Goal: Task Accomplishment & Management: Use online tool/utility

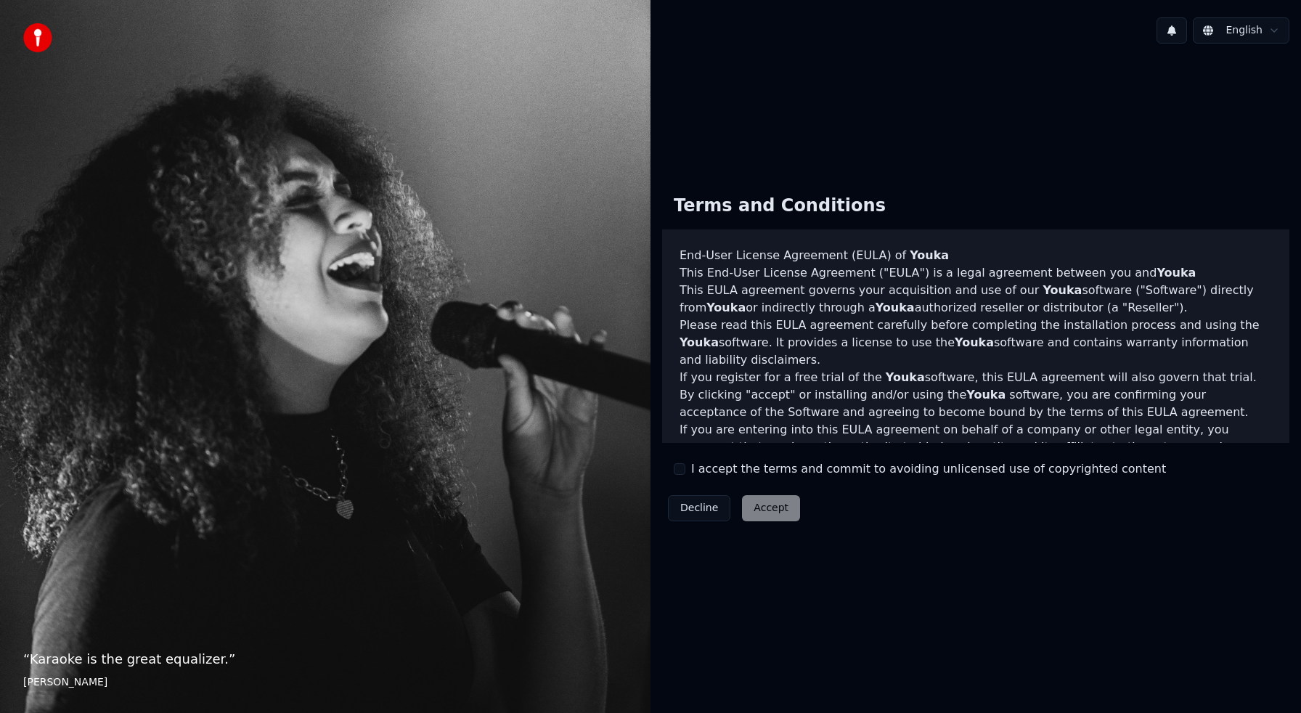
click at [684, 469] on button "I accept the terms and commit to avoiding unlicensed use of copyrighted content" at bounding box center [680, 469] width 12 height 12
click at [772, 511] on button "Accept" at bounding box center [771, 508] width 58 height 26
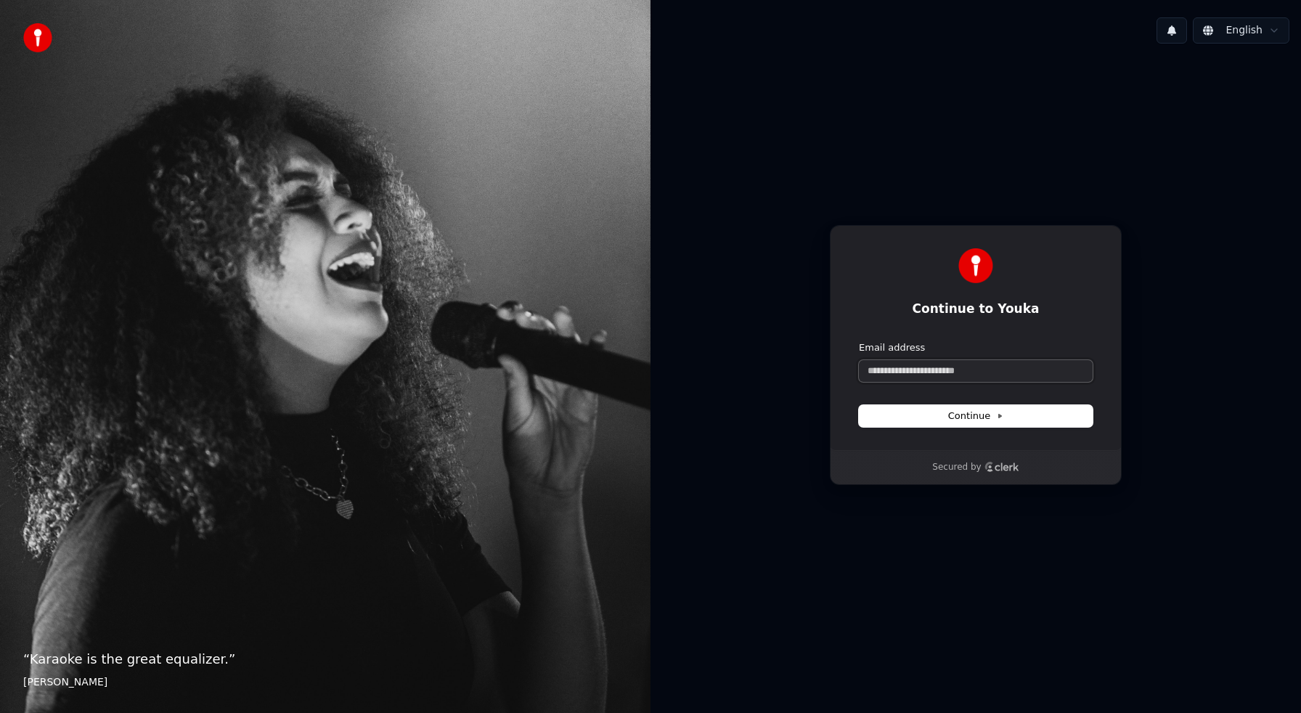
click at [914, 371] on input "Email address" at bounding box center [976, 371] width 234 height 22
click at [981, 412] on span "Continue" at bounding box center [975, 415] width 55 height 13
type input "**********"
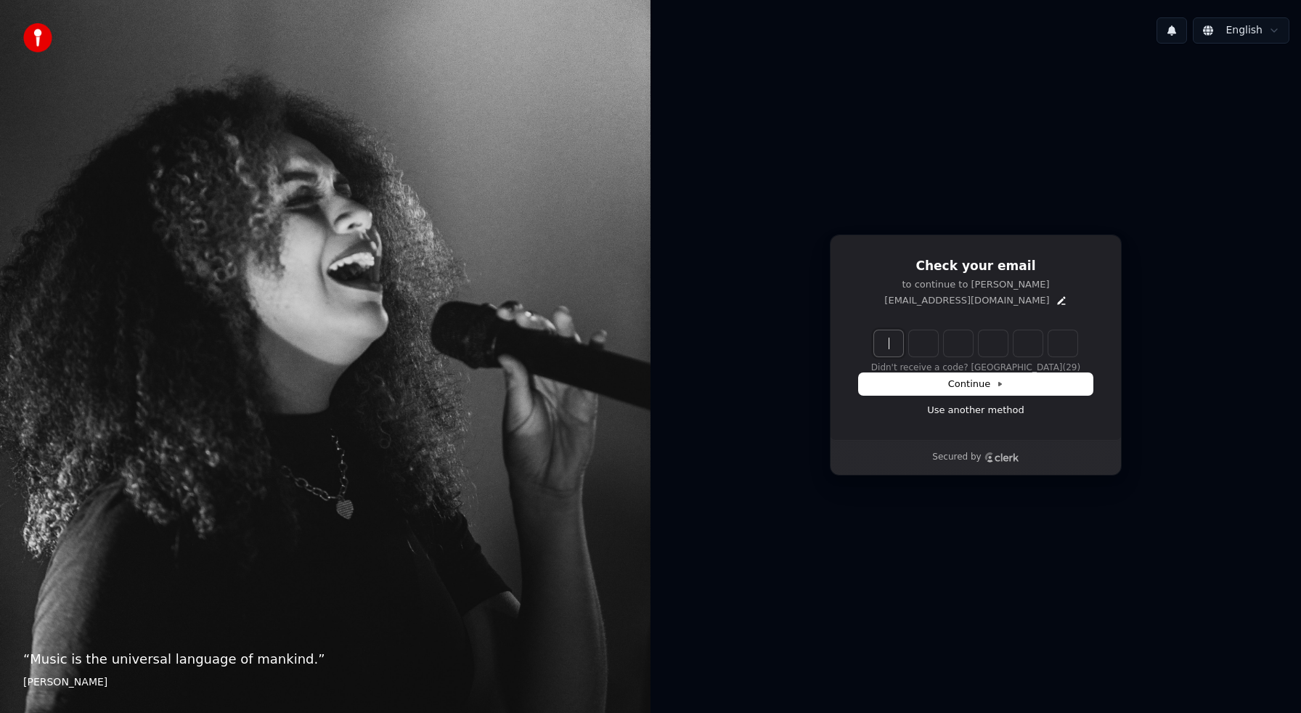
click at [898, 346] on input "Enter verification code" at bounding box center [990, 343] width 232 height 26
drag, startPoint x: 972, startPoint y: 342, endPoint x: 944, endPoint y: 340, distance: 28.3
click at [944, 340] on input "*****" at bounding box center [990, 343] width 232 height 26
type input "*"
type input "******"
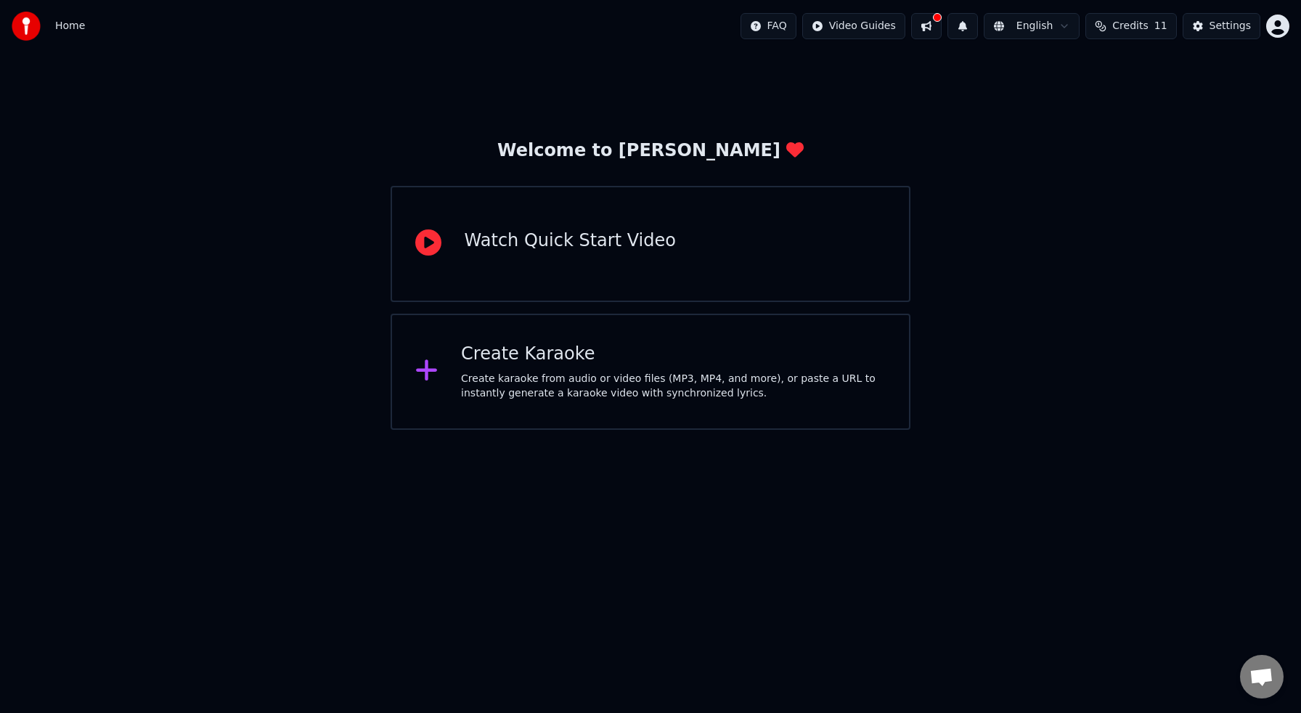
click at [684, 360] on div "Create Karaoke" at bounding box center [673, 354] width 425 height 23
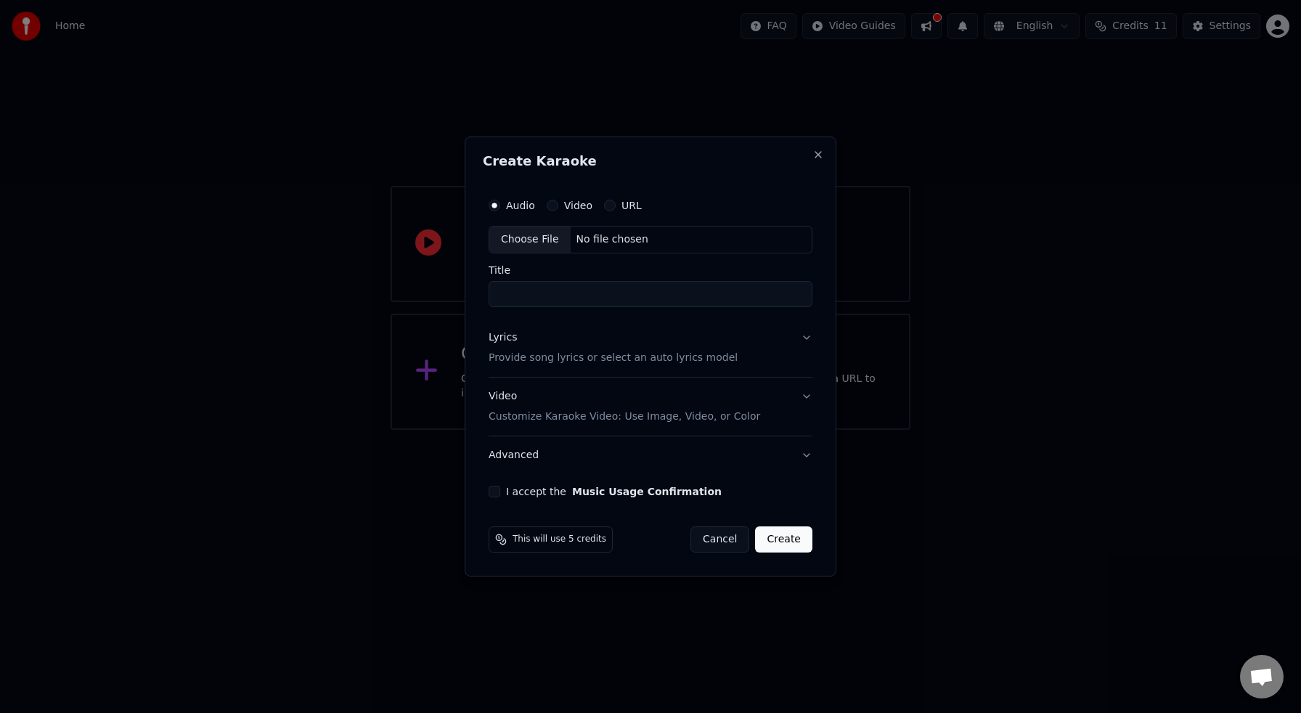
drag, startPoint x: 714, startPoint y: 541, endPoint x: 722, endPoint y: 511, distance: 31.0
click at [714, 541] on button "Cancel" at bounding box center [719, 539] width 59 height 26
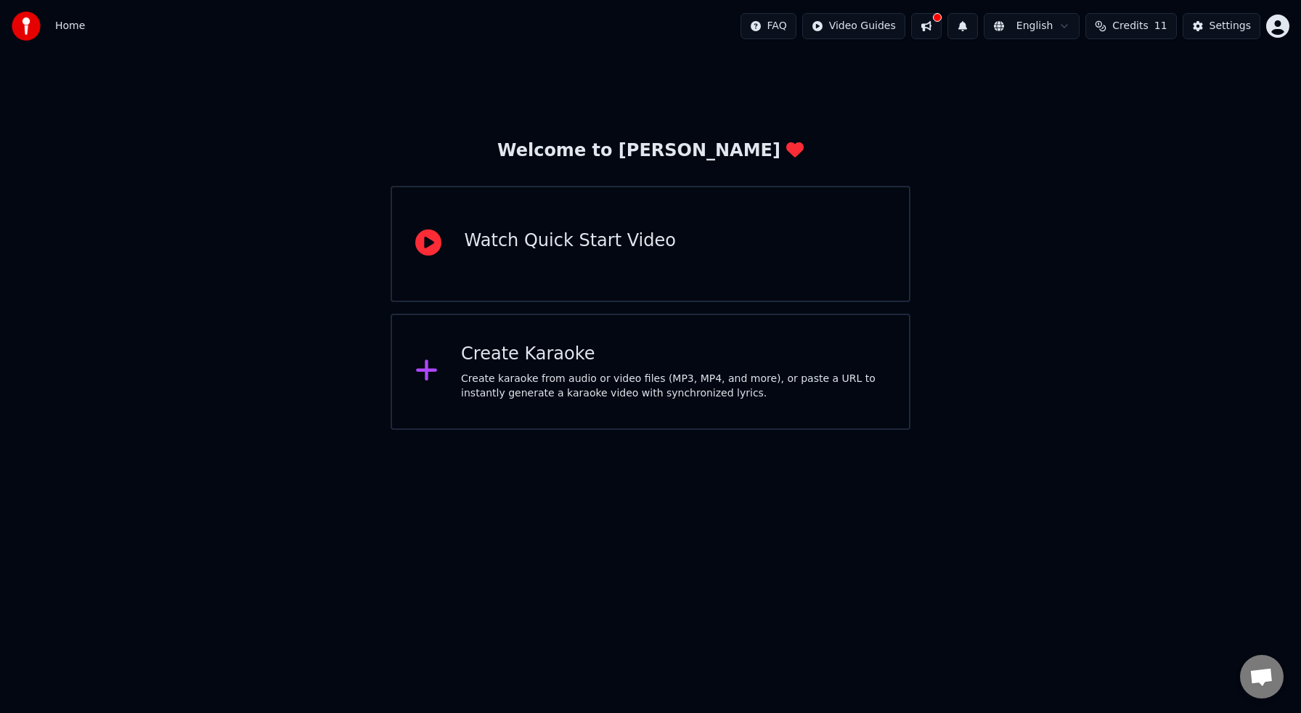
click at [1275, 26] on html "Home FAQ Video Guides English Credits 11 Settings Welcome to Youka Watch Quick …" at bounding box center [650, 215] width 1301 height 430
click at [1235, 27] on html "Home FAQ Video Guides English Credits 11 Settings Welcome to Youka Watch Quick …" at bounding box center [650, 215] width 1301 height 430
click at [1135, 25] on span "Credits" at bounding box center [1130, 26] width 36 height 15
click at [922, 67] on div "Welcome to Youka Watch Quick Start Video Create Karaoke Create karaoke from aud…" at bounding box center [650, 240] width 1301 height 377
click at [1276, 24] on html "Home FAQ Video Guides English Credits 11 Settings Welcome to Youka Watch Quick …" at bounding box center [650, 215] width 1301 height 430
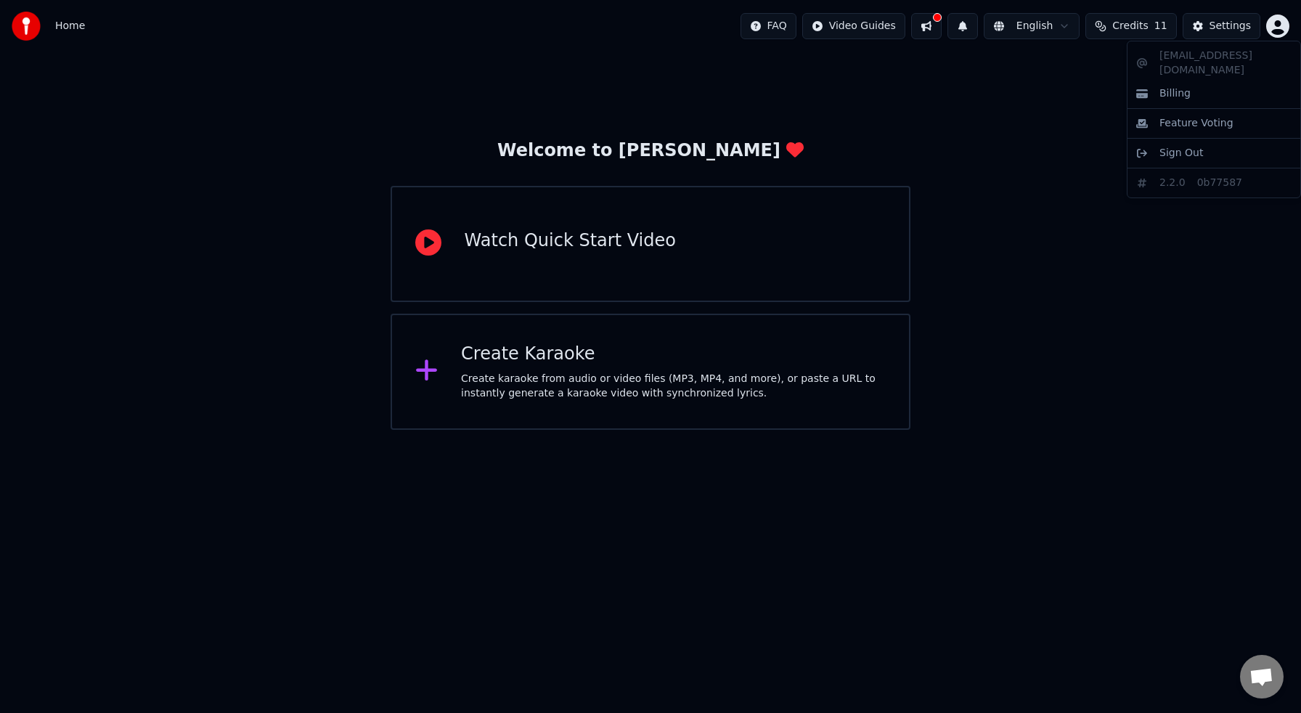
click at [1047, 28] on html "Home FAQ Video Guides English Credits 11 Settings Welcome to Youka Watch Quick …" at bounding box center [650, 215] width 1301 height 430
click at [934, 22] on button at bounding box center [926, 26] width 30 height 26
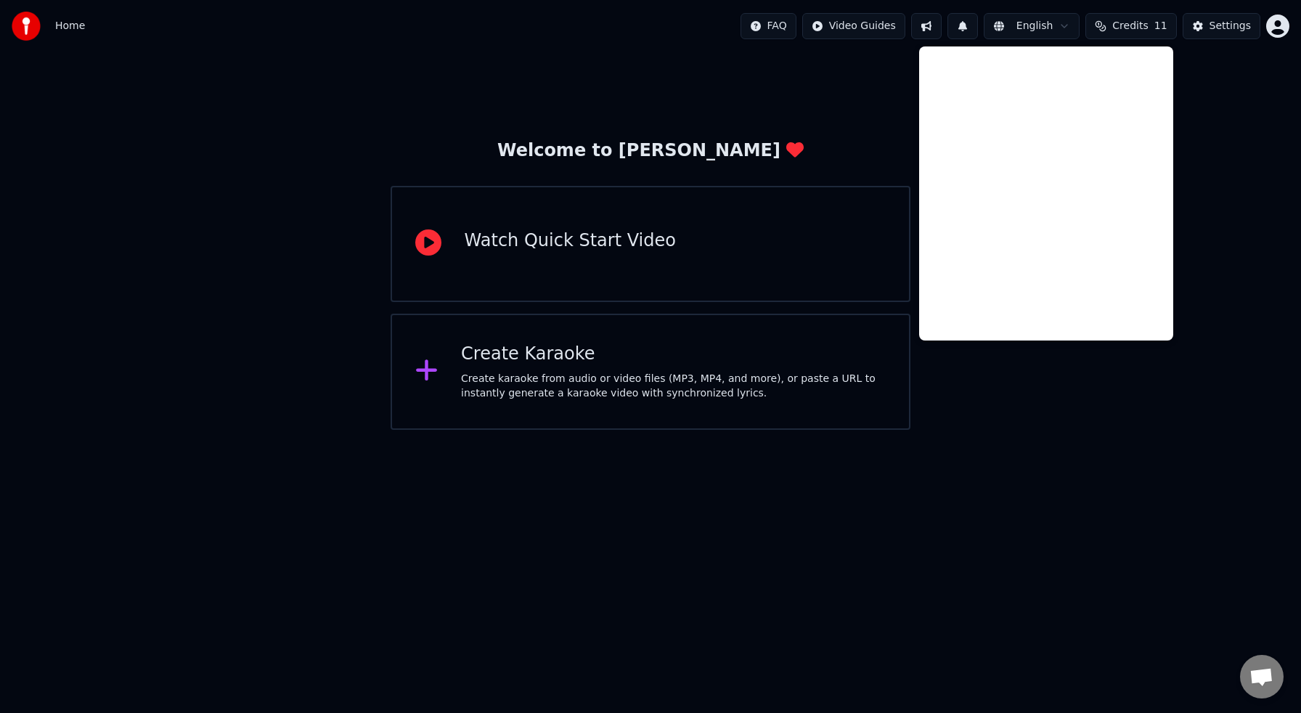
click at [849, 54] on div "Welcome to Youka Watch Quick Start Video Create Karaoke Create karaoke from aud…" at bounding box center [650, 240] width 1301 height 377
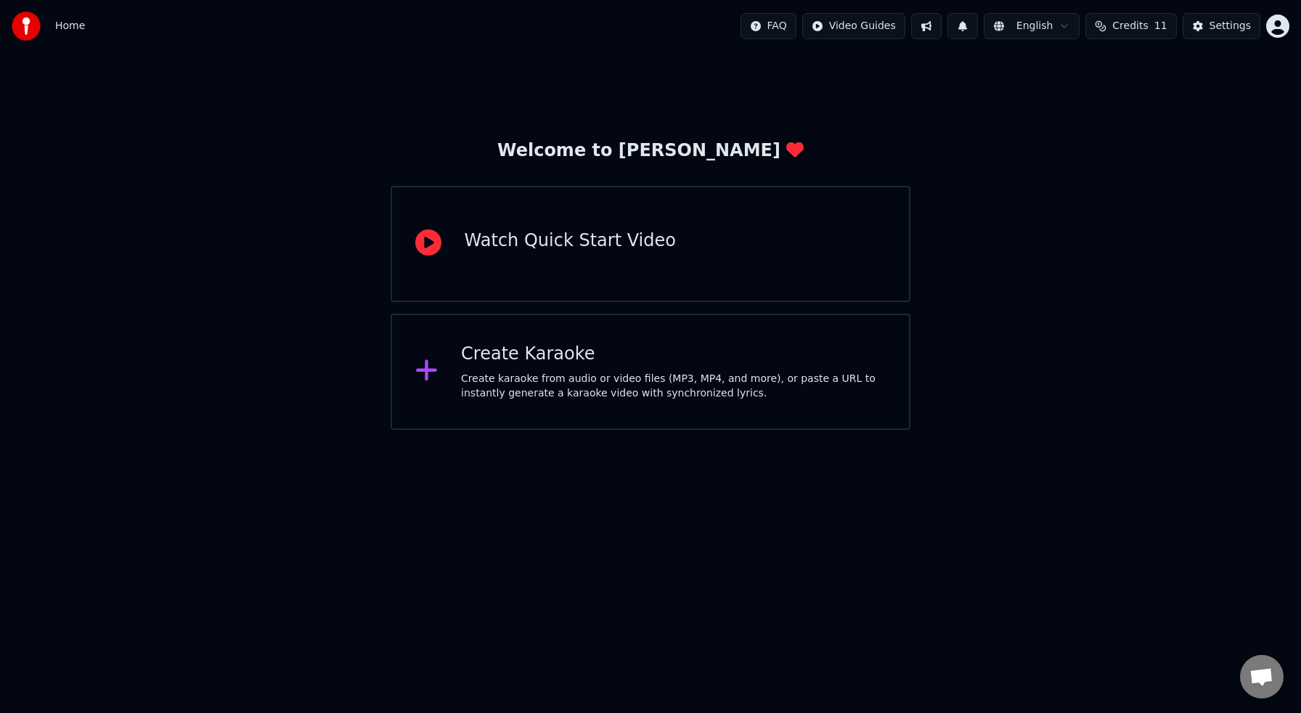
click at [942, 25] on button at bounding box center [926, 26] width 30 height 26
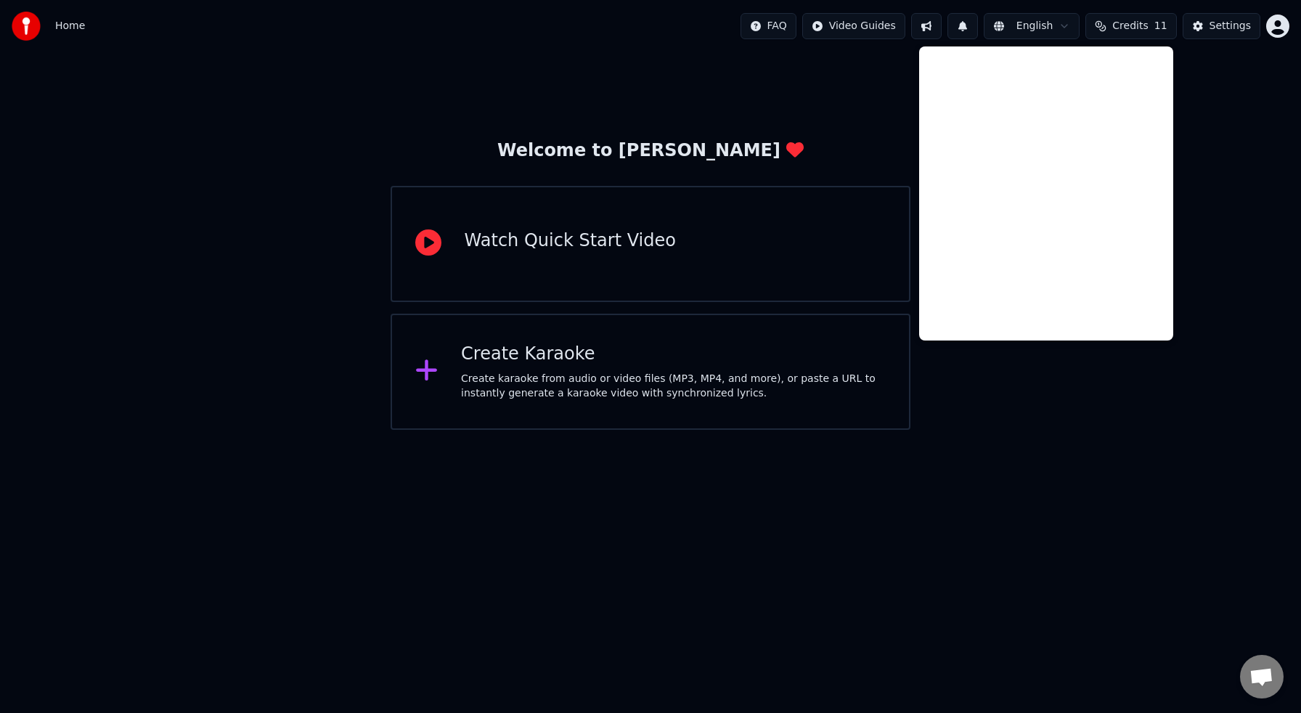
click at [39, 27] on img at bounding box center [26, 26] width 29 height 29
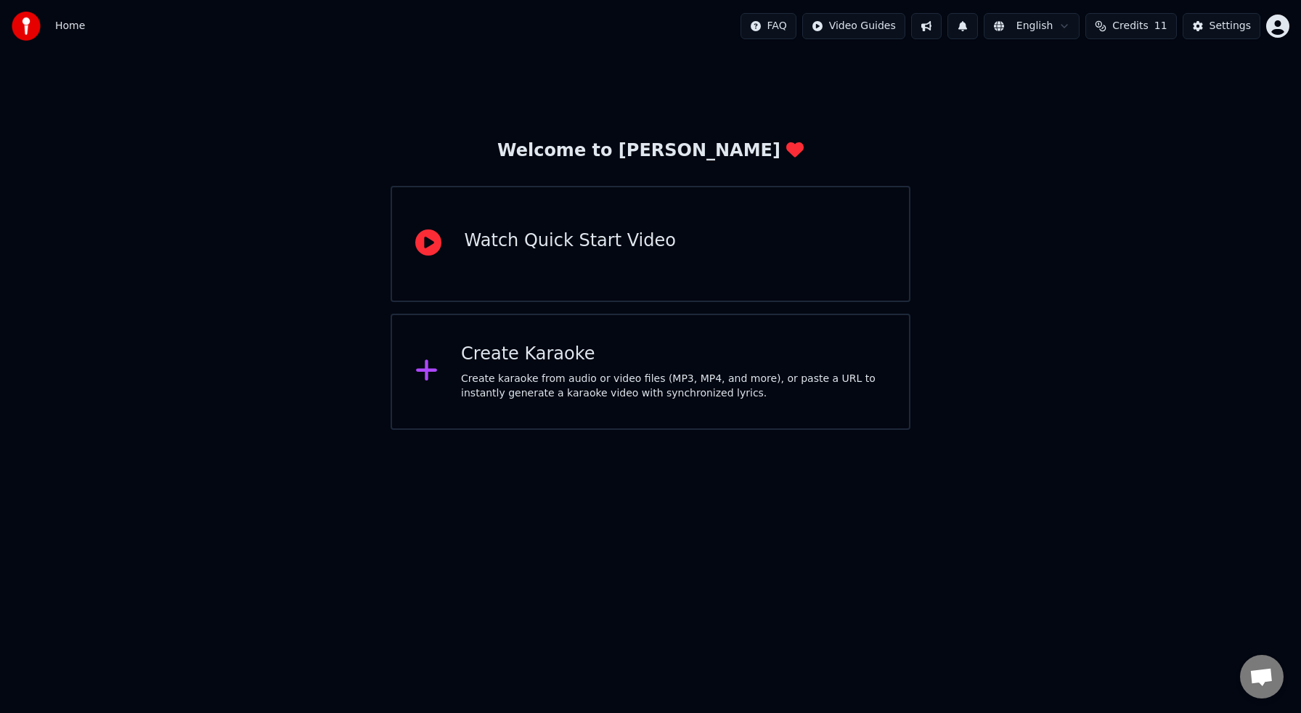
click at [1114, 148] on div "Welcome to Youka Watch Quick Start Video Create Karaoke Create karaoke from aud…" at bounding box center [650, 240] width 1301 height 377
click at [1132, 24] on span "Credits" at bounding box center [1130, 26] width 36 height 15
click at [1125, 135] on button "Refresh" at bounding box center [1135, 134] width 75 height 26
click at [1065, 25] on html "Home FAQ Video Guides English Credits 11 Settings Welcome to Youka Watch Quick …" at bounding box center [650, 215] width 1301 height 430
click at [1272, 30] on html "Home FAQ Video Guides English Credits 11 Settings Welcome to Youka Watch Quick …" at bounding box center [650, 215] width 1301 height 430
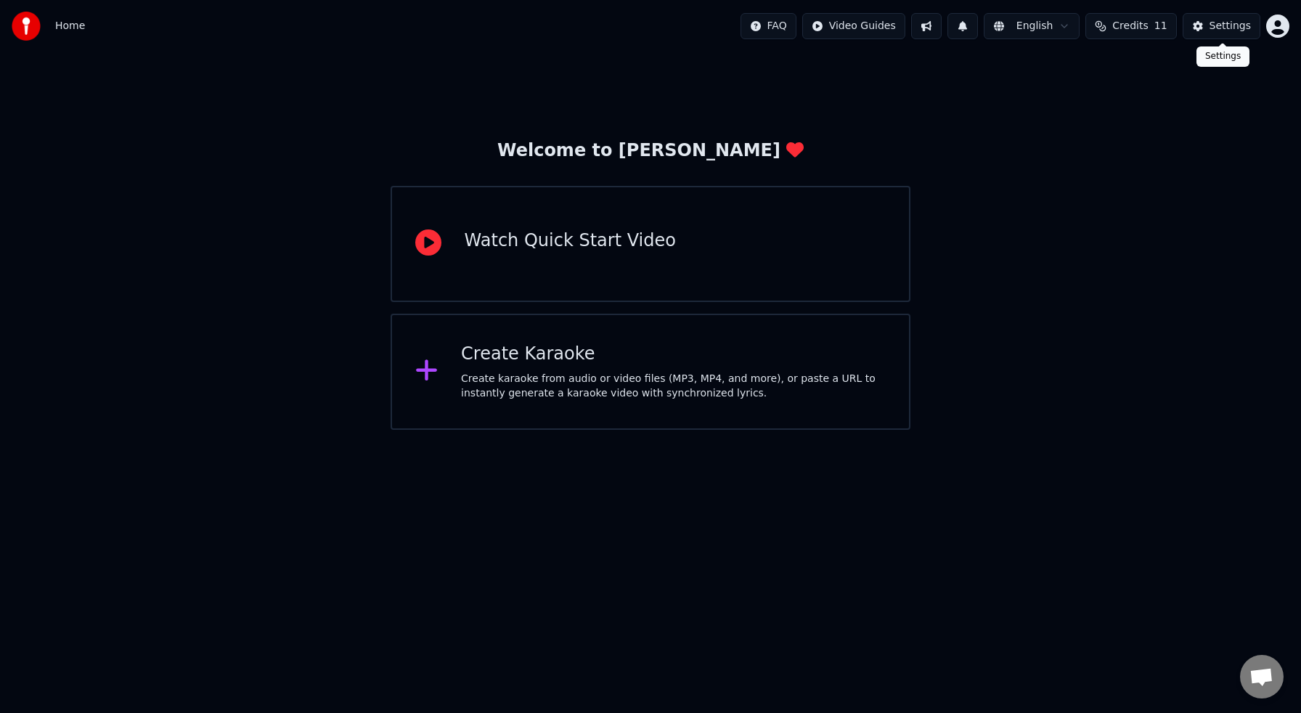
click at [1229, 21] on div "Settings" at bounding box center [1229, 26] width 41 height 15
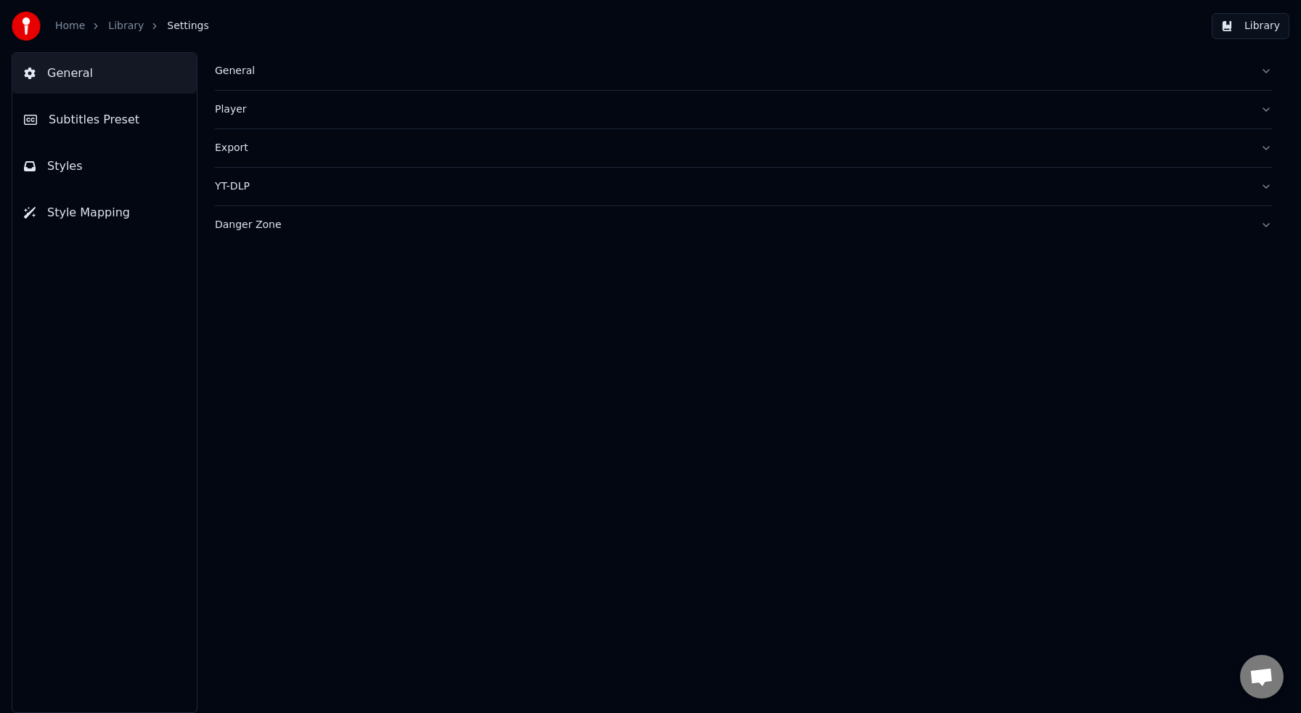
click at [1246, 28] on button "Library" at bounding box center [1251, 26] width 78 height 26
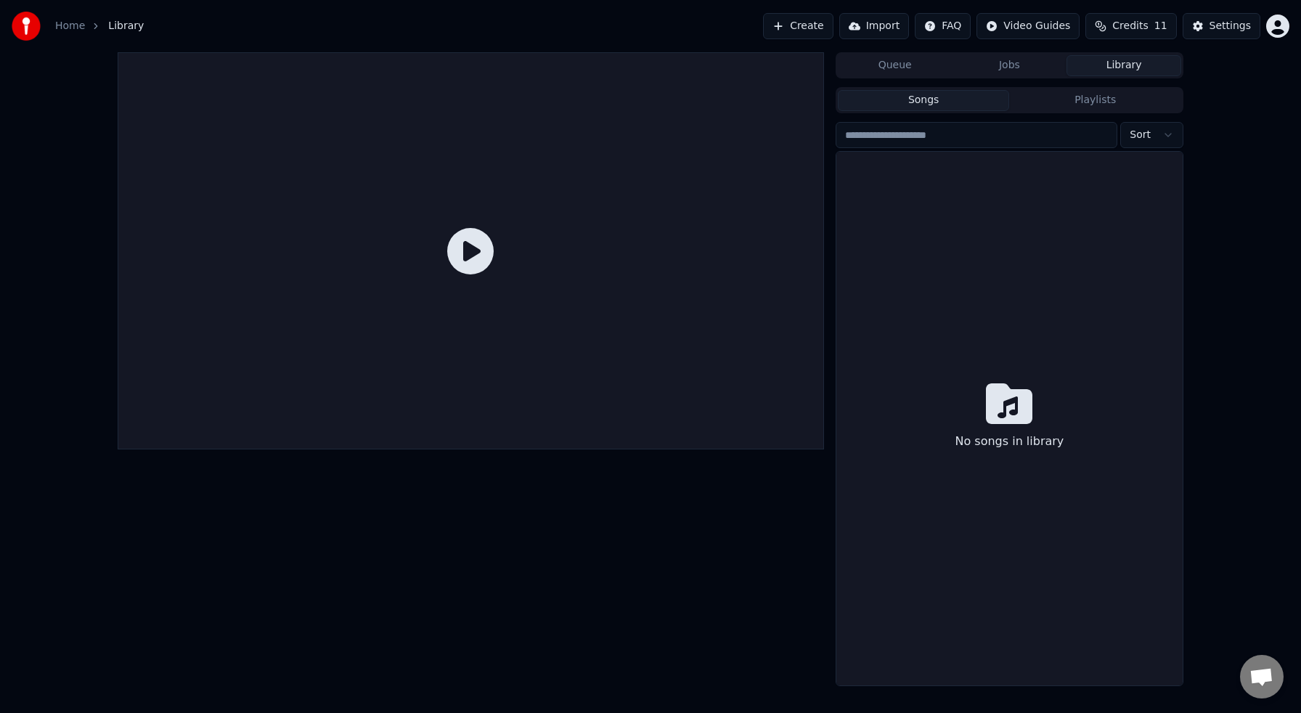
click at [550, 282] on div at bounding box center [471, 250] width 706 height 397
click at [475, 254] on icon at bounding box center [470, 251] width 46 height 46
click at [942, 104] on button "Songs" at bounding box center [924, 100] width 172 height 21
click at [1013, 66] on button "Jobs" at bounding box center [1009, 65] width 115 height 21
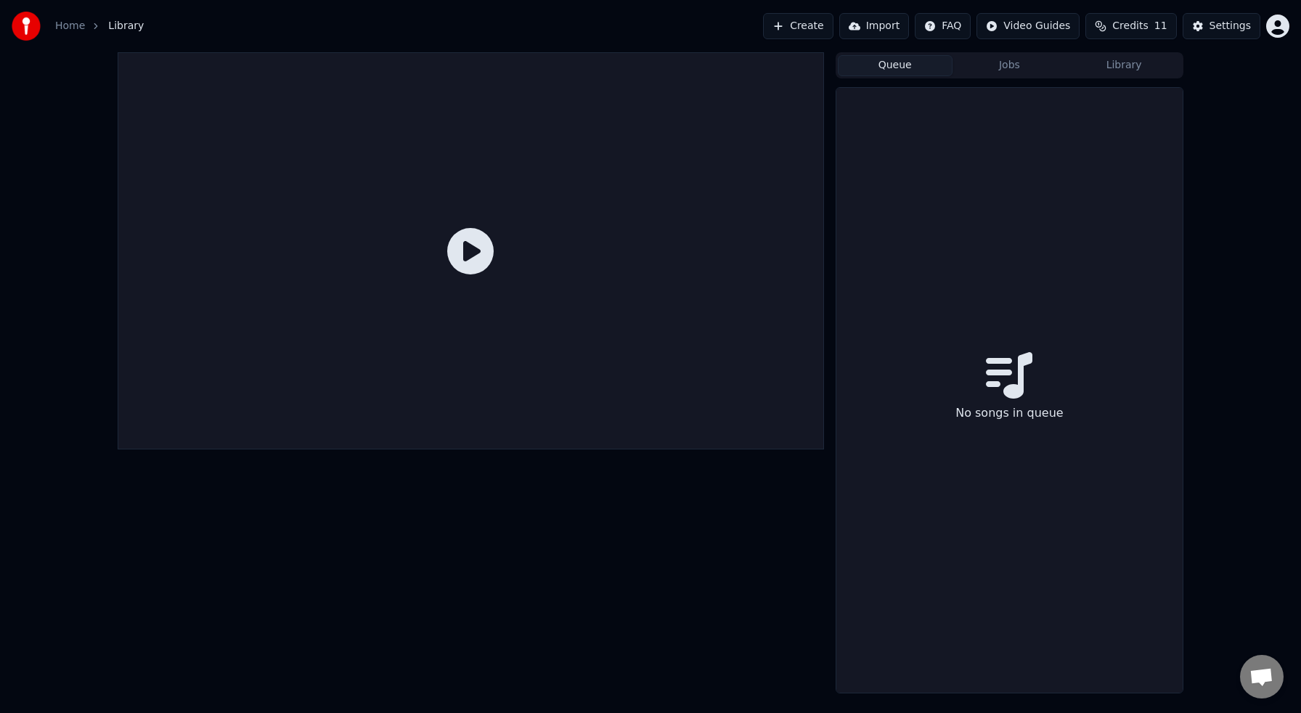
click at [889, 62] on button "Queue" at bounding box center [895, 65] width 115 height 21
click at [1007, 64] on button "Jobs" at bounding box center [1009, 65] width 115 height 21
click at [1119, 68] on button "Library" at bounding box center [1123, 65] width 115 height 21
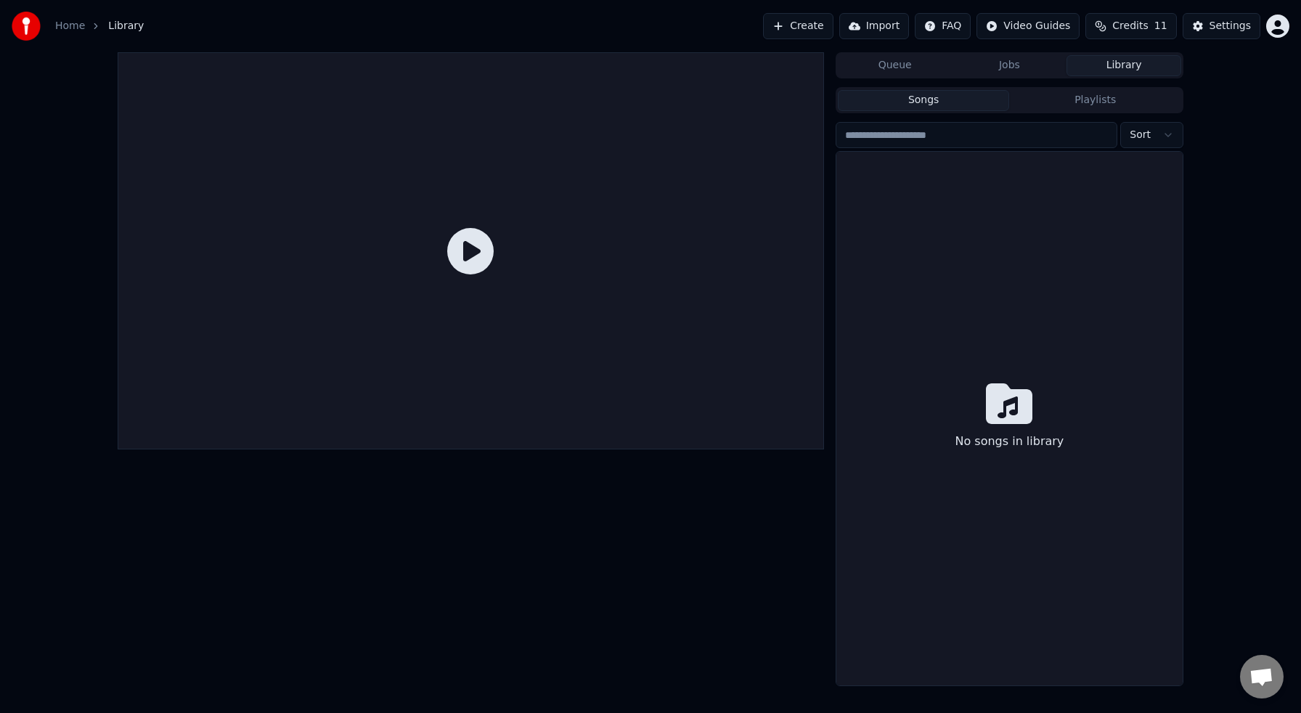
click at [1016, 65] on button "Jobs" at bounding box center [1009, 65] width 115 height 21
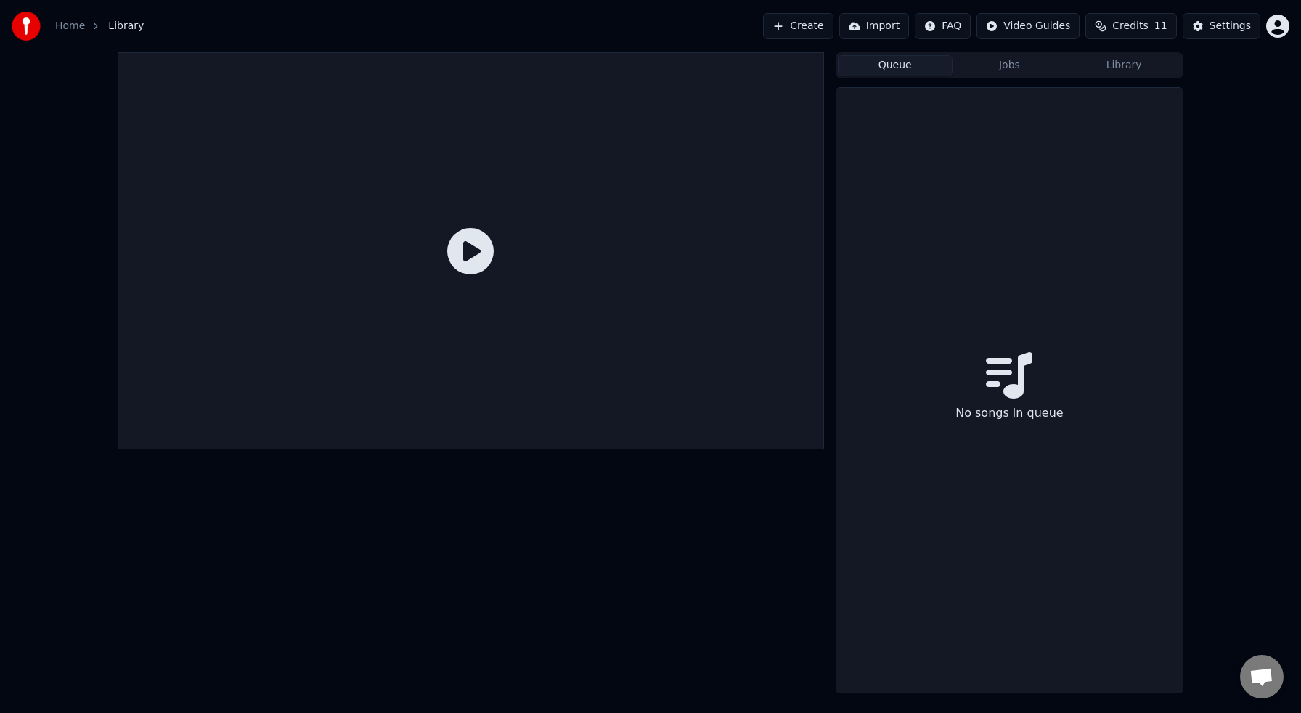
click at [907, 63] on button "Queue" at bounding box center [895, 65] width 115 height 21
click at [1220, 23] on div "Settings" at bounding box center [1229, 26] width 41 height 15
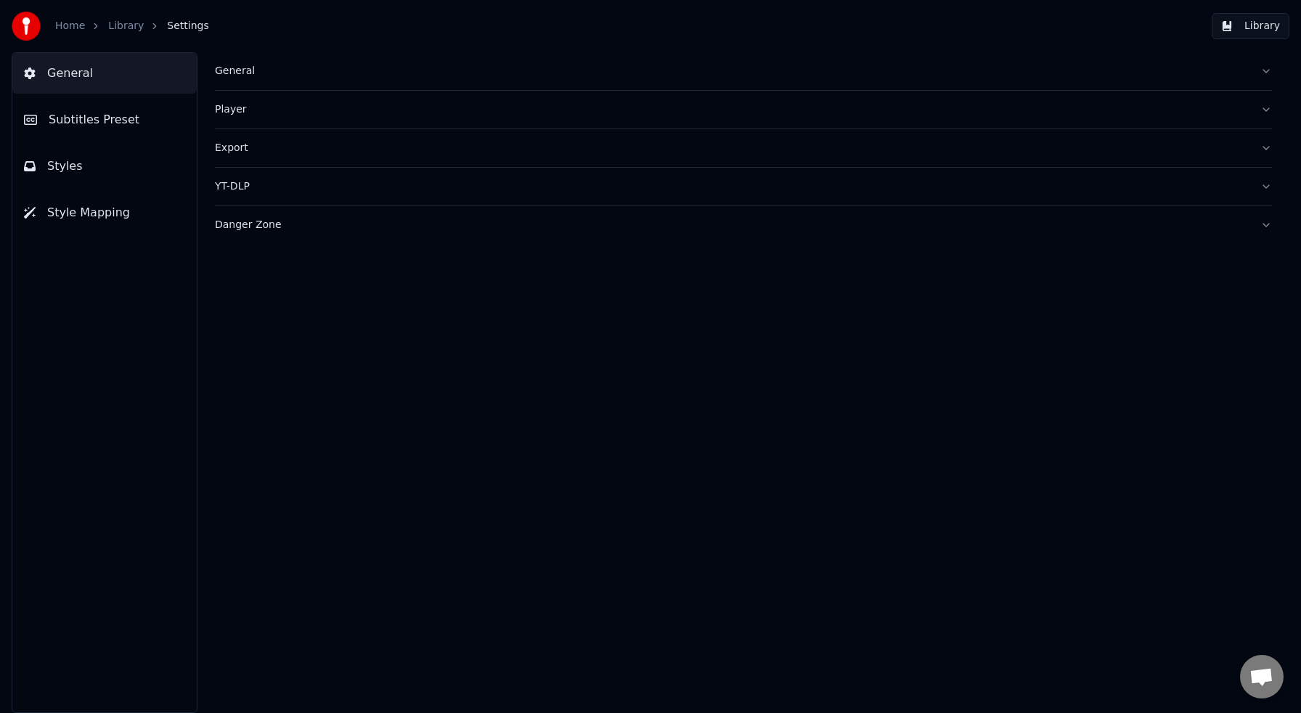
click at [235, 70] on div "General" at bounding box center [732, 71] width 1034 height 15
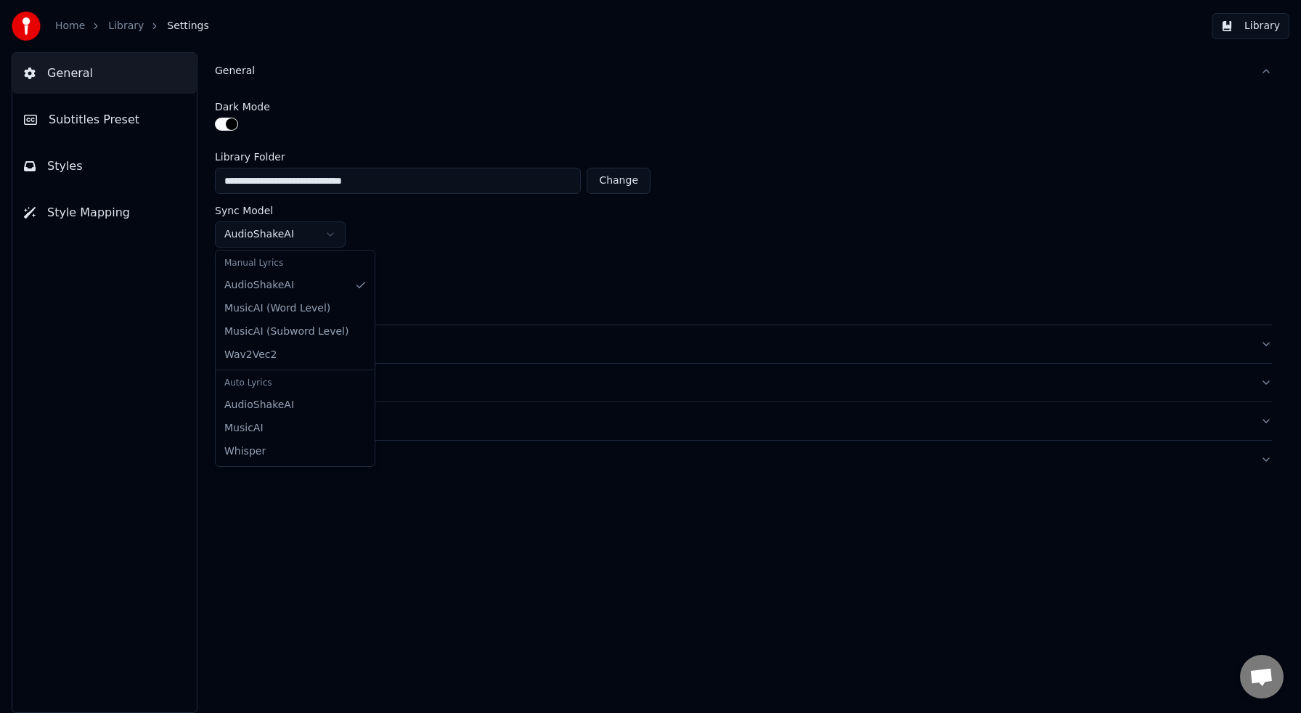
click at [333, 233] on html "**********" at bounding box center [650, 356] width 1301 height 713
click at [446, 287] on html "**********" at bounding box center [650, 356] width 1301 height 713
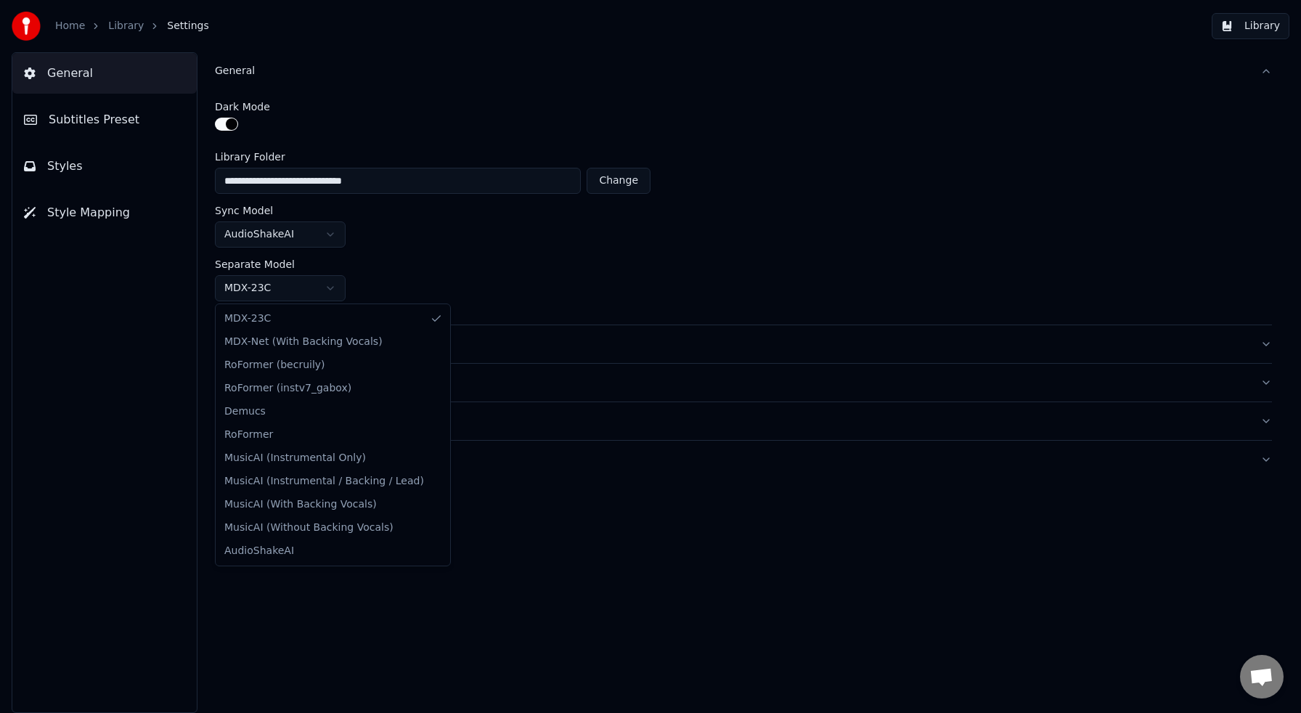
click at [330, 289] on html "**********" at bounding box center [650, 356] width 1301 height 713
click at [498, 258] on html "**********" at bounding box center [650, 356] width 1301 height 713
click at [332, 291] on html "**********" at bounding box center [650, 356] width 1301 height 713
click at [334, 287] on html "**********" at bounding box center [650, 356] width 1301 height 713
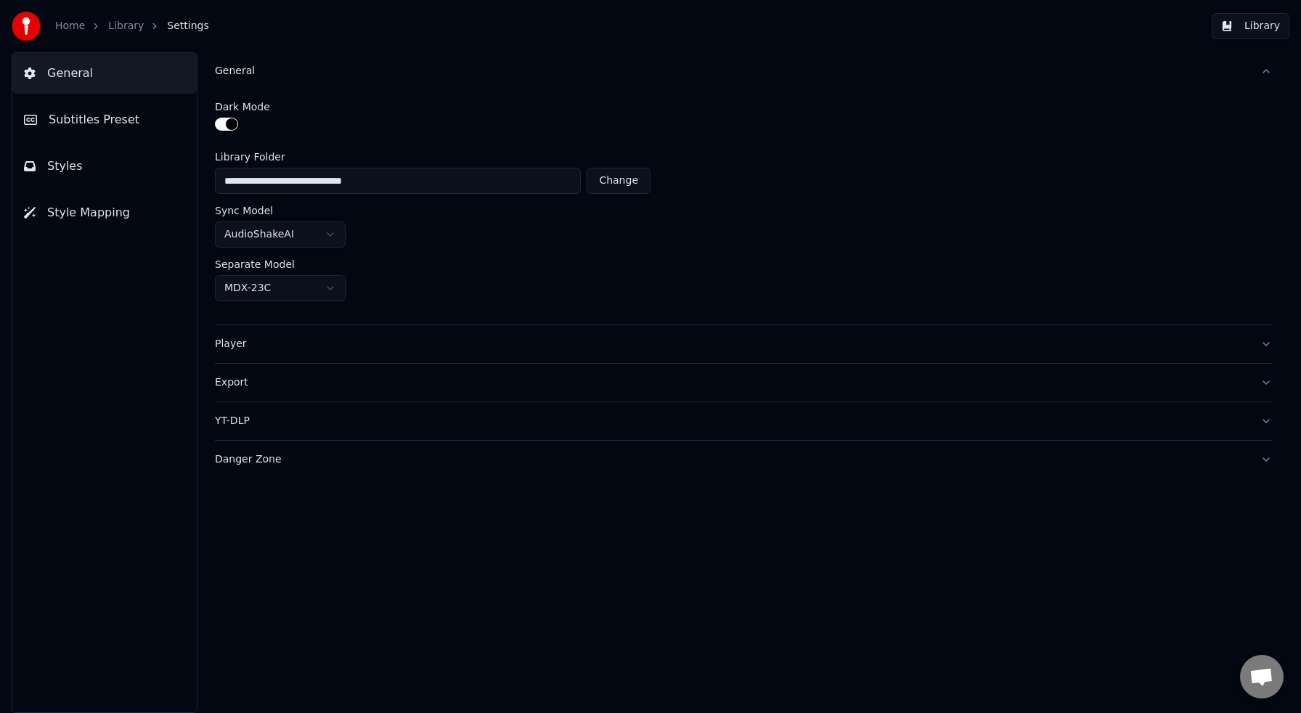
click at [336, 290] on html "**********" at bounding box center [650, 356] width 1301 height 713
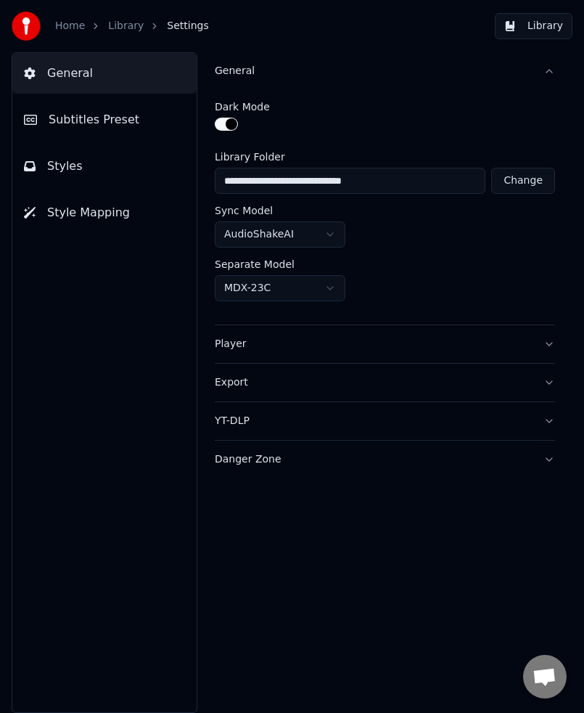
click at [338, 287] on html "**********" at bounding box center [292, 356] width 584 height 713
click at [332, 285] on html "**********" at bounding box center [292, 356] width 584 height 713
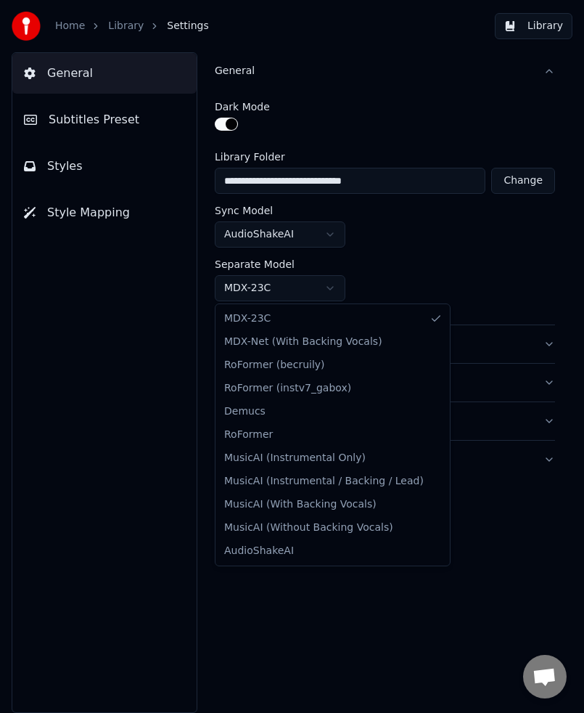
click at [328, 287] on html "**********" at bounding box center [292, 356] width 584 height 713
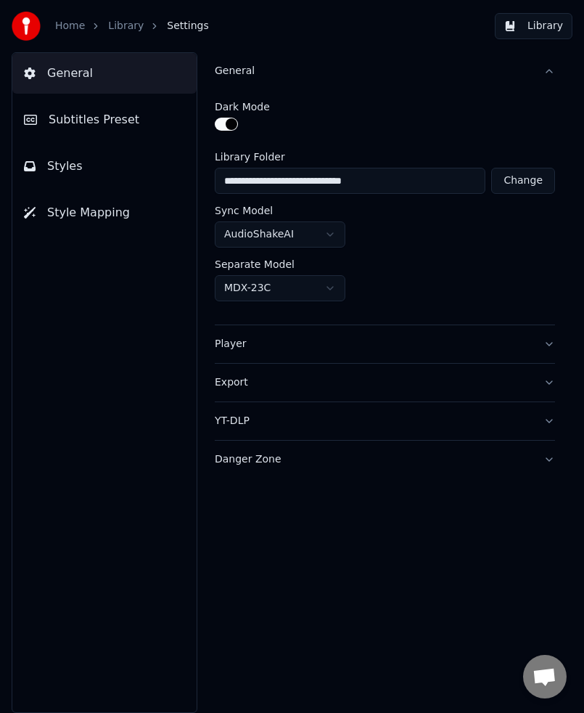
click at [415, 272] on html "**********" at bounding box center [292, 356] width 584 height 713
click at [335, 231] on html "**********" at bounding box center [292, 356] width 584 height 713
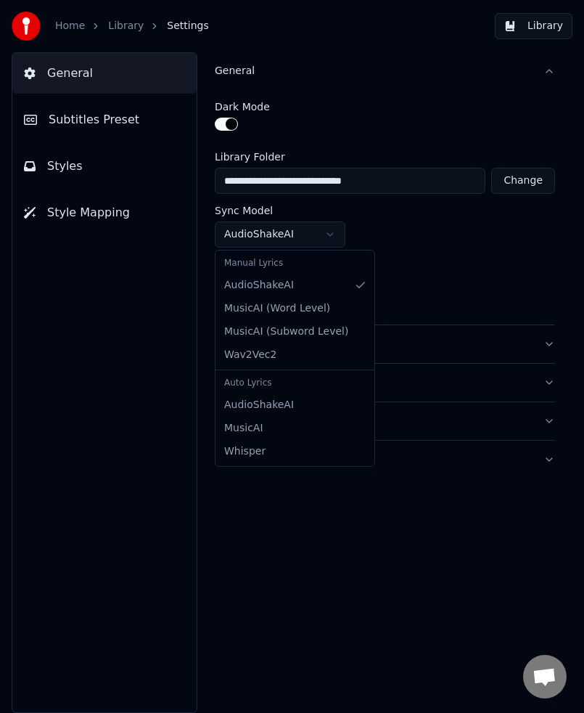
click at [332, 232] on html "**********" at bounding box center [292, 356] width 584 height 713
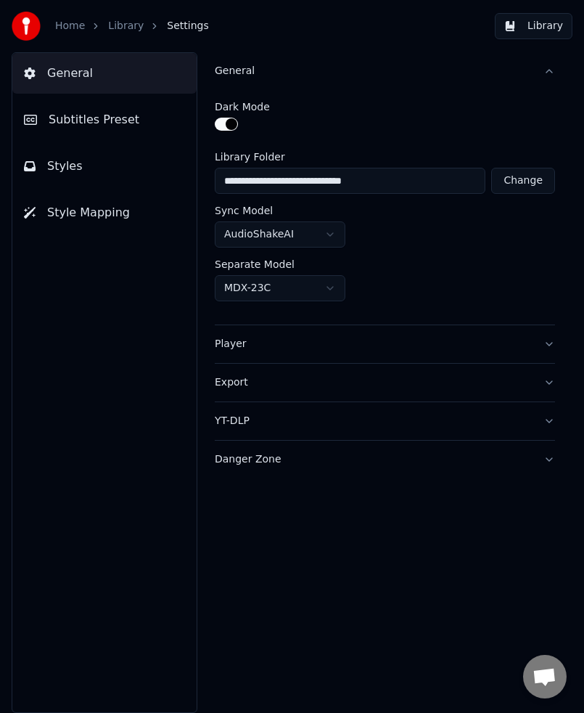
click at [87, 159] on button "Styles" at bounding box center [104, 166] width 184 height 41
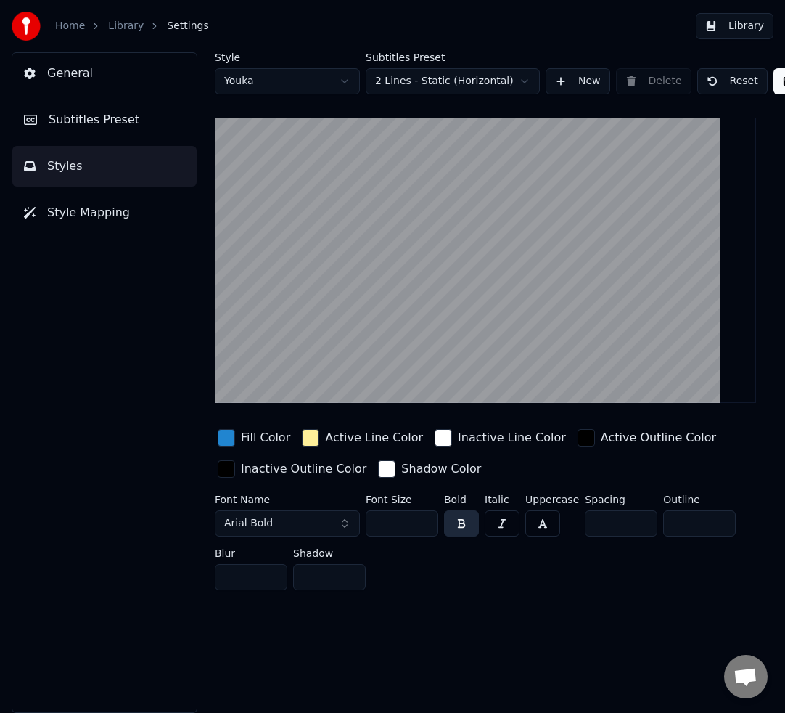
click at [767, 403] on div "Style Youka Subtitles Preset 2 Lines - Static (Horizontal) New Delete Reset Sav…" at bounding box center [486, 382] width 600 height 661
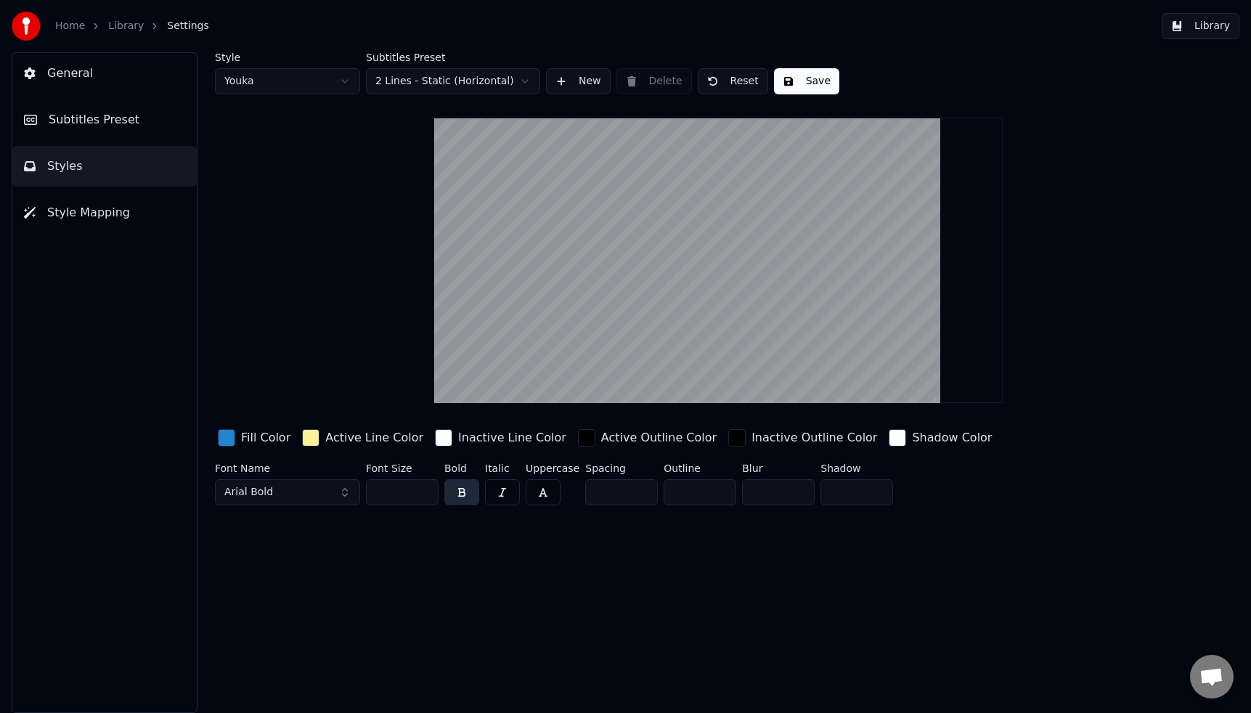
click at [348, 489] on button "Arial Bold" at bounding box center [287, 492] width 145 height 26
click at [344, 491] on button "Arial Bold" at bounding box center [287, 492] width 145 height 26
click at [345, 494] on button "Arial Bold" at bounding box center [287, 492] width 145 height 26
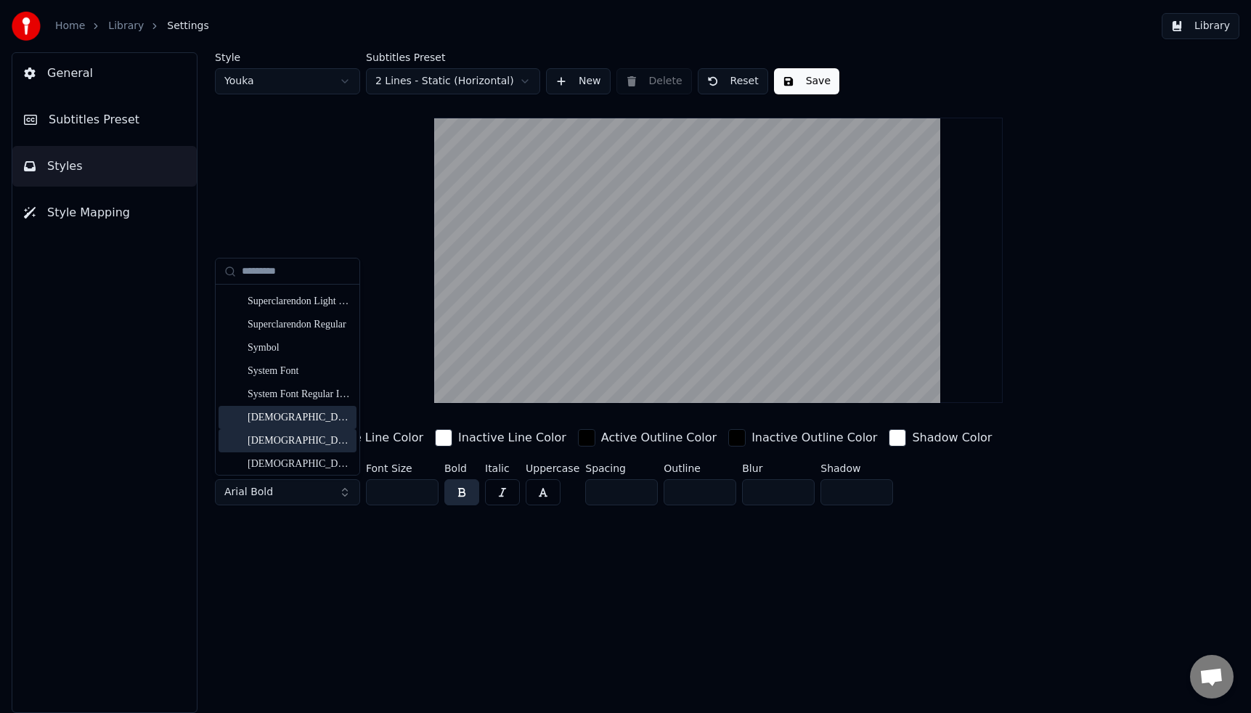
scroll to position [14972, 0]
click at [632, 523] on div "Style Youka Subtitles Preset 2 Lines - Static (Horizontal) New Delete Reset Sav…" at bounding box center [718, 382] width 1065 height 661
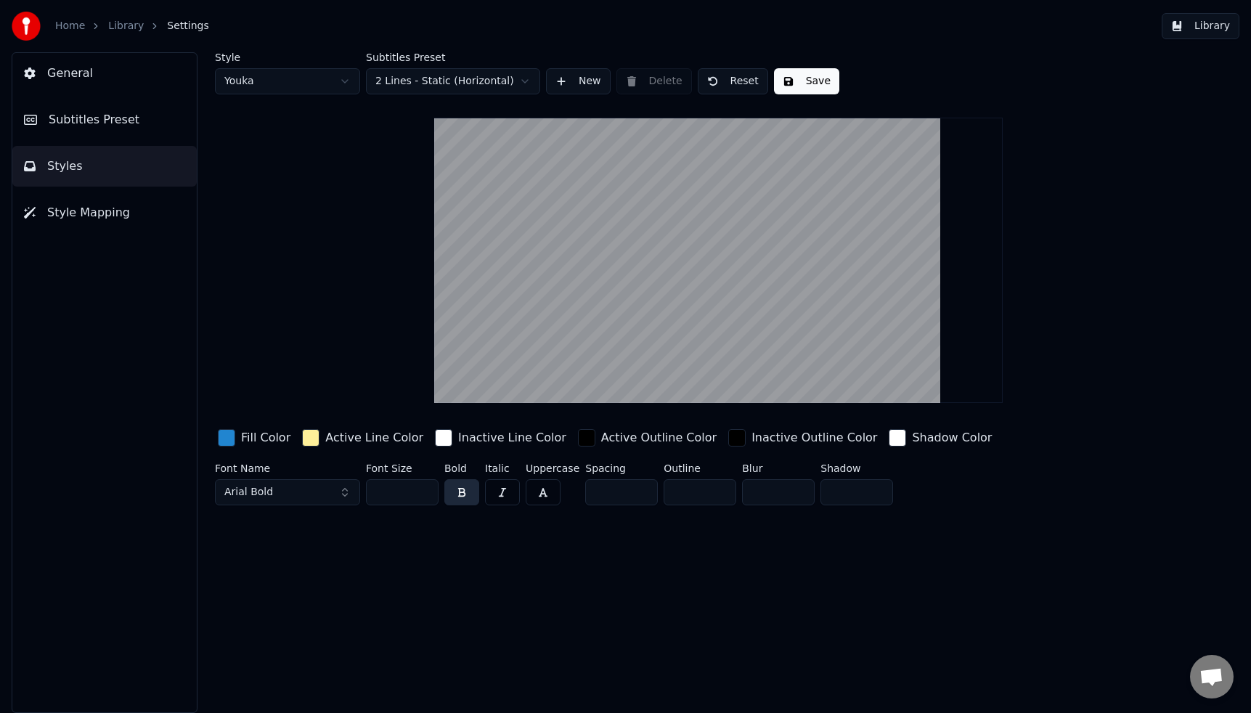
drag, startPoint x: 407, startPoint y: 492, endPoint x: 360, endPoint y: 484, distance: 47.9
click at [360, 484] on div "Font Name Arial Bold Font Size ** Bold Italic Uppercase Spacing * Outline * Blu…" at bounding box center [652, 487] width 875 height 48
type input "***"
click at [811, 84] on button "Save" at bounding box center [806, 81] width 65 height 26
click at [126, 126] on span "Subtitles Preset" at bounding box center [94, 119] width 91 height 17
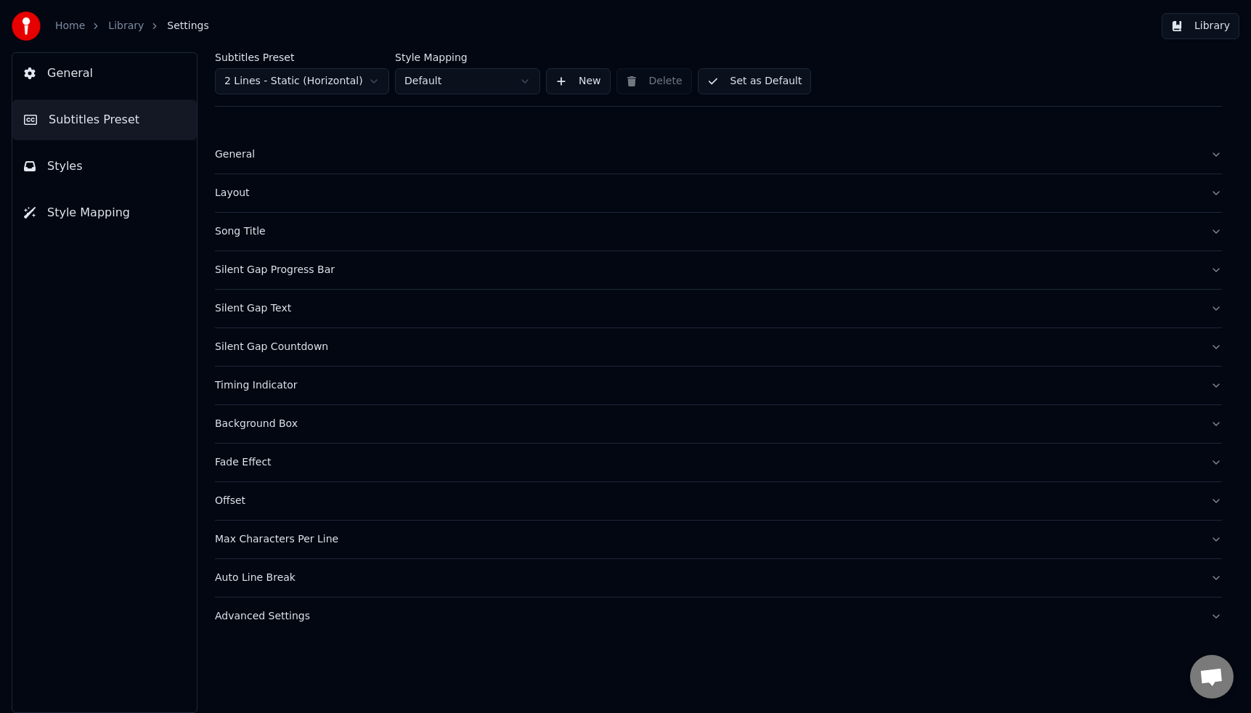
click at [236, 154] on div "General" at bounding box center [707, 154] width 984 height 15
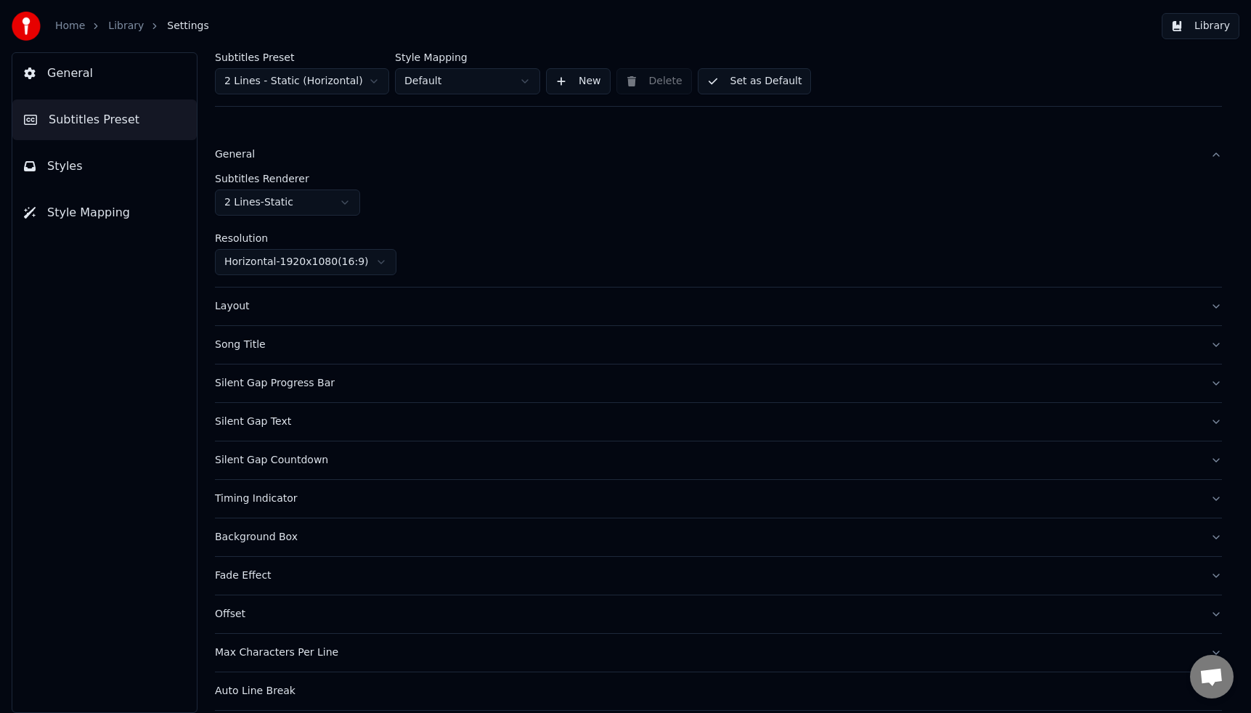
click at [236, 154] on div "General" at bounding box center [707, 154] width 984 height 15
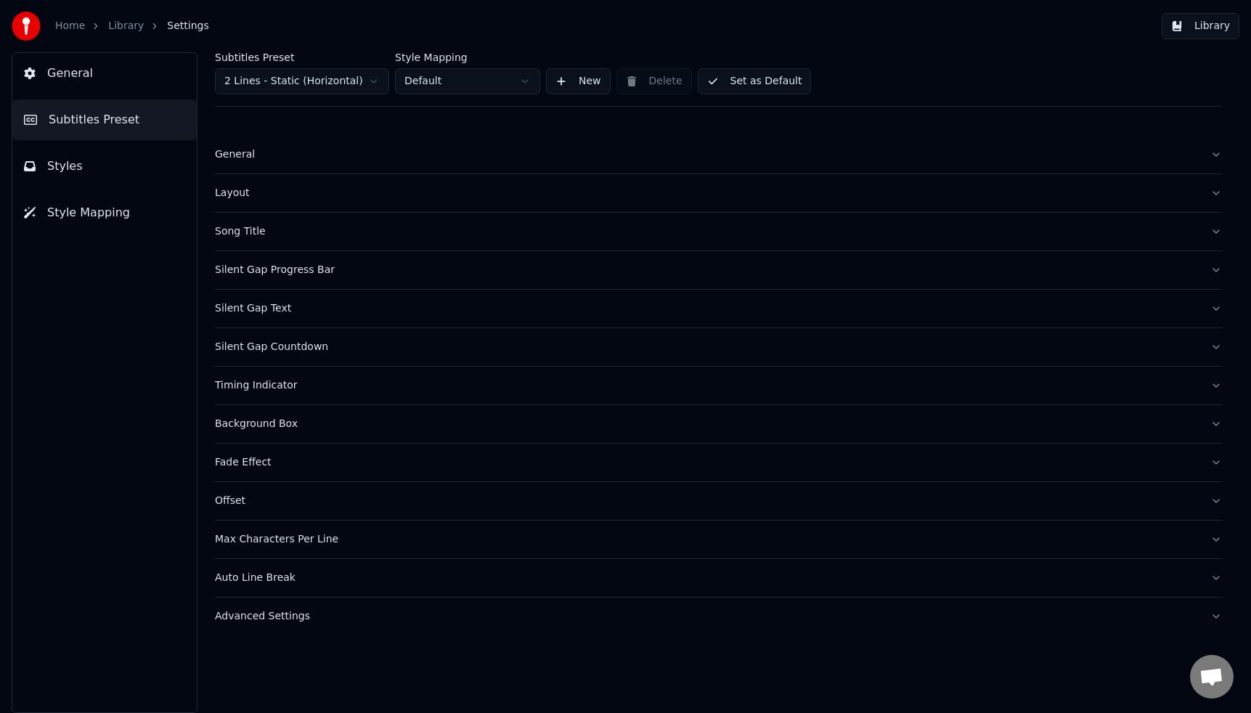
click at [237, 196] on div "Layout" at bounding box center [707, 193] width 984 height 15
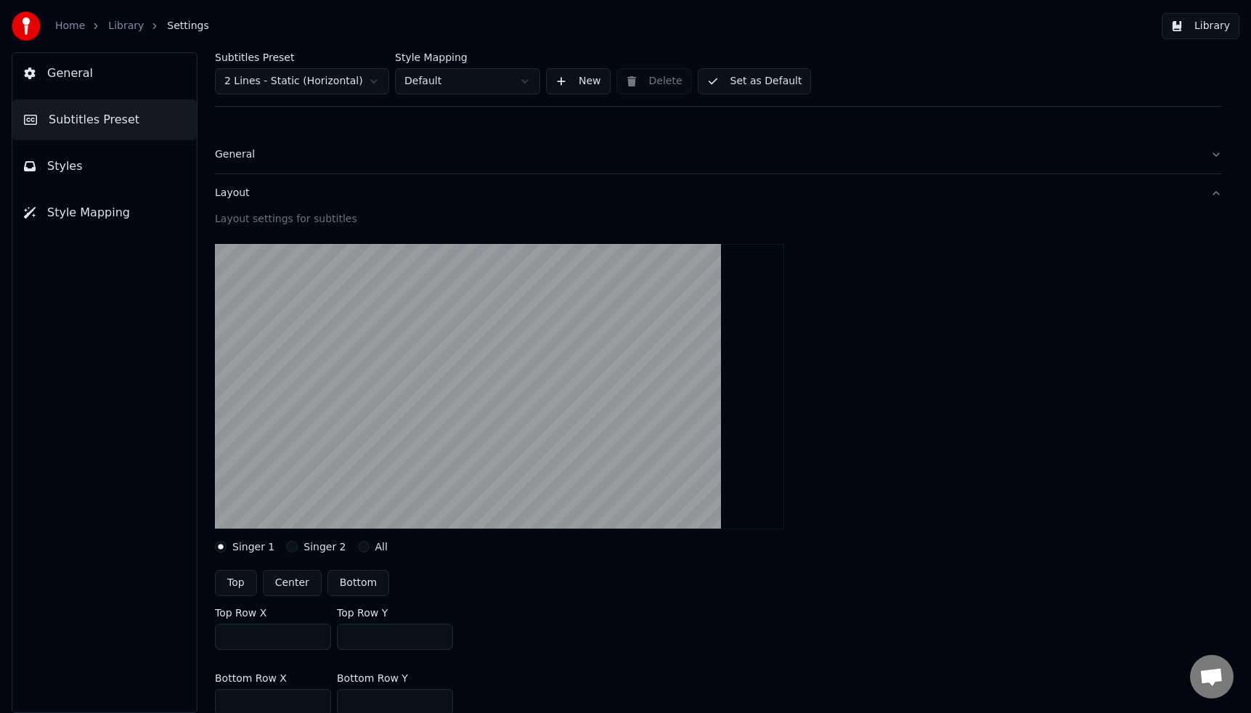
click at [236, 196] on div "Layout" at bounding box center [707, 193] width 984 height 15
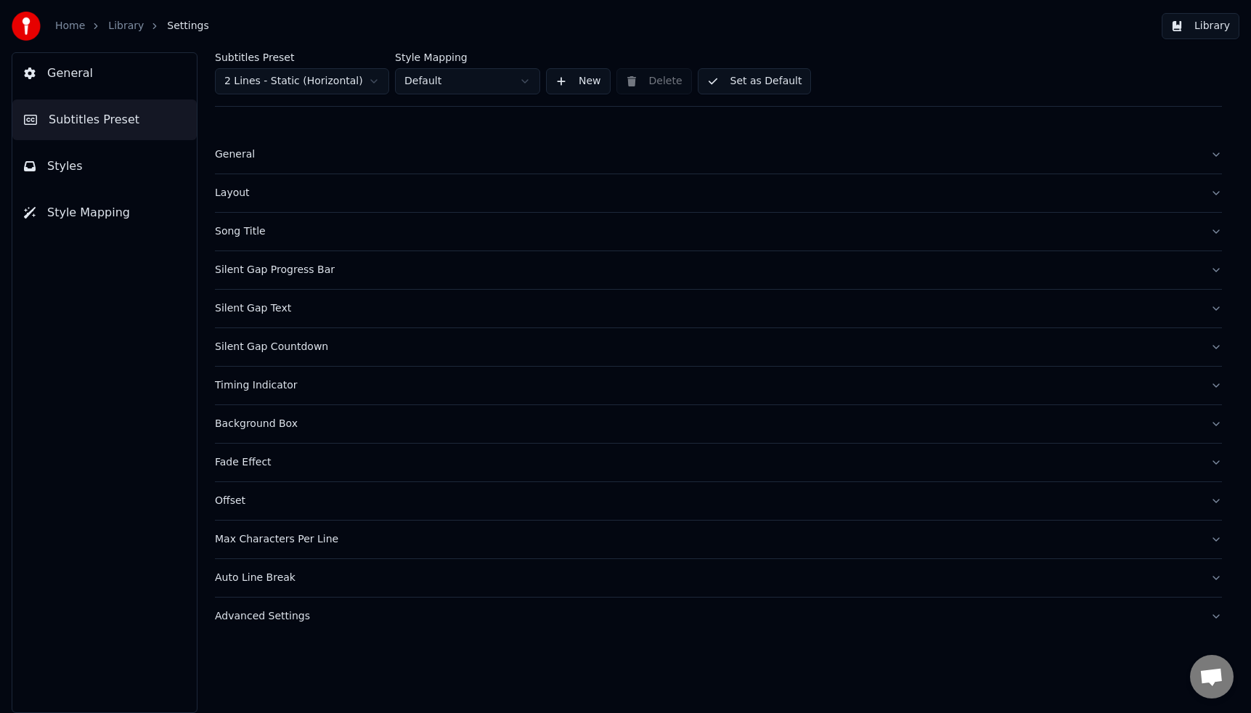
click at [100, 65] on button "General" at bounding box center [104, 73] width 184 height 41
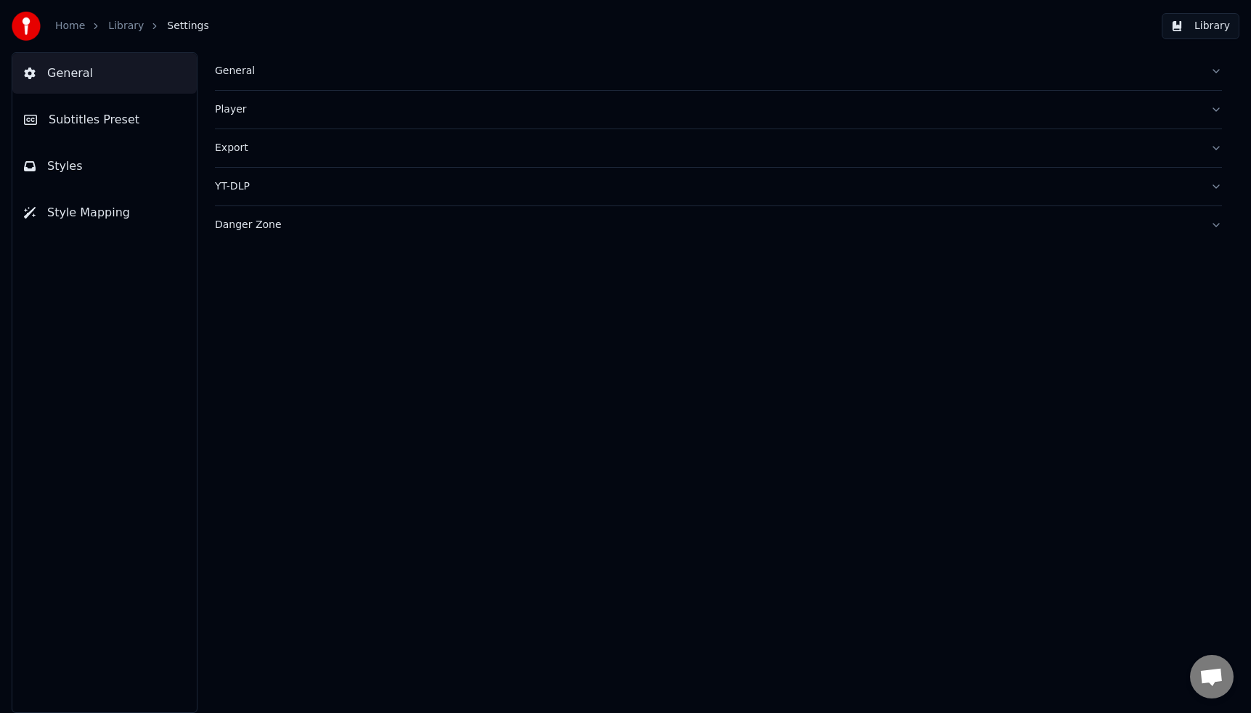
click at [240, 75] on div "General" at bounding box center [707, 71] width 984 height 15
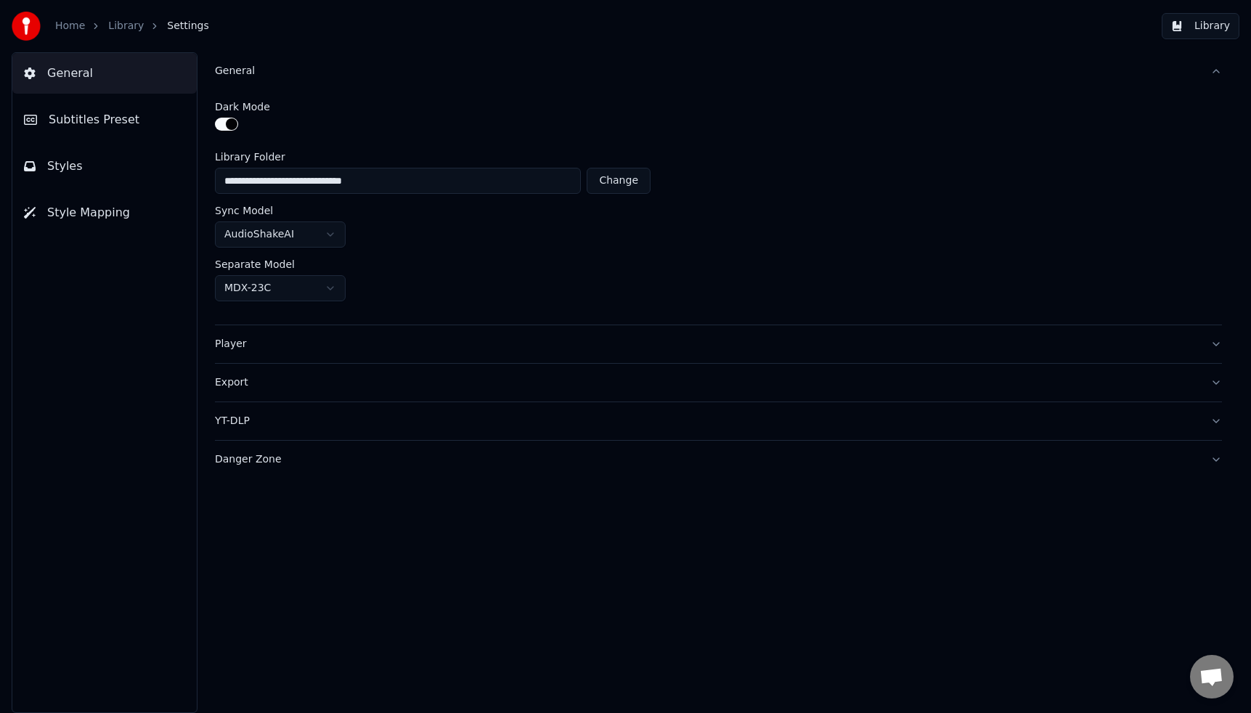
drag, startPoint x: 68, startPoint y: 164, endPoint x: 81, endPoint y: 173, distance: 15.1
click at [68, 164] on span "Styles" at bounding box center [65, 166] width 36 height 17
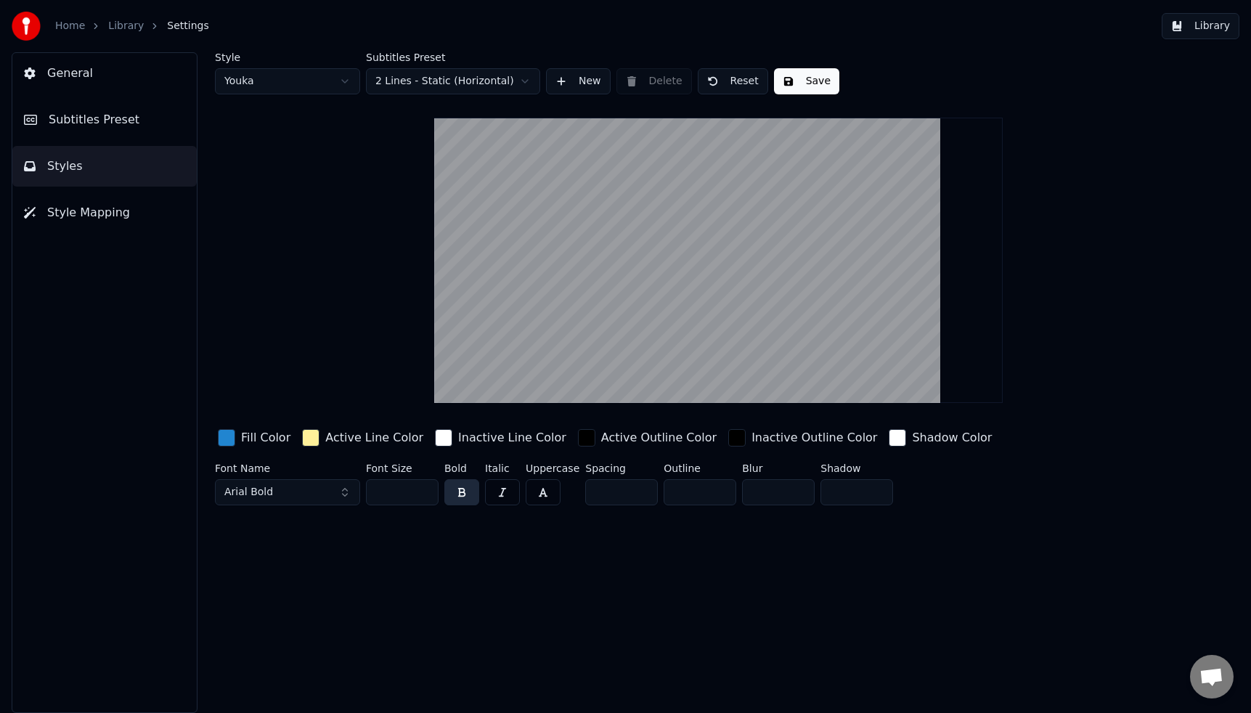
drag, startPoint x: 693, startPoint y: 494, endPoint x: 658, endPoint y: 489, distance: 35.3
click at [658, 489] on div "Font Name Arial Bold Font Size *** Bold Italic Uppercase Spacing * Outline * Bl…" at bounding box center [652, 487] width 875 height 48
type input "*"
drag, startPoint x: 840, startPoint y: 495, endPoint x: 817, endPoint y: 491, distance: 23.6
click at [817, 491] on div "Font Name Arial Bold Font Size *** Bold Italic Uppercase Spacing * Outline * Bl…" at bounding box center [652, 487] width 875 height 48
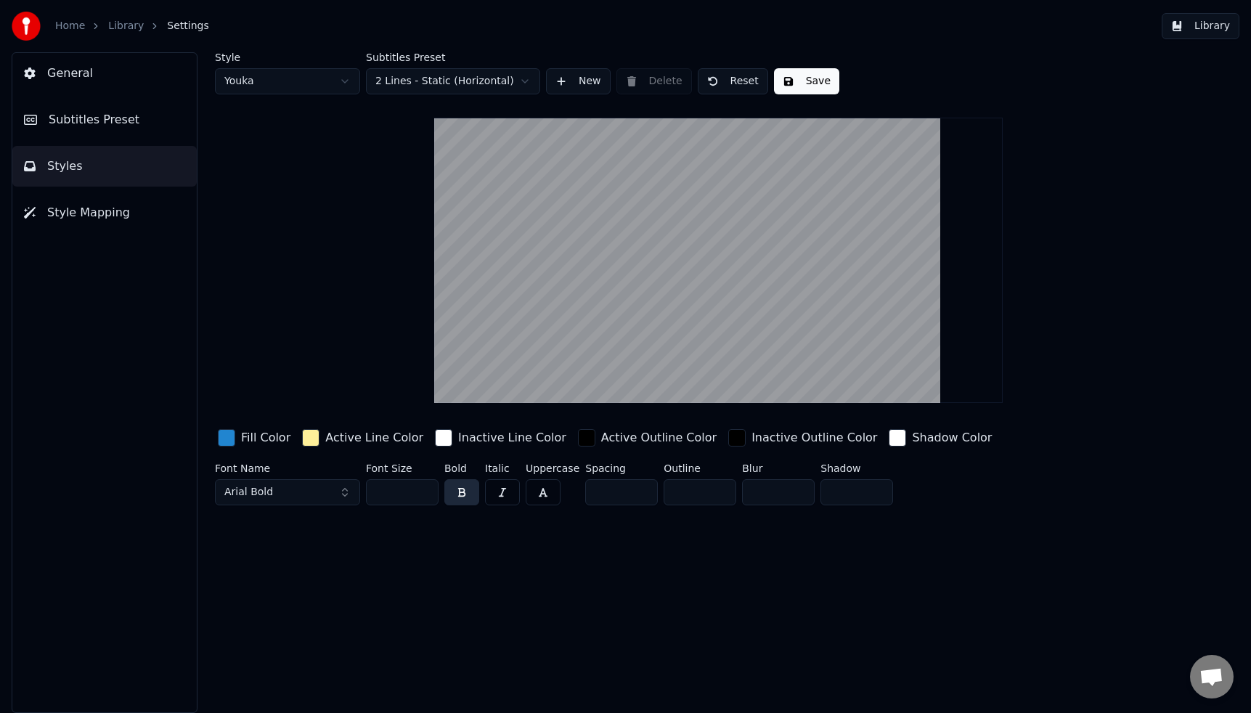
type input "*"
click at [889, 438] on div "button" at bounding box center [897, 437] width 17 height 17
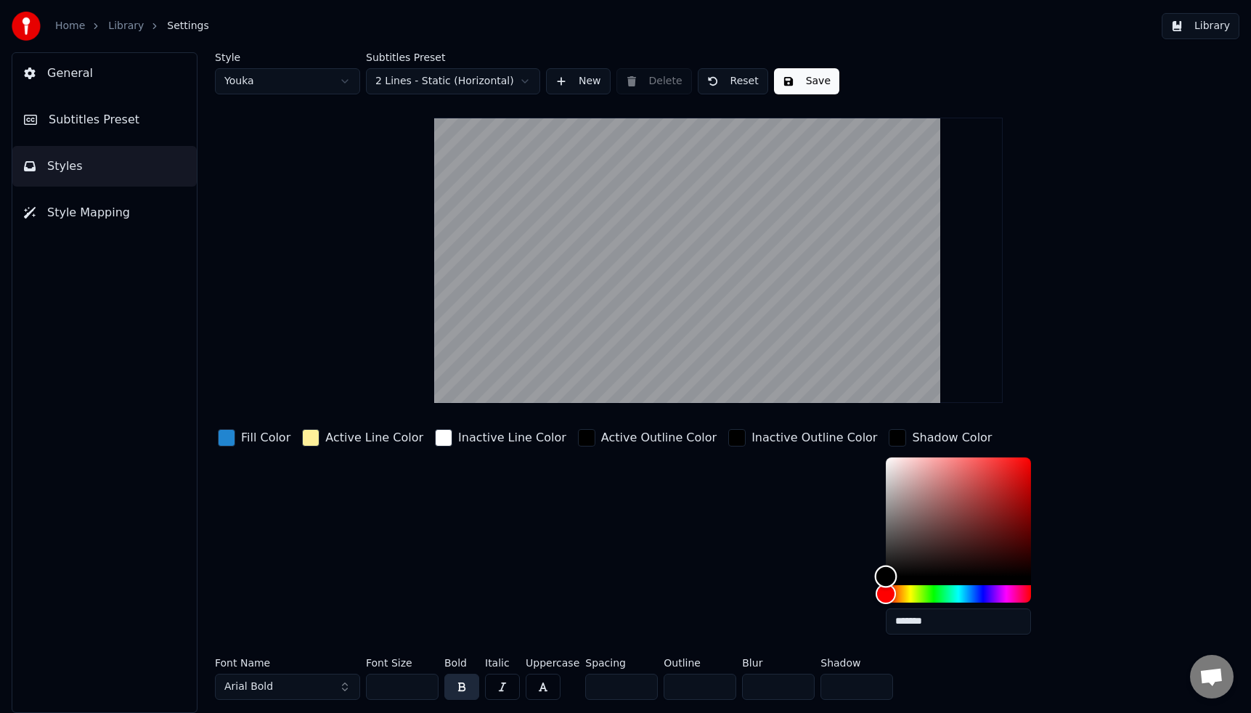
drag, startPoint x: 852, startPoint y: 561, endPoint x: 830, endPoint y: 584, distance: 31.8
click at [886, 585] on div at bounding box center [958, 529] width 145 height 145
click at [767, 535] on div "Inactive Outline Color" at bounding box center [802, 536] width 155 height 220
click at [789, 541] on div "Inactive Outline Color" at bounding box center [802, 536] width 155 height 220
click at [961, 449] on div "Shadow Color *******" at bounding box center [970, 536] width 168 height 220
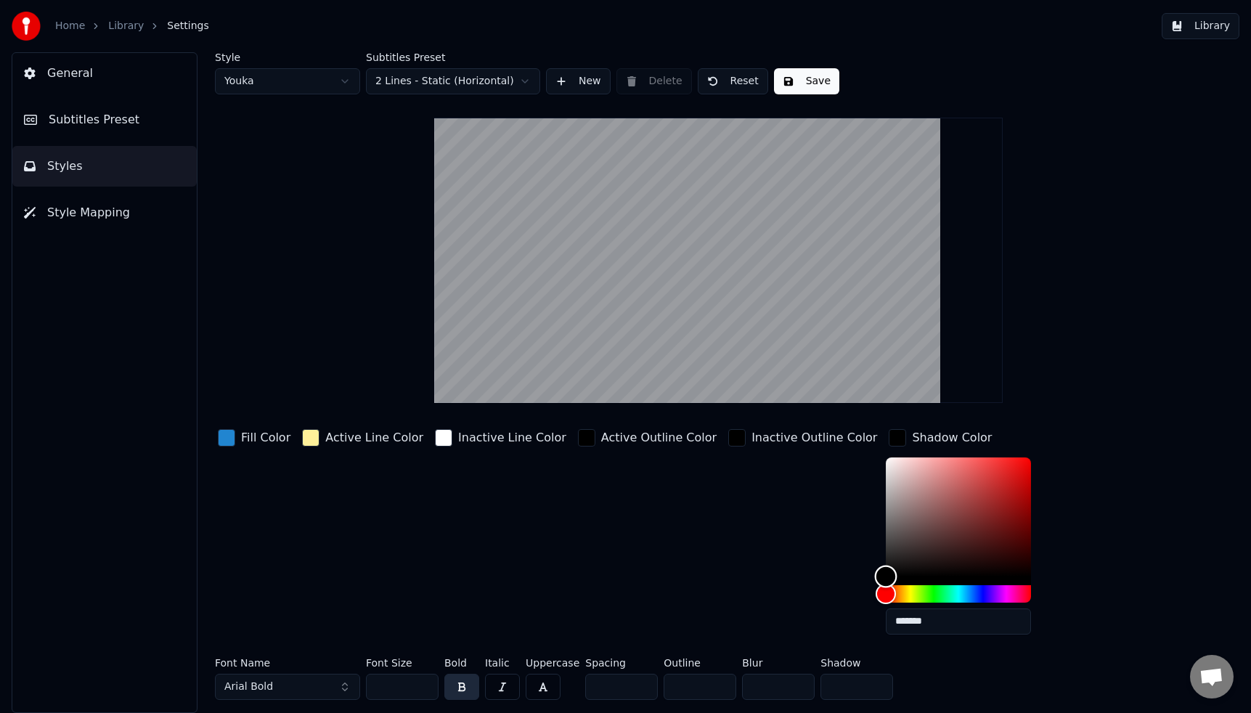
click at [875, 575] on div "Color" at bounding box center [886, 576] width 23 height 23
click at [878, 575] on div "Color" at bounding box center [889, 576] width 23 height 23
type input "*******"
drag, startPoint x: 841, startPoint y: 575, endPoint x: 816, endPoint y: 582, distance: 25.7
click at [816, 582] on div "Fill Color Active Line Color Inactive Line Color Active Outline Color Inactive …" at bounding box center [652, 536] width 875 height 220
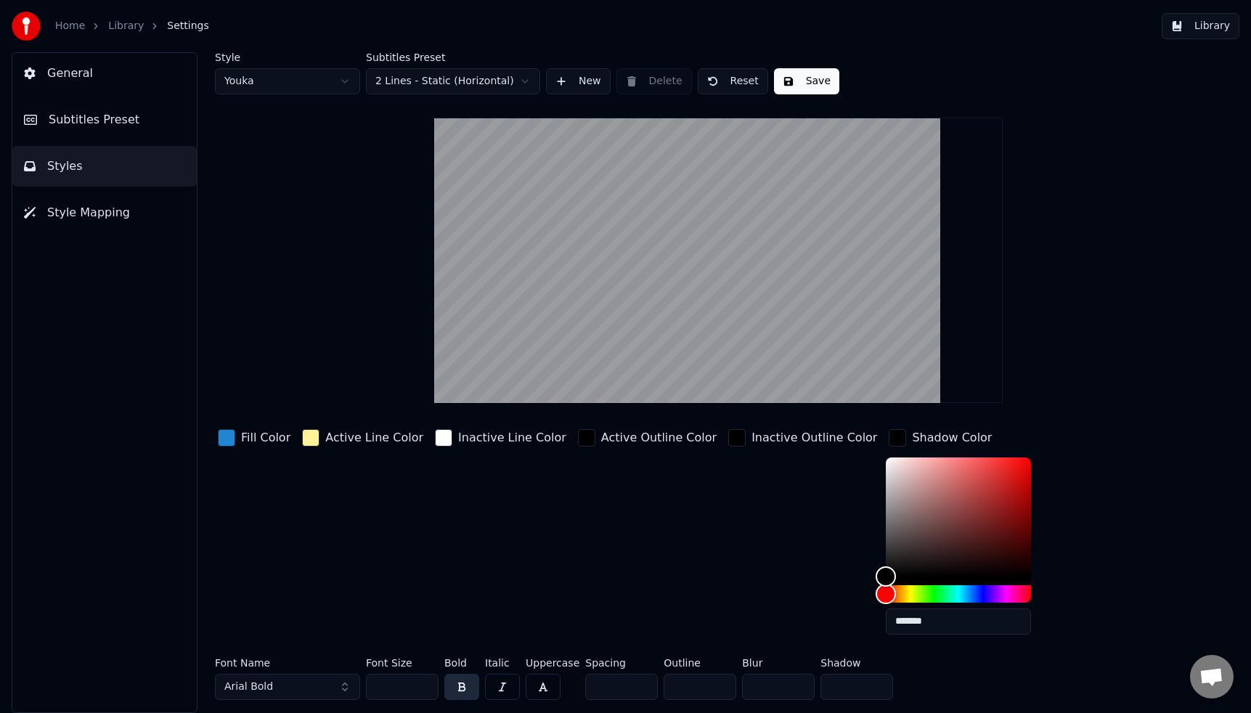
click at [760, 572] on div "Inactive Outline Color" at bounding box center [802, 536] width 155 height 220
click at [998, 536] on div "*******" at bounding box center [970, 548] width 168 height 183
click at [725, 505] on div "Inactive Outline Color" at bounding box center [802, 536] width 155 height 220
click at [801, 85] on button "Save" at bounding box center [806, 81] width 65 height 26
click at [60, 69] on span "General" at bounding box center [70, 73] width 46 height 17
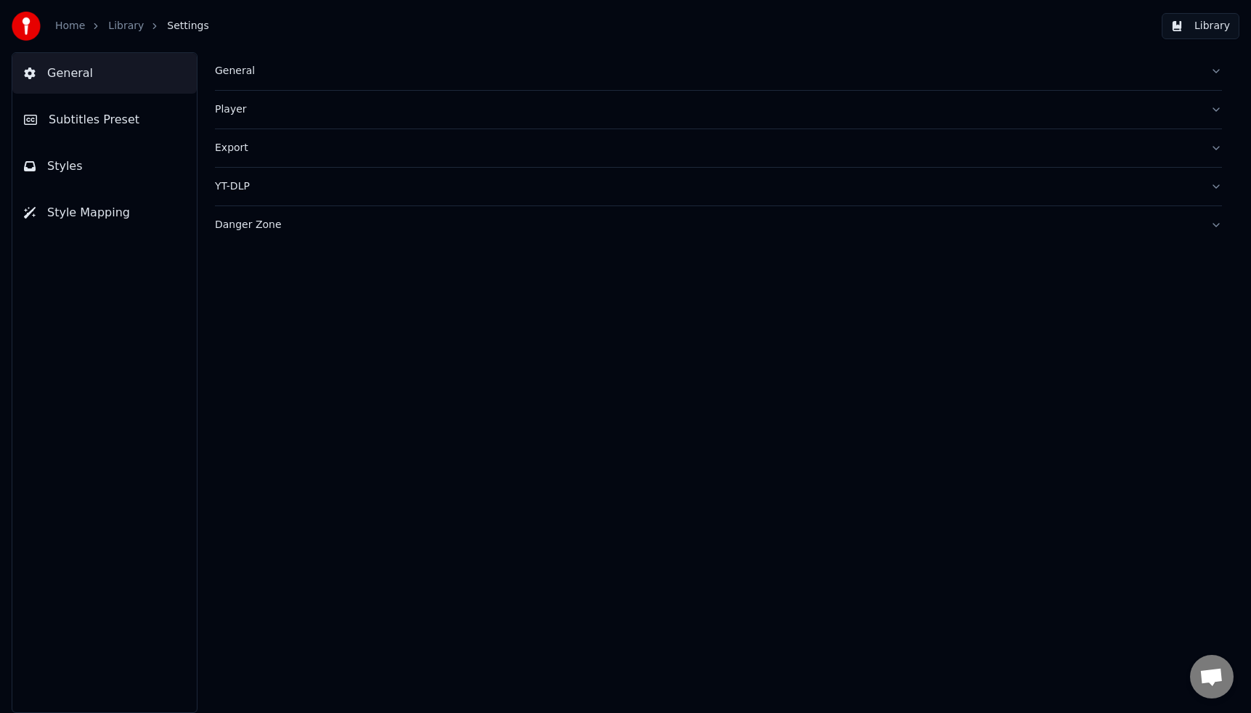
click at [80, 119] on span "Subtitles Preset" at bounding box center [94, 119] width 91 height 17
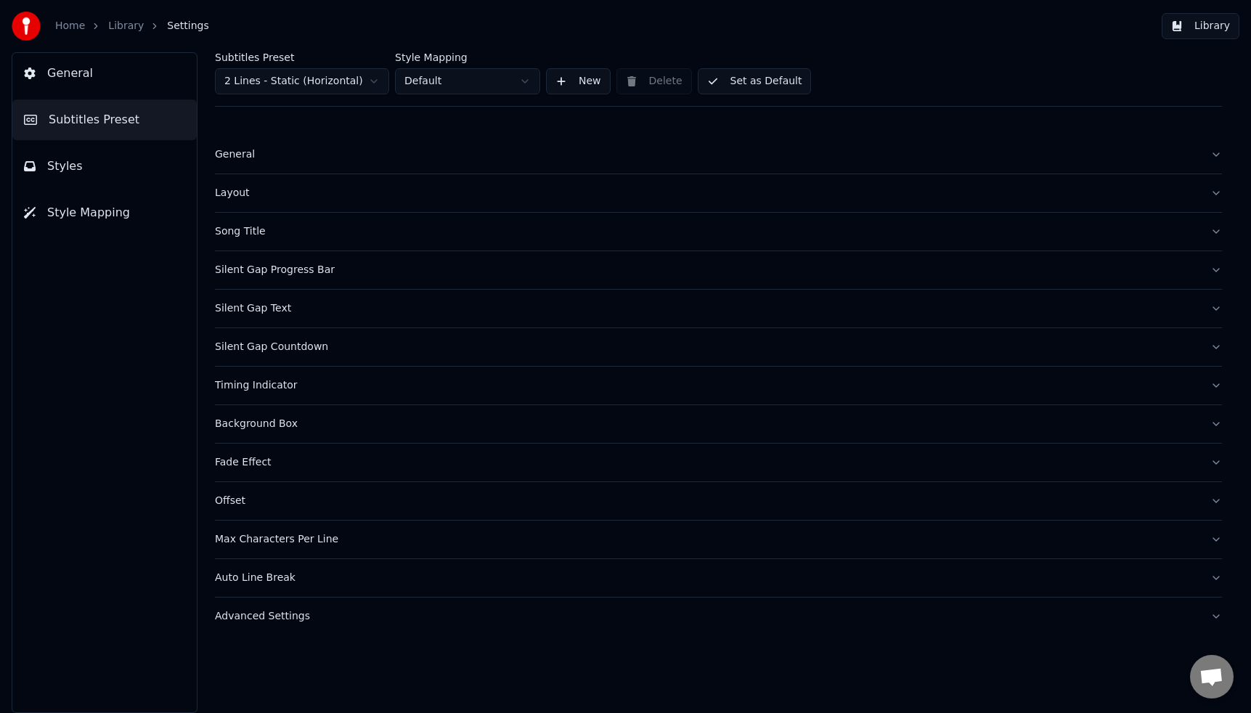
click at [253, 235] on div "Song Title" at bounding box center [707, 231] width 984 height 15
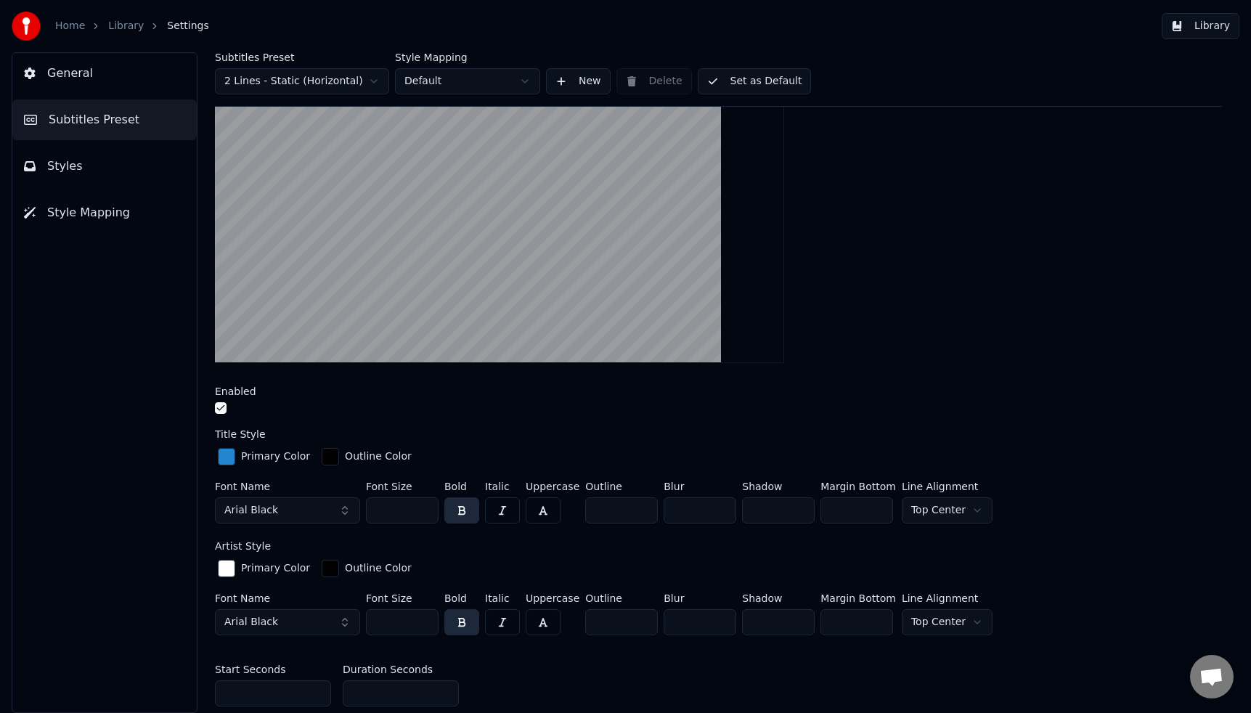
scroll to position [210, 0]
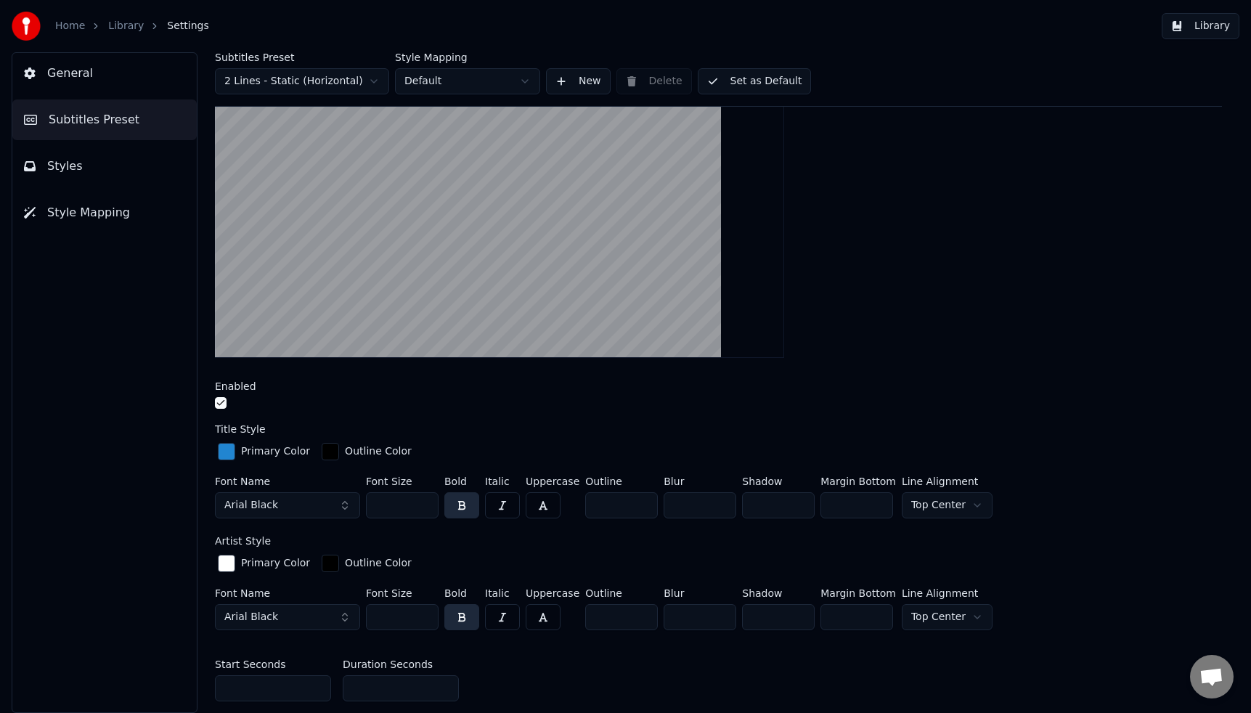
drag, startPoint x: 407, startPoint y: 505, endPoint x: 330, endPoint y: 499, distance: 77.2
click at [330, 499] on div "Font Name Arial Black Font Size *** Bold Italic Uppercase Outline * Blur * Shad…" at bounding box center [718, 500] width 1007 height 48
drag, startPoint x: 388, startPoint y: 507, endPoint x: 348, endPoint y: 500, distance: 40.5
click at [348, 500] on div "Font Name Arial Black Font Size *** Bold Italic Uppercase Outline * Blur * Shad…" at bounding box center [718, 500] width 1007 height 48
drag, startPoint x: 393, startPoint y: 506, endPoint x: 381, endPoint y: 504, distance: 12.5
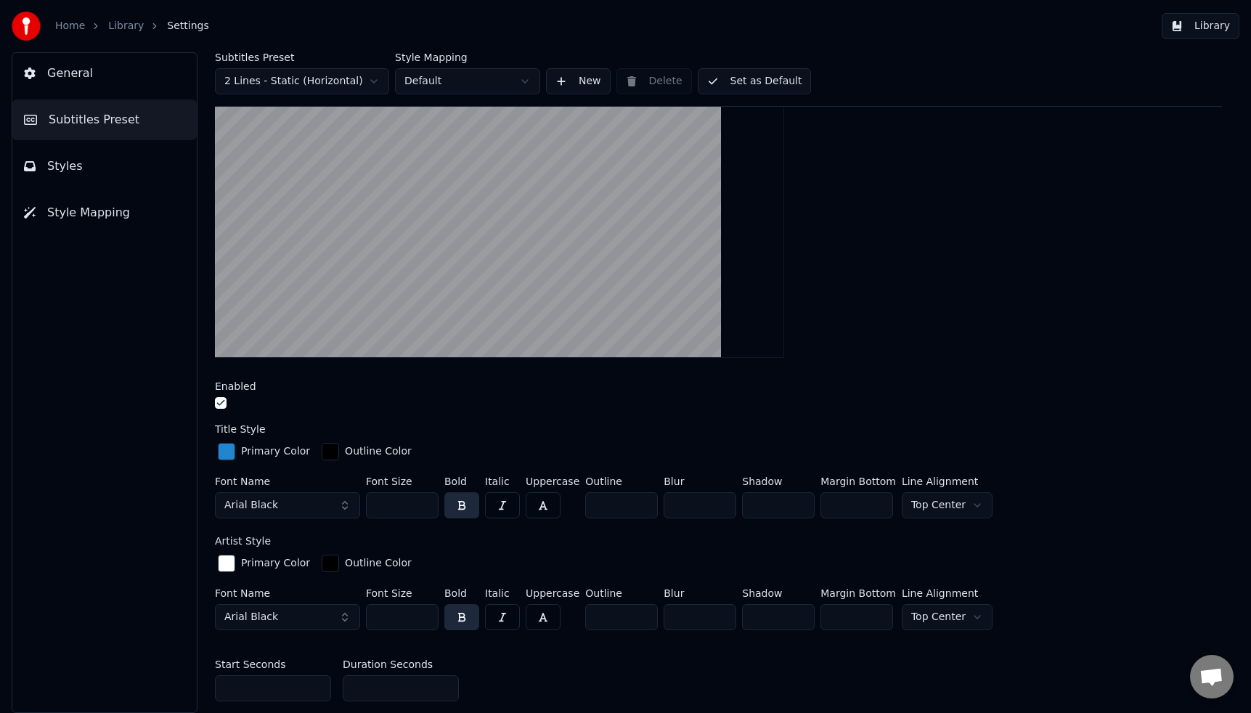
click at [383, 505] on input "***" at bounding box center [402, 505] width 73 height 26
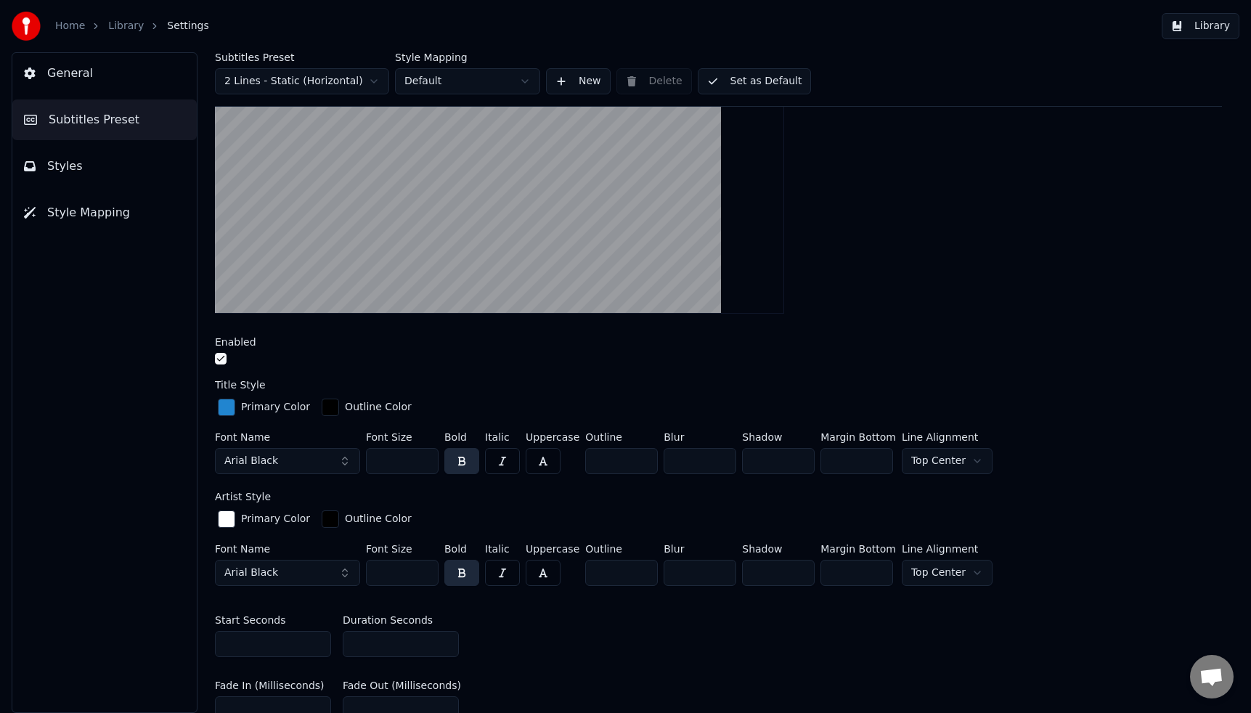
scroll to position [250, 0]
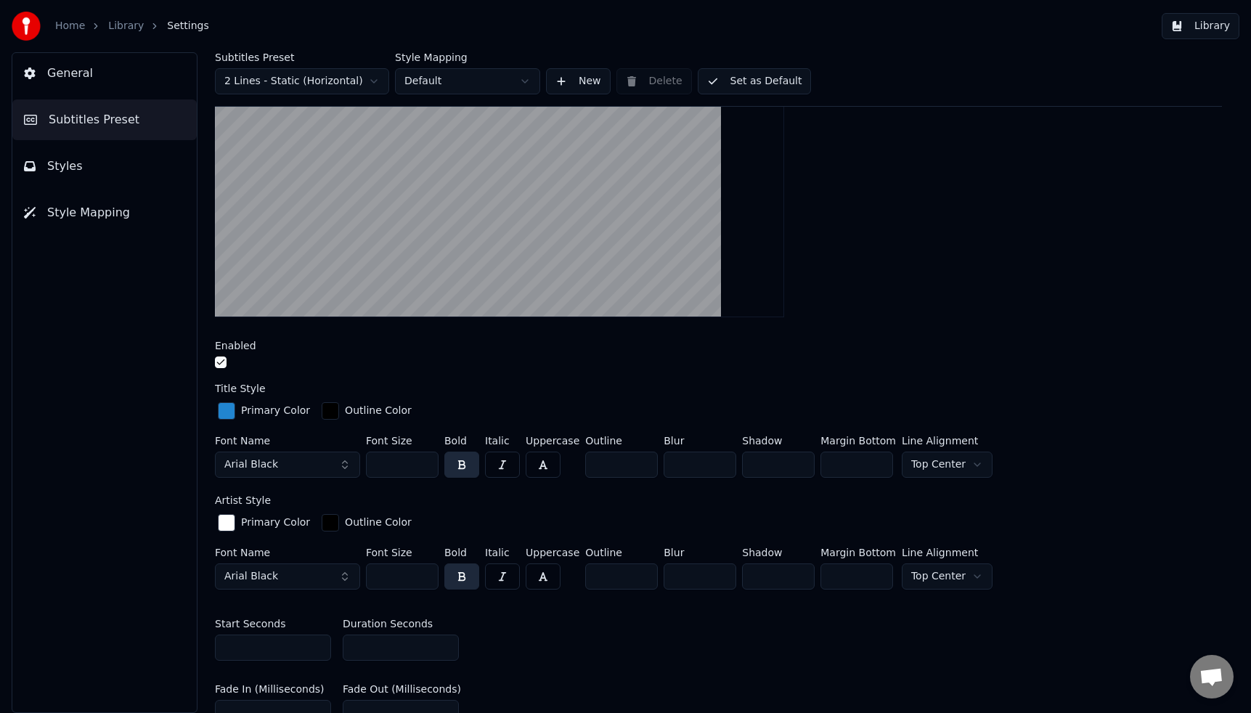
type input "***"
click at [942, 466] on html "Home Library Settings Library General Subtitles Preset Styles Style Mapping Sub…" at bounding box center [625, 356] width 1251 height 713
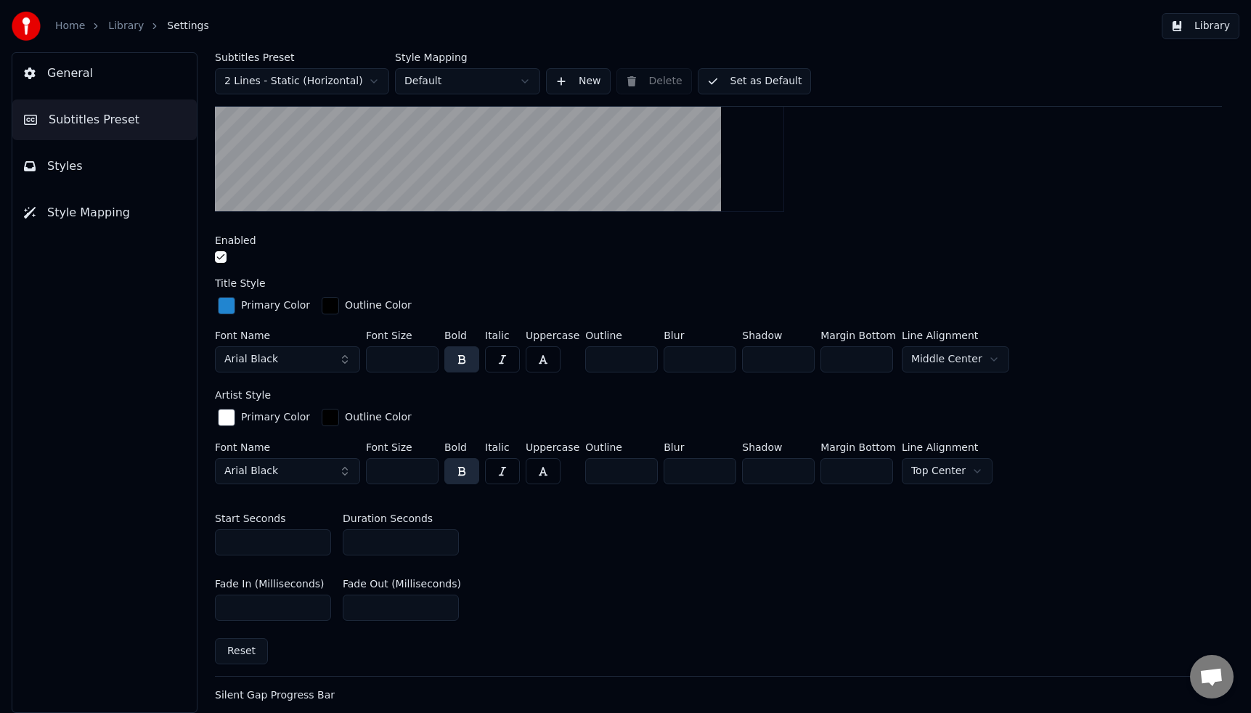
scroll to position [357, 0]
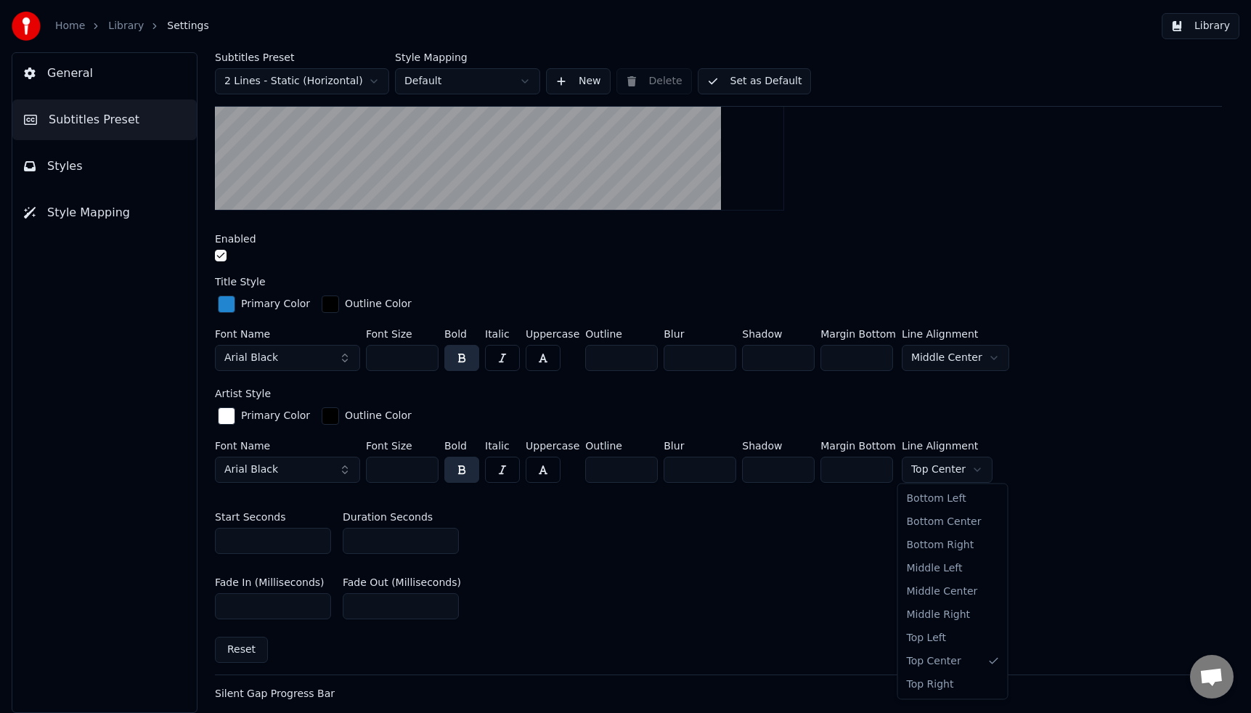
click at [965, 468] on html "Home Library Settings Library General Subtitles Preset Styles Style Mapping Sub…" at bounding box center [625, 356] width 1251 height 713
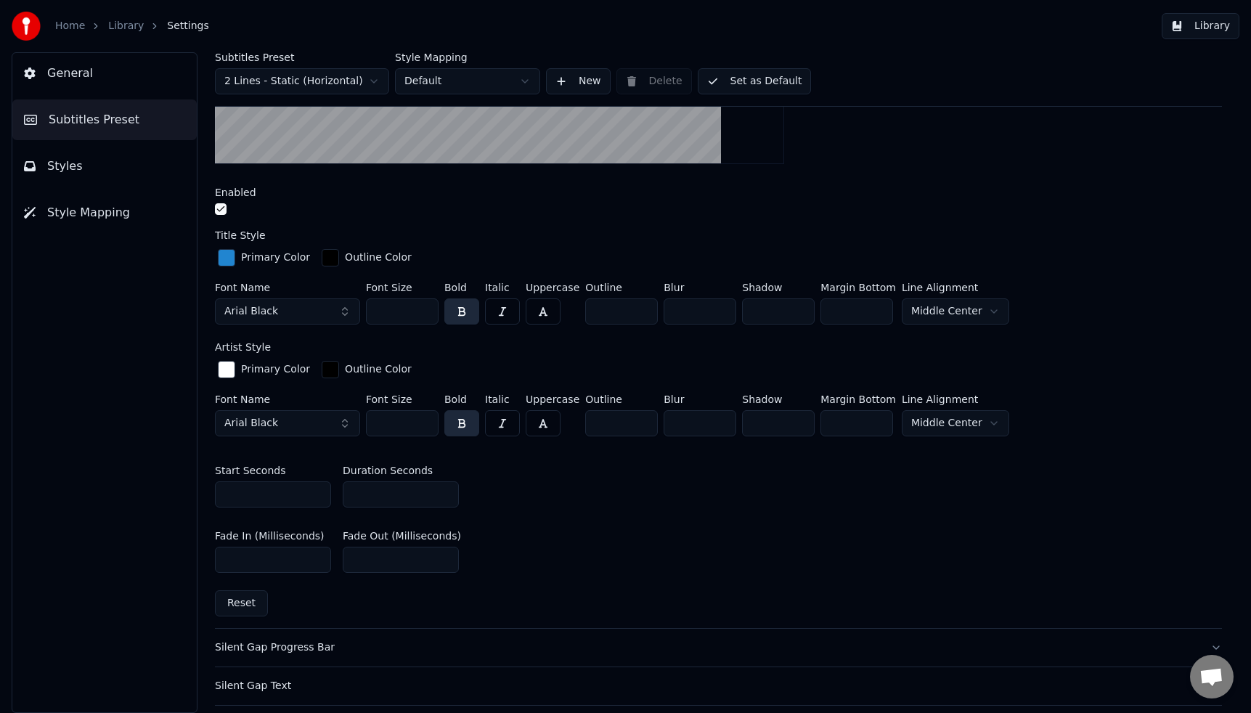
scroll to position [409, 0]
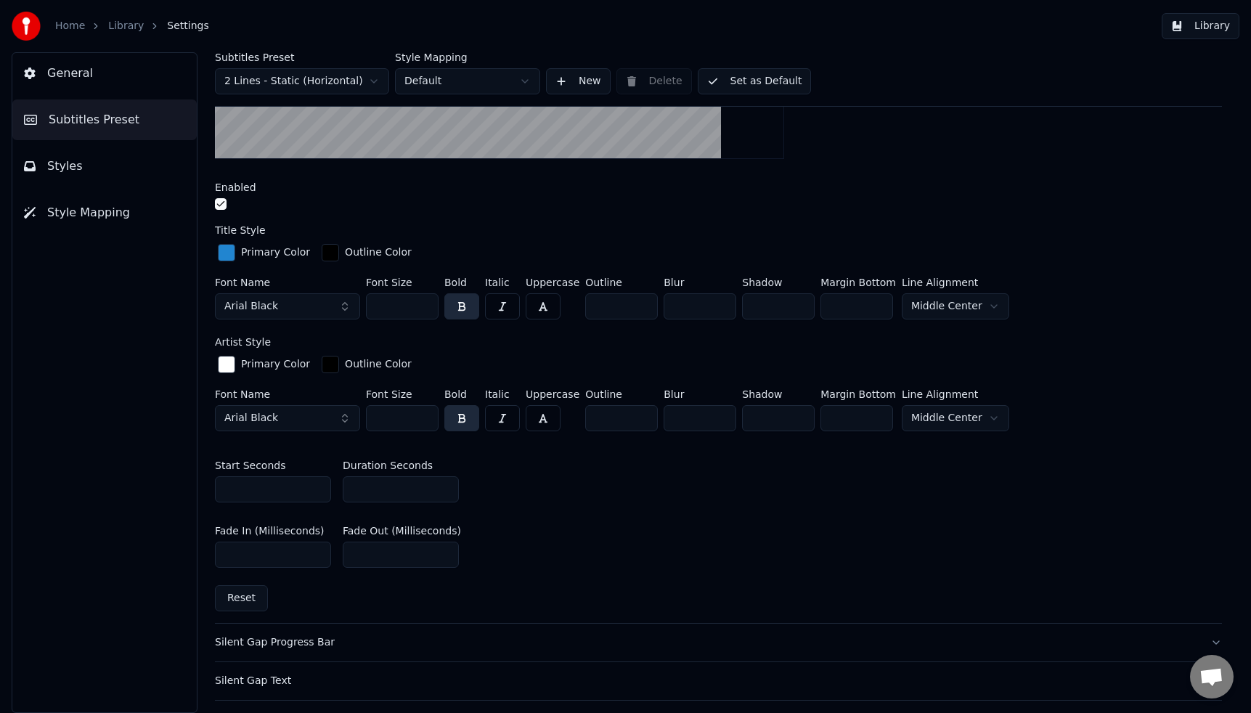
drag, startPoint x: 409, startPoint y: 418, endPoint x: 359, endPoint y: 411, distance: 50.6
click at [359, 411] on div "Font Name Arial Black Font Size *** Bold Italic Uppercase Outline * Blur * Shad…" at bounding box center [718, 413] width 1007 height 48
type input "**"
click at [611, 489] on div "Start Seconds * Duration Seconds *" at bounding box center [718, 481] width 1007 height 65
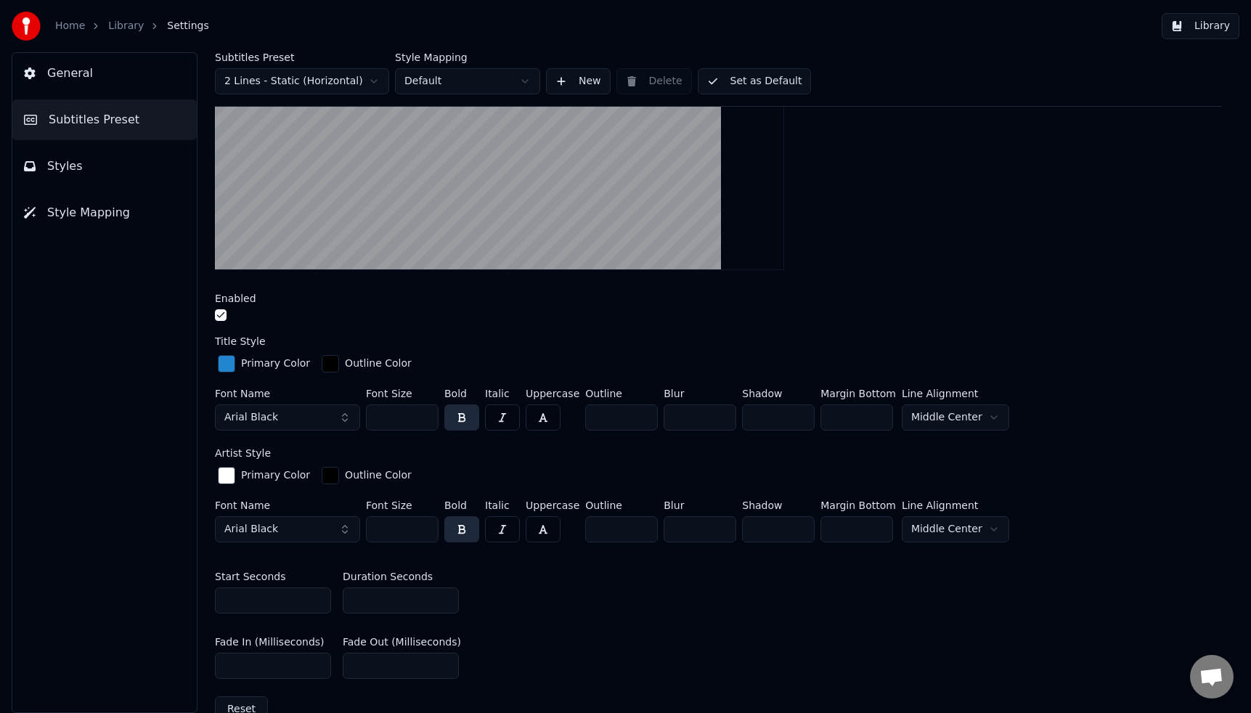
scroll to position [300, 0]
click at [348, 532] on button "Arial Black" at bounding box center [287, 527] width 145 height 26
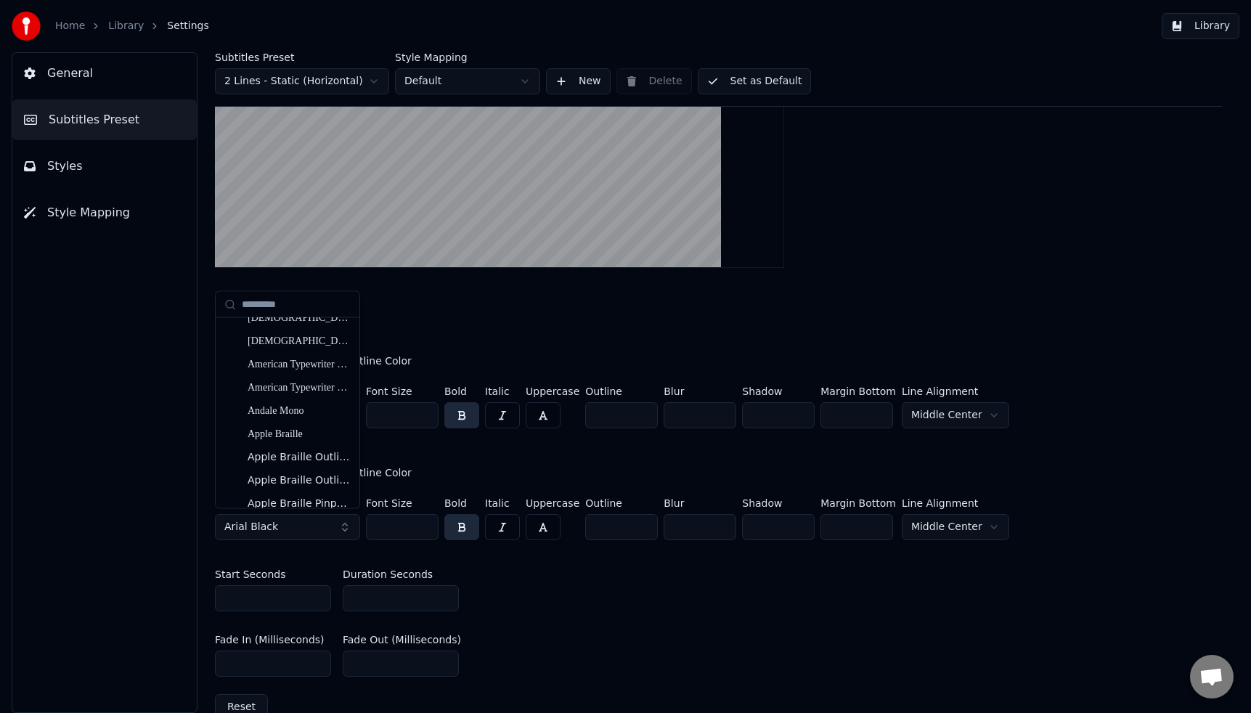
scroll to position [789, 0]
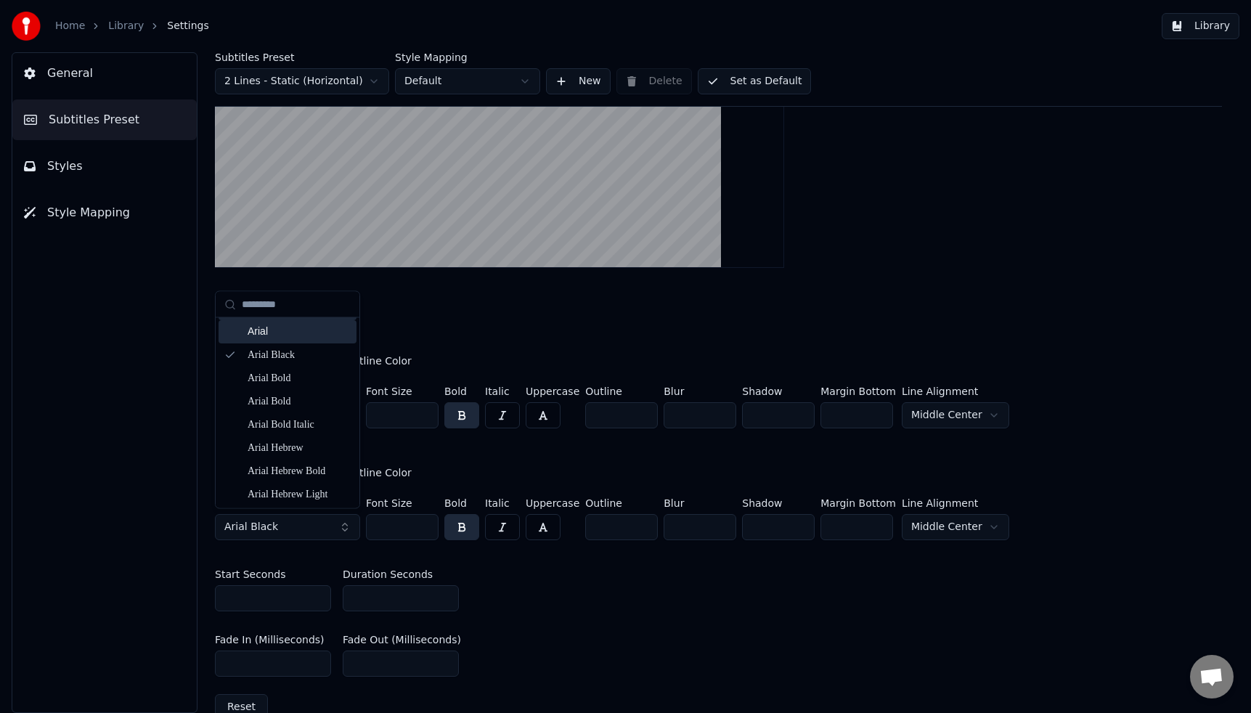
click at [303, 335] on div "Arial" at bounding box center [299, 332] width 103 height 15
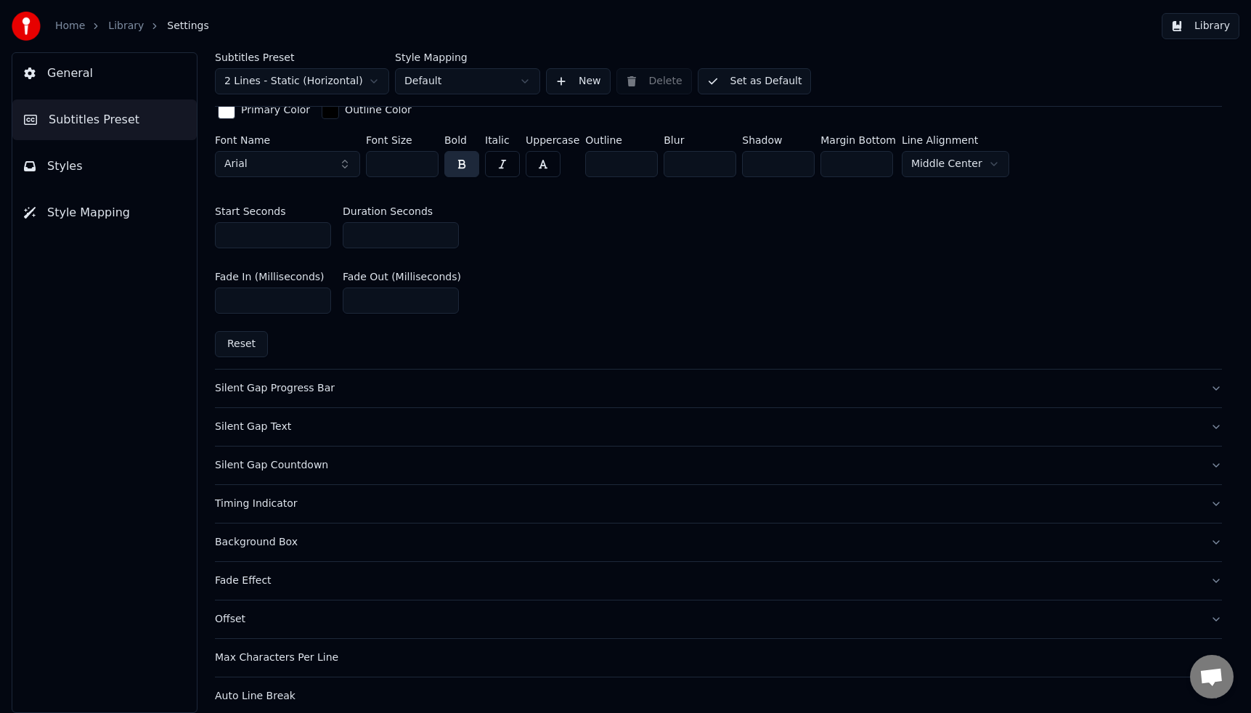
scroll to position [671, 0]
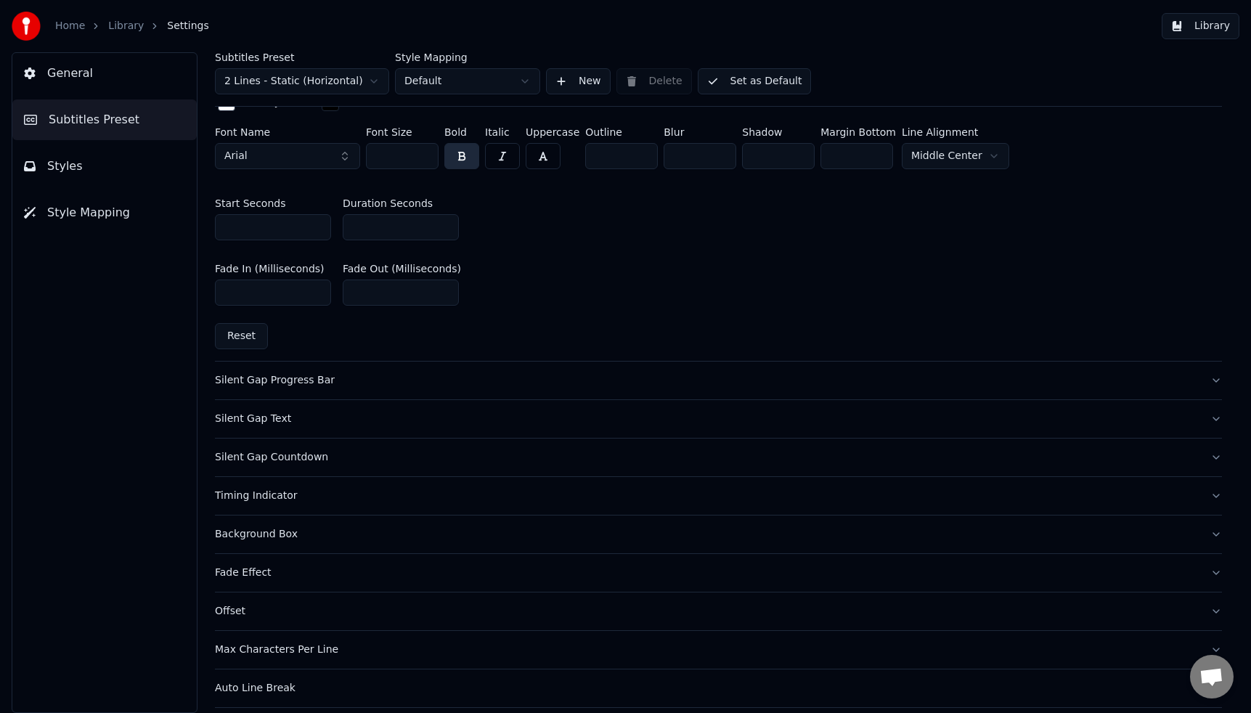
click at [309, 374] on div "Silent Gap Progress Bar" at bounding box center [707, 380] width 984 height 15
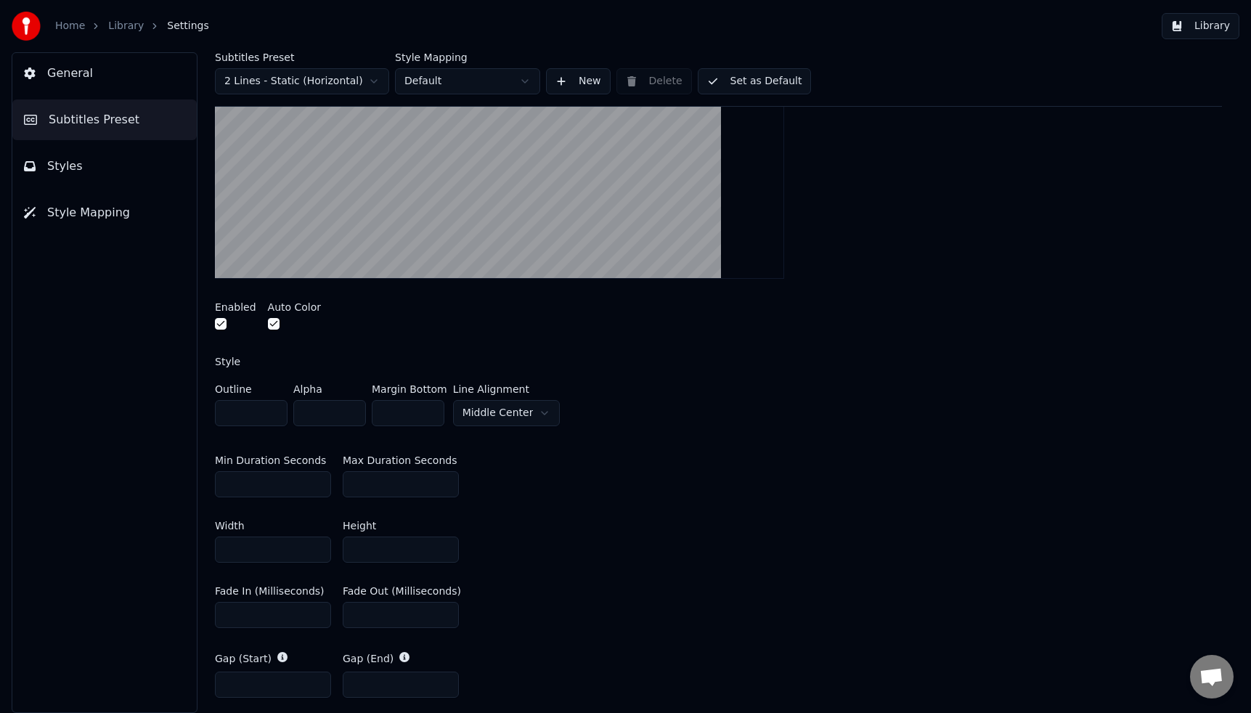
scroll to position [266, 0]
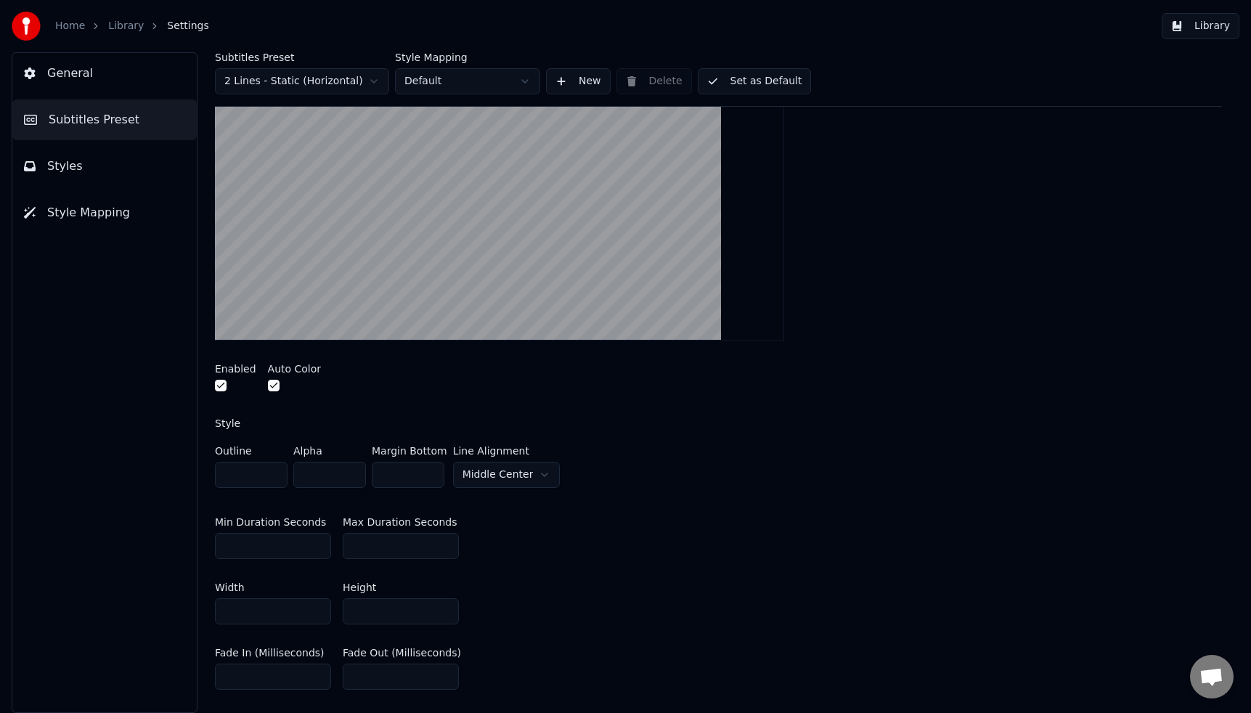
drag, startPoint x: 256, startPoint y: 471, endPoint x: 202, endPoint y: 469, distance: 54.5
click at [202, 468] on div "Subtitles Preset 2 Lines - Static (Horizontal) Style Mapping Default New Delete…" at bounding box center [718, 382] width 1065 height 661
type input "*"
click at [595, 517] on div "Min Duration Seconds ** Max Duration Seconds **" at bounding box center [718, 537] width 1007 height 65
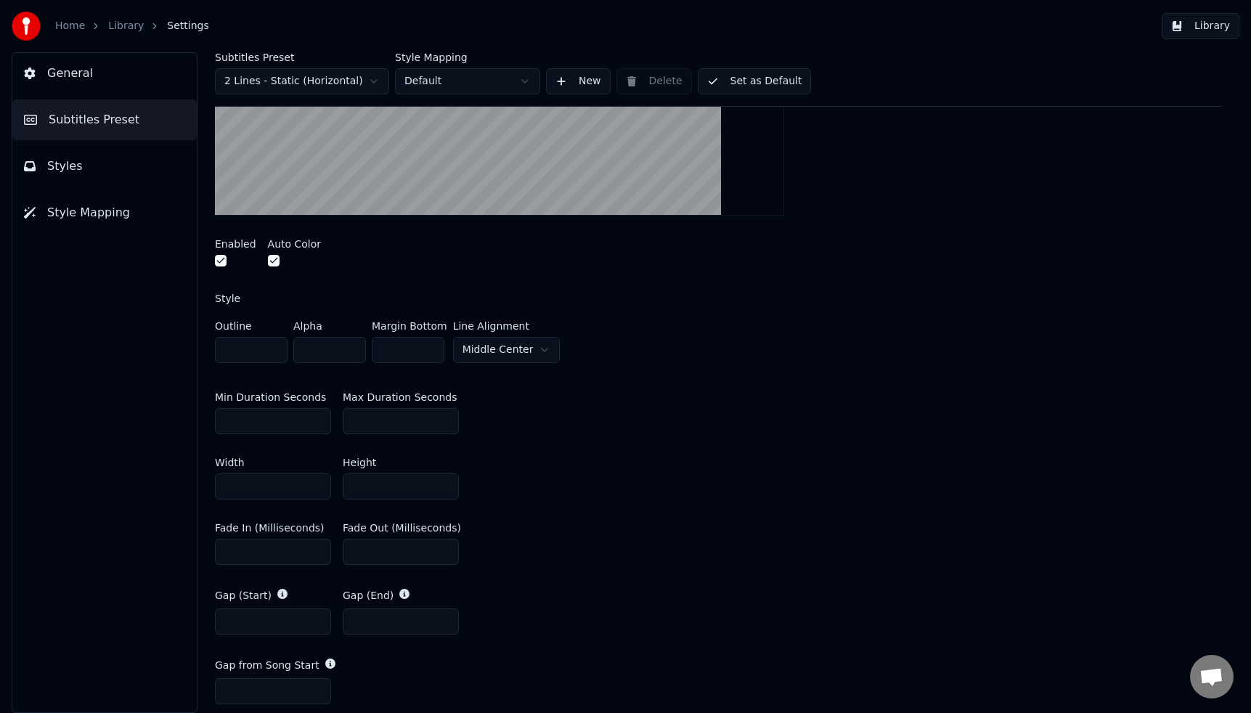
scroll to position [419, 0]
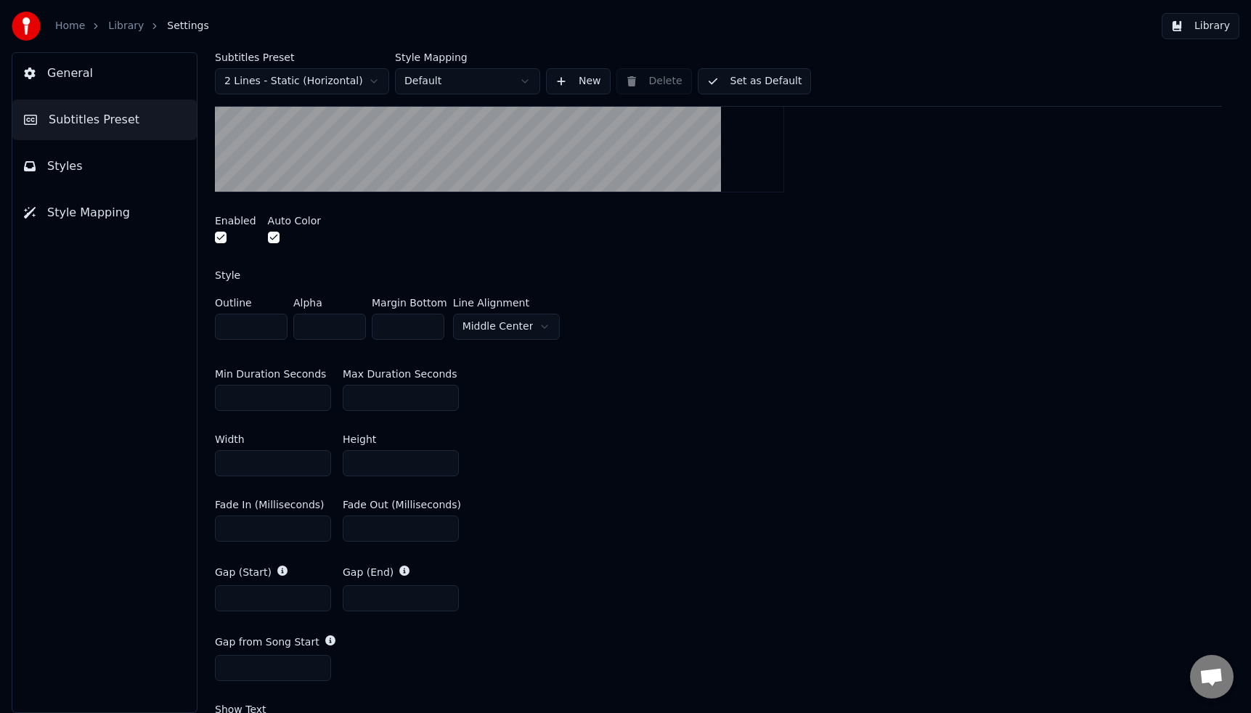
drag, startPoint x: 375, startPoint y: 463, endPoint x: 328, endPoint y: 456, distance: 47.7
click at [328, 456] on div "Width *** Height **" at bounding box center [718, 454] width 1007 height 65
type input "***"
click at [618, 453] on div "Width *** Height ***" at bounding box center [718, 453] width 1007 height 65
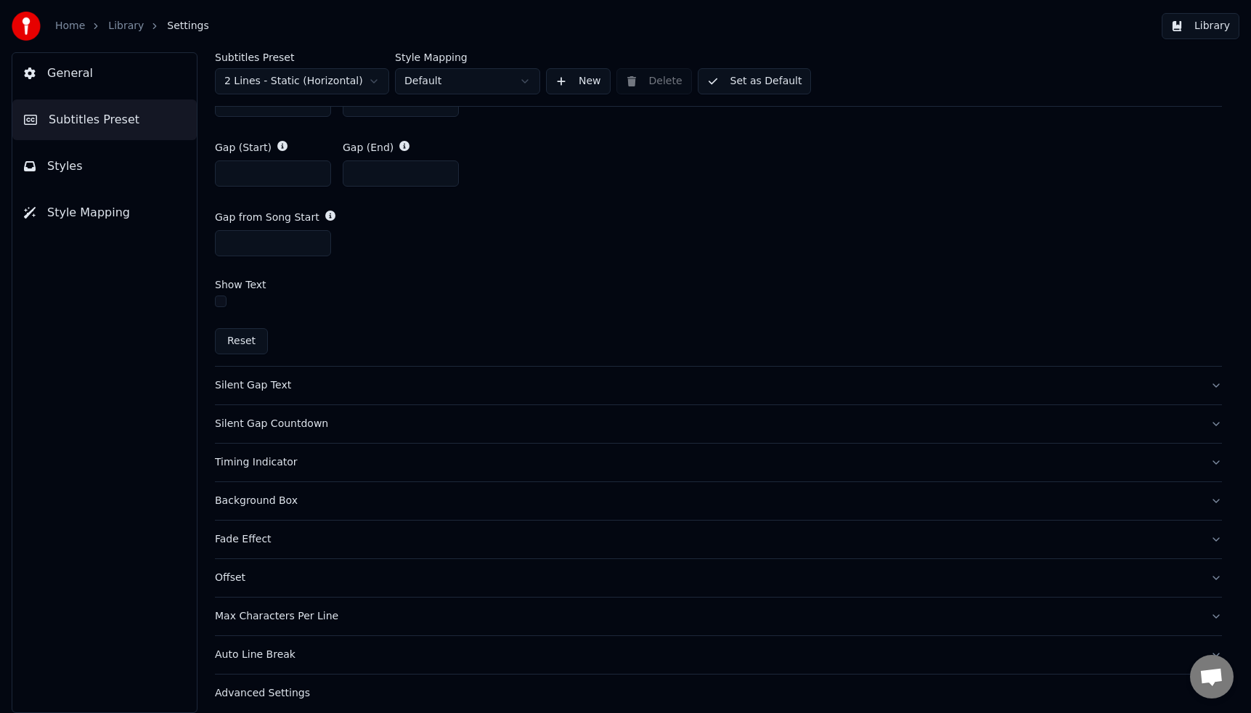
scroll to position [809, 0]
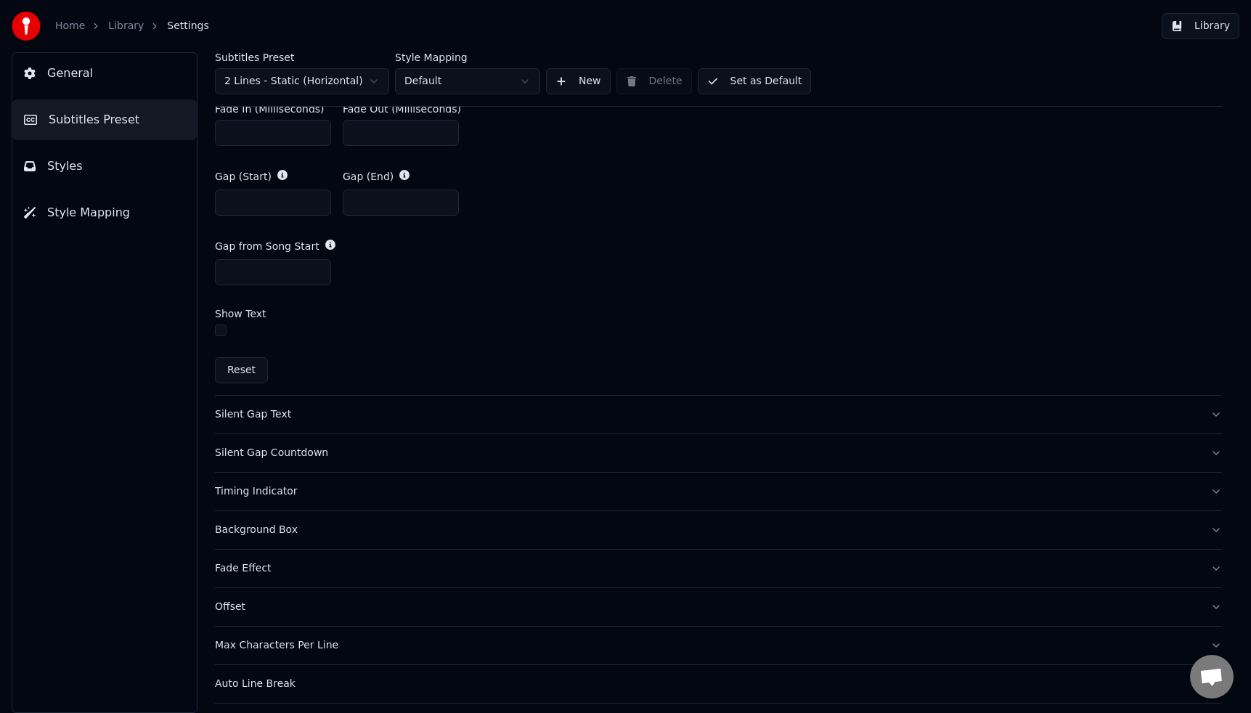
click at [223, 327] on button "button" at bounding box center [221, 330] width 12 height 12
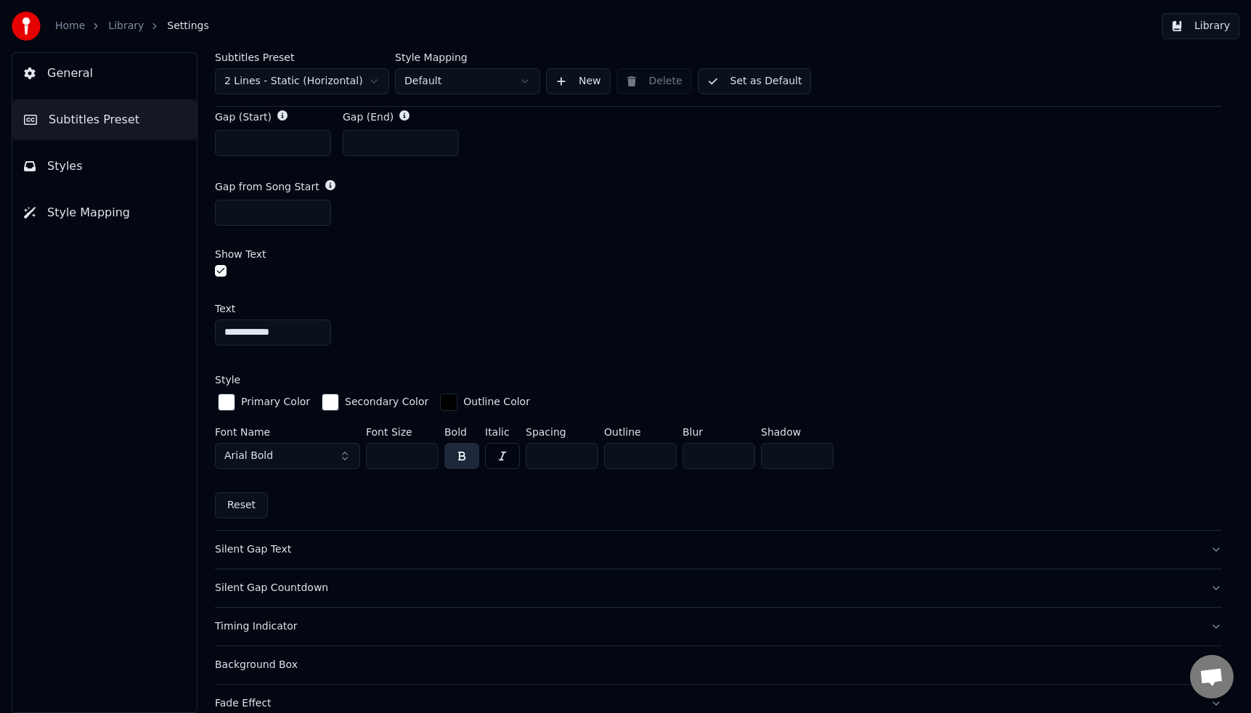
scroll to position [871, 0]
click at [441, 398] on div "button" at bounding box center [448, 399] width 17 height 17
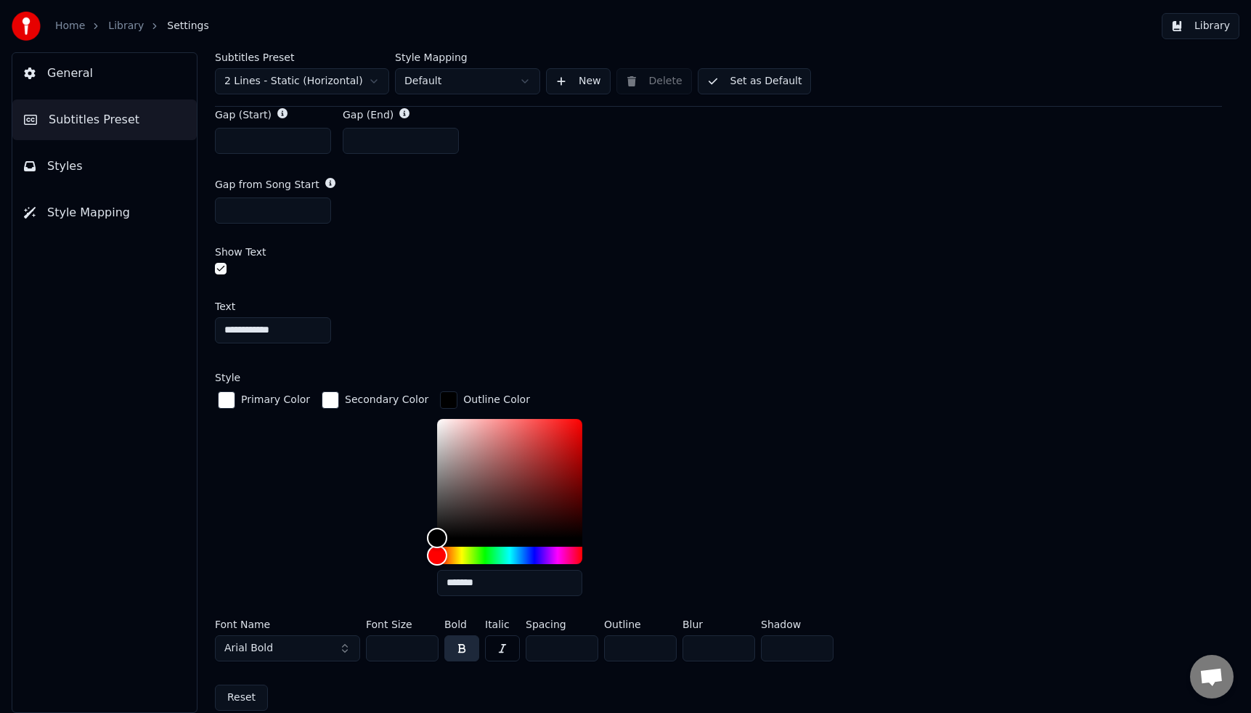
drag, startPoint x: 638, startPoint y: 652, endPoint x: 579, endPoint y: 643, distance: 60.2
click at [579, 643] on div "Font Name Arial Bold Font Size ** Bold Italic Spacing * Outline * Blur * Shadow…" at bounding box center [718, 643] width 1007 height 48
type input "*"
click at [804, 513] on div "Primary Color Secondary Color Outline Color *******" at bounding box center [718, 497] width 1007 height 219
click at [801, 510] on div "Primary Color Secondary Color Outline Color *******" at bounding box center [718, 497] width 1007 height 219
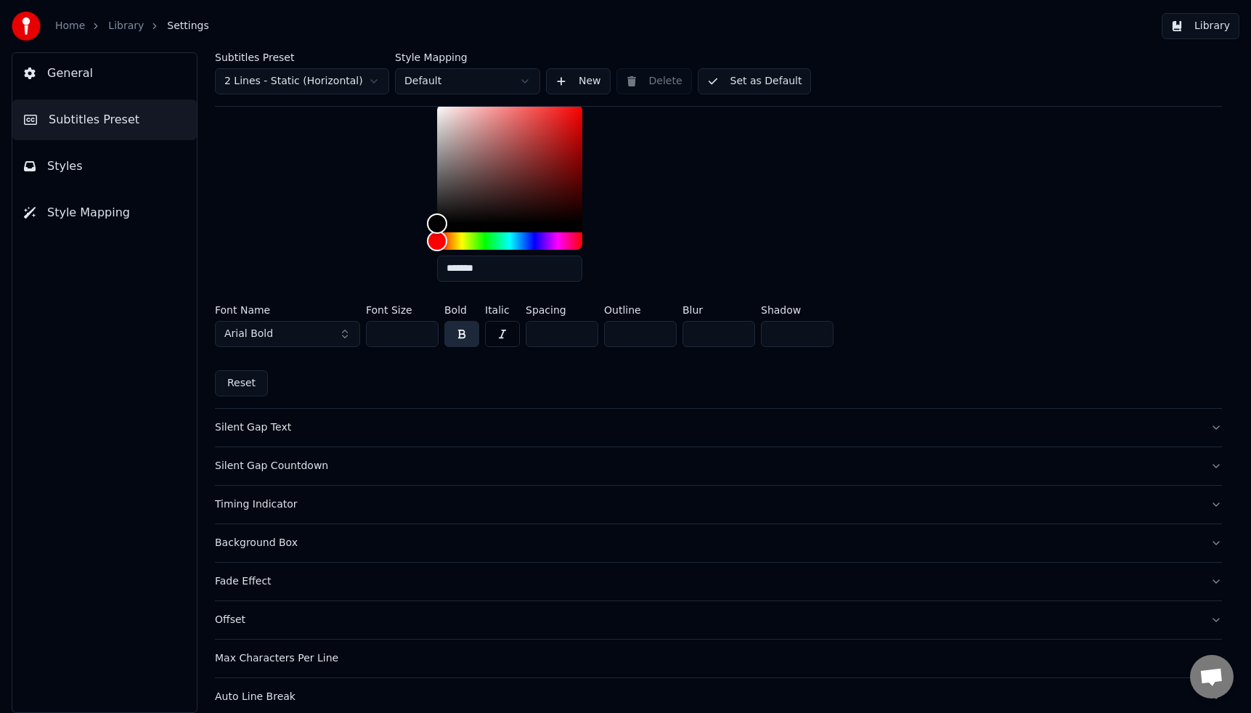
scroll to position [1187, 0]
click at [277, 423] on div "Silent Gap Text" at bounding box center [707, 426] width 984 height 15
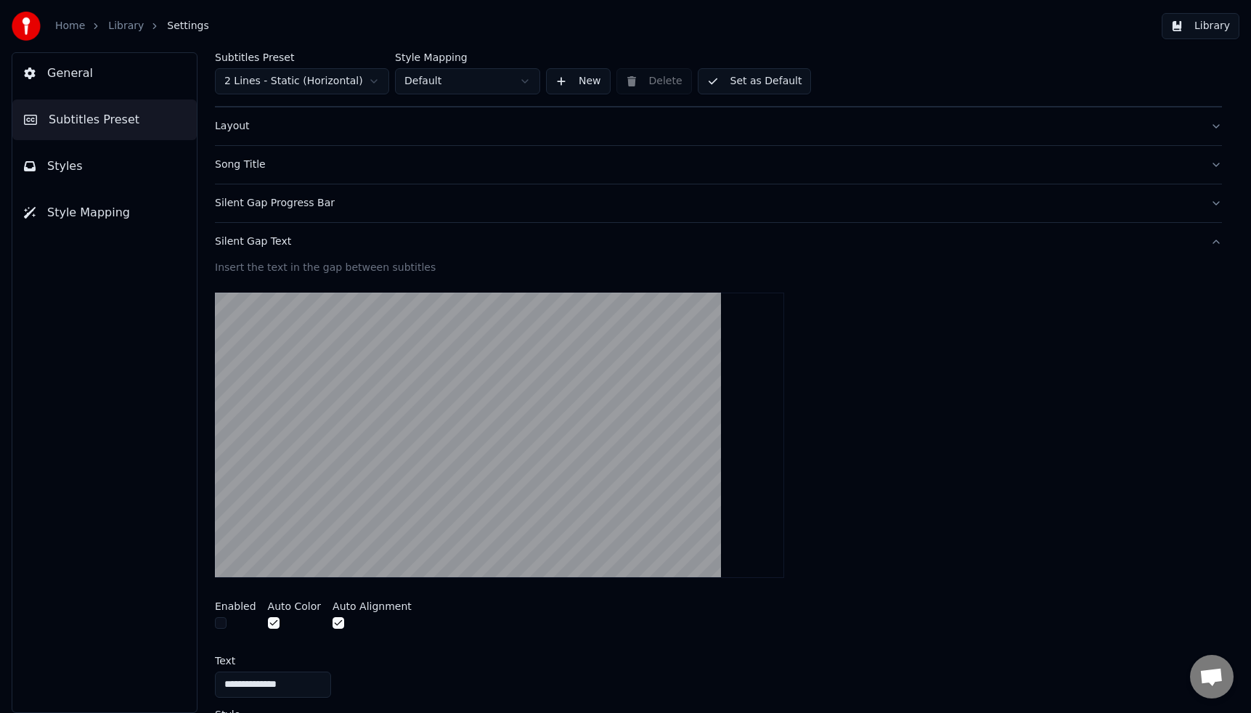
scroll to position [0, 0]
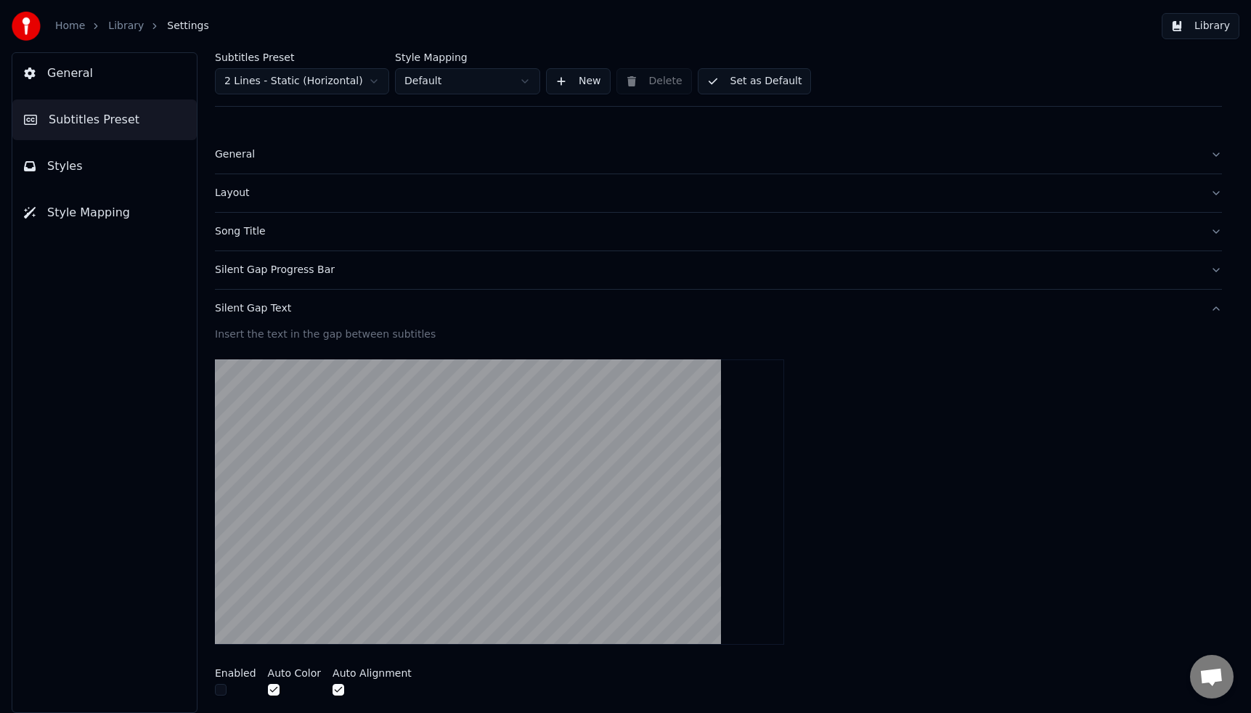
click at [298, 274] on div "Silent Gap Progress Bar" at bounding box center [707, 270] width 984 height 15
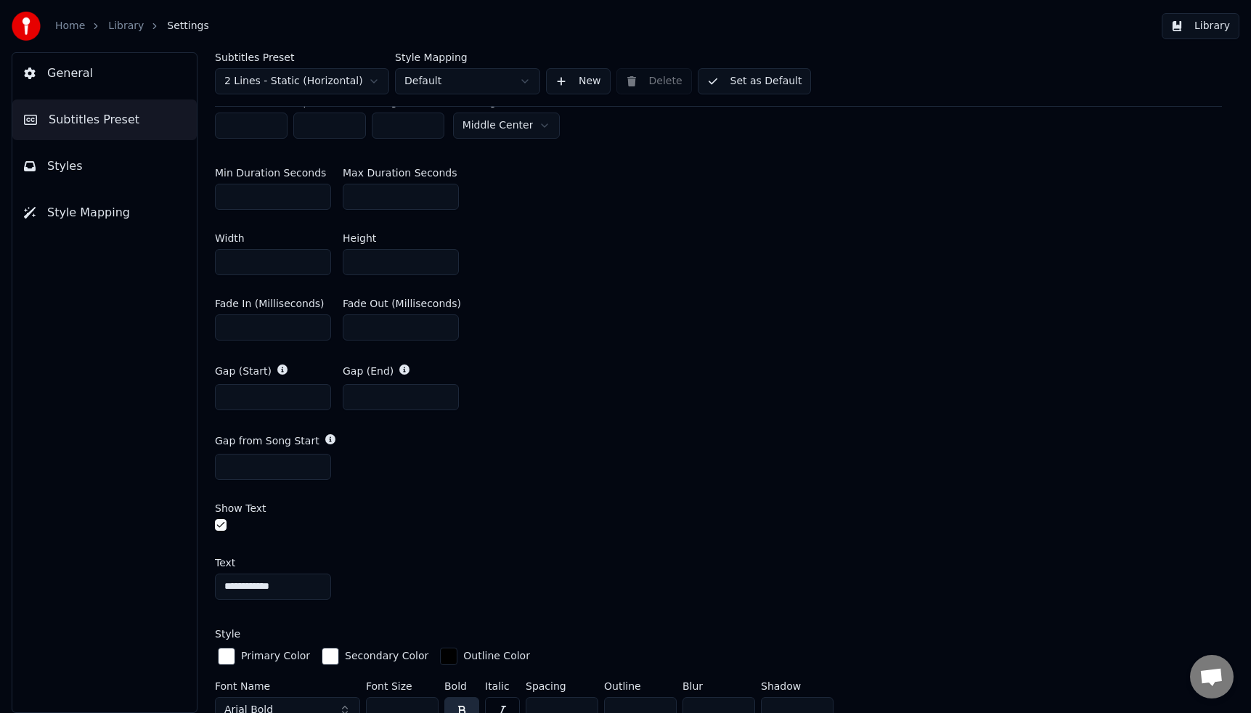
scroll to position [616, 0]
drag, startPoint x: 223, startPoint y: 523, endPoint x: 234, endPoint y: 523, distance: 10.9
click at [223, 523] on button "button" at bounding box center [221, 524] width 12 height 12
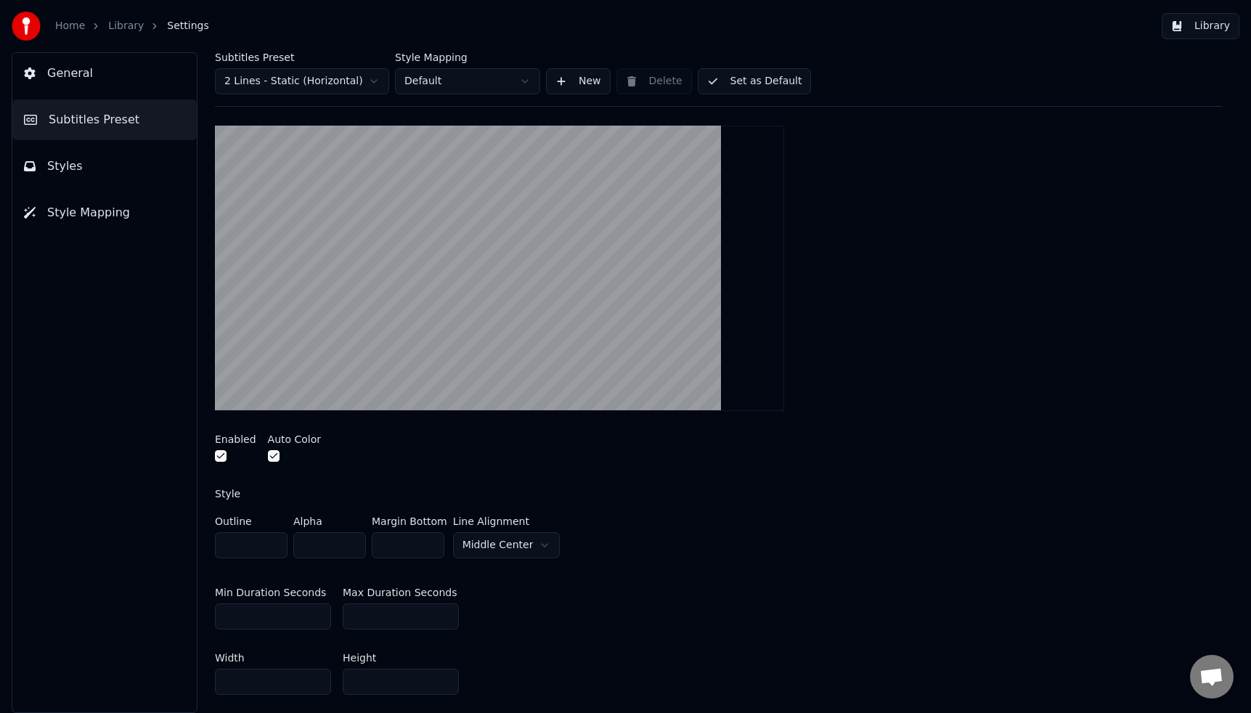
scroll to position [143, 0]
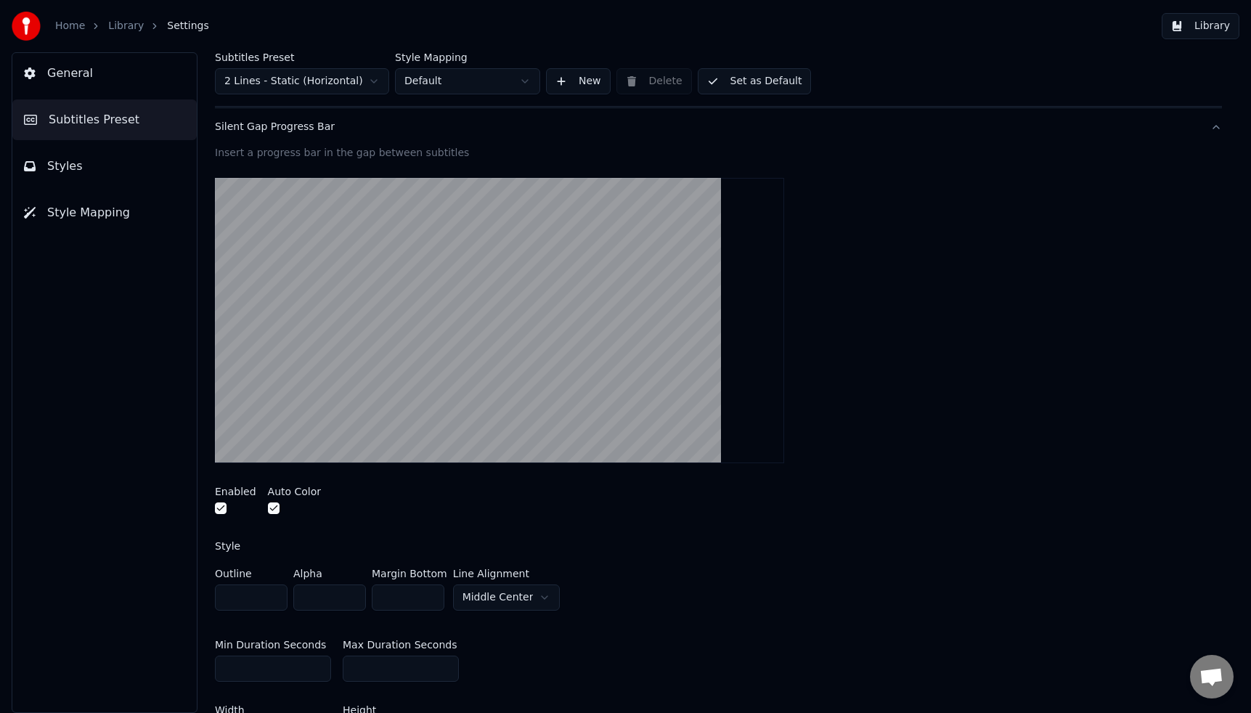
click at [274, 506] on button "button" at bounding box center [274, 508] width 12 height 12
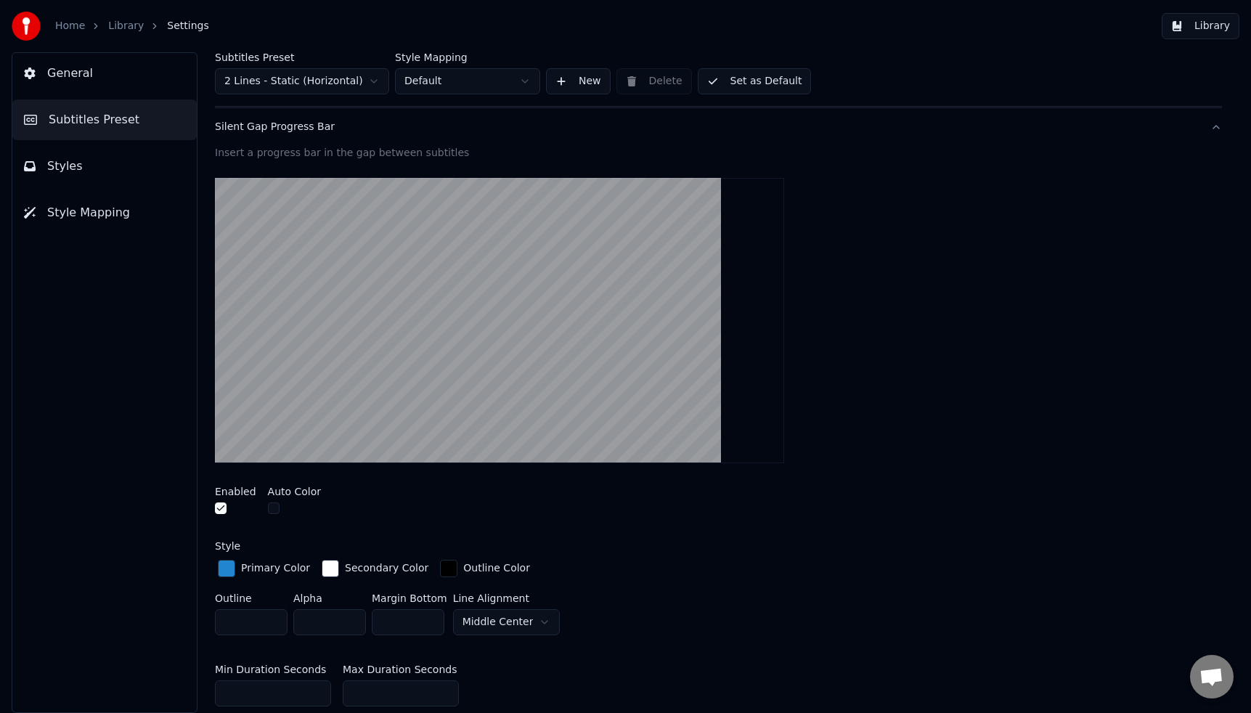
click at [222, 565] on div "button" at bounding box center [226, 568] width 17 height 17
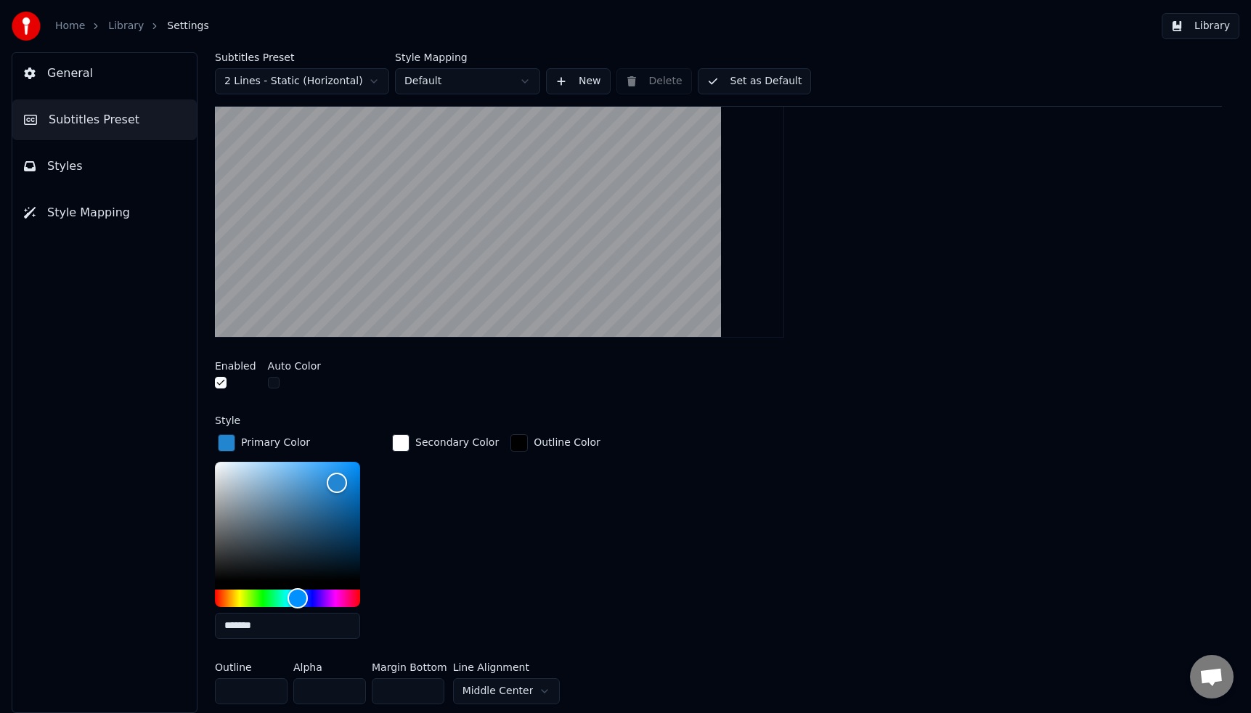
scroll to position [271, 0]
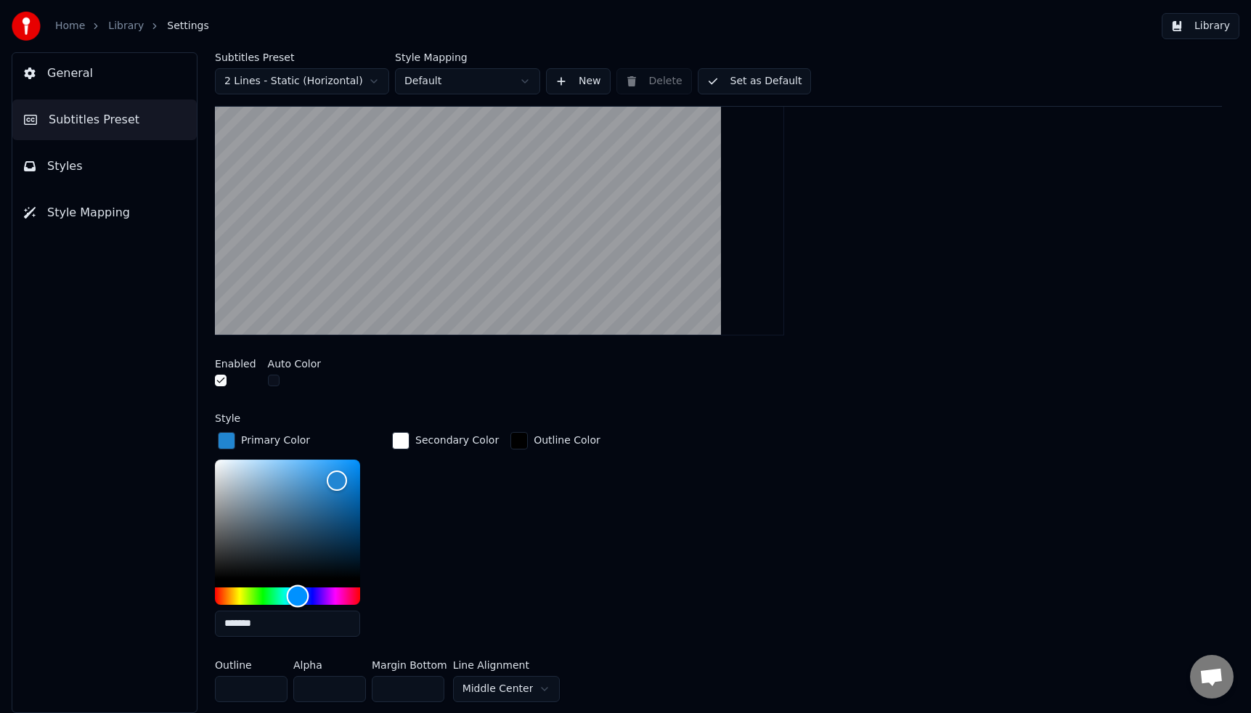
click at [333, 596] on div "Hue" at bounding box center [287, 595] width 145 height 17
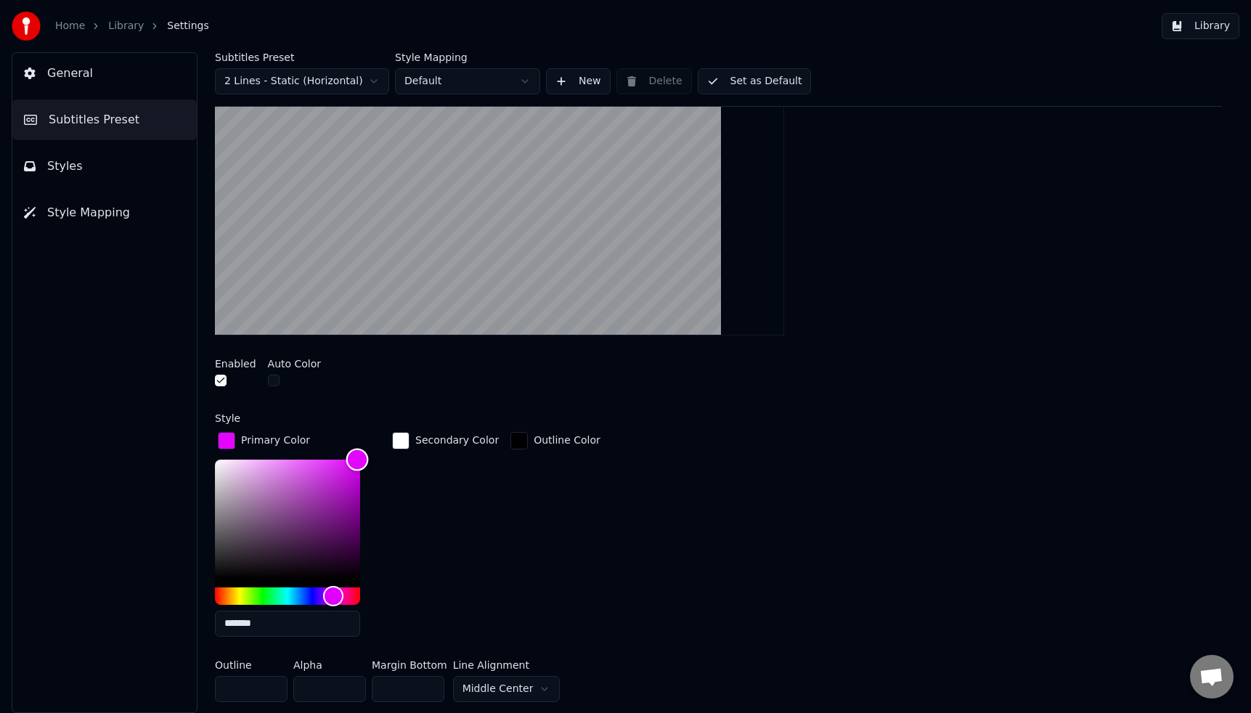
type input "*******"
click at [356, 460] on div "Color" at bounding box center [287, 519] width 145 height 119
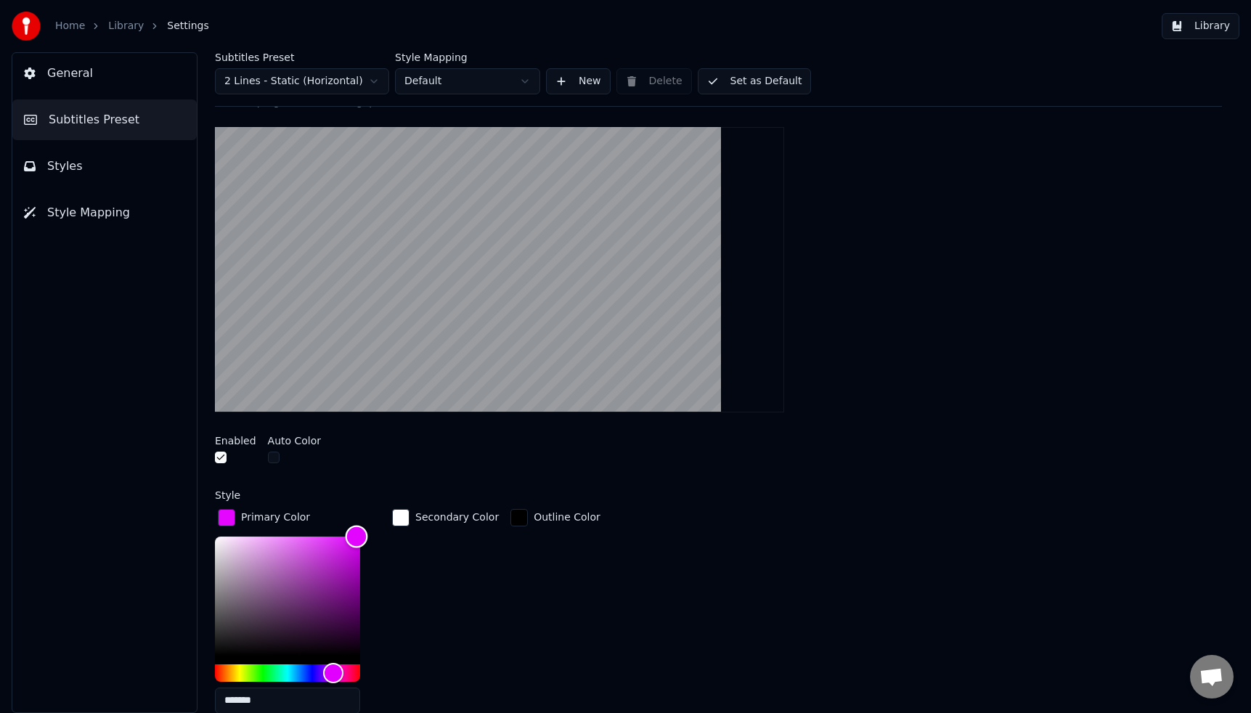
scroll to position [195, 0]
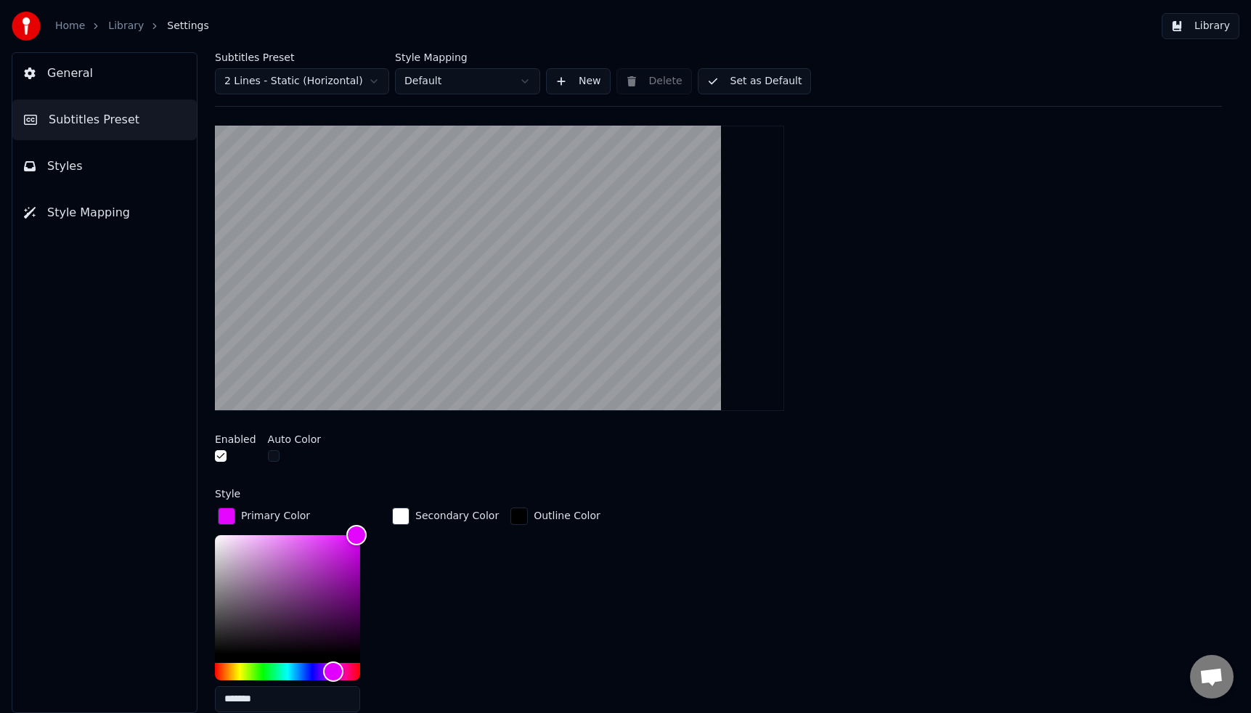
click at [408, 516] on div "button" at bounding box center [400, 515] width 17 height 17
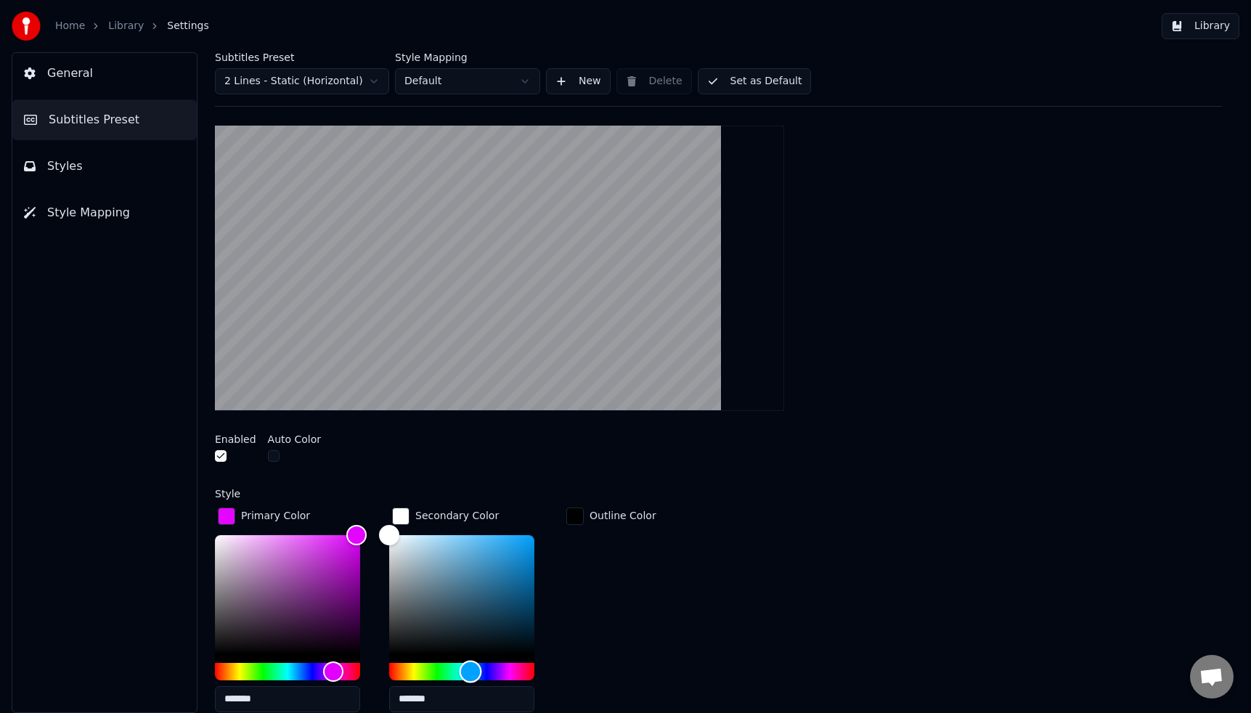
click at [470, 667] on div "Hue" at bounding box center [461, 671] width 145 height 17
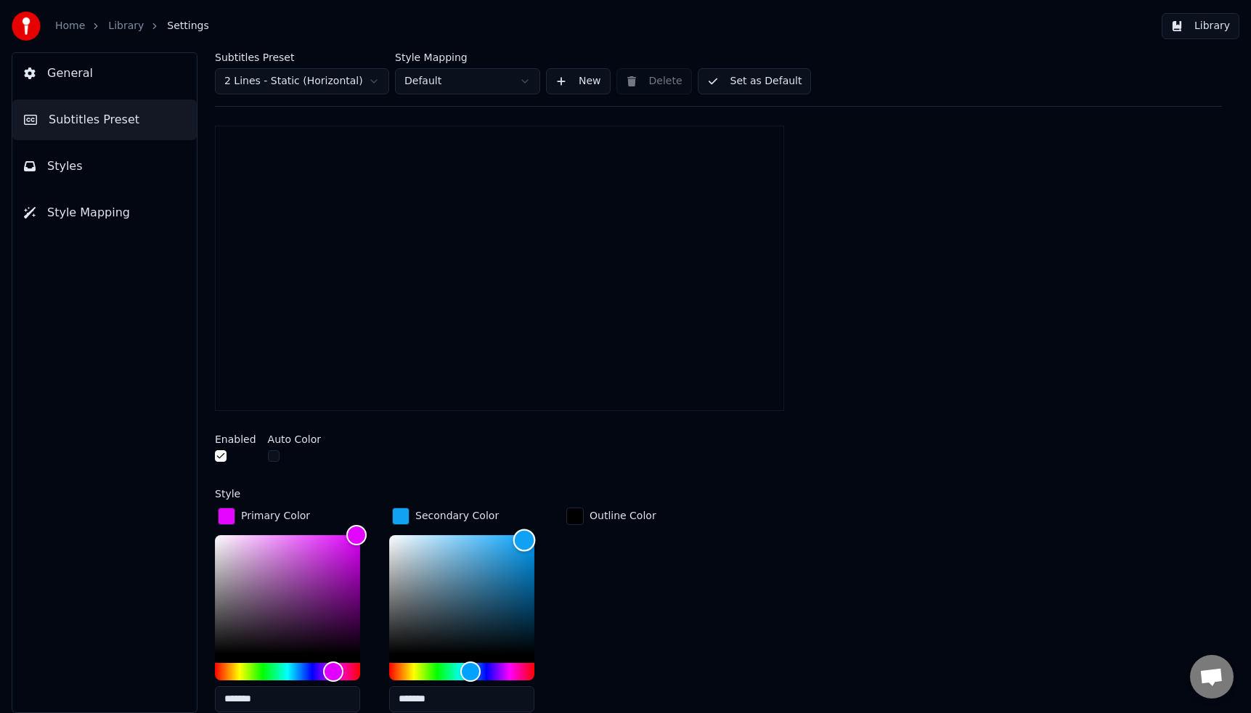
type input "*******"
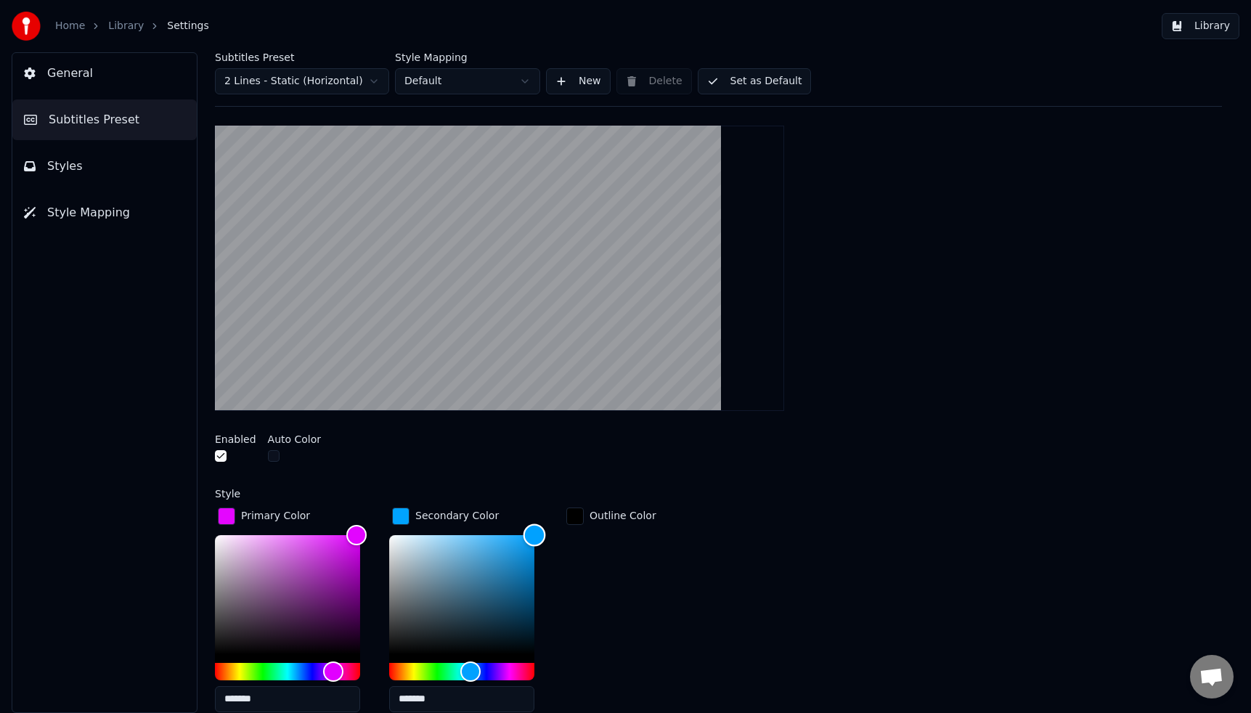
drag, startPoint x: 525, startPoint y: 539, endPoint x: 541, endPoint y: 525, distance: 21.1
click at [534, 535] on div "Color" at bounding box center [461, 594] width 145 height 119
click at [576, 556] on div "Outline Color" at bounding box center [611, 614] width 96 height 219
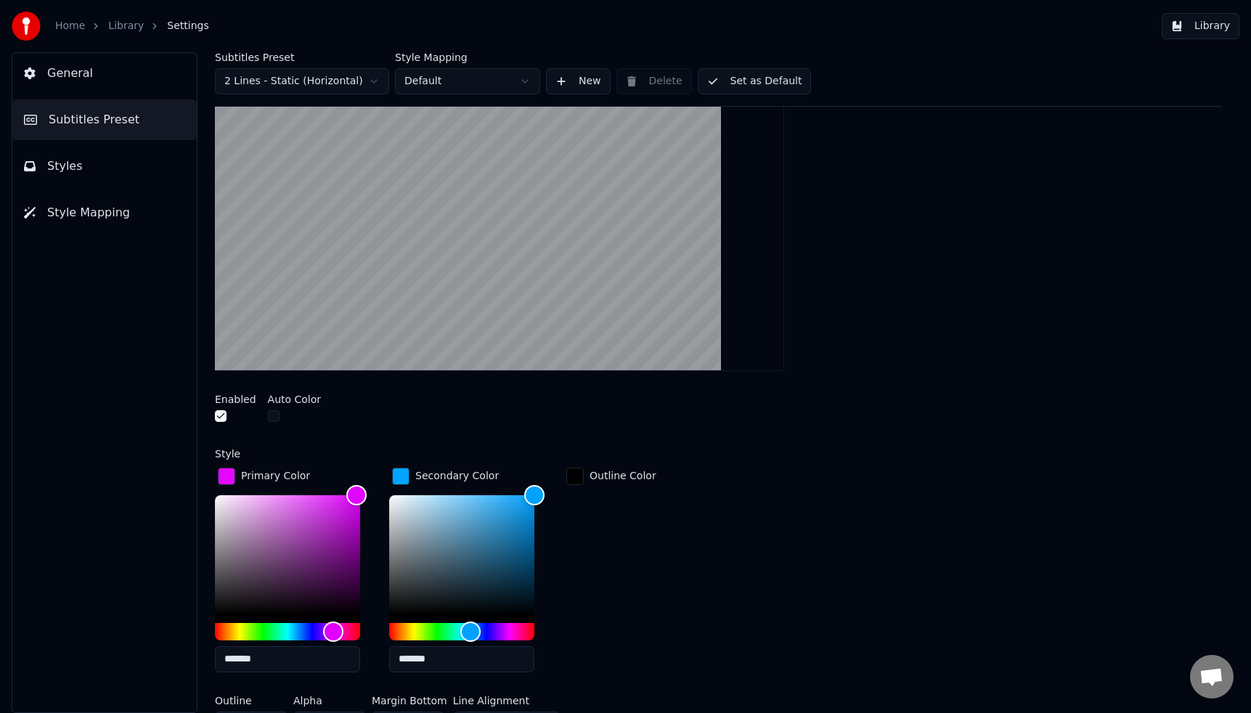
scroll to position [237, 0]
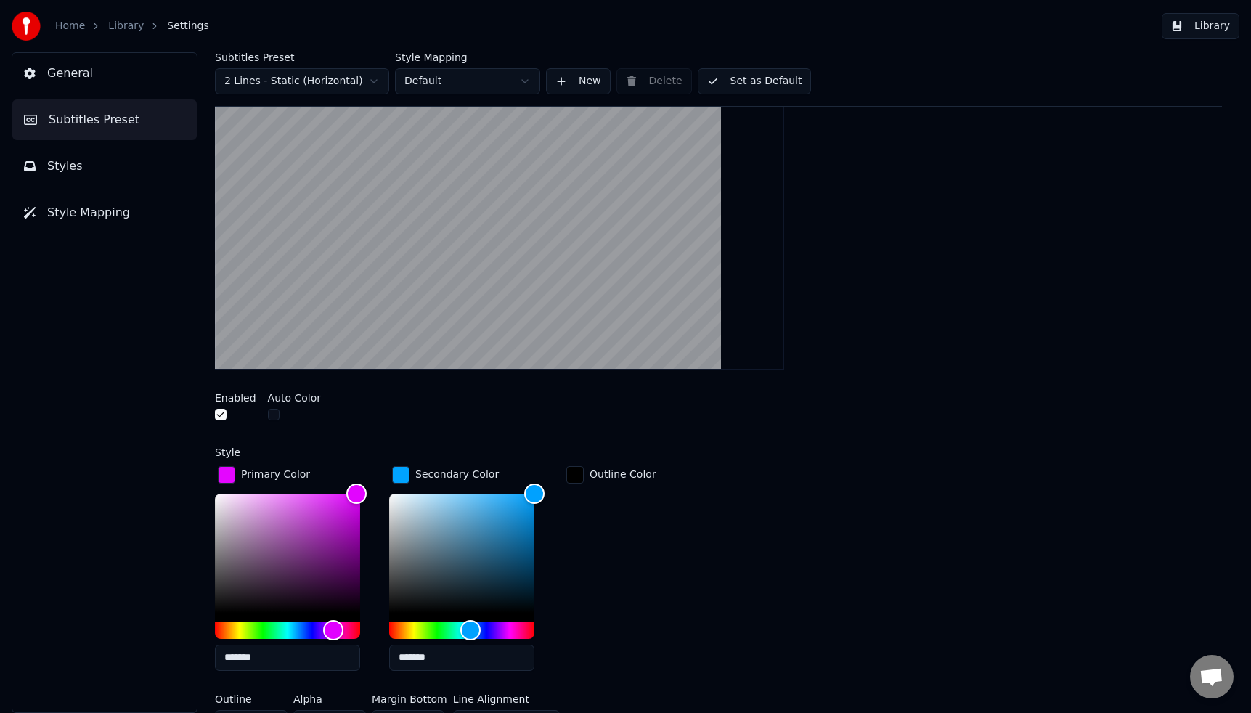
click at [404, 473] on div "button" at bounding box center [400, 474] width 17 height 17
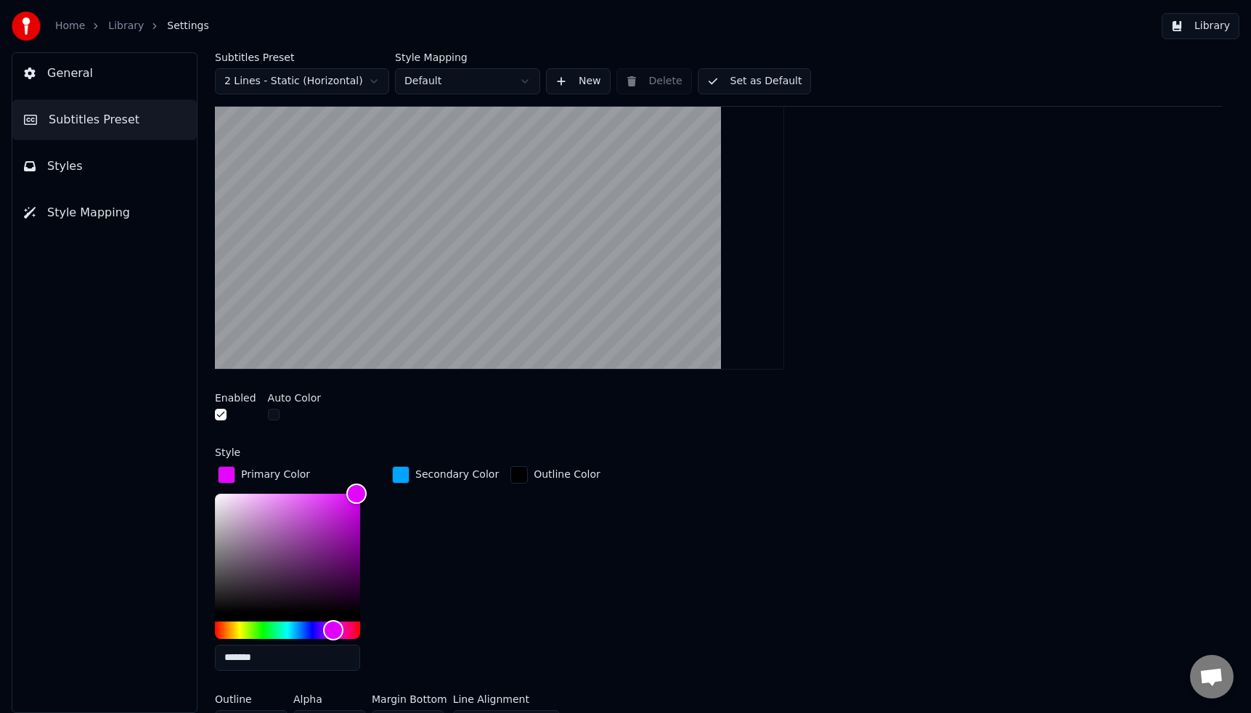
click at [401, 472] on div "button" at bounding box center [400, 474] width 17 height 17
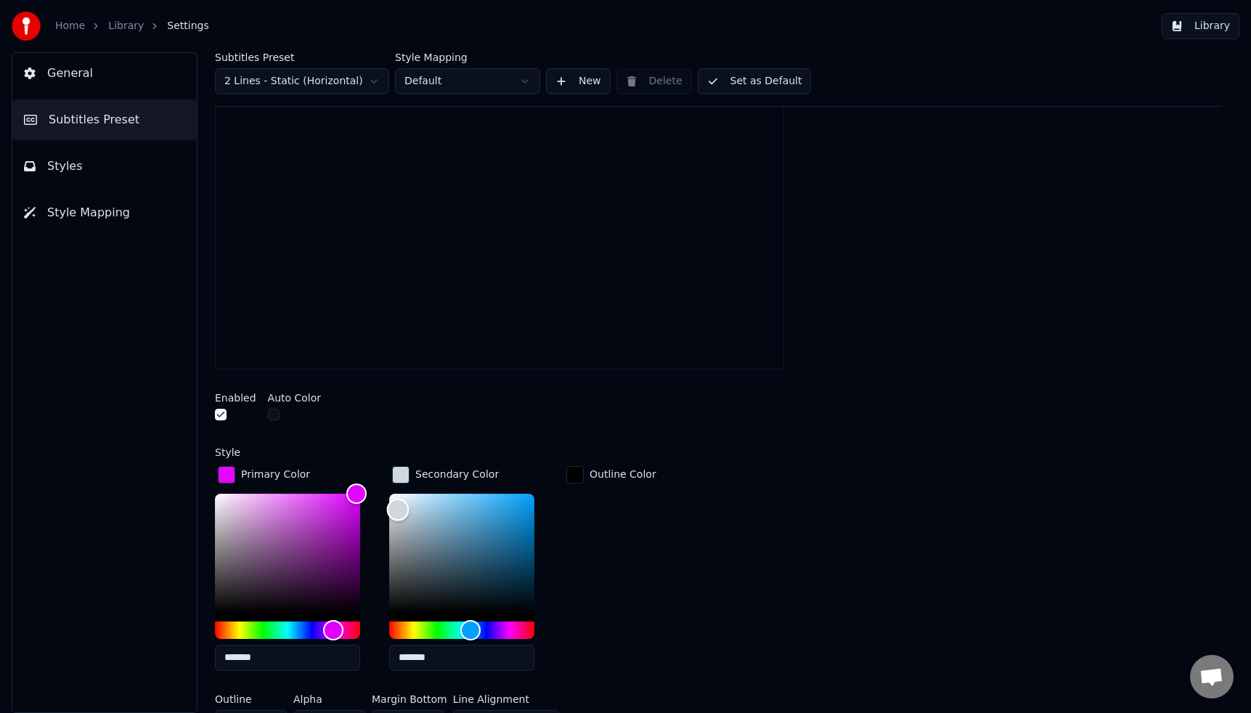
type input "*******"
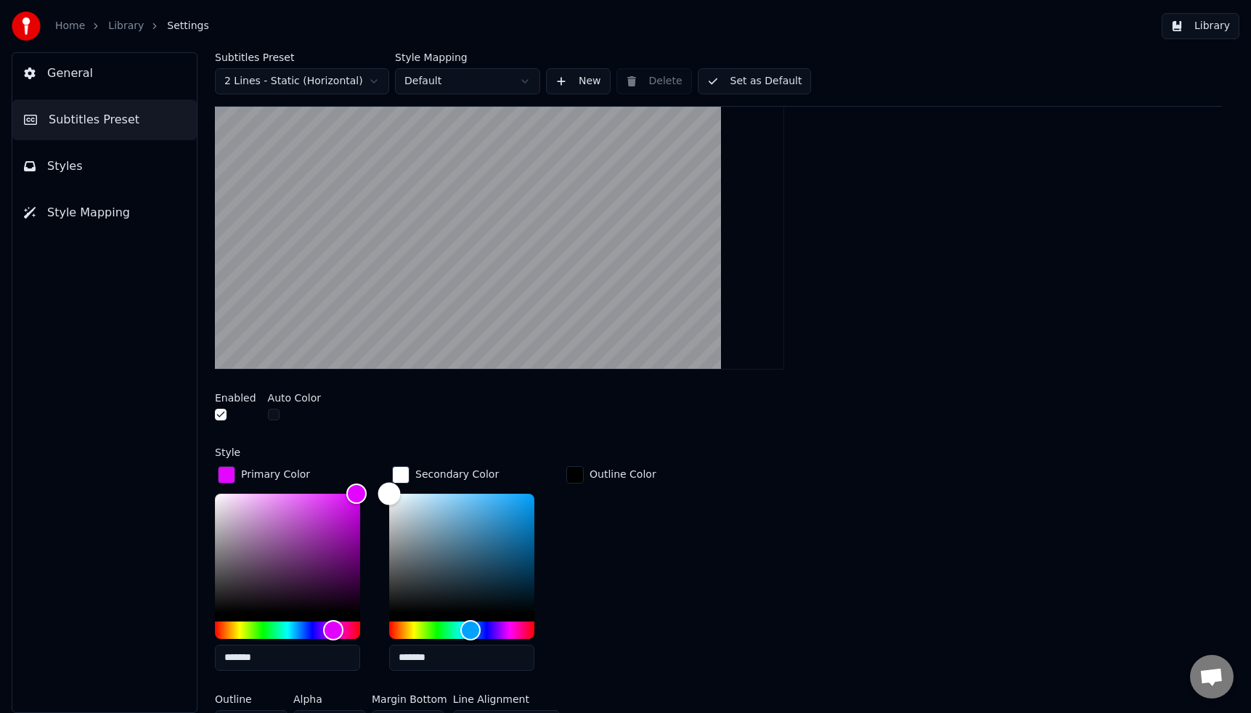
drag, startPoint x: 412, startPoint y: 536, endPoint x: 385, endPoint y: 481, distance: 61.0
click at [383, 480] on div "Primary Color ******* Secondary Color ******* Outline Color" at bounding box center [718, 572] width 1007 height 219
click at [555, 528] on div "*******" at bounding box center [473, 585] width 168 height 183
click at [626, 530] on div "Outline Color" at bounding box center [611, 572] width 96 height 219
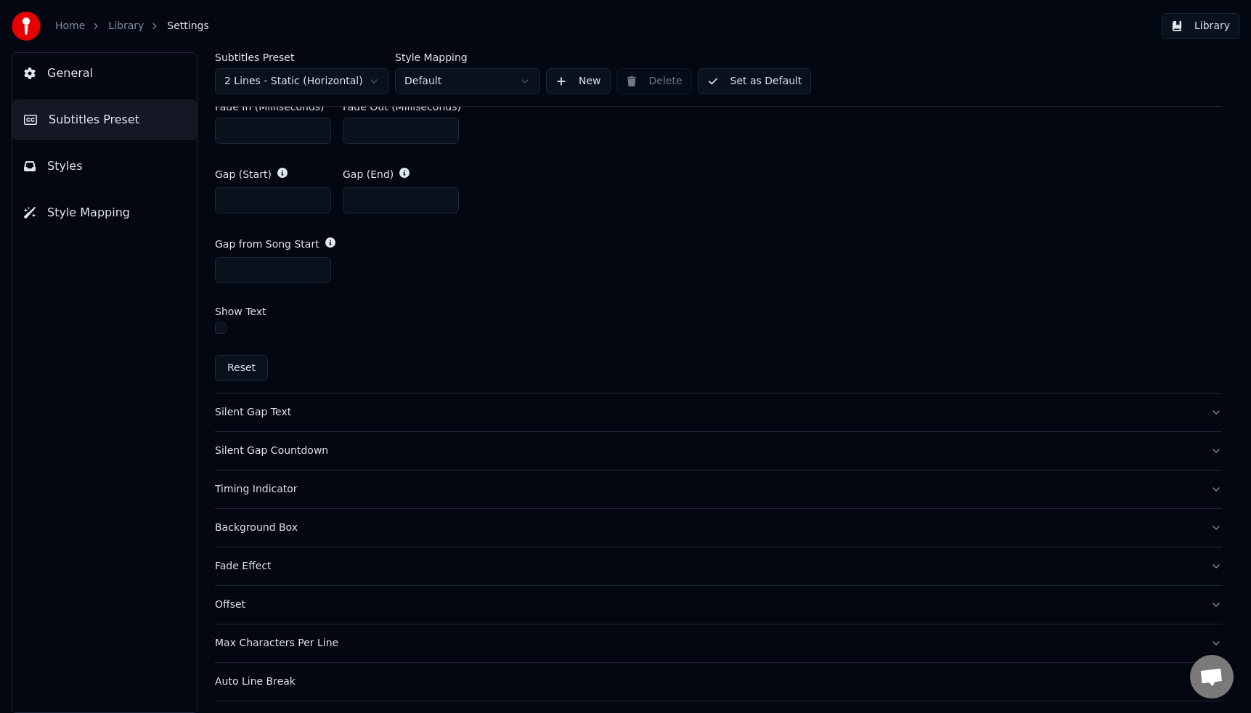
scroll to position [1032, 0]
click at [261, 412] on div "Silent Gap Text" at bounding box center [707, 411] width 984 height 15
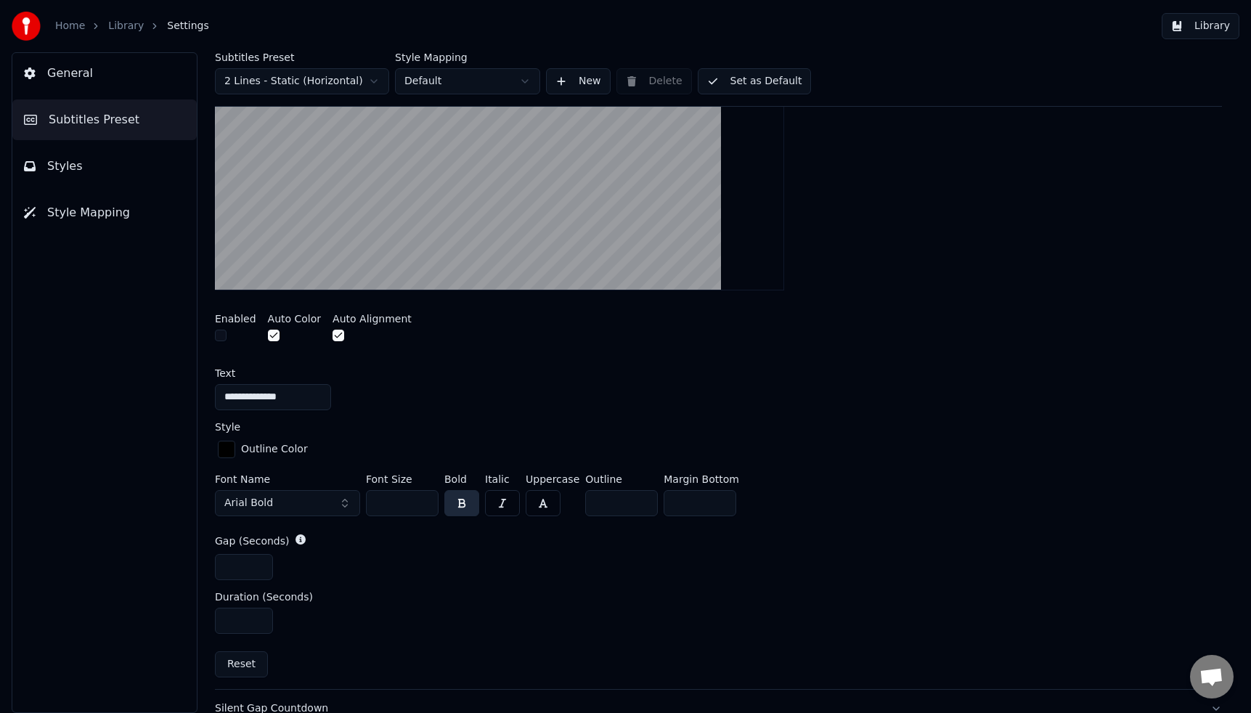
scroll to position [332, 0]
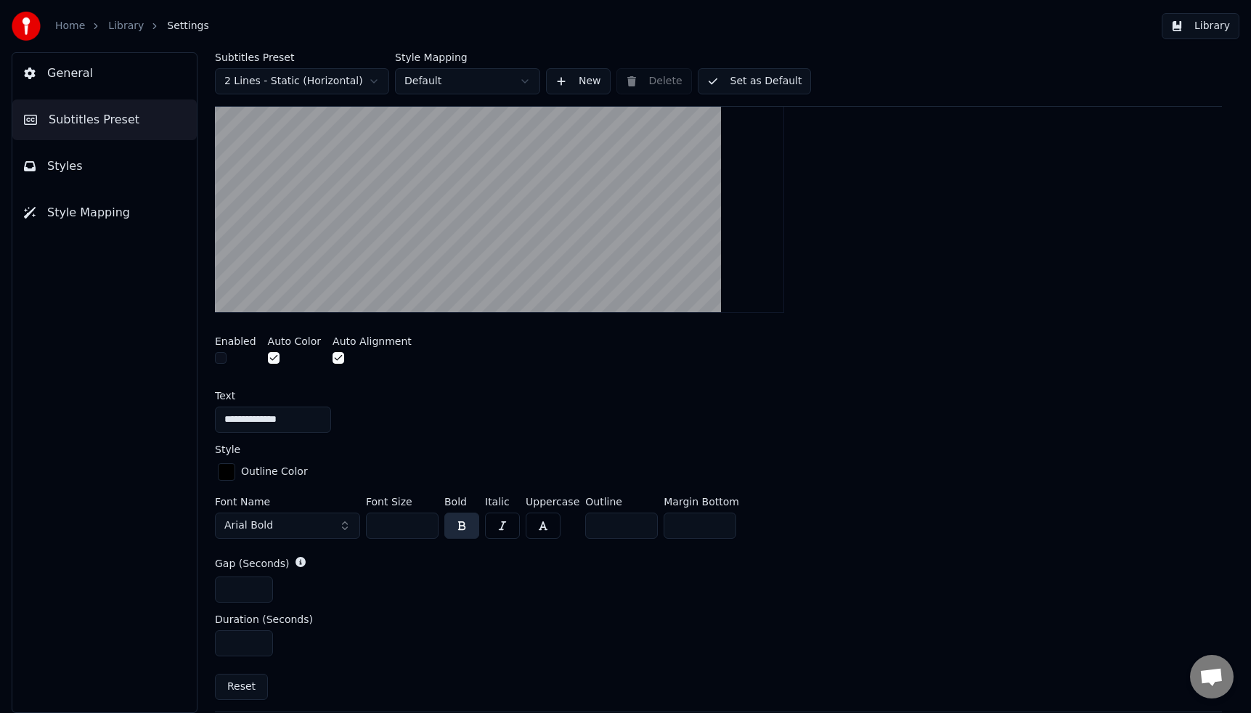
drag, startPoint x: 611, startPoint y: 519, endPoint x: 571, endPoint y: 515, distance: 39.4
click at [571, 515] on div "Font Name Arial Bold Font Size ** Bold Italic Uppercase Outline * Margin Bottom…" at bounding box center [718, 521] width 1007 height 48
type input "*"
click at [781, 527] on div "Font Name Arial Bold Font Size ** Bold Italic Uppercase Outline * Margin Bottom…" at bounding box center [718, 521] width 1007 height 48
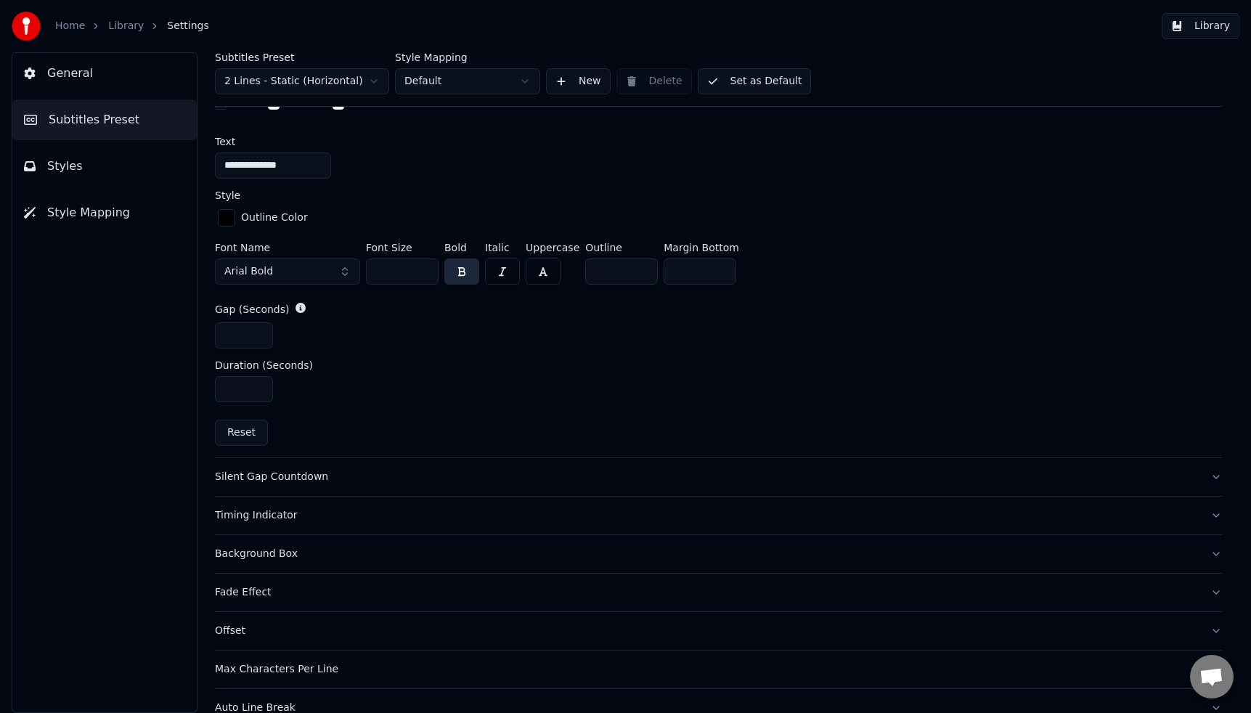
scroll to position [648, 0]
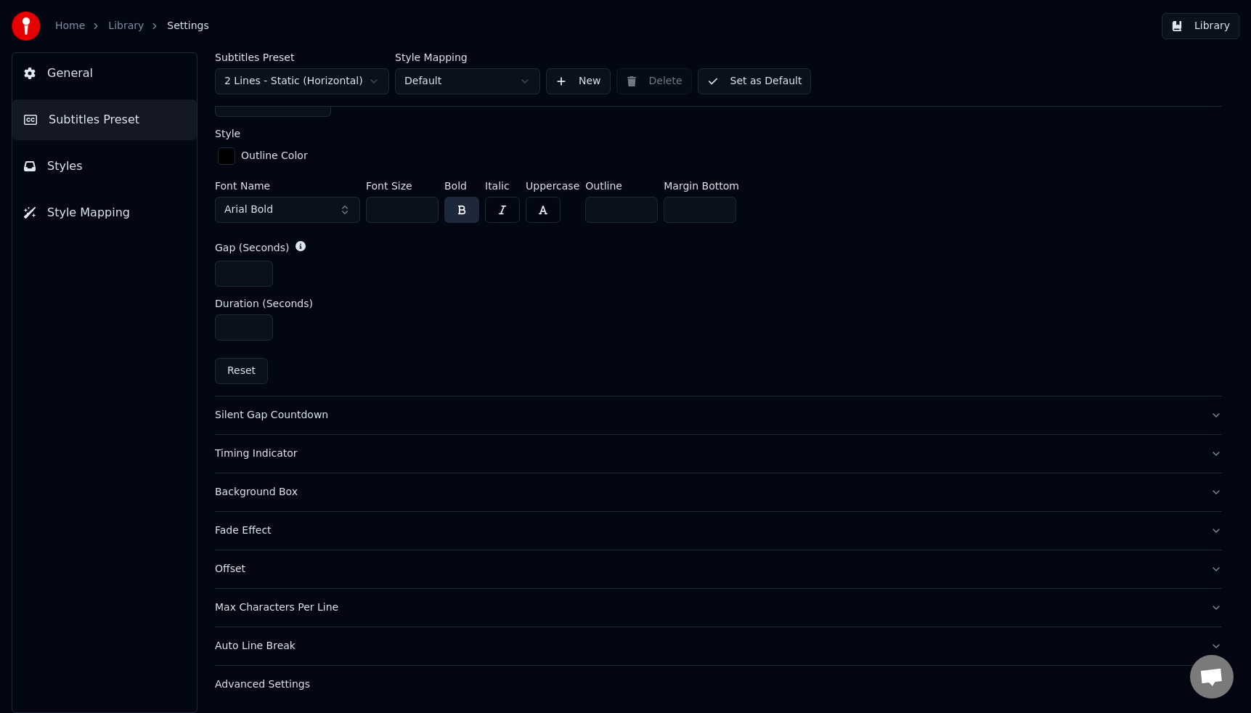
click at [304, 409] on div "Silent Gap Countdown" at bounding box center [707, 415] width 984 height 15
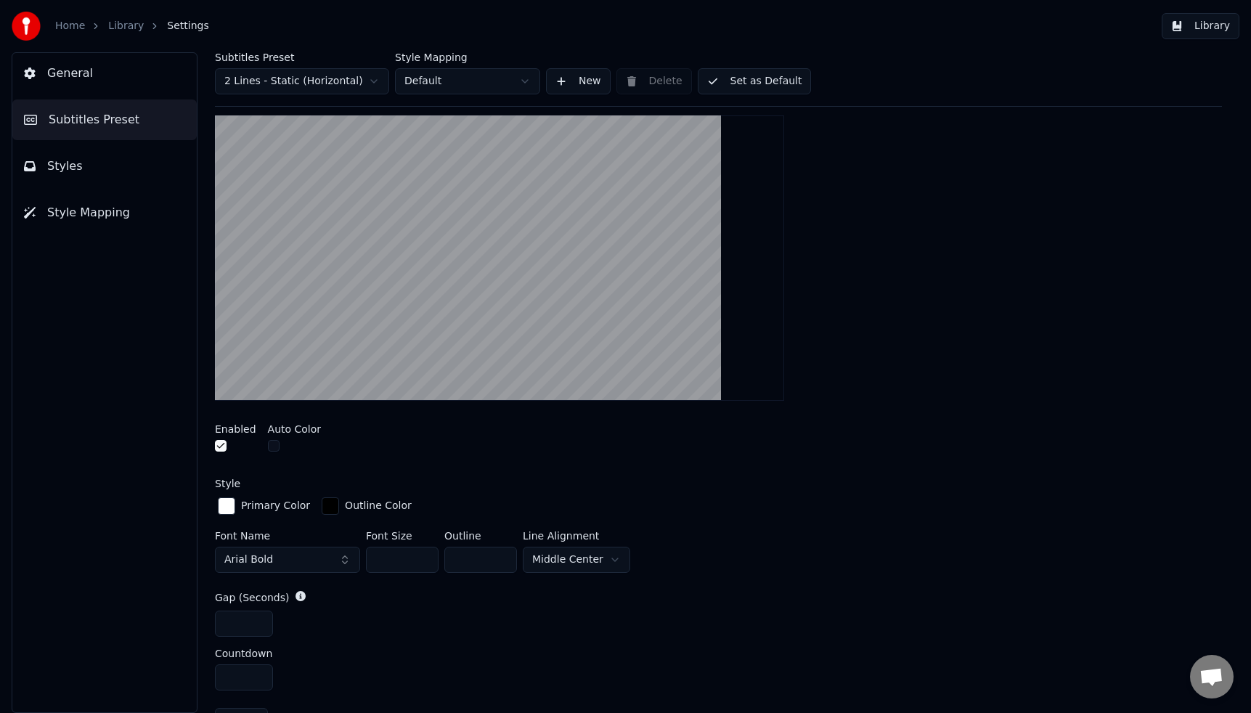
scroll to position [284, 0]
drag, startPoint x: 472, startPoint y: 555, endPoint x: 432, endPoint y: 554, distance: 39.9
click at [432, 554] on div "Font Name Arial Bold Font Size ** Outline * Line Alignment [GEOGRAPHIC_DATA]" at bounding box center [718, 553] width 1007 height 48
type input "*"
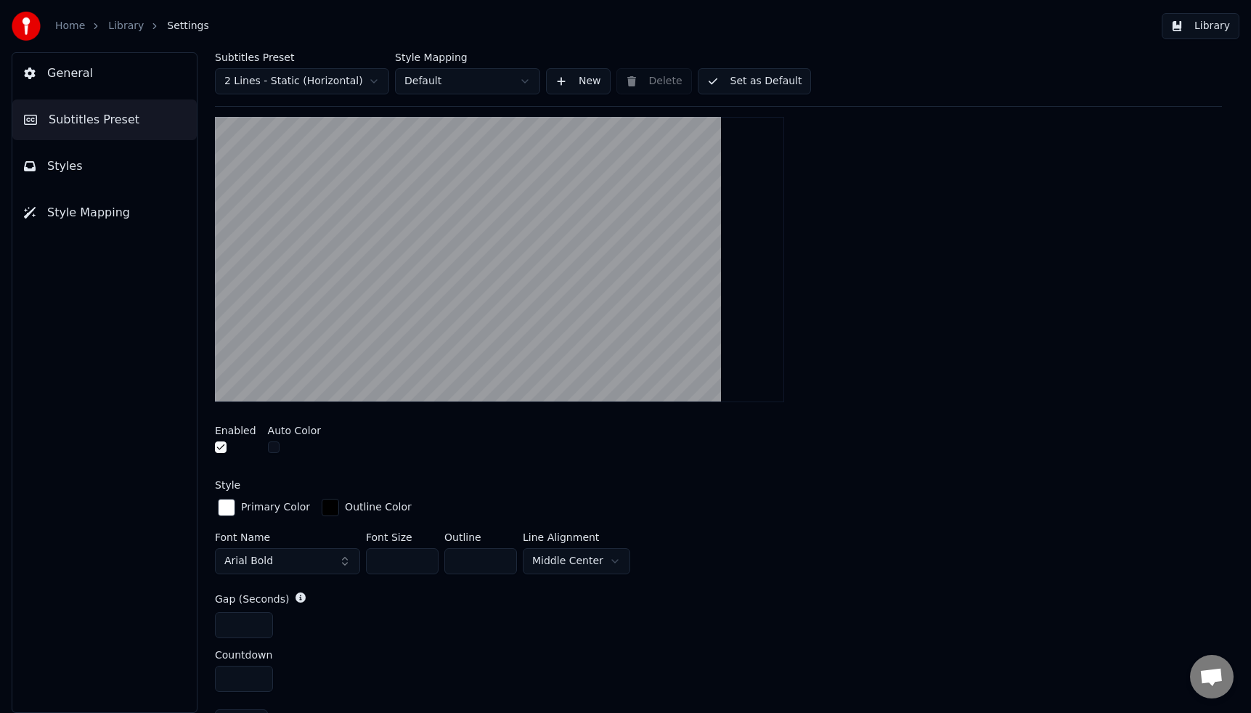
click at [603, 555] on html "Home Library Settings Library General Subtitles Preset Styles Style Mapping Sub…" at bounding box center [625, 356] width 1251 height 713
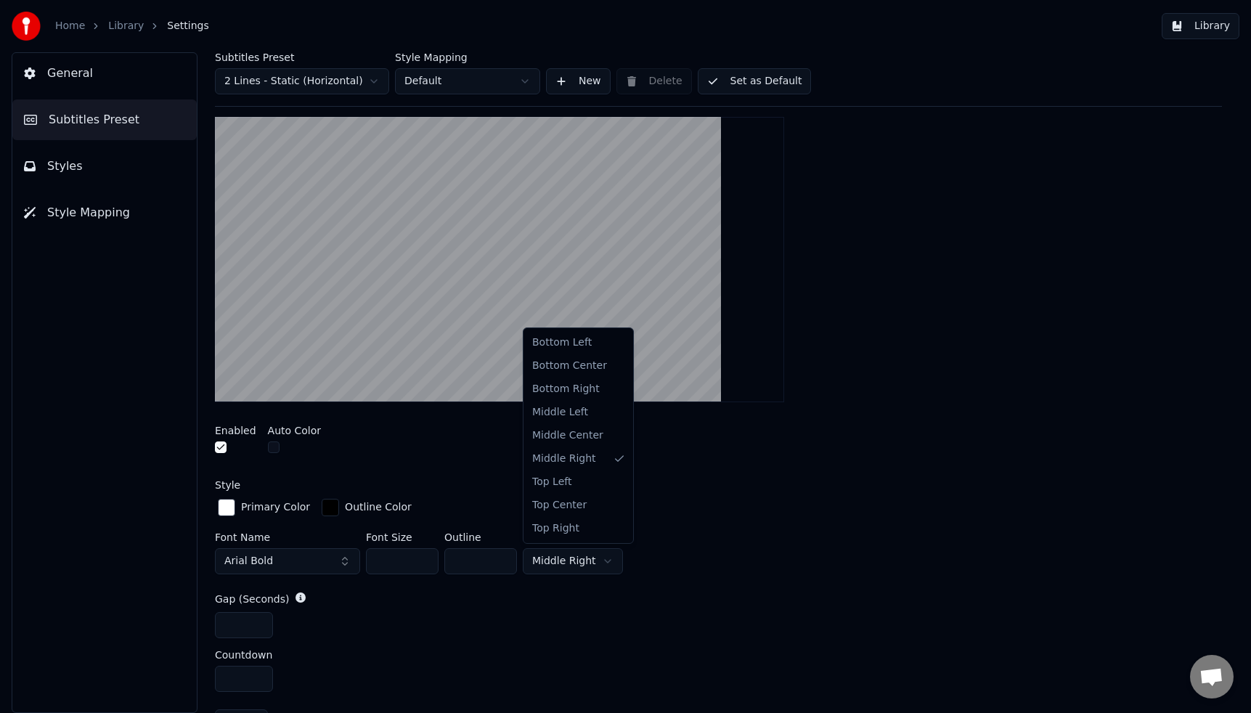
click at [597, 559] on html "Home Library Settings Library General Subtitles Preset Styles Style Mapping Sub…" at bounding box center [625, 356] width 1251 height 713
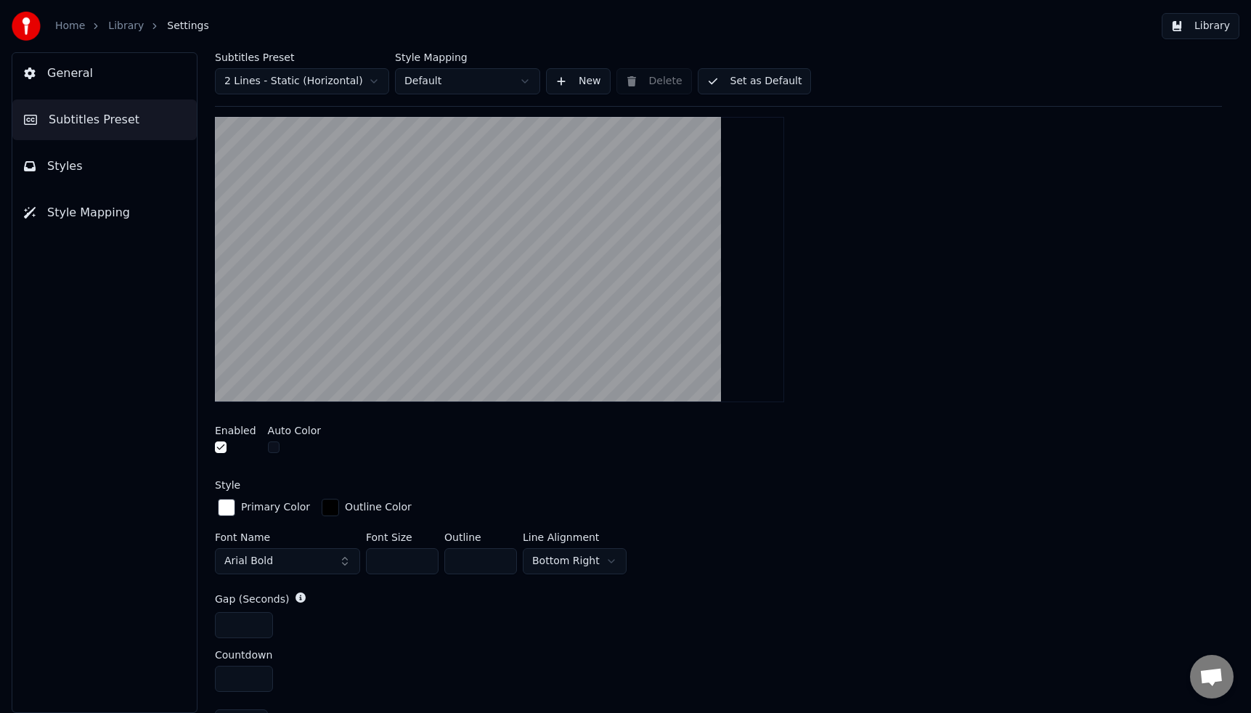
click at [603, 561] on html "Home Library Settings Library General Subtitles Preset Styles Style Mapping Sub…" at bounding box center [625, 356] width 1251 height 713
click at [653, 482] on div "Style" at bounding box center [718, 485] width 1007 height 10
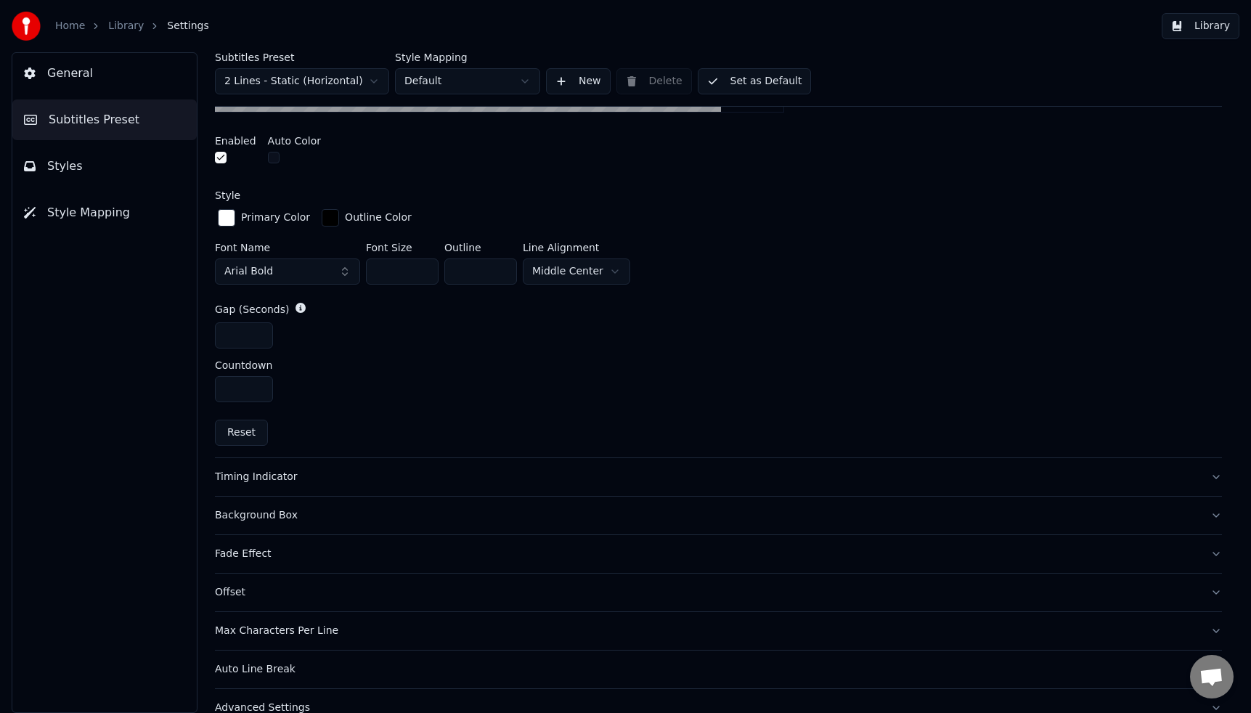
scroll to position [594, 0]
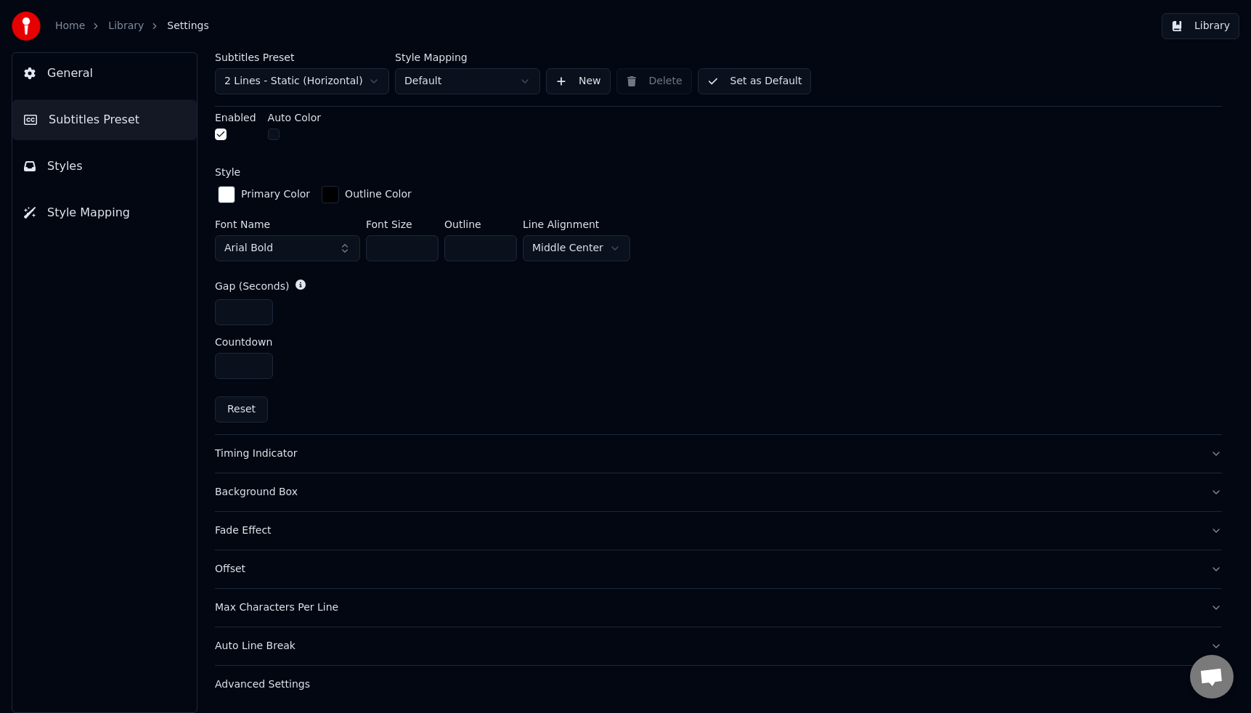
click at [264, 449] on div "Timing Indicator" at bounding box center [707, 453] width 984 height 15
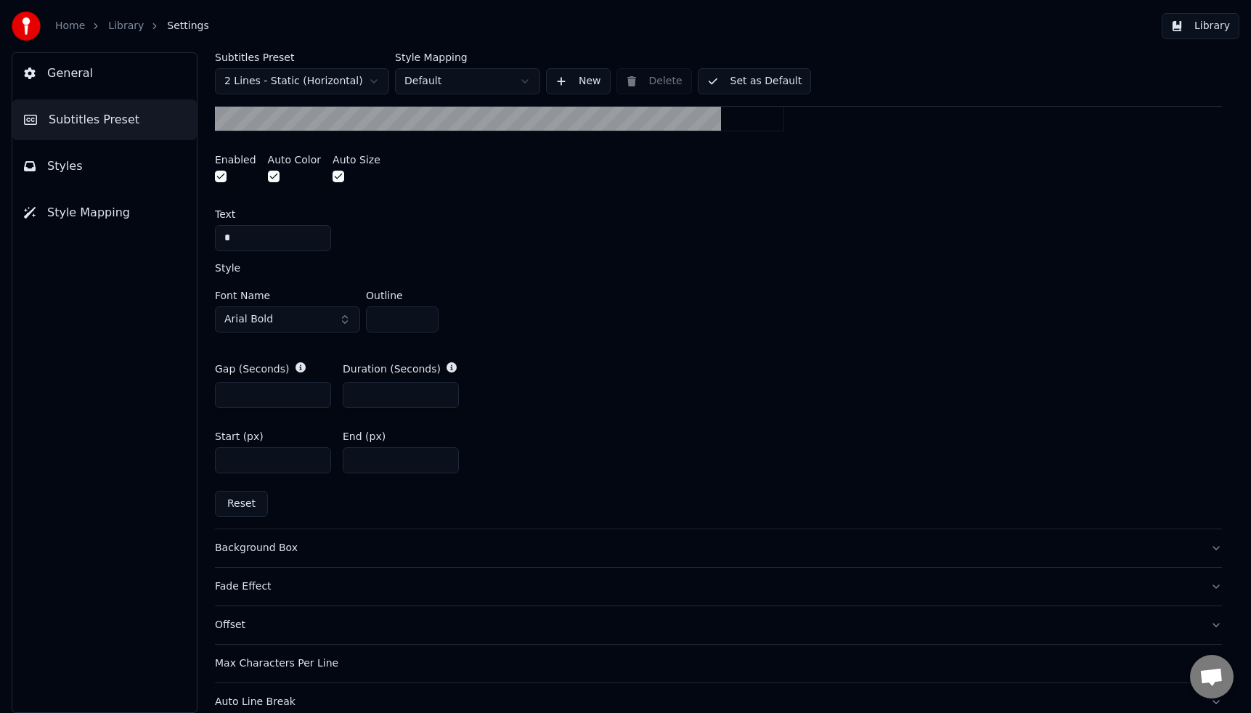
scroll to position [647, 0]
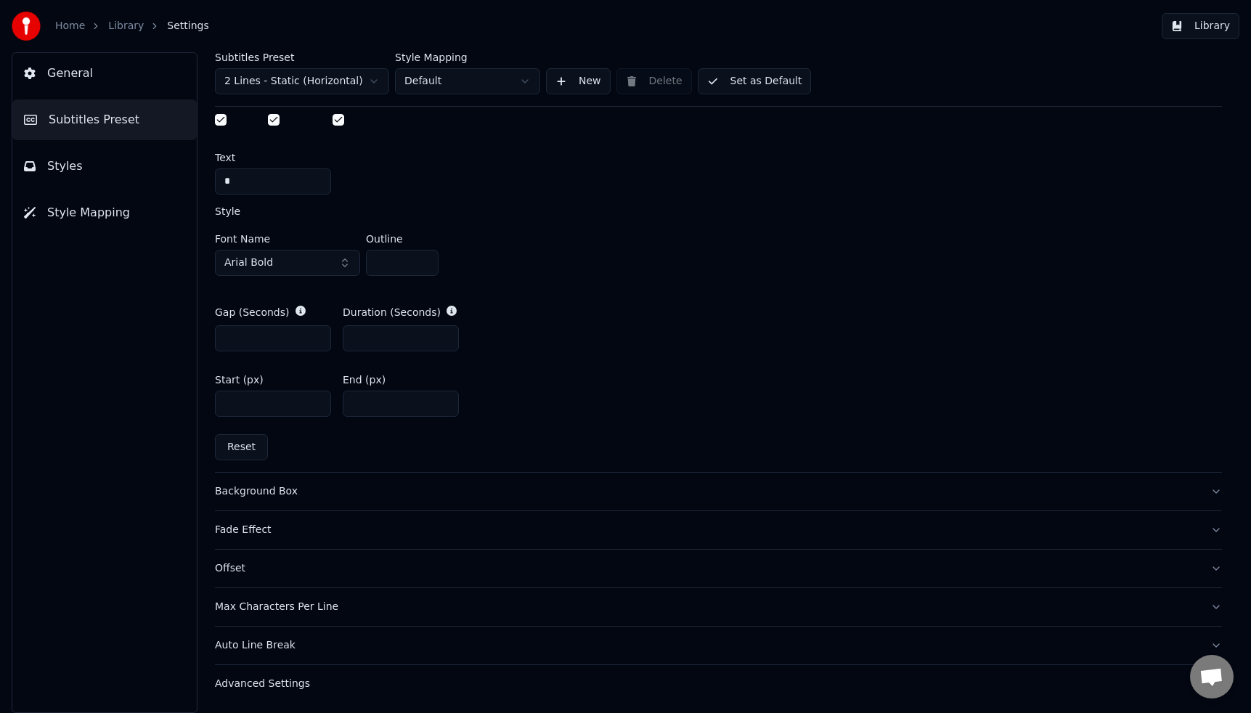
click at [494, 486] on div "Background Box" at bounding box center [707, 491] width 984 height 15
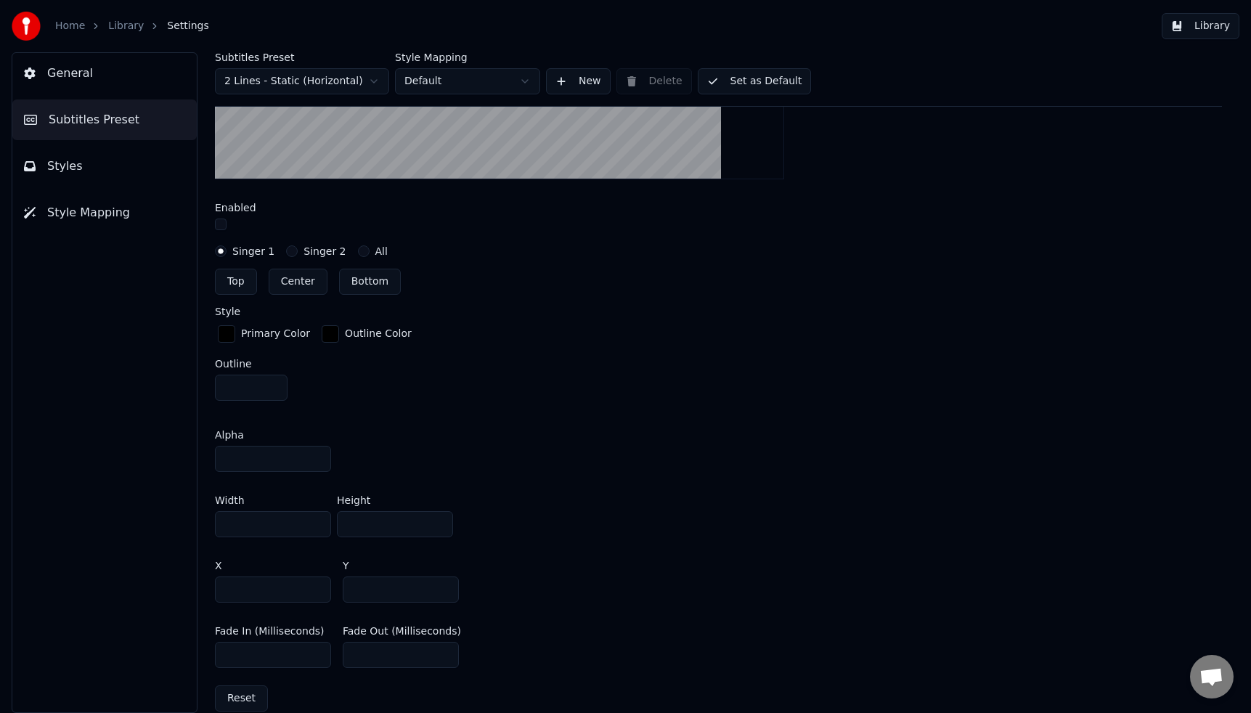
scroll to position [793, 0]
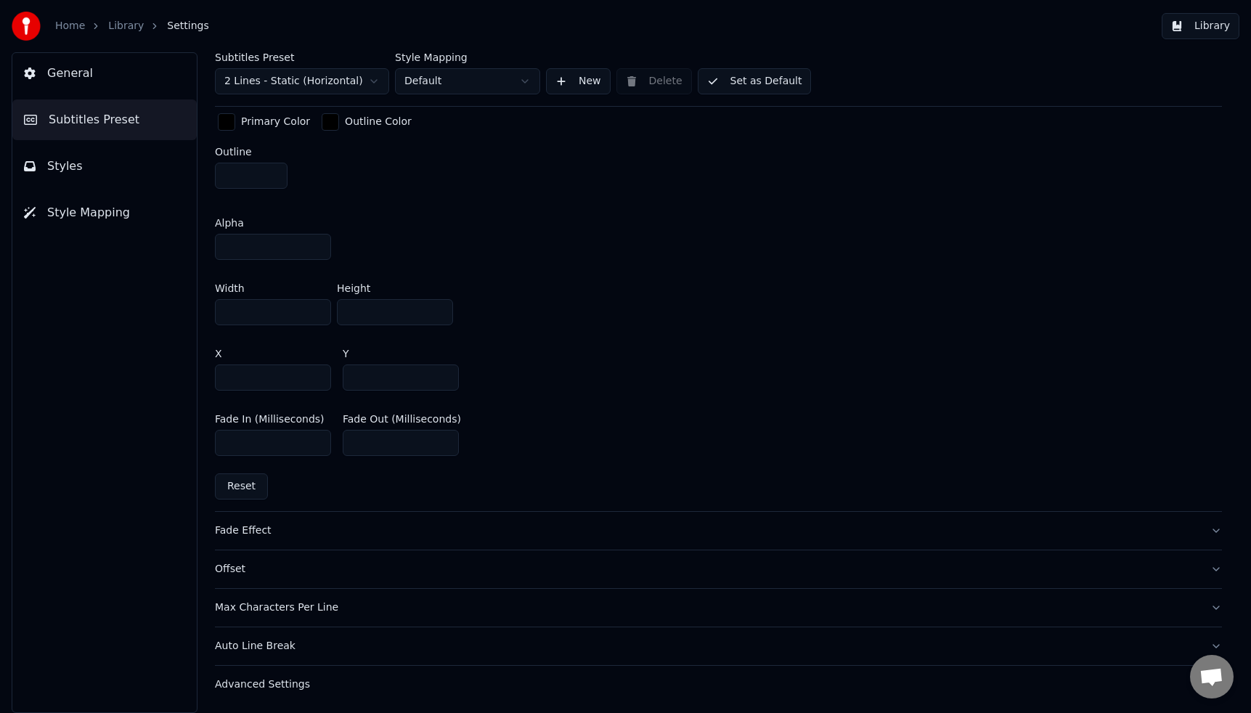
click at [288, 644] on div "Auto Line Break" at bounding box center [707, 646] width 984 height 15
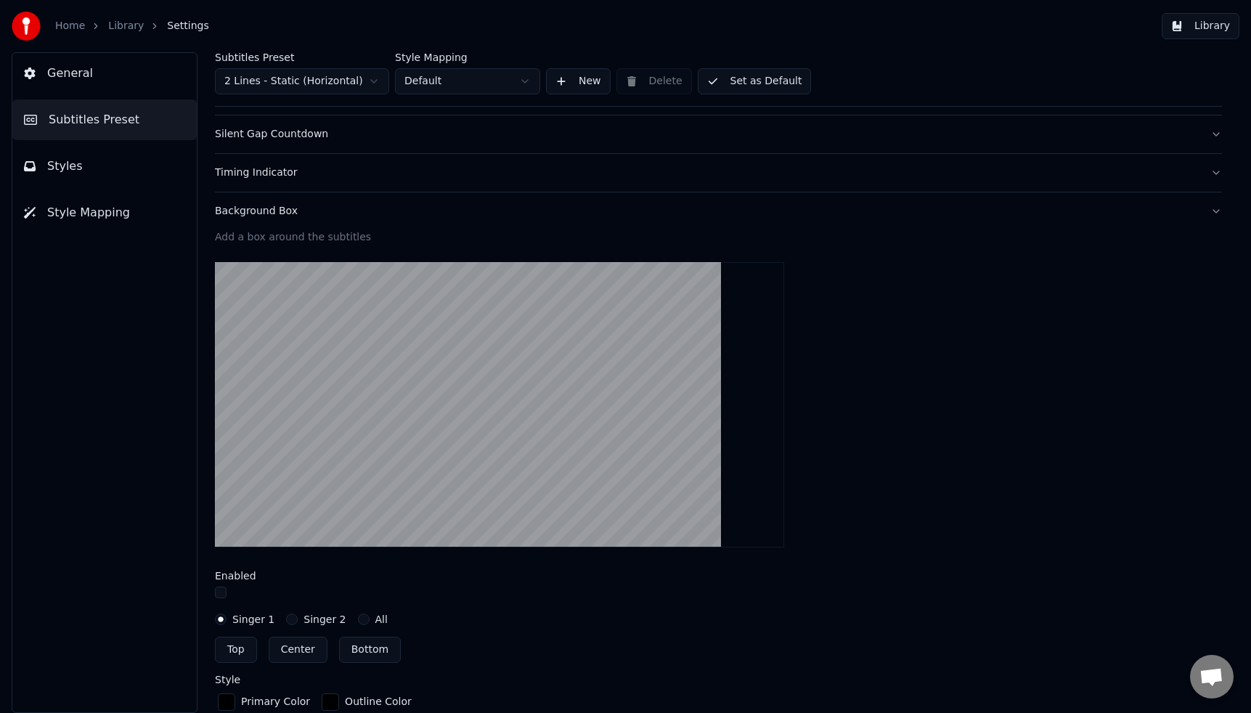
scroll to position [105, 0]
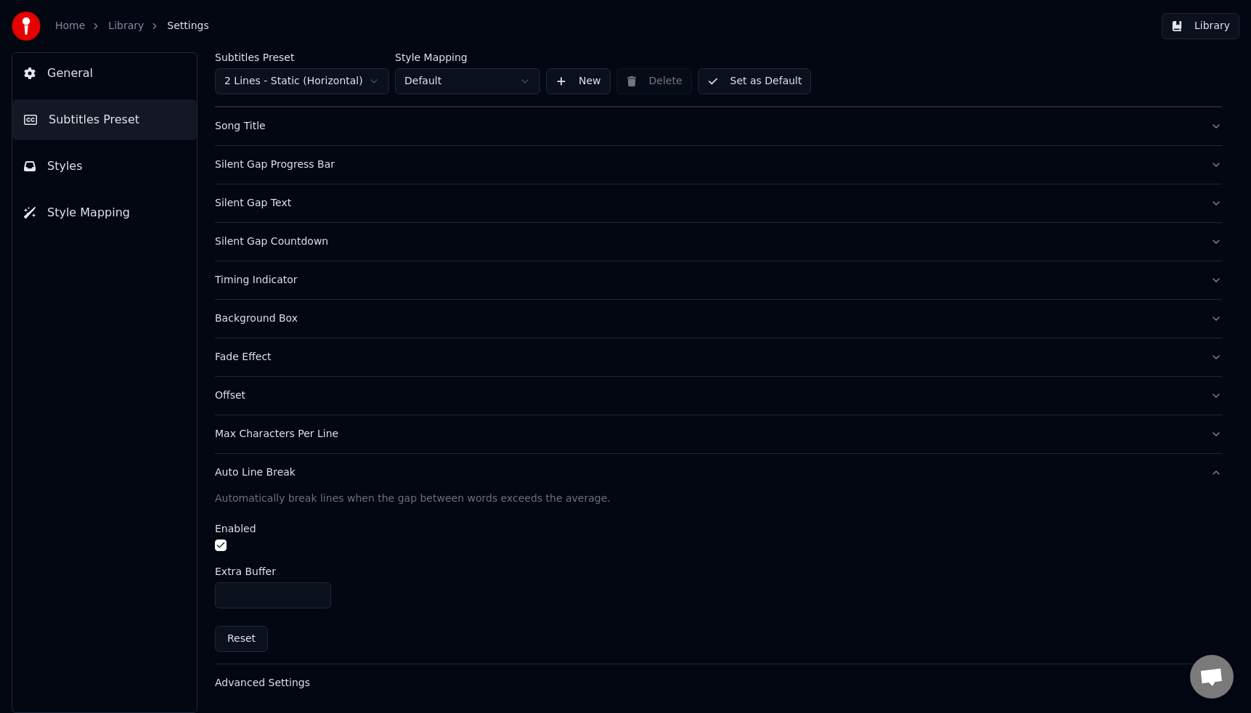
click at [295, 684] on div "Advanced Settings" at bounding box center [707, 683] width 984 height 15
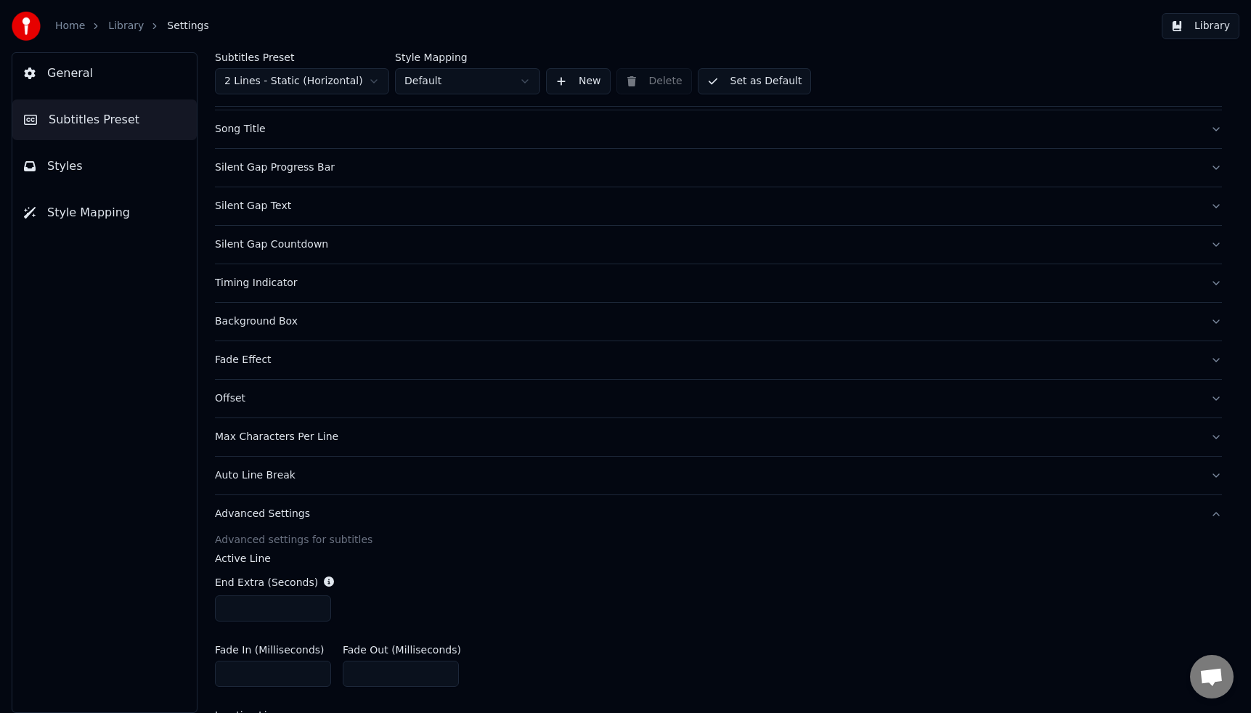
scroll to position [0, 0]
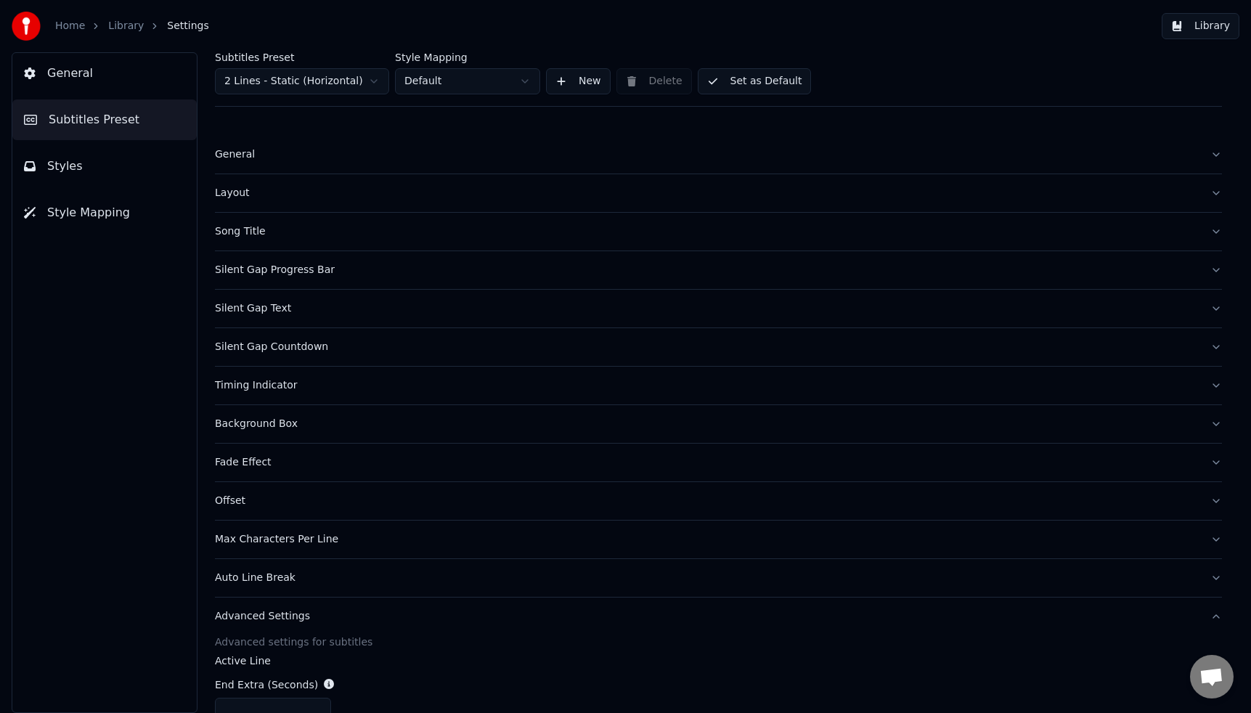
click at [68, 170] on span "Styles" at bounding box center [65, 166] width 36 height 17
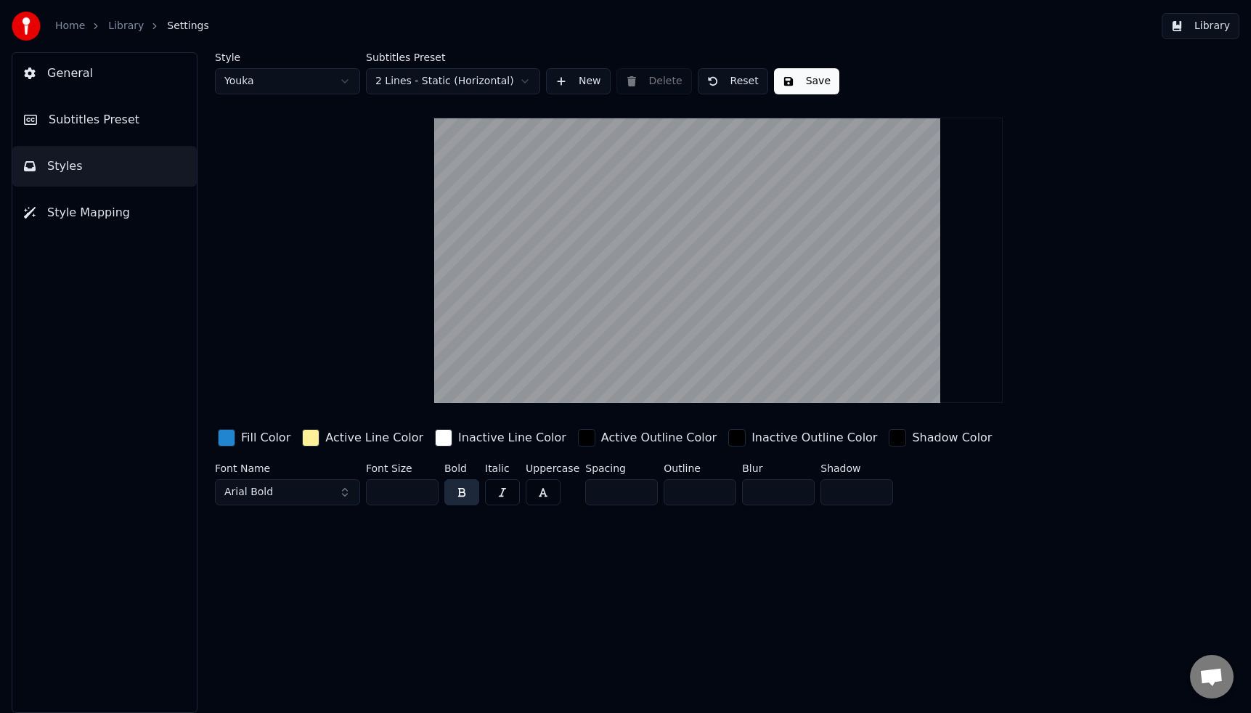
click at [229, 436] on div "button" at bounding box center [226, 437] width 17 height 17
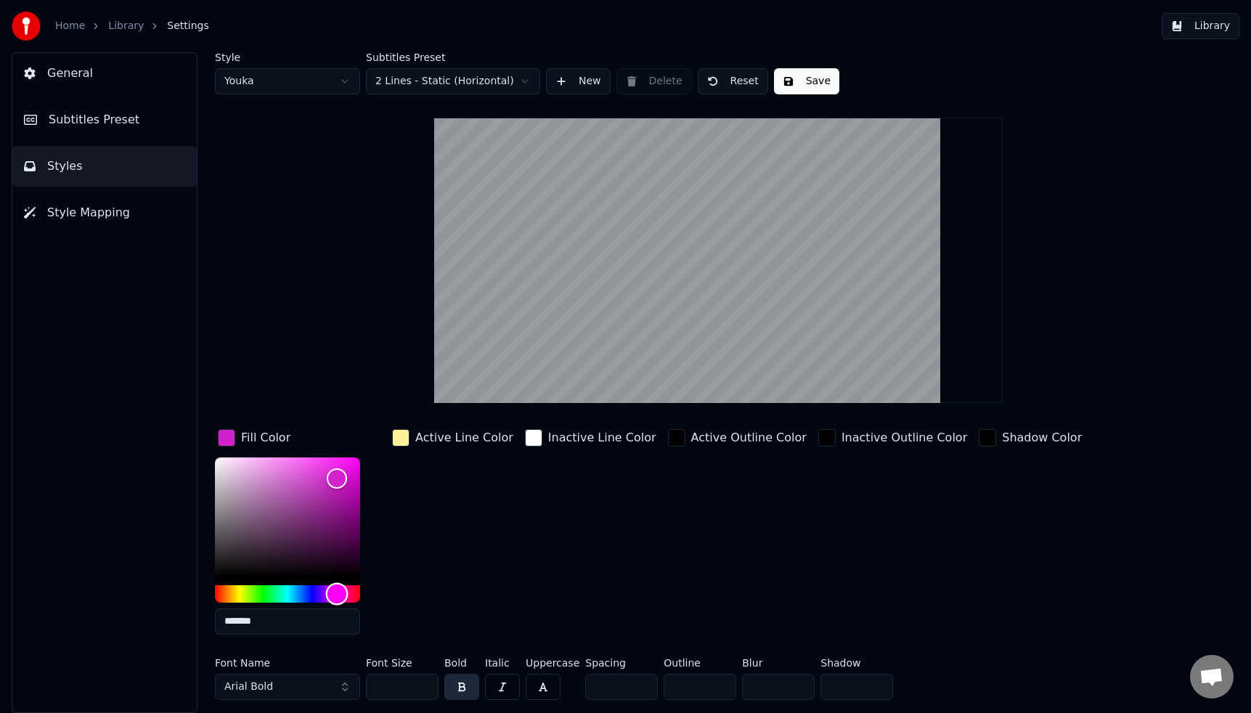
click at [337, 593] on div "Hue" at bounding box center [287, 593] width 145 height 17
type input "*******"
drag, startPoint x: 354, startPoint y: 467, endPoint x: 356, endPoint y: 450, distance: 16.9
click at [357, 457] on div "Color" at bounding box center [287, 516] width 145 height 119
click at [383, 483] on div "*******" at bounding box center [299, 548] width 168 height 183
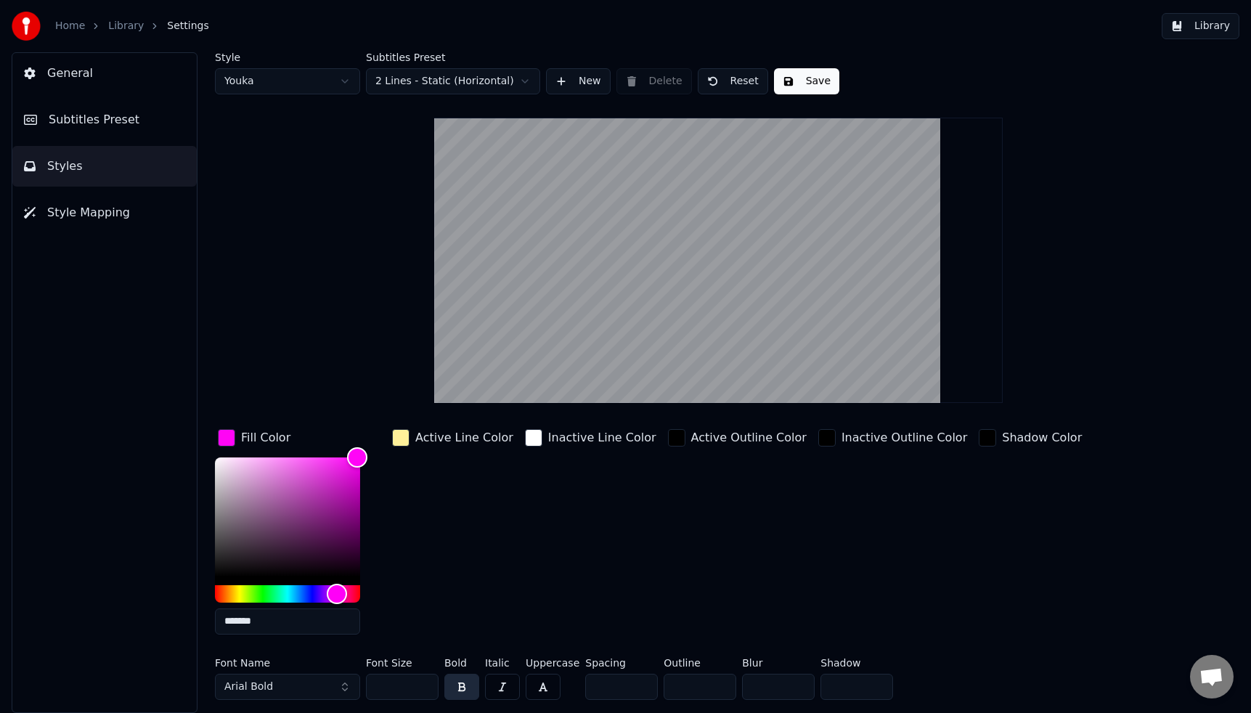
click at [422, 497] on div "Active Line Color" at bounding box center [452, 536] width 127 height 220
click at [402, 438] on div "button" at bounding box center [400, 437] width 17 height 17
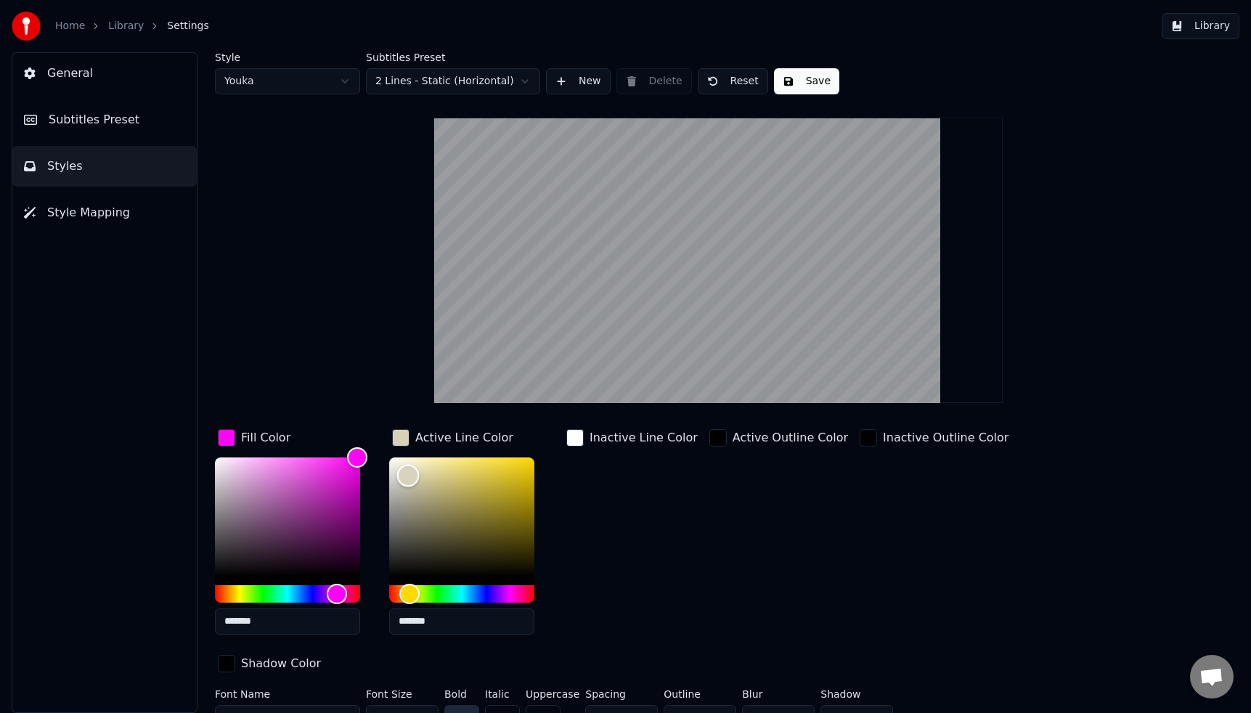
type input "*******"
drag, startPoint x: 408, startPoint y: 475, endPoint x: 381, endPoint y: 452, distance: 35.0
click at [377, 452] on div "Fill Color ******* Active Line Color ******* Inactive Line Color Active Outline…" at bounding box center [652, 551] width 875 height 251
click at [565, 489] on div "Inactive Line Color" at bounding box center [631, 536] width 137 height 220
click at [814, 84] on button "Save" at bounding box center [806, 81] width 65 height 26
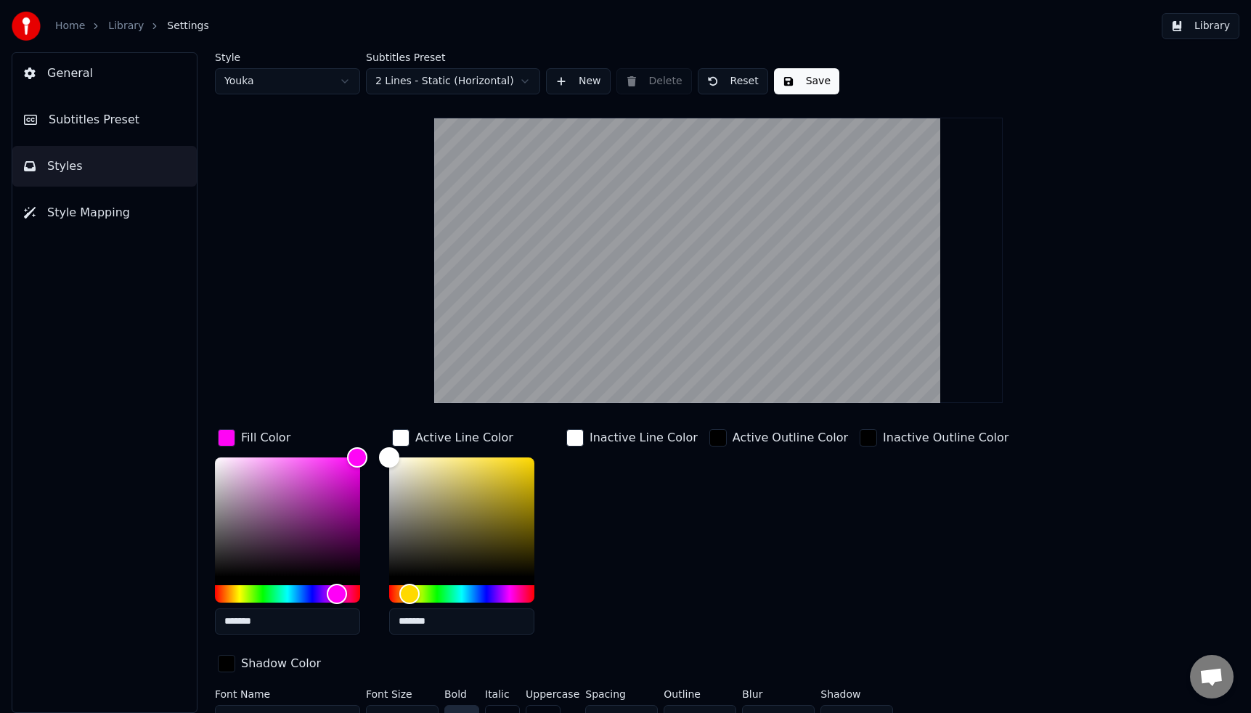
click at [62, 213] on span "Style Mapping" at bounding box center [88, 212] width 83 height 17
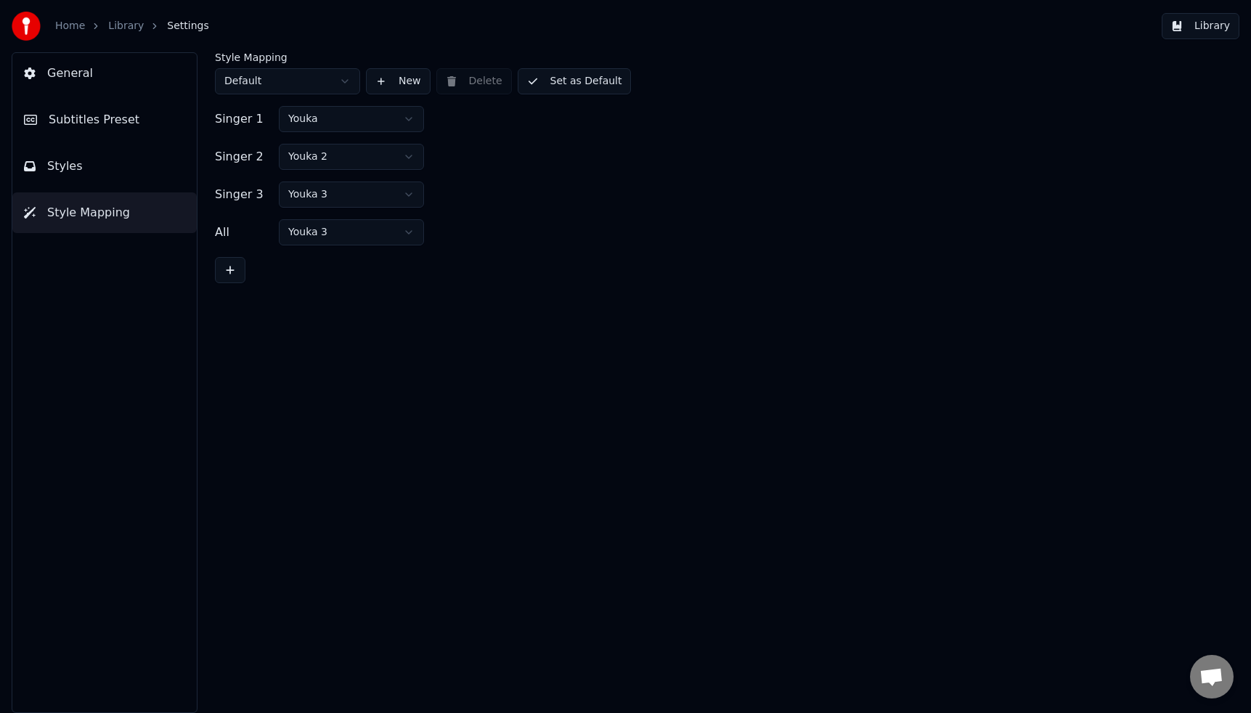
click at [1186, 22] on button "Library" at bounding box center [1201, 26] width 78 height 26
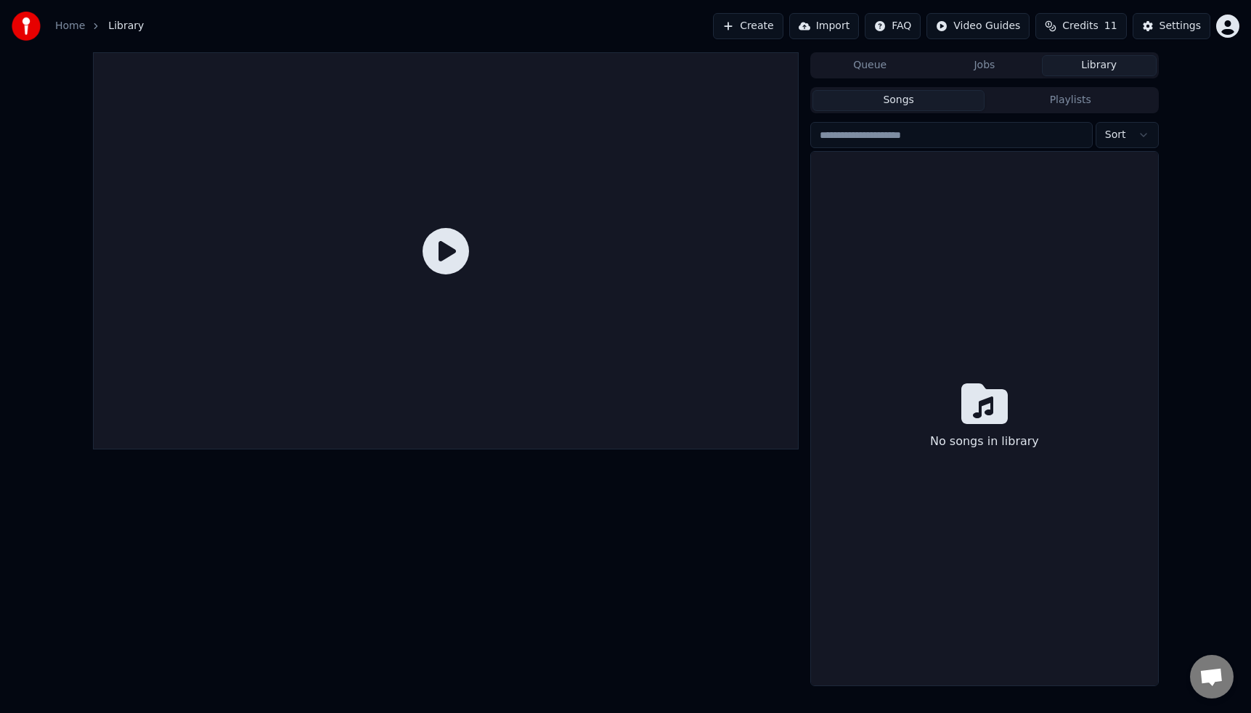
click at [774, 27] on button "Create" at bounding box center [748, 26] width 70 height 26
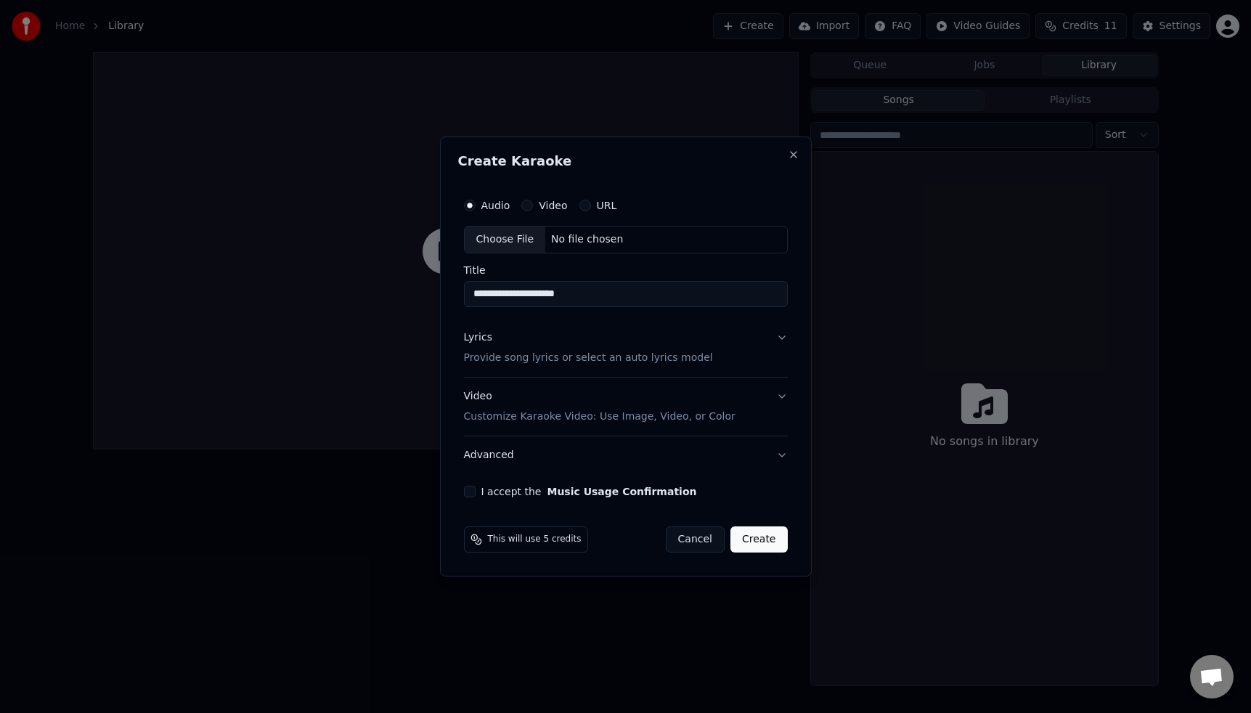
click at [521, 242] on div "Choose File" at bounding box center [505, 239] width 81 height 26
drag, startPoint x: 566, startPoint y: 294, endPoint x: 606, endPoint y: 293, distance: 39.9
click at [606, 293] on input "**********" at bounding box center [626, 294] width 330 height 26
type input "**********"
click at [675, 356] on p "Provide song lyrics or select an auto lyrics model" at bounding box center [585, 358] width 249 height 15
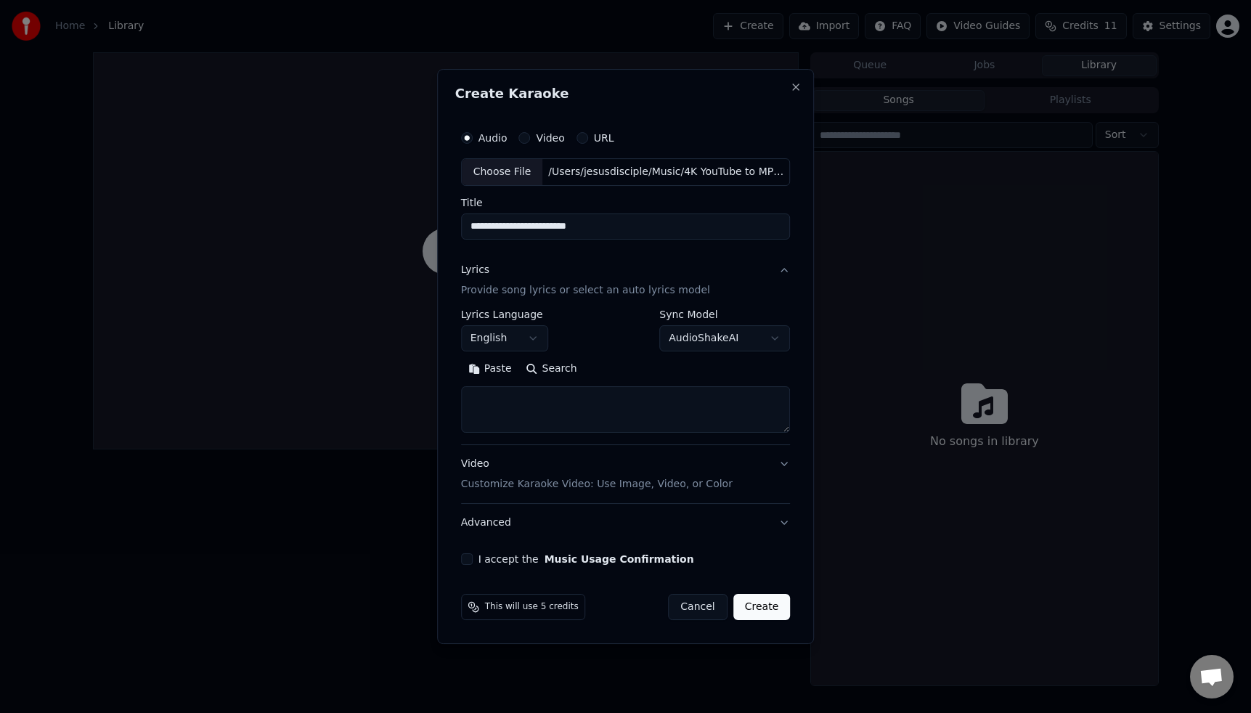
click at [592, 410] on textarea at bounding box center [626, 409] width 330 height 46
paste textarea "**********"
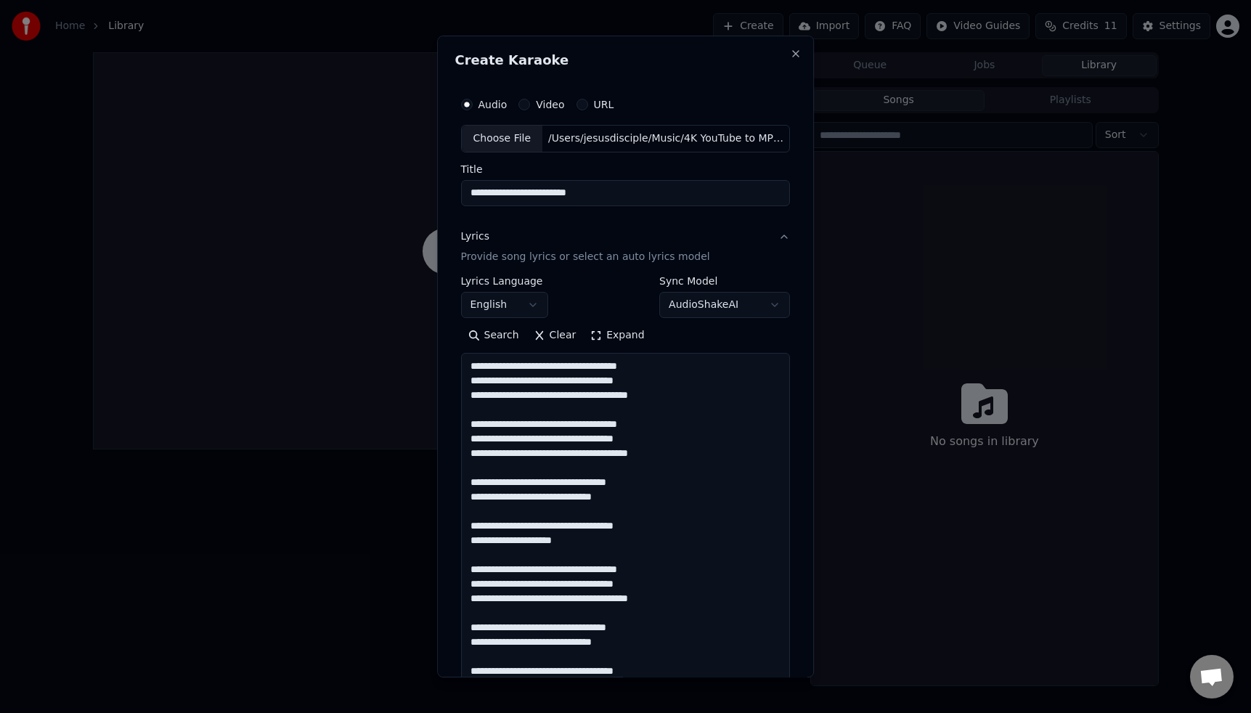
scroll to position [497, 0]
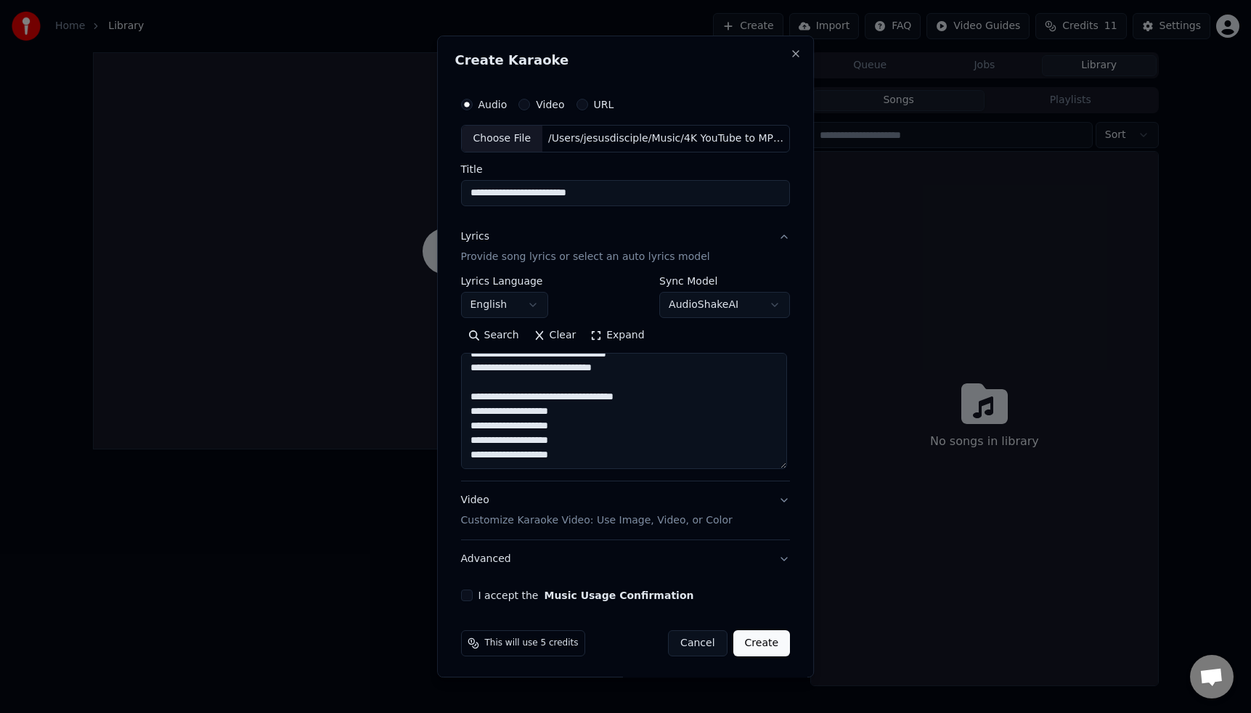
drag, startPoint x: 786, startPoint y: 429, endPoint x: 794, endPoint y: 465, distance: 37.2
click at [794, 465] on div "**********" at bounding box center [625, 357] width 377 height 642
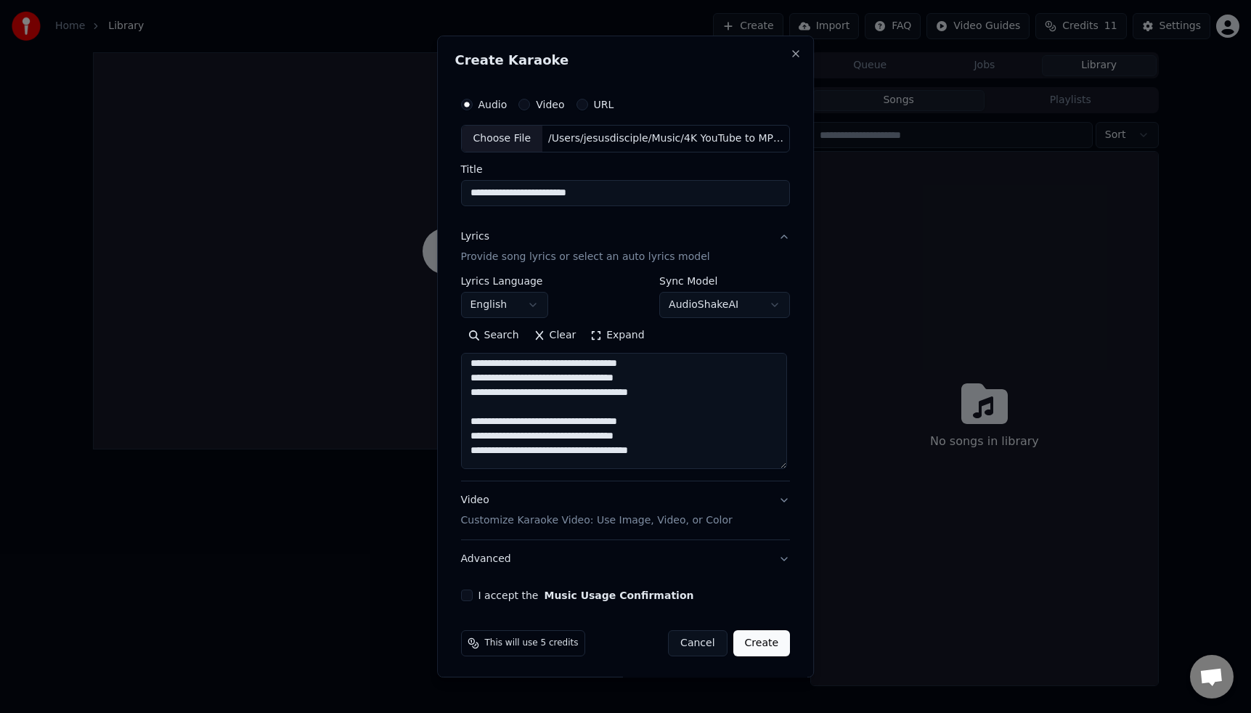
scroll to position [0, 0]
click at [534, 396] on textarea "**********" at bounding box center [624, 411] width 326 height 116
click at [552, 395] on textarea "**********" at bounding box center [624, 411] width 326 height 116
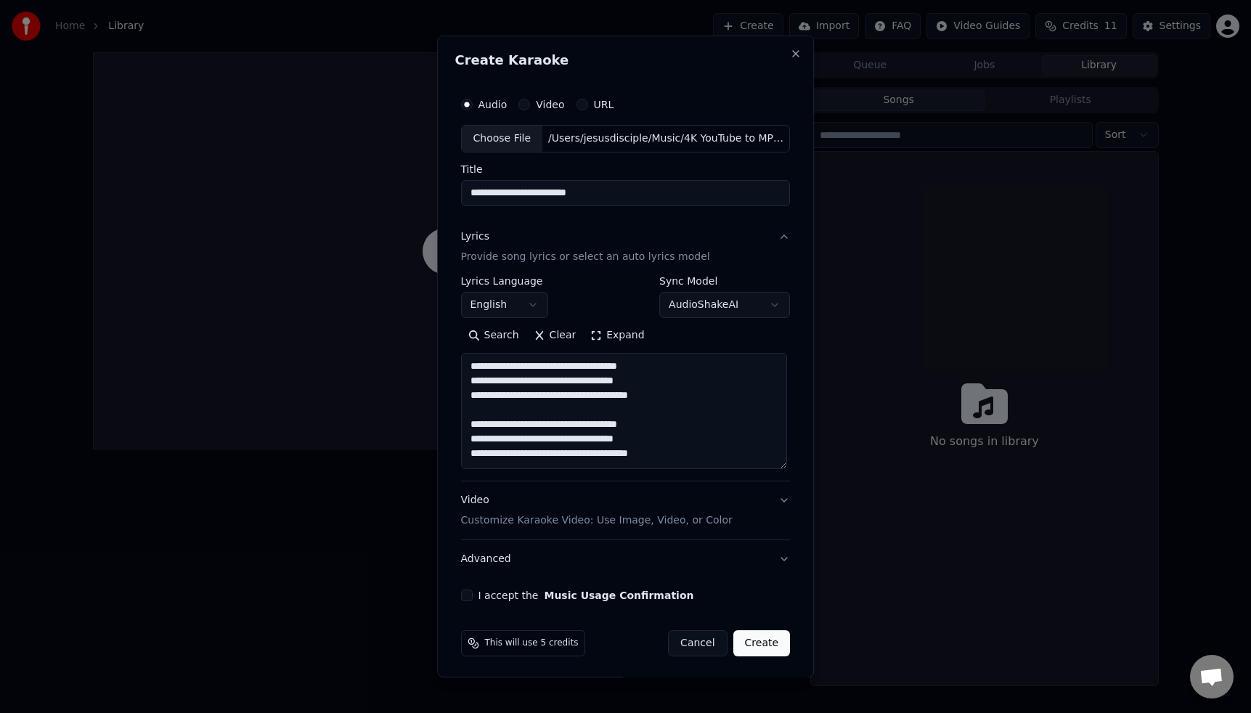
click at [571, 395] on textarea "**********" at bounding box center [624, 411] width 326 height 116
drag, startPoint x: 479, startPoint y: 365, endPoint x: 679, endPoint y: 396, distance: 202.8
click at [680, 396] on textarea "**********" at bounding box center [624, 411] width 326 height 116
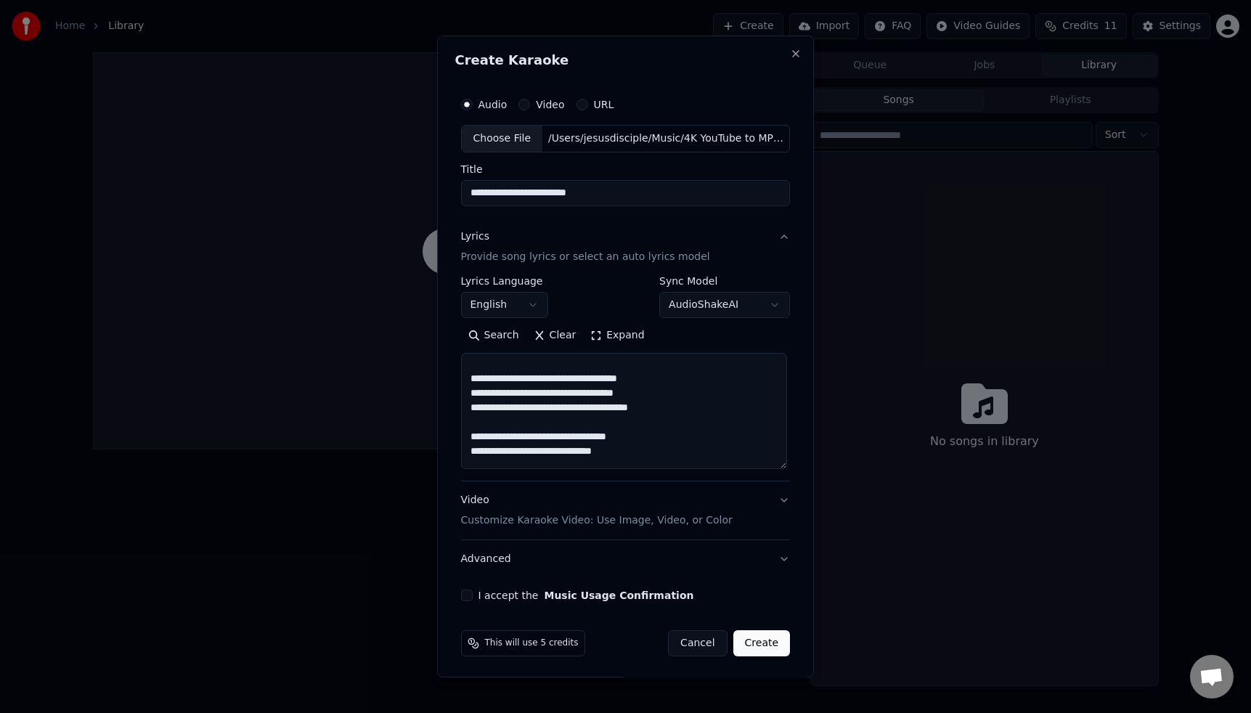
scroll to position [44, 0]
drag, startPoint x: 674, startPoint y: 408, endPoint x: 472, endPoint y: 385, distance: 203.1
click at [472, 385] on textarea "**********" at bounding box center [624, 411] width 326 height 116
paste textarea
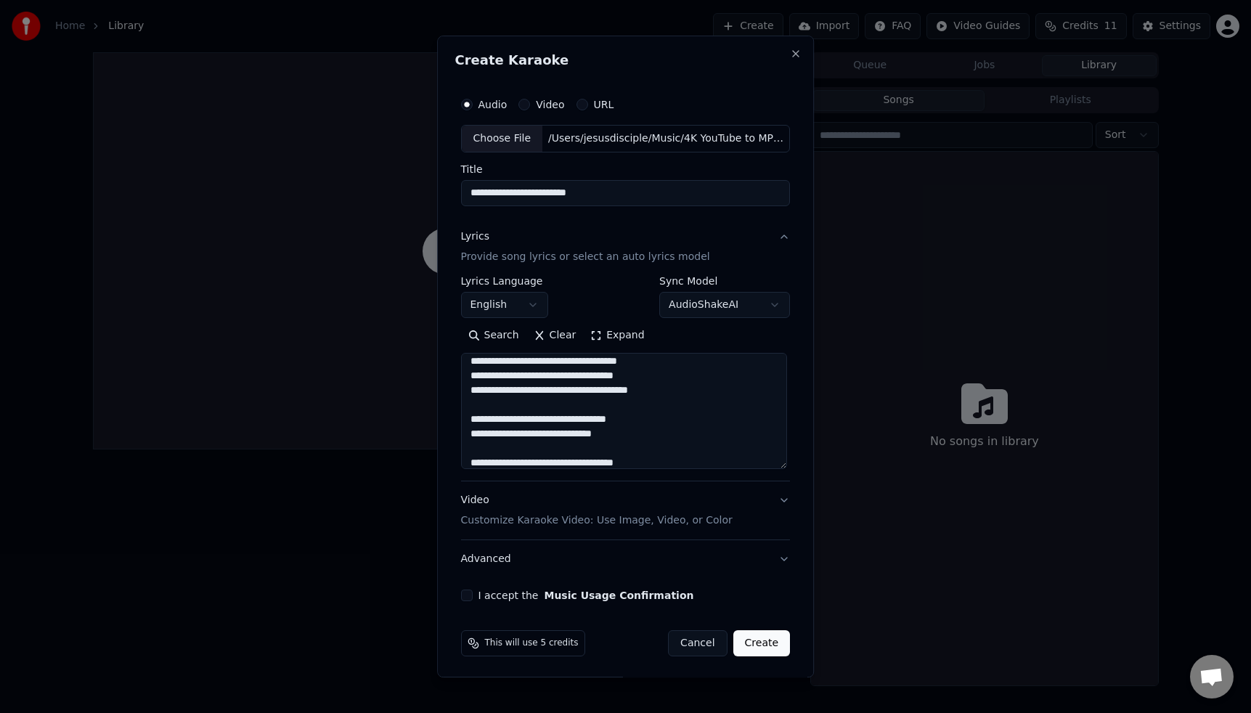
scroll to position [192, 0]
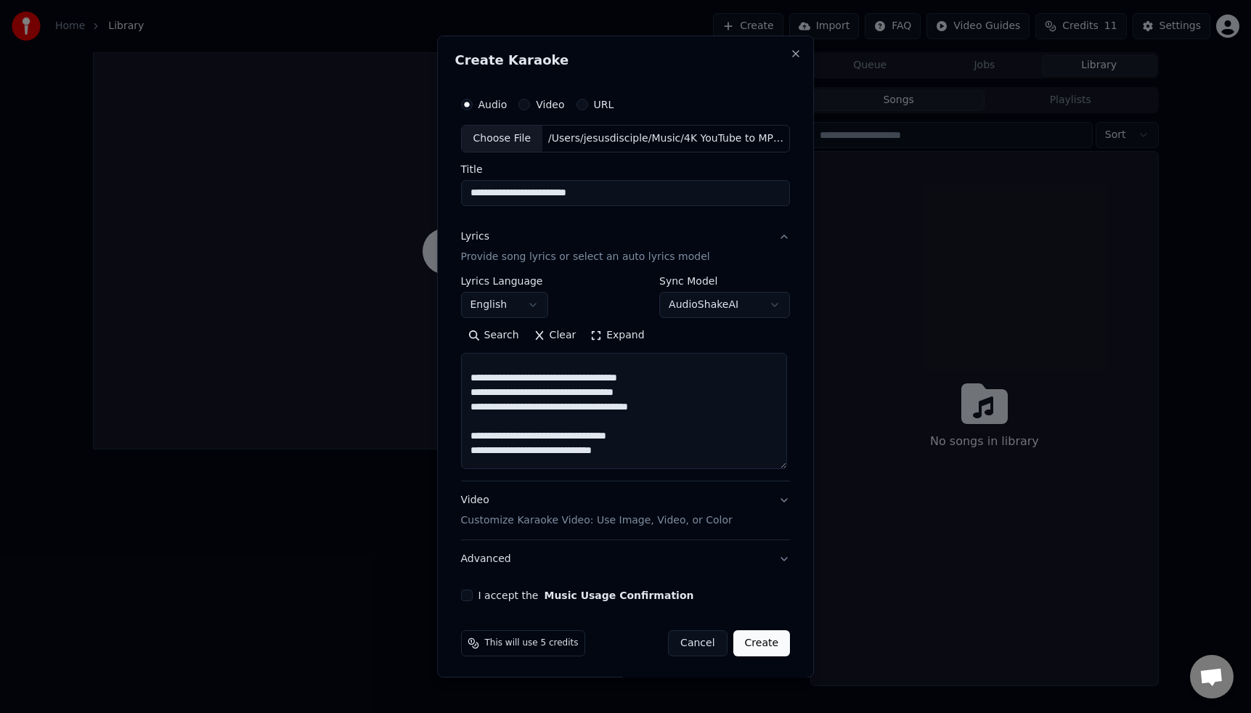
drag, startPoint x: 664, startPoint y: 408, endPoint x: 465, endPoint y: 384, distance: 200.3
click at [466, 385] on textarea "**********" at bounding box center [624, 411] width 326 height 116
paste textarea "*"
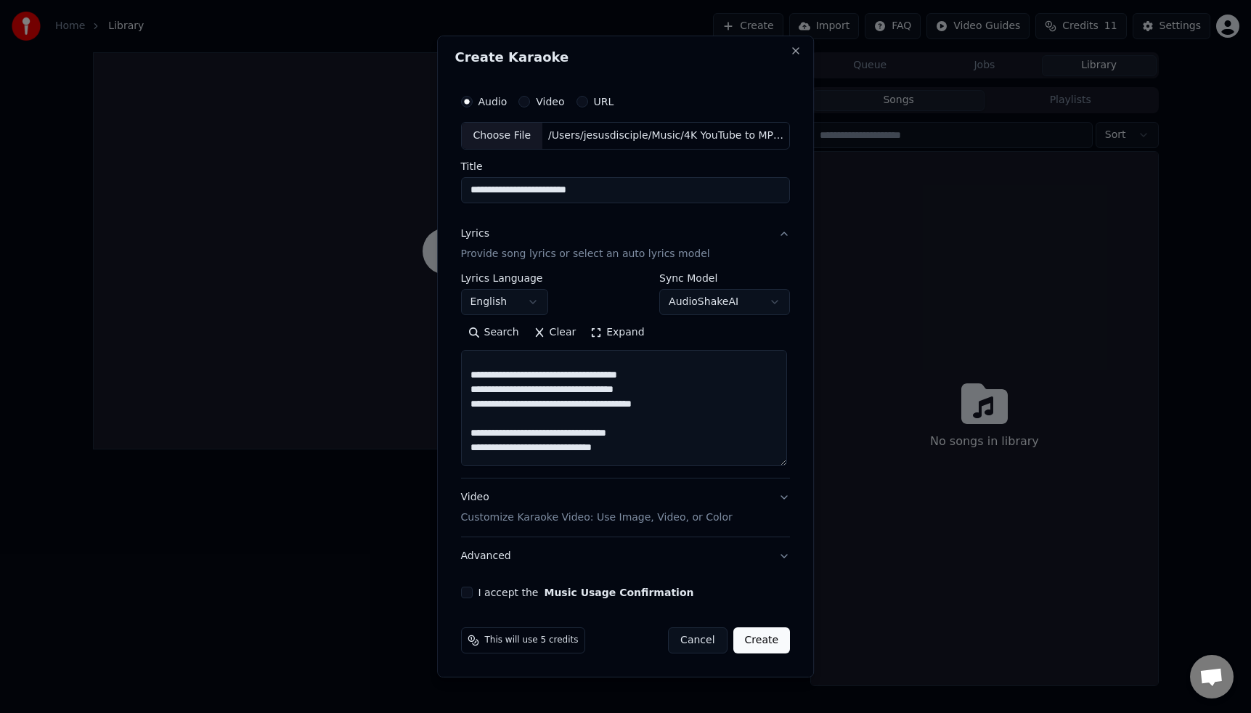
type textarea "**********"
click at [702, 515] on p "Customize Karaoke Video: Use Image, Video, or Color" at bounding box center [597, 517] width 272 height 15
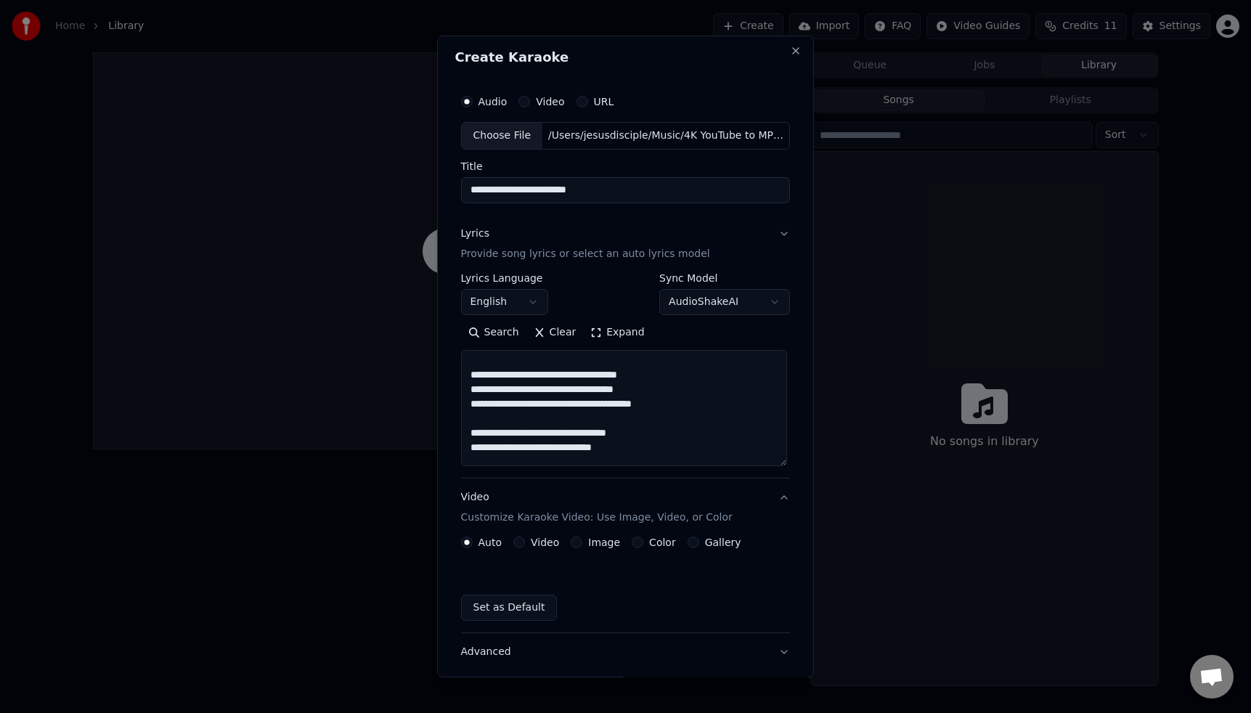
scroll to position [0, 0]
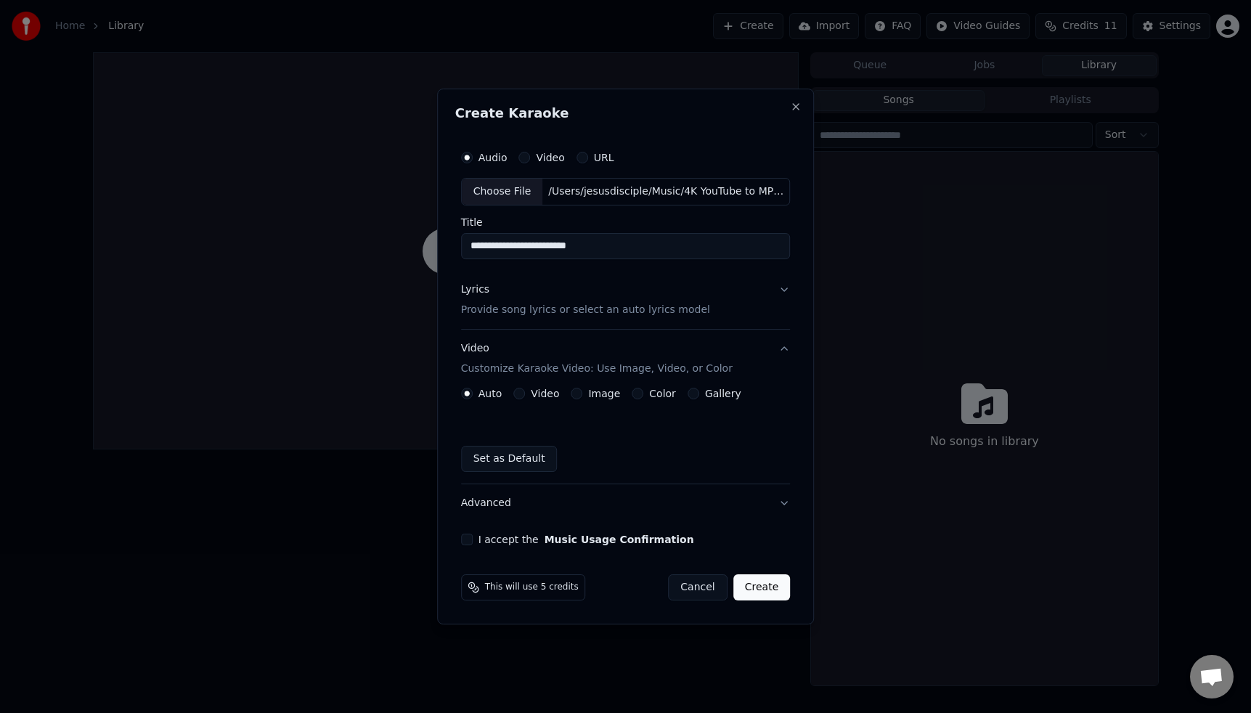
click at [692, 395] on button "Gallery" at bounding box center [693, 394] width 12 height 12
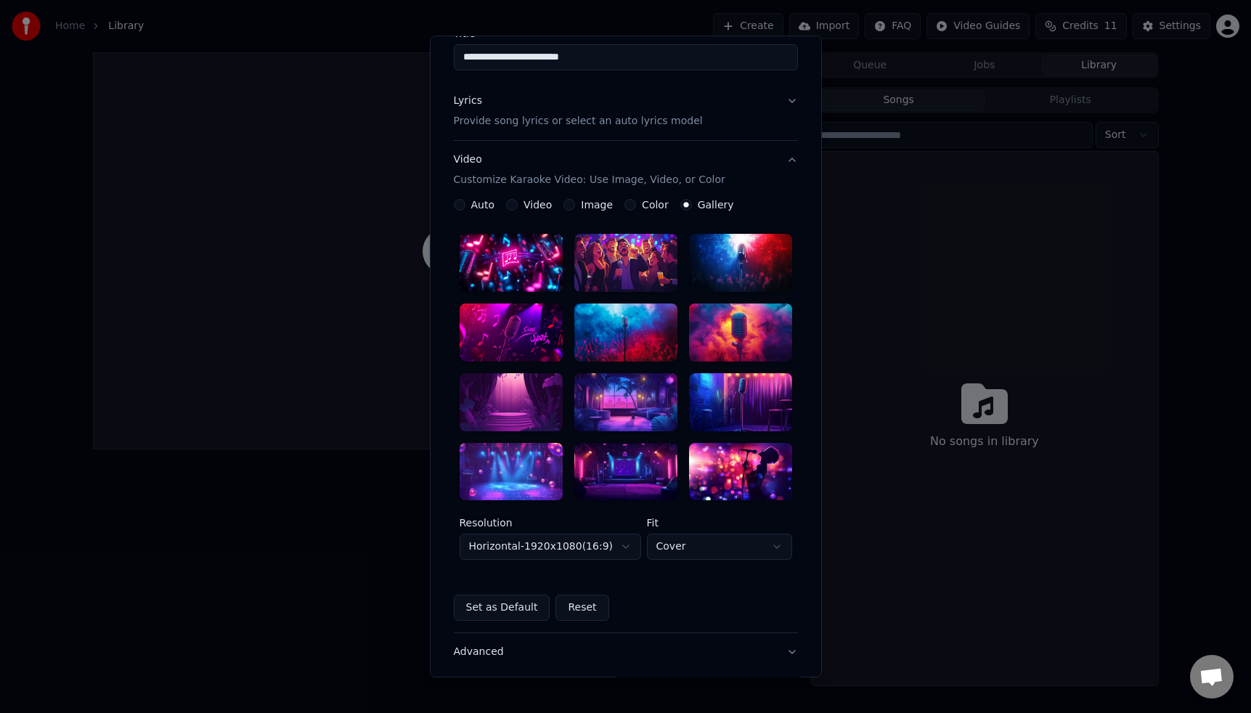
scroll to position [137, 0]
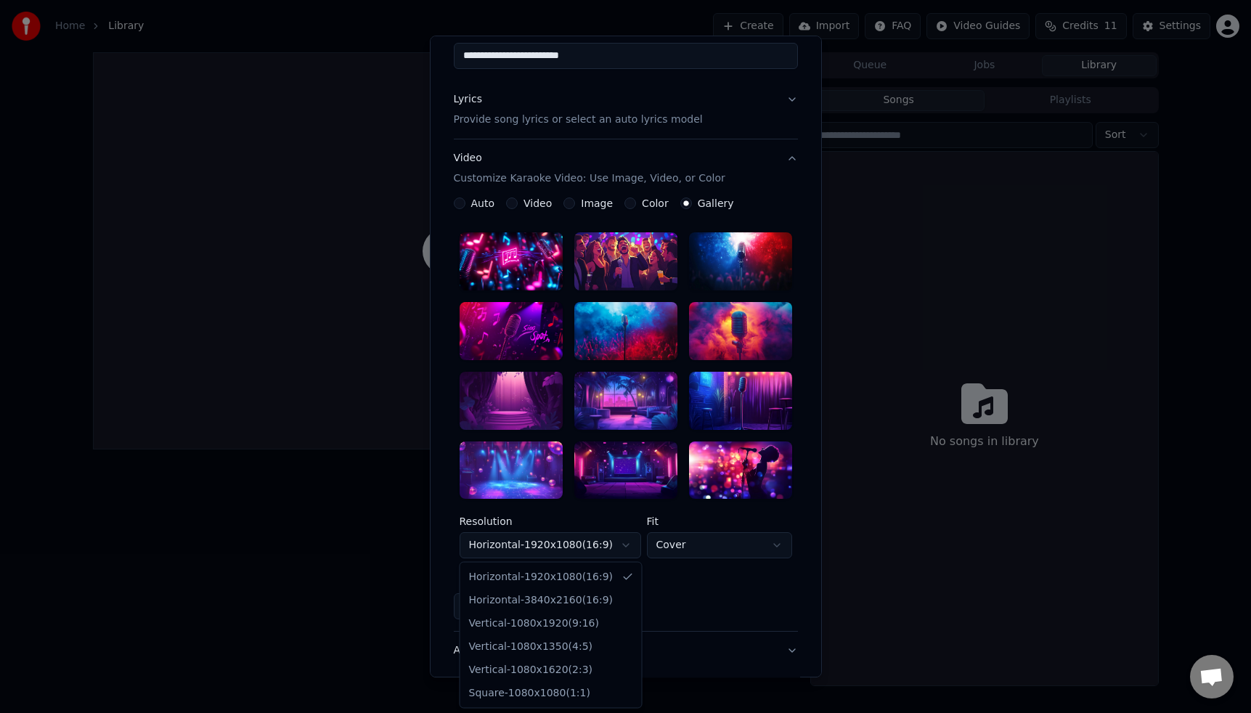
click at [626, 548] on body "**********" at bounding box center [625, 356] width 1251 height 713
select select "*********"
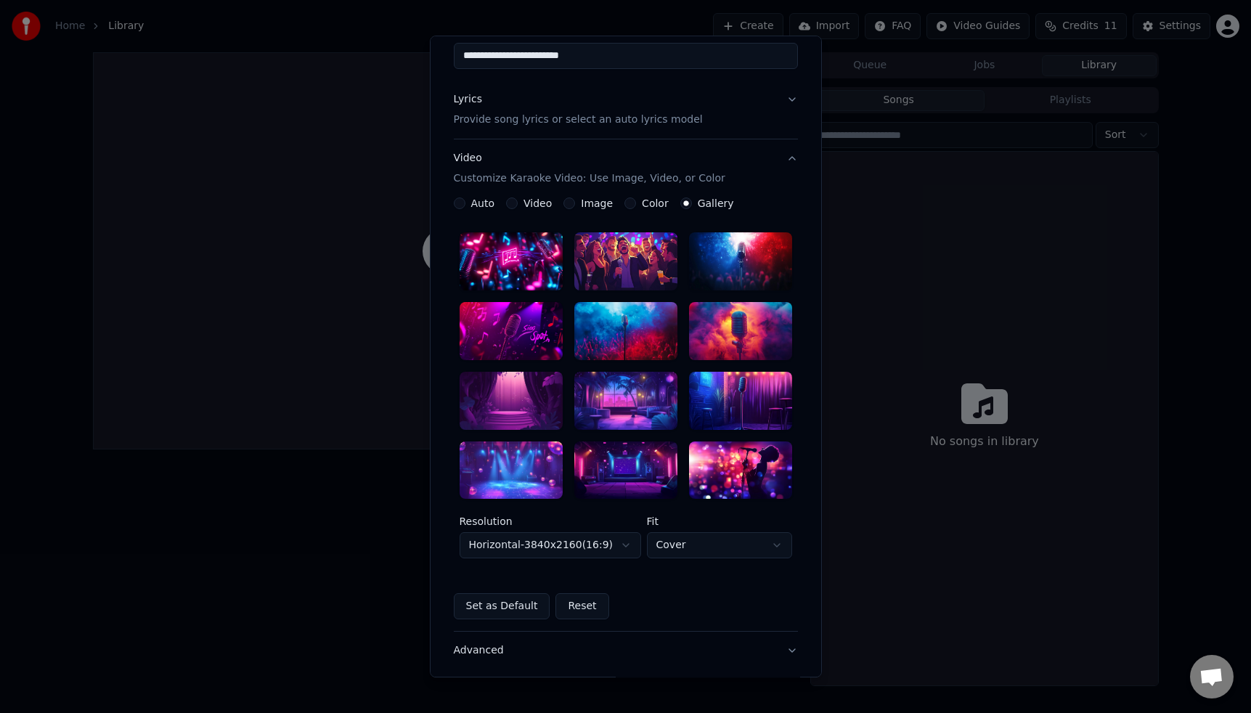
scroll to position [138, 0]
click at [730, 550] on body "**********" at bounding box center [625, 356] width 1251 height 713
click at [632, 575] on body "**********" at bounding box center [625, 356] width 1251 height 713
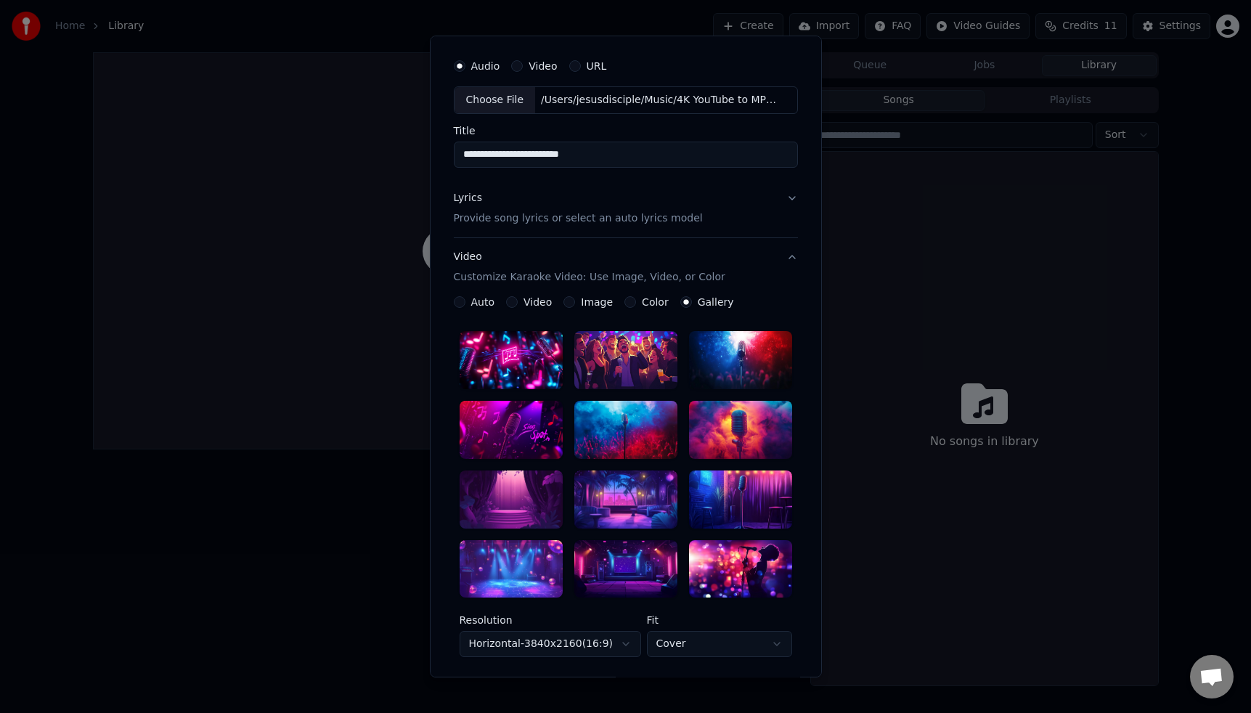
scroll to position [37, 0]
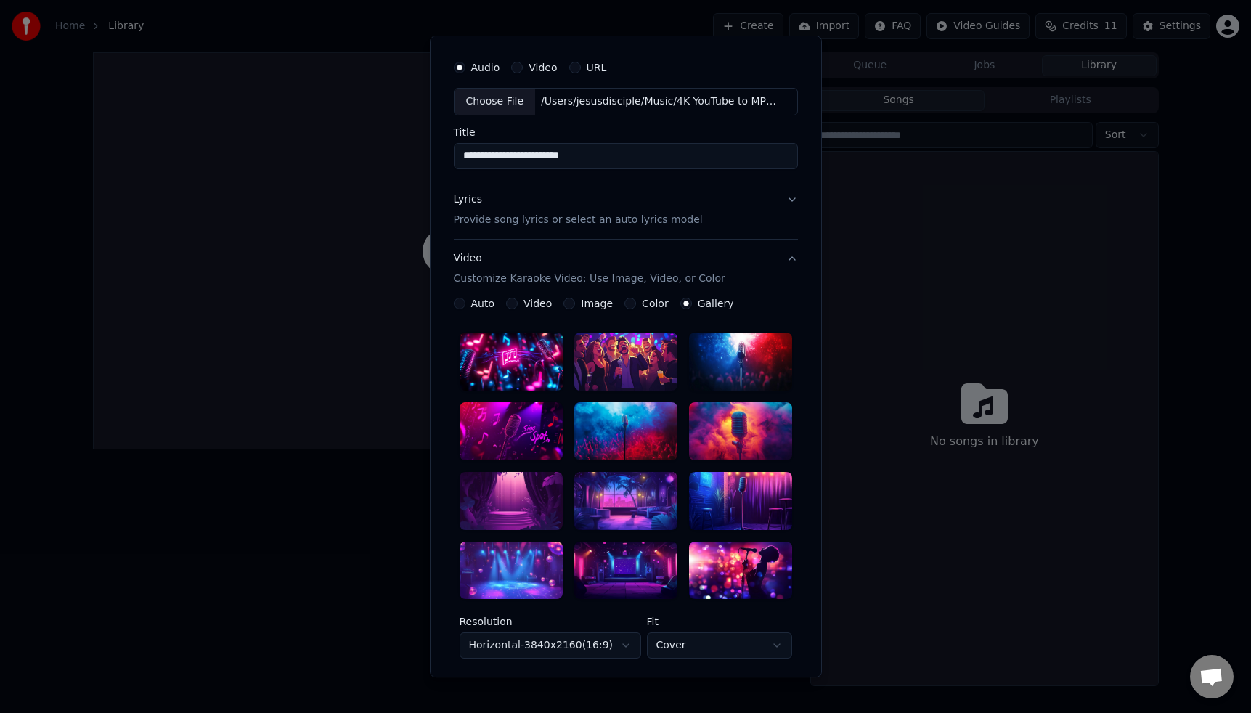
click at [626, 304] on button "Color" at bounding box center [630, 304] width 12 height 12
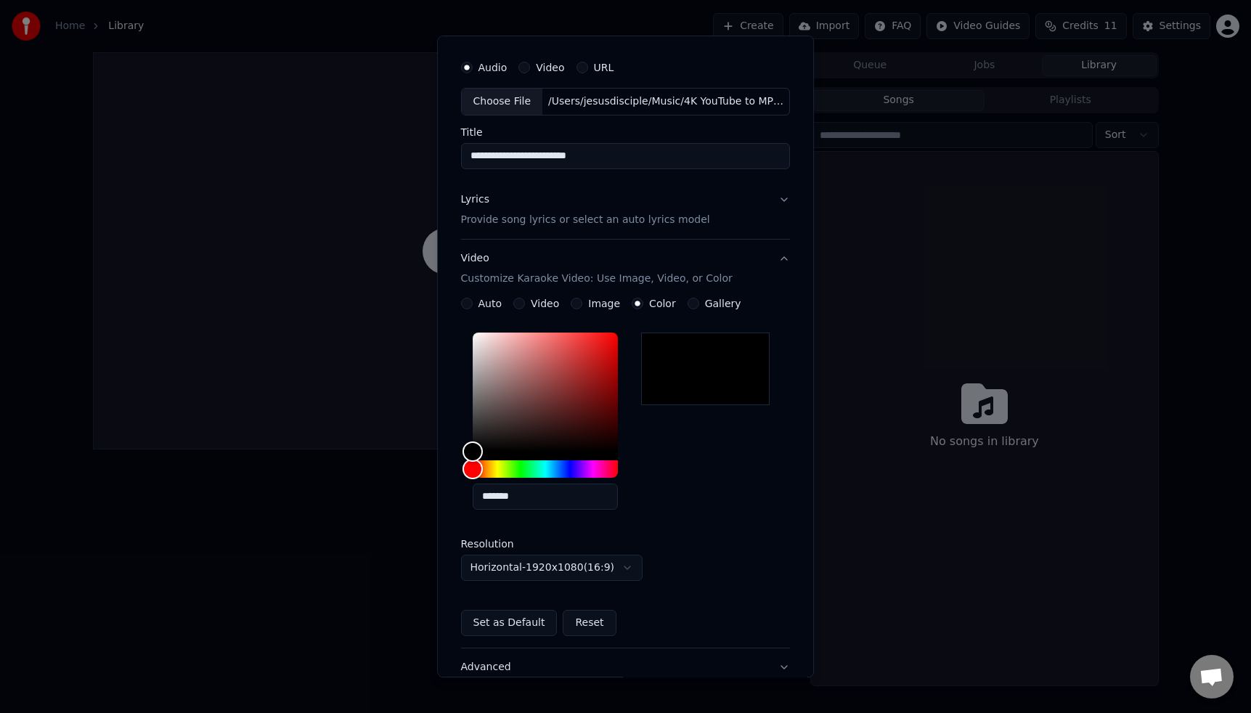
click at [579, 303] on button "Image" at bounding box center [577, 304] width 12 height 12
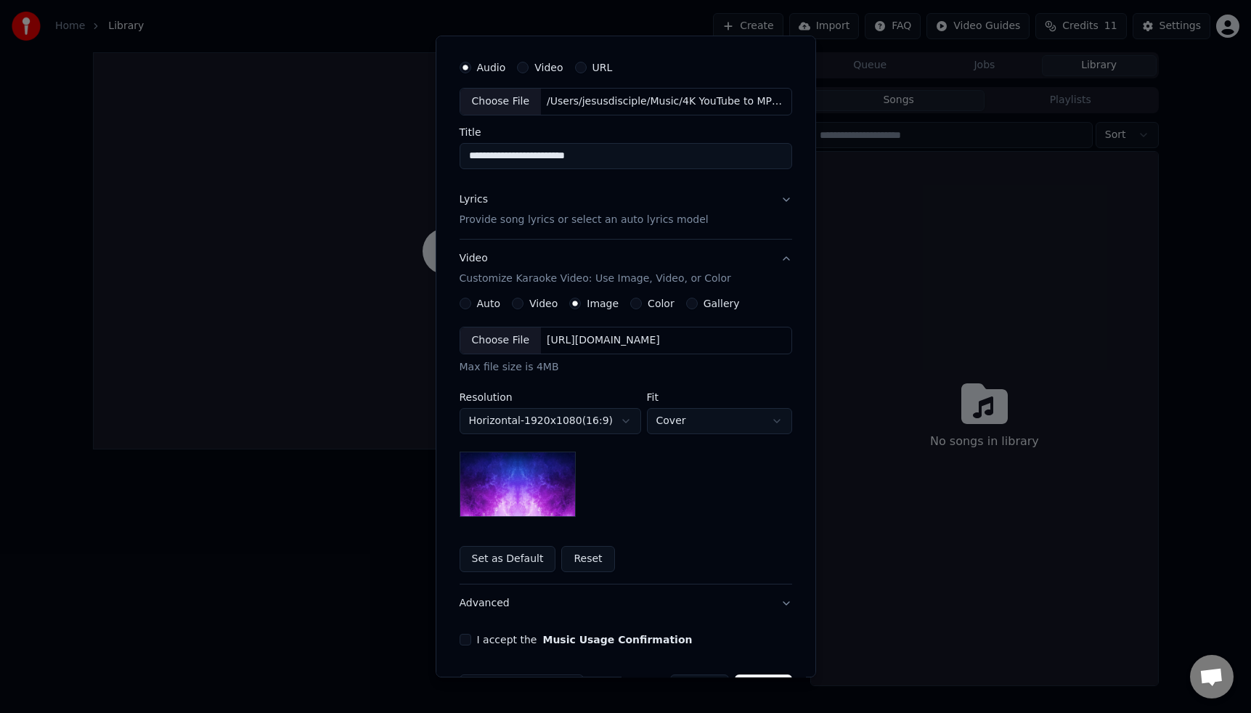
click at [518, 303] on button "Video" at bounding box center [518, 304] width 12 height 12
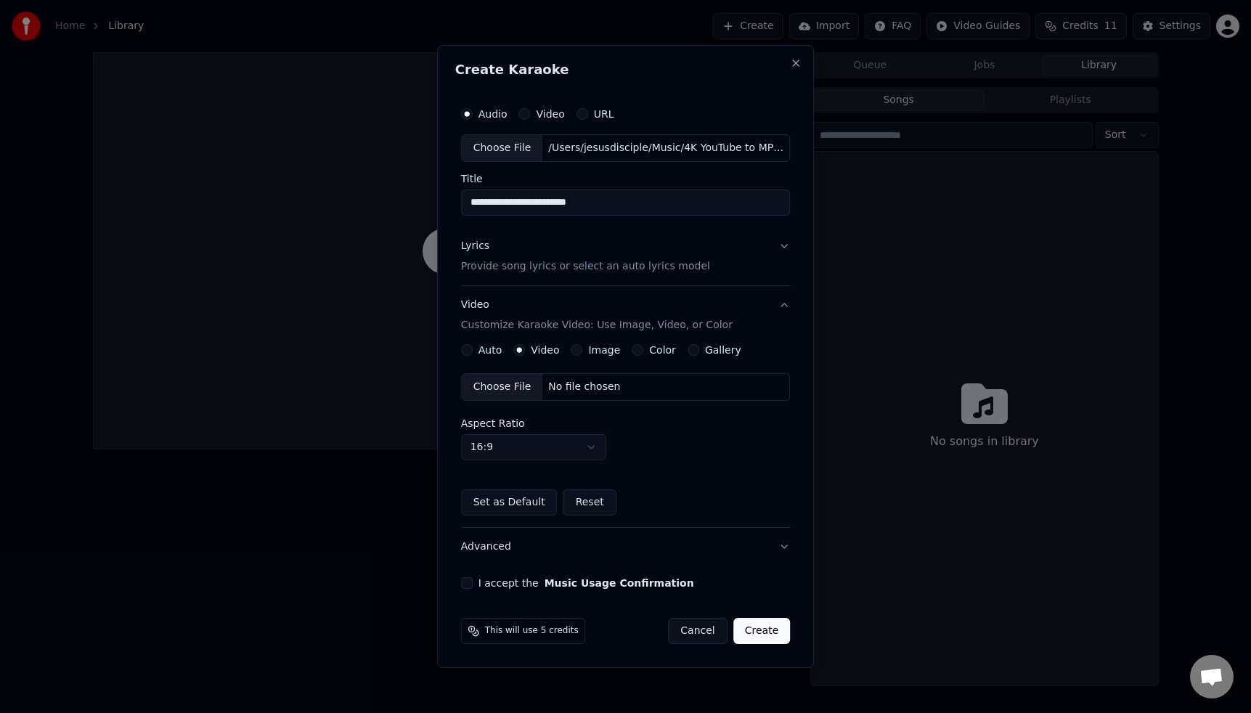
scroll to position [0, 0]
click at [637, 350] on button "Color" at bounding box center [638, 350] width 12 height 12
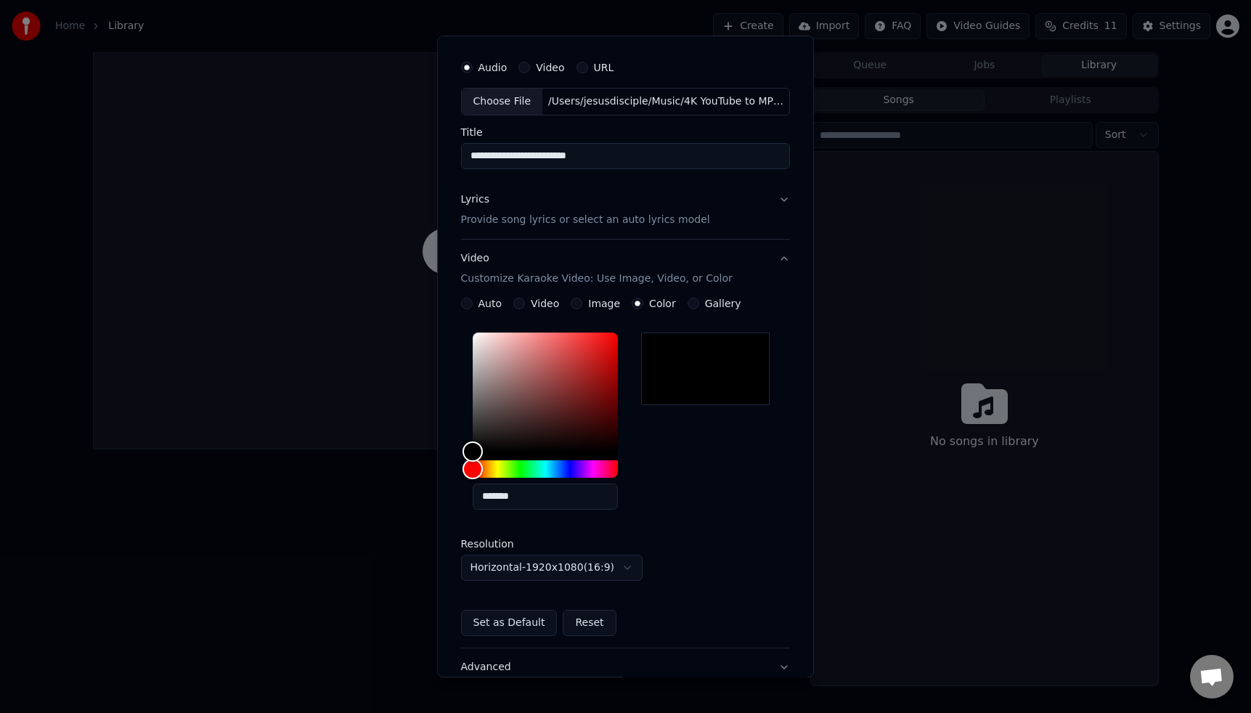
scroll to position [39, 0]
click at [693, 302] on button "Gallery" at bounding box center [693, 301] width 12 height 12
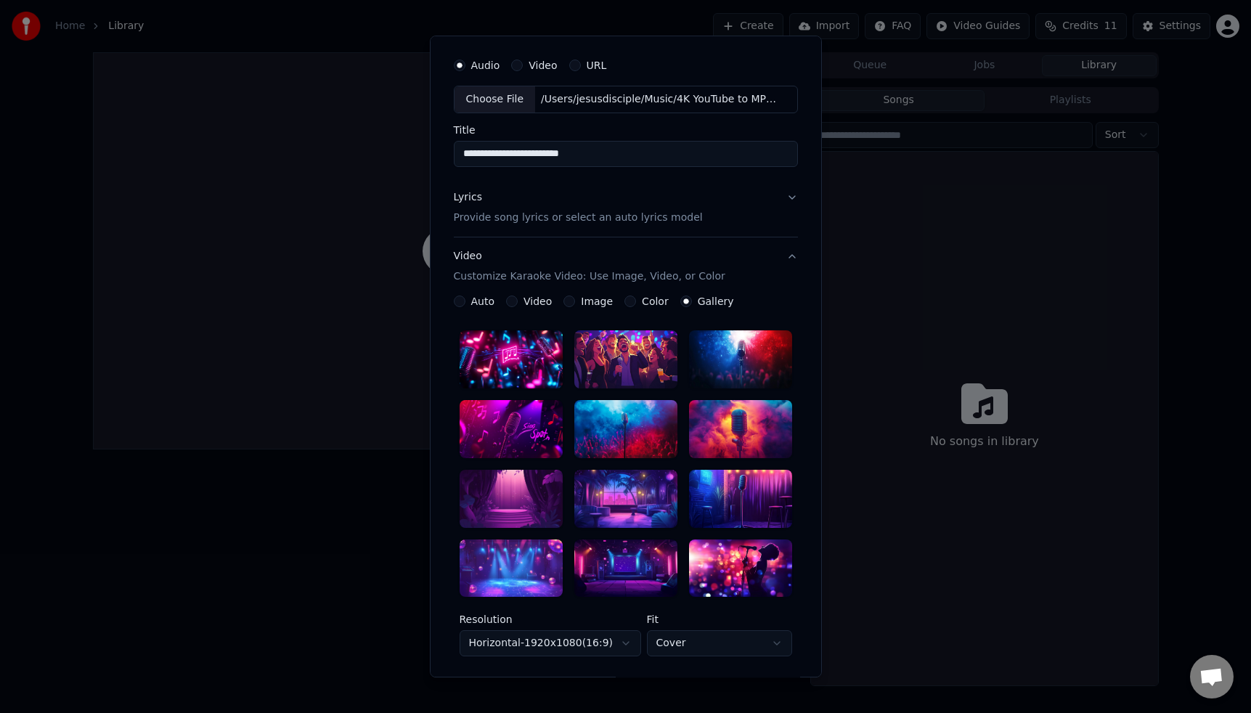
click at [634, 301] on div "Color" at bounding box center [646, 301] width 44 height 12
click at [626, 301] on button "Color" at bounding box center [630, 301] width 12 height 12
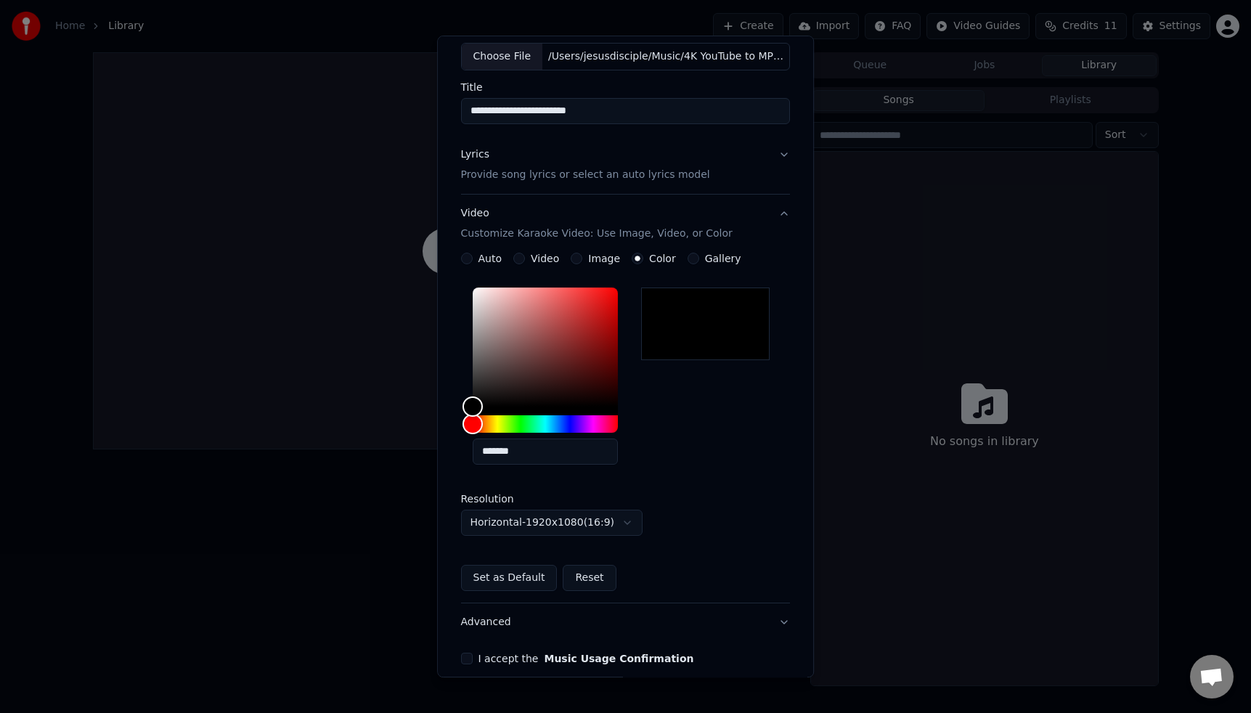
scroll to position [148, 0]
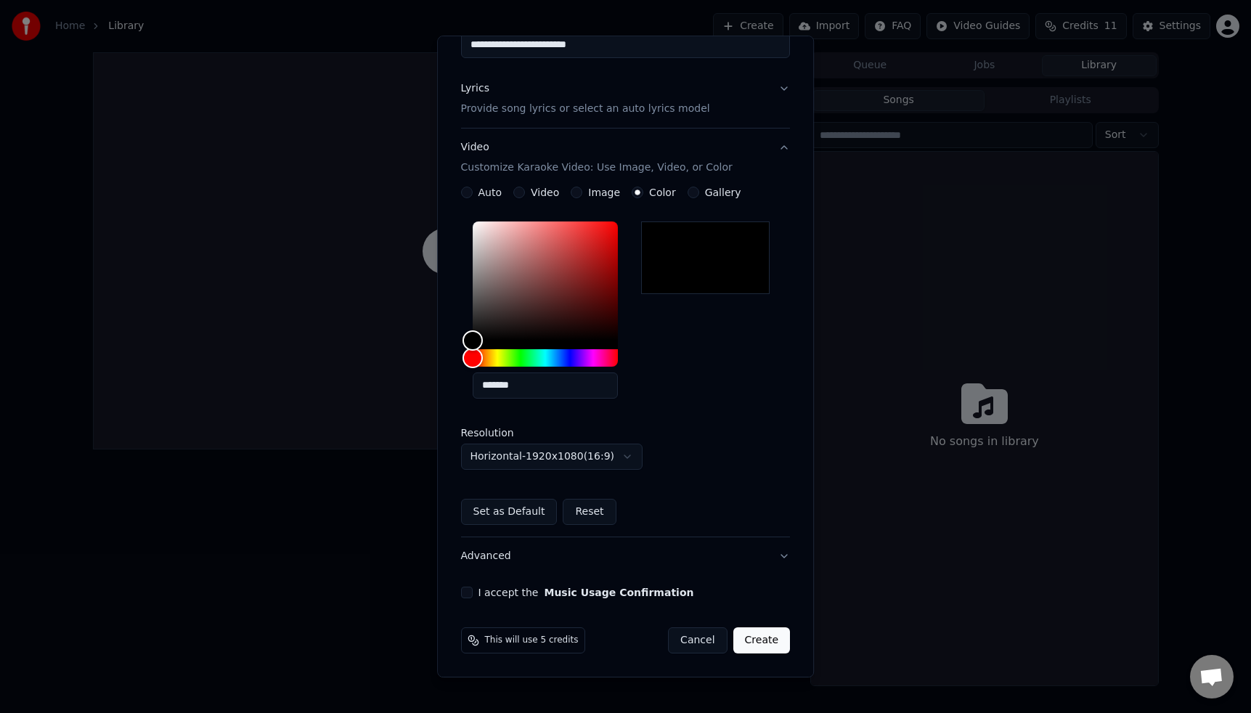
drag, startPoint x: 470, startPoint y: 594, endPoint x: 479, endPoint y: 592, distance: 9.7
click at [470, 593] on button "I accept the Music Usage Confirmation" at bounding box center [467, 593] width 12 height 12
click at [759, 642] on button "Create" at bounding box center [761, 640] width 57 height 26
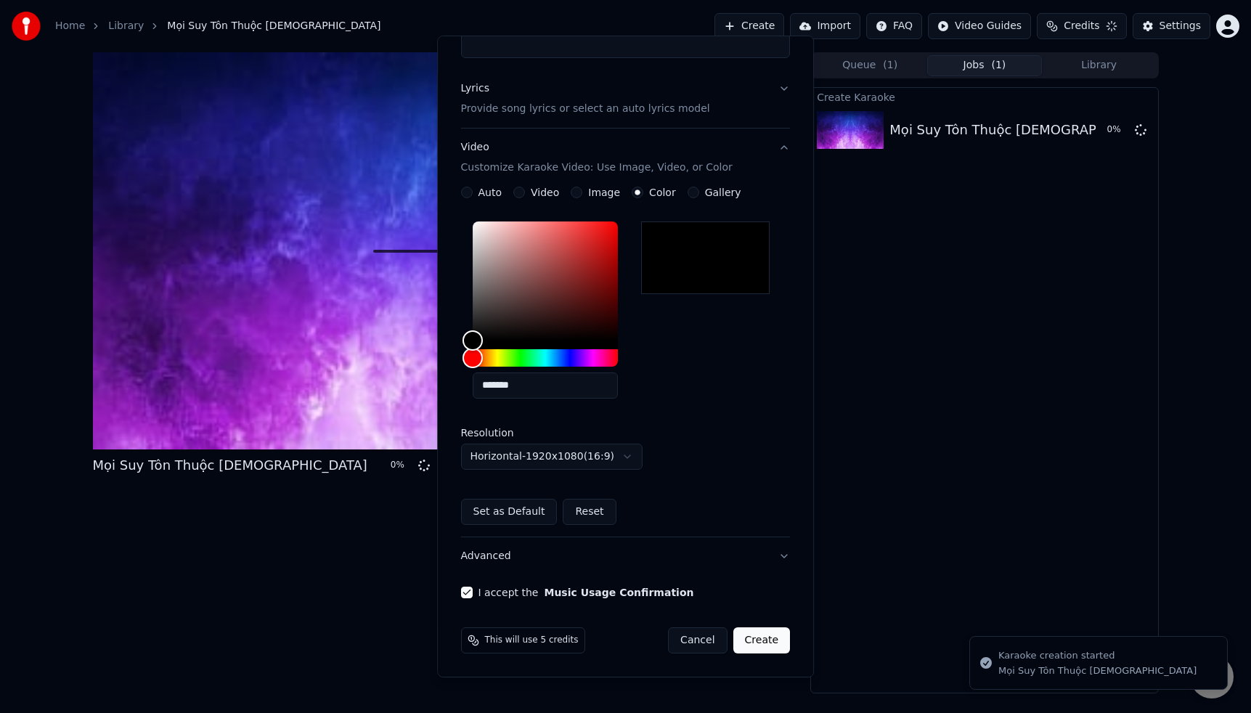
scroll to position [0, 0]
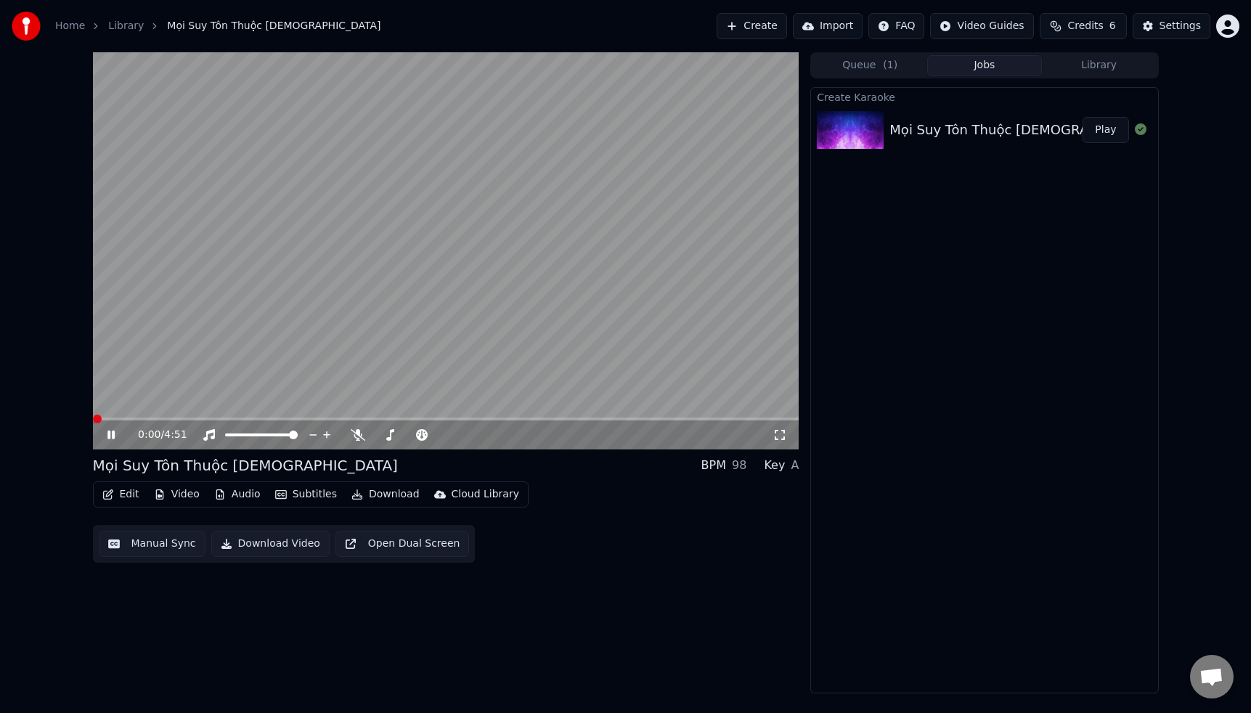
click at [93, 421] on span at bounding box center [97, 419] width 9 height 9
click at [356, 435] on icon at bounding box center [358, 435] width 15 height 12
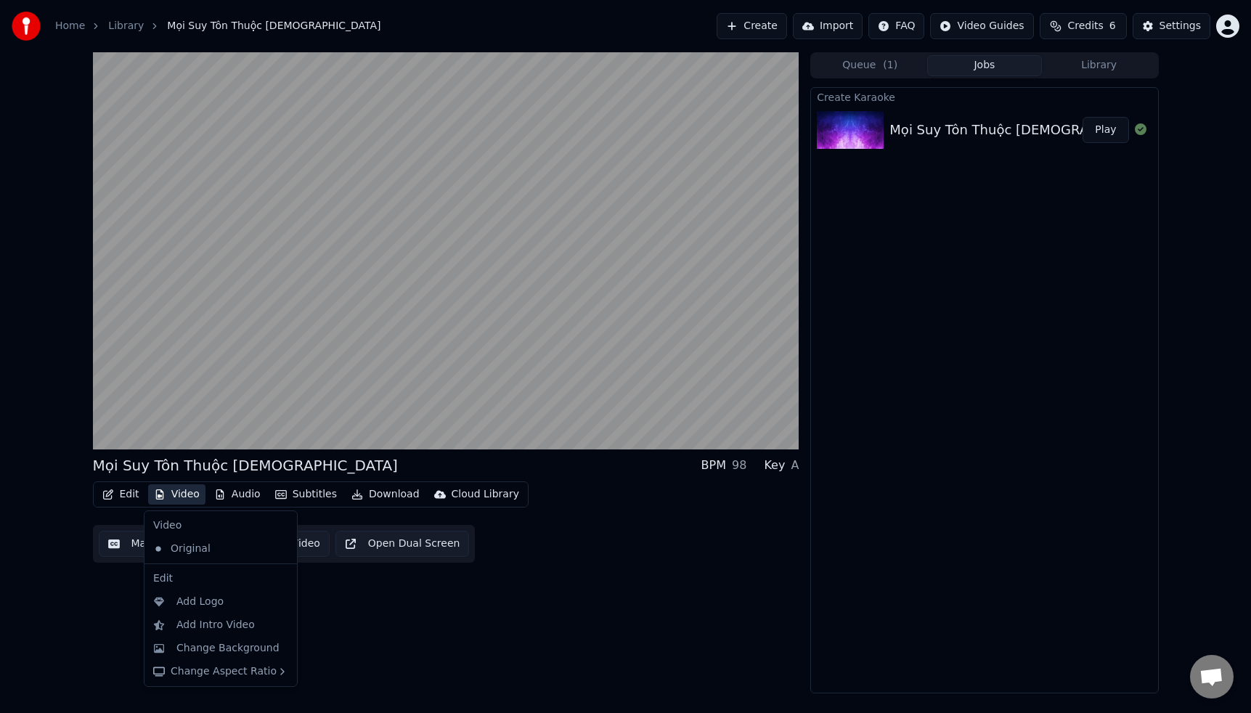
click at [188, 496] on button "Video" at bounding box center [176, 494] width 57 height 20
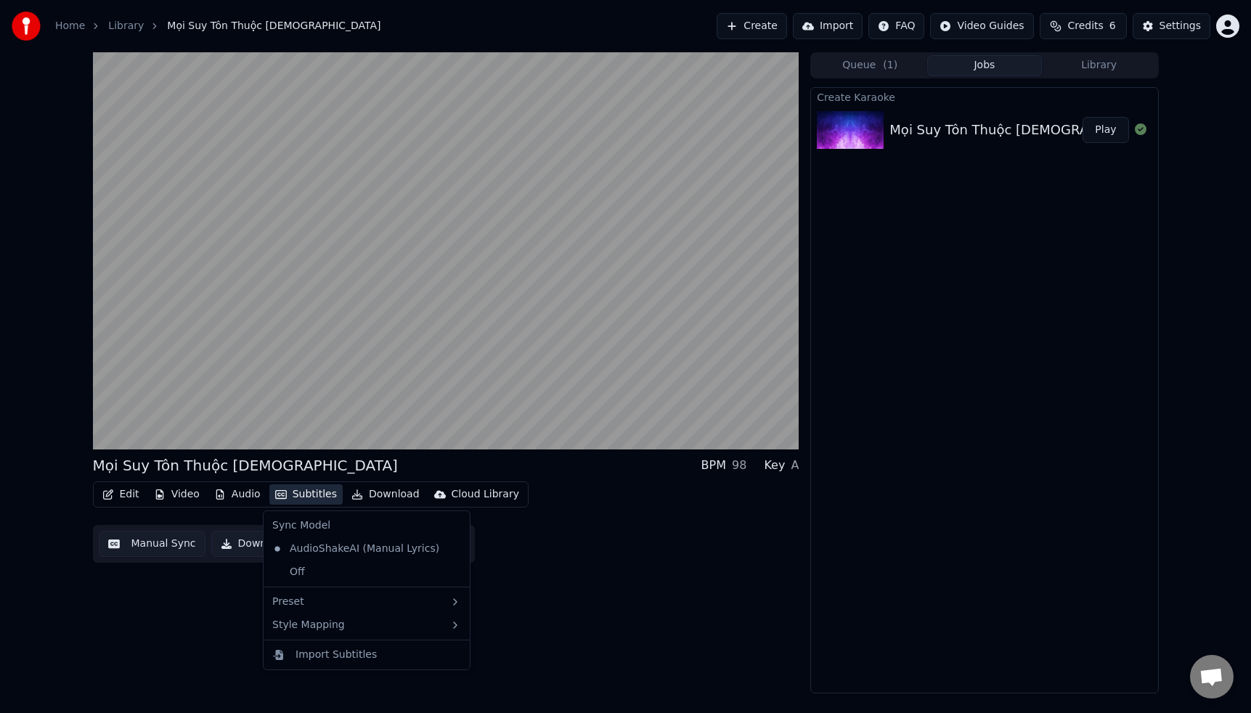
click at [553, 569] on div "Mọi Suy Tôn Thuộc Chúa BPM 98 Key A Edit Video Audio Subtitles Download Clo…" at bounding box center [446, 372] width 706 height 641
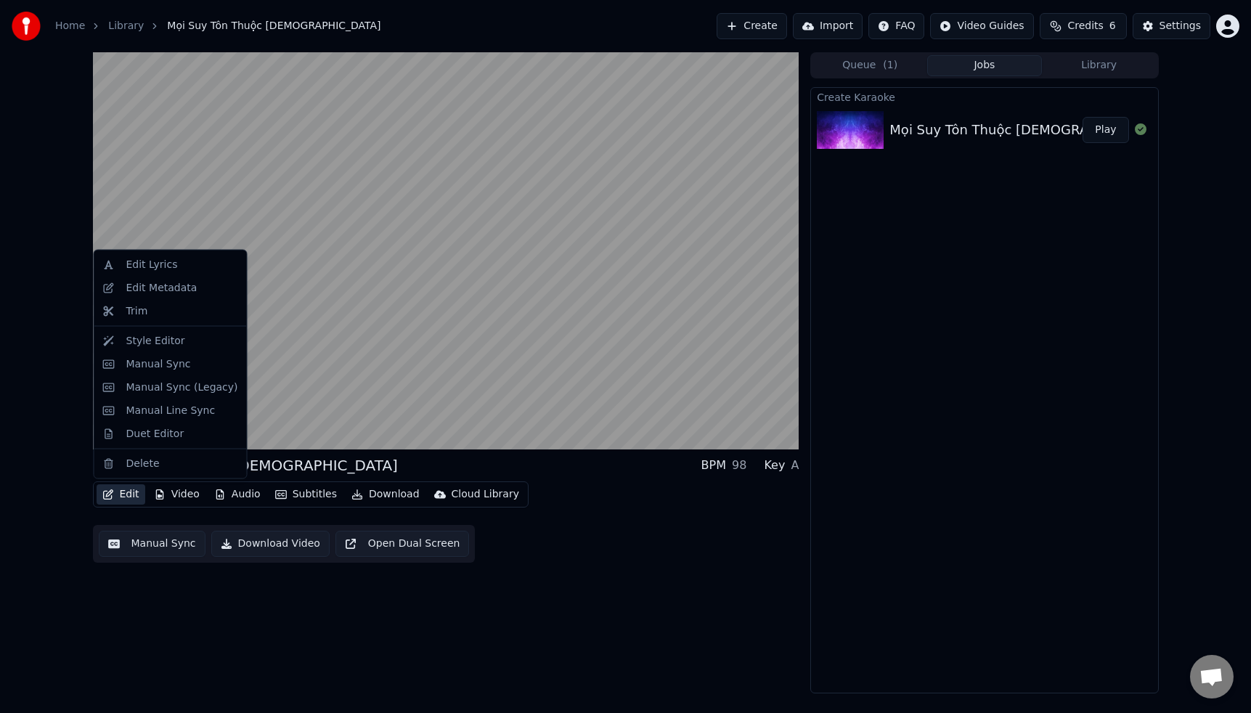
click at [124, 492] on button "Edit" at bounding box center [121, 494] width 49 height 20
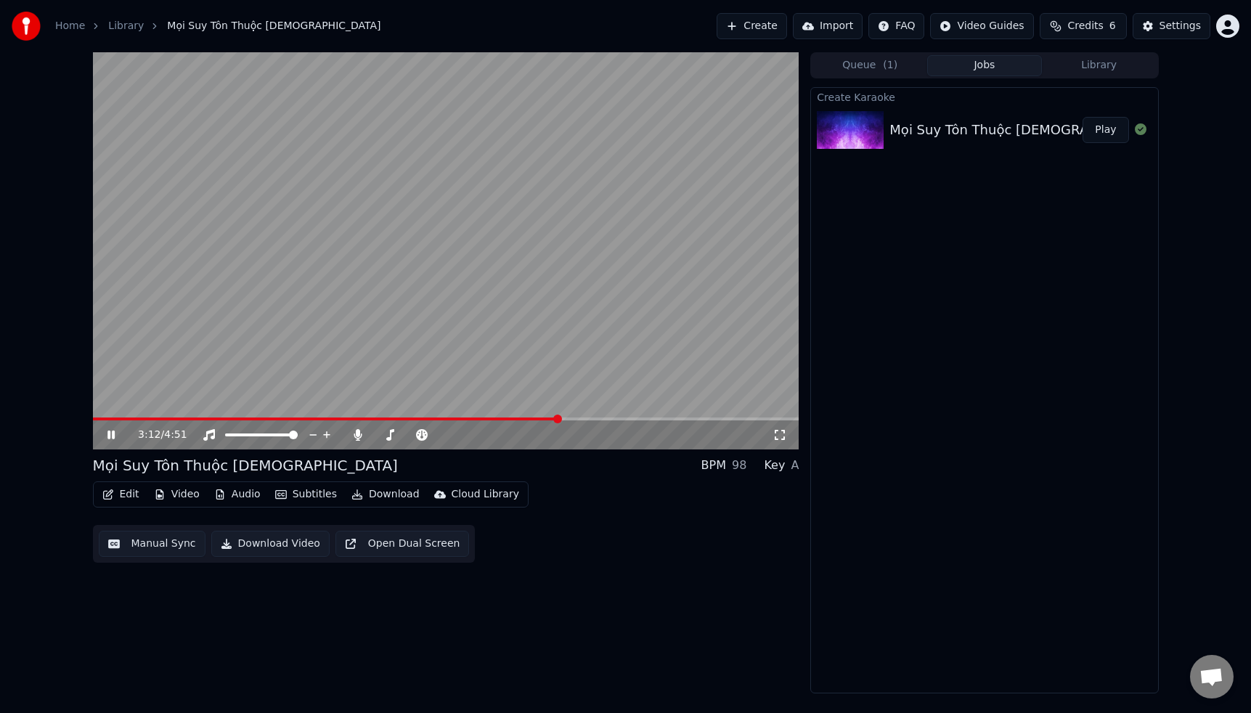
click at [615, 614] on div "3:12 / 4:51 Mọi Suy Tôn Thuộc Chúa BPM 98 Key A Edit Video Audio Subtitles …" at bounding box center [446, 372] width 706 height 641
click at [113, 436] on icon at bounding box center [110, 434] width 7 height 9
drag, startPoint x: 952, startPoint y: 277, endPoint x: 1278, endPoint y: 755, distance: 577.9
click at [1251, 712] on html "Home Library Mọi Suy Tôn Thuộc Chúa Create Import FAQ Video Guides Credits …" at bounding box center [625, 356] width 1251 height 713
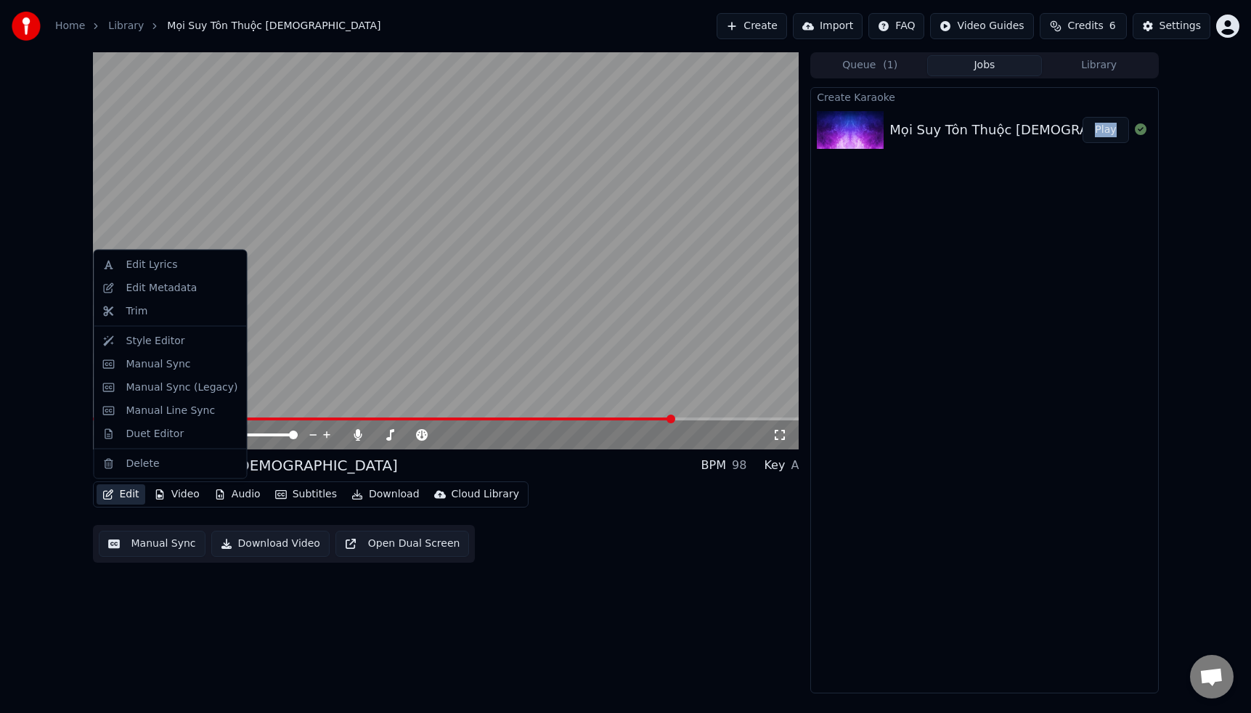
click at [133, 493] on button "Edit" at bounding box center [121, 494] width 49 height 20
click at [158, 264] on div "Edit Lyrics" at bounding box center [152, 265] width 52 height 15
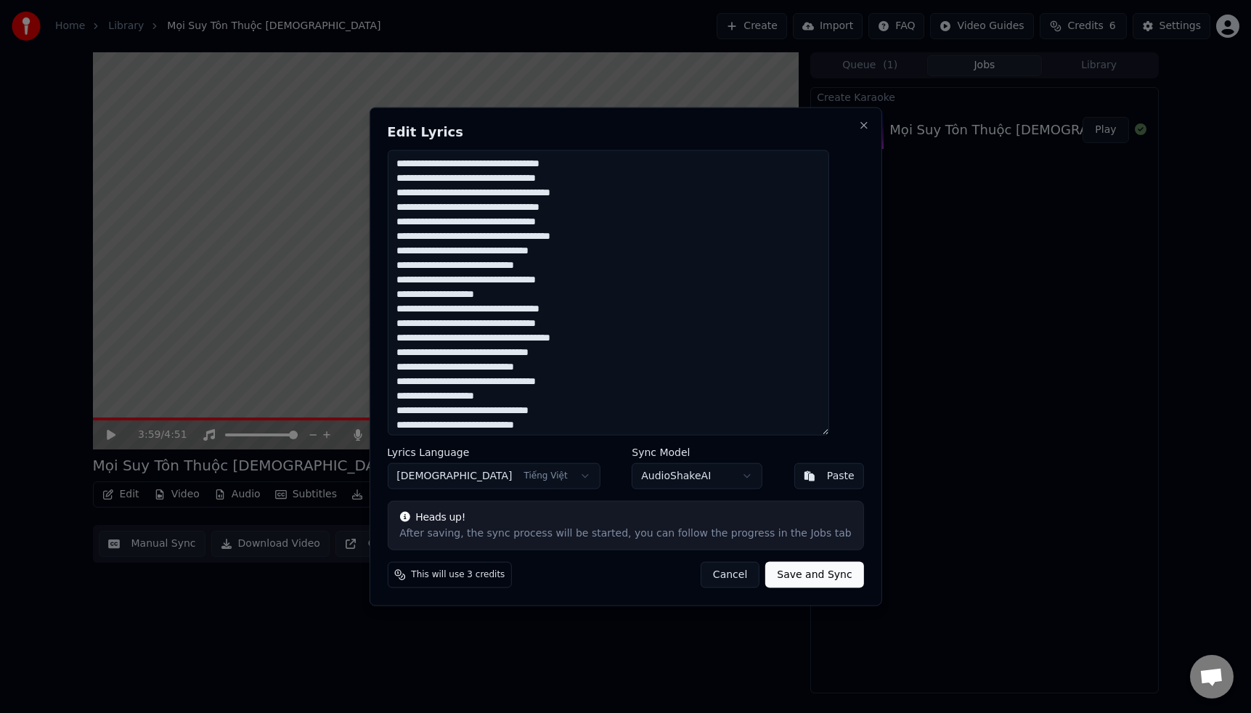
click at [711, 575] on button "Cancel" at bounding box center [730, 574] width 59 height 26
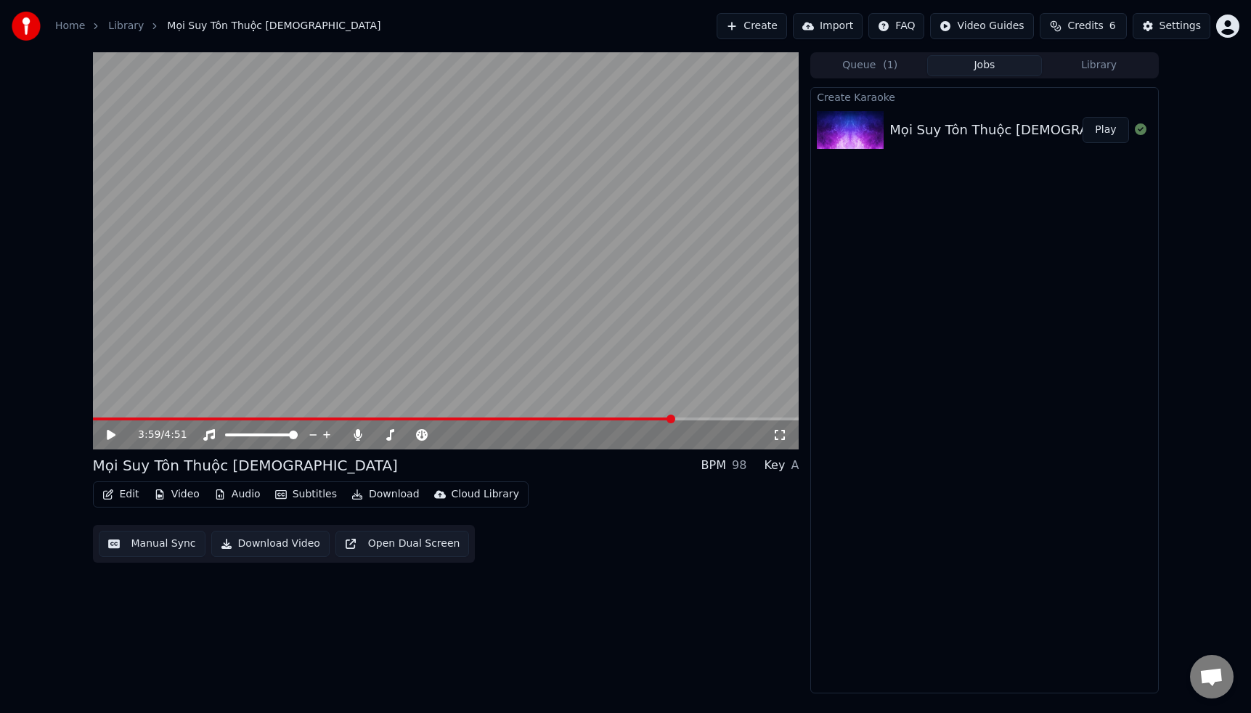
click at [128, 494] on button "Edit" at bounding box center [121, 494] width 49 height 20
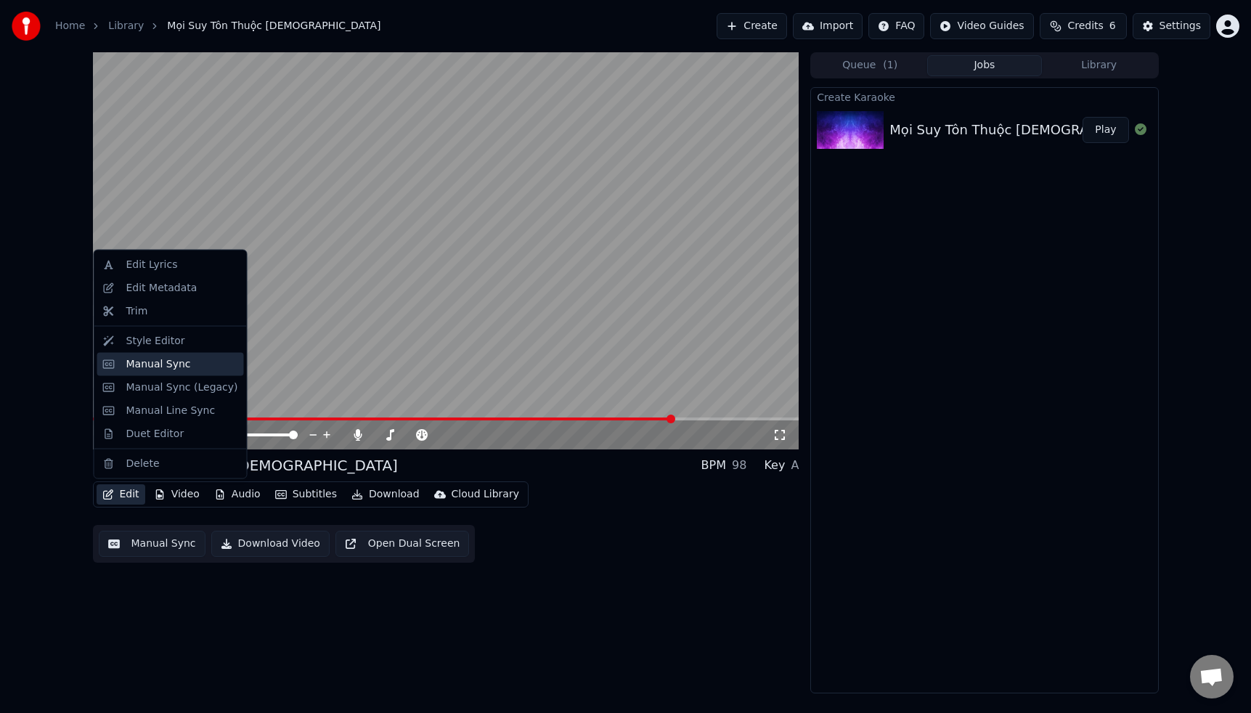
click at [165, 365] on div "Manual Sync" at bounding box center [158, 363] width 65 height 15
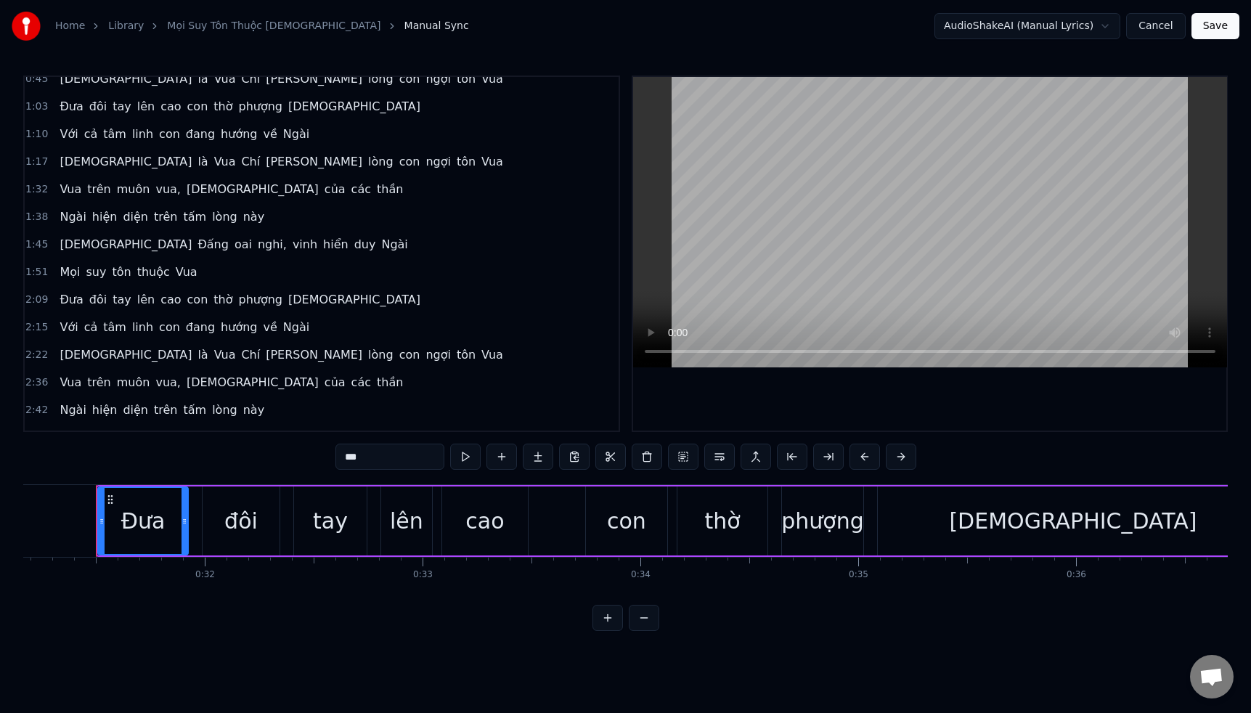
scroll to position [68, 0]
click at [173, 242] on div "[DEMOGRAPHIC_DATA] Đấng oai nghi, vinh hiển duy Ngài" at bounding box center [233, 243] width 359 height 26
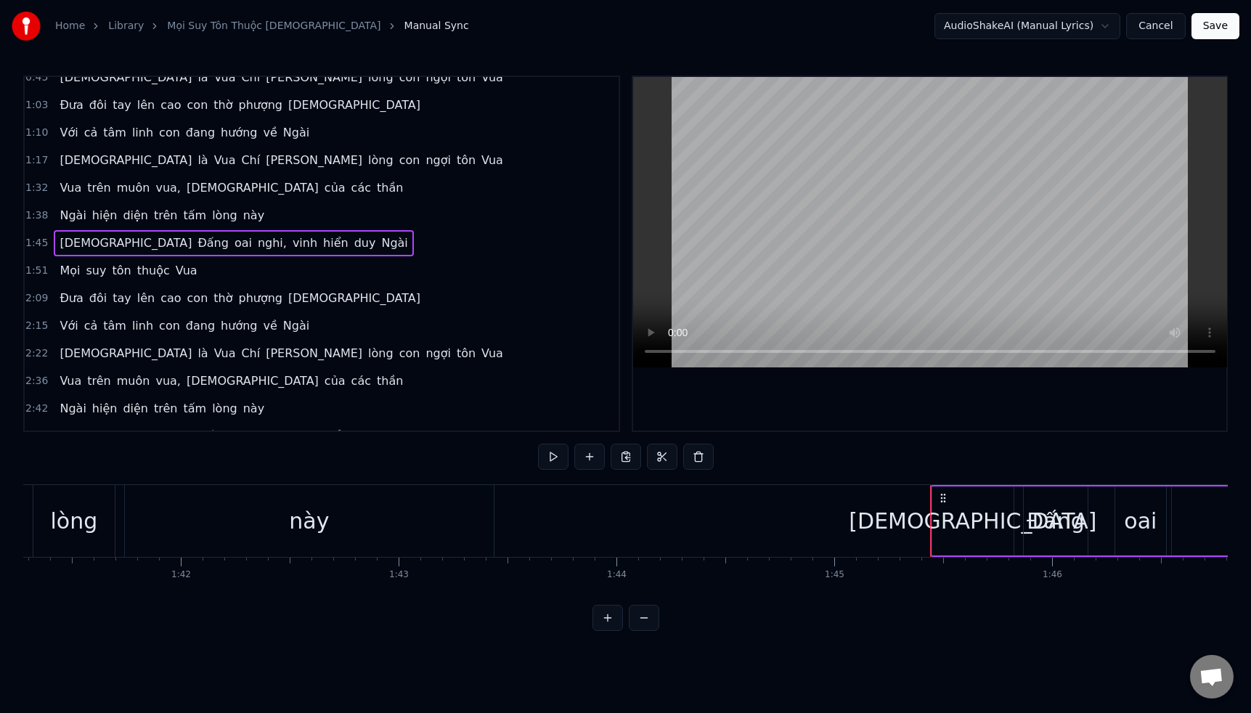
click at [256, 243] on span "nghi," at bounding box center [272, 242] width 32 height 17
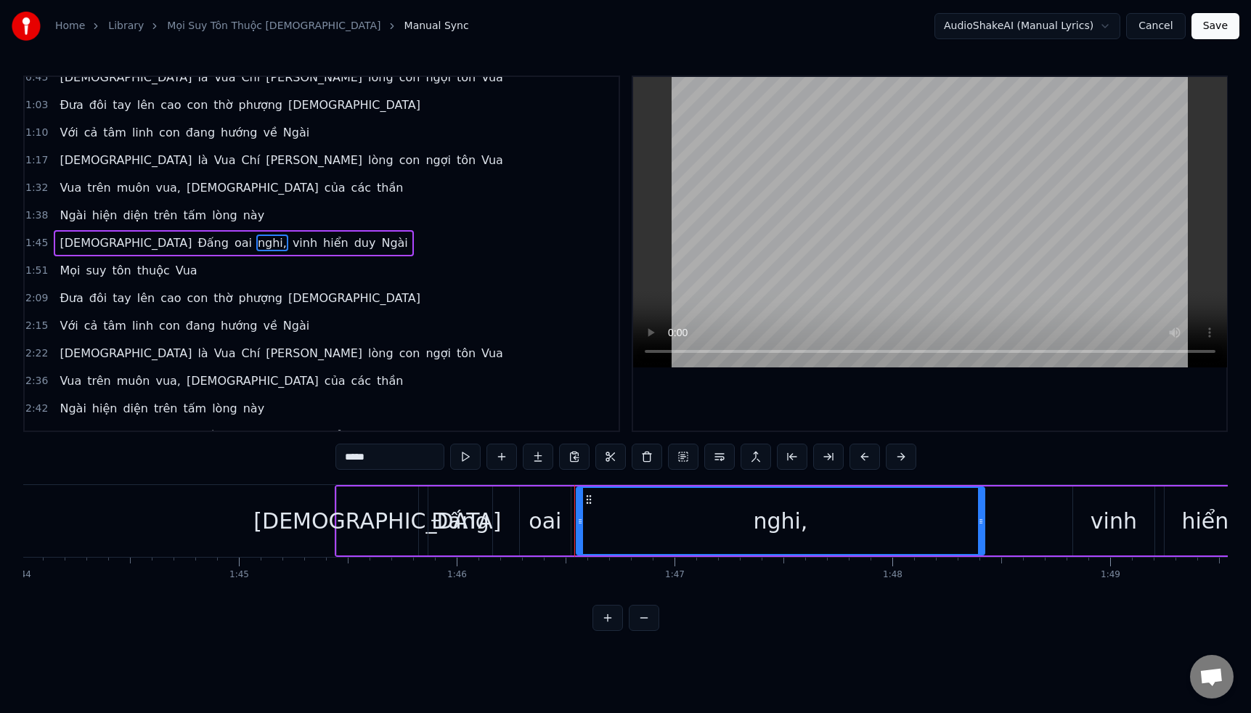
scroll to position [0, 22890]
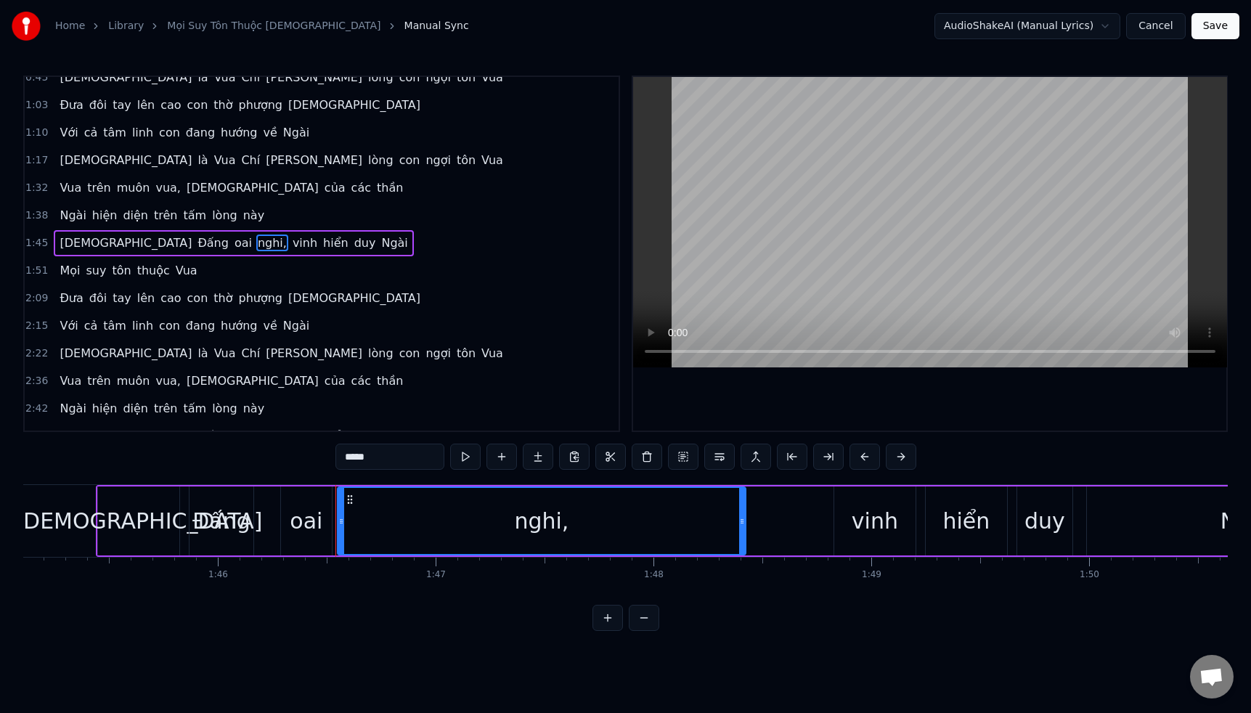
click at [393, 457] on input "*****" at bounding box center [389, 457] width 109 height 26
click at [155, 185] on span "vua," at bounding box center [168, 187] width 28 height 17
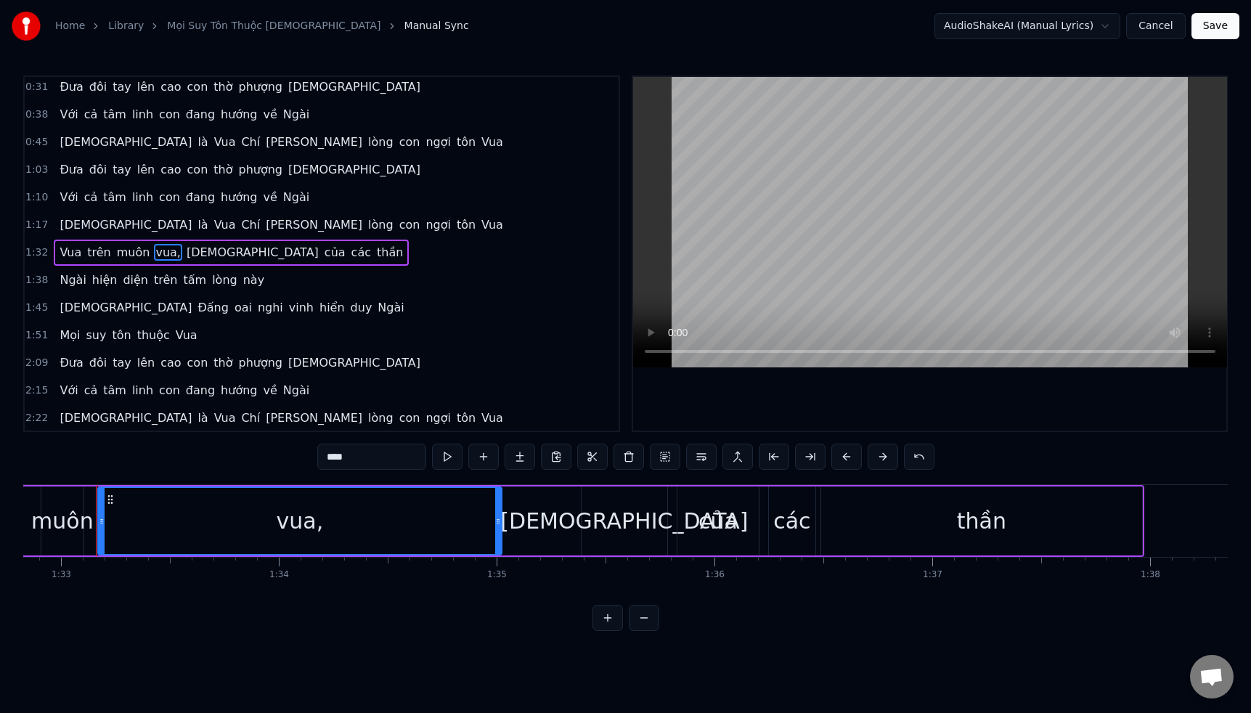
scroll to position [3, 0]
click at [366, 461] on input "****" at bounding box center [371, 457] width 109 height 26
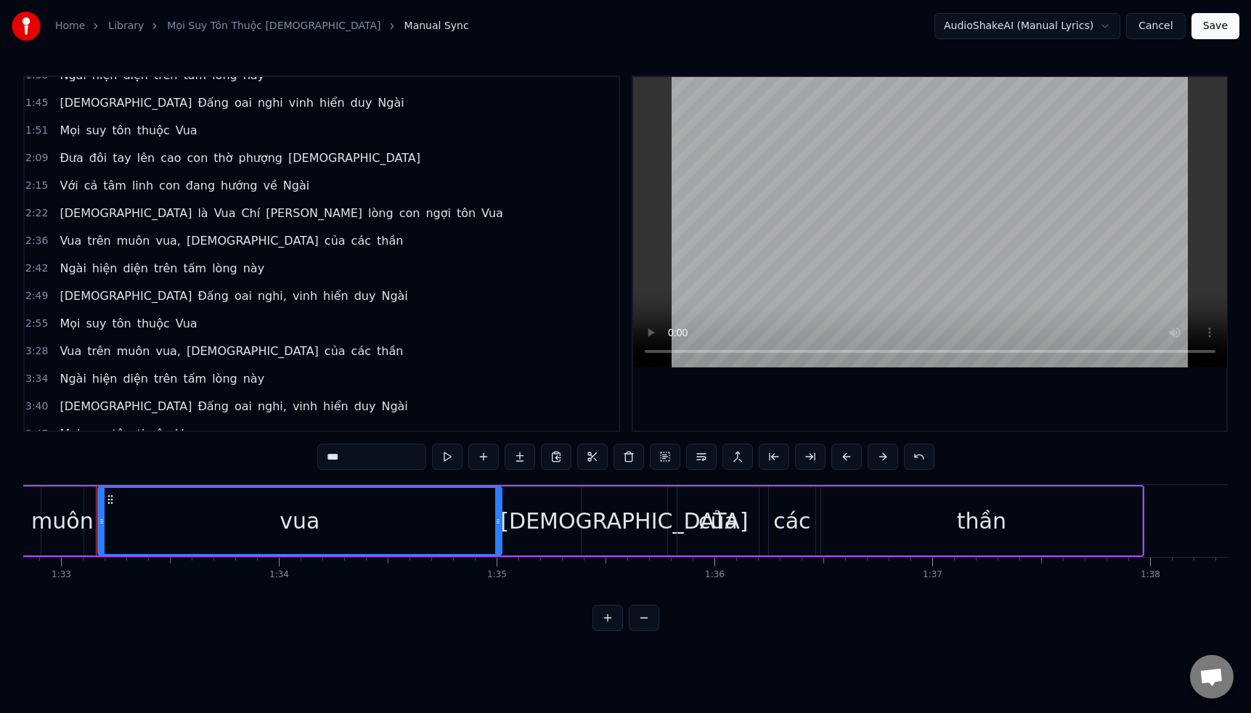
click at [155, 239] on span "vua," at bounding box center [168, 240] width 28 height 17
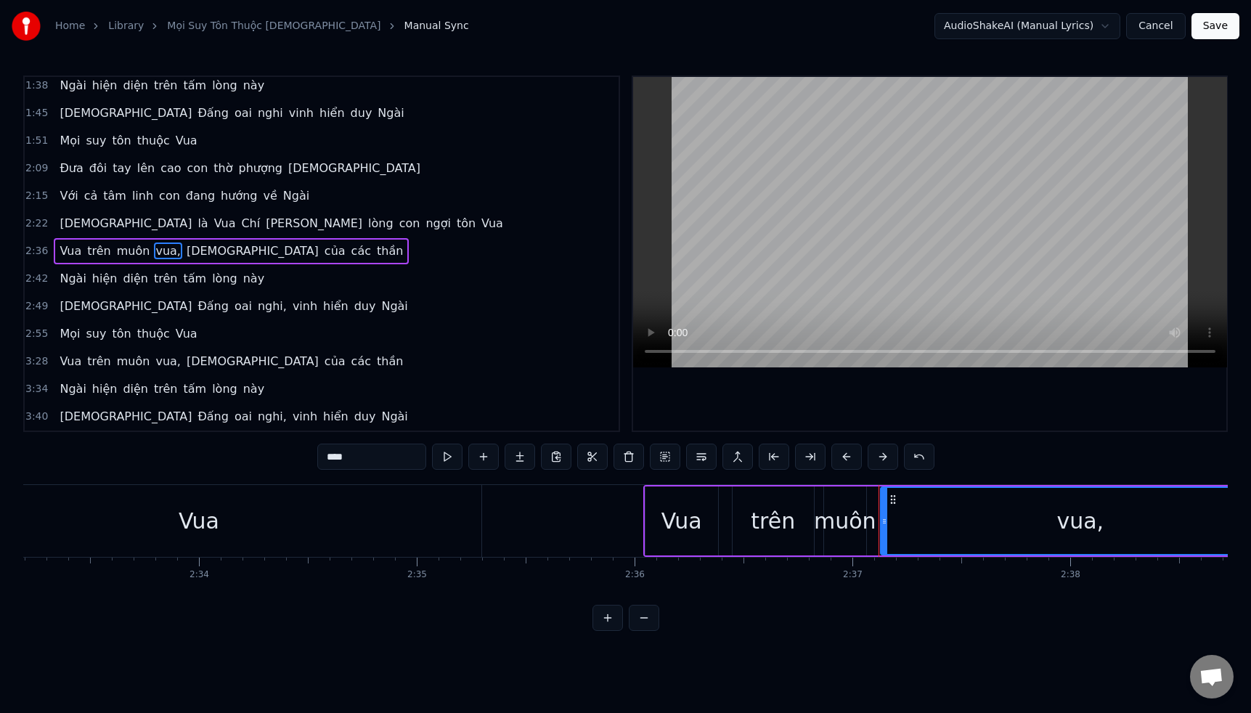
scroll to position [0, 34145]
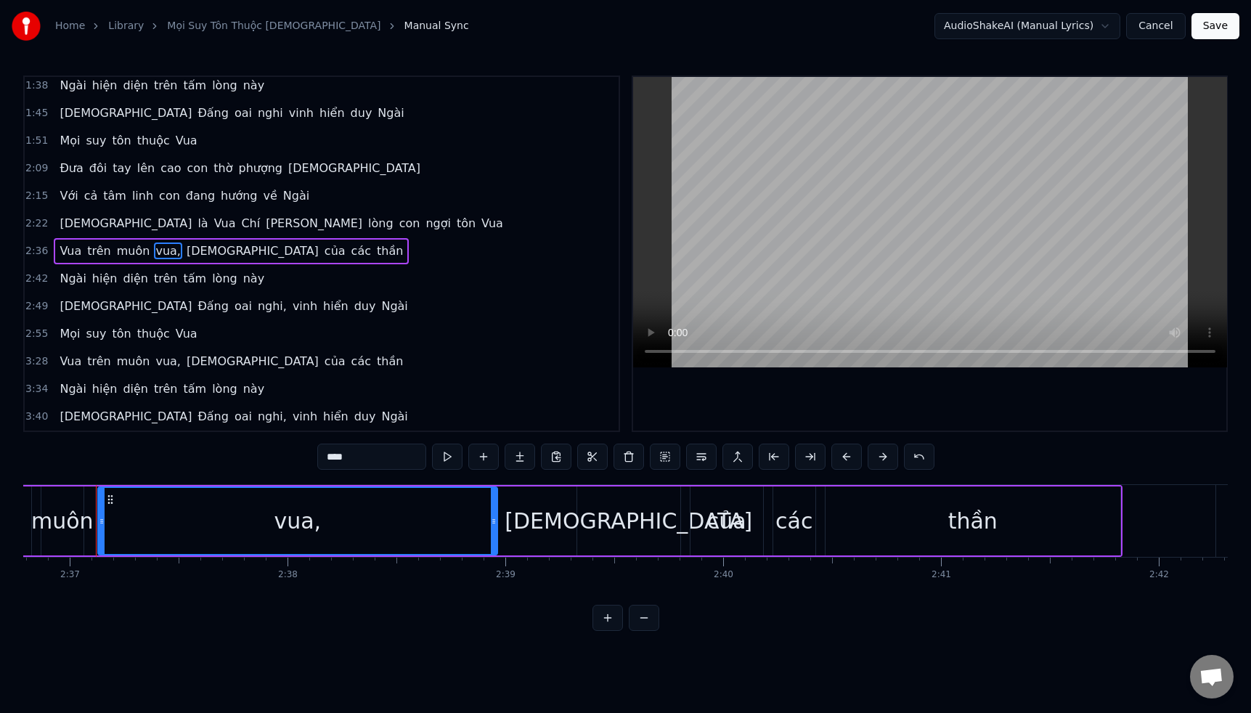
click at [387, 457] on input "****" at bounding box center [371, 457] width 109 height 26
type input "***"
click at [175, 306] on div "[DEMOGRAPHIC_DATA] Đấng oai nghi, vinh hiển duy Ngài" at bounding box center [233, 306] width 359 height 26
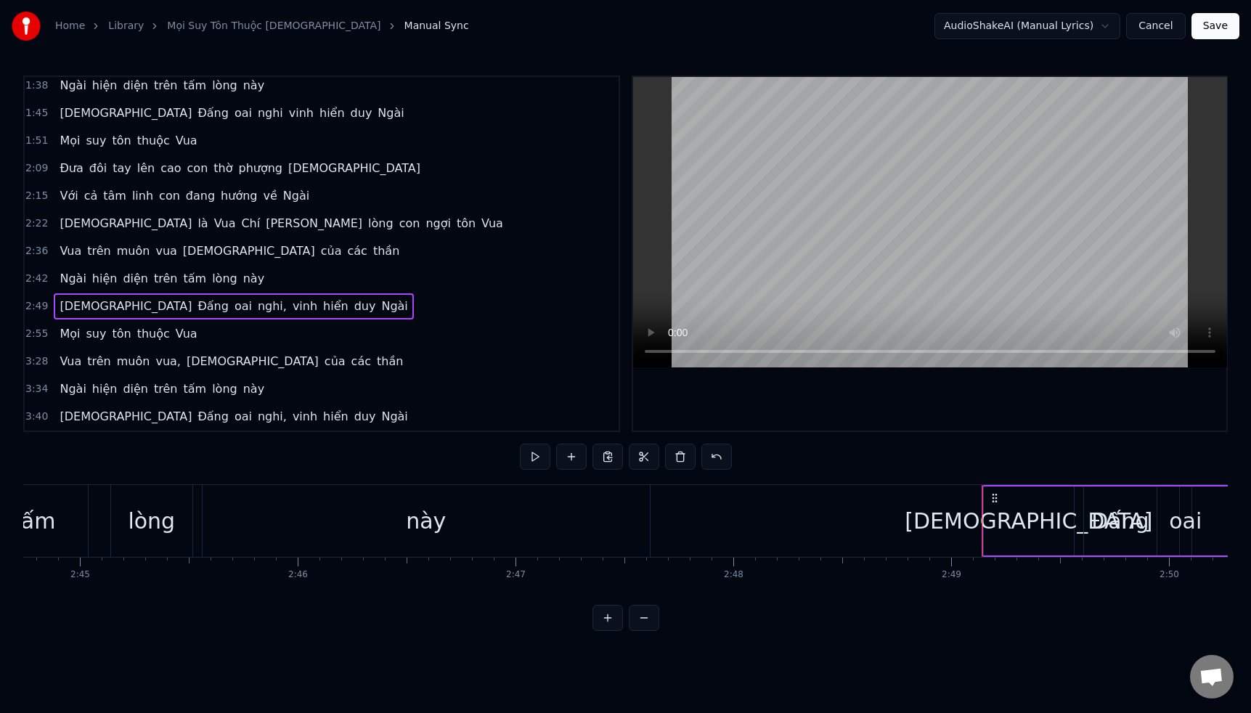
click at [256, 306] on span "nghi," at bounding box center [272, 306] width 32 height 17
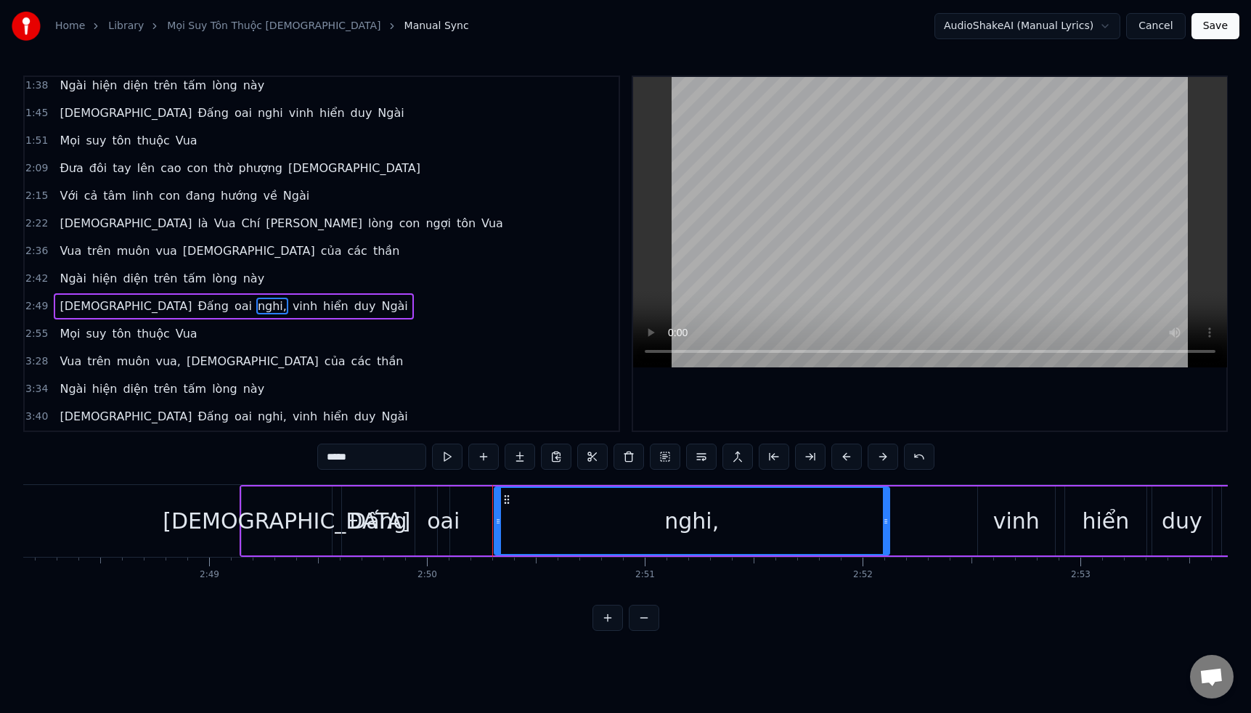
scroll to position [0, 36763]
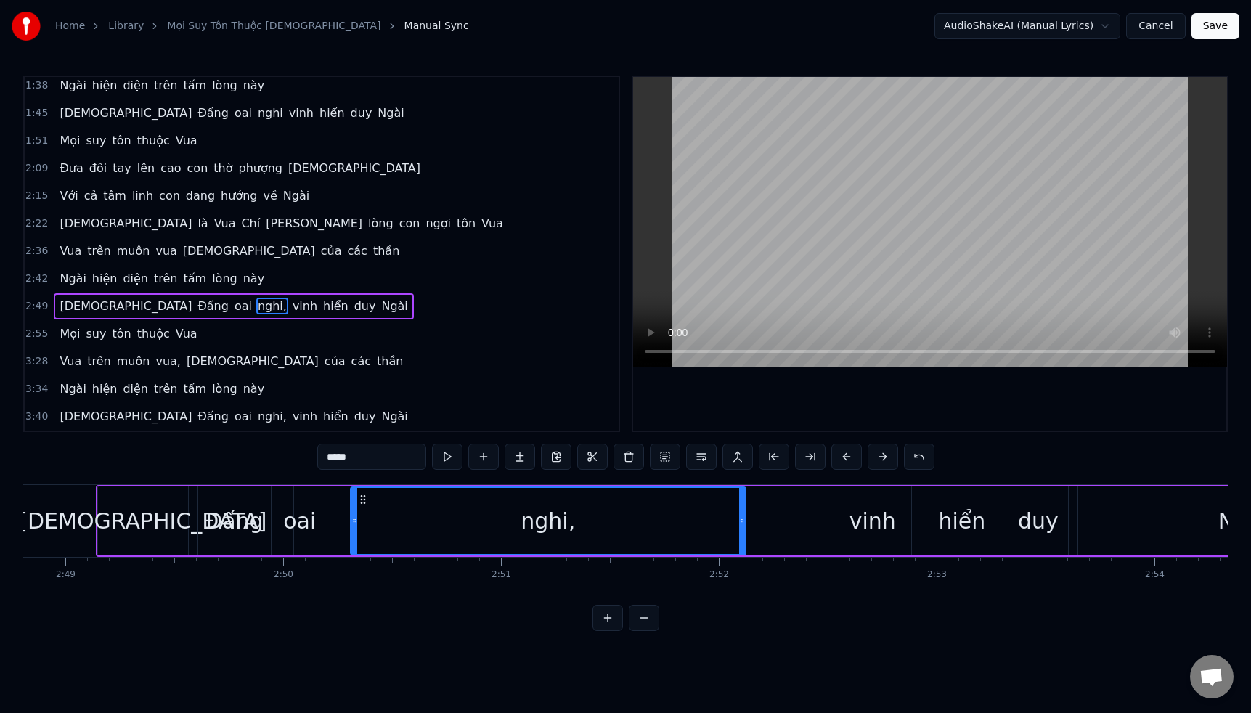
click at [381, 464] on input "*****" at bounding box center [371, 457] width 109 height 26
click at [161, 364] on span "vua," at bounding box center [168, 361] width 28 height 17
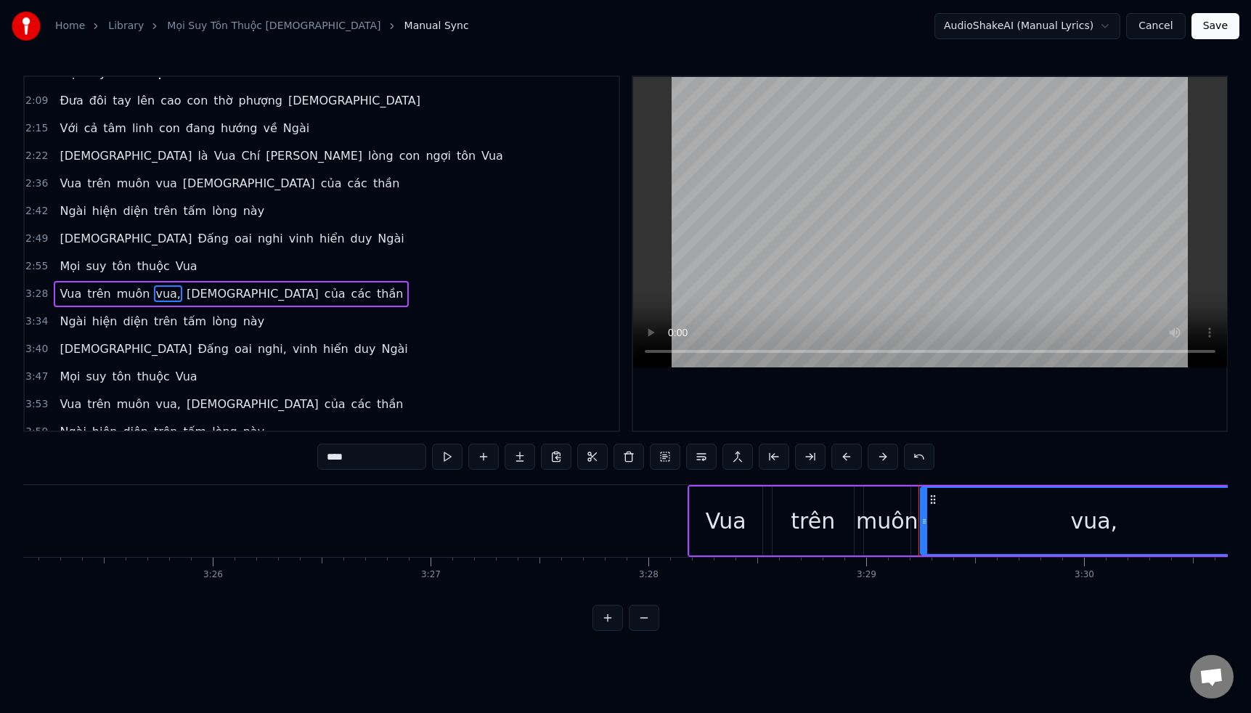
scroll to position [0, 45496]
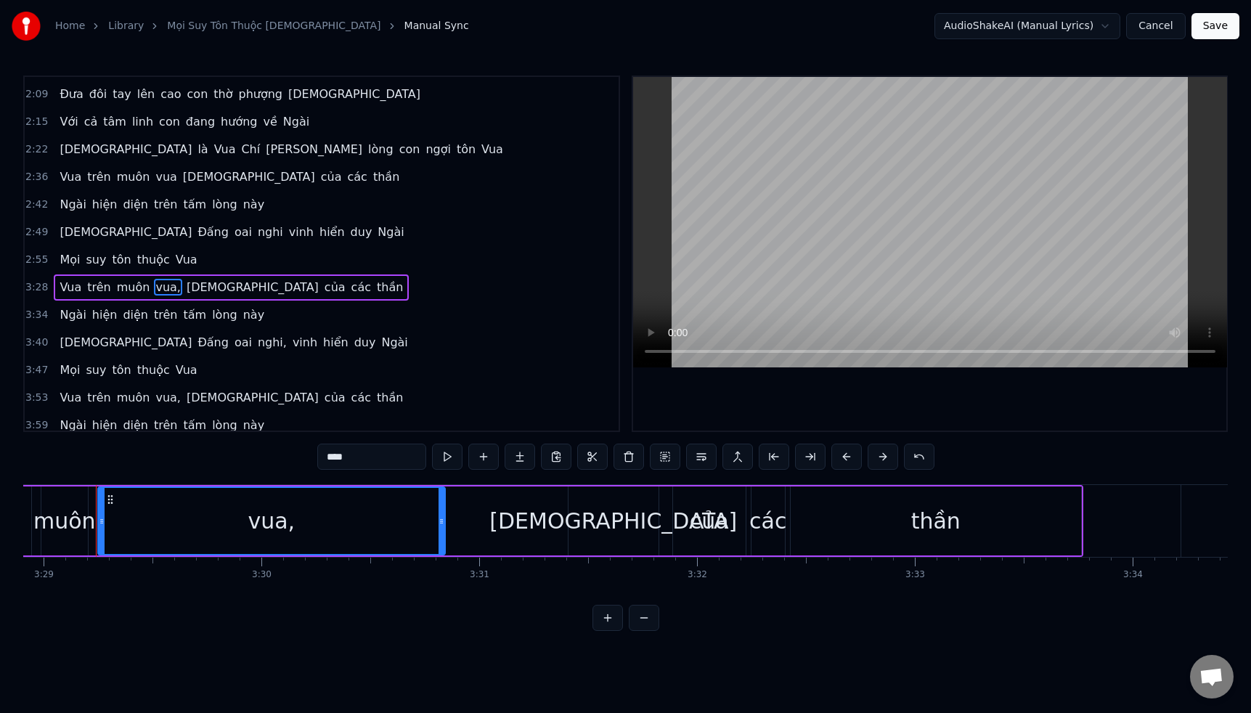
click at [366, 460] on input "****" at bounding box center [371, 457] width 109 height 26
click at [372, 288] on span "thần" at bounding box center [386, 289] width 29 height 17
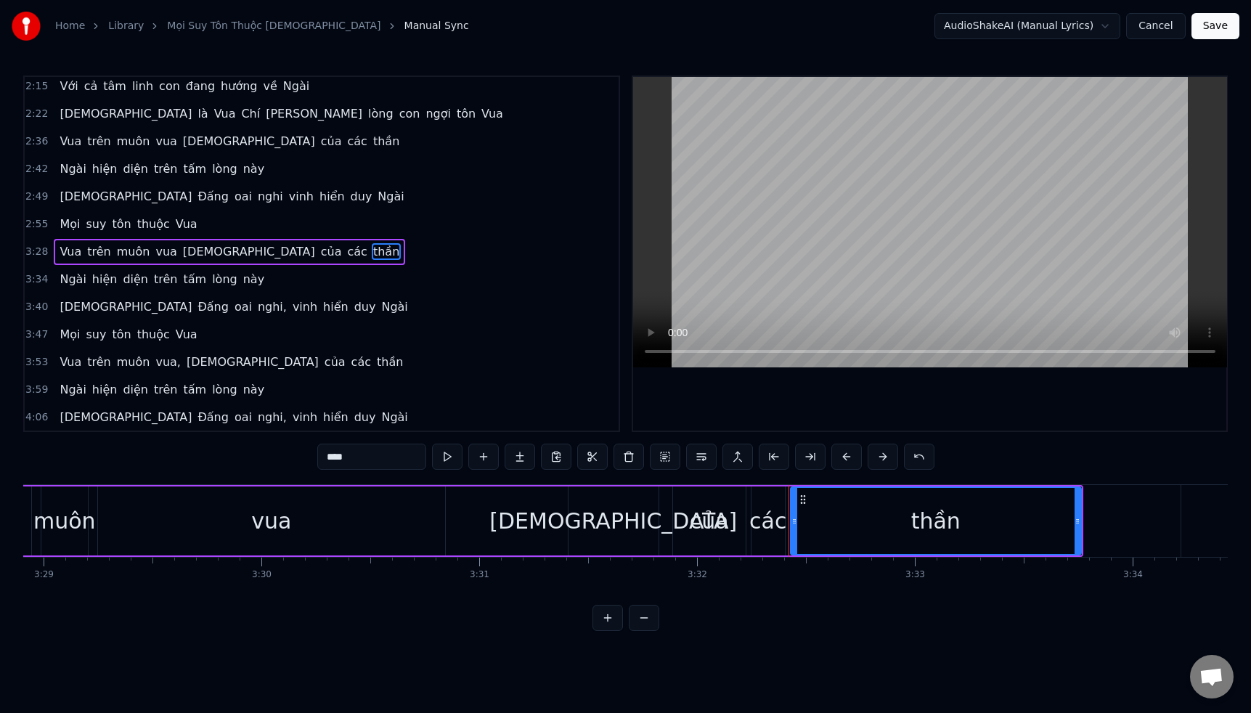
click at [186, 252] on span "[DEMOGRAPHIC_DATA]" at bounding box center [248, 251] width 135 height 17
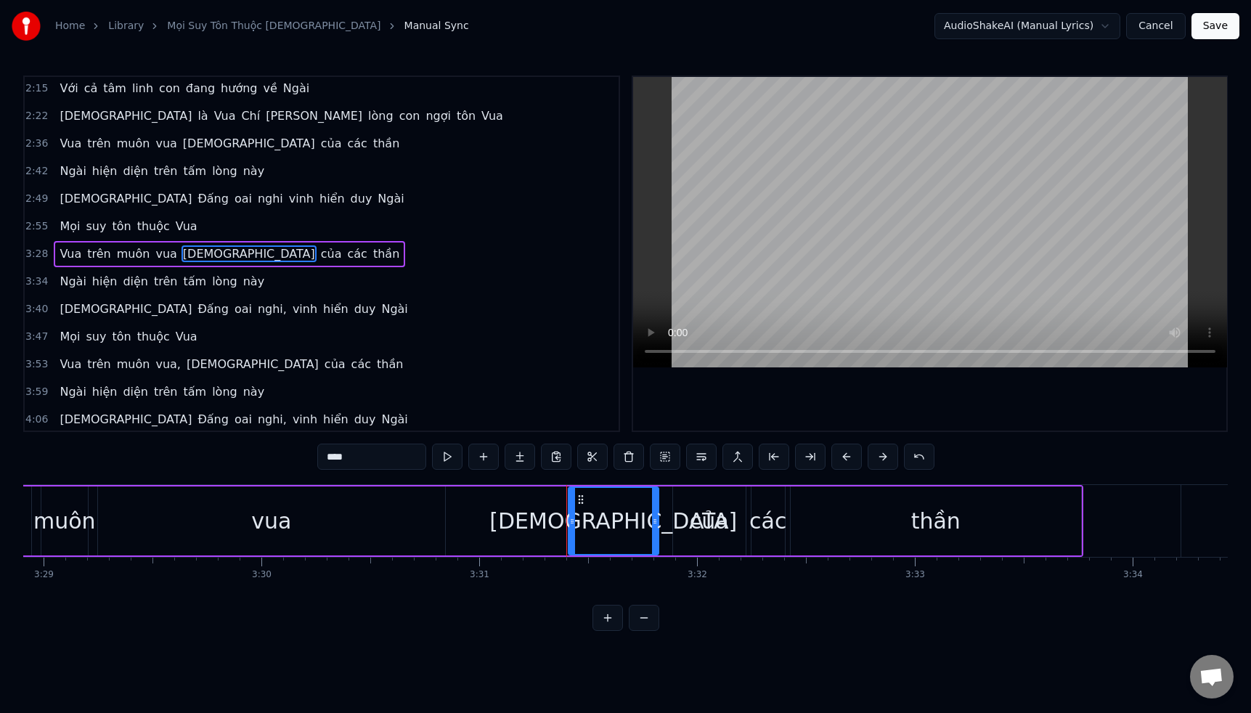
click at [154, 249] on span "vua" at bounding box center [166, 253] width 24 height 17
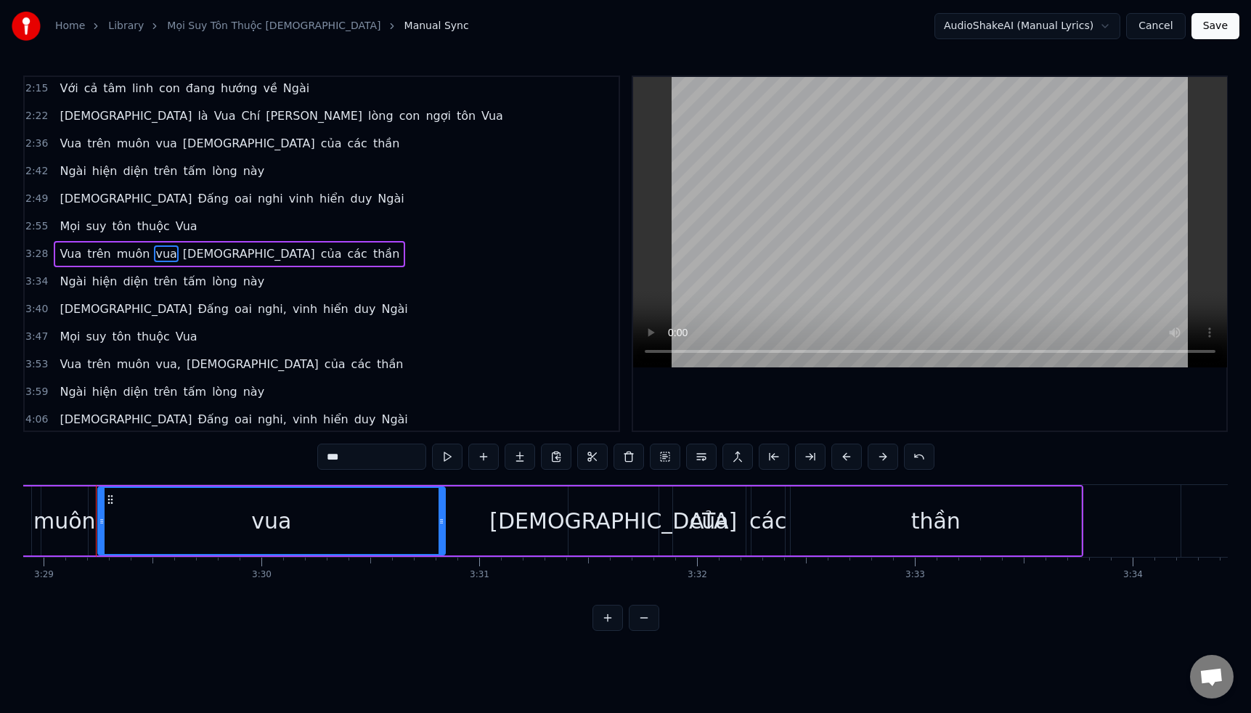
scroll to position [311, 0]
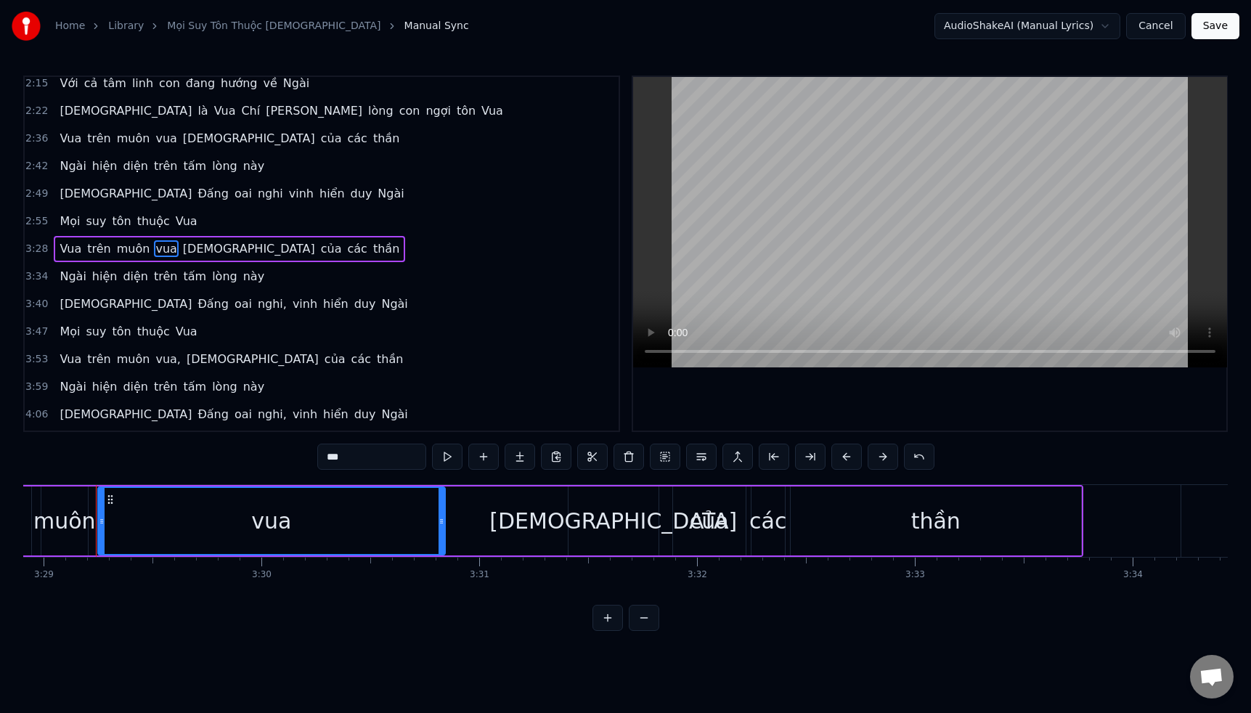
click at [287, 193] on span "vinh" at bounding box center [301, 193] width 28 height 17
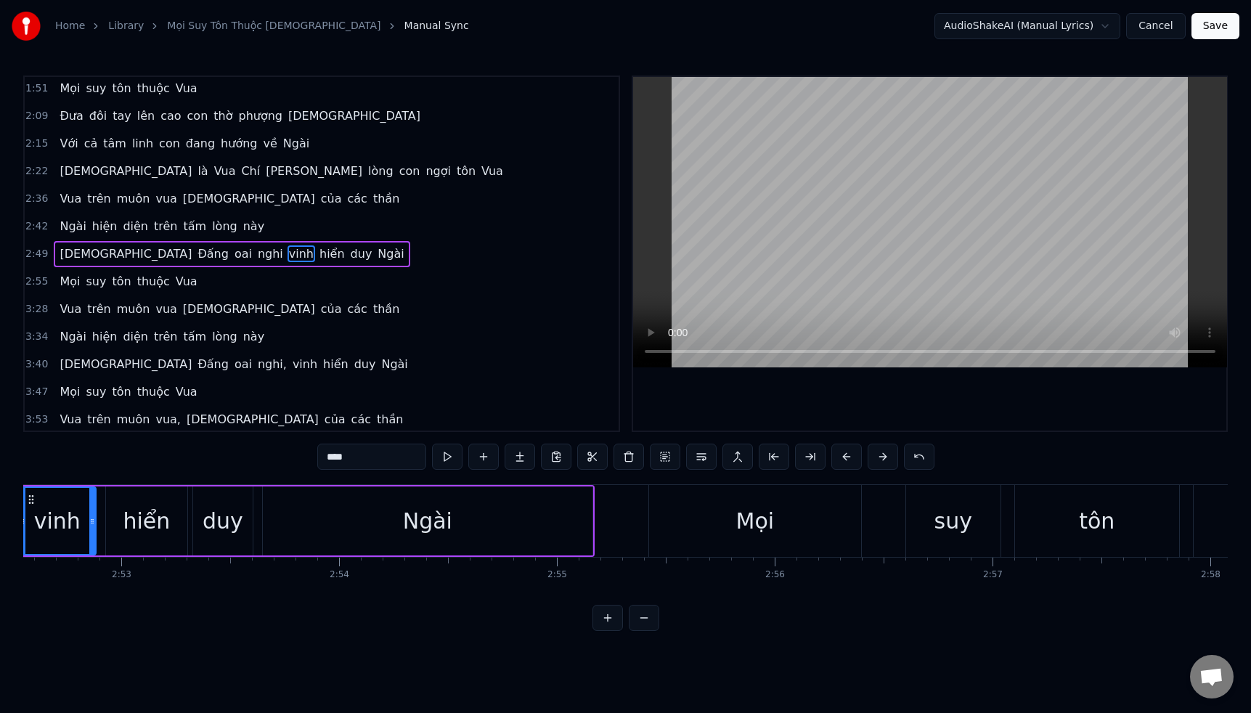
scroll to position [0, 37499]
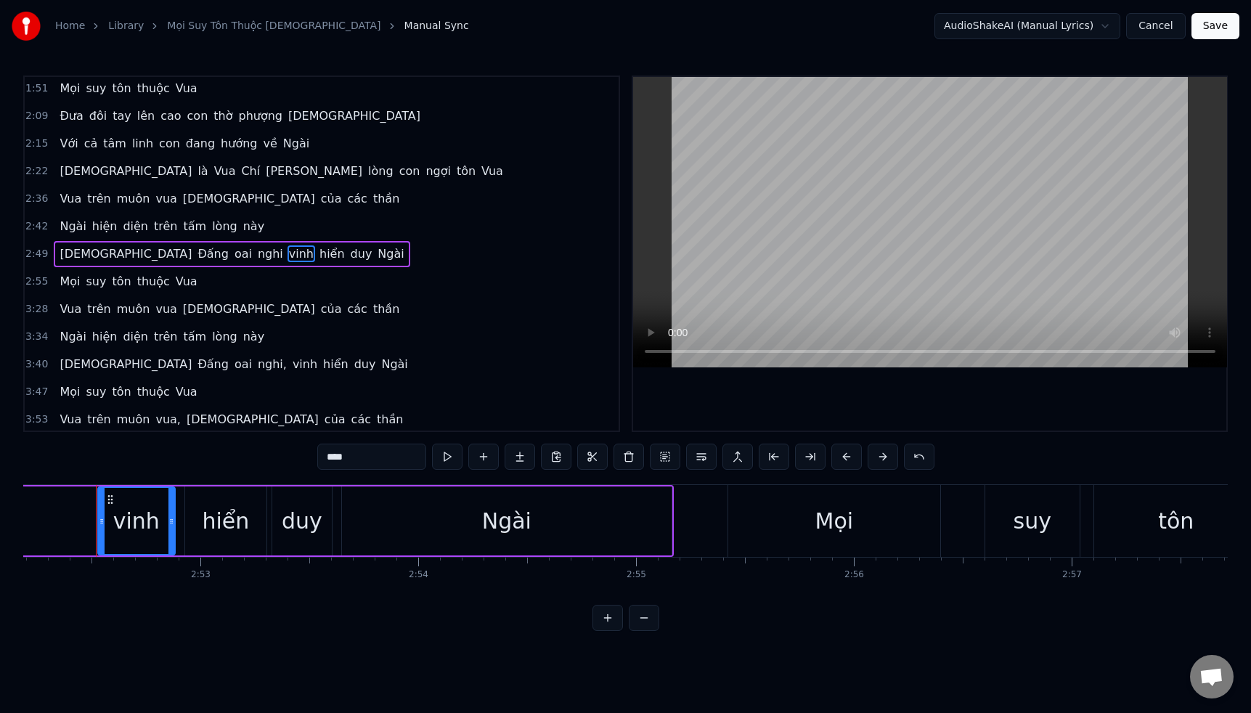
drag, startPoint x: 332, startPoint y: 458, endPoint x: 317, endPoint y: 457, distance: 15.3
click at [317, 457] on input "****" at bounding box center [371, 457] width 109 height 26
type input "****"
click at [266, 275] on div "2:55 Mọi suy tôn thuộc Vua" at bounding box center [322, 282] width 594 height 28
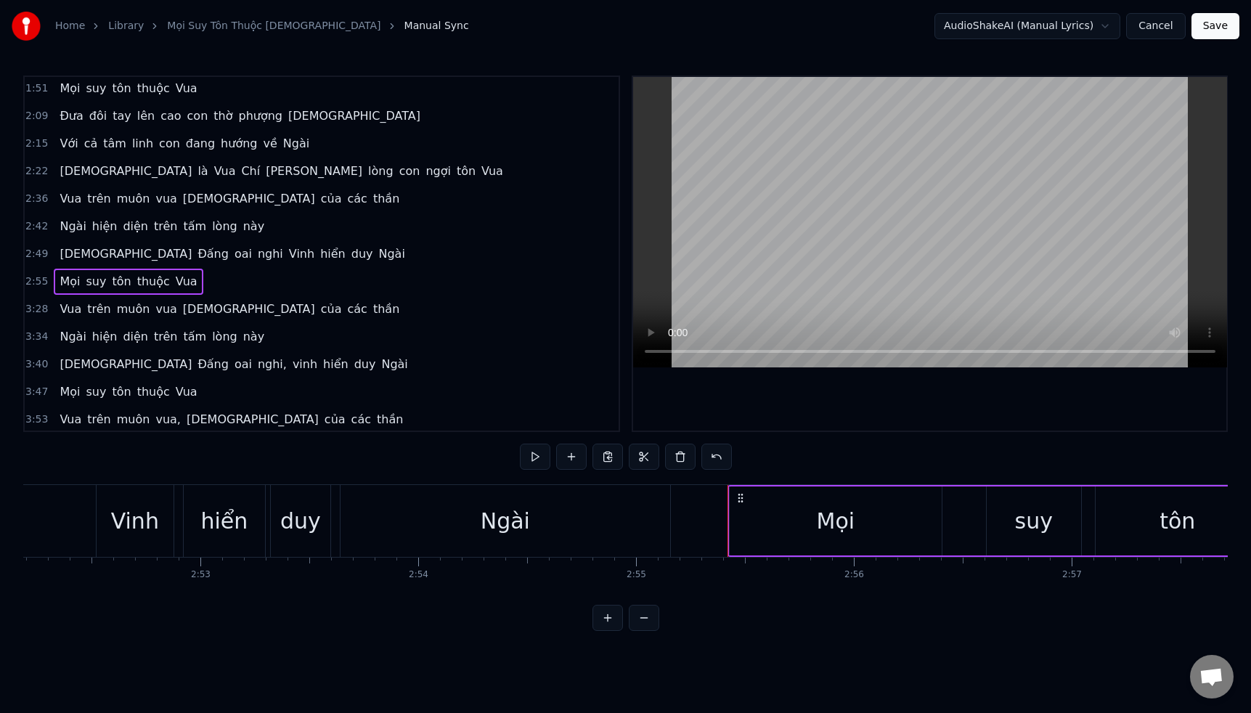
scroll to position [0, 0]
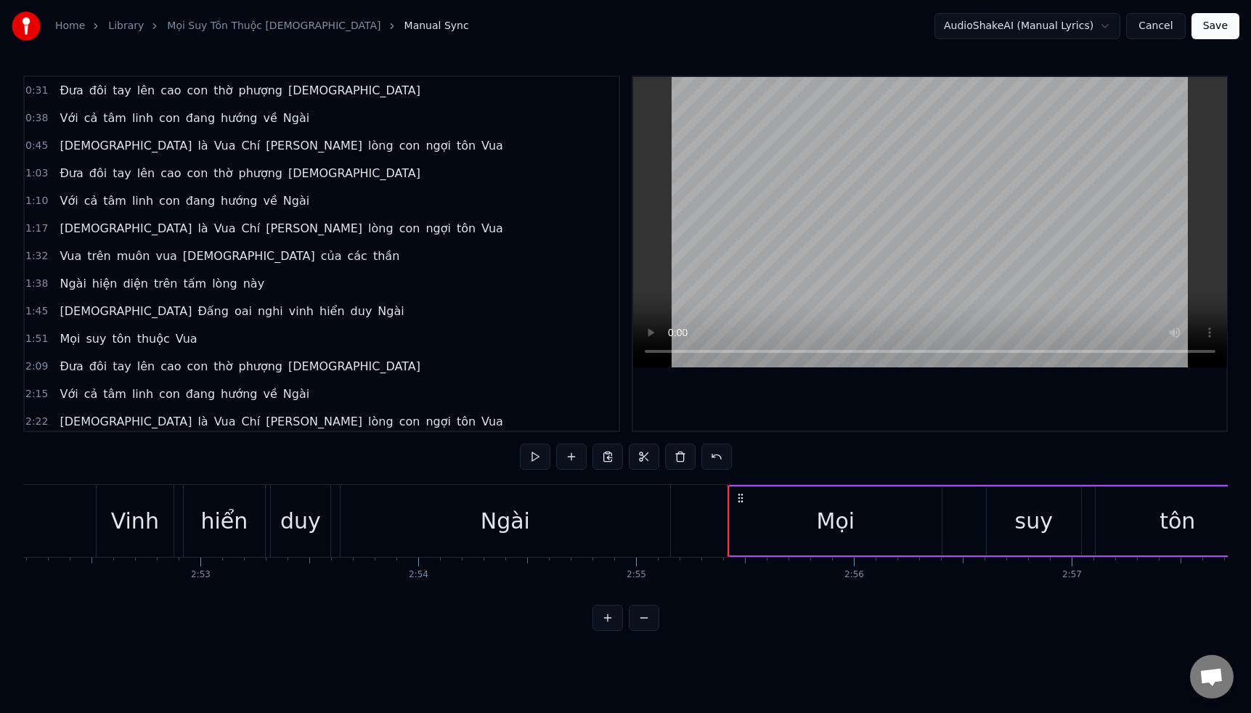
click at [197, 97] on div "Đưa đôi tay lên cao con thờ phượng [DEMOGRAPHIC_DATA]" at bounding box center [240, 91] width 372 height 26
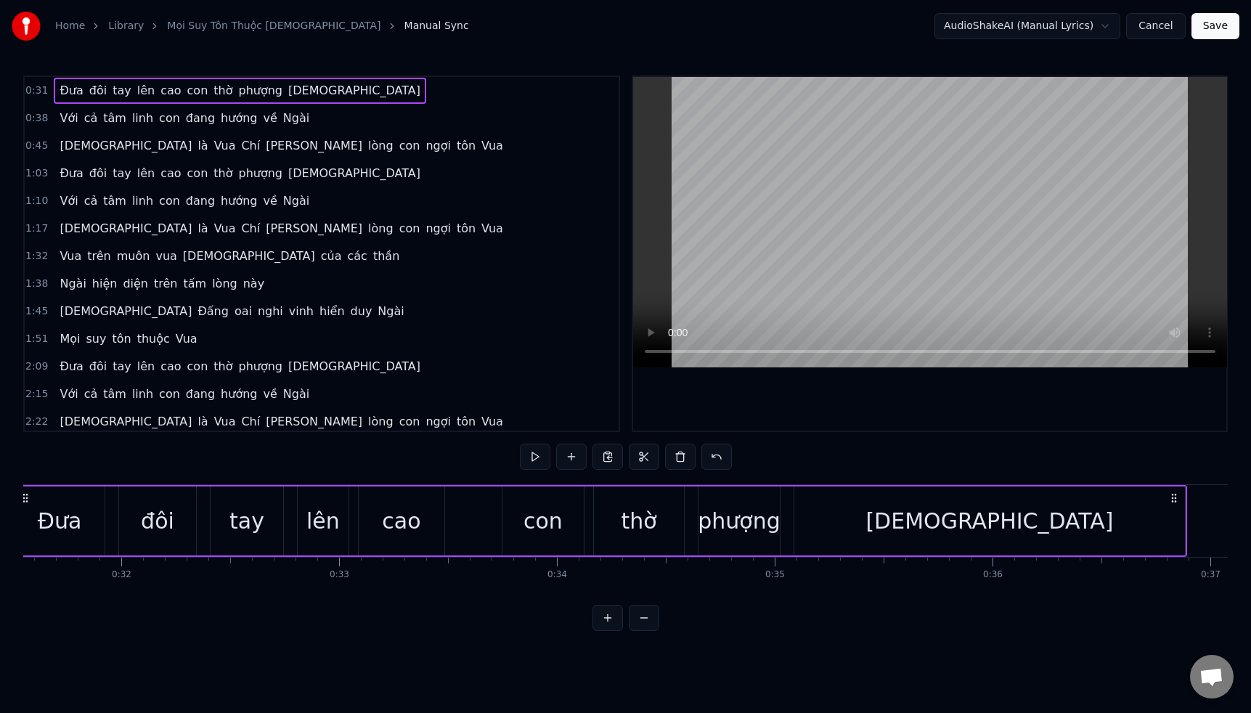
scroll to position [0, 6788]
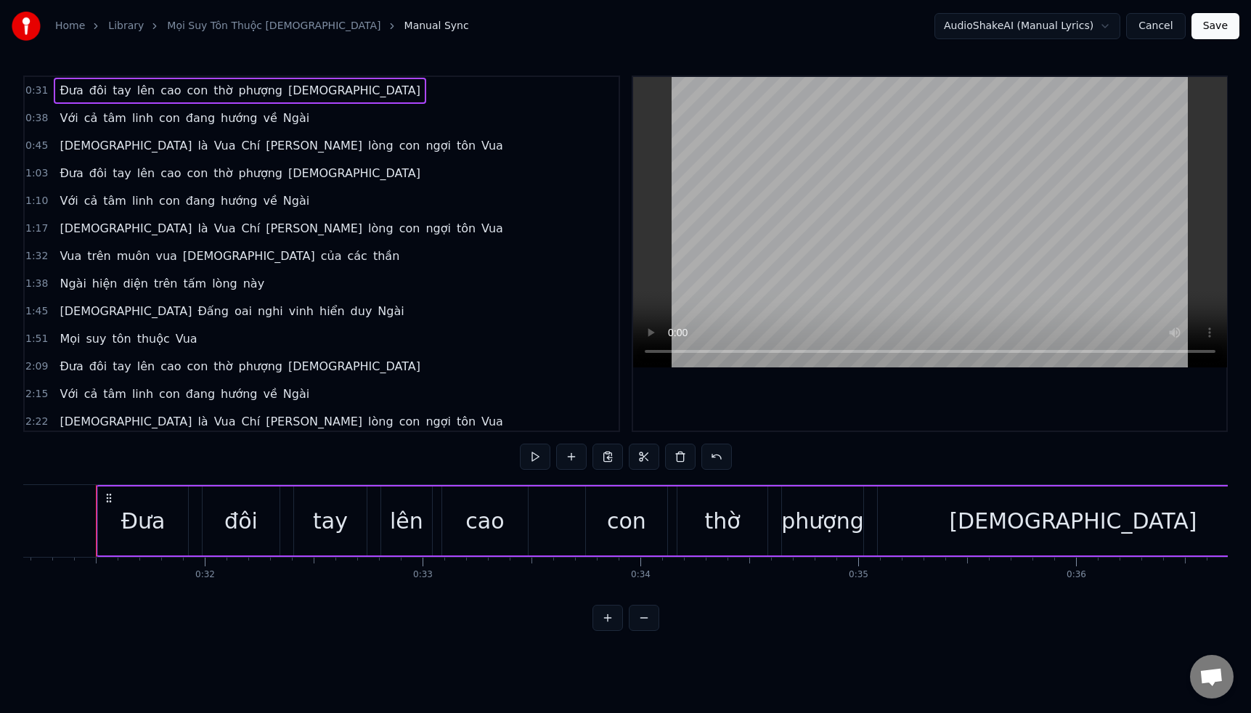
click at [197, 115] on span "đang" at bounding box center [200, 118] width 32 height 17
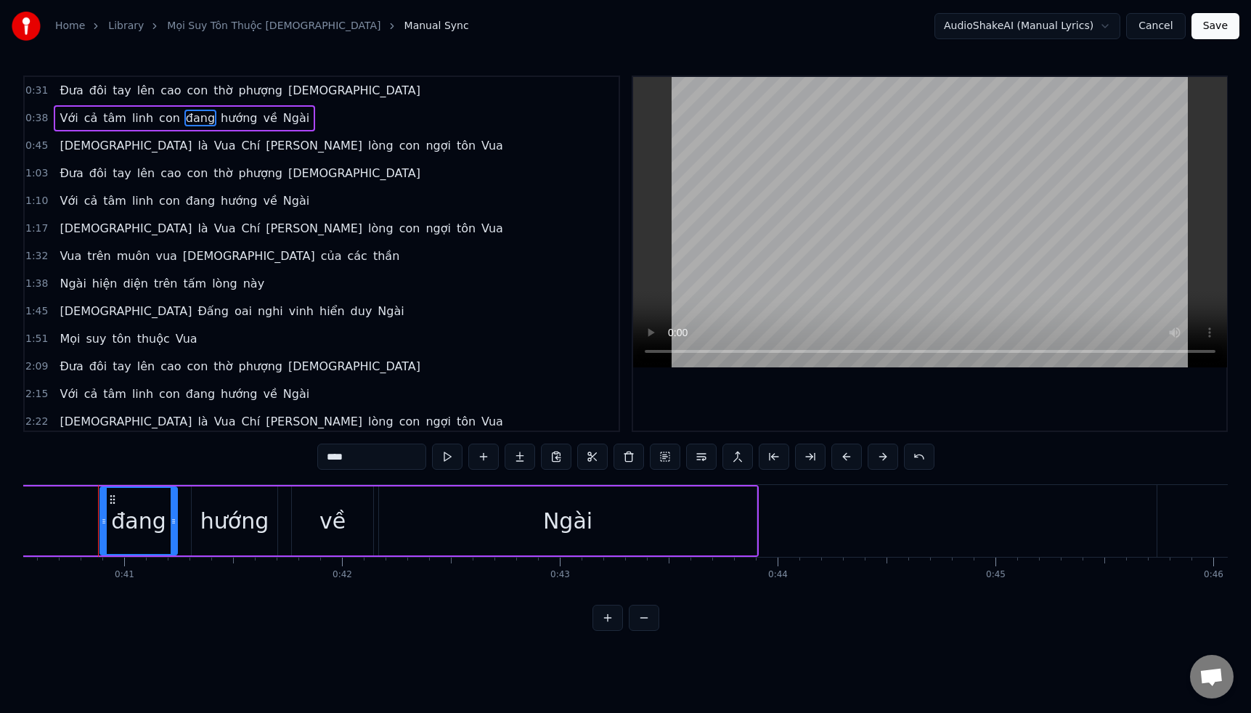
scroll to position [0, 8830]
click at [168, 118] on span "con" at bounding box center [170, 118] width 24 height 17
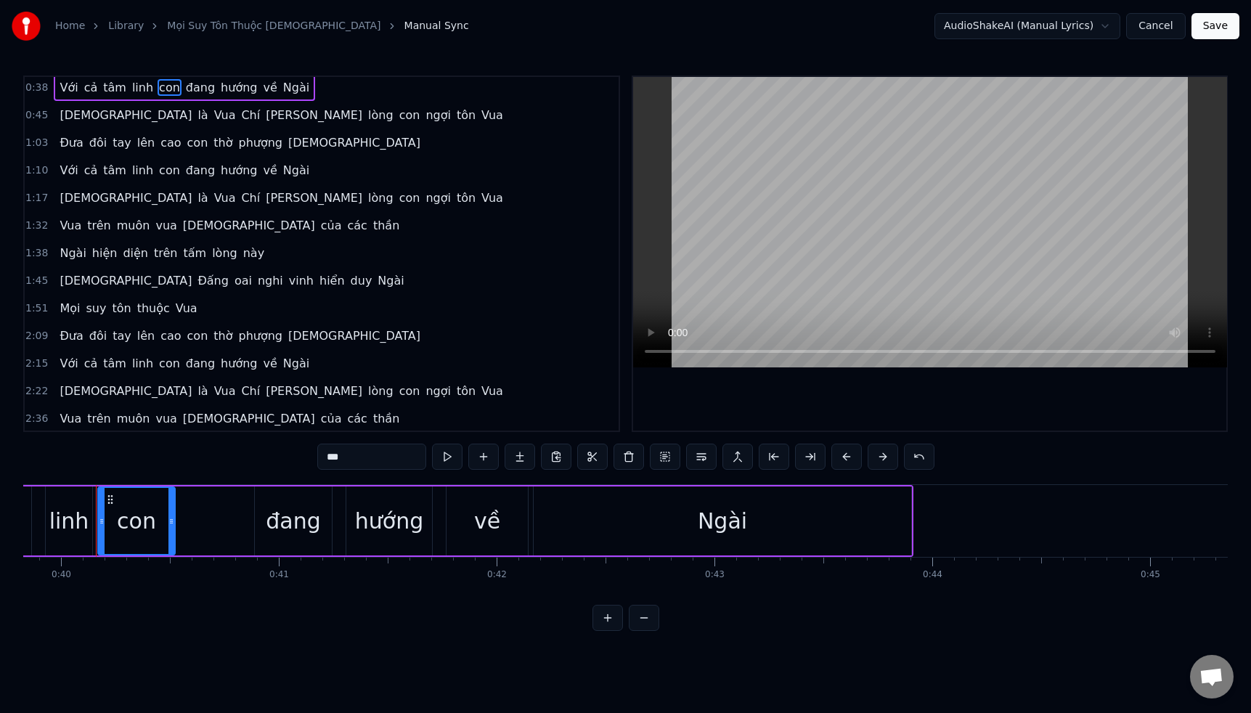
scroll to position [0, 0]
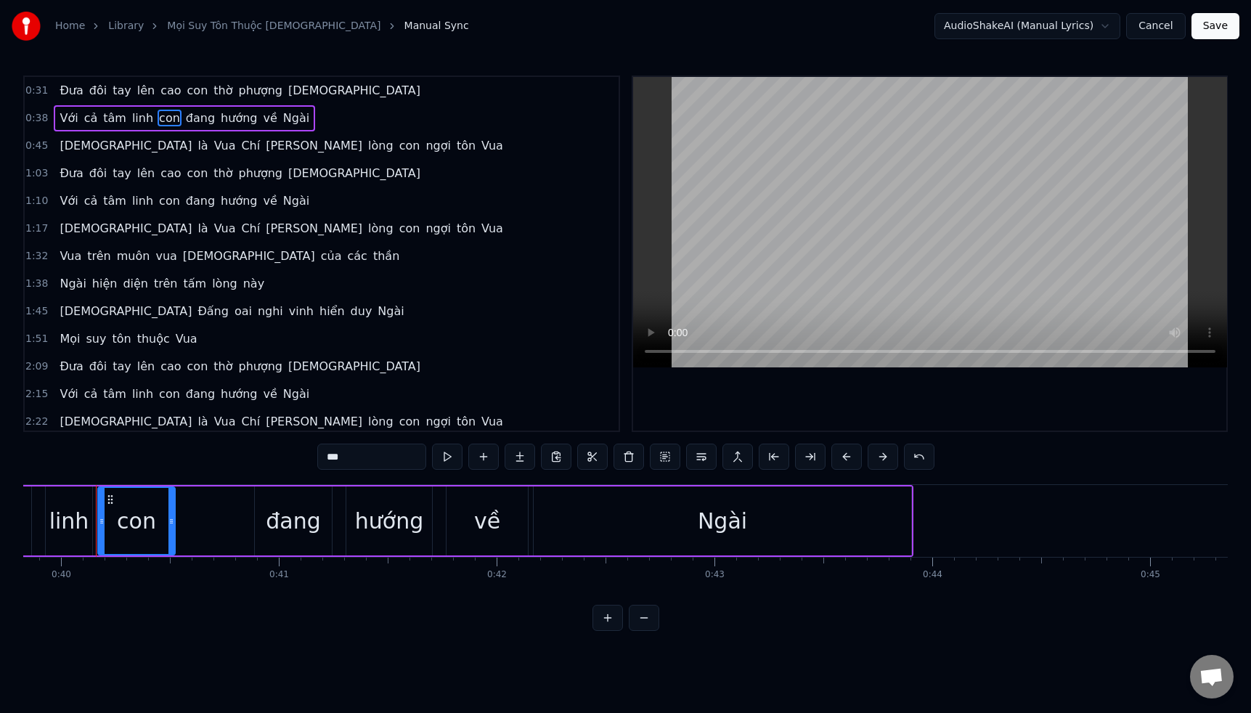
click at [187, 94] on span "con" at bounding box center [198, 90] width 24 height 17
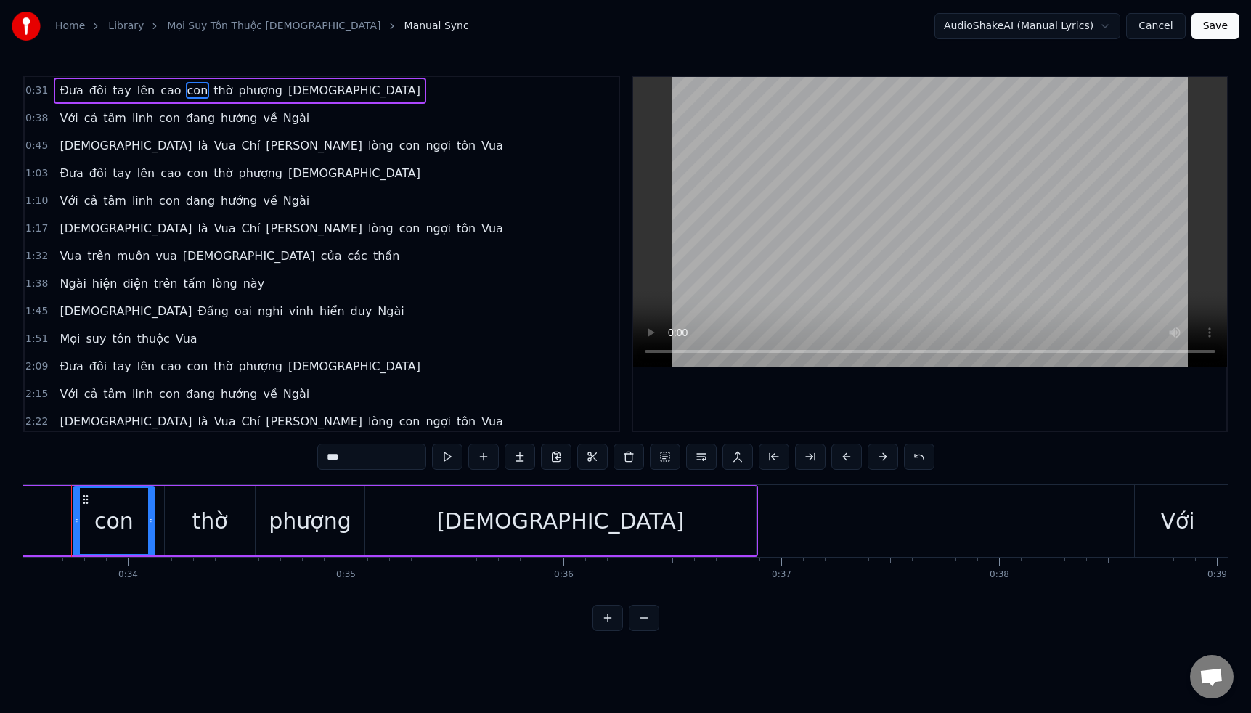
scroll to position [0, 7275]
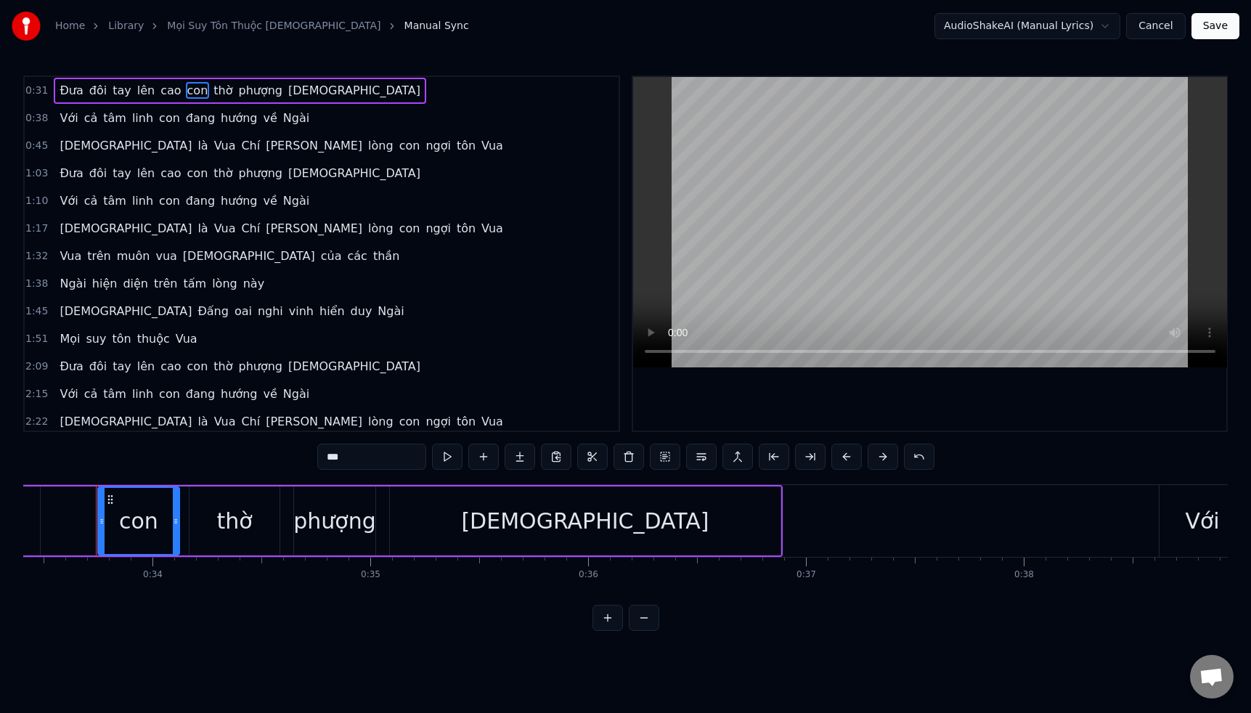
click at [75, 147] on span "[DEMOGRAPHIC_DATA]" at bounding box center [125, 145] width 135 height 17
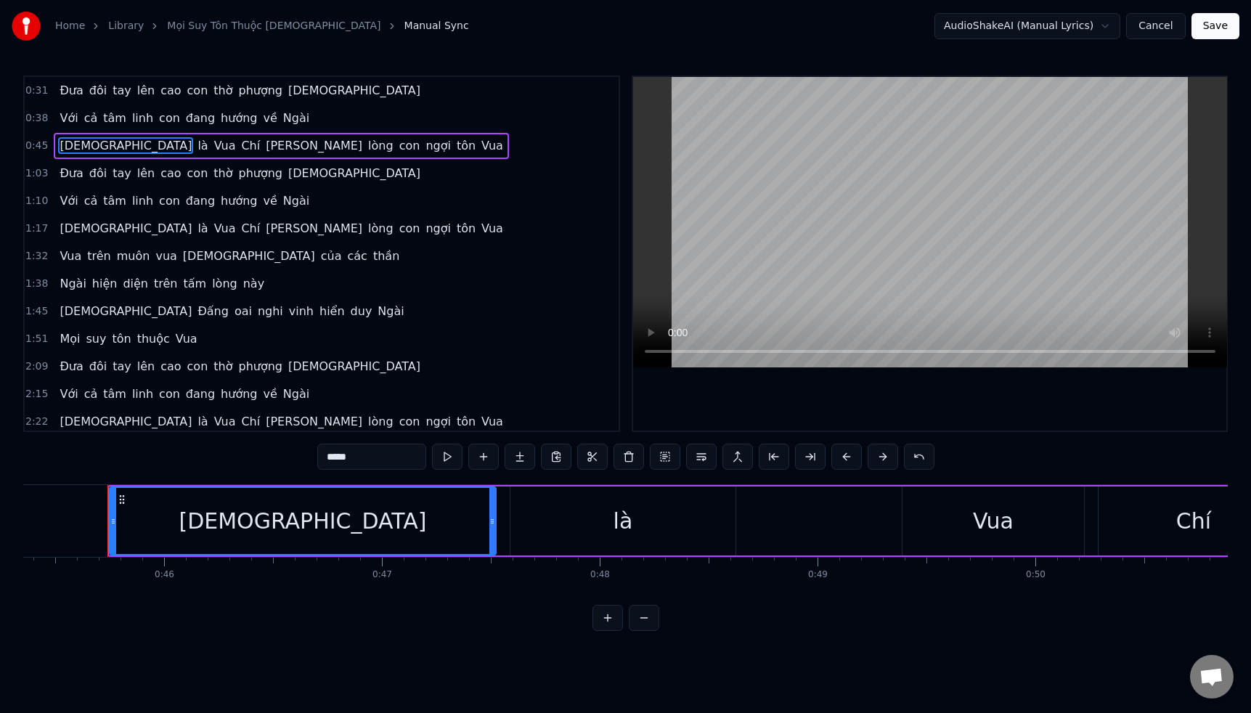
scroll to position [0, 9889]
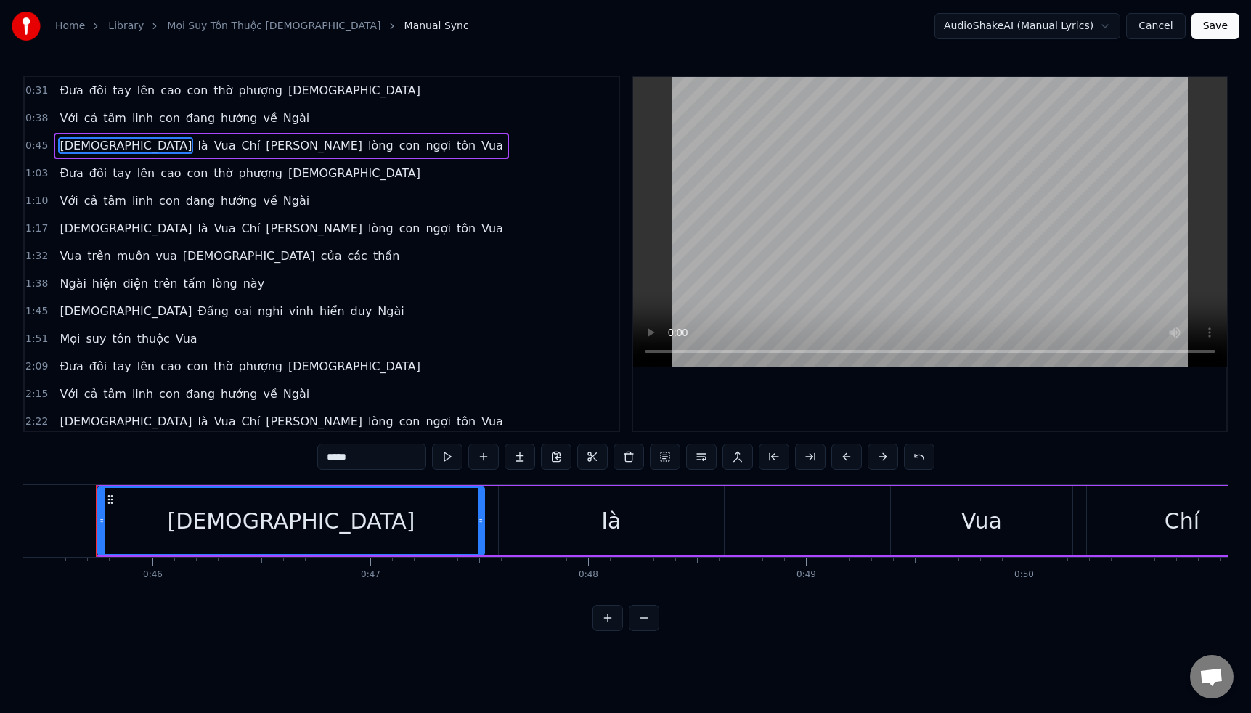
click at [332, 456] on input "*****" at bounding box center [371, 457] width 109 height 26
click at [65, 229] on span "[DEMOGRAPHIC_DATA]" at bounding box center [125, 228] width 135 height 17
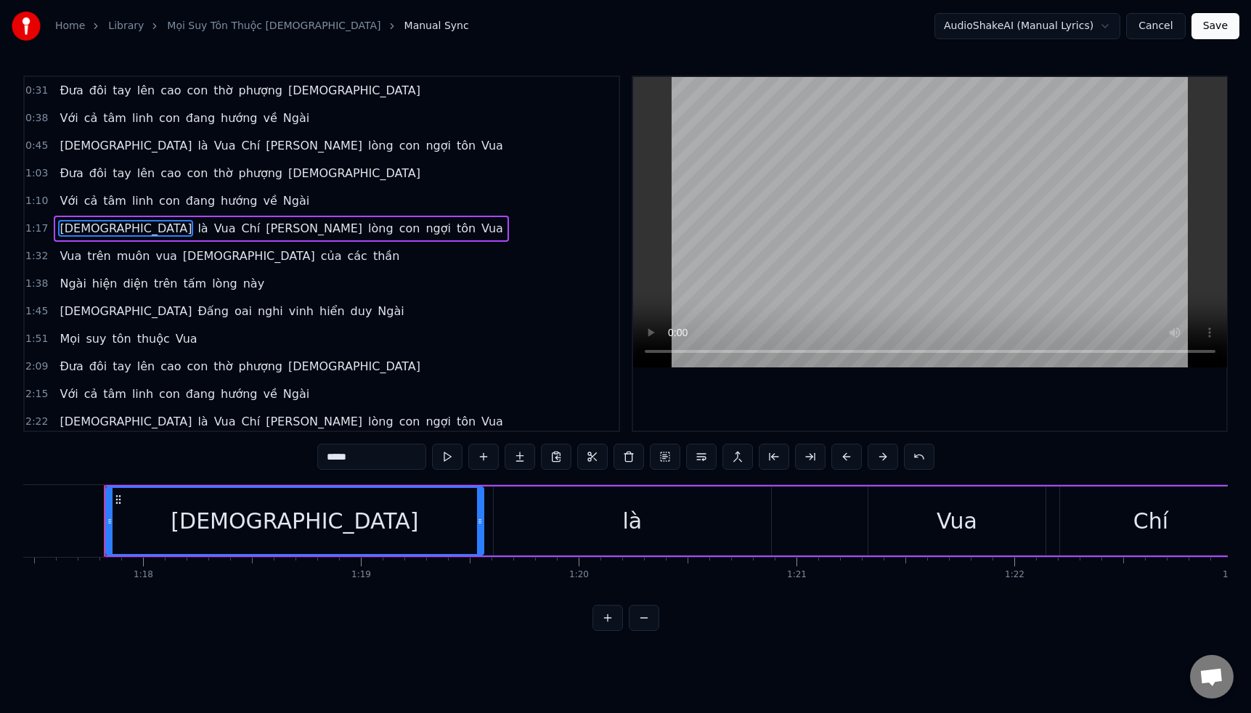
scroll to position [0, 16875]
click at [332, 457] on input "*****" at bounding box center [371, 457] width 109 height 26
type input "*****"
click at [298, 272] on div "1:38 Ngài hiện diện trên tấm lòng này" at bounding box center [322, 284] width 594 height 28
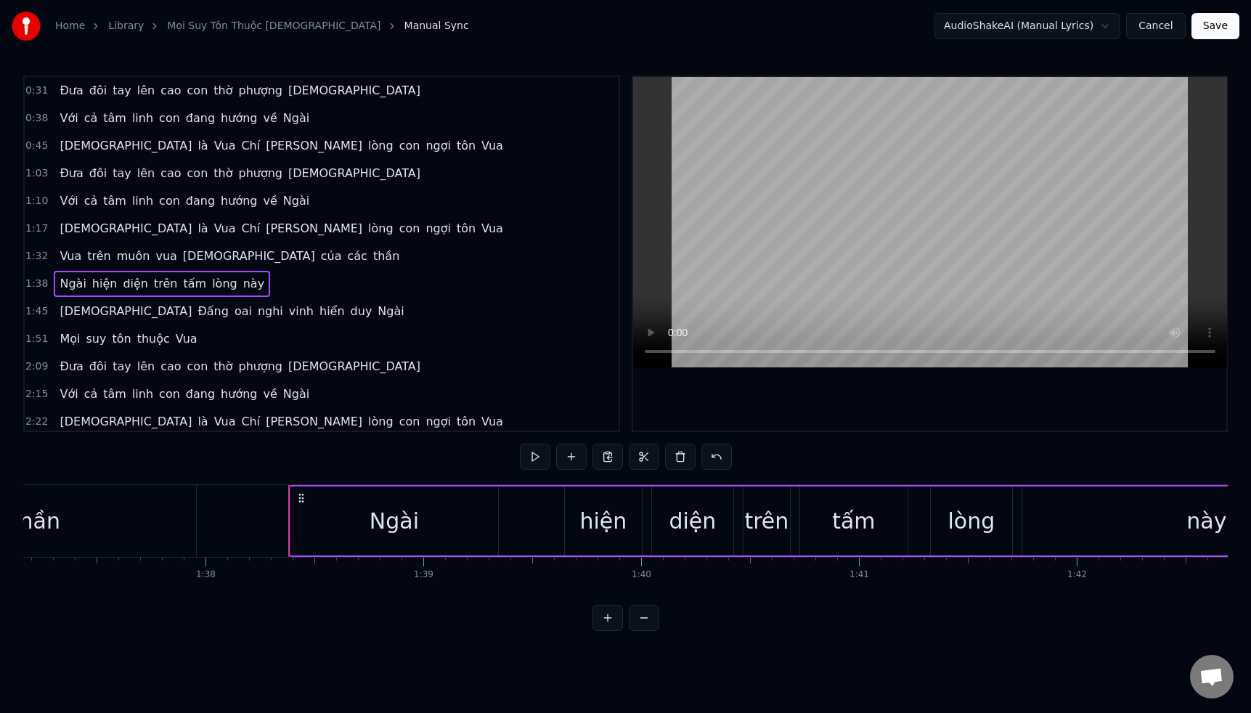
scroll to position [0, 21353]
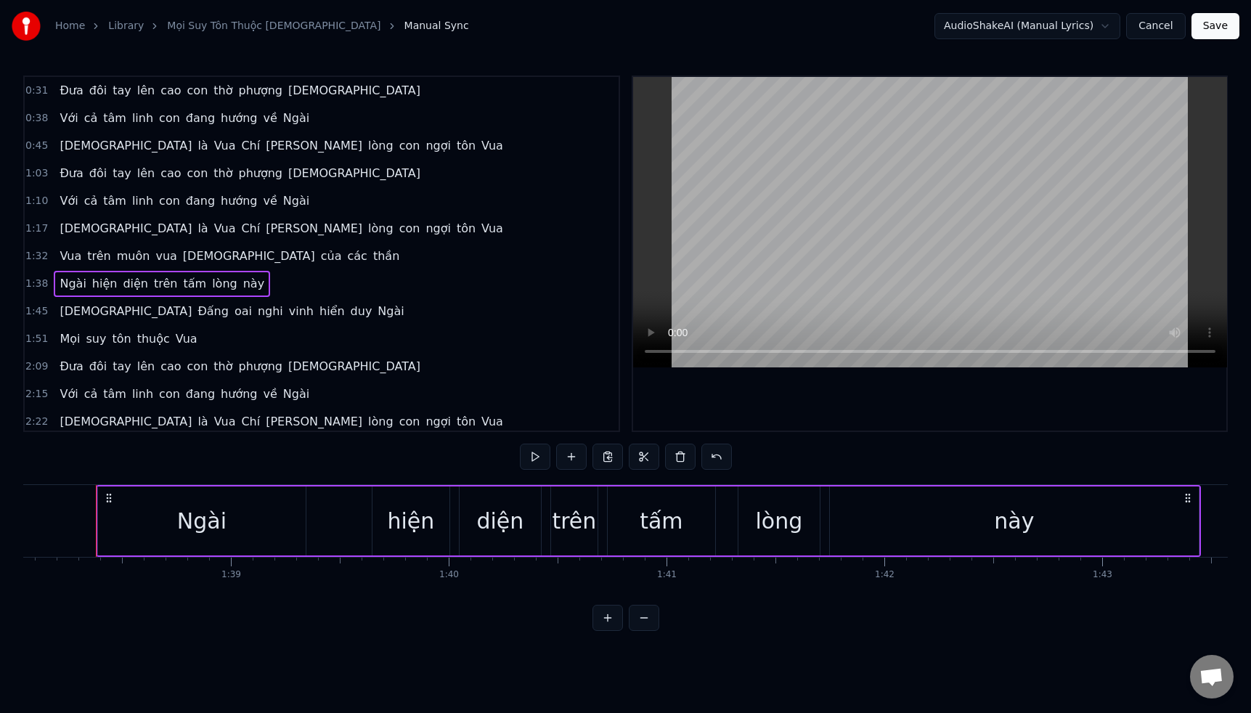
click at [367, 230] on span "lòng" at bounding box center [381, 228] width 28 height 17
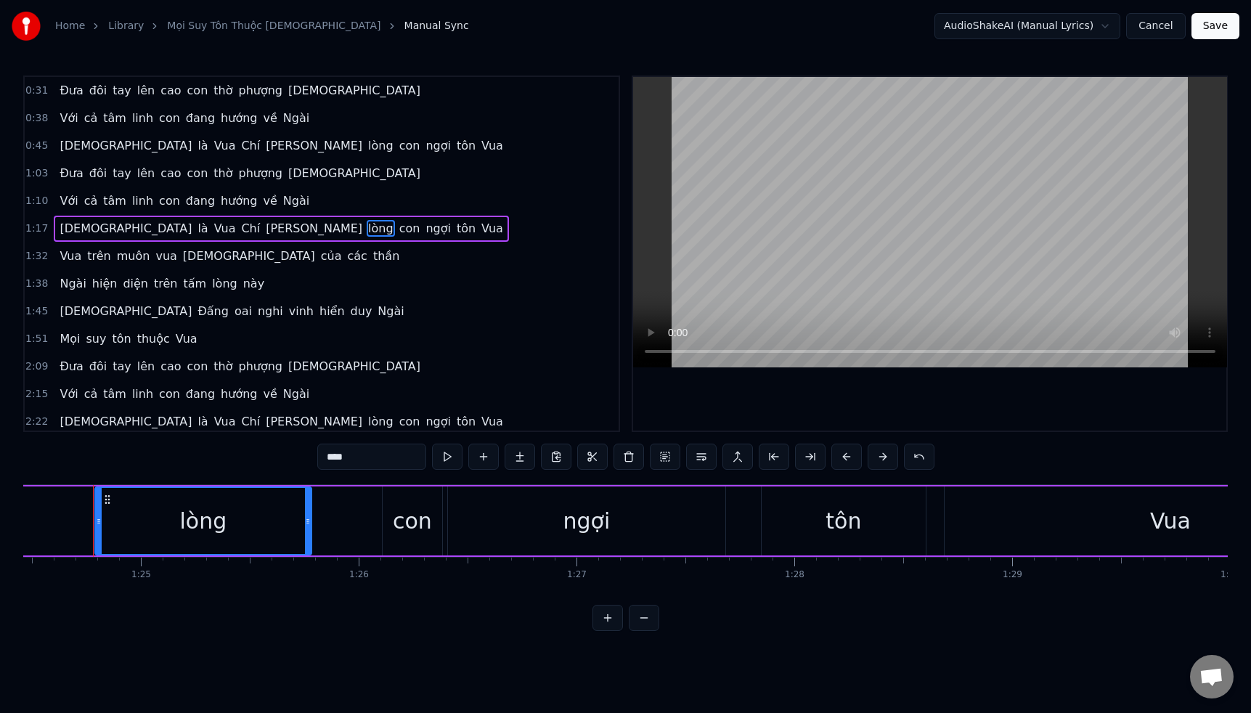
scroll to position [0, 18391]
click at [184, 205] on span "đang" at bounding box center [200, 200] width 32 height 17
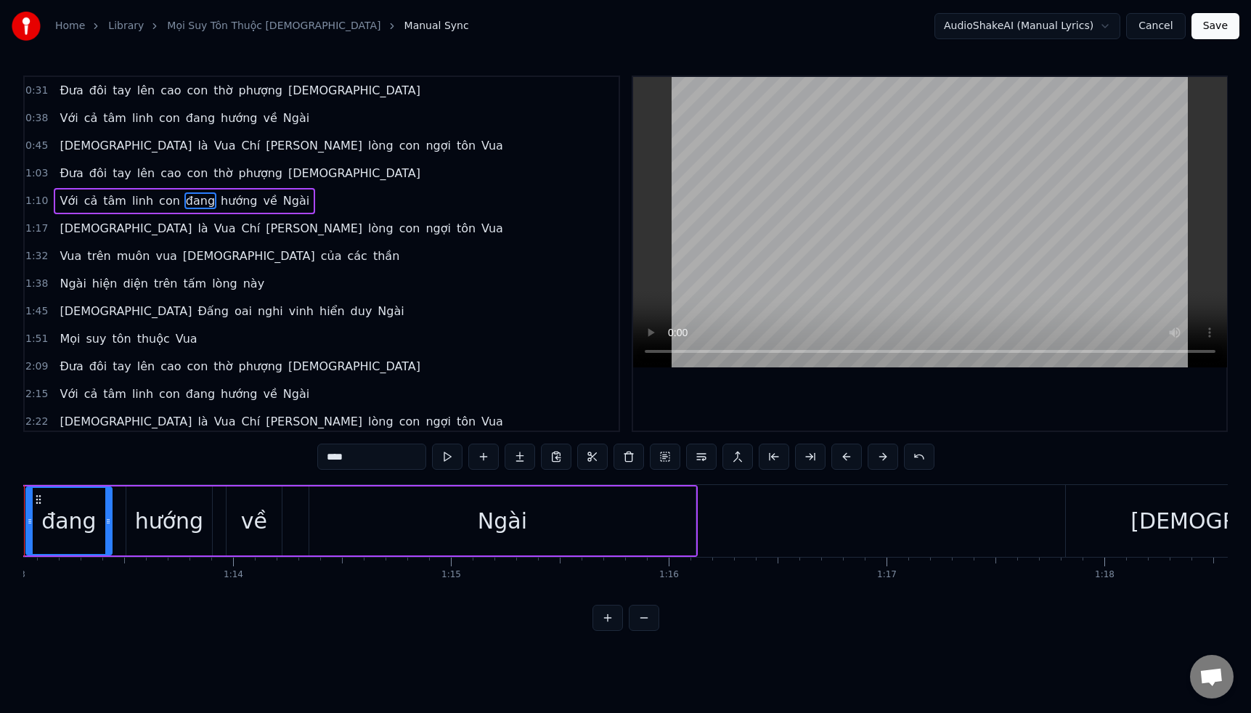
scroll to position [0, 15834]
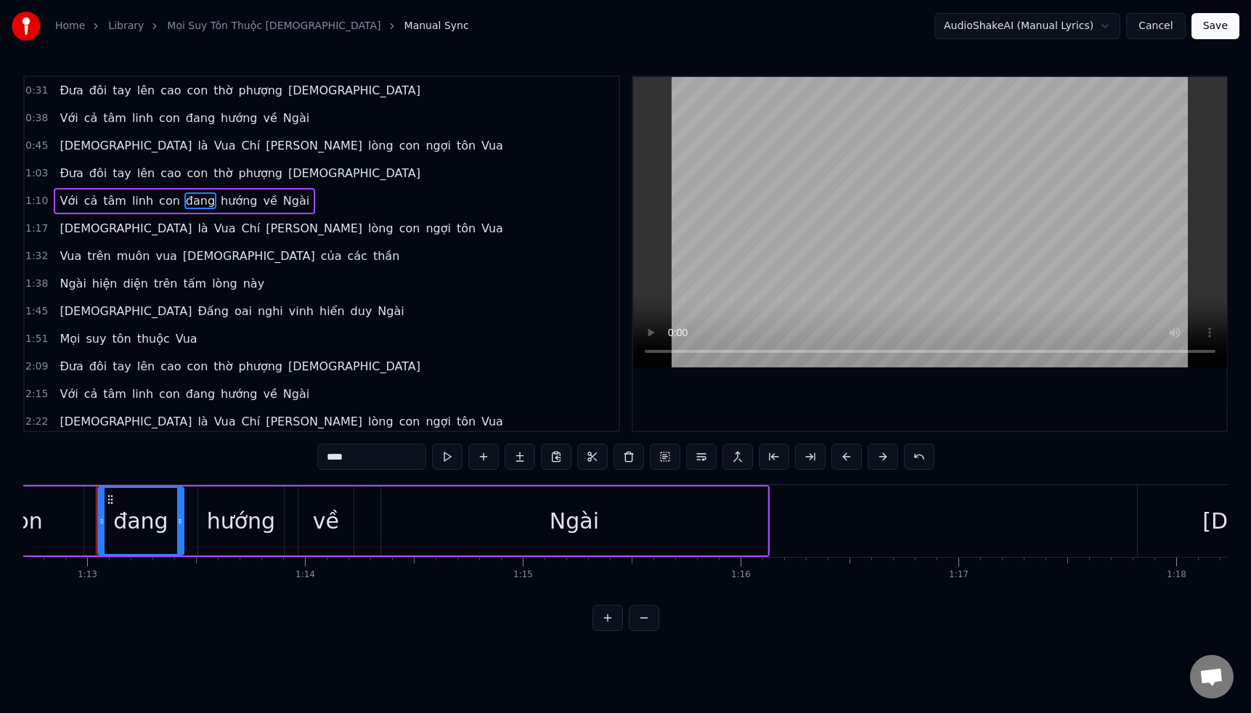
click at [367, 229] on span "lòng" at bounding box center [381, 228] width 28 height 17
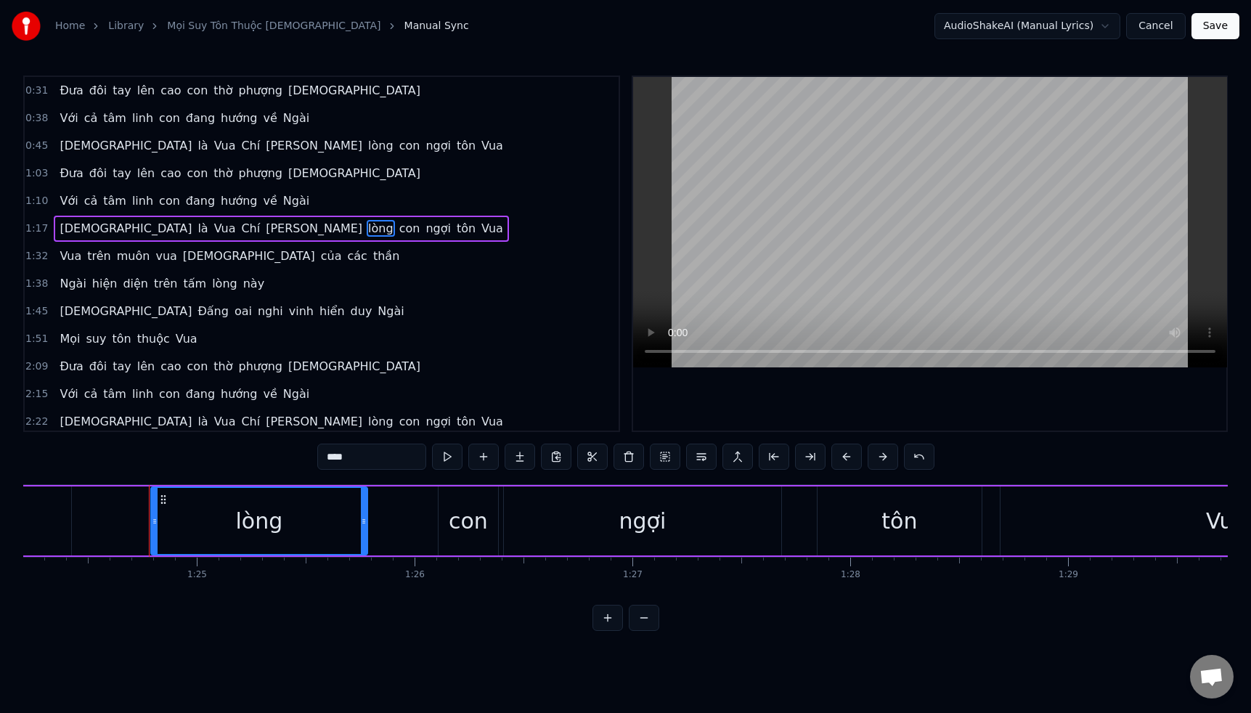
scroll to position [0, 18391]
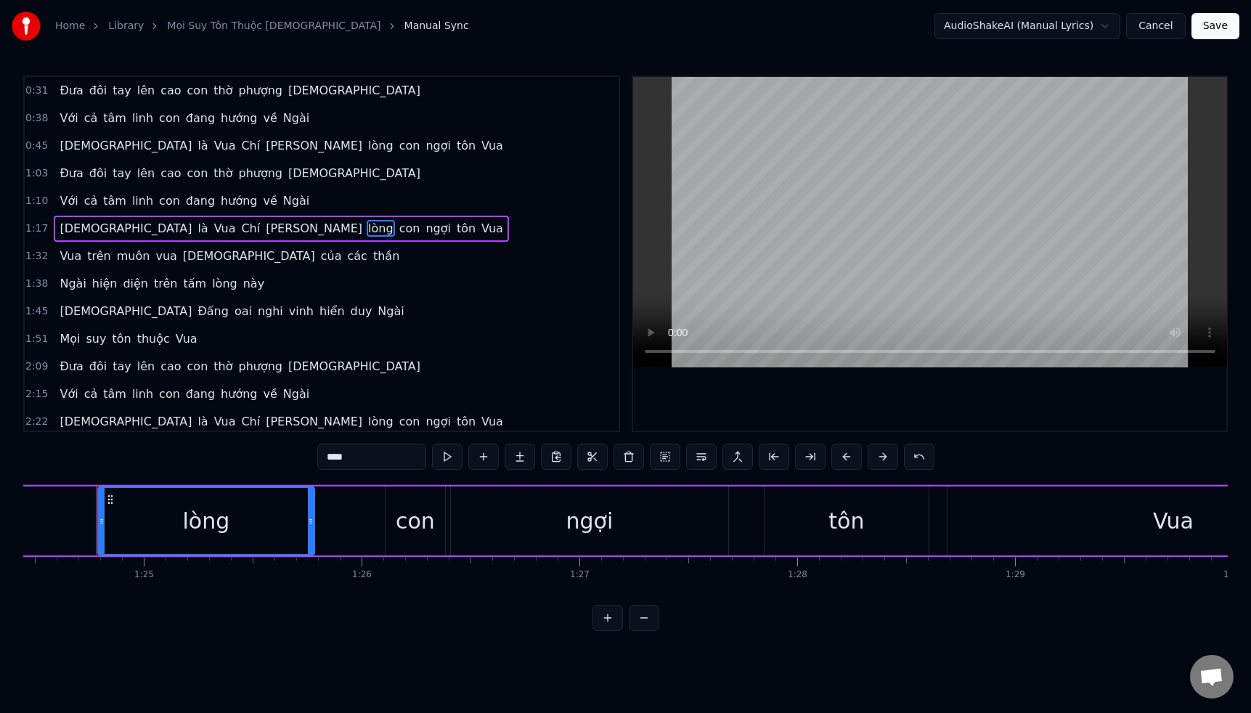
click at [240, 220] on span "Chí" at bounding box center [251, 228] width 22 height 17
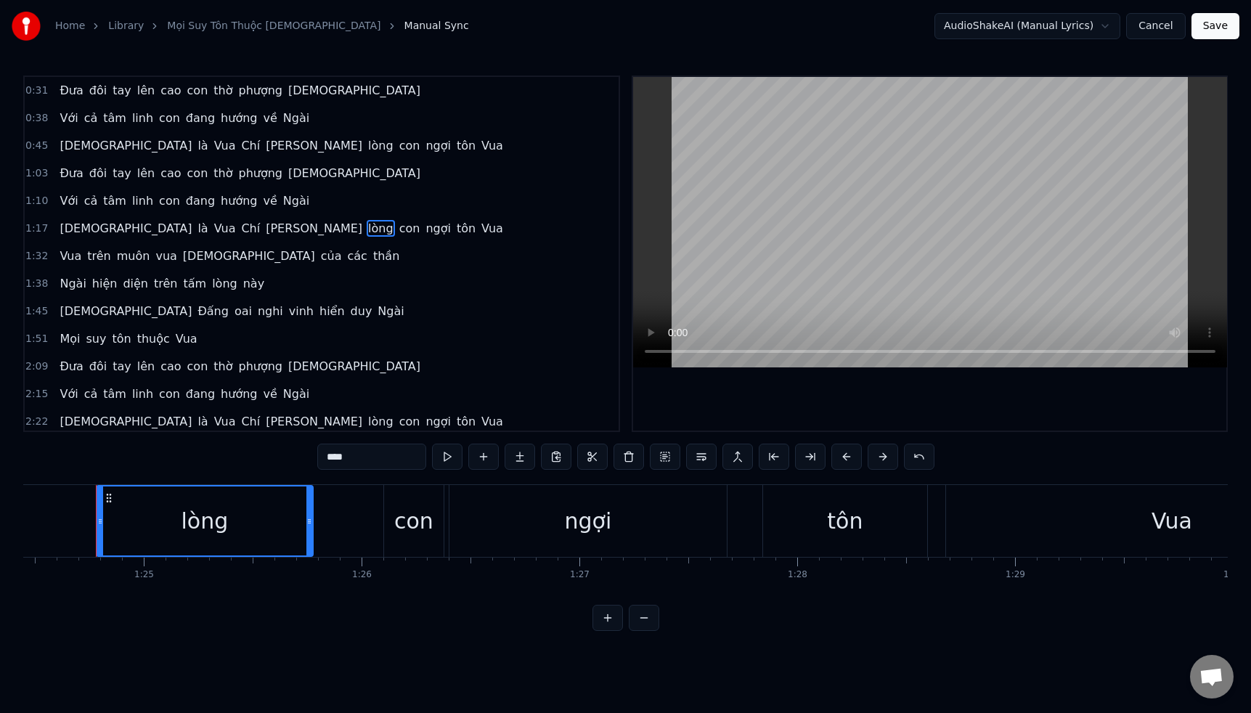
click at [240, 229] on span "Chí" at bounding box center [251, 228] width 22 height 17
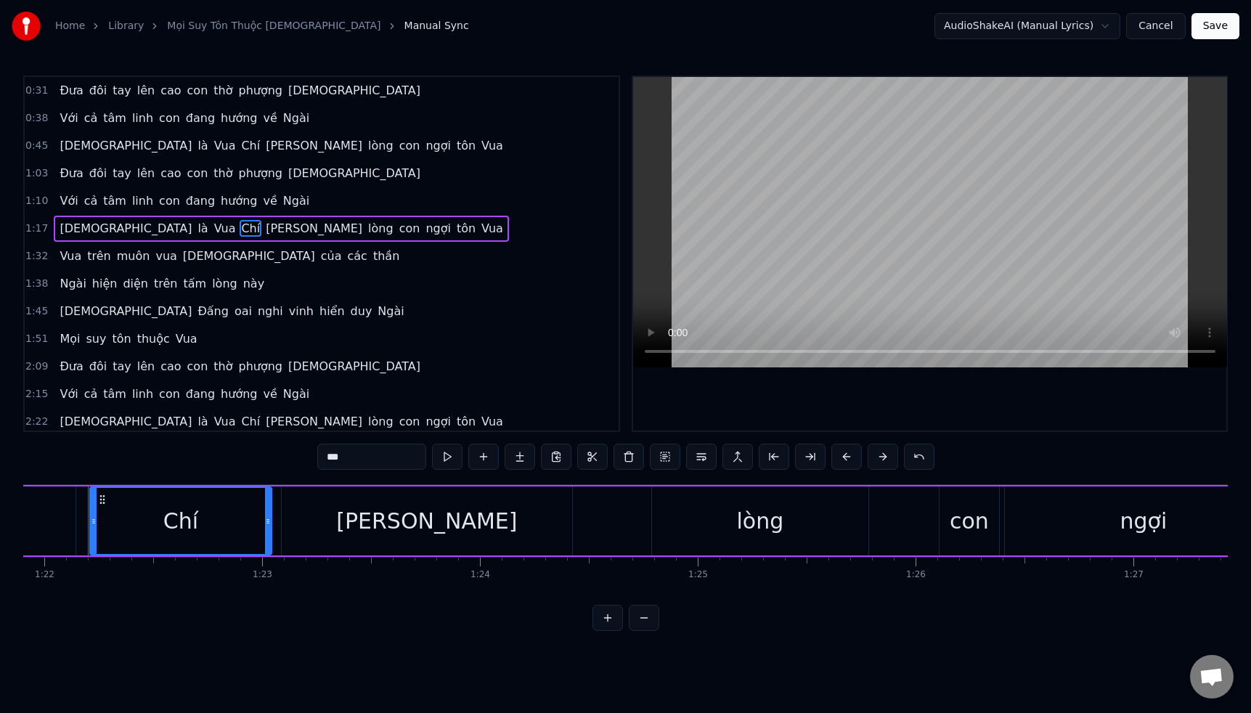
scroll to position [0, 17829]
click at [367, 231] on span "lòng" at bounding box center [381, 228] width 28 height 17
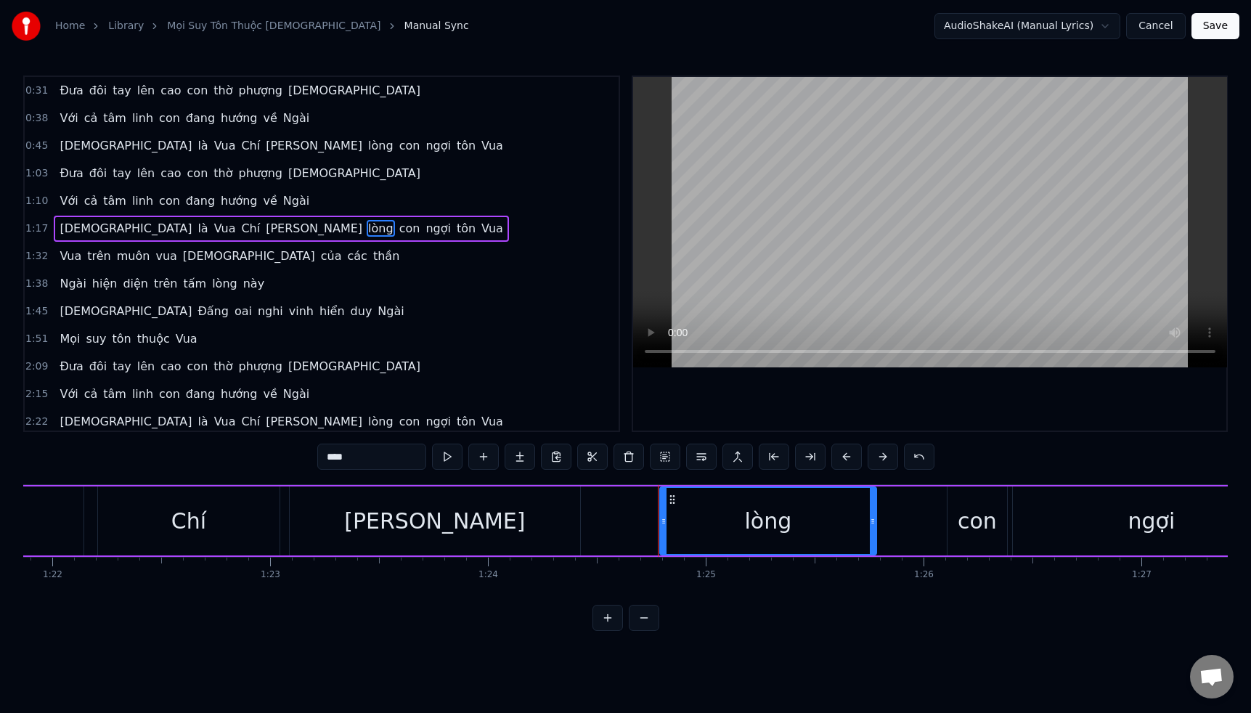
drag, startPoint x: 330, startPoint y: 456, endPoint x: 320, endPoint y: 455, distance: 10.2
click at [320, 455] on input "****" at bounding box center [371, 457] width 109 height 26
click at [264, 229] on span "[PERSON_NAME]" at bounding box center [313, 228] width 99 height 17
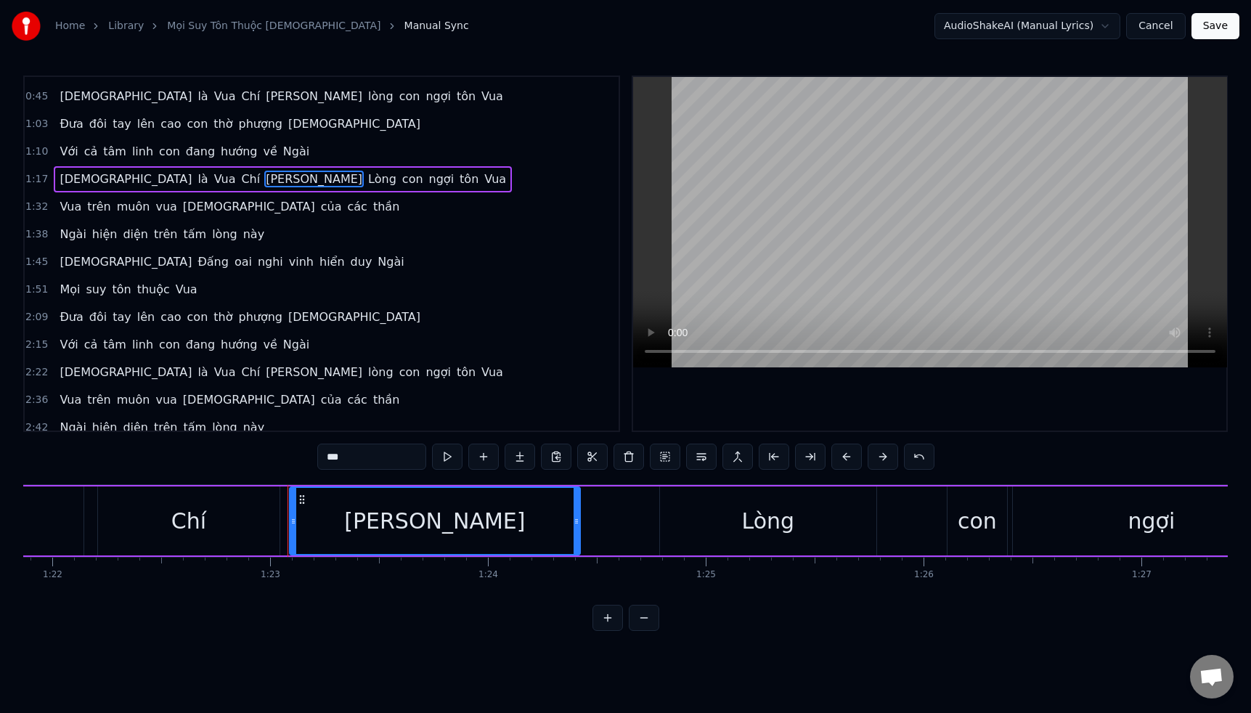
click at [152, 232] on span "trên" at bounding box center [165, 234] width 26 height 17
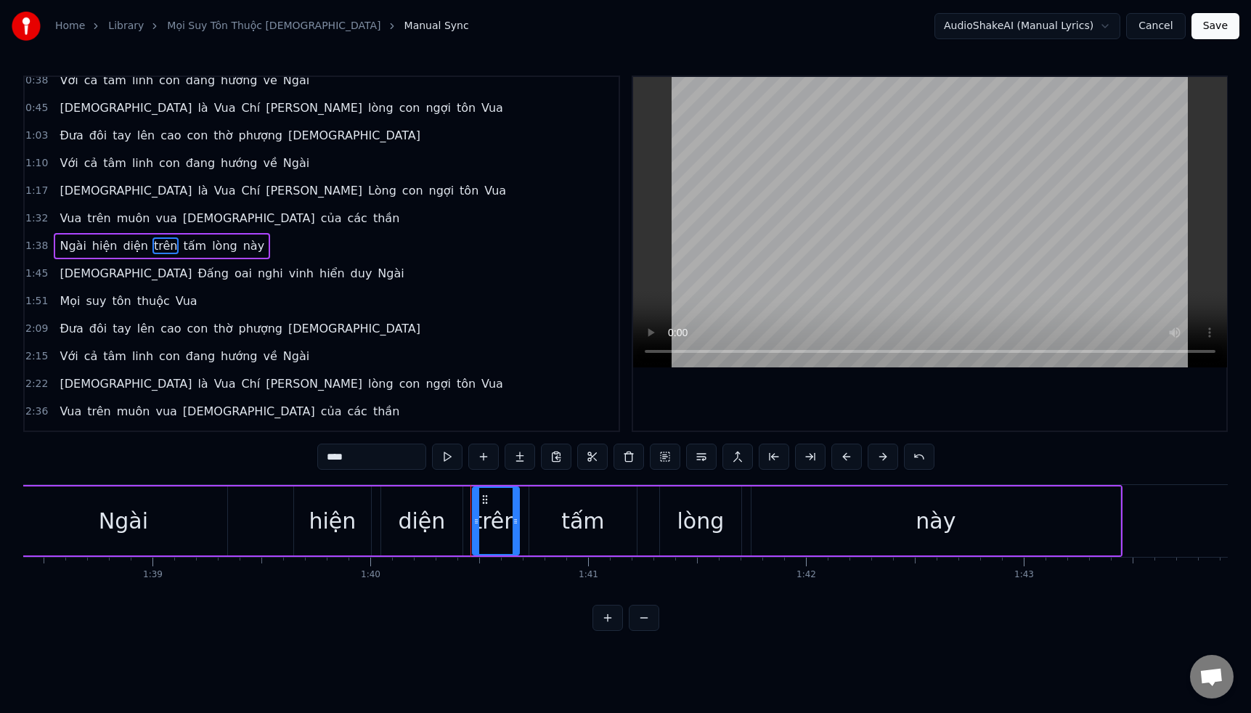
scroll to position [0, 21806]
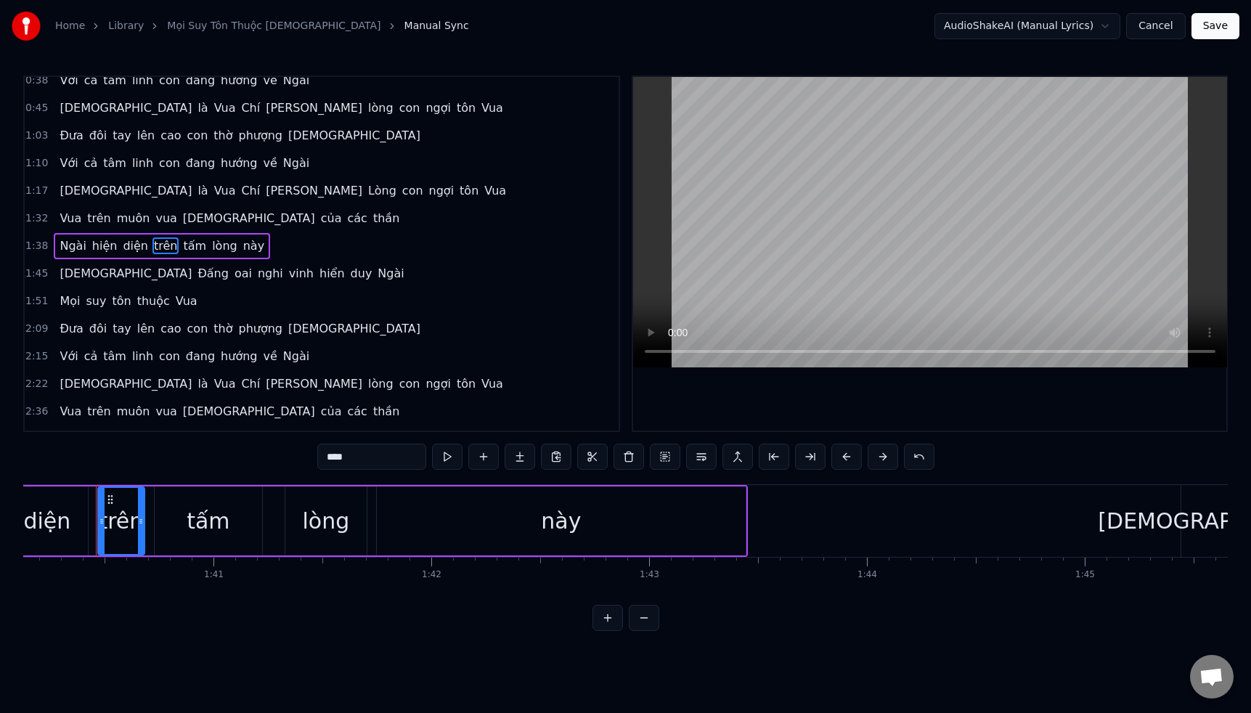
click at [158, 250] on span "trên" at bounding box center [165, 245] width 26 height 17
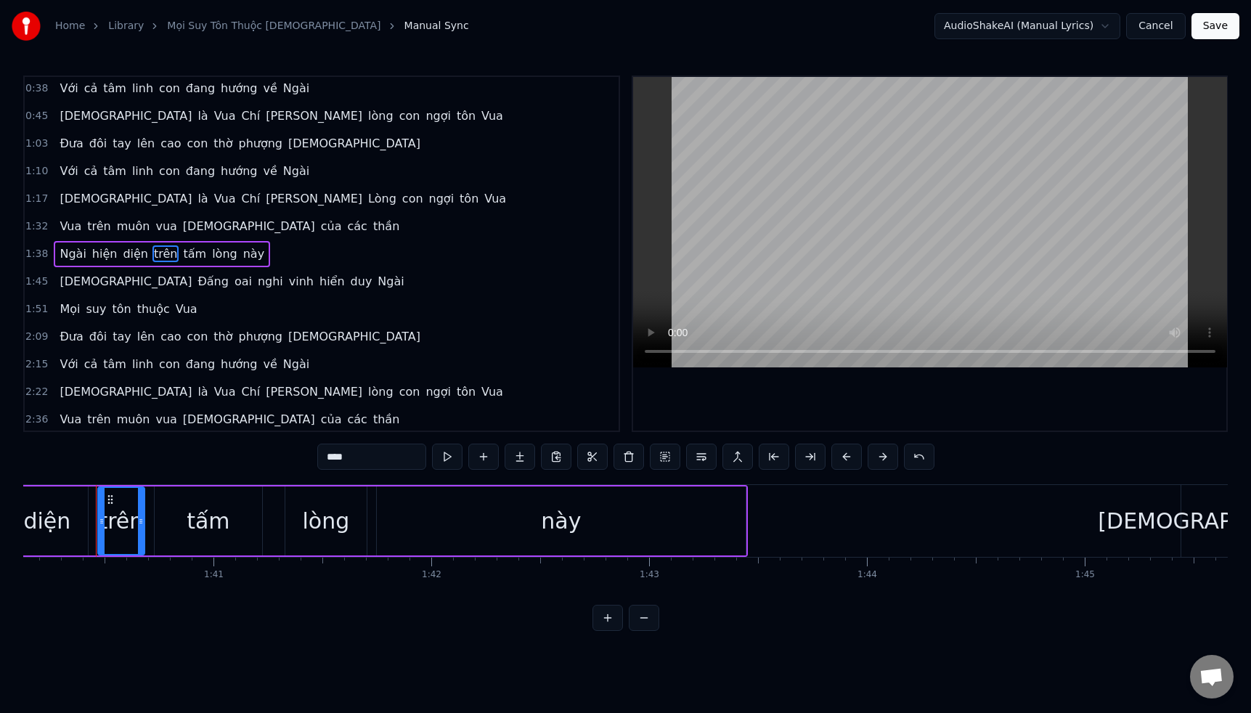
click at [369, 460] on input "****" at bounding box center [371, 457] width 109 height 26
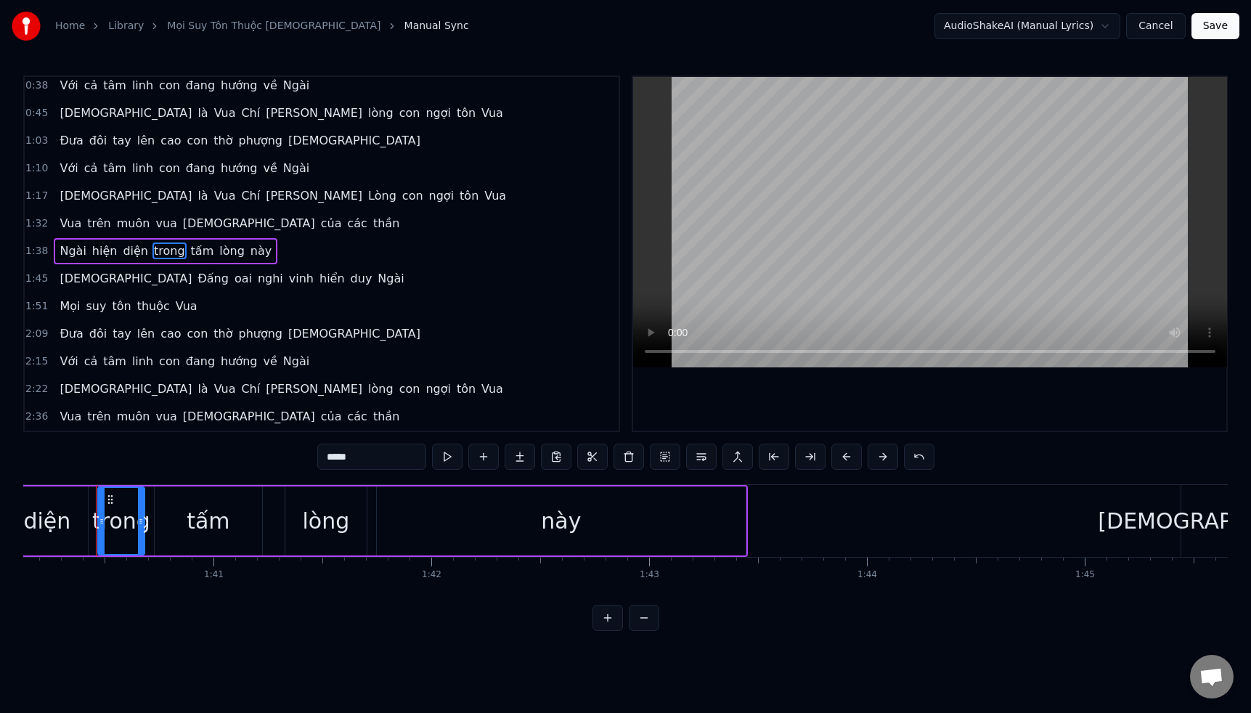
scroll to position [36, 0]
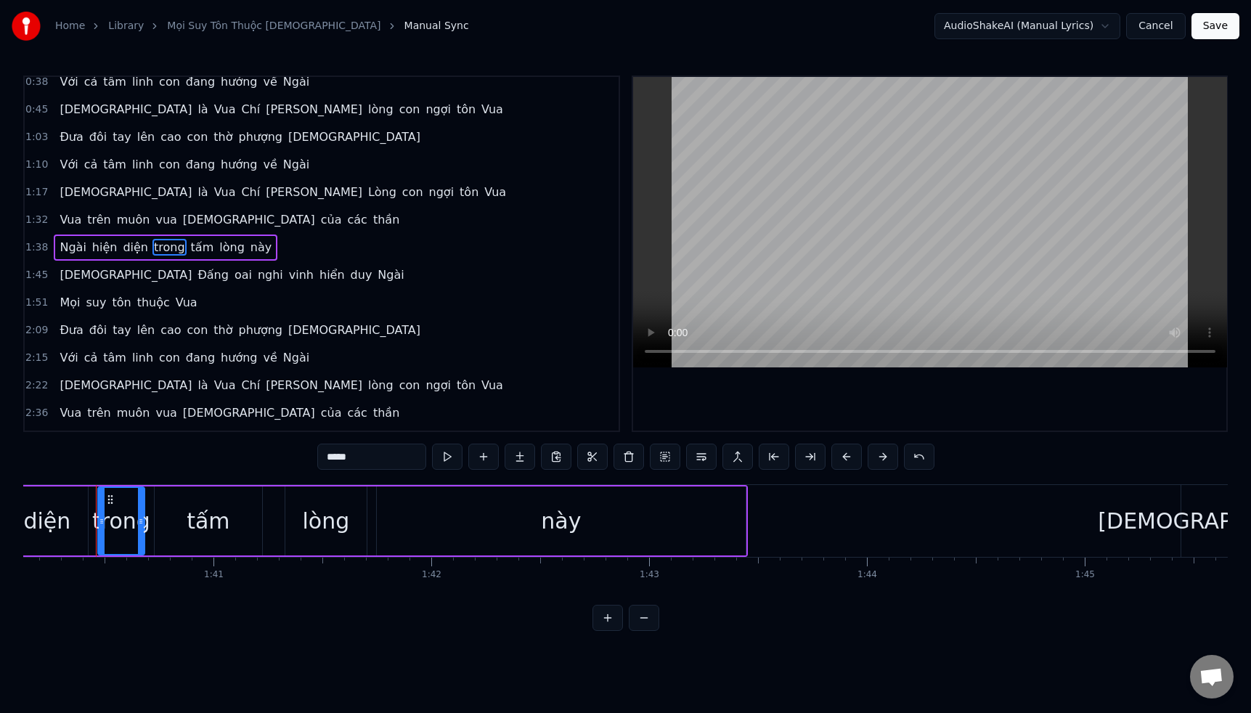
type input "*****"
click at [224, 301] on div "1:51 Mọi suy tôn thuộc Vua" at bounding box center [322, 303] width 594 height 28
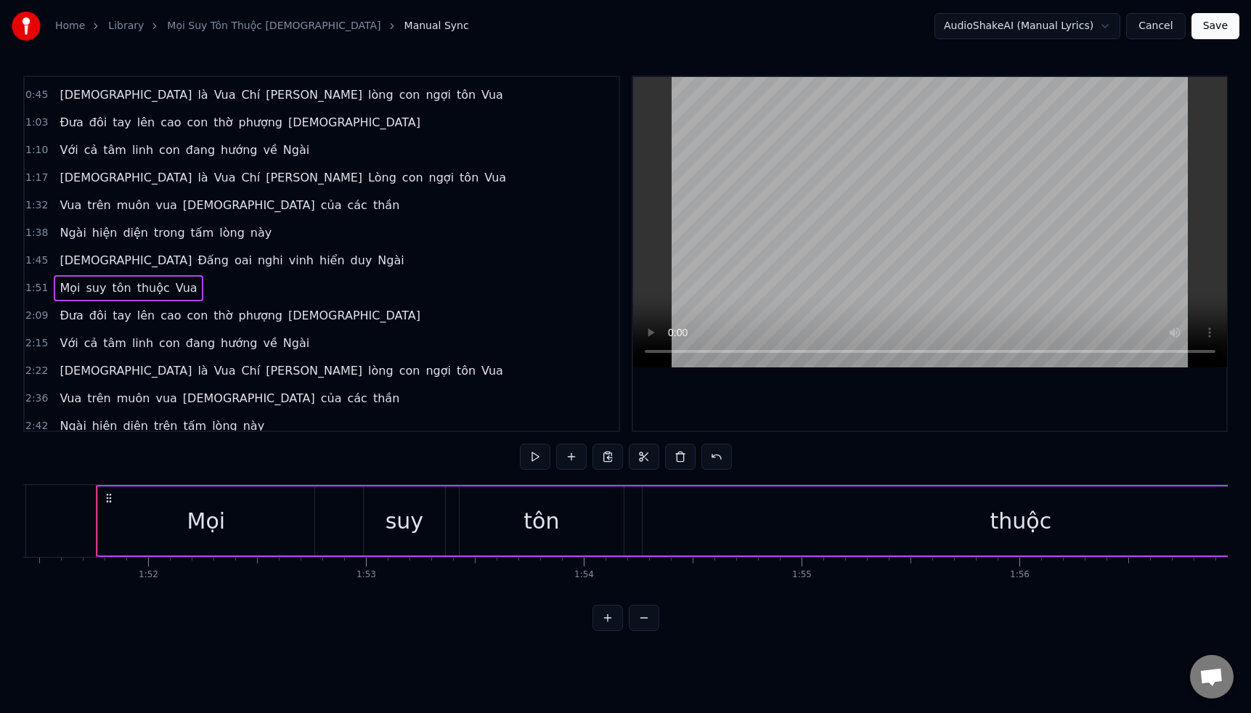
scroll to position [53, 0]
click at [181, 205] on span "[DEMOGRAPHIC_DATA]" at bounding box center [248, 203] width 135 height 17
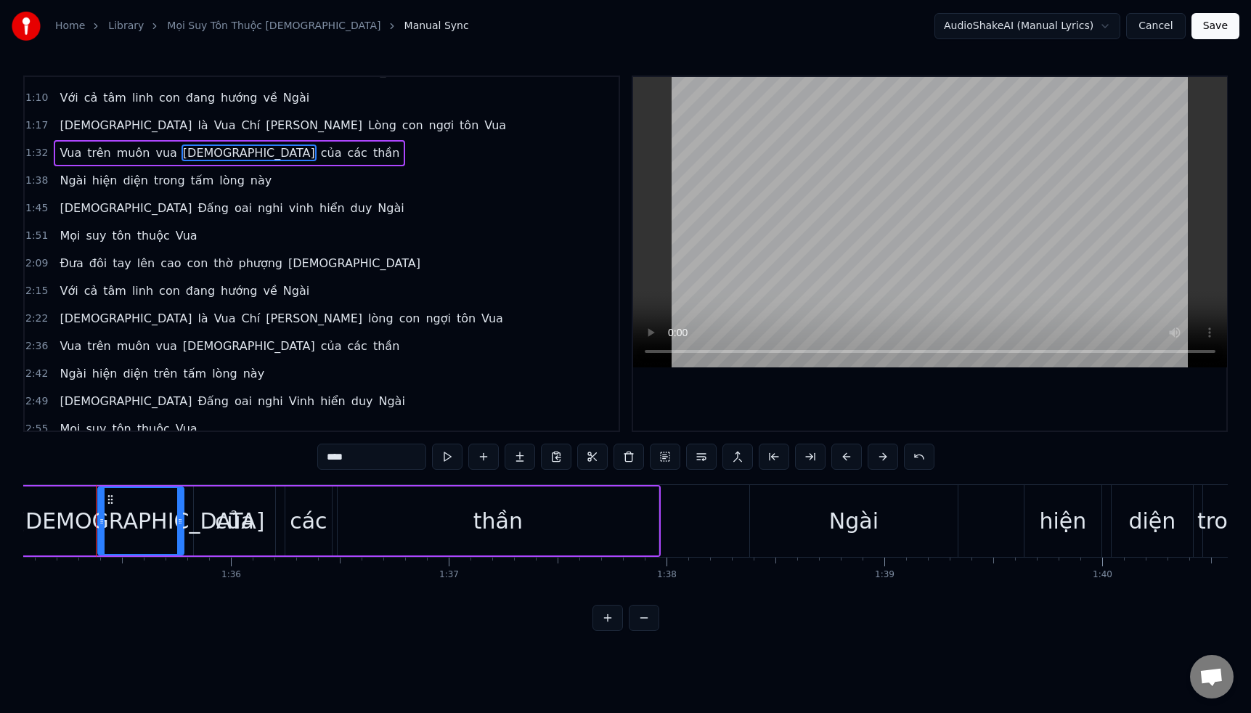
scroll to position [104, 0]
click at [155, 177] on span "trong" at bounding box center [169, 179] width 34 height 17
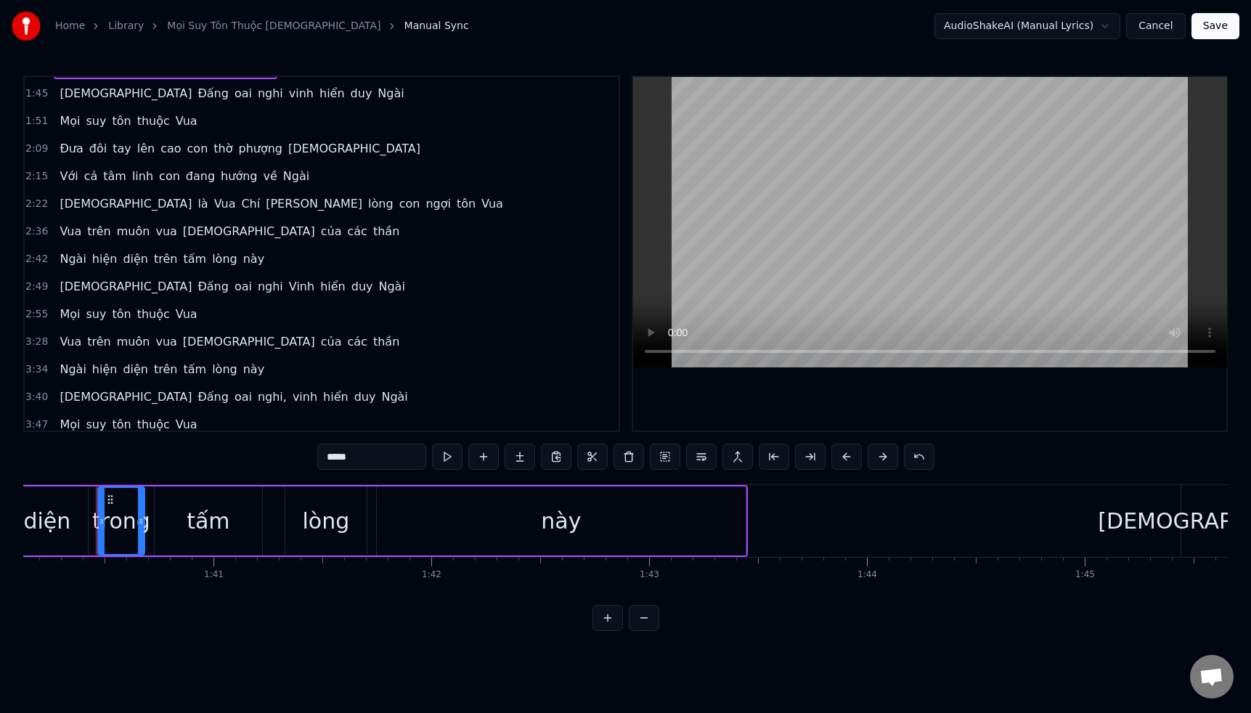
scroll to position [219, 0]
click at [160, 175] on span "con" at bounding box center [170, 174] width 24 height 17
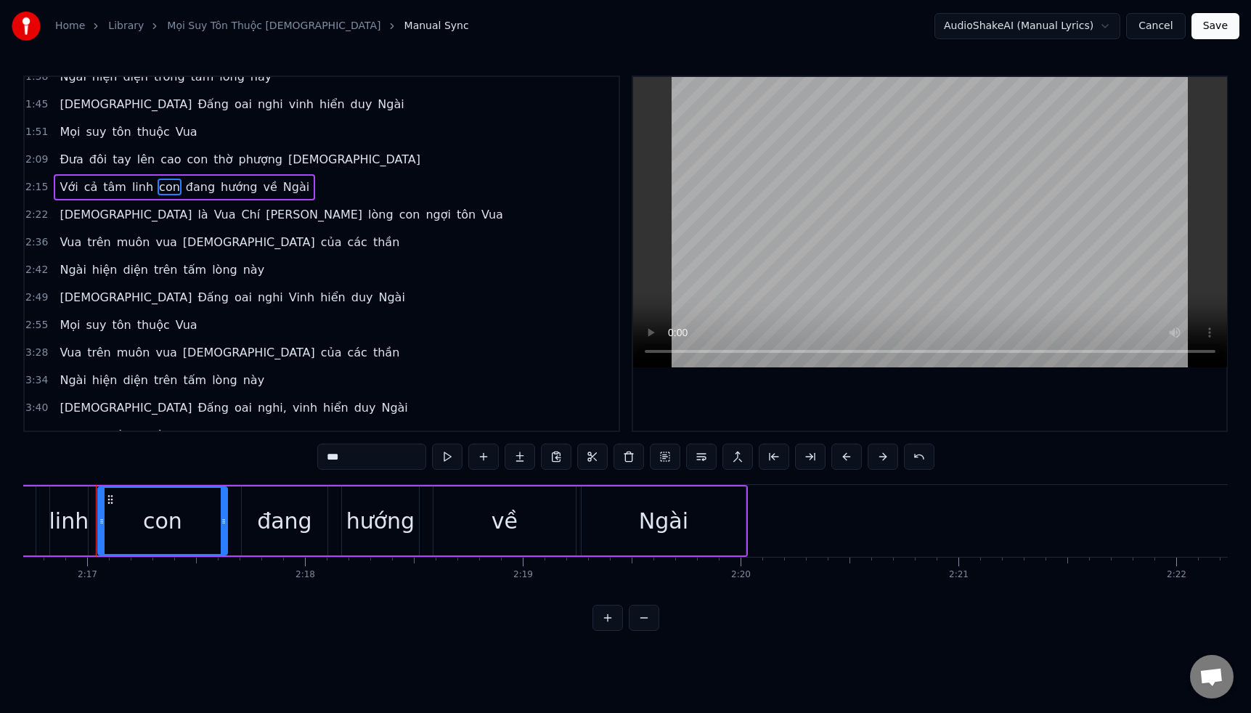
scroll to position [209, 0]
click at [80, 214] on span "[DEMOGRAPHIC_DATA]" at bounding box center [125, 212] width 135 height 17
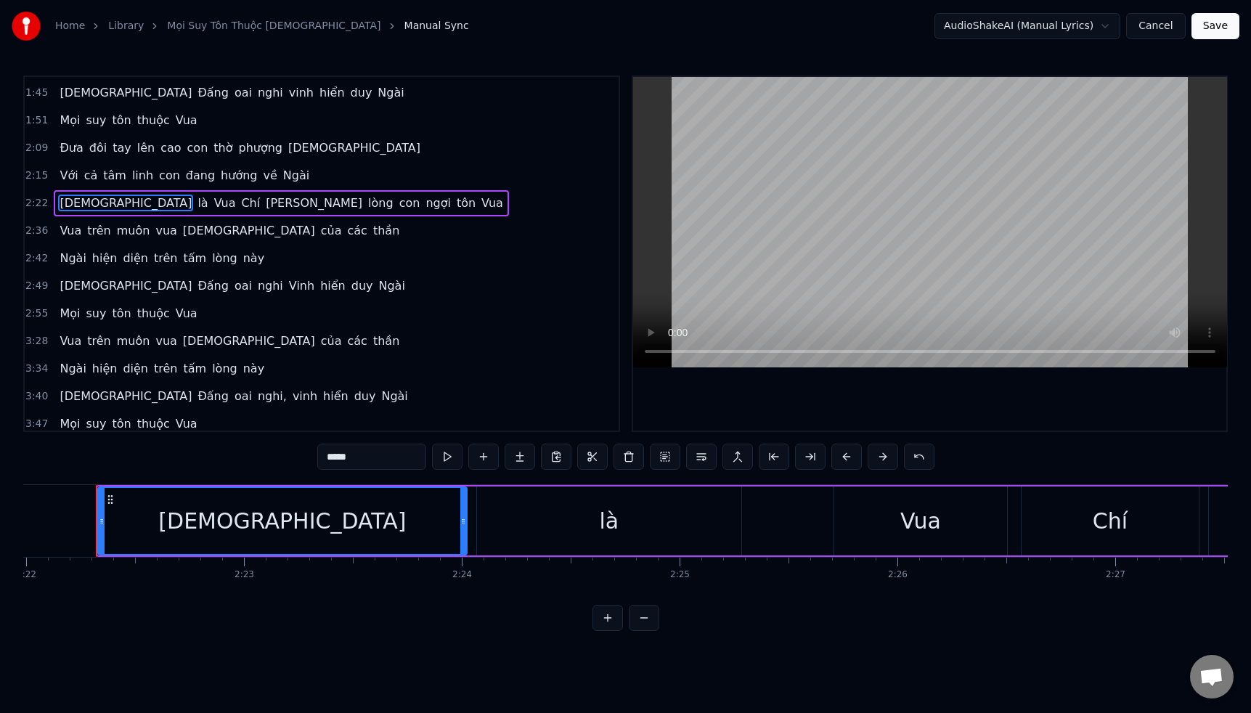
scroll to position [218, 0]
drag, startPoint x: 336, startPoint y: 457, endPoint x: 348, endPoint y: 465, distance: 15.1
click at [336, 457] on input "*****" at bounding box center [371, 457] width 109 height 26
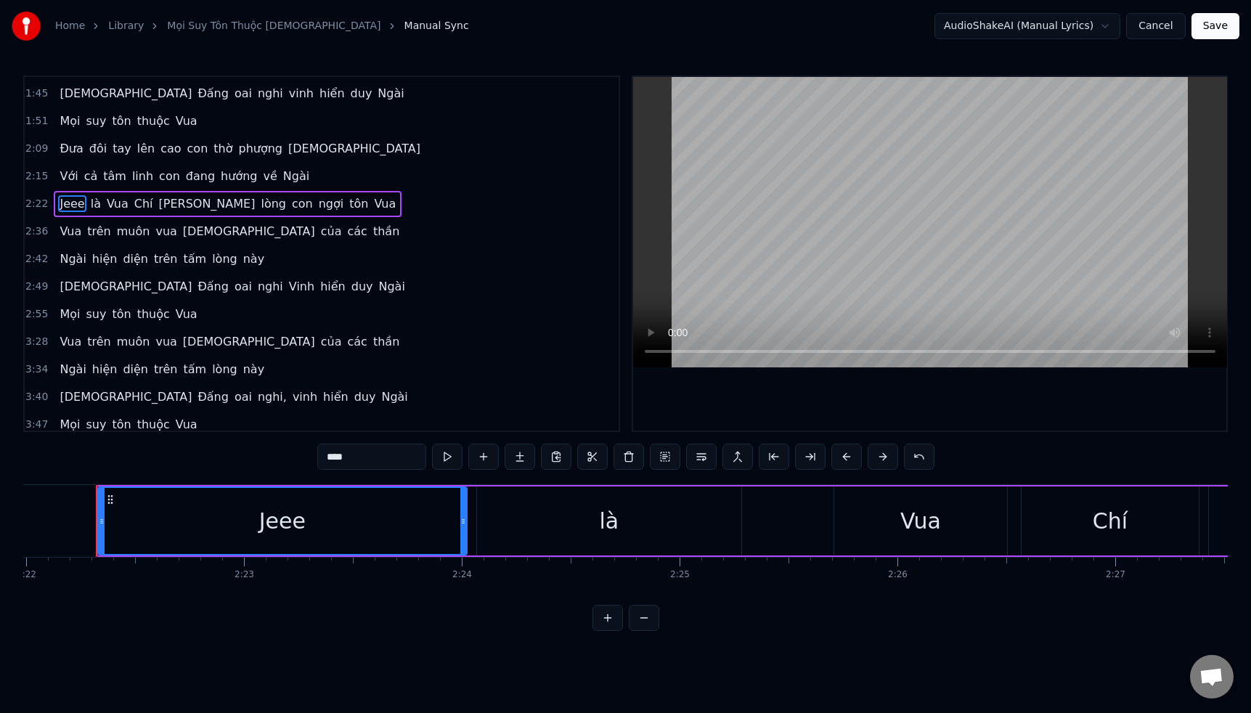
drag, startPoint x: 335, startPoint y: 459, endPoint x: 351, endPoint y: 455, distance: 16.4
click at [351, 455] on input "****" at bounding box center [371, 457] width 109 height 26
drag, startPoint x: 352, startPoint y: 457, endPoint x: 319, endPoint y: 454, distance: 32.7
click at [319, 456] on input "****" at bounding box center [371, 457] width 109 height 26
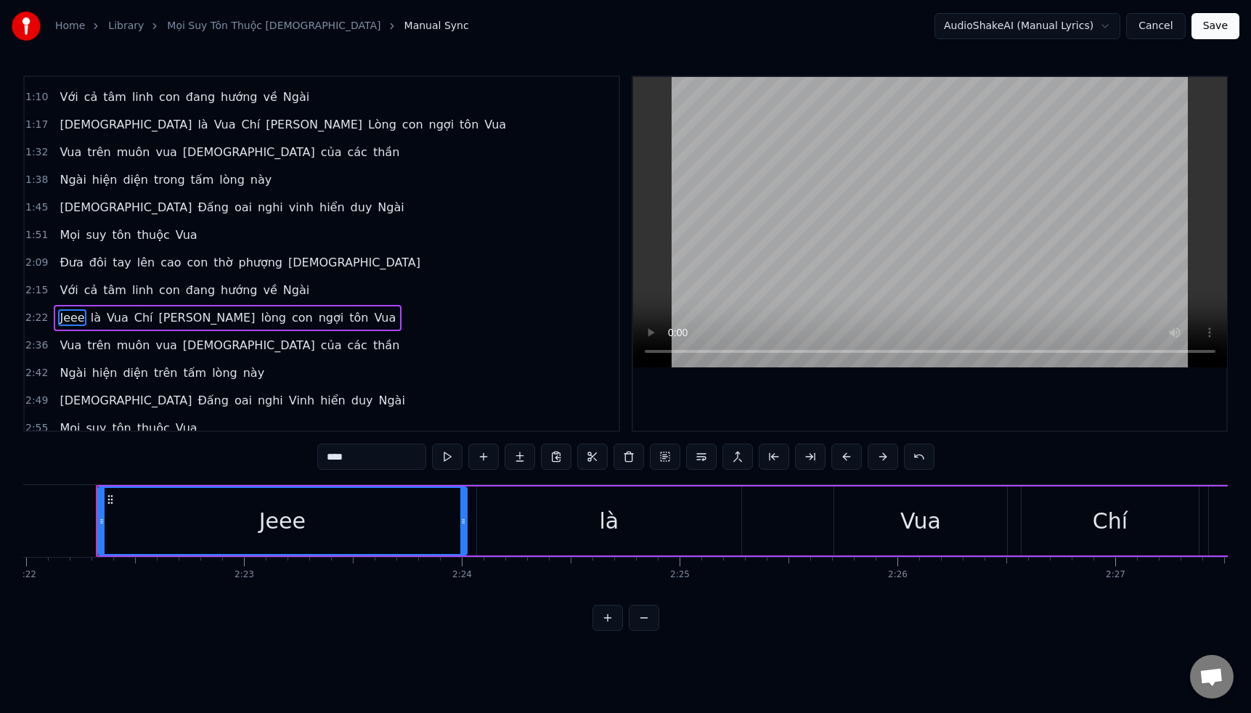
scroll to position [102, 0]
click at [75, 128] on span "[DEMOGRAPHIC_DATA]" at bounding box center [125, 126] width 135 height 17
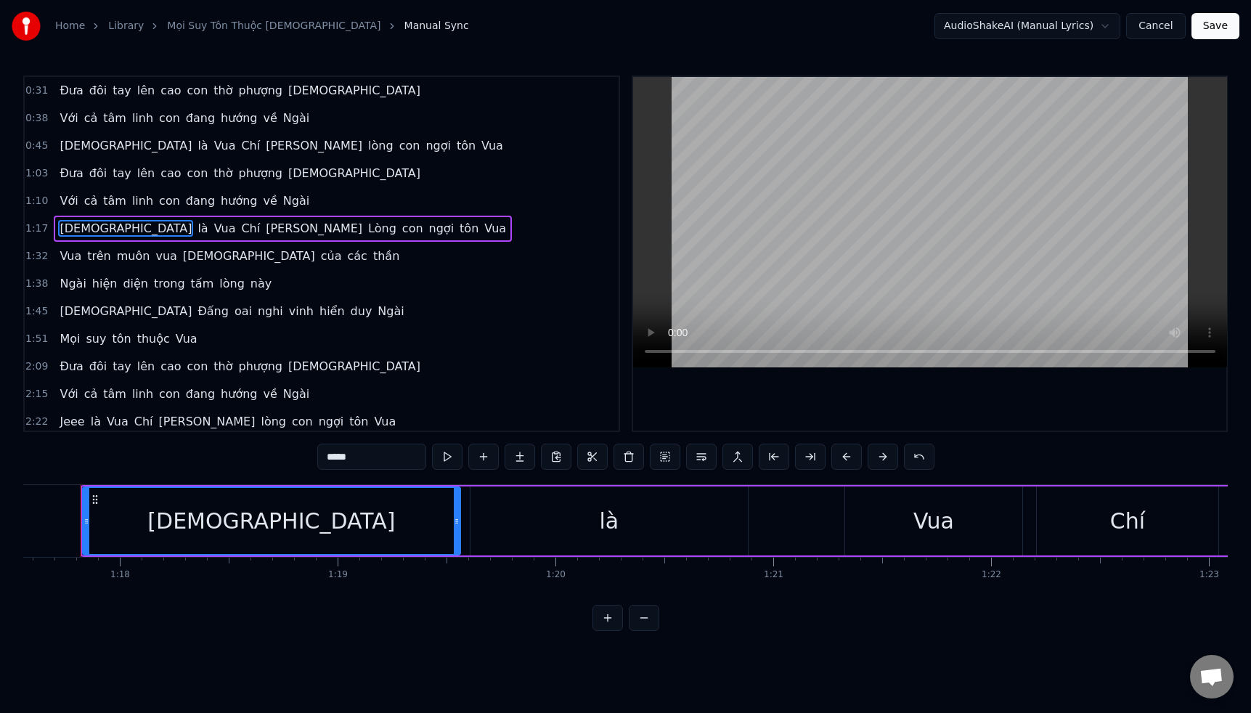
scroll to position [0, 16875]
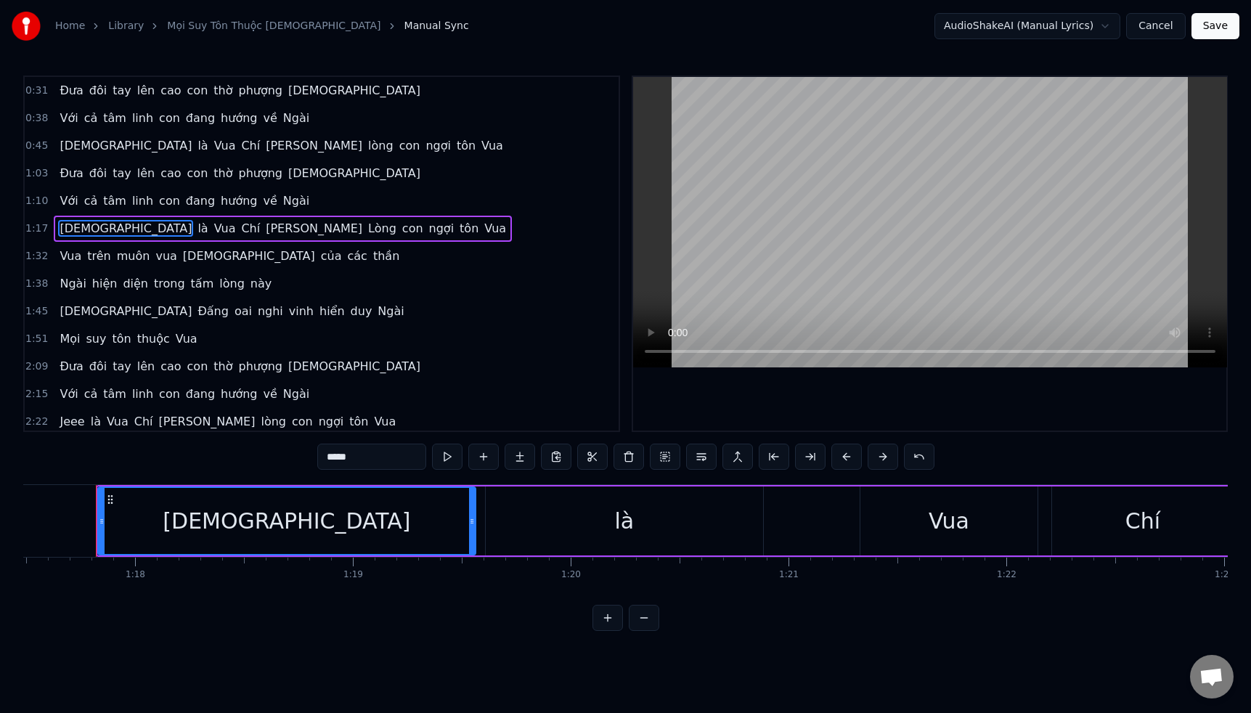
drag, startPoint x: 372, startPoint y: 462, endPoint x: 293, endPoint y: 451, distance: 79.9
click at [293, 451] on div "0:31 Đưa đôi tay lên cao con thờ phượng [DEMOGRAPHIC_DATA] 0:38 Với cả tâm linh…" at bounding box center [625, 352] width 1204 height 555
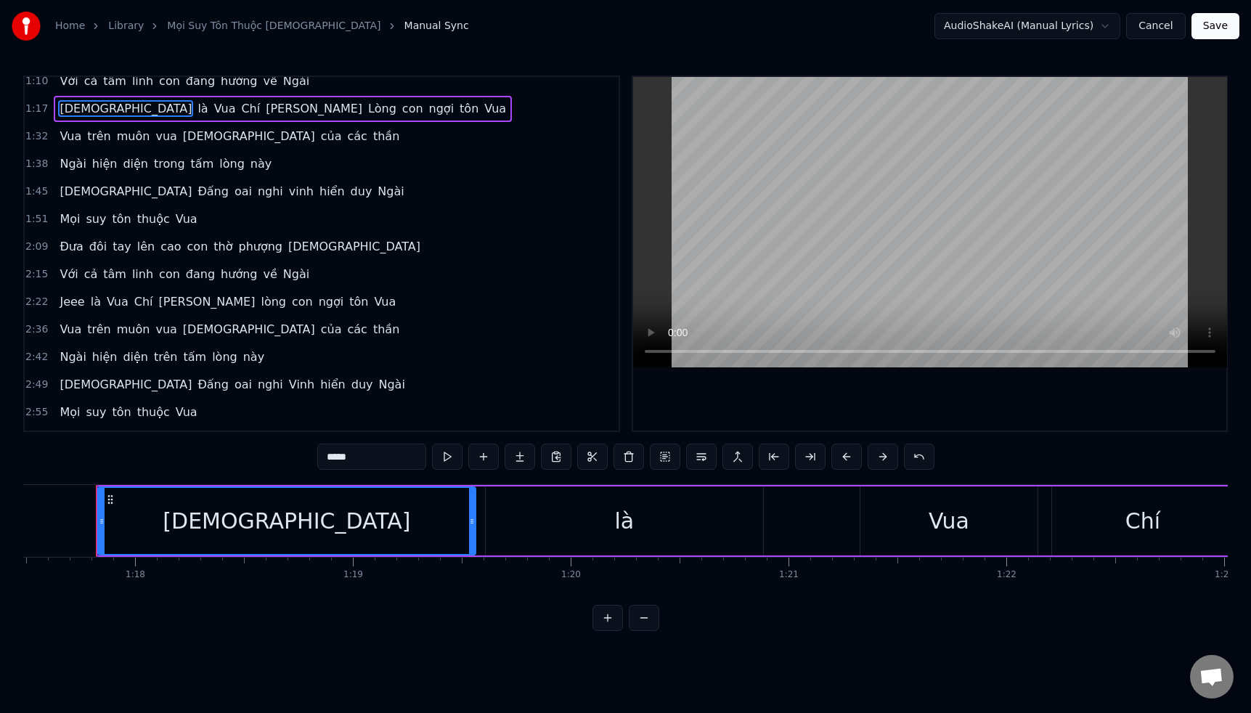
scroll to position [123, 0]
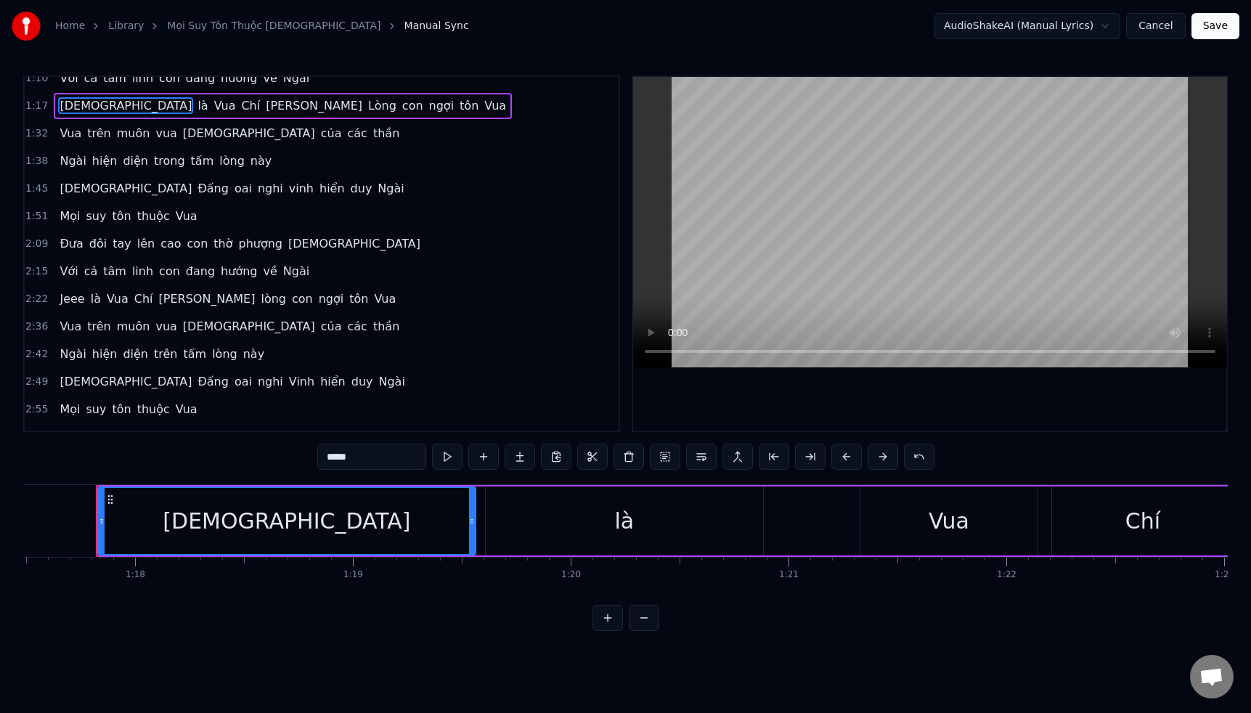
click at [73, 300] on span "Jeee" at bounding box center [72, 298] width 28 height 17
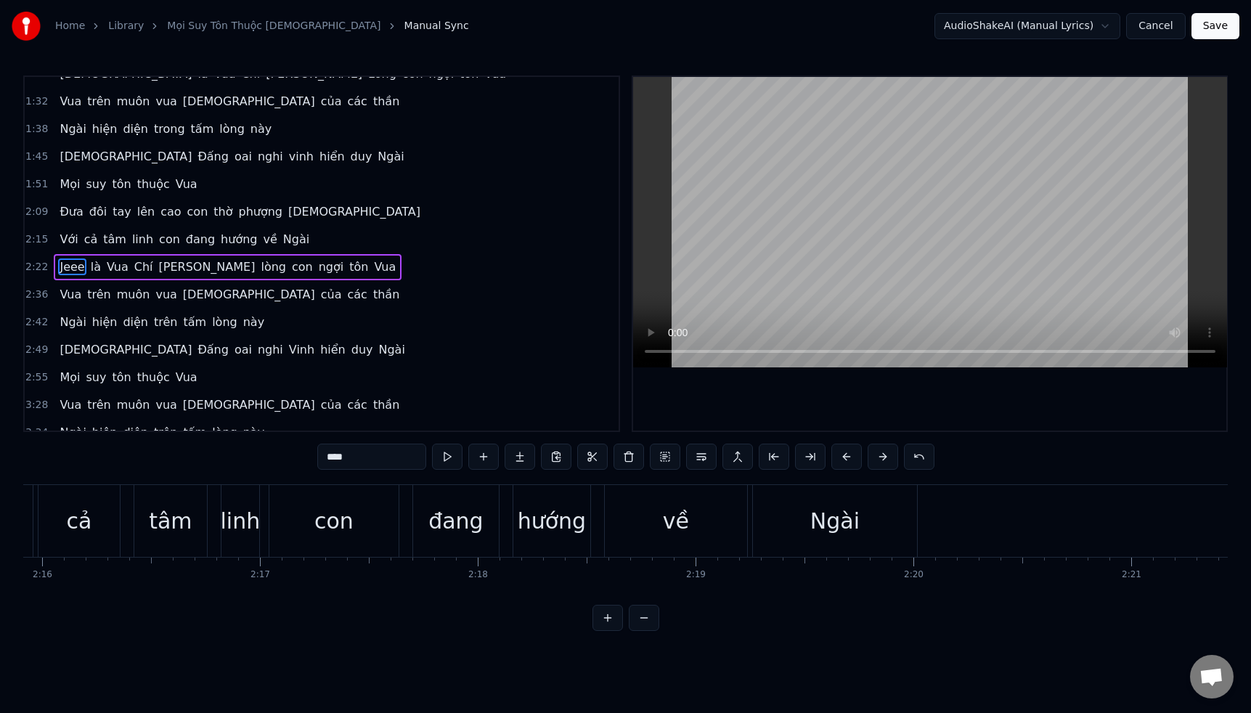
scroll to position [0, 30922]
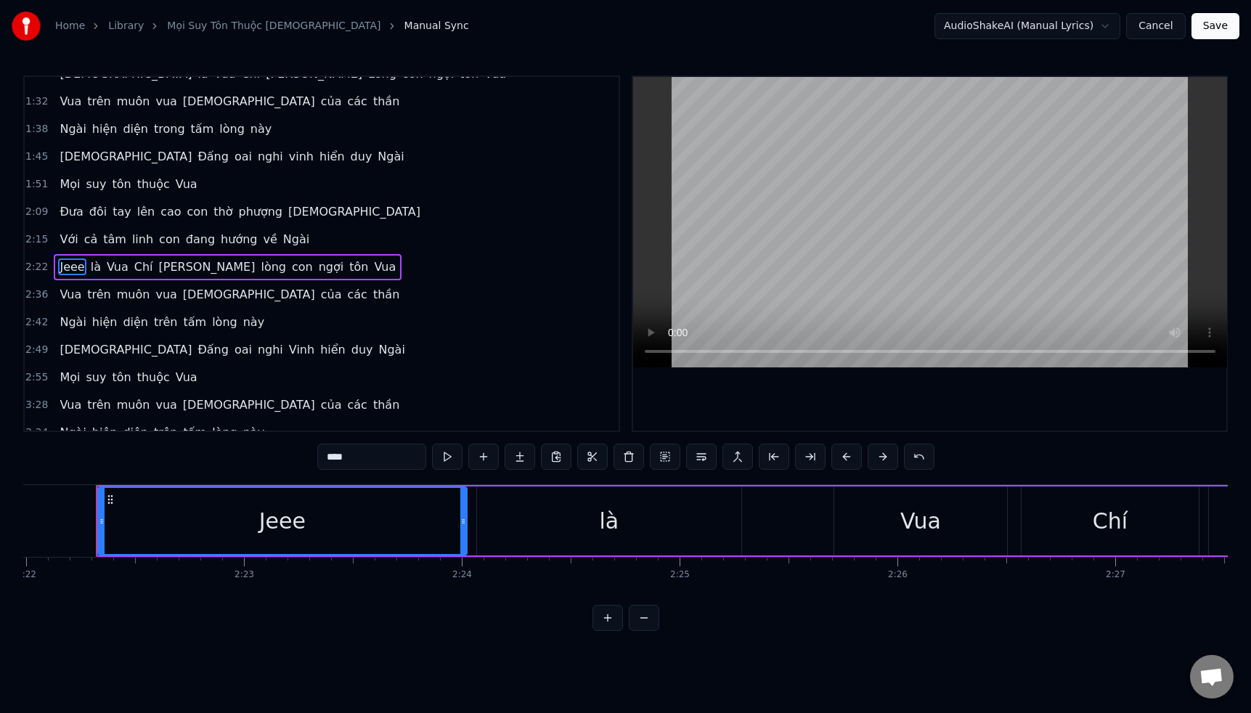
drag, startPoint x: 362, startPoint y: 457, endPoint x: 306, endPoint y: 452, distance: 56.8
click at [306, 453] on div "0:31 Đưa đôi tay lên cao con thờ phượng [DEMOGRAPHIC_DATA] 0:38 Với cả tâm linh…" at bounding box center [625, 352] width 1204 height 555
paste input "*"
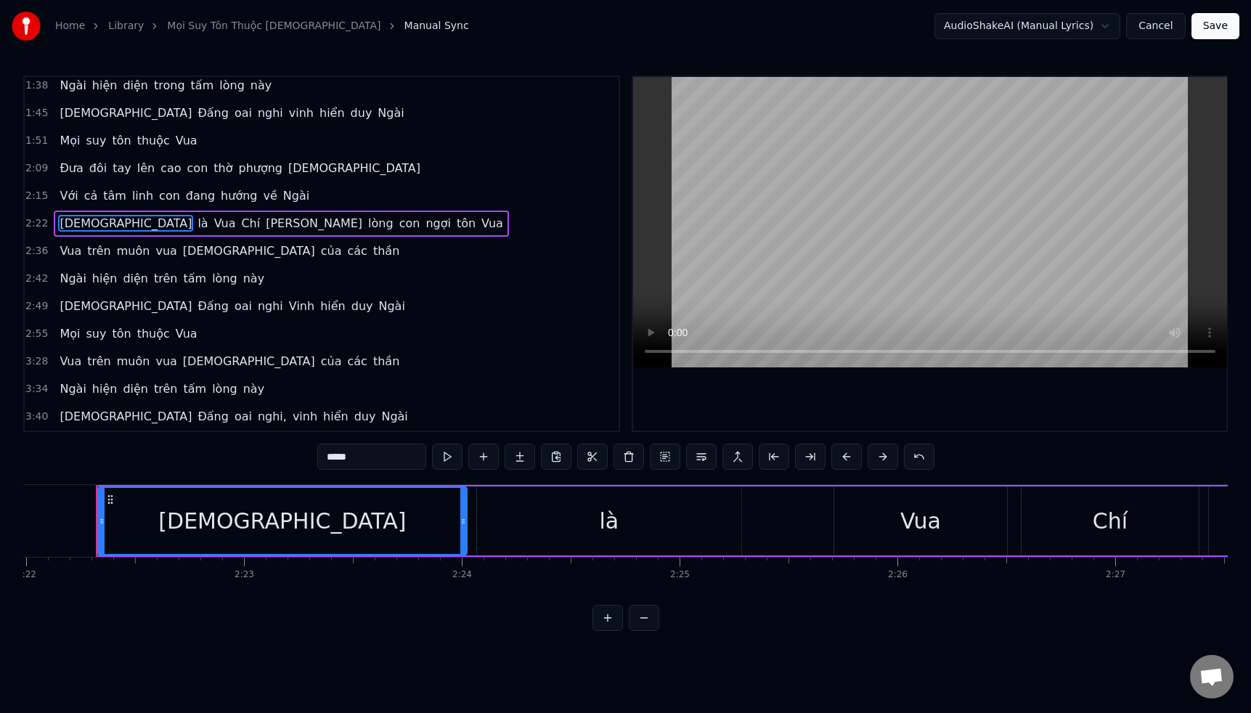
scroll to position [201, 0]
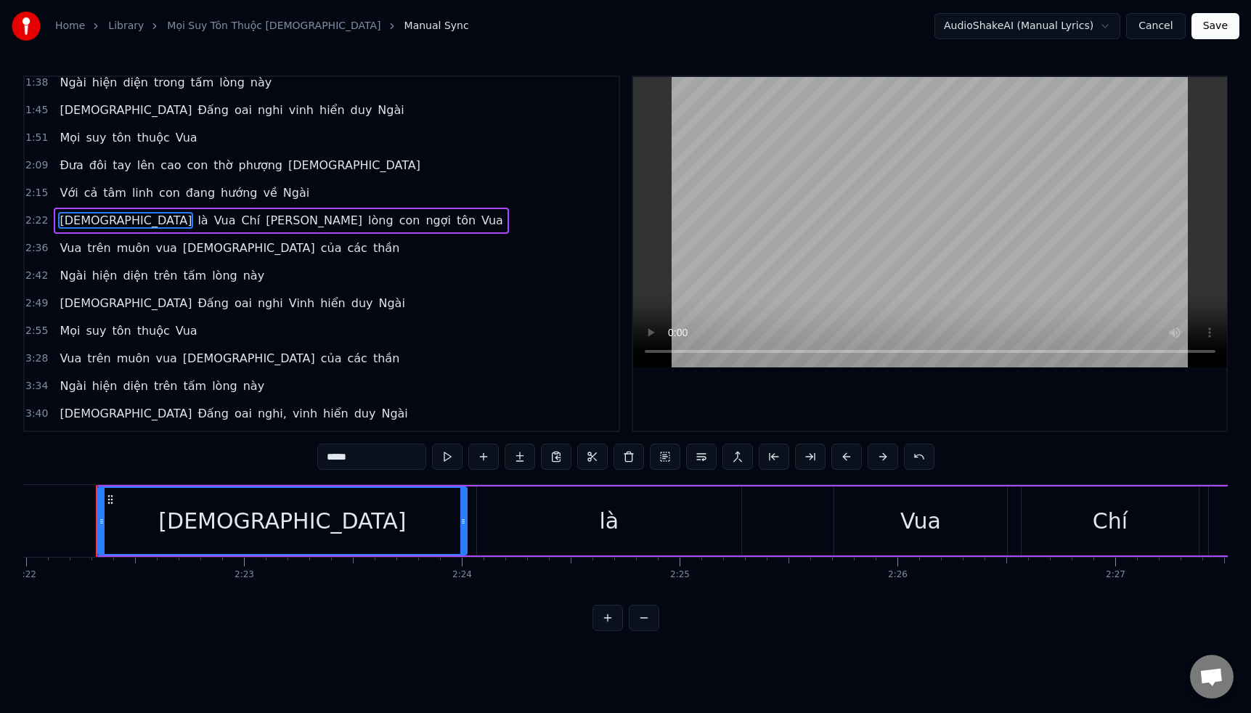
click at [213, 224] on span "Vua" at bounding box center [225, 220] width 25 height 17
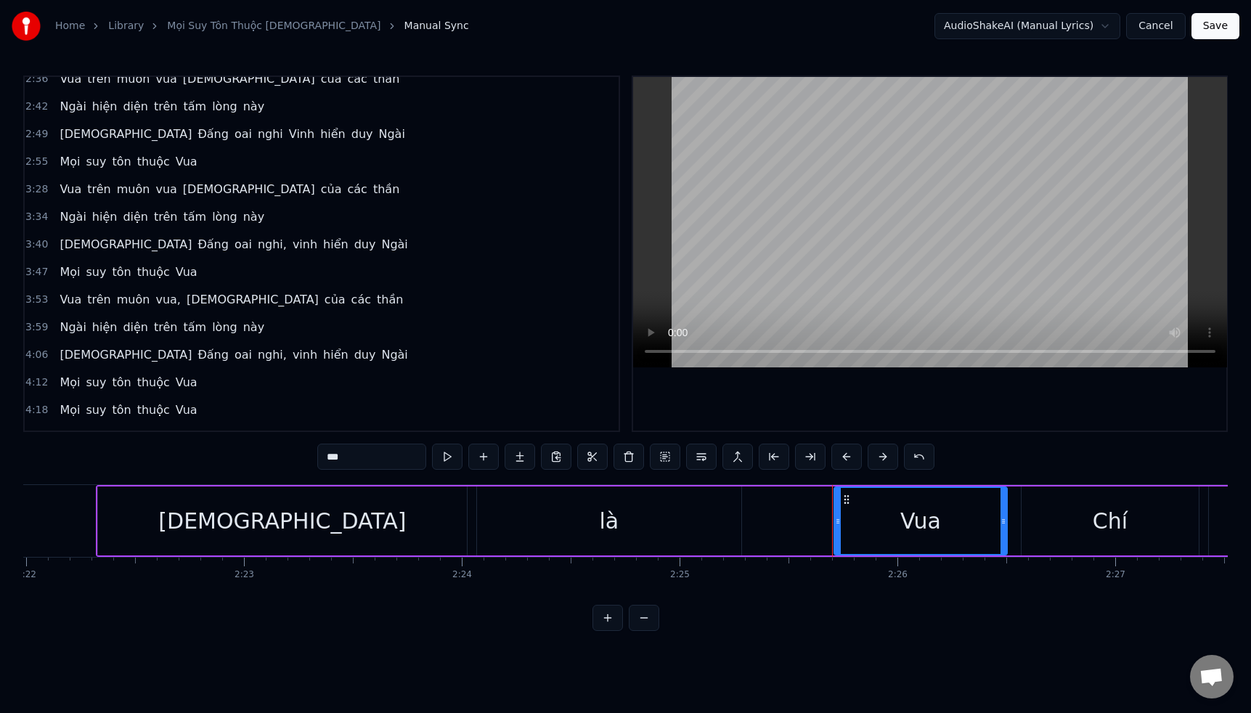
scroll to position [379, 0]
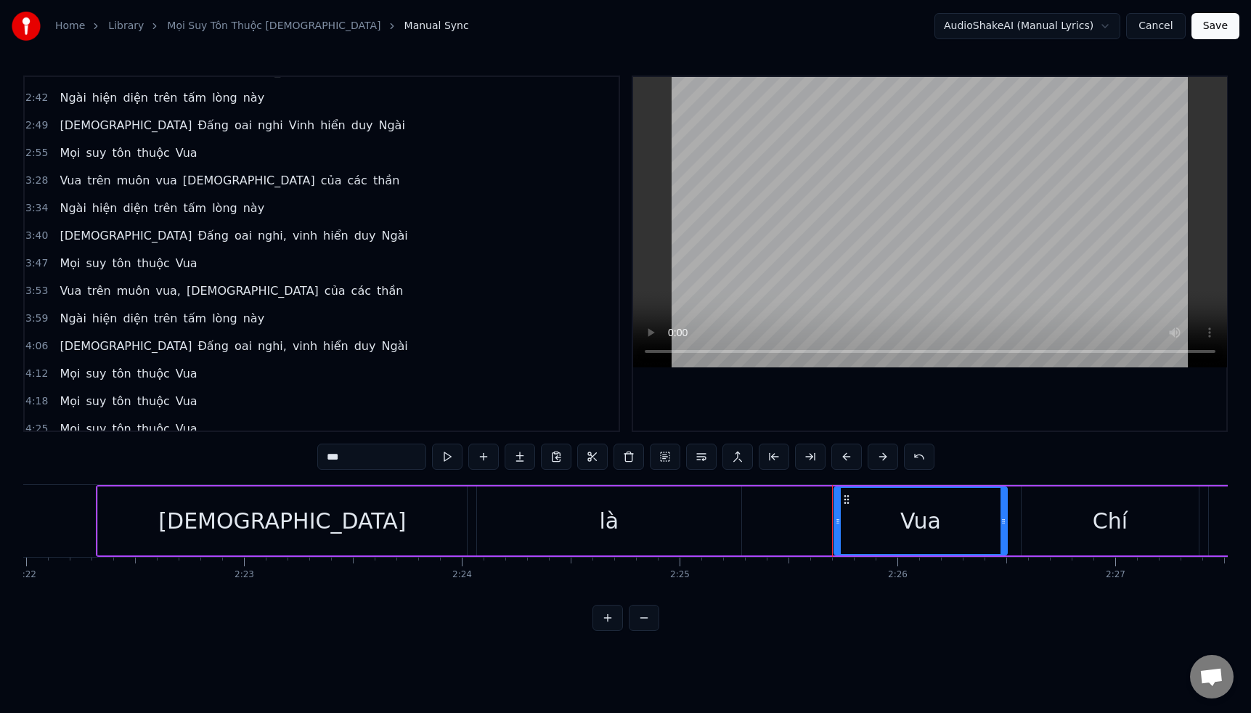
click at [156, 208] on span "trên" at bounding box center [165, 208] width 26 height 17
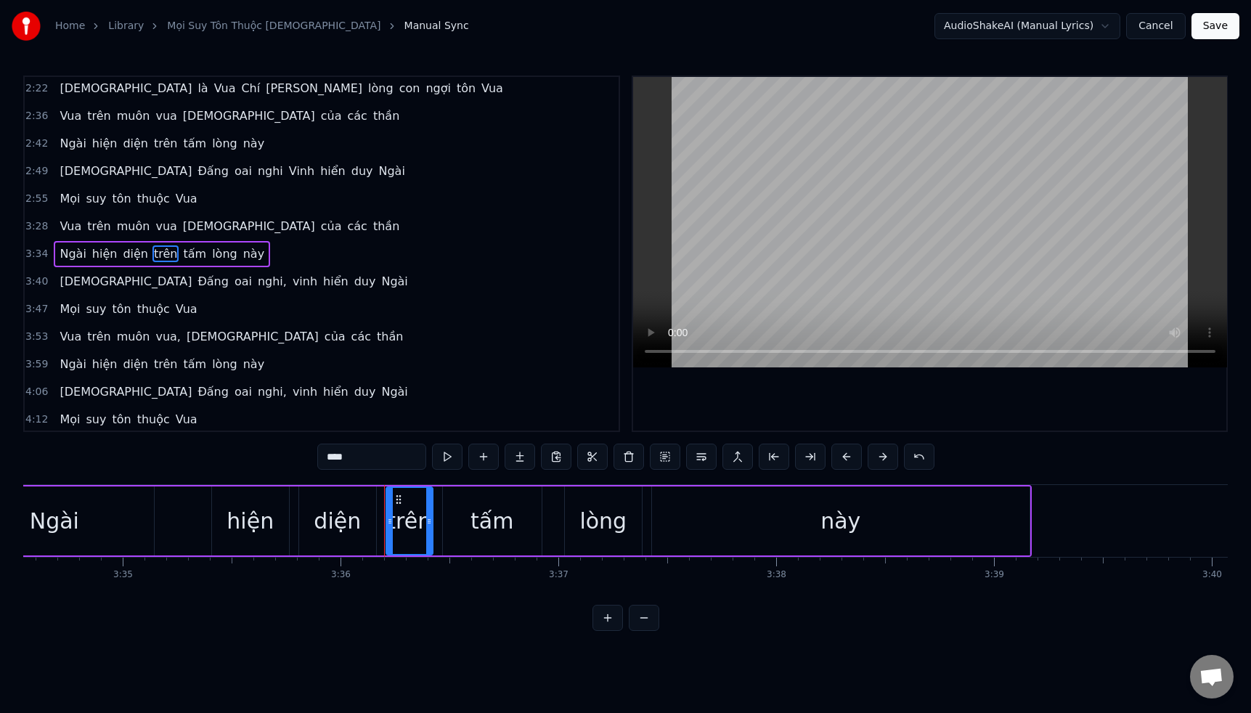
scroll to position [0, 47012]
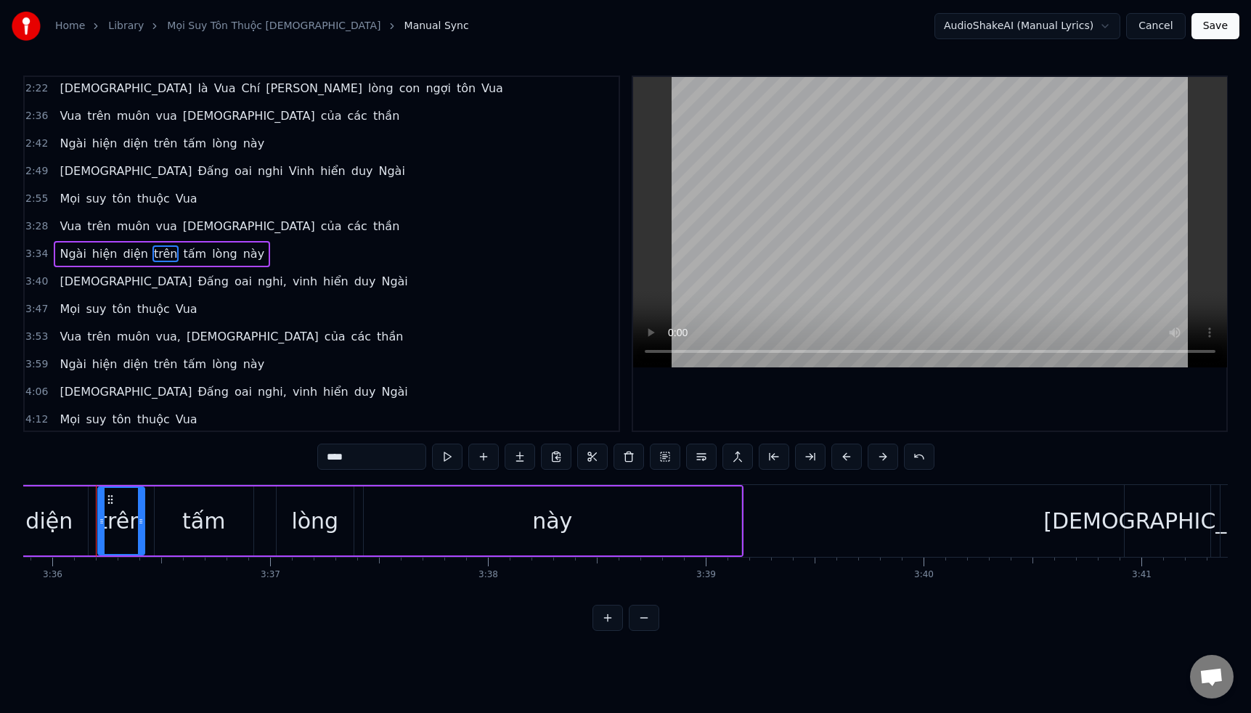
click at [351, 462] on input "****" at bounding box center [371, 457] width 109 height 26
click at [256, 285] on span "nghi," at bounding box center [272, 281] width 32 height 17
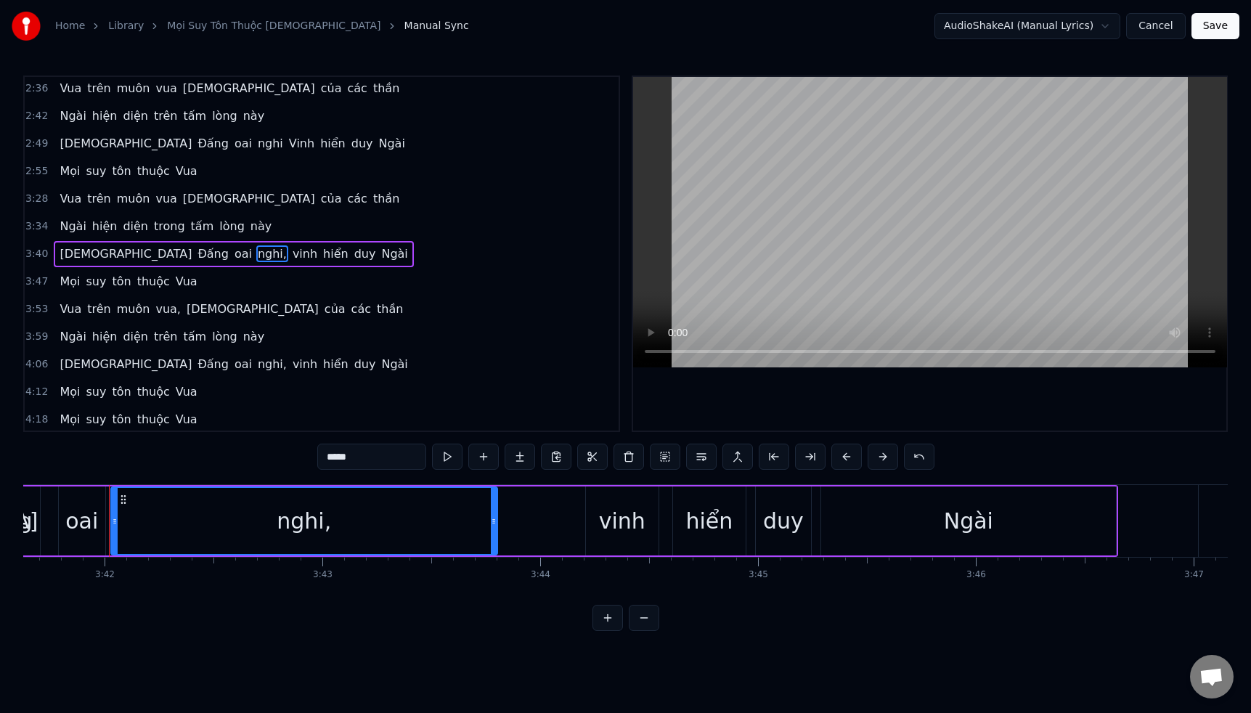
scroll to position [0, 48279]
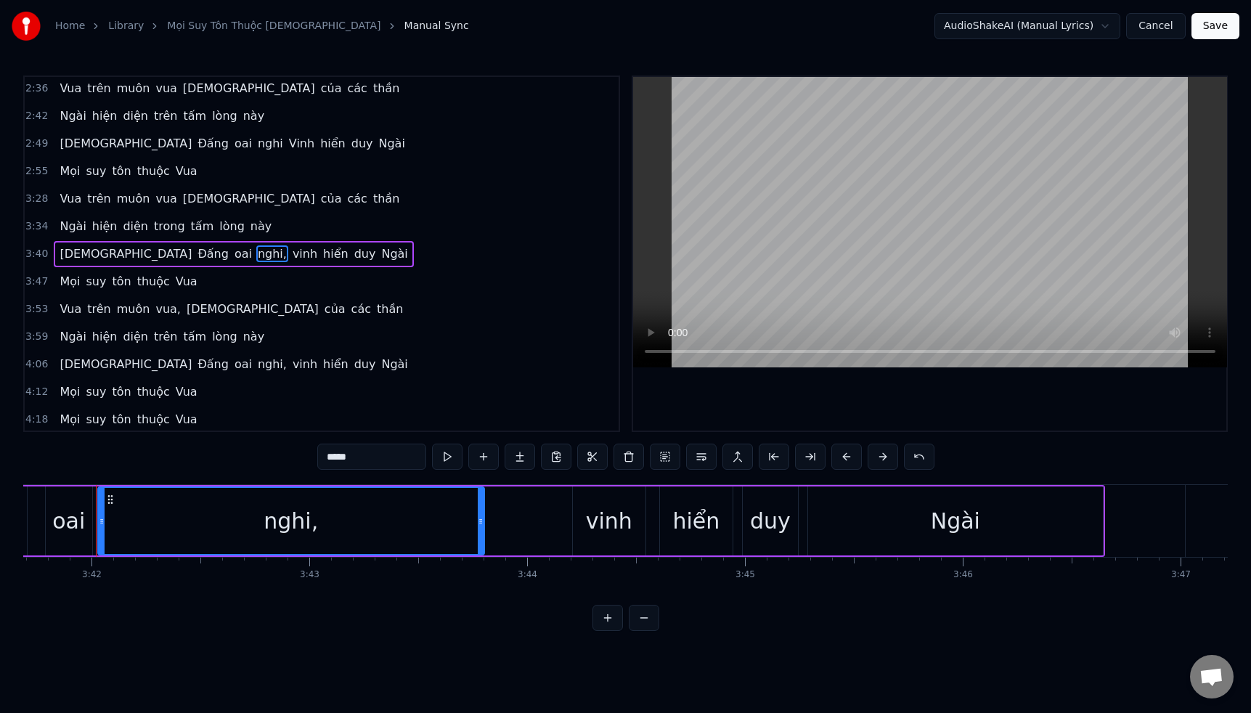
click at [362, 460] on input "*****" at bounding box center [371, 457] width 109 height 26
click at [287, 252] on span "vinh" at bounding box center [301, 253] width 28 height 17
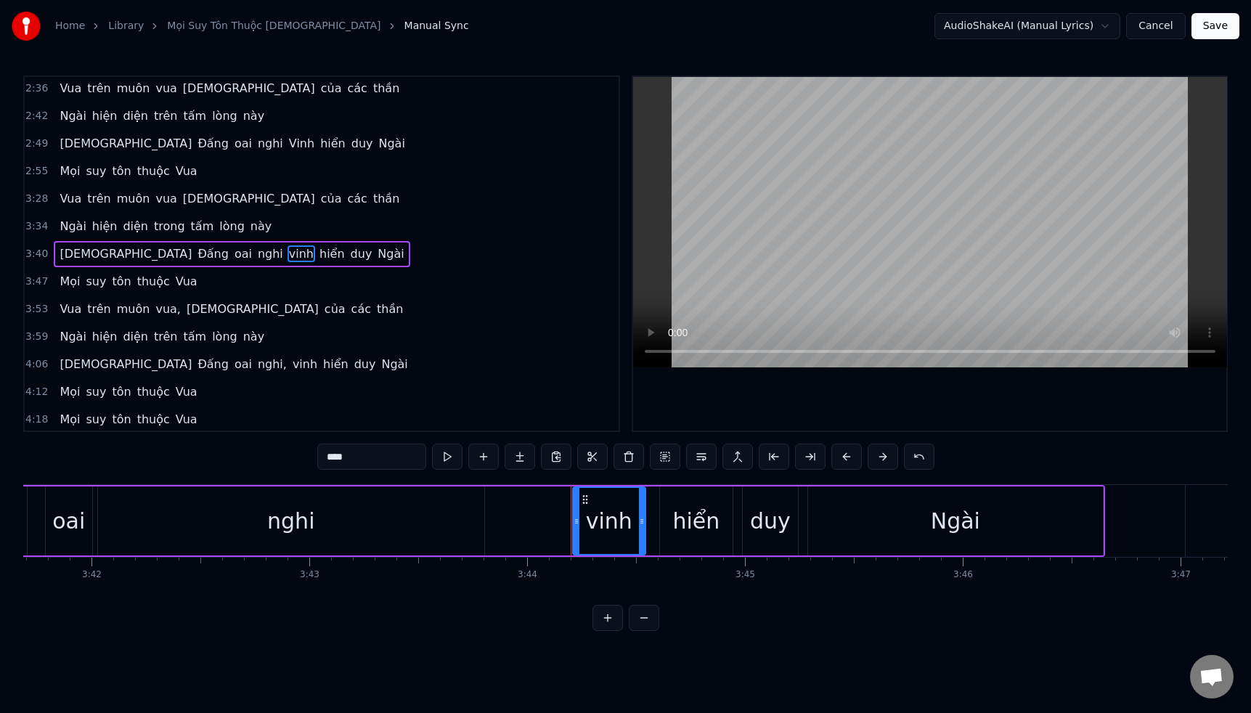
drag, startPoint x: 327, startPoint y: 459, endPoint x: 316, endPoint y: 457, distance: 11.8
click at [316, 457] on div "0:31 Đưa đôi tay lên cao con thờ phượng [DEMOGRAPHIC_DATA] 0:38 Với cả tâm linh…" at bounding box center [625, 352] width 1204 height 555
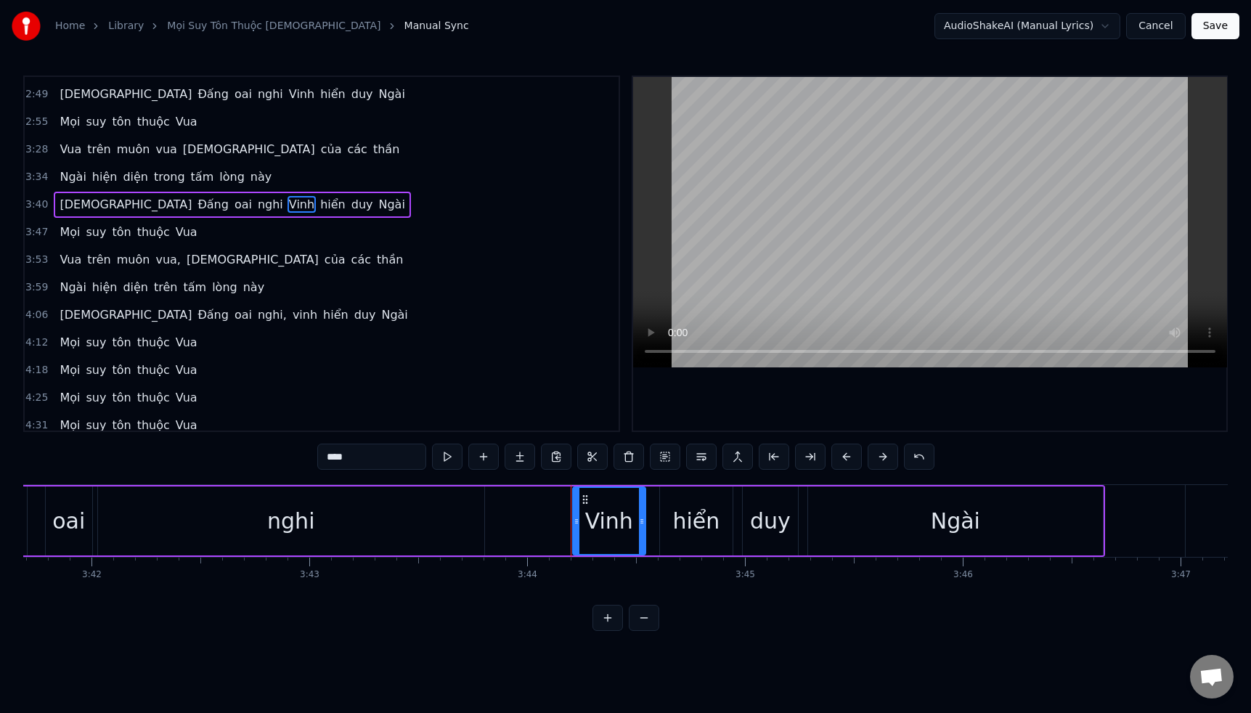
scroll to position [412, 0]
click at [163, 256] on span "vua," at bounding box center [168, 257] width 28 height 17
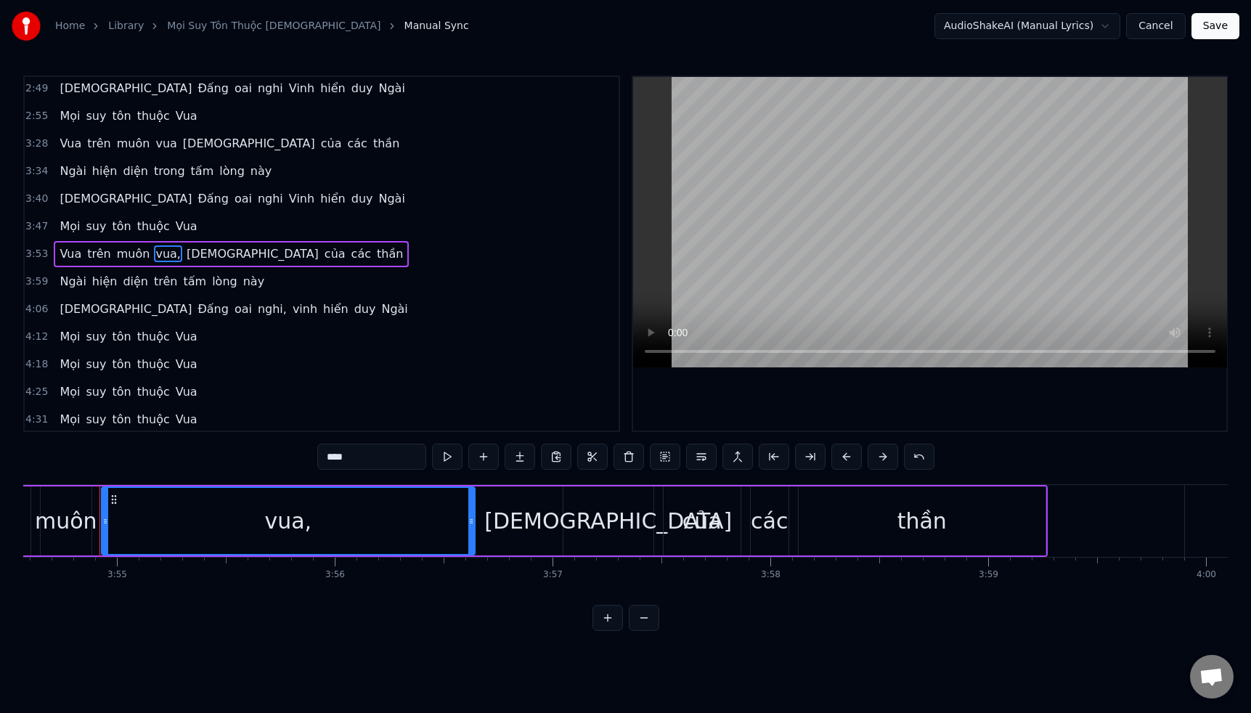
scroll to position [0, 51089]
click at [354, 455] on input "****" at bounding box center [371, 457] width 109 height 26
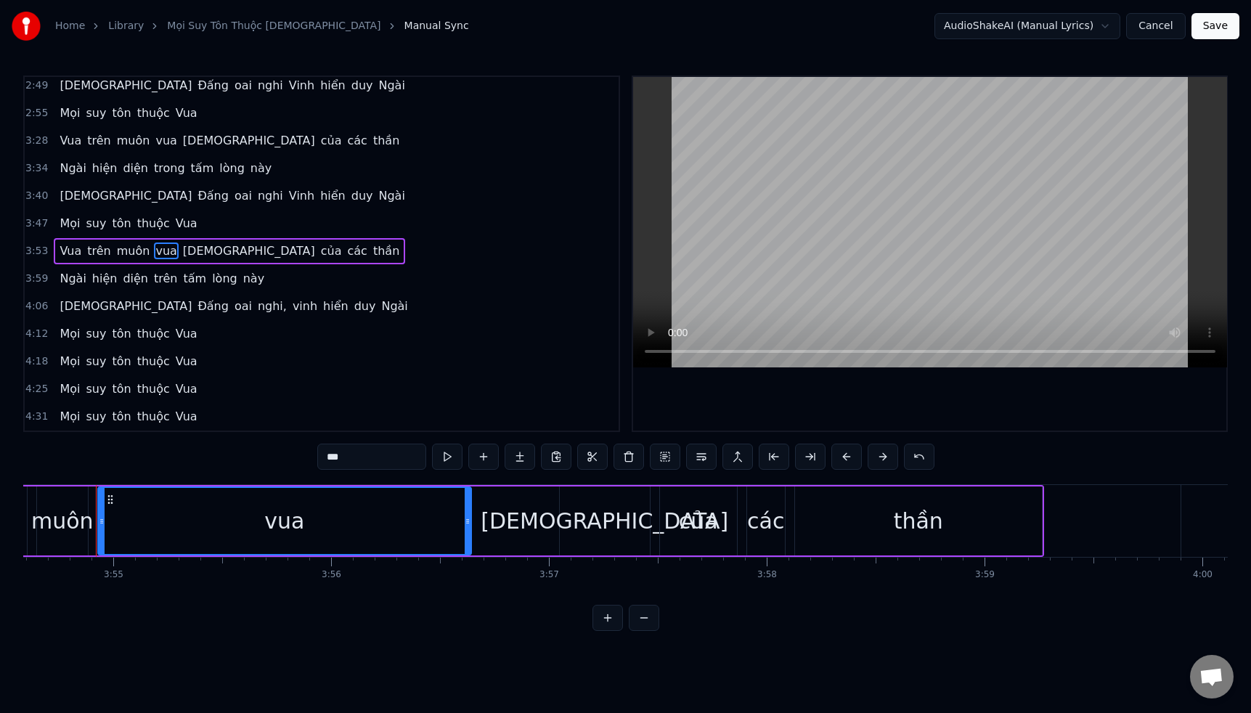
click at [158, 282] on span "trên" at bounding box center [165, 278] width 26 height 17
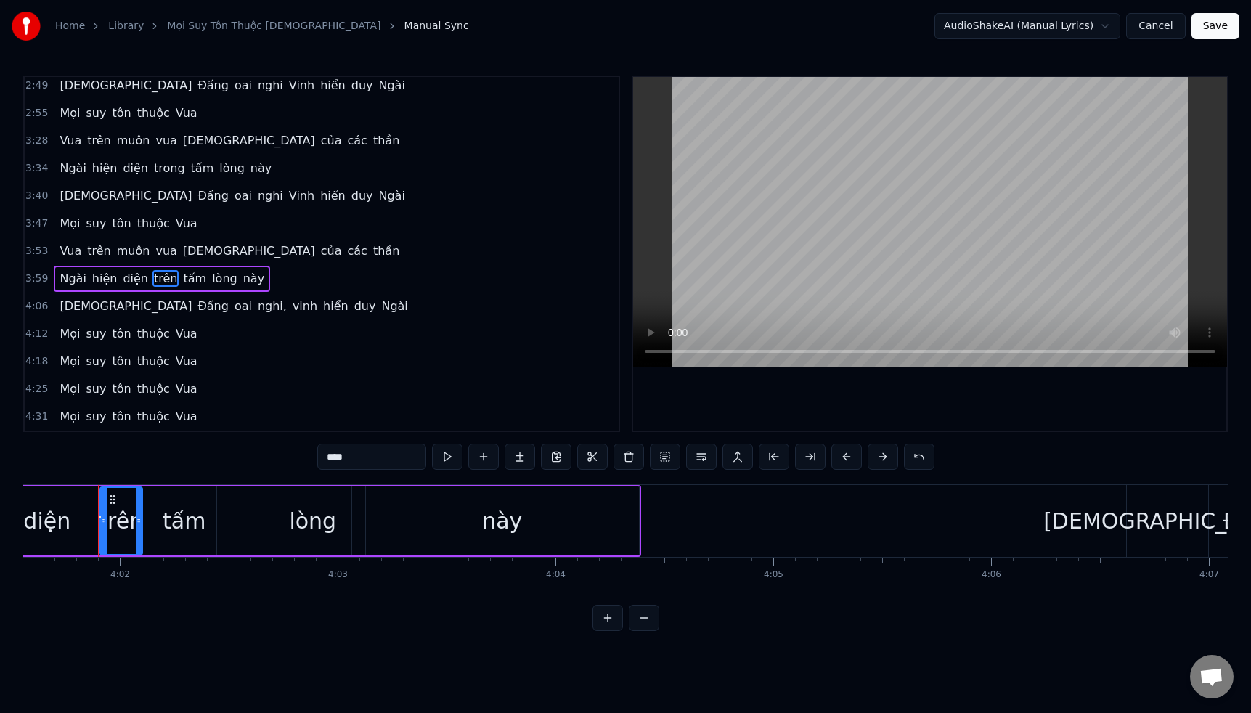
scroll to position [0, 52609]
click at [354, 461] on input "****" at bounding box center [371, 457] width 109 height 26
click at [256, 302] on span "nghi," at bounding box center [272, 306] width 32 height 17
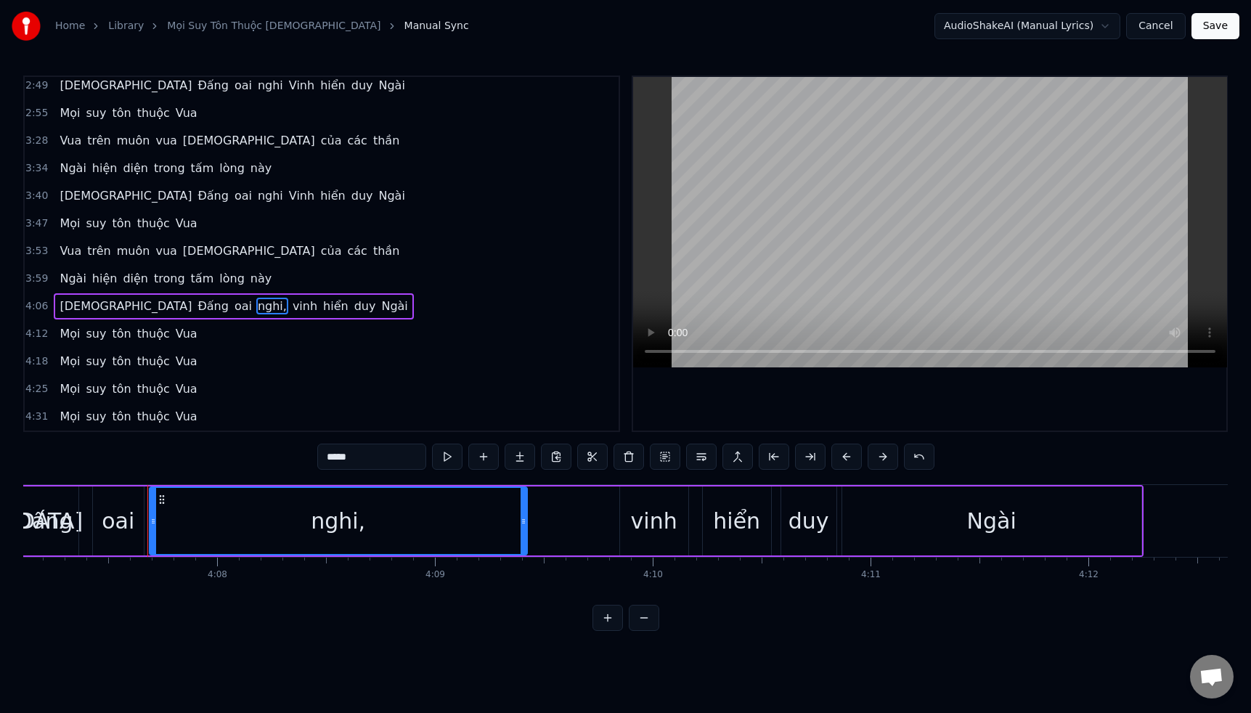
scroll to position [0, 53867]
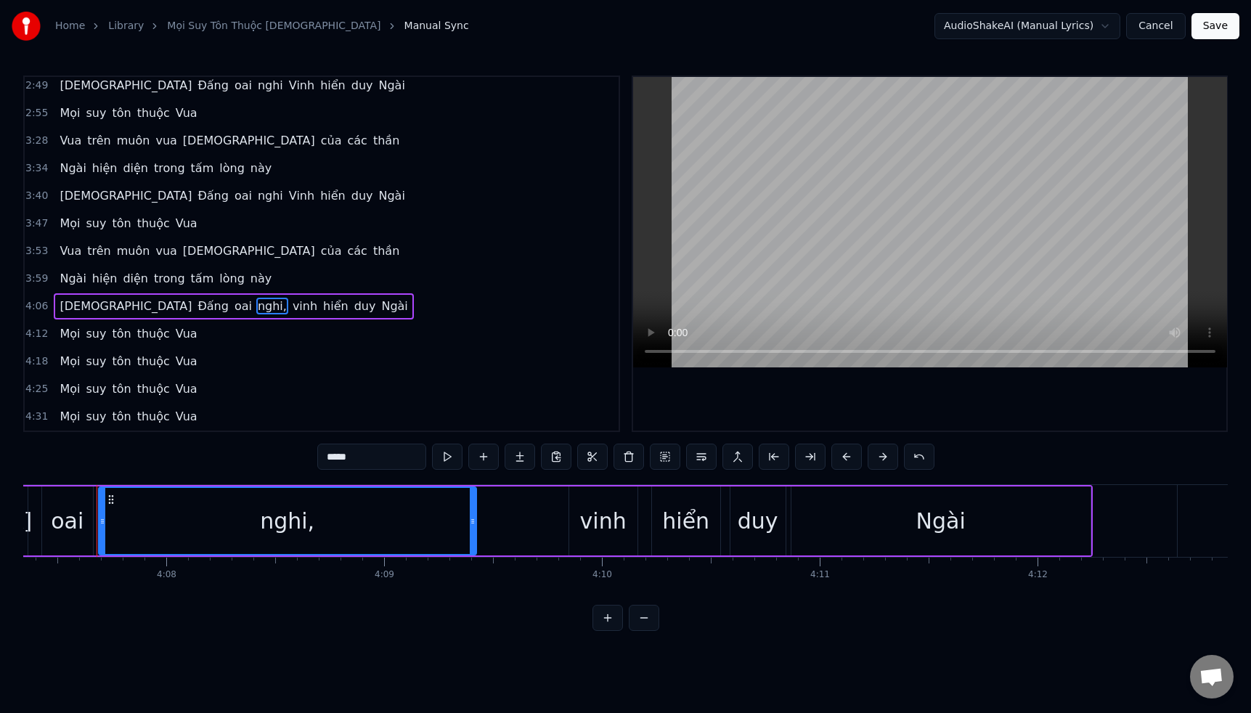
click at [377, 466] on input "*****" at bounding box center [371, 457] width 109 height 26
click at [287, 310] on span "vinh" at bounding box center [301, 306] width 28 height 17
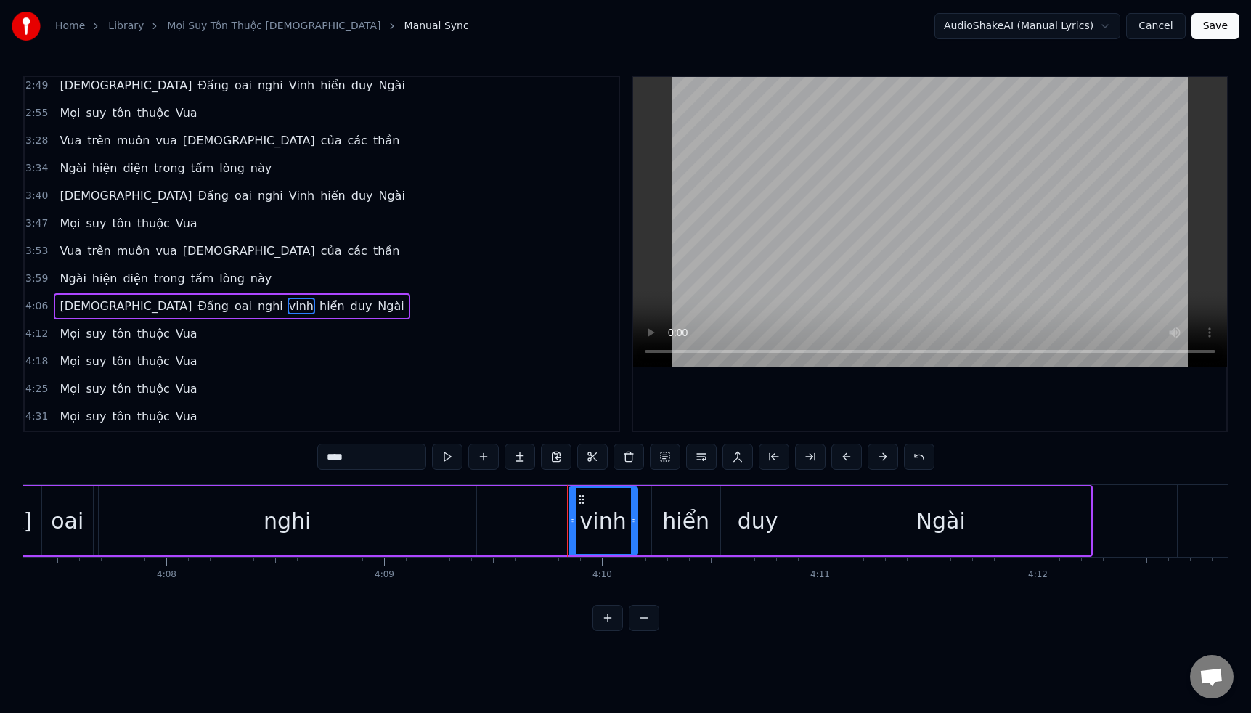
drag, startPoint x: 332, startPoint y: 459, endPoint x: 346, endPoint y: 466, distance: 16.2
click at [332, 459] on input "****" at bounding box center [371, 457] width 109 height 26
drag, startPoint x: 332, startPoint y: 457, endPoint x: 312, endPoint y: 455, distance: 19.7
click at [312, 455] on div "0:31 Đưa đôi tay lên cao con thờ phượng [DEMOGRAPHIC_DATA] 0:38 Với cả tâm linh…" at bounding box center [625, 352] width 1204 height 555
click at [352, 452] on input "****" at bounding box center [371, 457] width 109 height 26
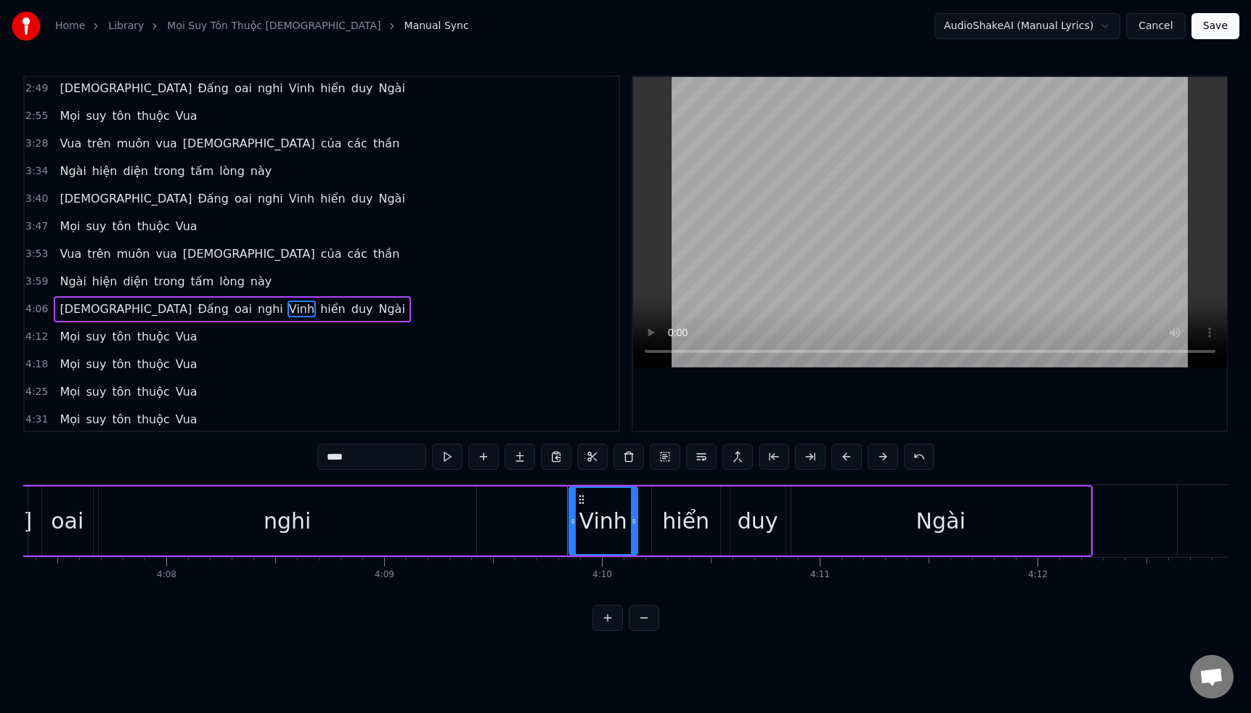
click at [152, 340] on span "thuộc" at bounding box center [154, 336] width 36 height 17
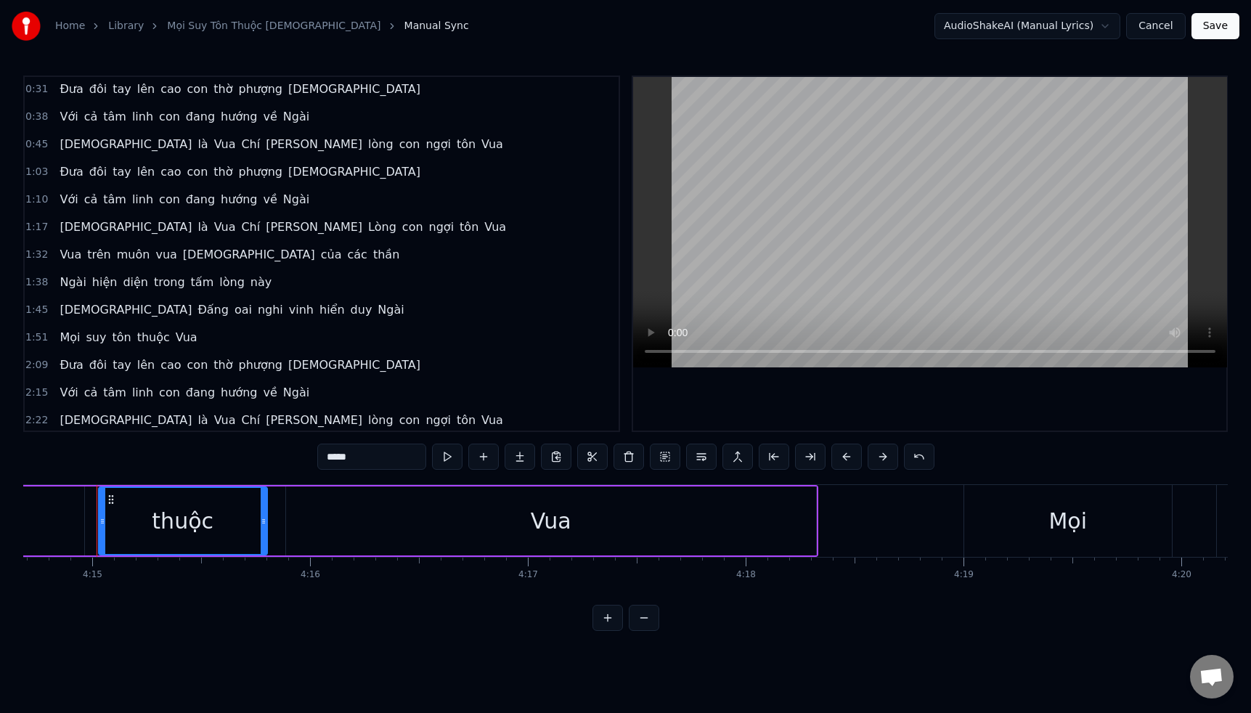
scroll to position [0, 0]
click at [65, 86] on span "Đưa" at bounding box center [71, 90] width 26 height 17
type input "***"
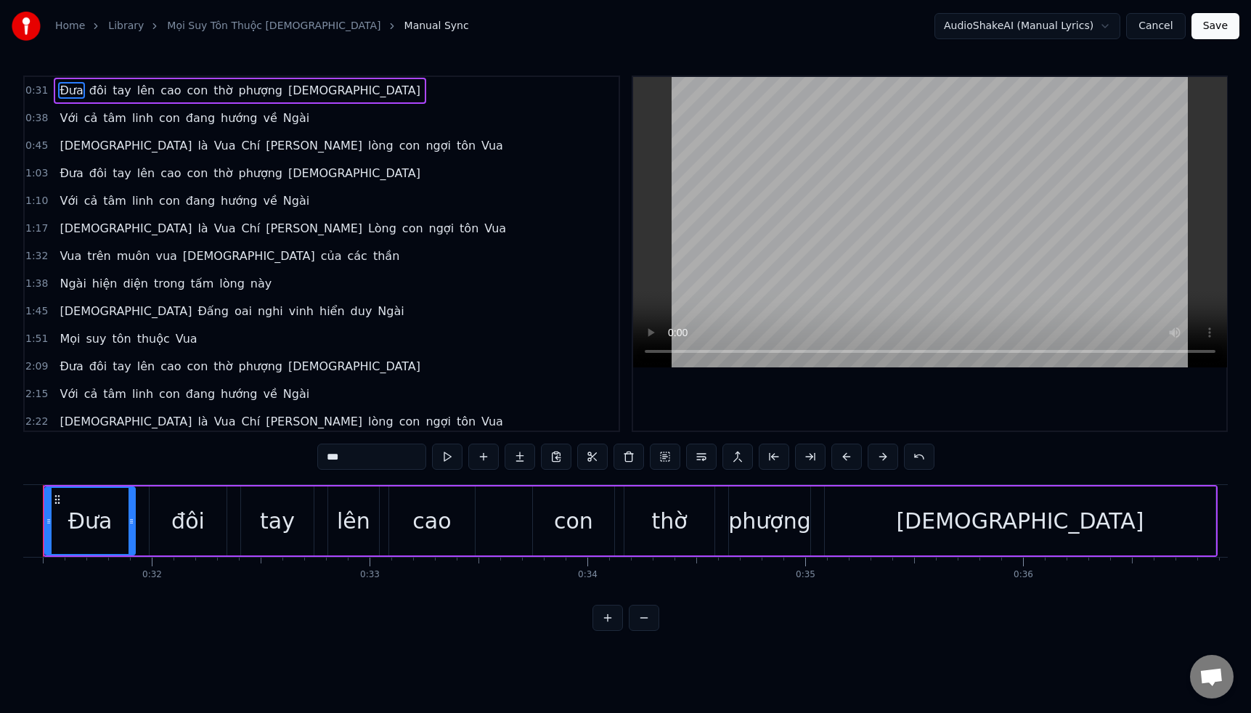
scroll to position [0, 6788]
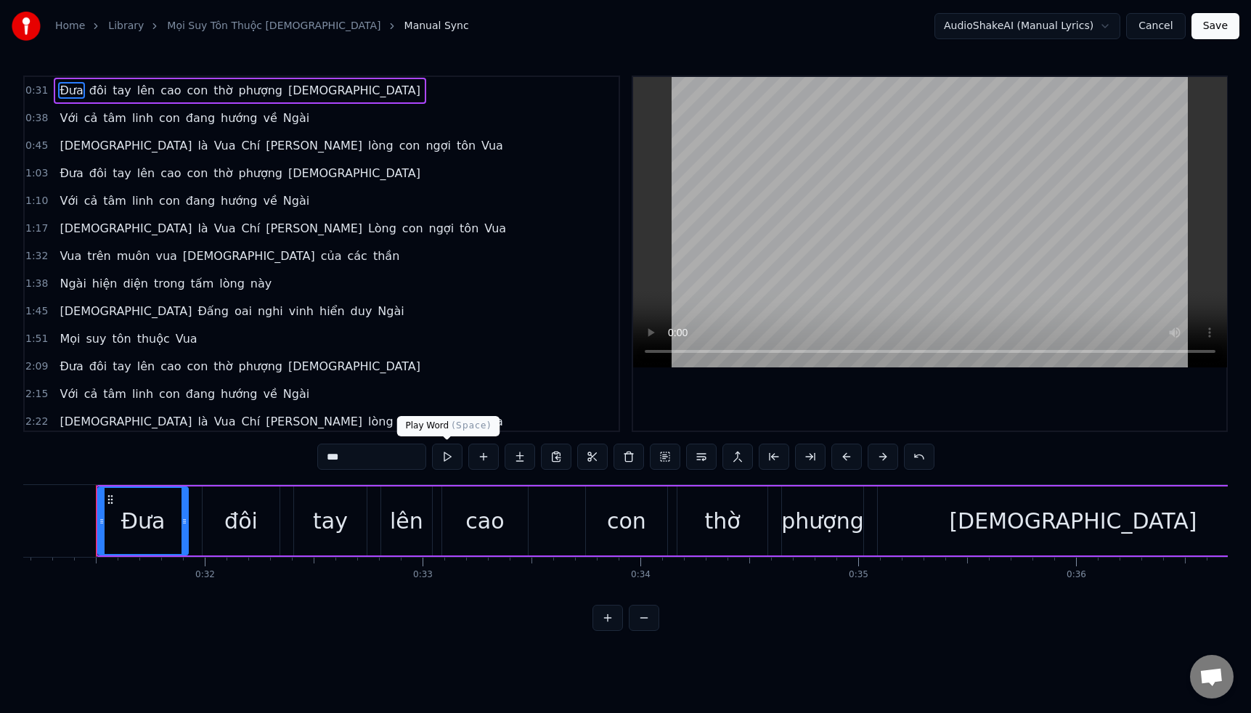
click at [446, 456] on button at bounding box center [447, 457] width 30 height 26
click at [446, 457] on button at bounding box center [447, 457] width 30 height 26
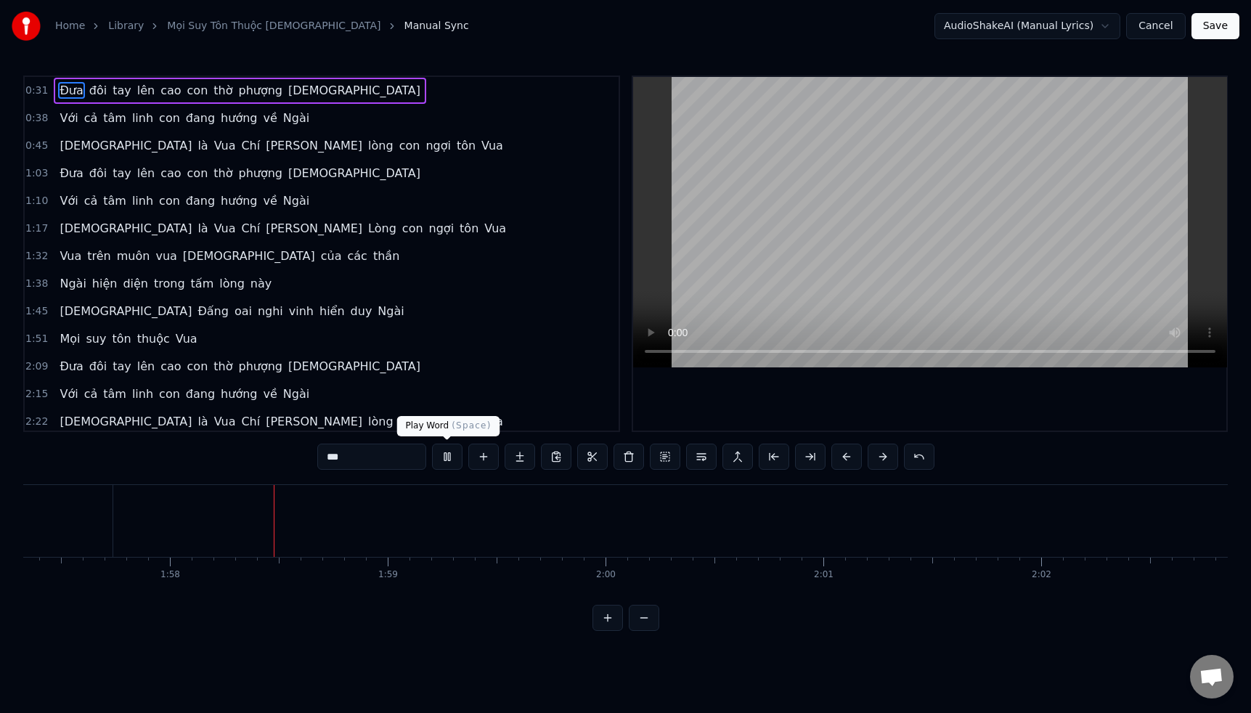
scroll to position [0, 25571]
click at [452, 458] on button at bounding box center [447, 457] width 30 height 26
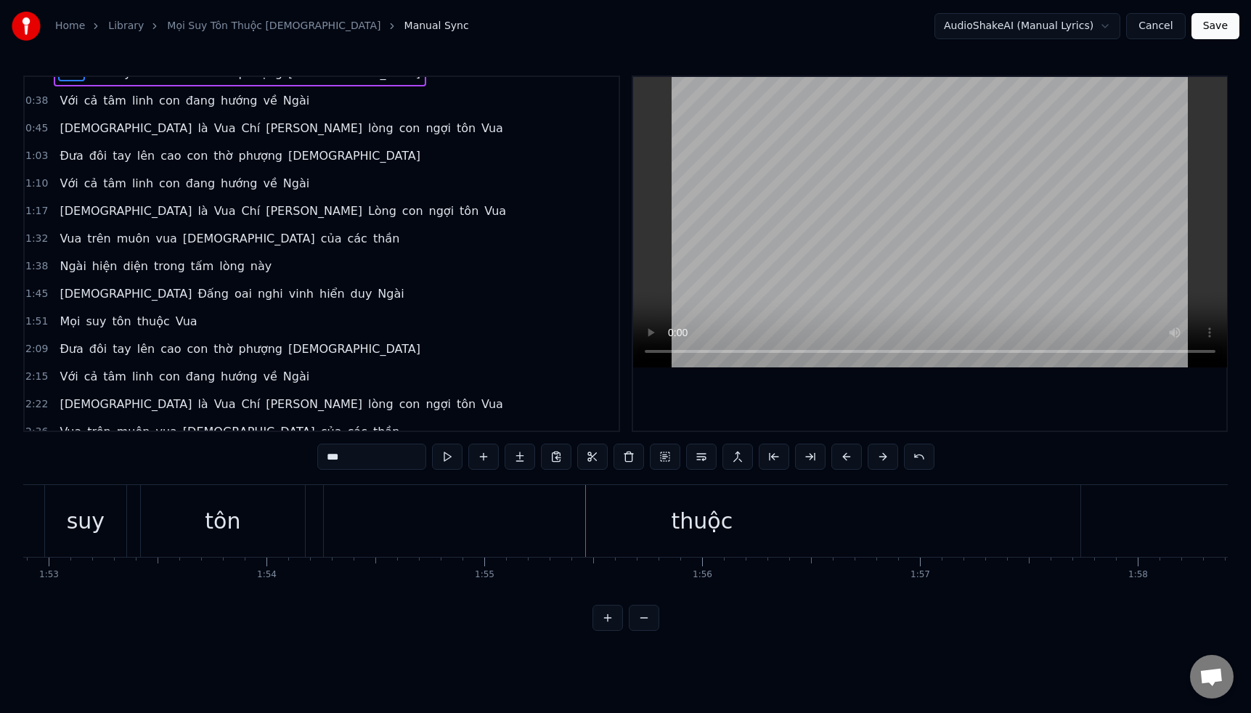
scroll to position [0, 24580]
click at [905, 519] on div "thuộc" at bounding box center [706, 521] width 756 height 72
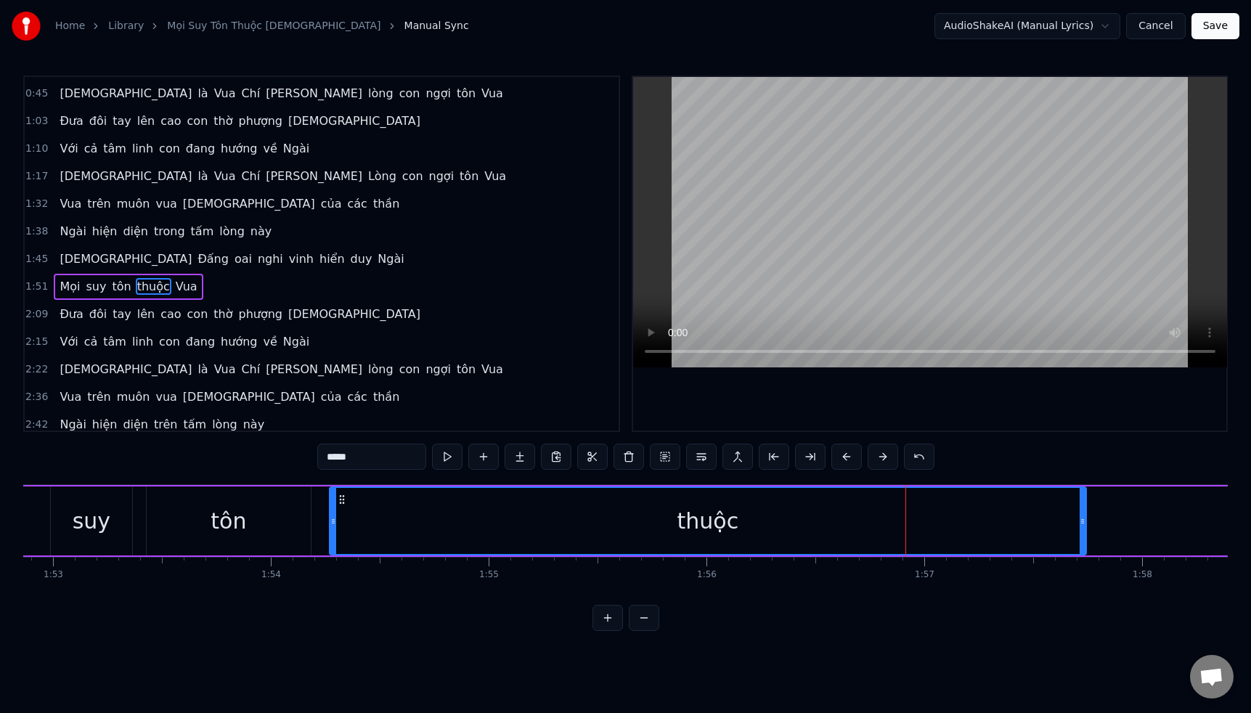
scroll to position [85, 0]
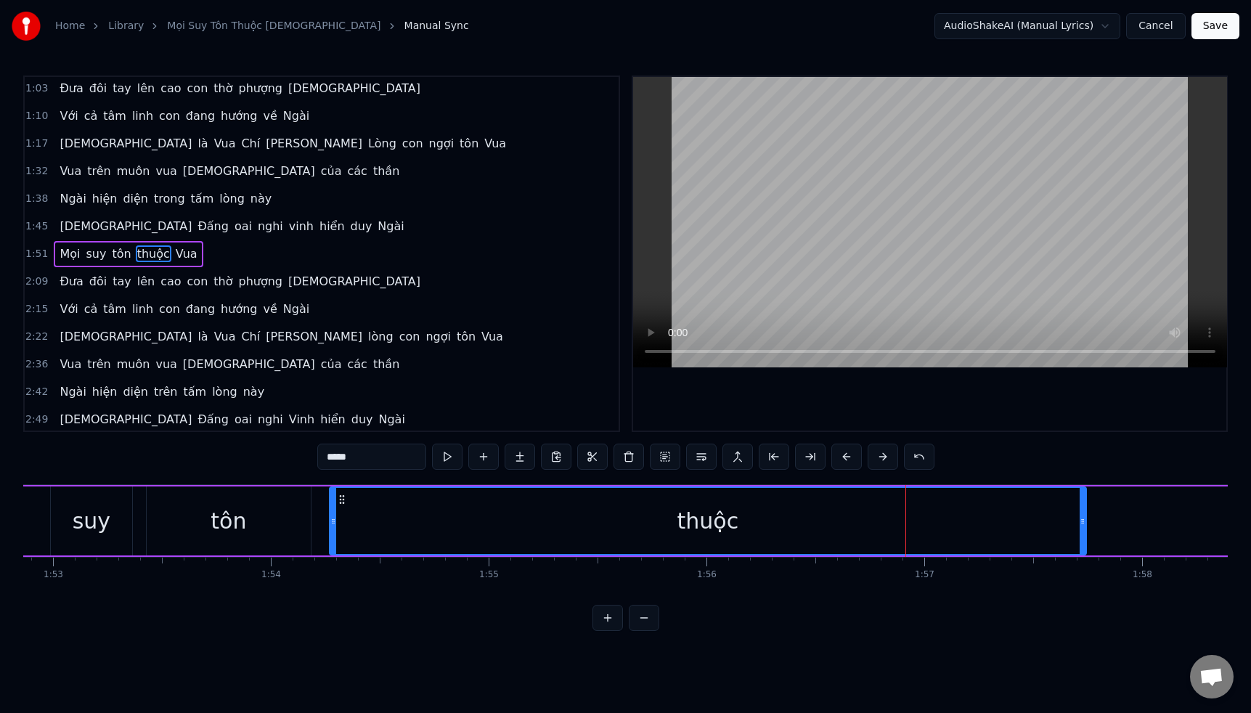
click at [759, 515] on div "thuộc" at bounding box center [707, 521] width 755 height 66
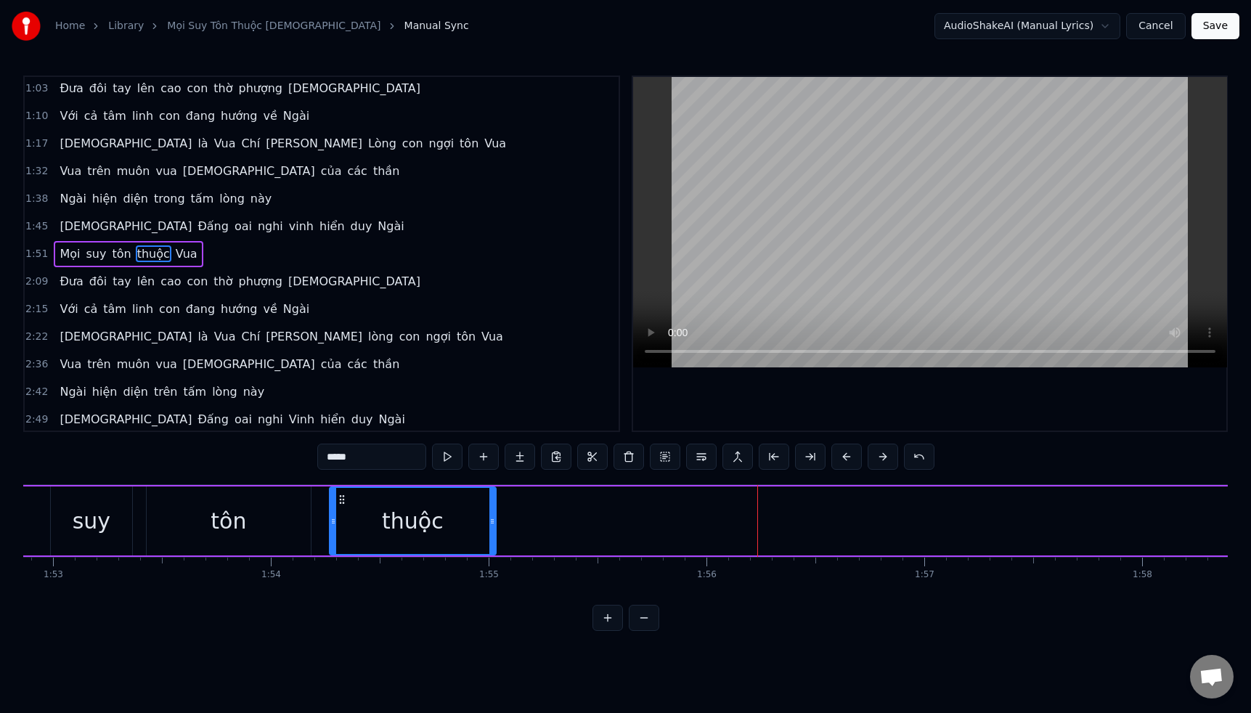
drag, startPoint x: 1082, startPoint y: 528, endPoint x: 493, endPoint y: 474, distance: 591.2
click at [493, 474] on div "0:31 Đưa đôi tay lên cao con thờ phượng [DEMOGRAPHIC_DATA] 0:38 Với cả tâm linh…" at bounding box center [625, 352] width 1204 height 555
click at [417, 514] on div "thuộc" at bounding box center [413, 521] width 62 height 33
click at [259, 529] on div "tôn" at bounding box center [229, 520] width 164 height 69
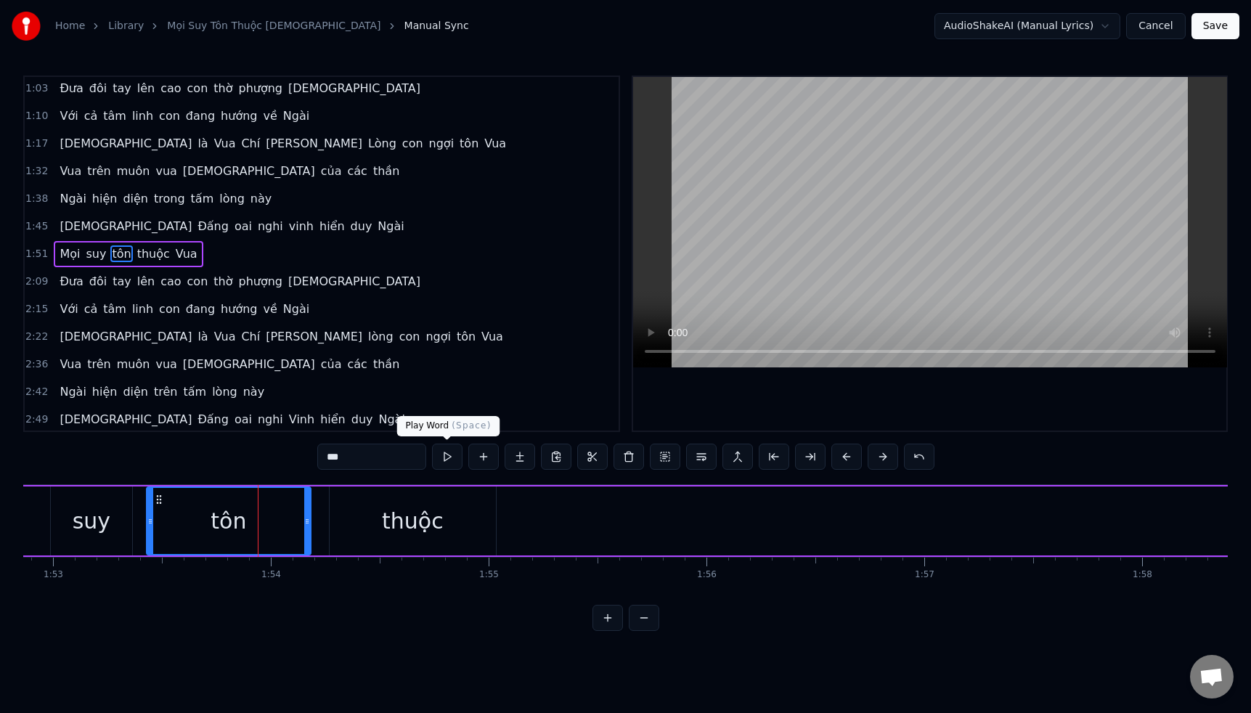
click at [444, 459] on button at bounding box center [447, 457] width 30 height 26
click at [421, 502] on div "thuộc" at bounding box center [413, 520] width 166 height 69
type input "*****"
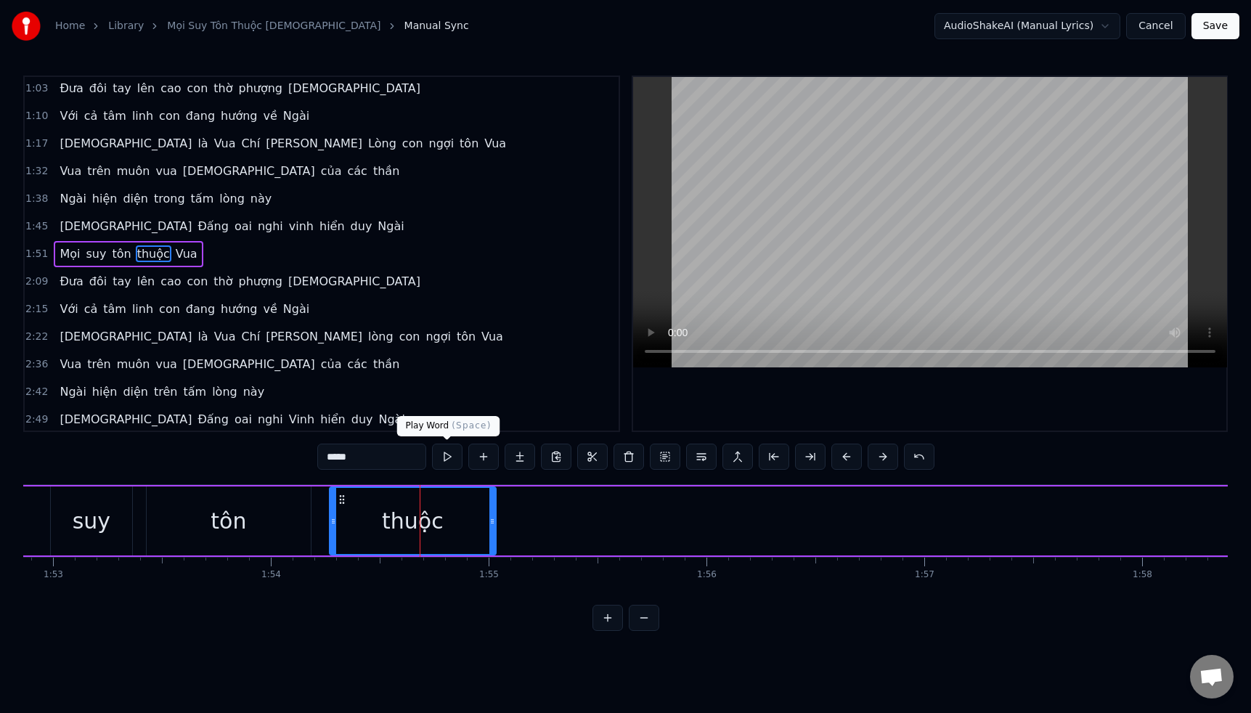
click at [441, 463] on button at bounding box center [447, 457] width 30 height 26
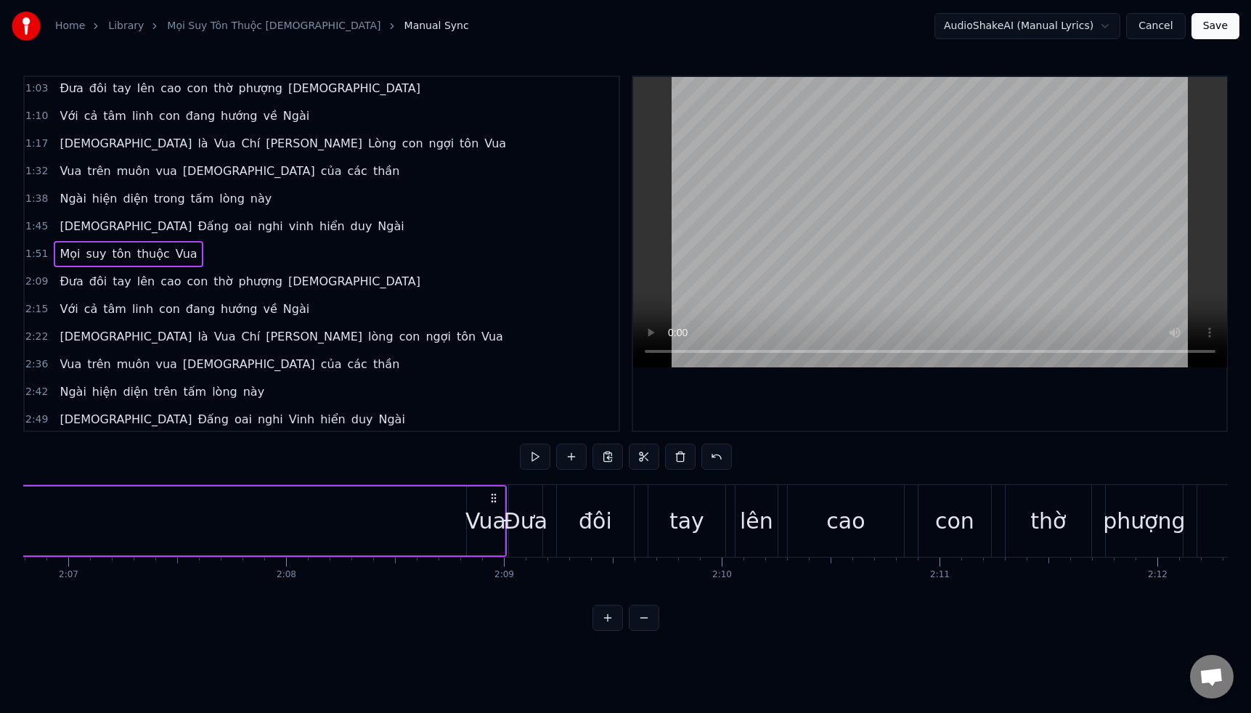
scroll to position [0, 27621]
click at [486, 515] on div "Vua" at bounding box center [478, 521] width 41 height 33
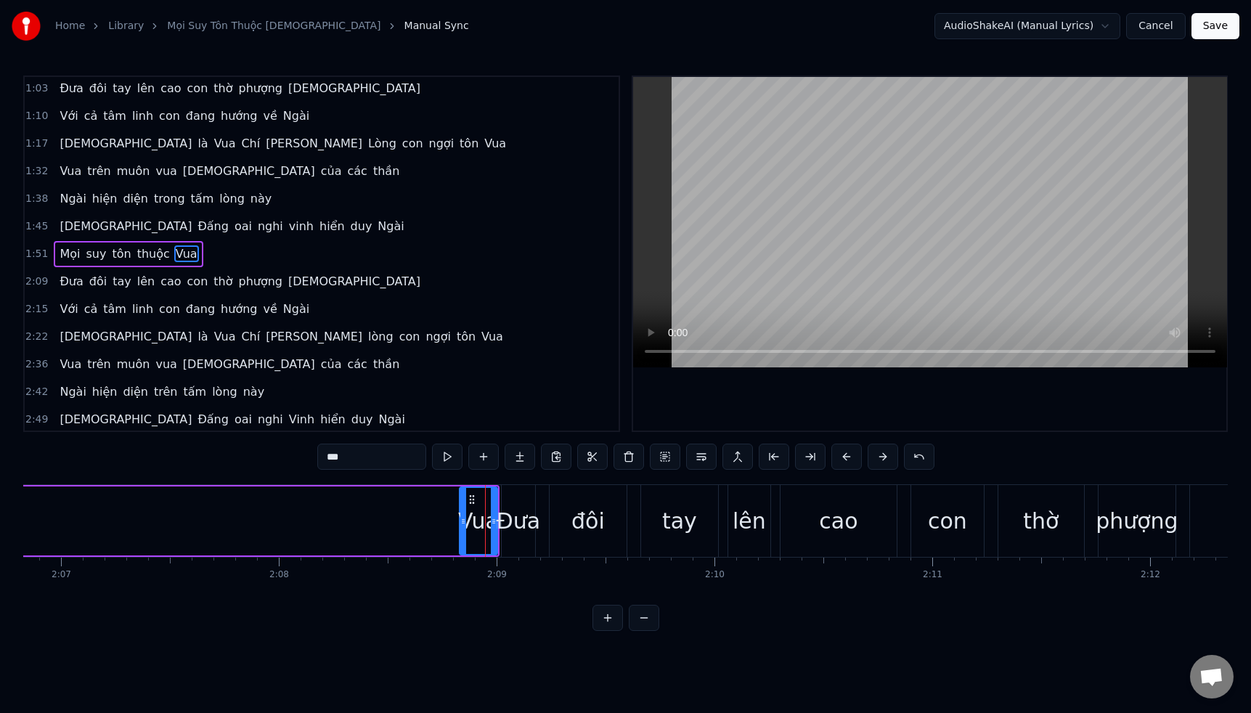
drag, startPoint x: 428, startPoint y: 520, endPoint x: 444, endPoint y: 522, distance: 15.4
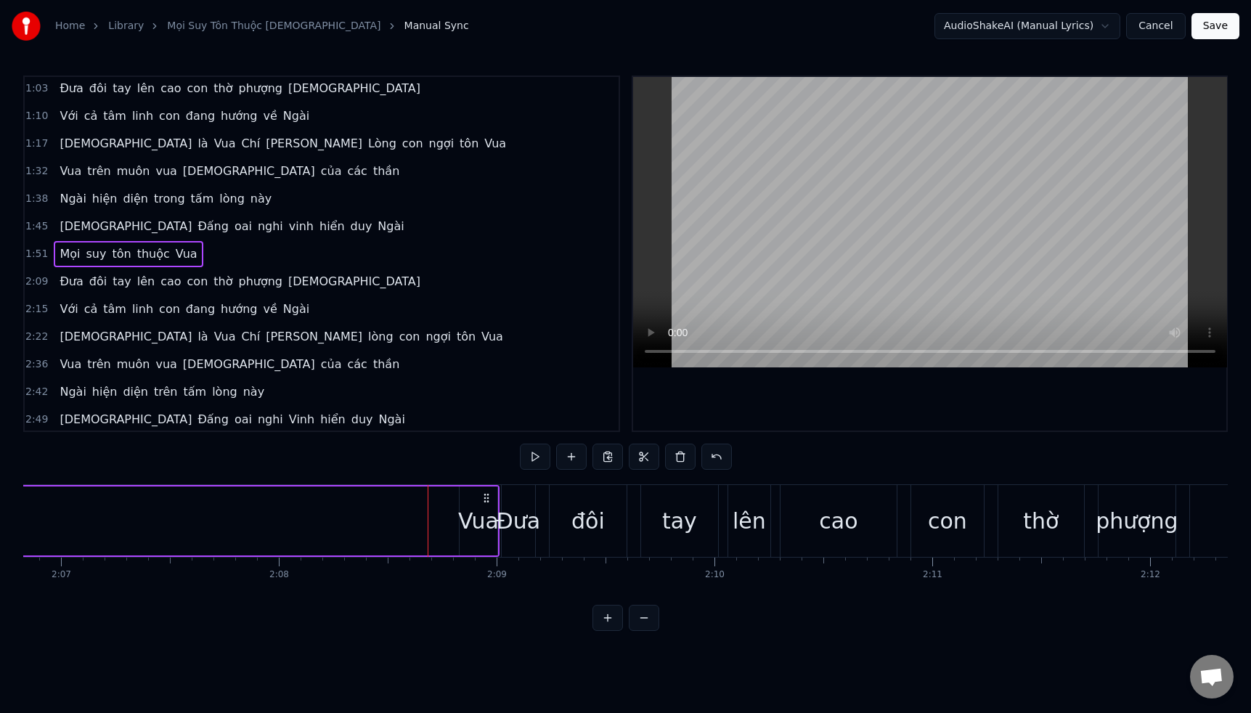
click at [468, 522] on div "Vua" at bounding box center [478, 521] width 41 height 33
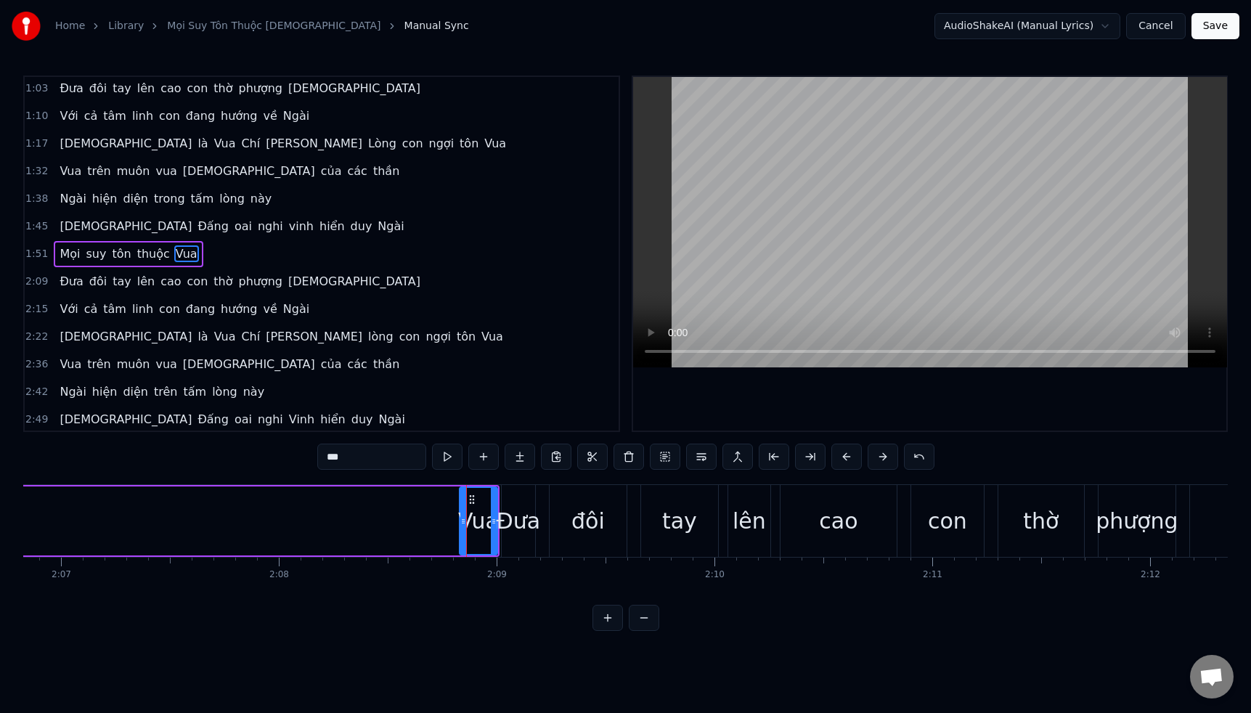
drag, startPoint x: 466, startPoint y: 523, endPoint x: 356, endPoint y: 510, distance: 111.0
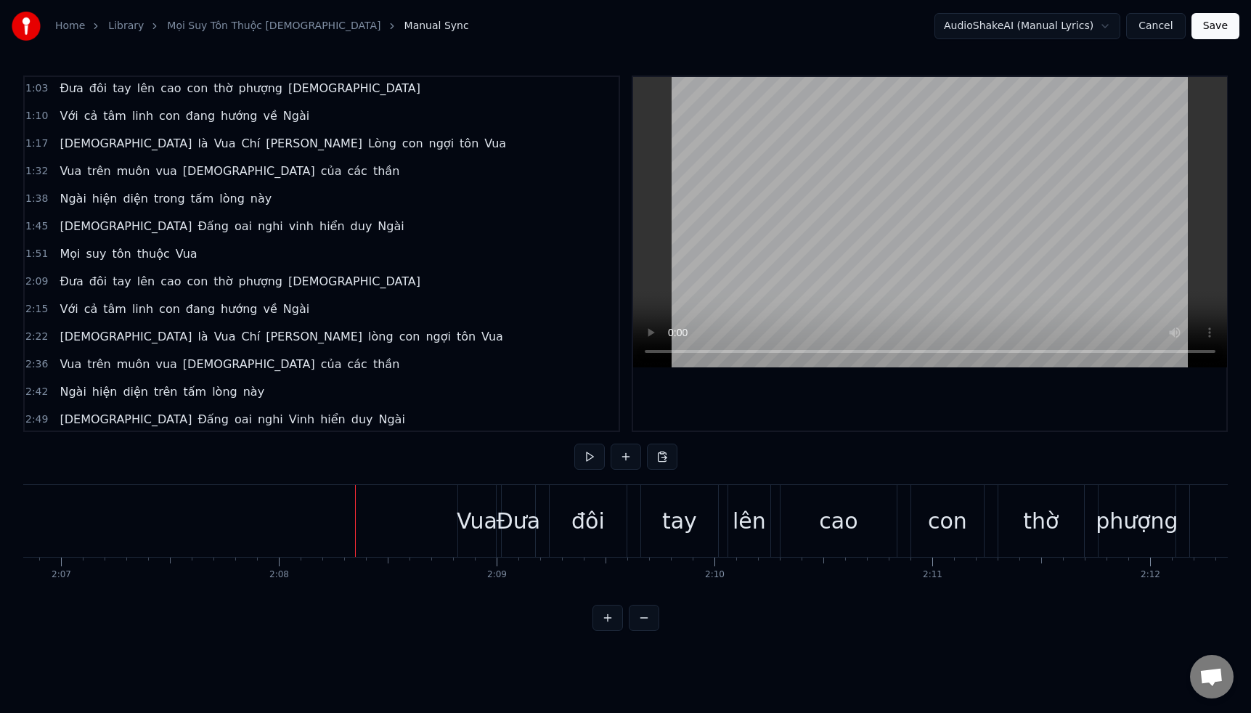
click at [467, 518] on div "Vua" at bounding box center [477, 521] width 41 height 33
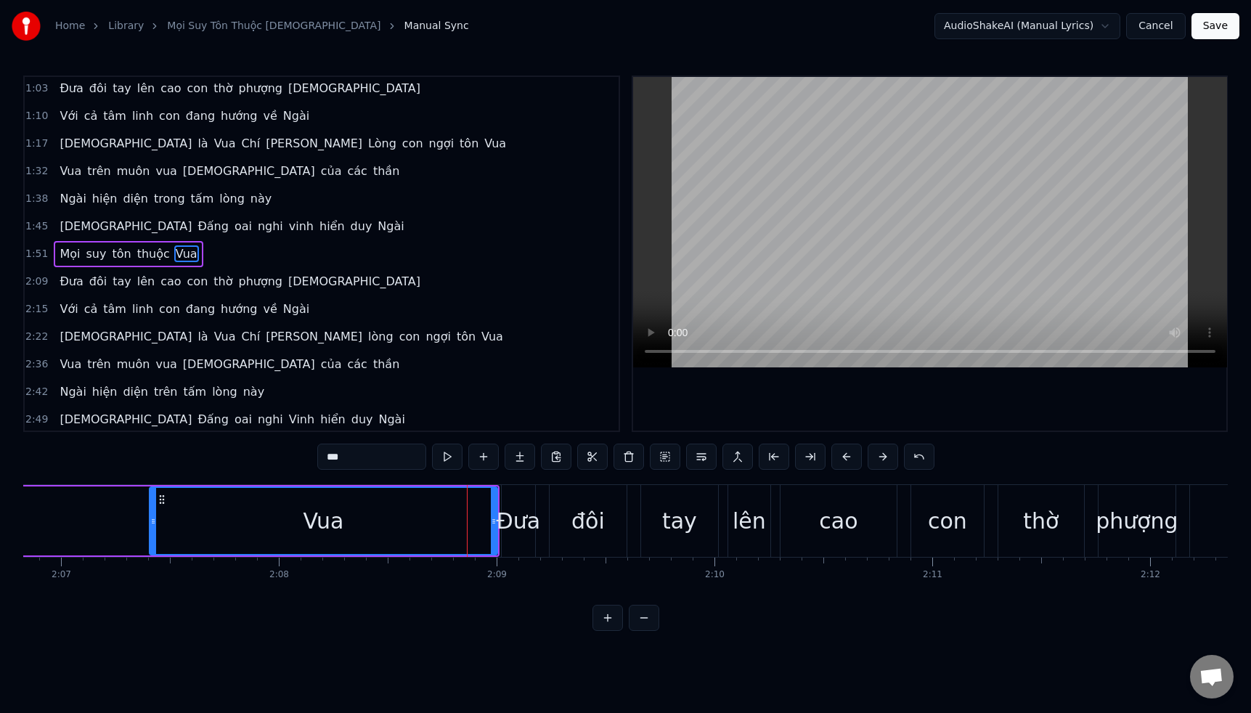
drag, startPoint x: 463, startPoint y: 521, endPoint x: 158, endPoint y: 487, distance: 307.5
click at [150, 486] on div "Vua" at bounding box center [323, 520] width 349 height 69
drag, startPoint x: 496, startPoint y: 523, endPoint x: 285, endPoint y: 507, distance: 211.9
click at [284, 507] on div at bounding box center [282, 521] width 6 height 66
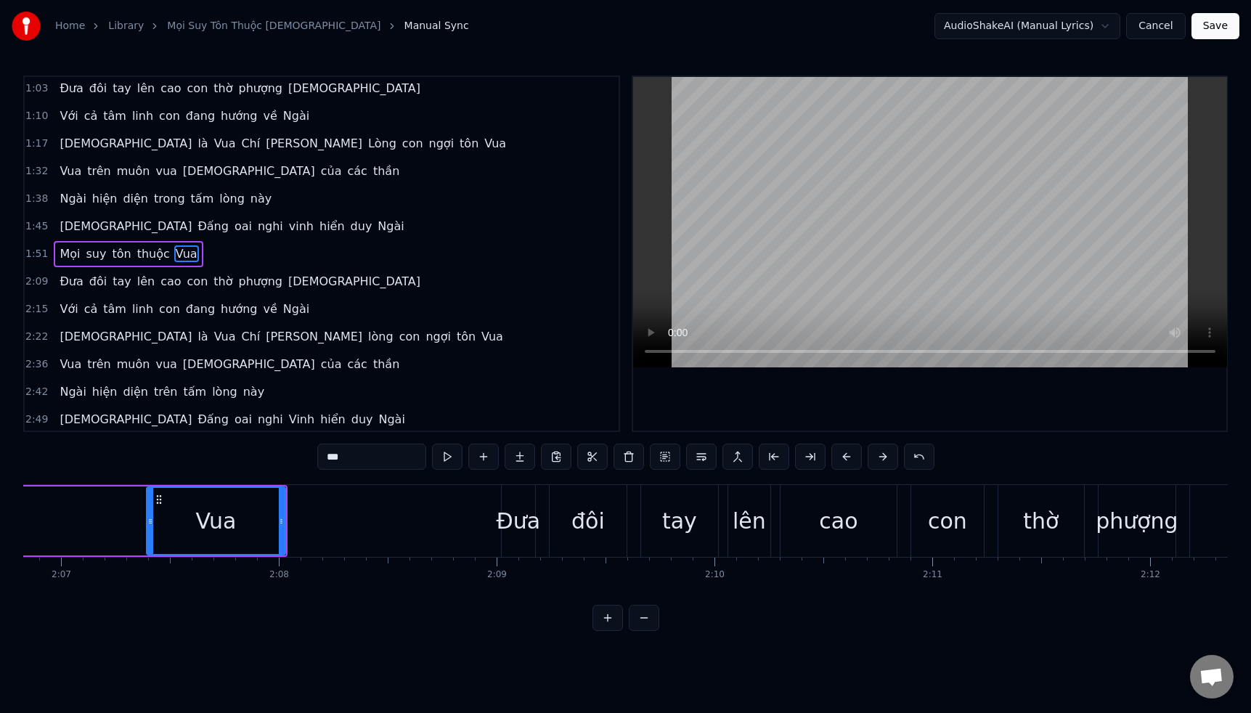
click at [511, 523] on div "Đưa" at bounding box center [519, 521] width 44 height 33
type input "***"
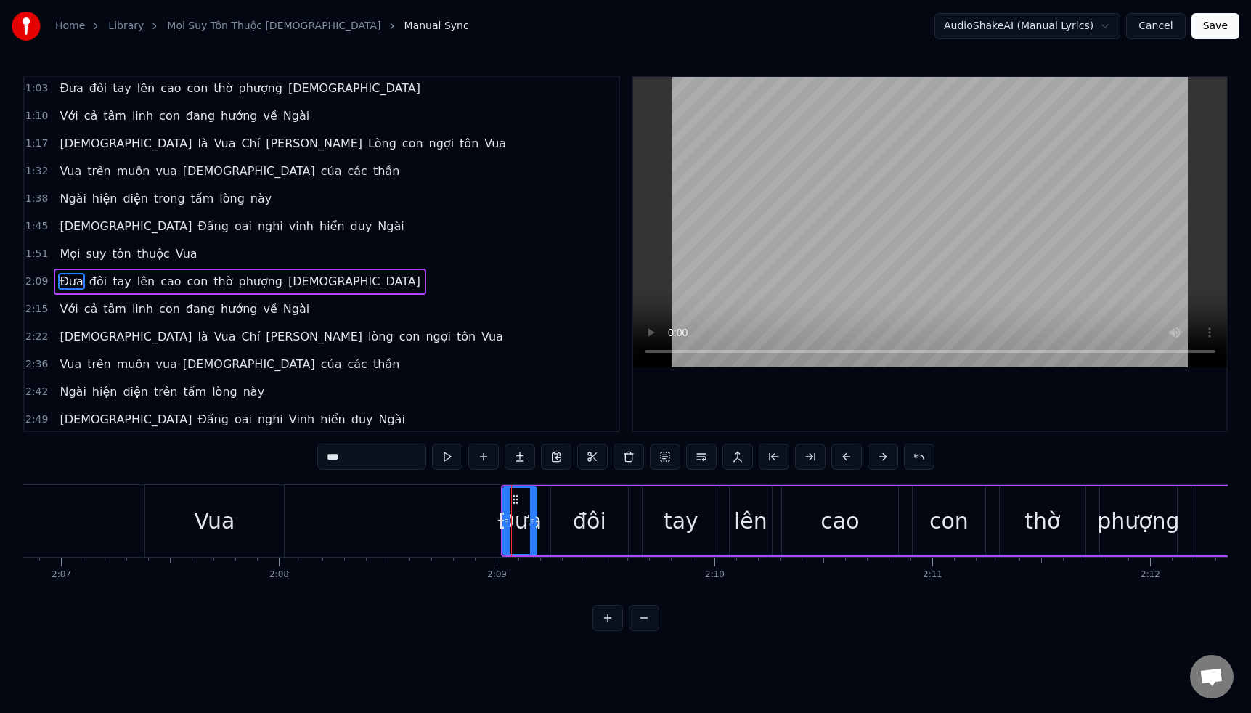
scroll to position [113, 0]
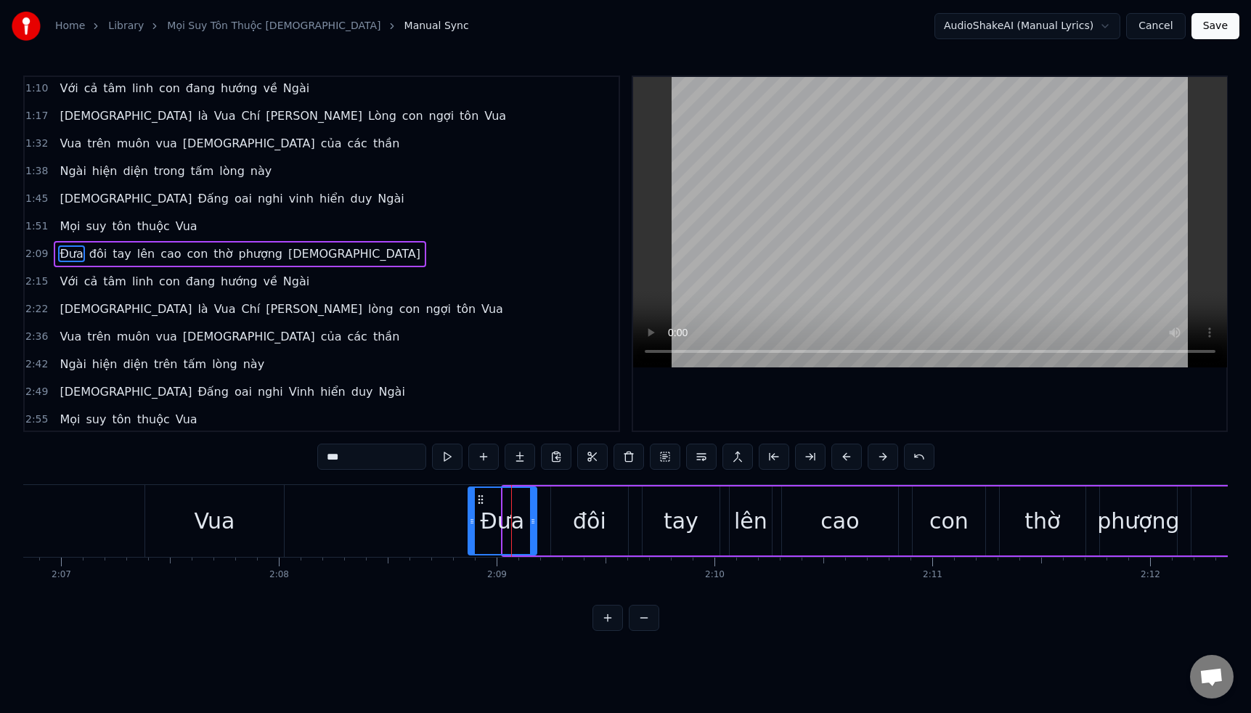
drag, startPoint x: 505, startPoint y: 522, endPoint x: 470, endPoint y: 518, distance: 35.1
click at [470, 518] on icon at bounding box center [472, 521] width 6 height 12
drag, startPoint x: 530, startPoint y: 523, endPoint x: 494, endPoint y: 519, distance: 36.6
click at [510, 522] on icon at bounding box center [513, 521] width 6 height 12
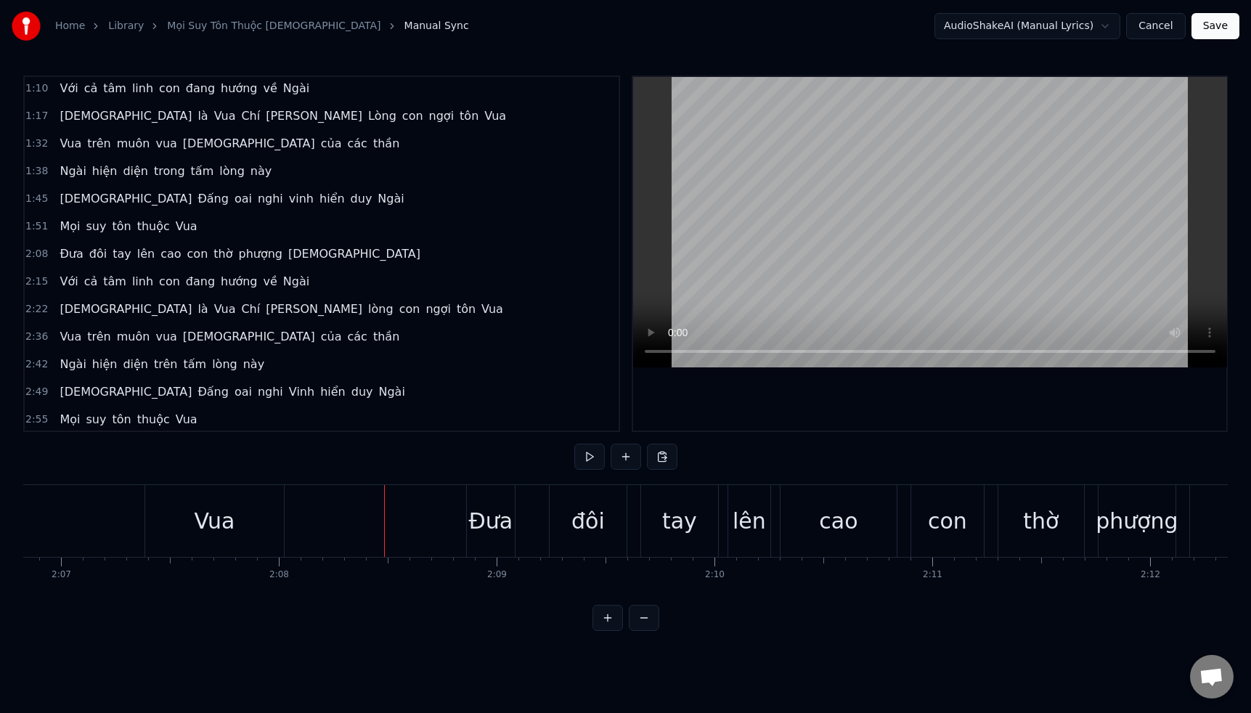
click at [482, 519] on div "Đưa" at bounding box center [491, 521] width 44 height 33
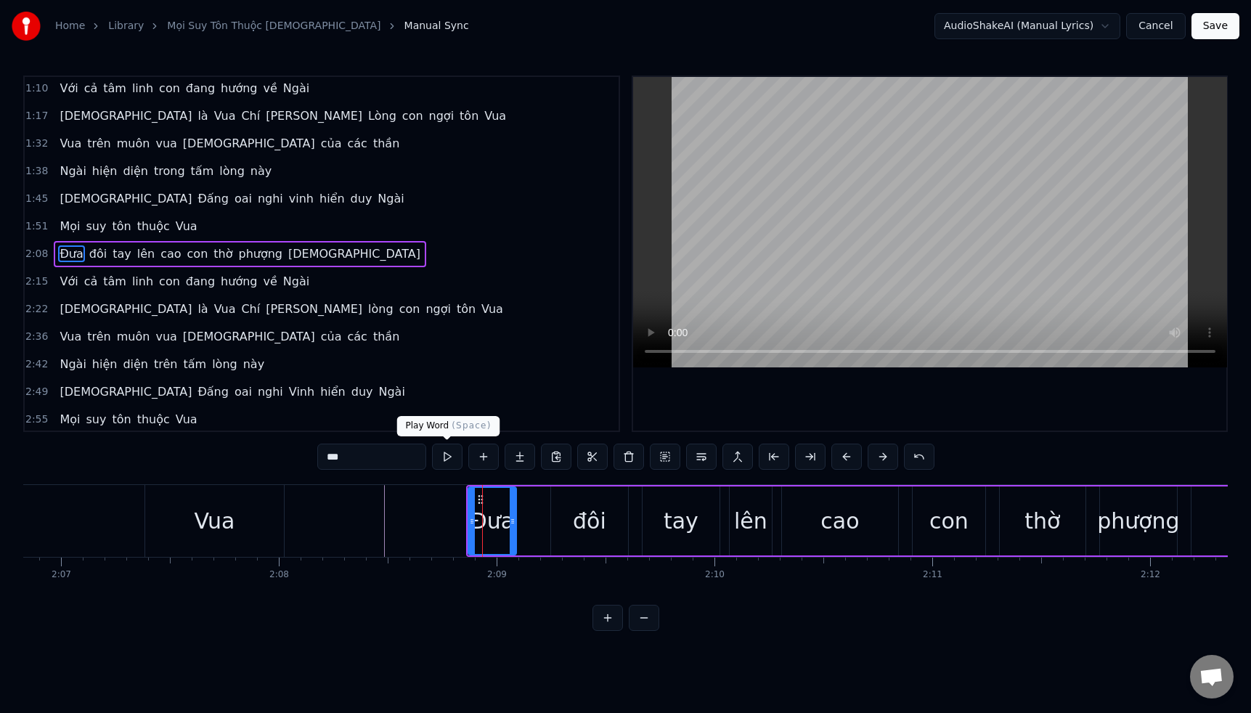
click at [444, 460] on button at bounding box center [447, 457] width 30 height 26
click at [221, 520] on div "Vua" at bounding box center [214, 521] width 41 height 33
type input "***"
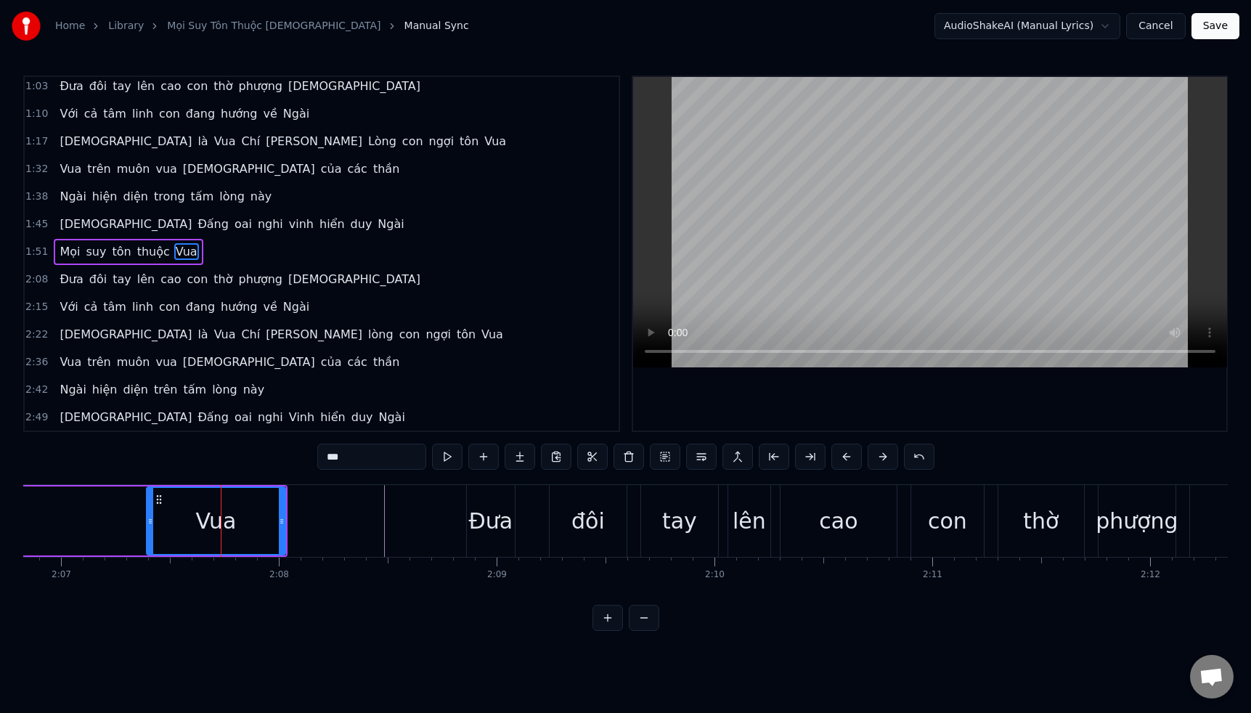
scroll to position [85, 0]
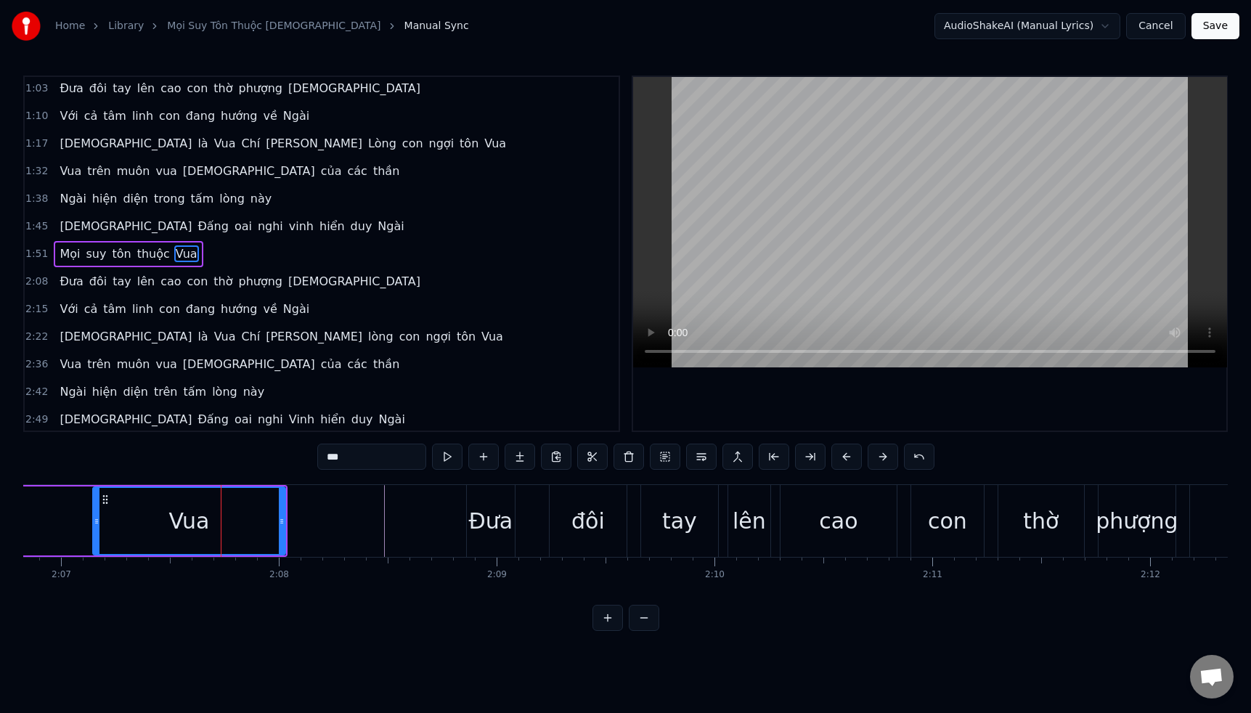
drag, startPoint x: 152, startPoint y: 521, endPoint x: 115, endPoint y: 513, distance: 37.3
click at [98, 512] on div at bounding box center [97, 521] width 6 height 66
drag, startPoint x: 285, startPoint y: 524, endPoint x: 190, endPoint y: 516, distance: 94.7
click at [114, 504] on div "Vua" at bounding box center [189, 520] width 194 height 69
drag, startPoint x: 282, startPoint y: 523, endPoint x: 158, endPoint y: 508, distance: 125.1
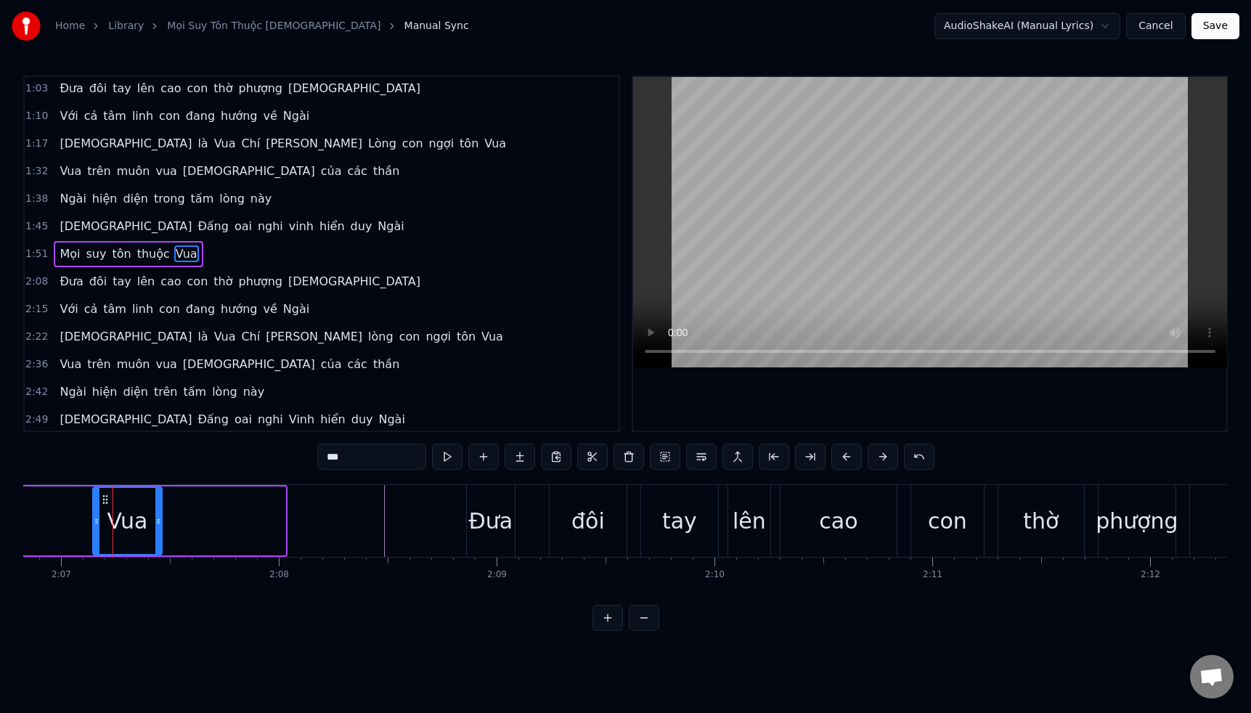
click at [158, 508] on div at bounding box center [158, 521] width 6 height 66
drag, startPoint x: 96, startPoint y: 517, endPoint x: 222, endPoint y: 554, distance: 131.6
click at [40, 508] on div at bounding box center [39, 521] width 6 height 66
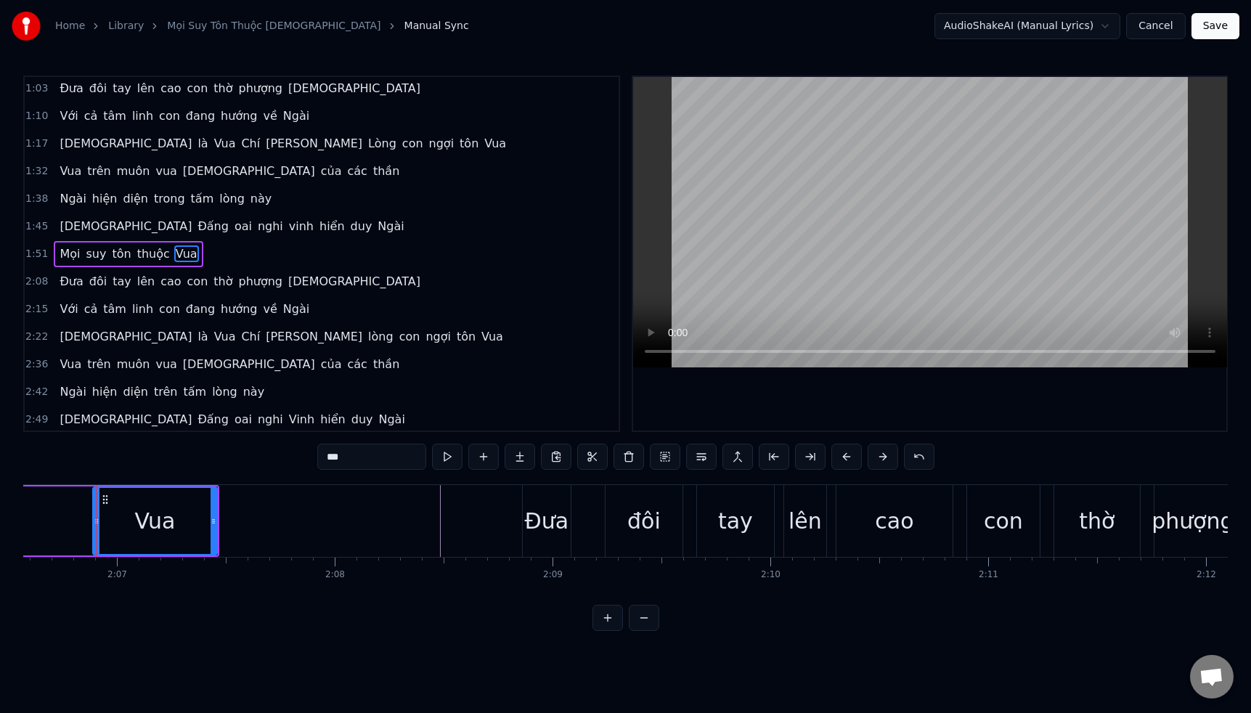
click at [642, 624] on button at bounding box center [644, 618] width 30 height 26
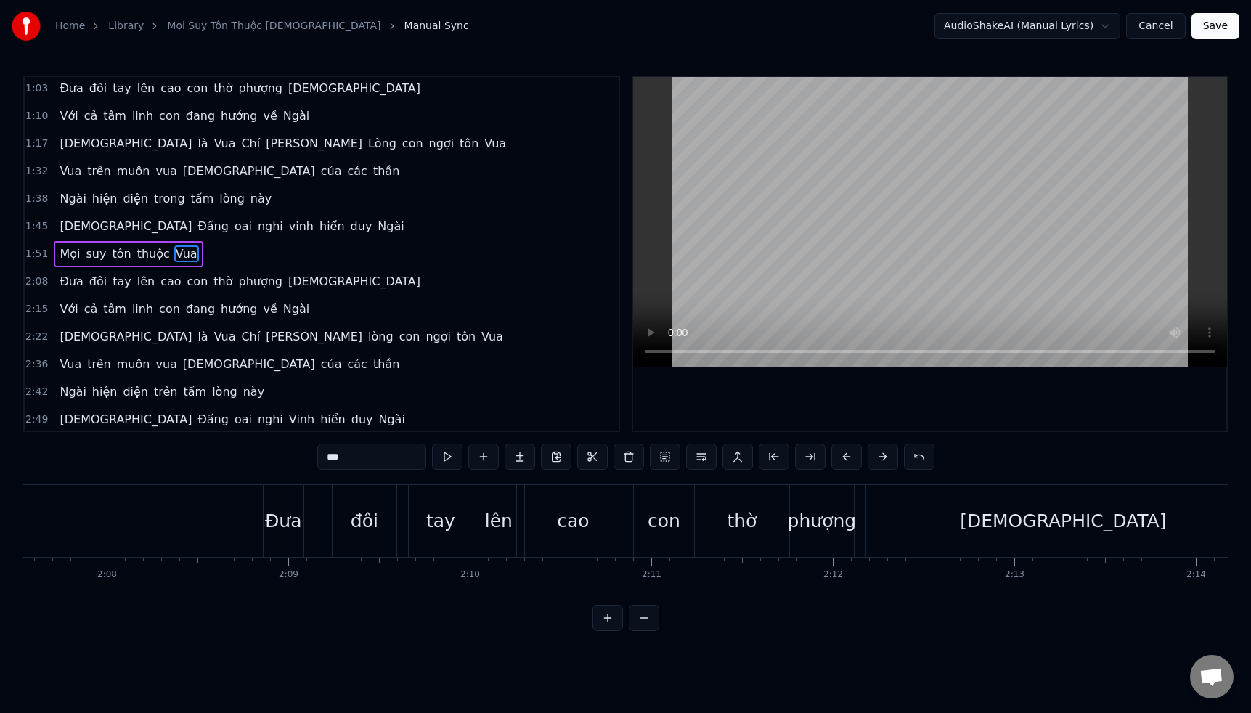
scroll to position [0, 22959]
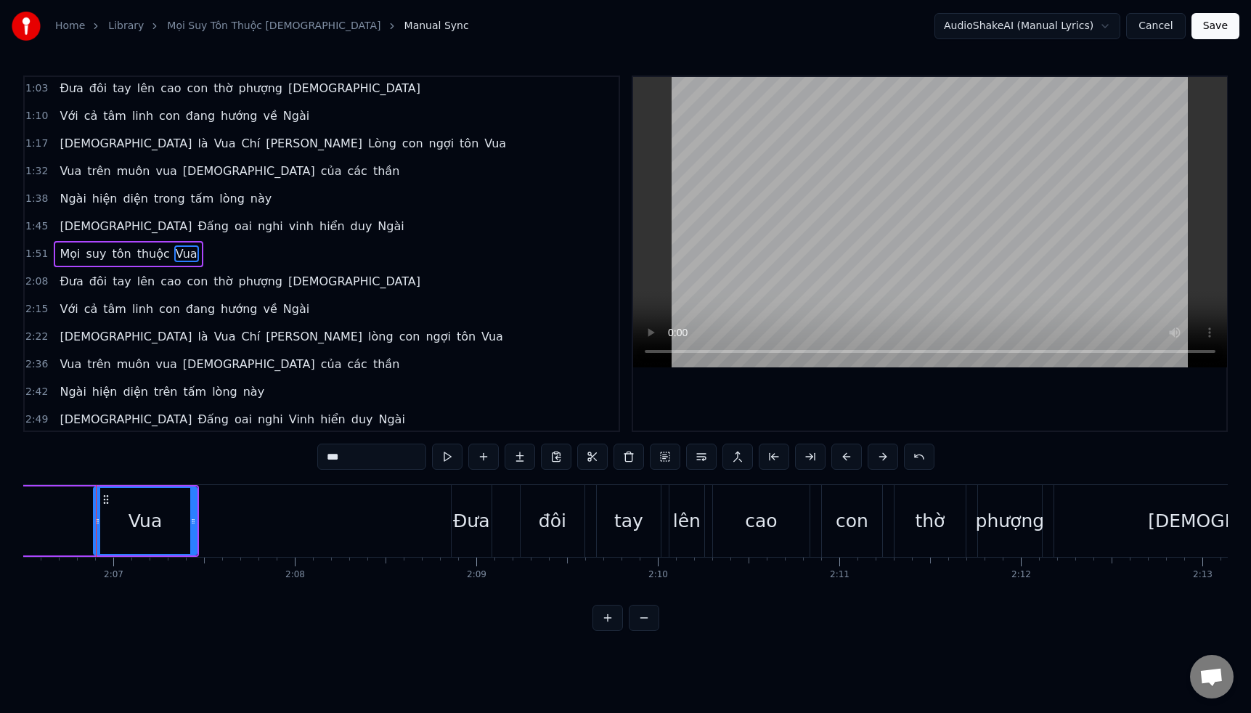
click at [638, 624] on button at bounding box center [644, 618] width 30 height 26
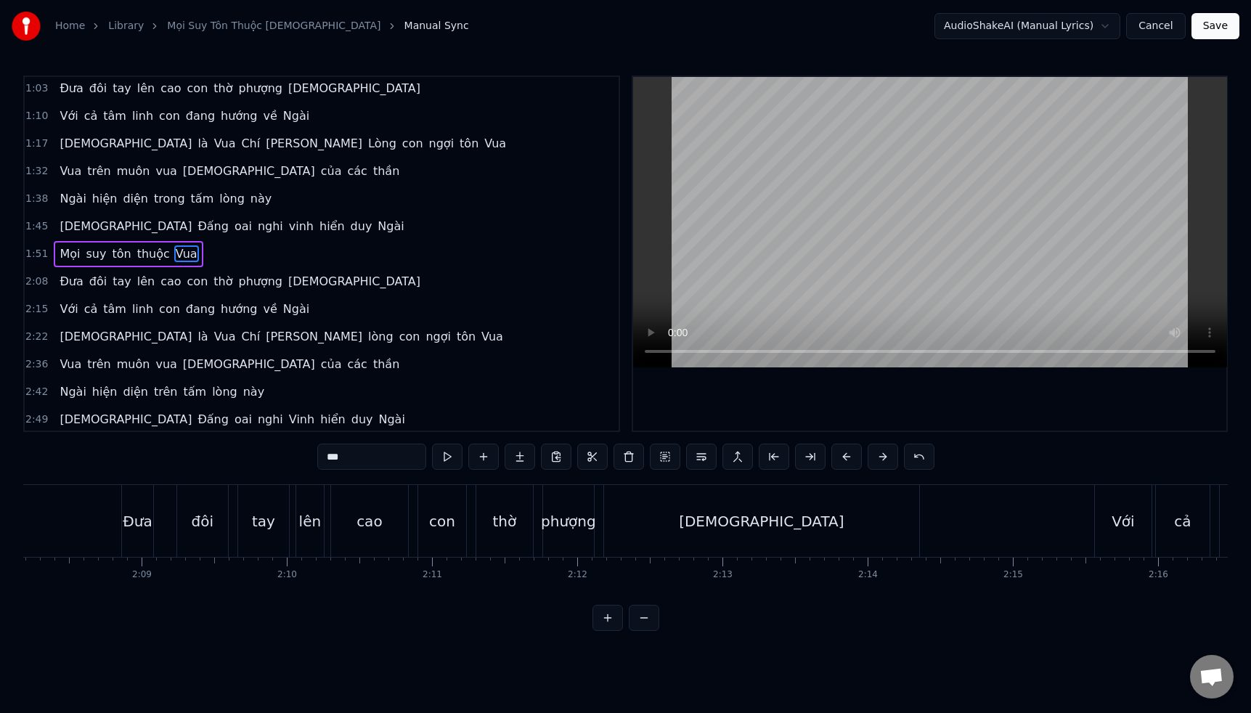
scroll to position [0, 18352]
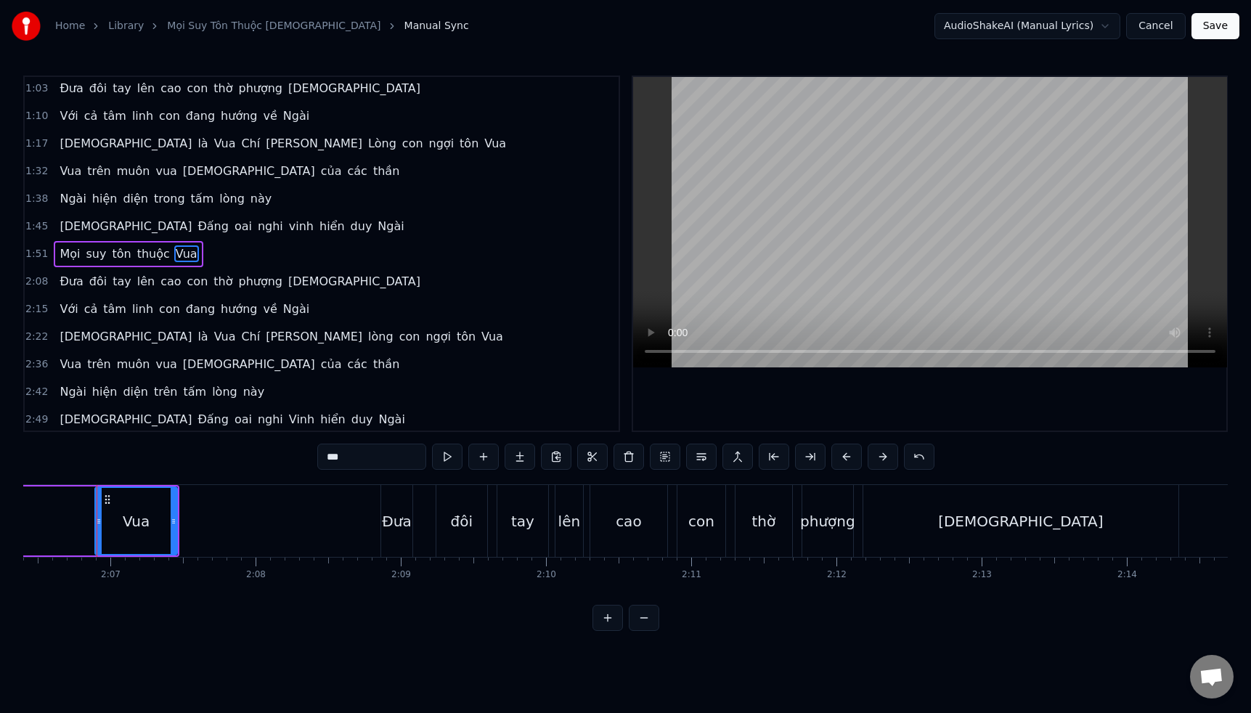
click at [602, 612] on button at bounding box center [607, 618] width 30 height 26
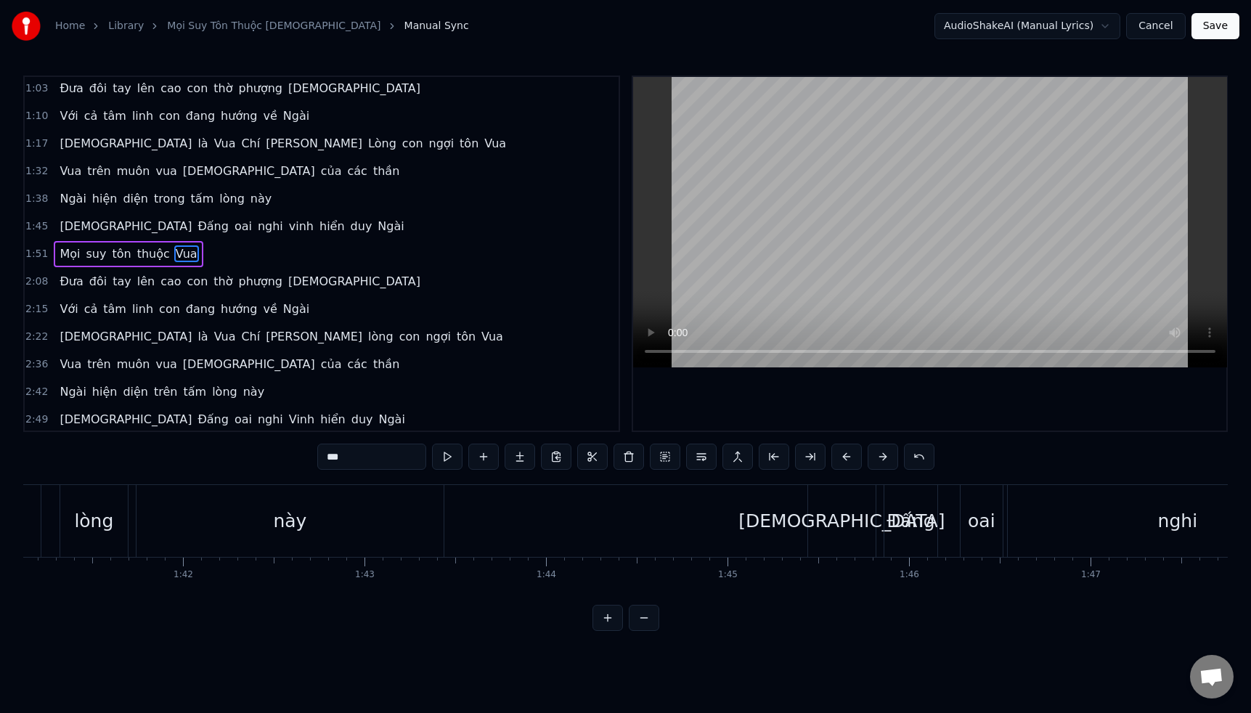
click at [602, 612] on button at bounding box center [607, 618] width 30 height 26
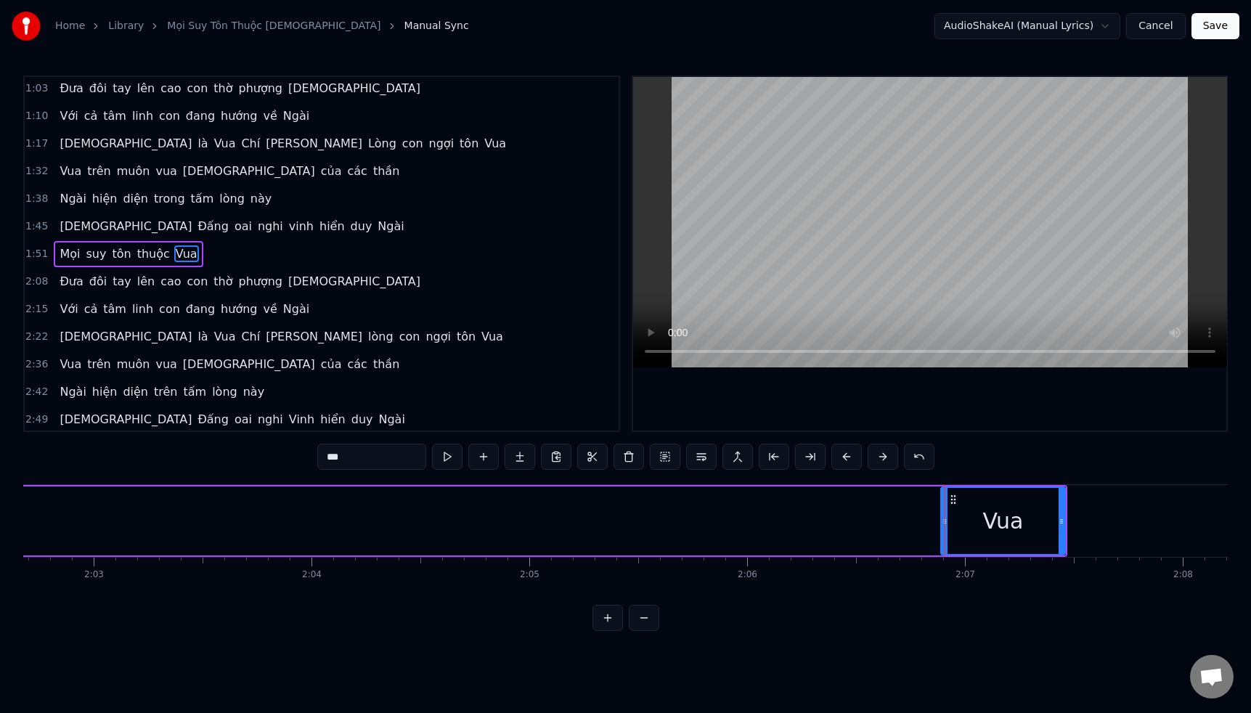
scroll to position [0, 26715]
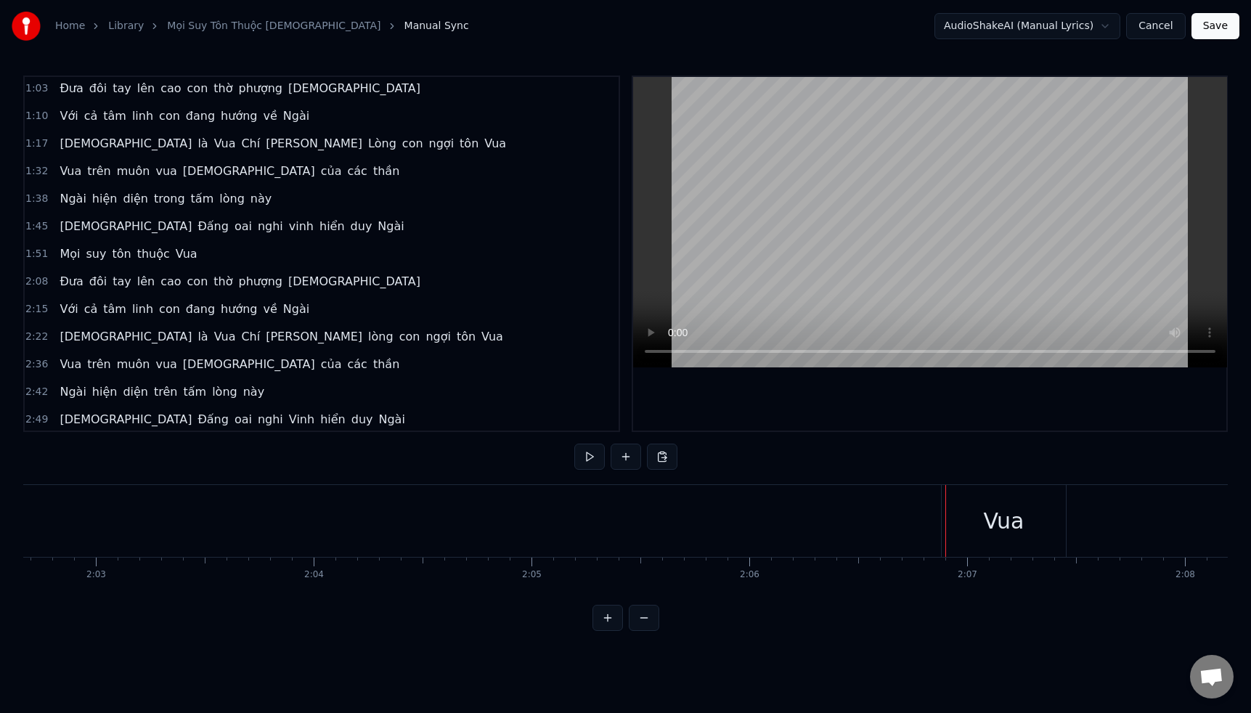
click at [963, 521] on div "Vua" at bounding box center [1004, 521] width 124 height 72
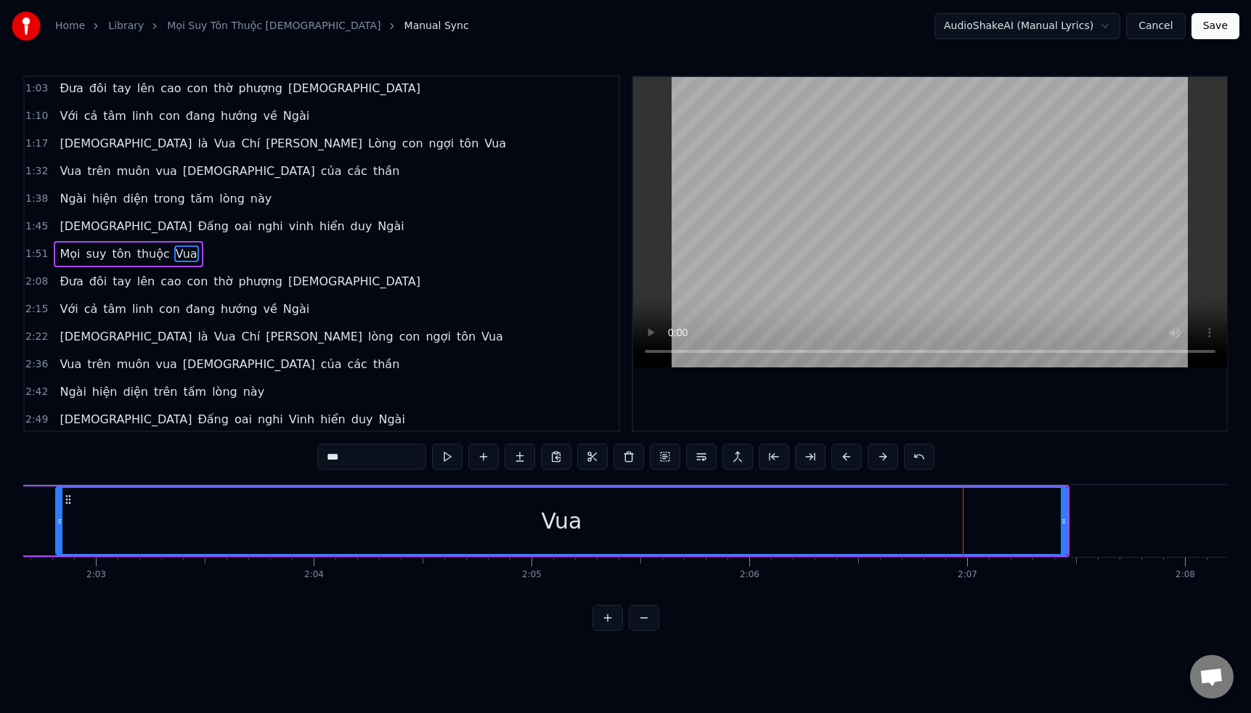
drag, startPoint x: 944, startPoint y: 523, endPoint x: 61, endPoint y: 468, distance: 885.2
click at [61, 468] on div "0:31 Đưa đôi tay lên cao con thờ phượng [DEMOGRAPHIC_DATA] 0:38 Với cả tâm linh…" at bounding box center [625, 352] width 1204 height 555
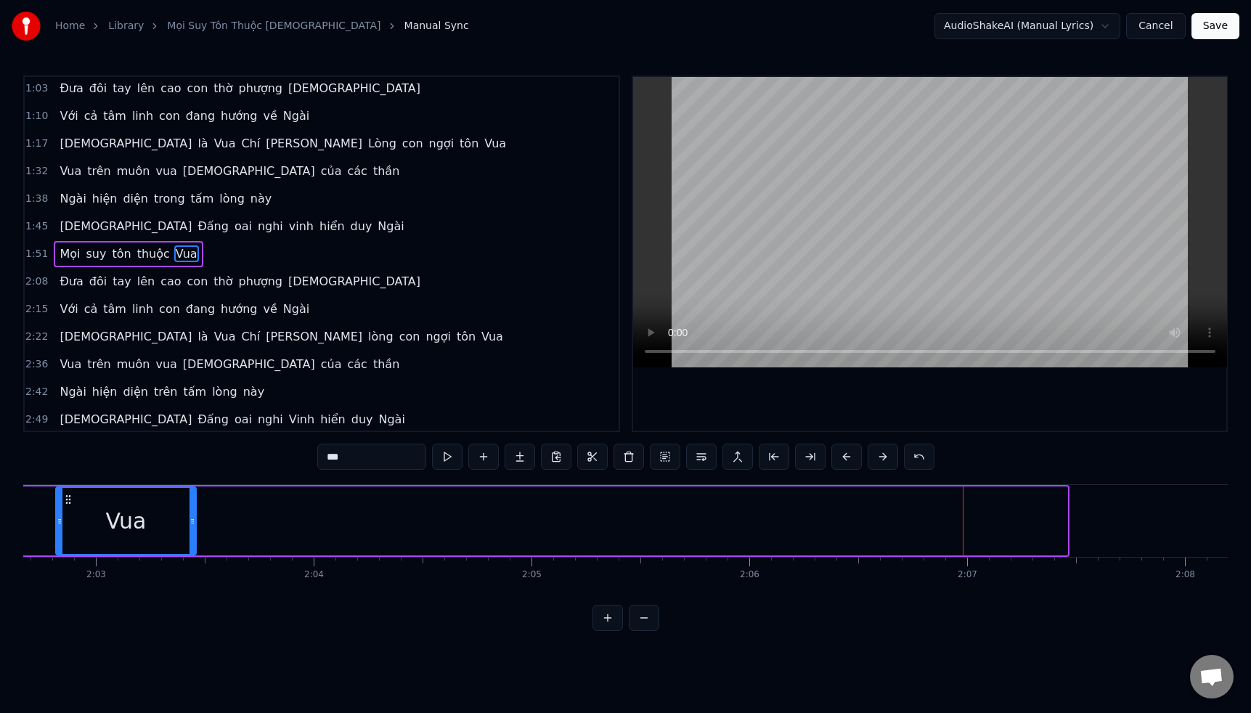
drag, startPoint x: 1065, startPoint y: 522, endPoint x: 184, endPoint y: 462, distance: 882.6
click at [184, 461] on div "0:31 Đưa đôi tay lên cao con thờ phượng [DEMOGRAPHIC_DATA] 0:38 Với cả tâm linh…" at bounding box center [625, 352] width 1204 height 555
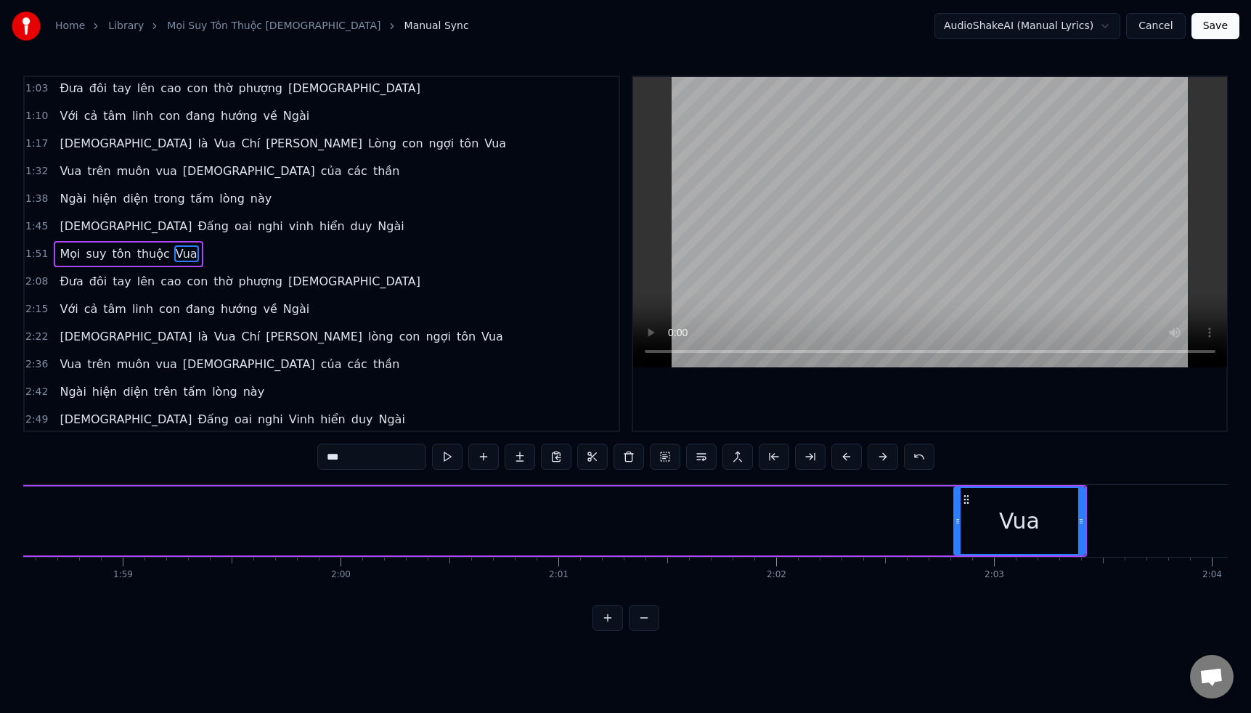
scroll to position [0, 25662]
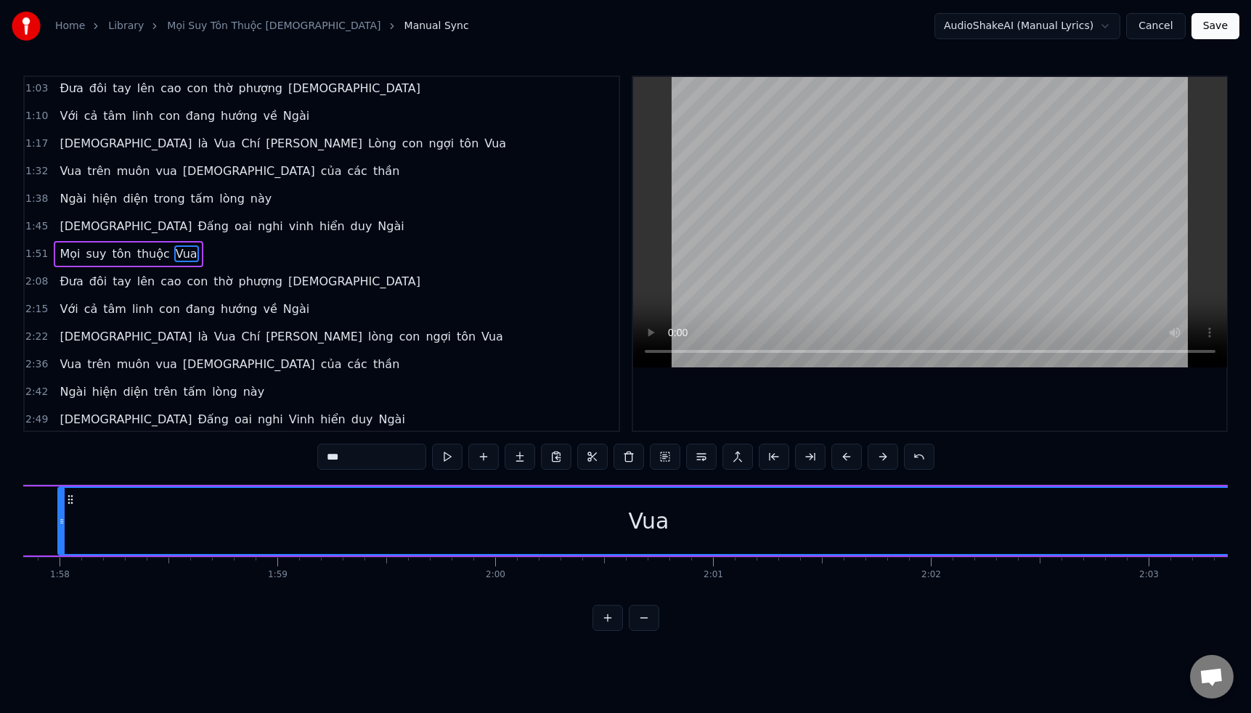
drag, startPoint x: 1111, startPoint y: 522, endPoint x: 65, endPoint y: 479, distance: 1047.0
click at [61, 479] on div "0:31 Đưa đôi tay lên cao con thờ phượng [DEMOGRAPHIC_DATA] 0:38 Với cả tâm linh…" at bounding box center [625, 352] width 1204 height 555
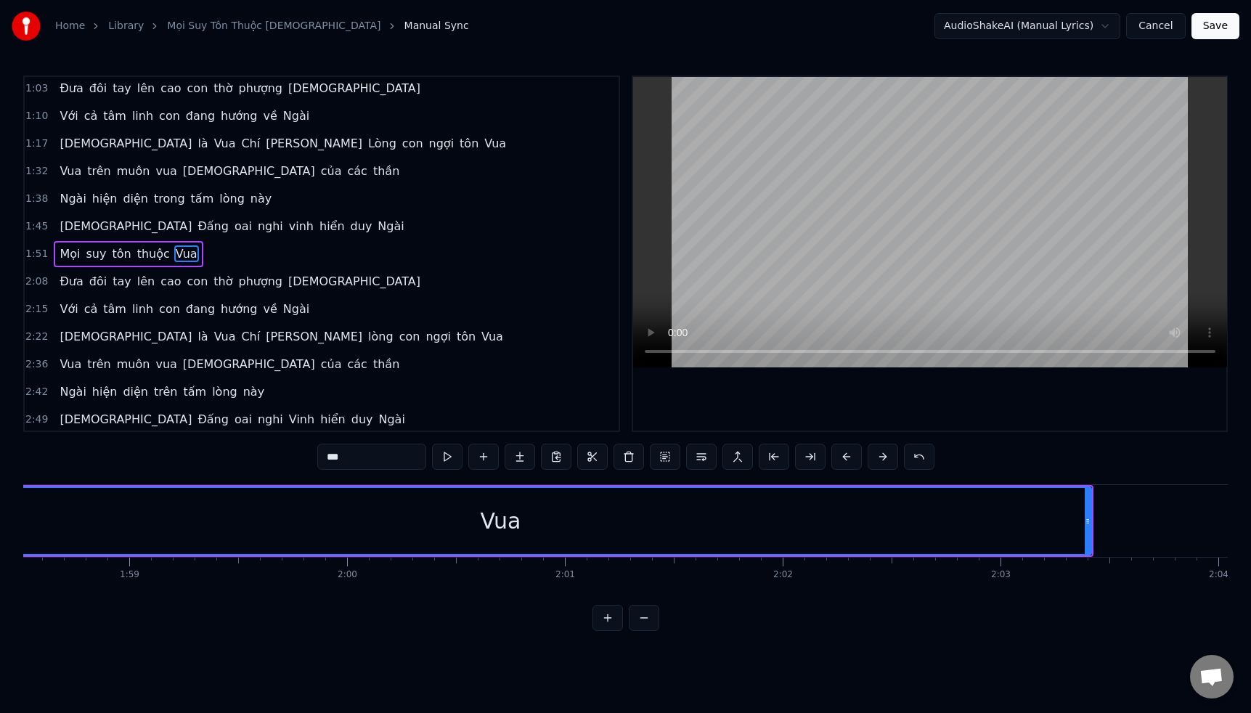
scroll to position [0, 25833]
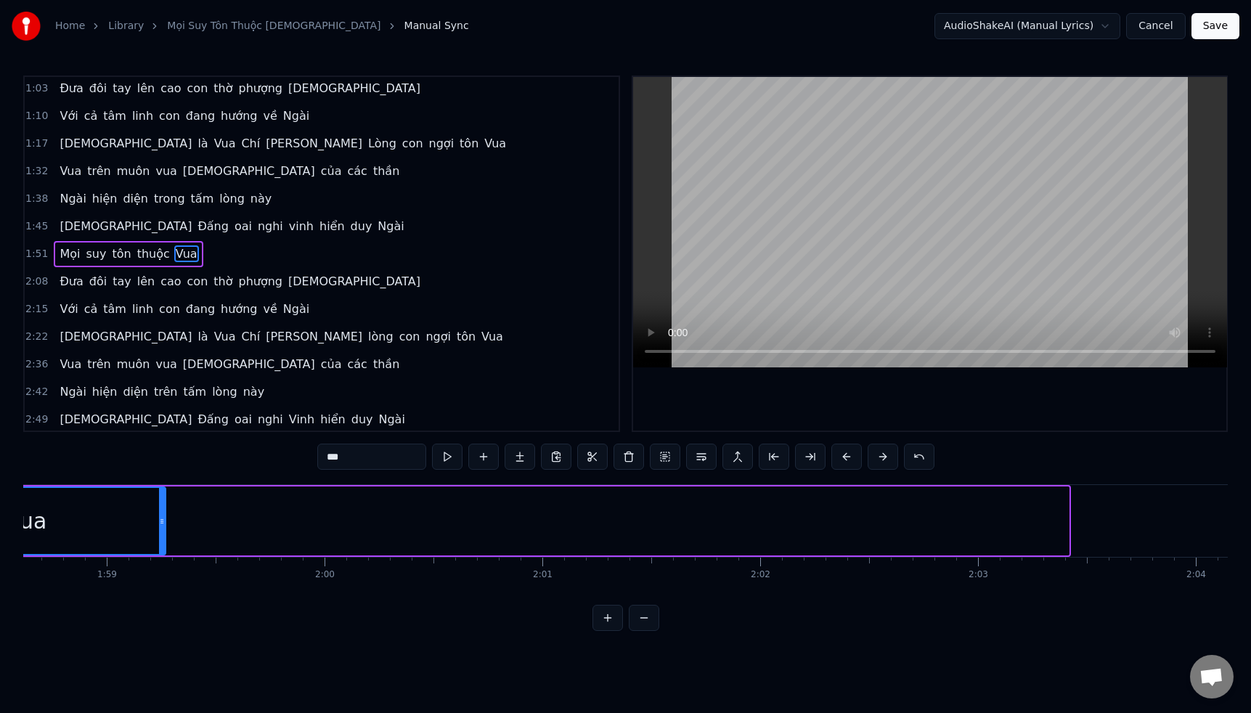
drag, startPoint x: 1063, startPoint y: 521, endPoint x: 162, endPoint y: 489, distance: 901.5
click at [162, 488] on div at bounding box center [162, 521] width 6 height 66
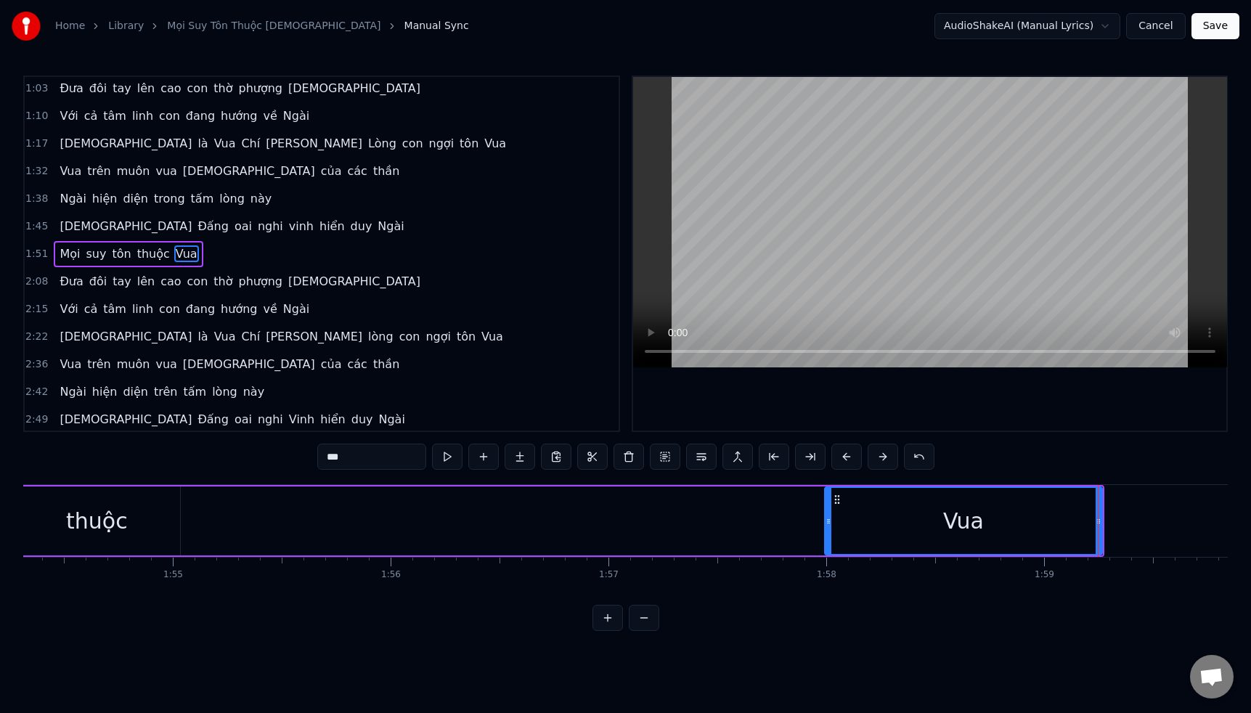
scroll to position [0, 24882]
click at [843, 528] on div "Vua" at bounding box center [977, 521] width 276 height 66
drag, startPoint x: 841, startPoint y: 523, endPoint x: 814, endPoint y: 522, distance: 27.6
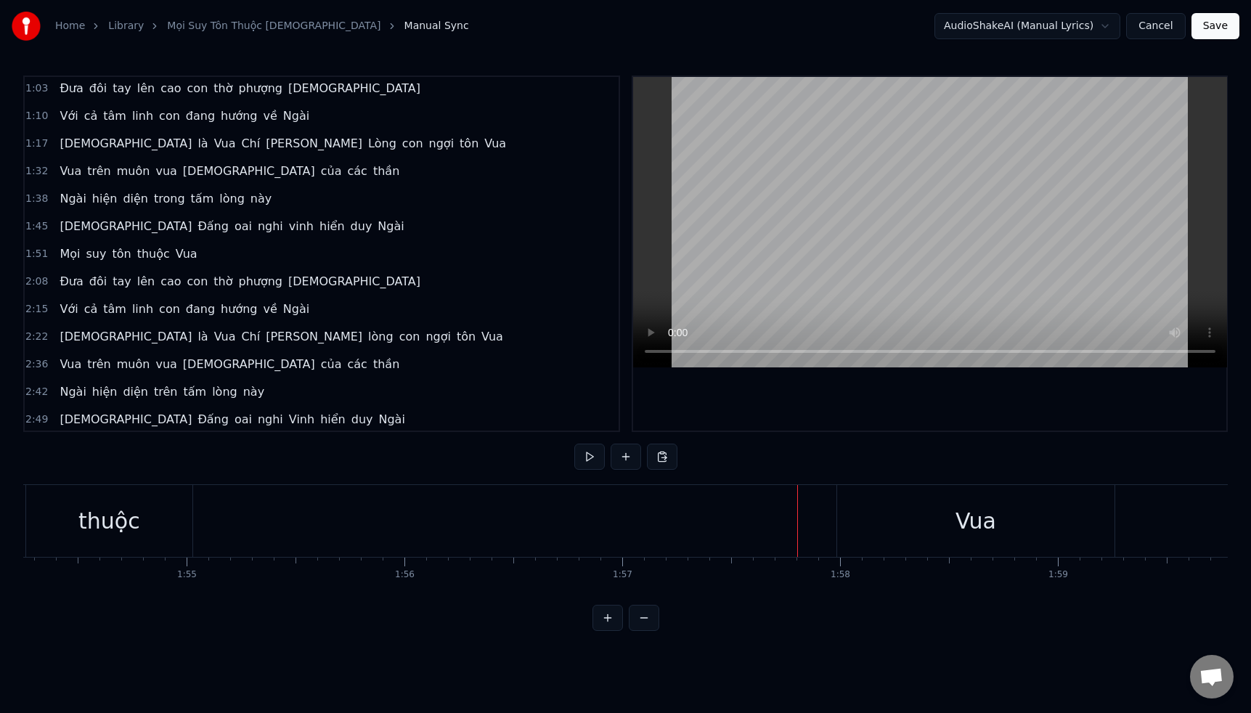
click at [864, 525] on div "Vua" at bounding box center [975, 521] width 277 height 72
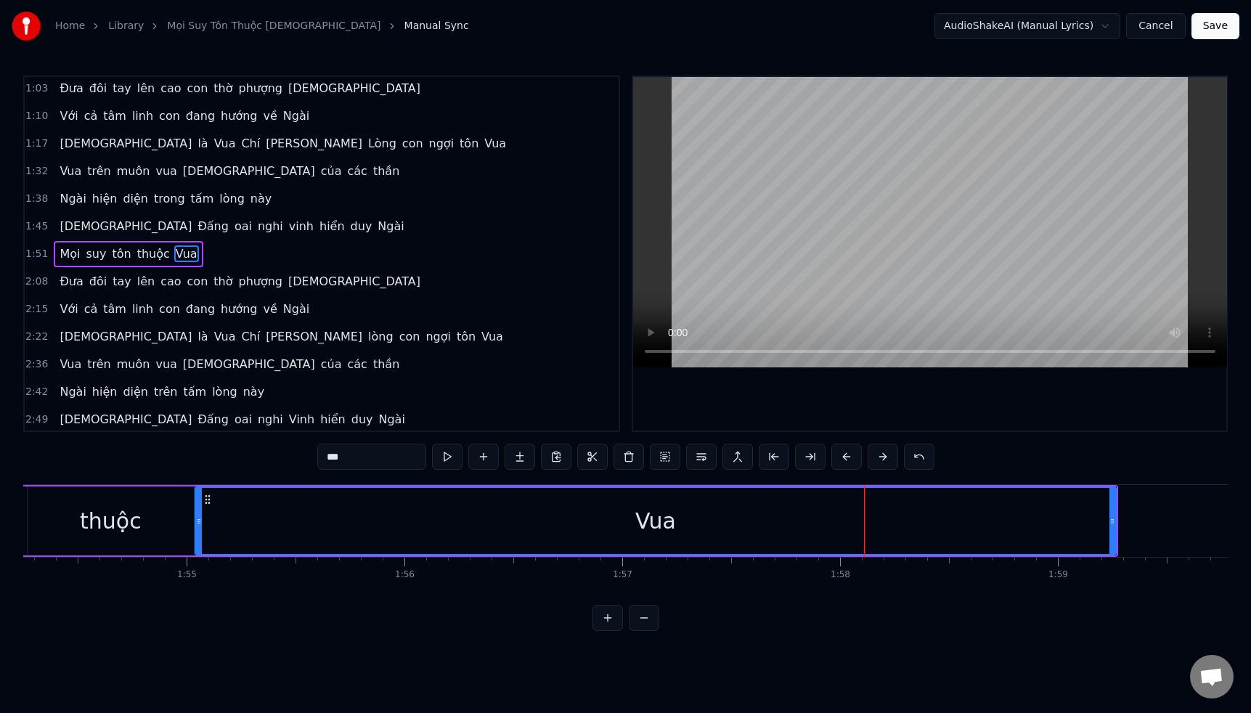
drag, startPoint x: 843, startPoint y: 523, endPoint x: 200, endPoint y: 459, distance: 646.3
click at [200, 459] on div "0:31 Đưa đôi tay lên cao con thờ phượng [DEMOGRAPHIC_DATA] 0:38 Với cả tâm linh…" at bounding box center [625, 352] width 1204 height 555
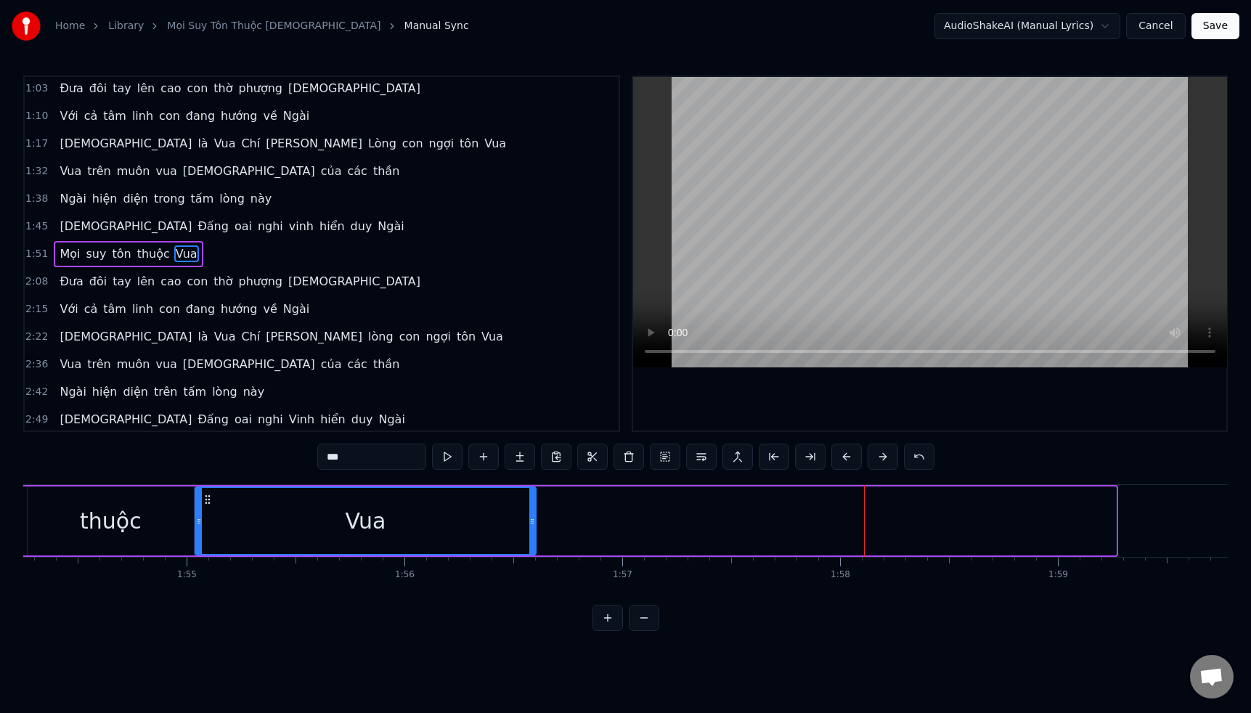
drag, startPoint x: 1112, startPoint y: 523, endPoint x: 528, endPoint y: 513, distance: 584.5
click at [532, 514] on div at bounding box center [532, 521] width 6 height 66
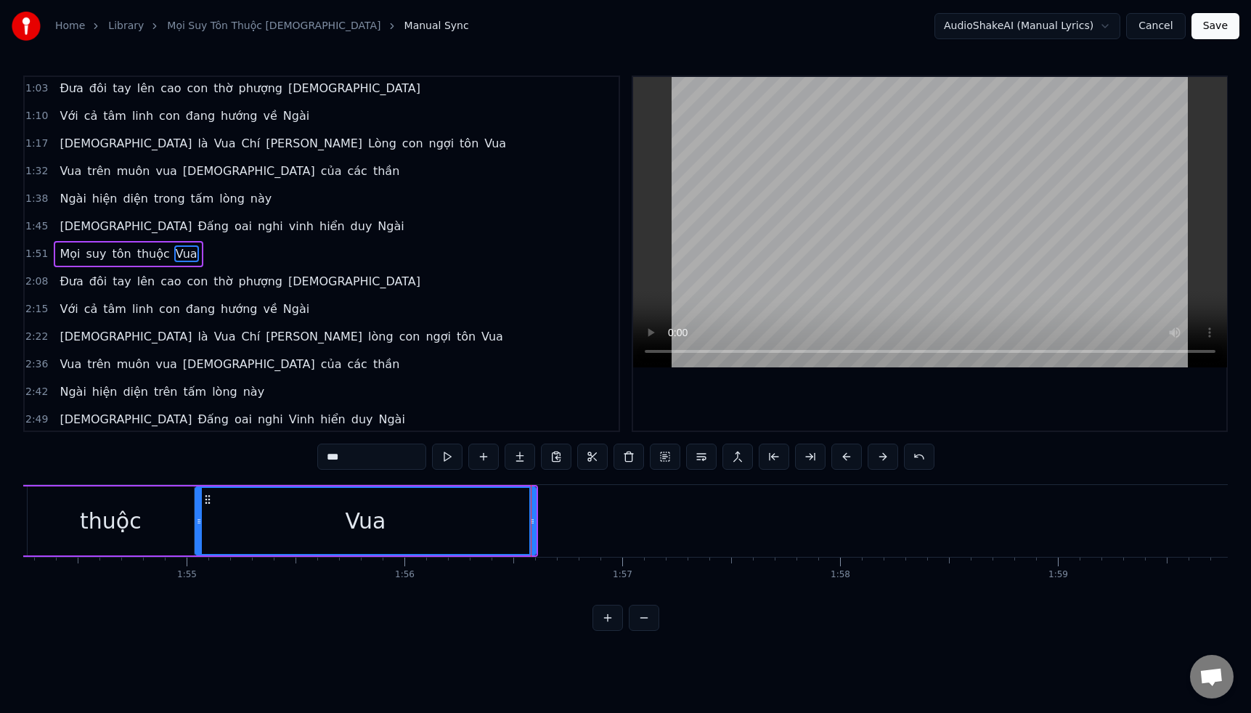
click at [251, 526] on div "Vua" at bounding box center [365, 521] width 339 height 66
click at [446, 458] on button at bounding box center [447, 457] width 30 height 26
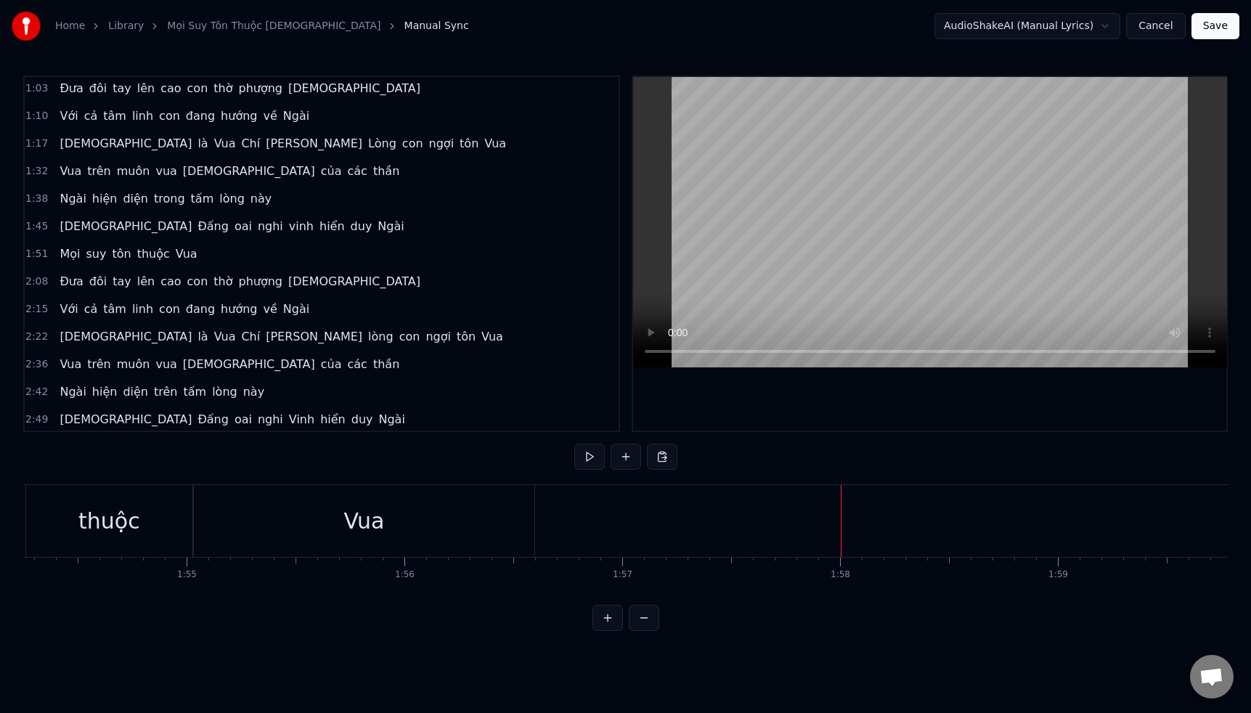
click at [498, 519] on div "Vua" at bounding box center [364, 521] width 340 height 72
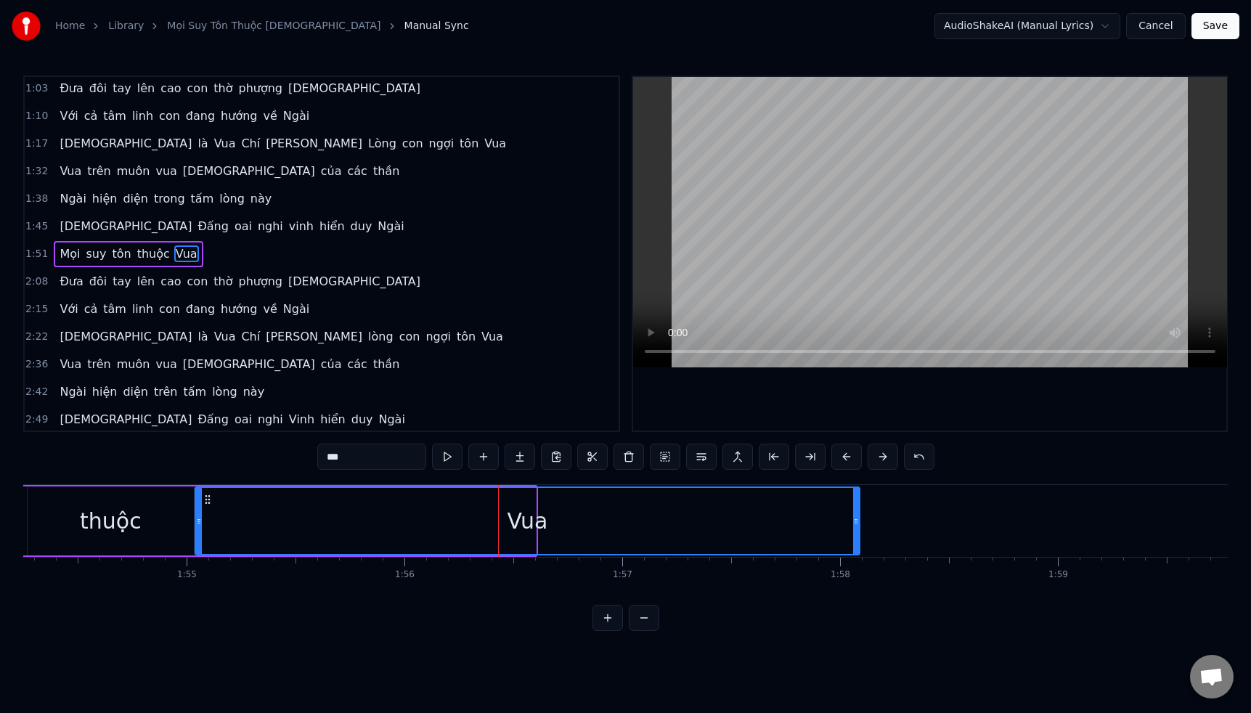
drag, startPoint x: 531, startPoint y: 520, endPoint x: 854, endPoint y: 544, distance: 323.2
click at [854, 544] on div at bounding box center [856, 521] width 6 height 66
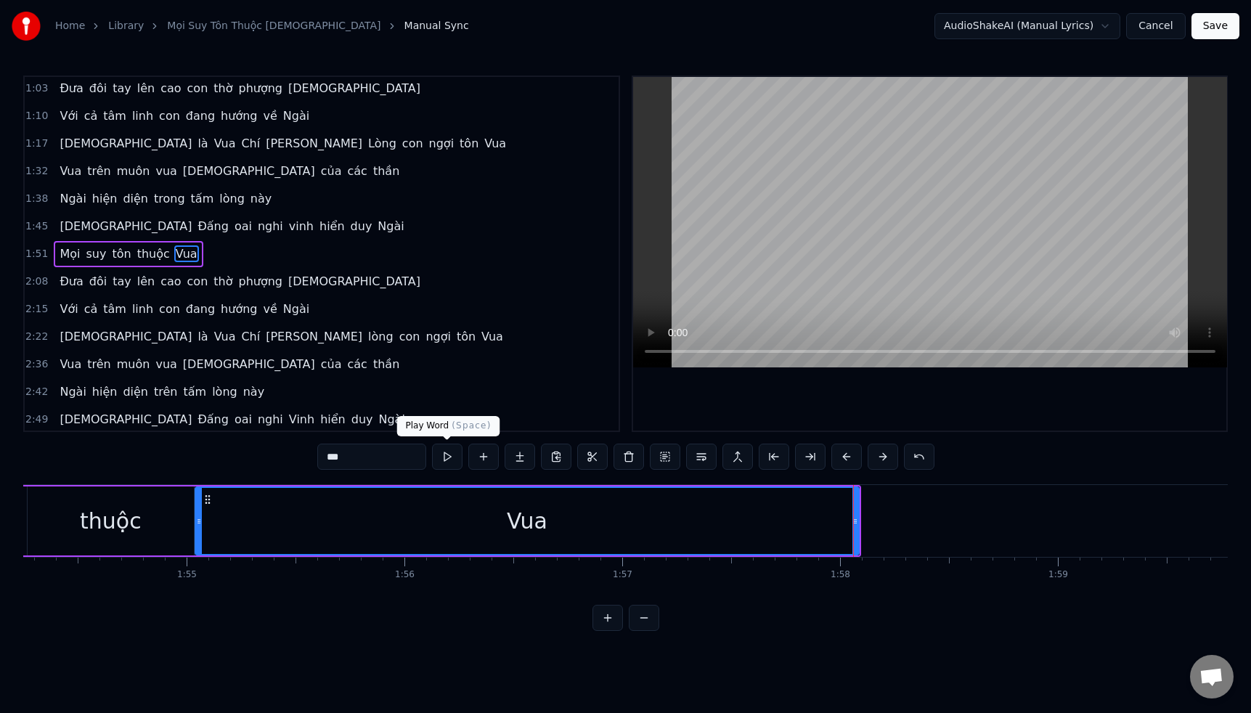
click at [443, 460] on button at bounding box center [447, 457] width 30 height 26
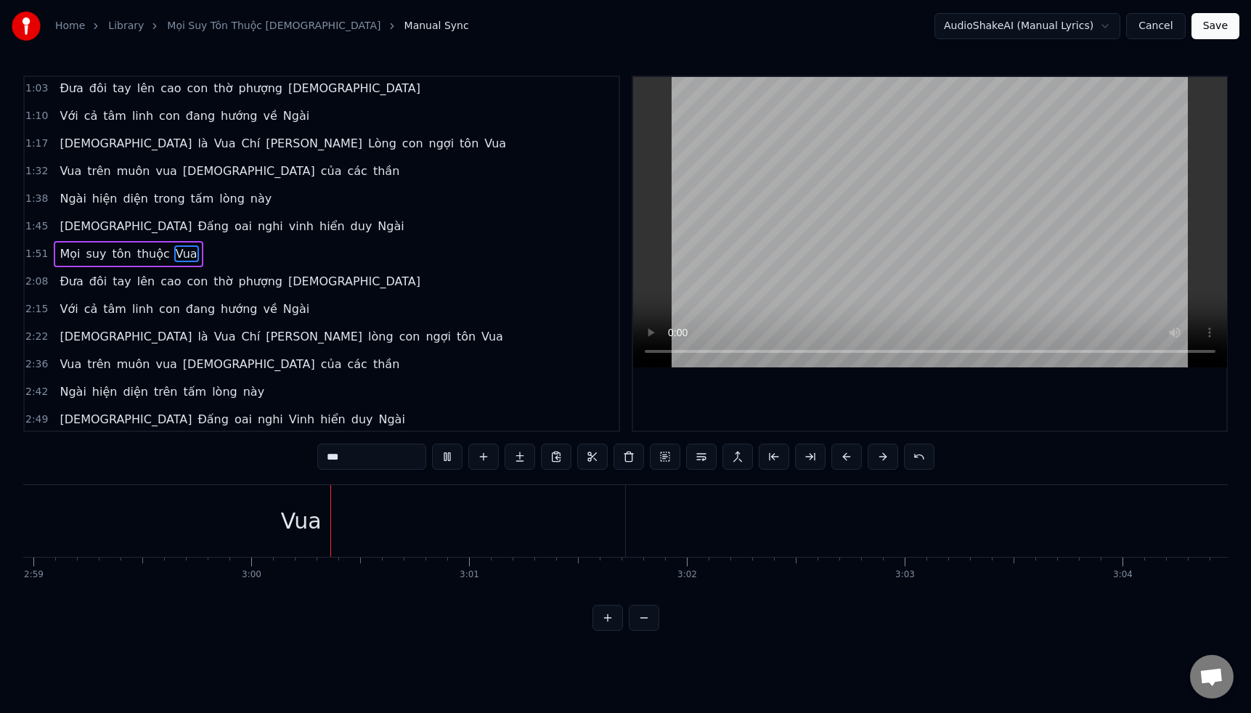
scroll to position [0, 39055]
click at [448, 459] on button at bounding box center [447, 457] width 30 height 26
click at [518, 514] on div "thuộc" at bounding box center [505, 521] width 62 height 33
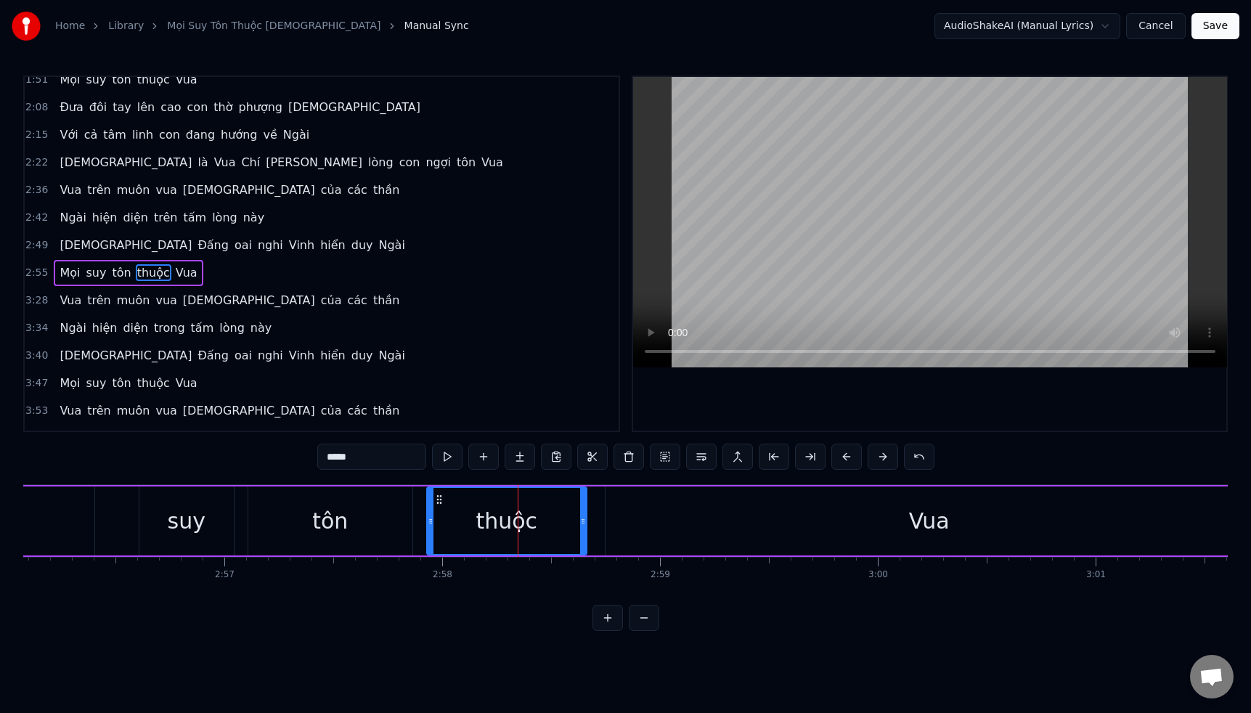
scroll to position [278, 0]
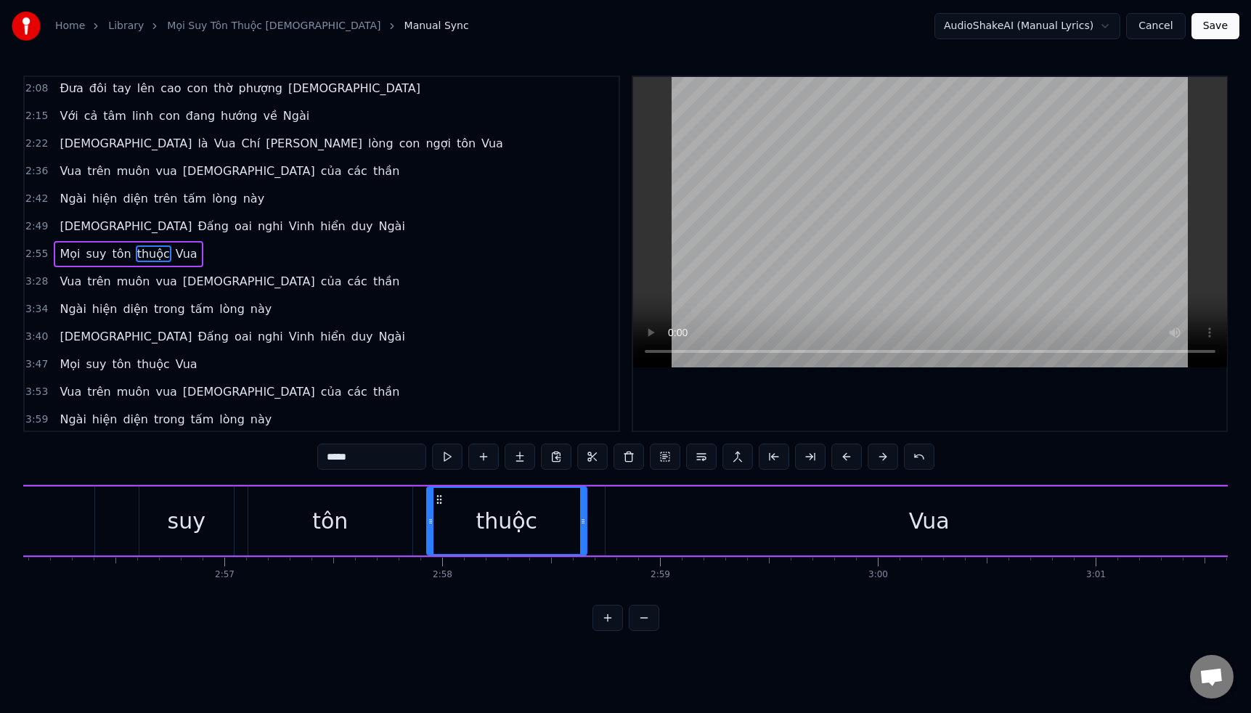
click at [616, 514] on div "Vua" at bounding box center [929, 520] width 648 height 69
type input "***"
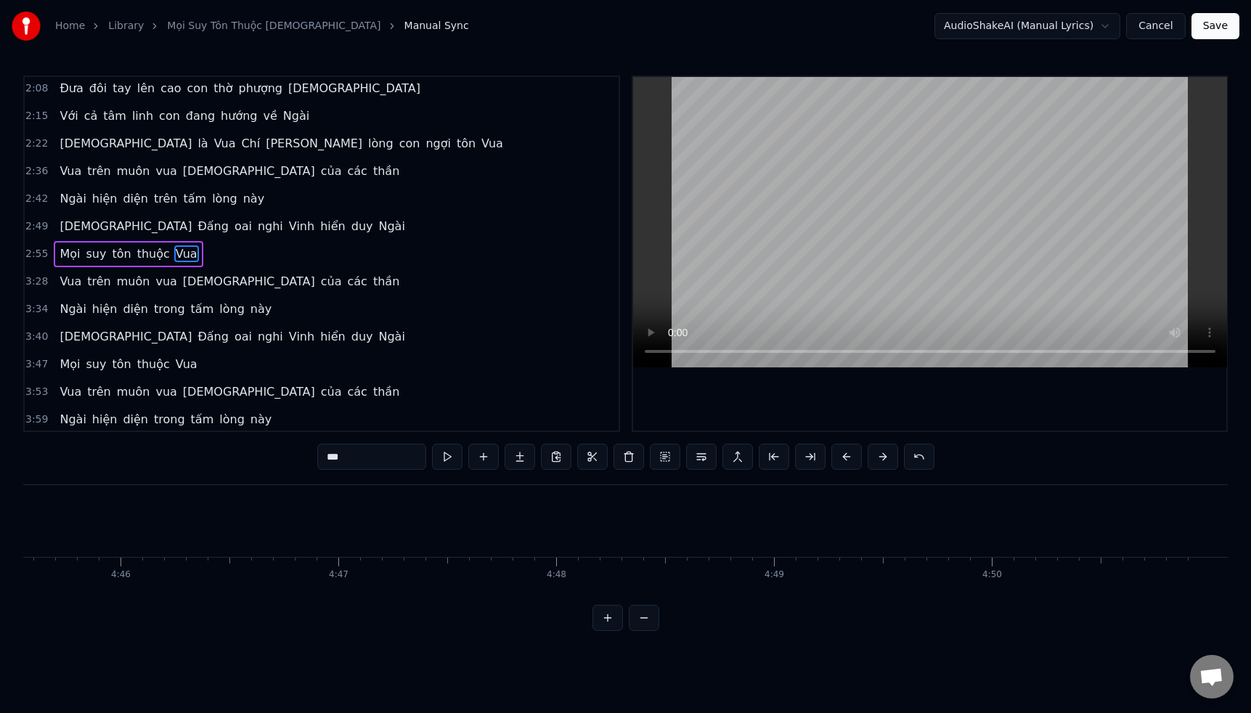
scroll to position [0, 62189]
click at [1212, 23] on button "Save" at bounding box center [1215, 26] width 48 height 26
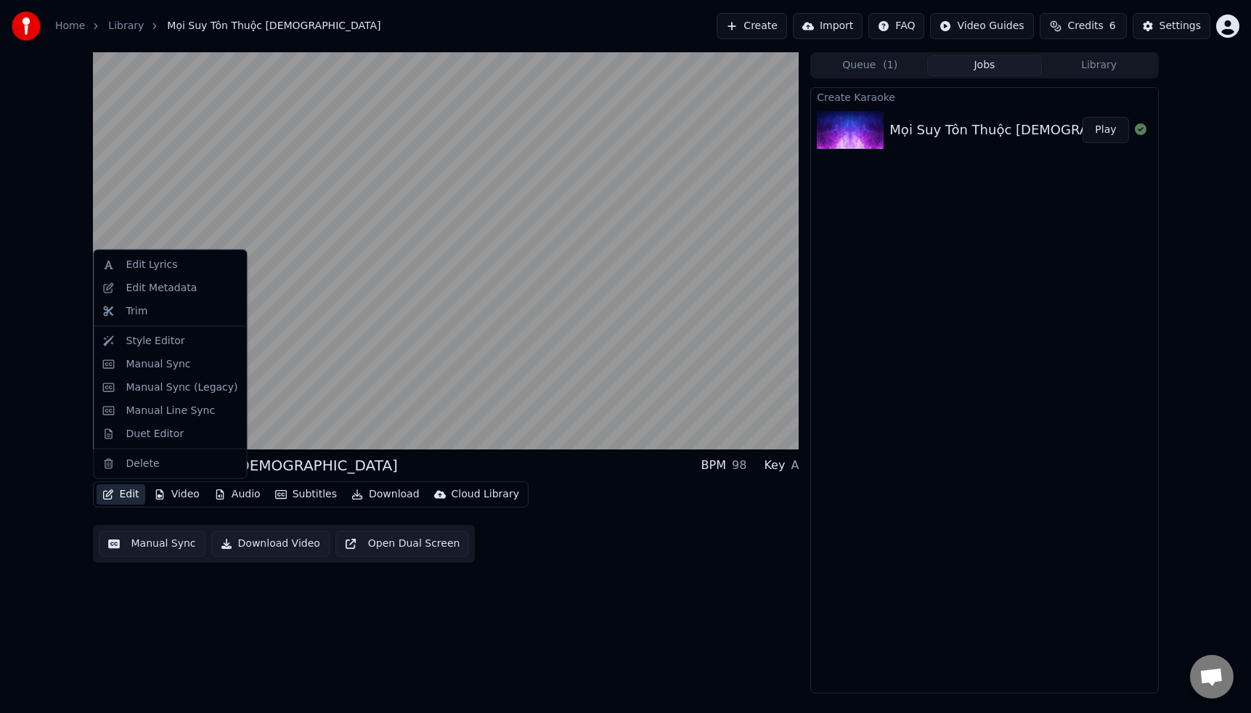
click at [134, 496] on button "Edit" at bounding box center [121, 494] width 49 height 20
click at [156, 343] on div "Style Editor" at bounding box center [155, 340] width 59 height 15
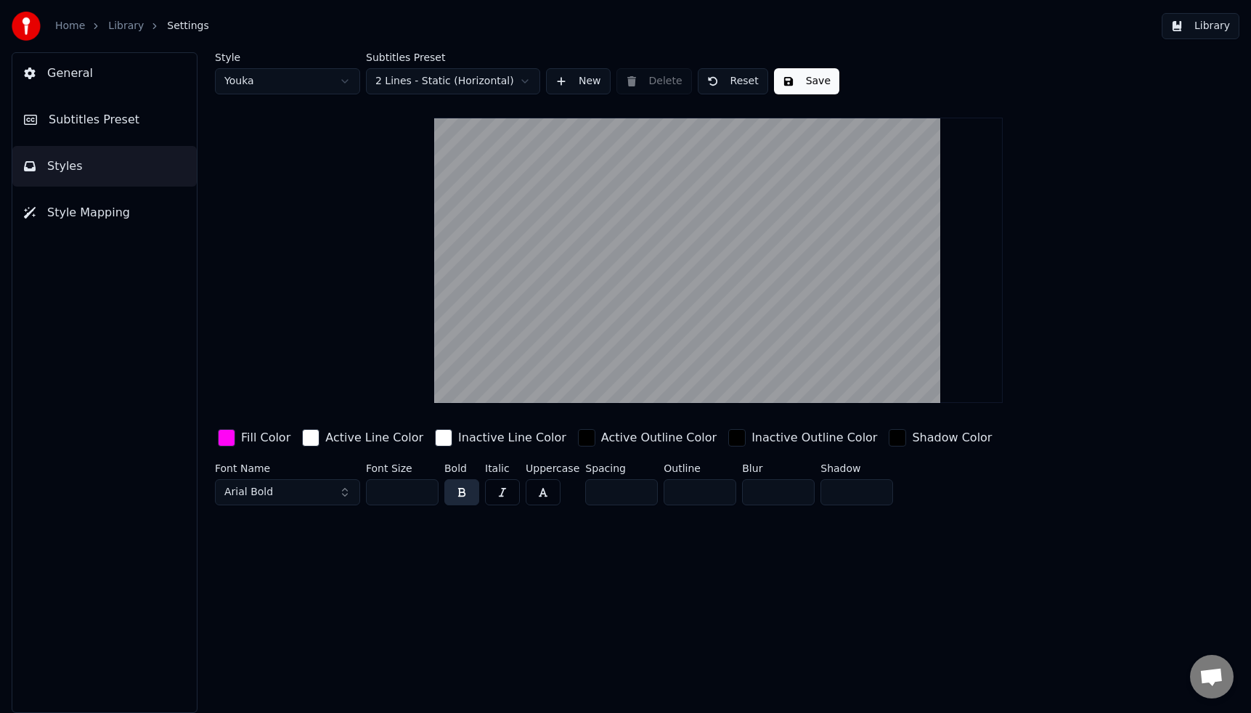
click at [96, 213] on span "Style Mapping" at bounding box center [88, 212] width 83 height 17
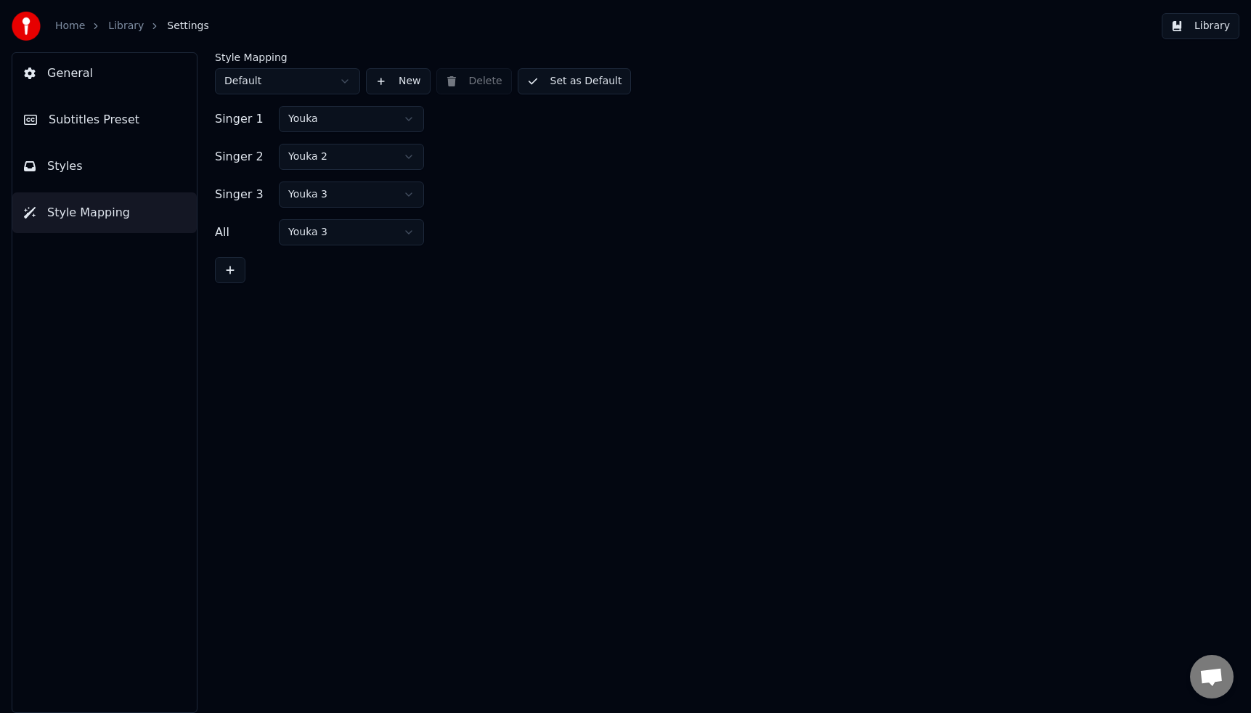
click at [85, 176] on button "Styles" at bounding box center [104, 166] width 184 height 41
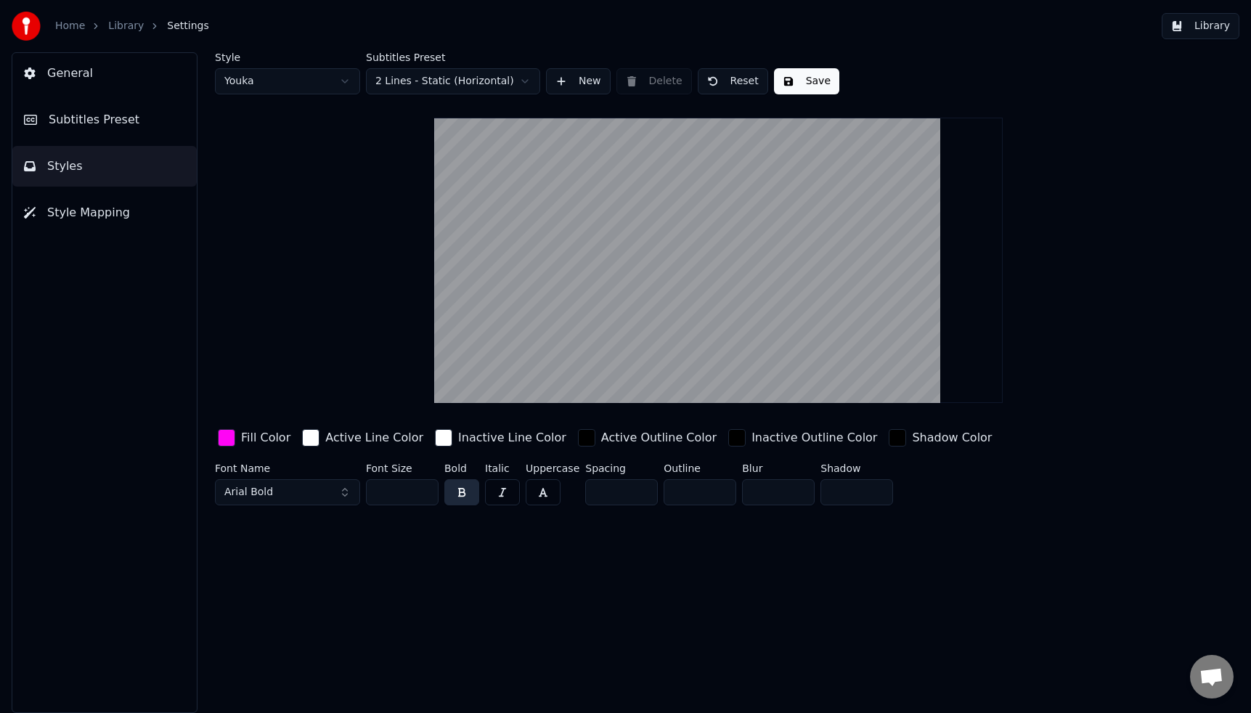
click at [341, 495] on button "Arial Bold" at bounding box center [287, 492] width 145 height 26
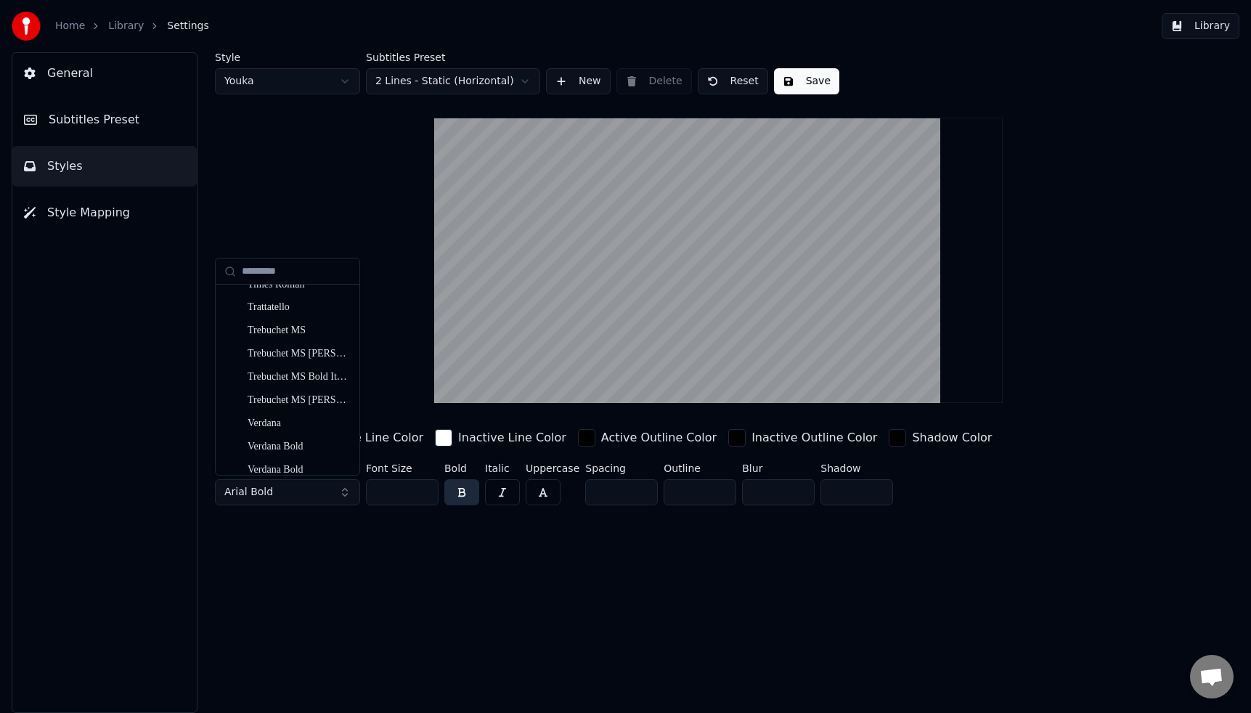
scroll to position [15614, 0]
click at [372, 572] on div "Style Youka Subtitles Preset 2 Lines - Static (Horizontal) New Delete Reset Sav…" at bounding box center [718, 382] width 1065 height 661
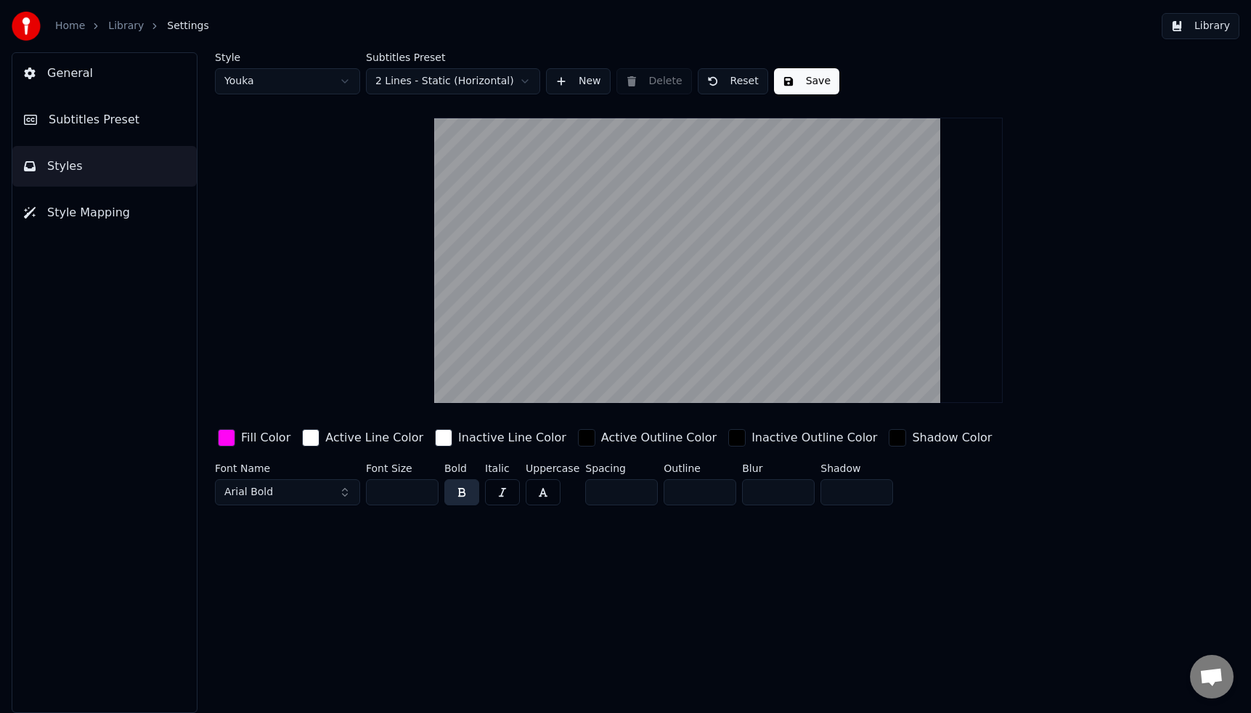
click at [372, 571] on div "Style Youka Subtitles Preset 2 Lines - Static (Horizontal) New Delete Reset Sav…" at bounding box center [718, 382] width 1065 height 661
click at [98, 123] on span "Subtitles Preset" at bounding box center [94, 119] width 91 height 17
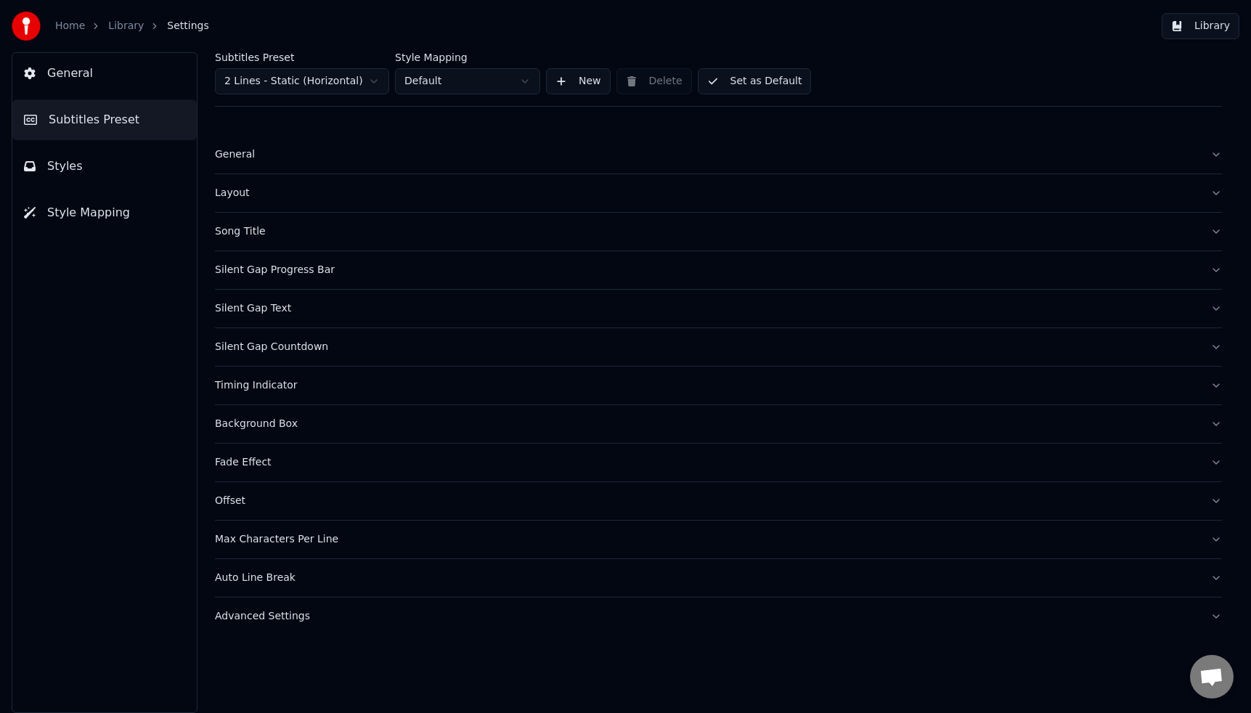
click at [280, 350] on div "Silent Gap Countdown" at bounding box center [707, 347] width 984 height 15
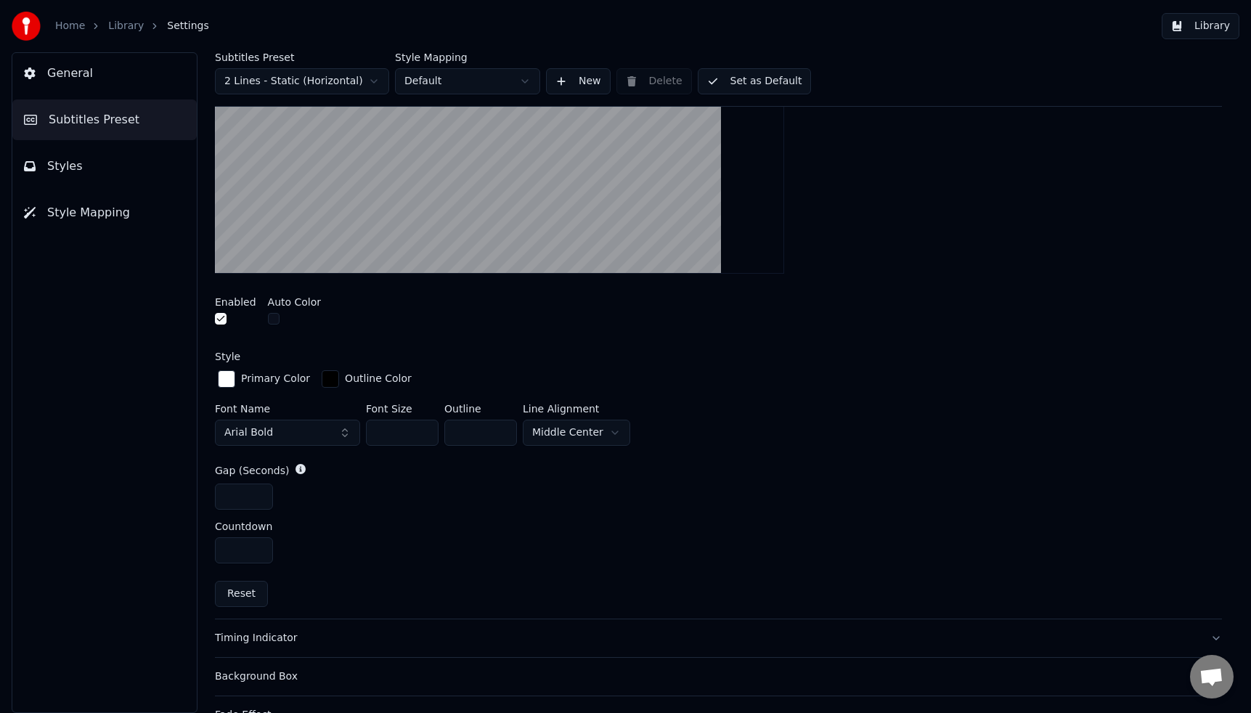
scroll to position [412, 0]
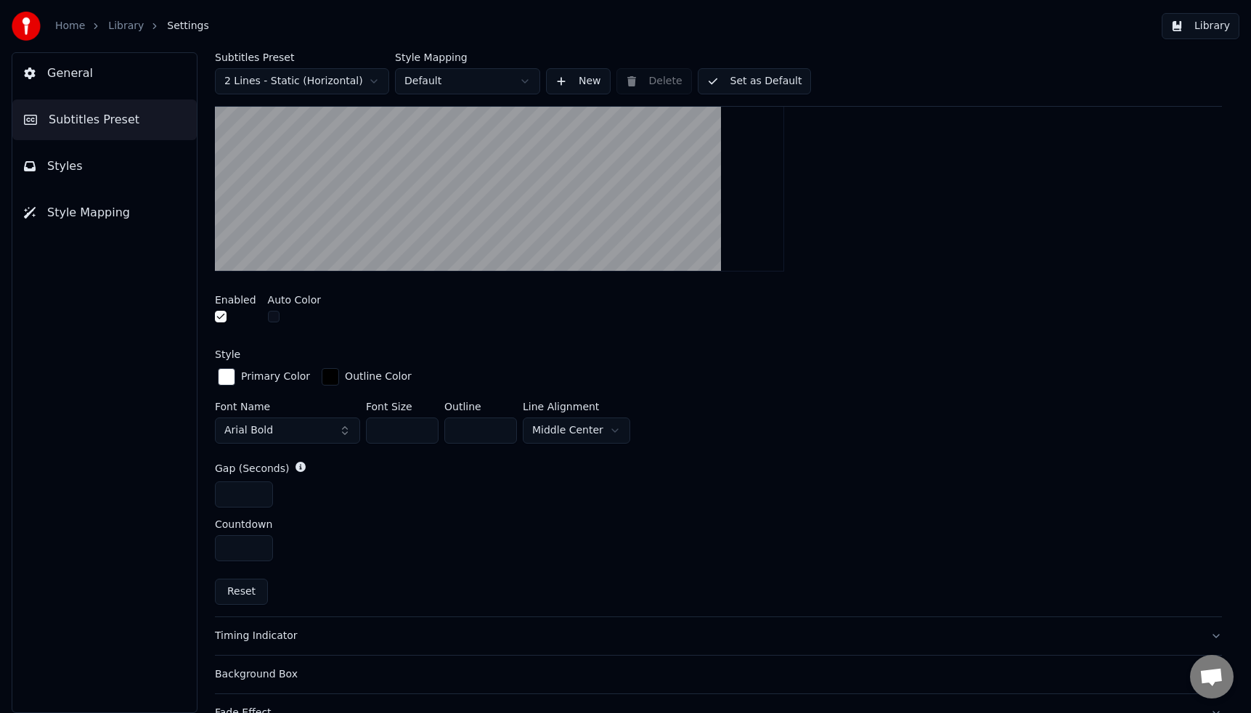
click at [346, 432] on button "Arial Bold" at bounding box center [287, 430] width 145 height 26
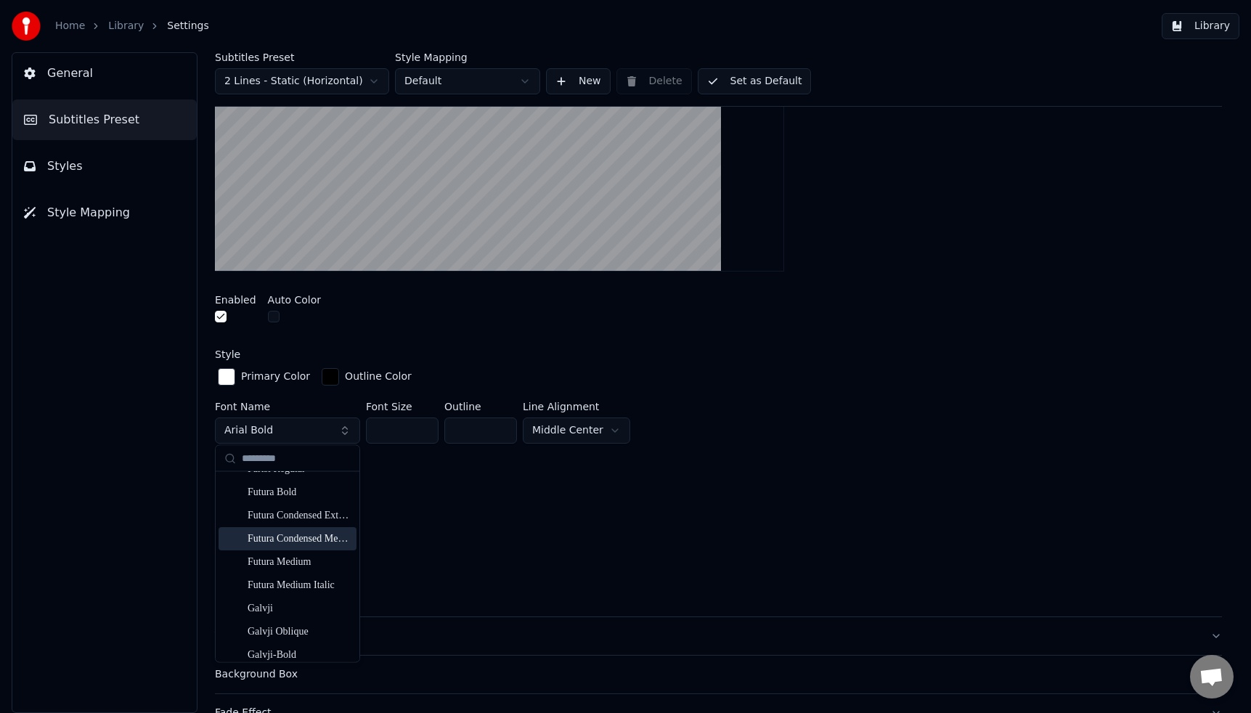
scroll to position [3985, 0]
click at [301, 501] on div "Futura Bold" at bounding box center [299, 495] width 103 height 15
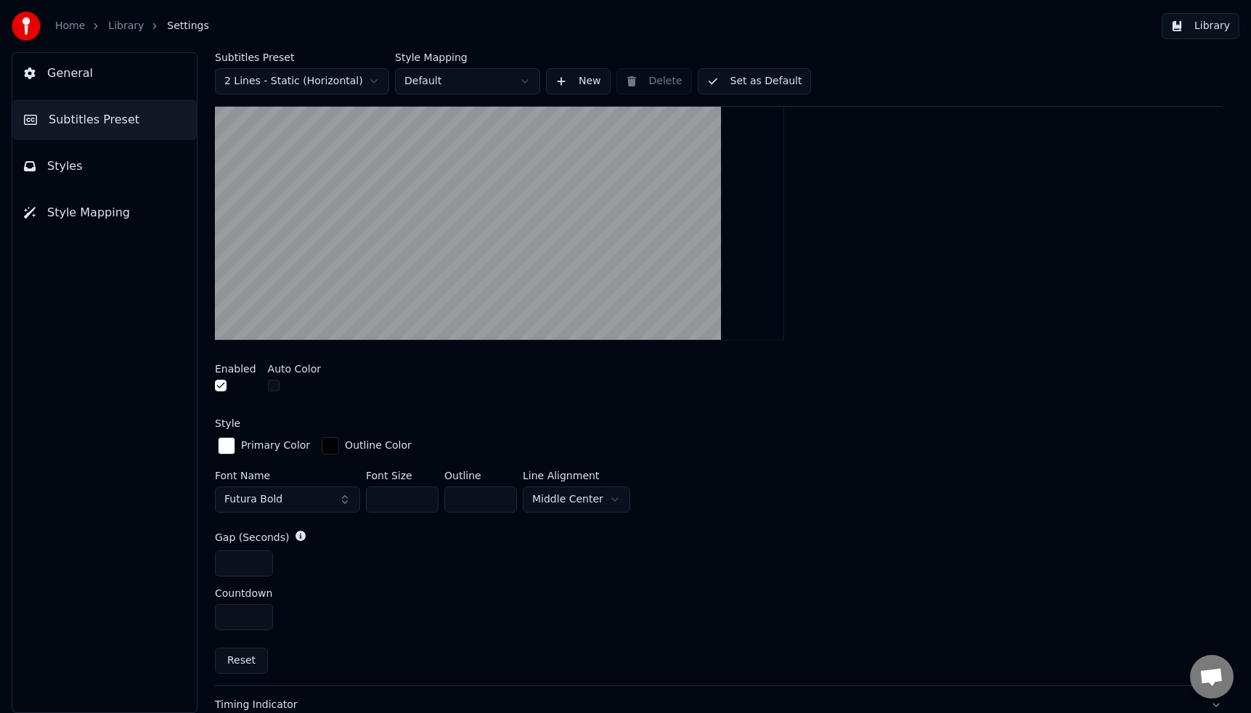
scroll to position [348, 0]
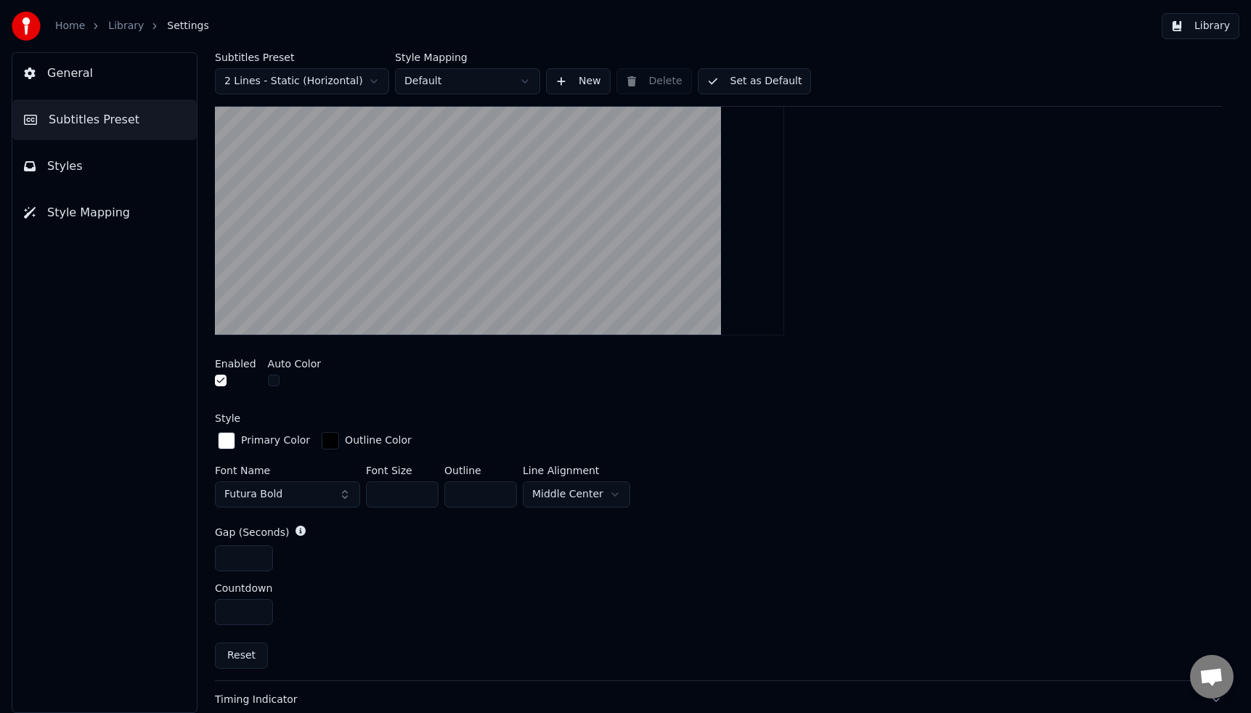
drag, startPoint x: 411, startPoint y: 497, endPoint x: 366, endPoint y: 489, distance: 45.7
click at [366, 489] on input "**" at bounding box center [402, 494] width 73 height 26
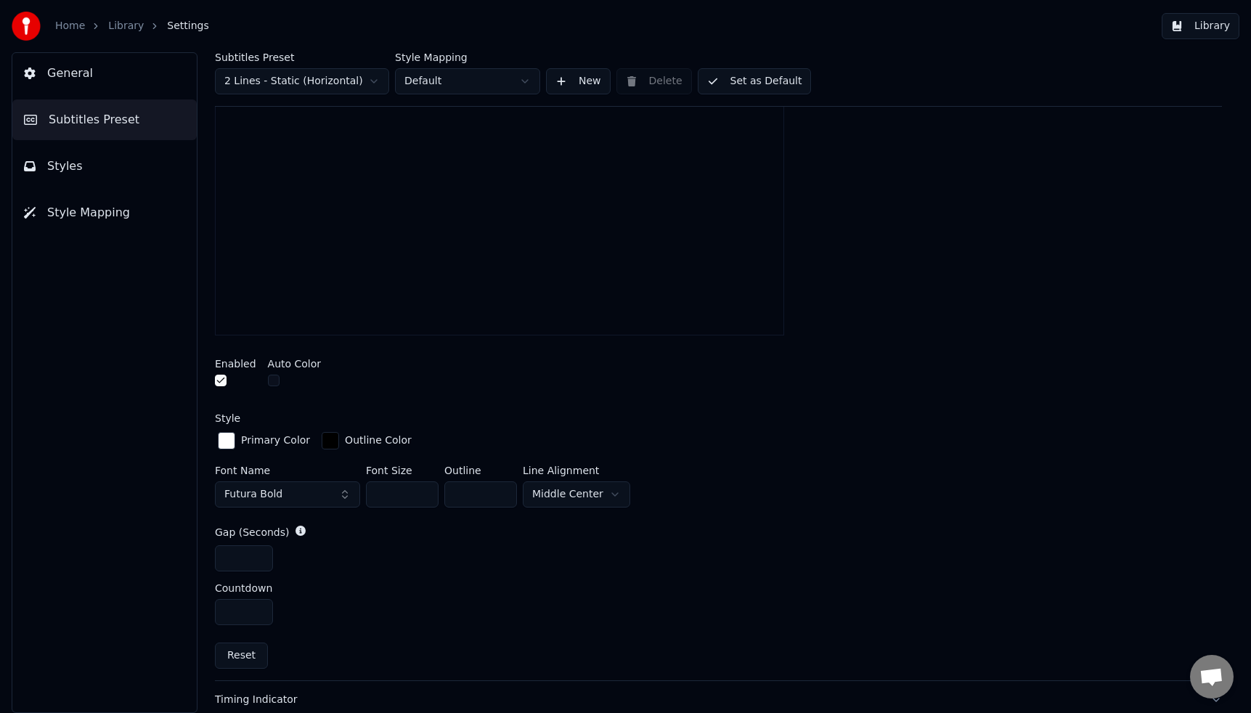
scroll to position [348, 0]
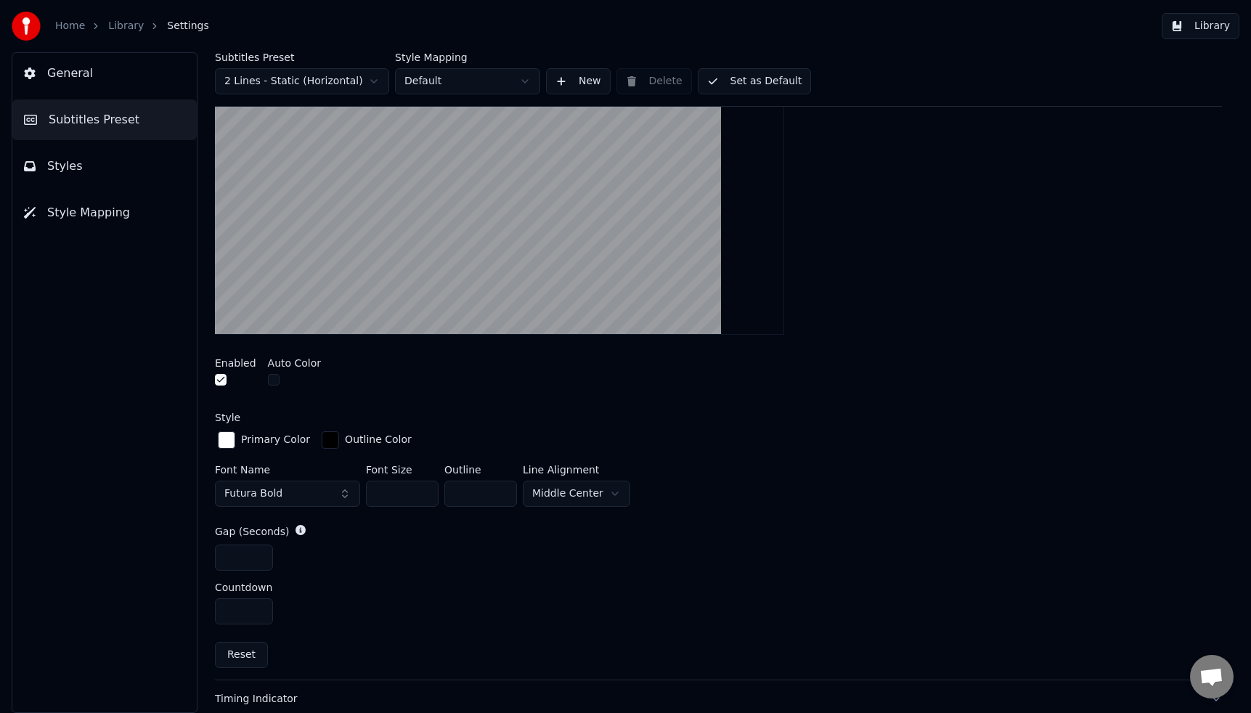
drag, startPoint x: 407, startPoint y: 494, endPoint x: 356, endPoint y: 488, distance: 50.5
click at [356, 488] on div "Font Name Futura Bold Font Size ***** Outline * Line Alignment Middle Center" at bounding box center [718, 489] width 1007 height 48
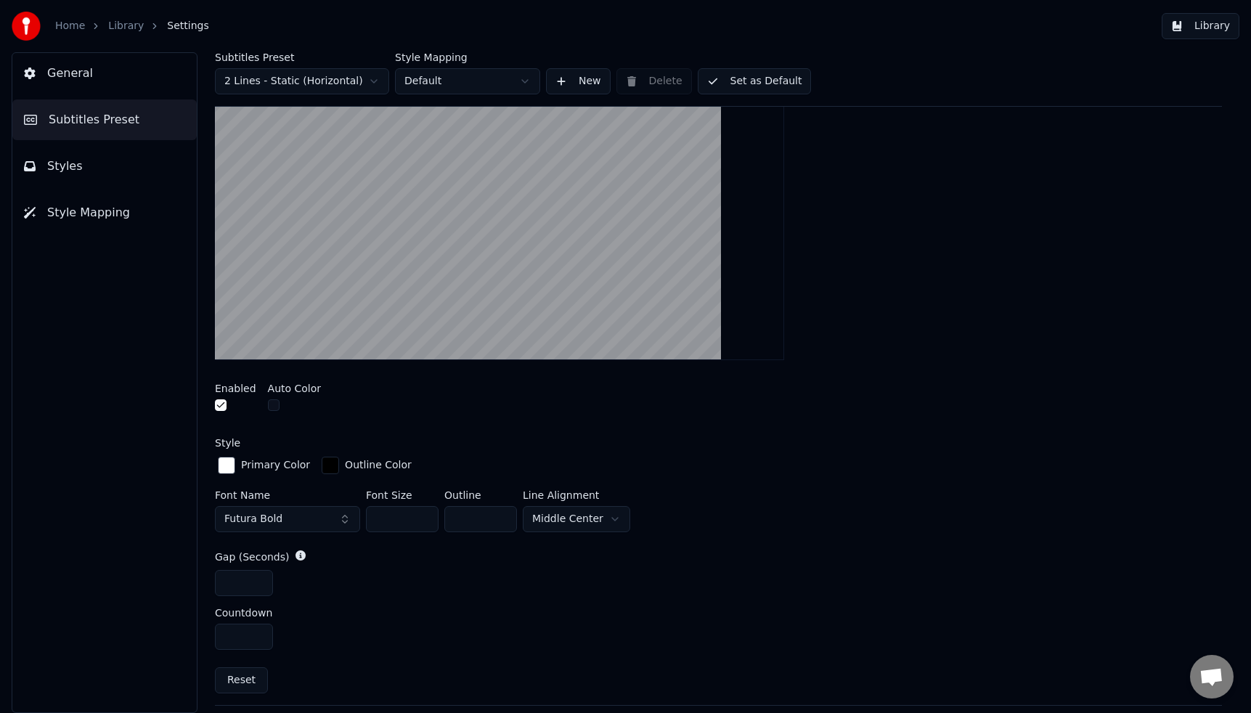
scroll to position [327, 0]
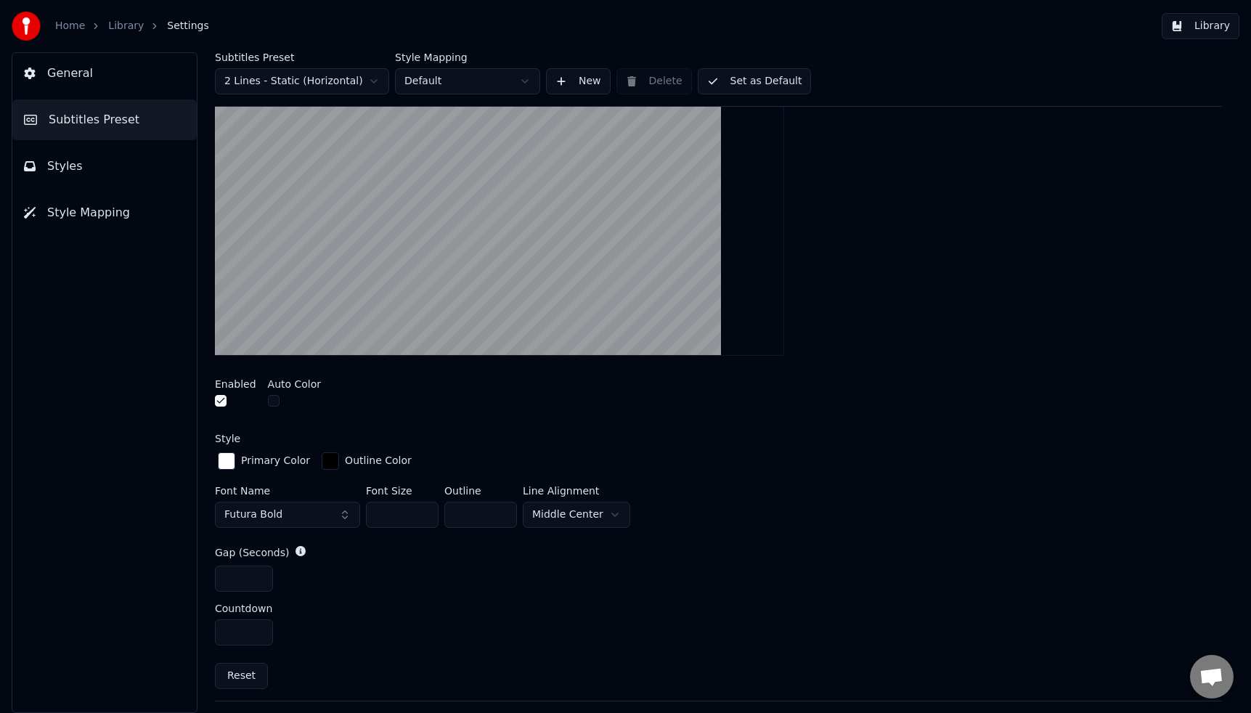
drag, startPoint x: 397, startPoint y: 510, endPoint x: 364, endPoint y: 510, distance: 32.7
click at [364, 510] on div "Font Name Futura Bold Font Size *** Outline * Line Alignment Middle Center" at bounding box center [718, 510] width 1007 height 48
click at [344, 518] on button "Futura Bold" at bounding box center [287, 515] width 145 height 26
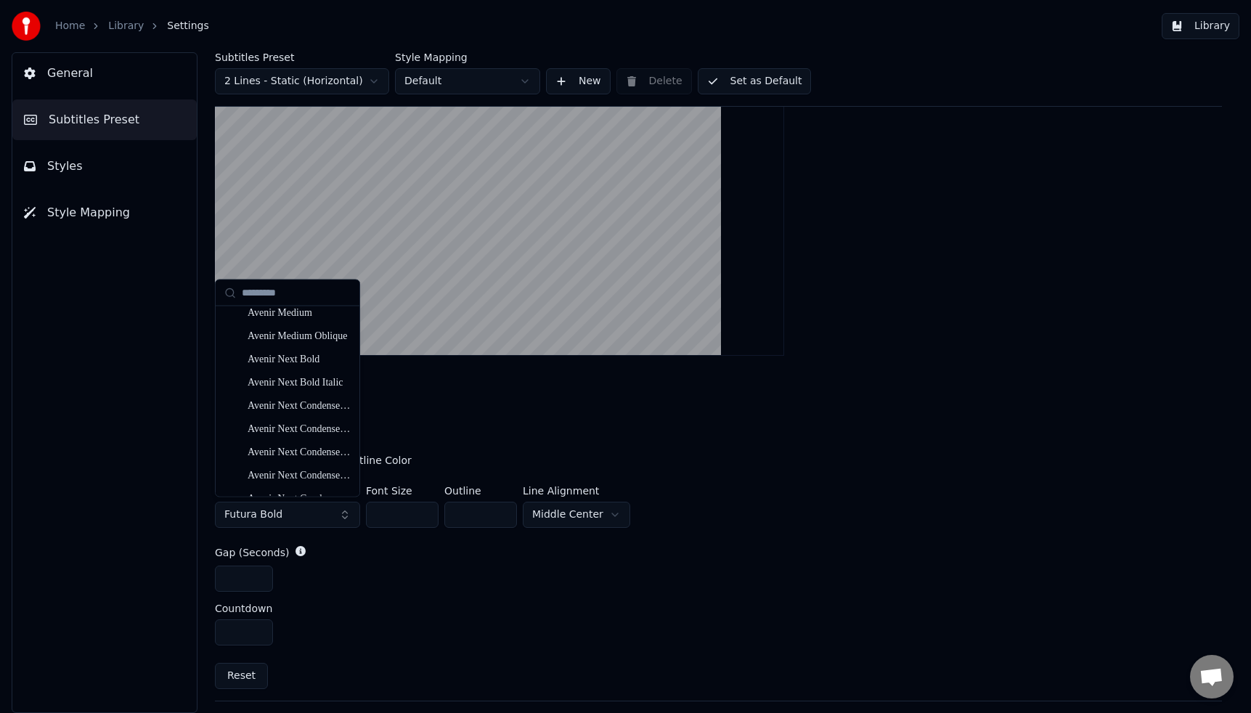
scroll to position [1511, 0]
click at [272, 370] on div "Avenir Next Bold" at bounding box center [299, 365] width 103 height 15
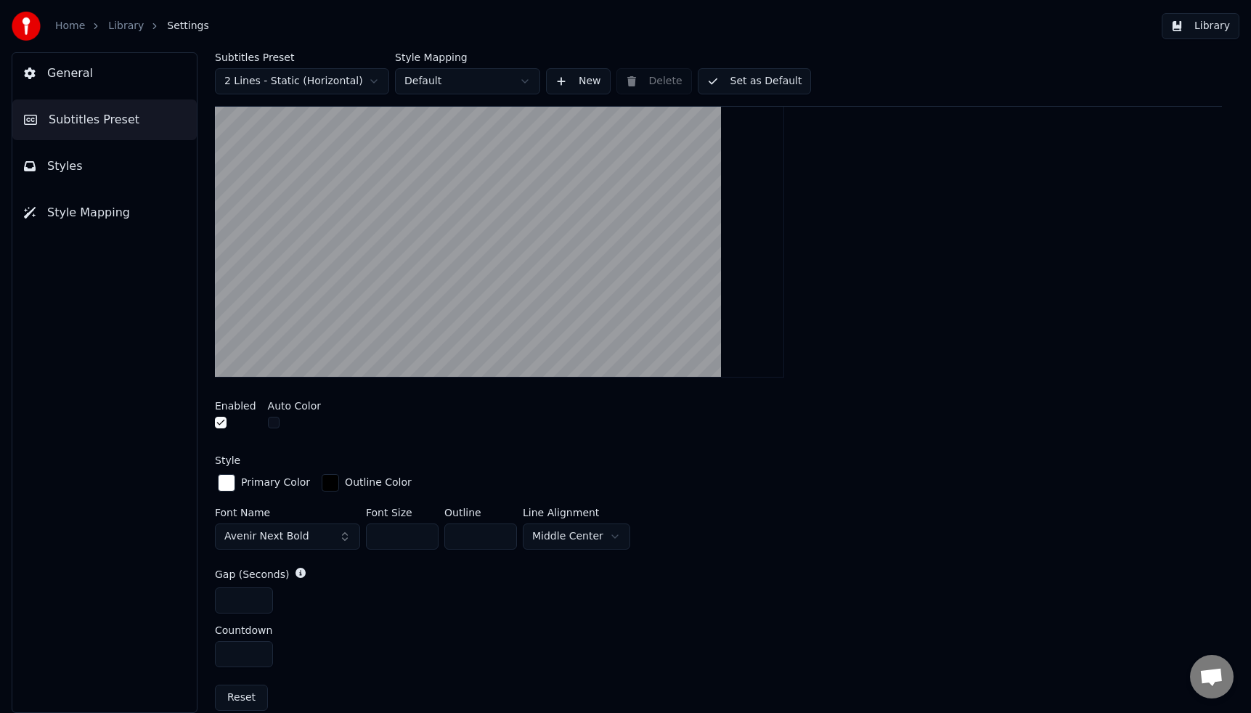
scroll to position [305, 0]
drag, startPoint x: 401, startPoint y: 537, endPoint x: 359, endPoint y: 534, distance: 41.5
click at [360, 534] on div "Font Name Avenir Next Bold Font Size *** Outline * Line Alignment Middle Center" at bounding box center [718, 532] width 1007 height 48
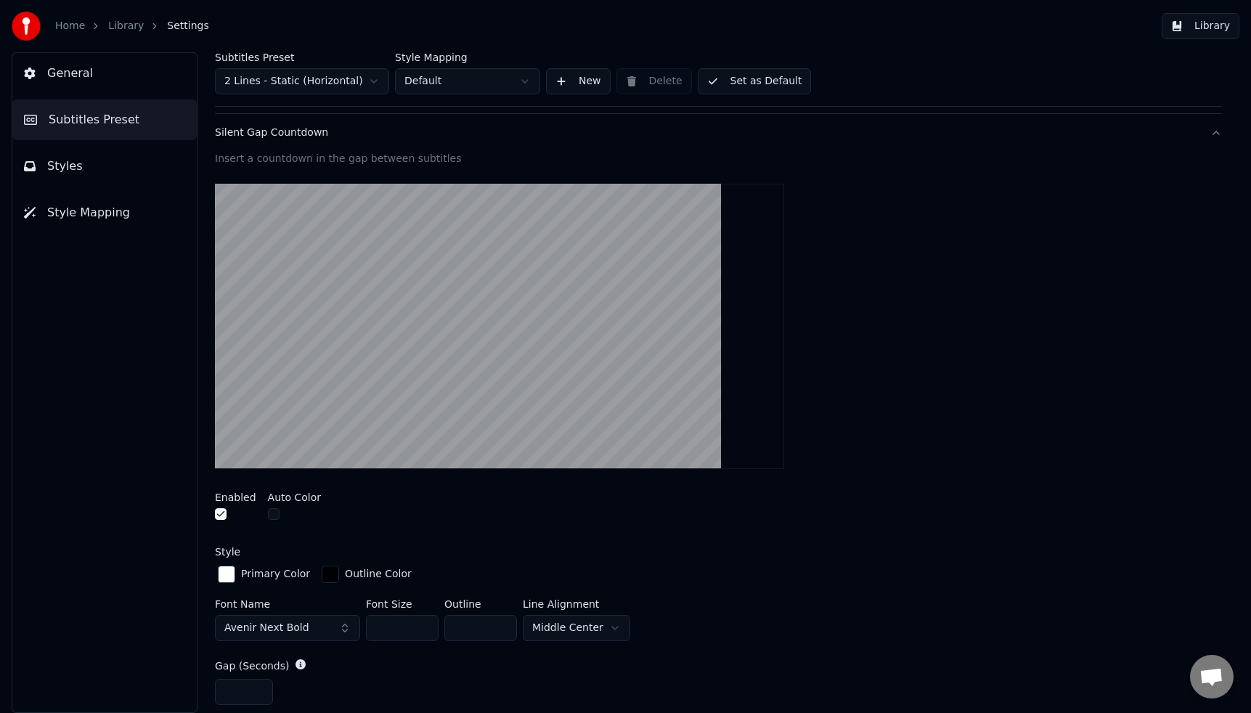
scroll to position [0, 0]
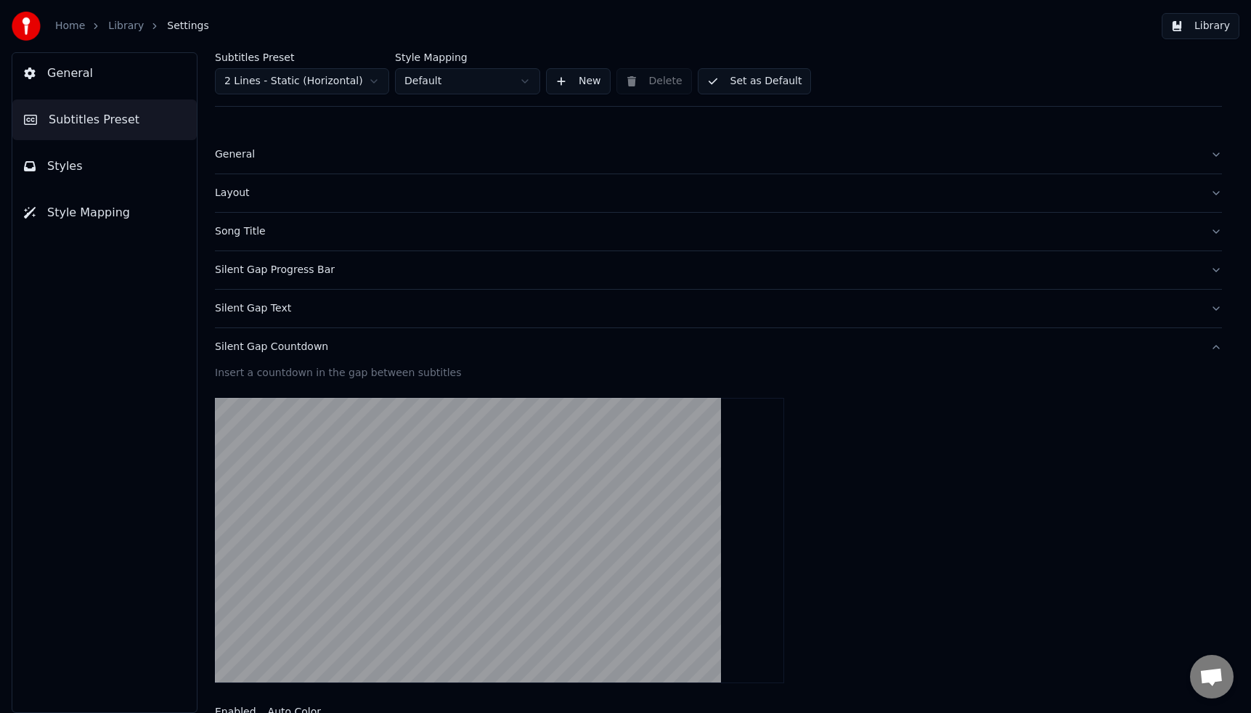
type input "***"
click at [74, 81] on span "General" at bounding box center [70, 73] width 46 height 17
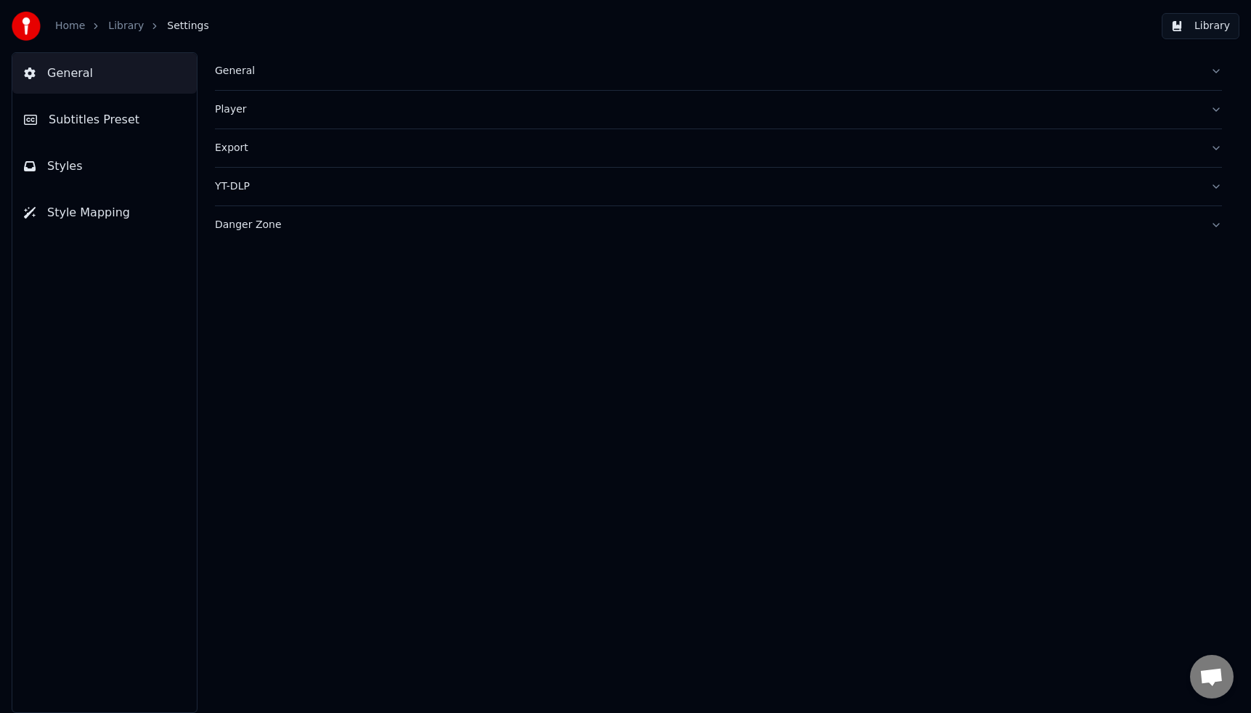
click at [1207, 24] on button "Library" at bounding box center [1201, 26] width 78 height 26
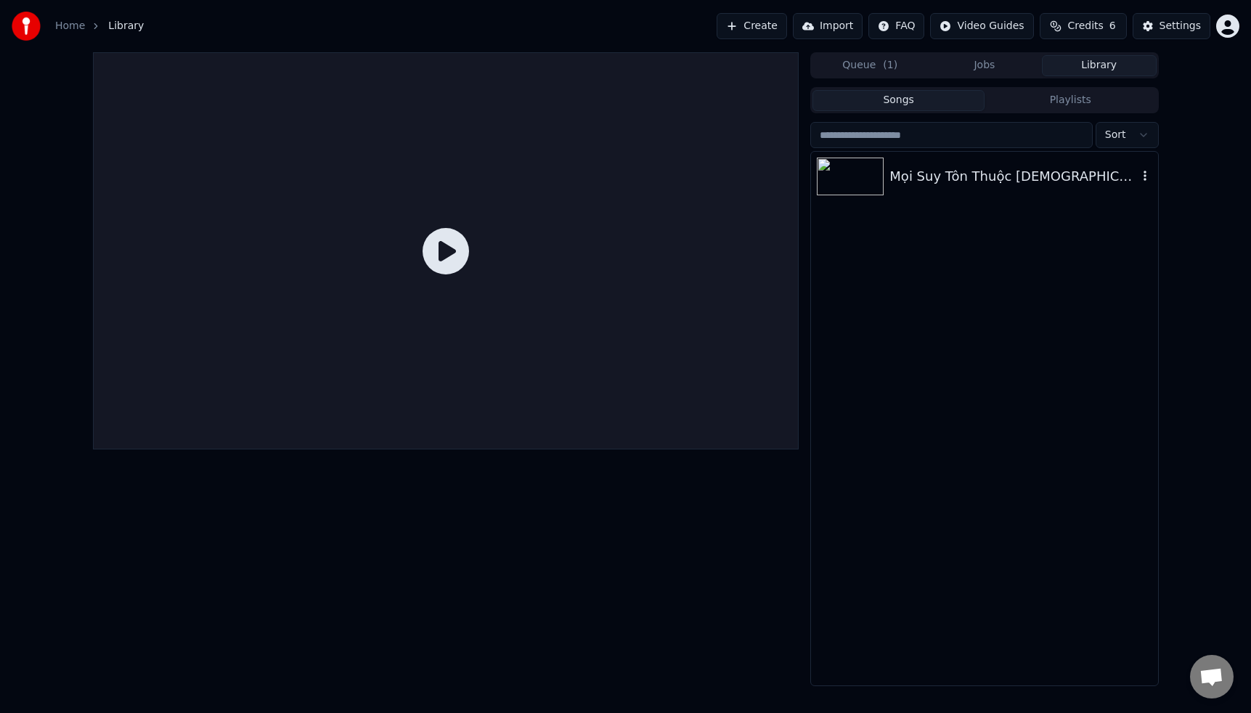
click at [950, 180] on div "Mọi Suy Tôn Thuộc [DEMOGRAPHIC_DATA]" at bounding box center [1013, 176] width 248 height 20
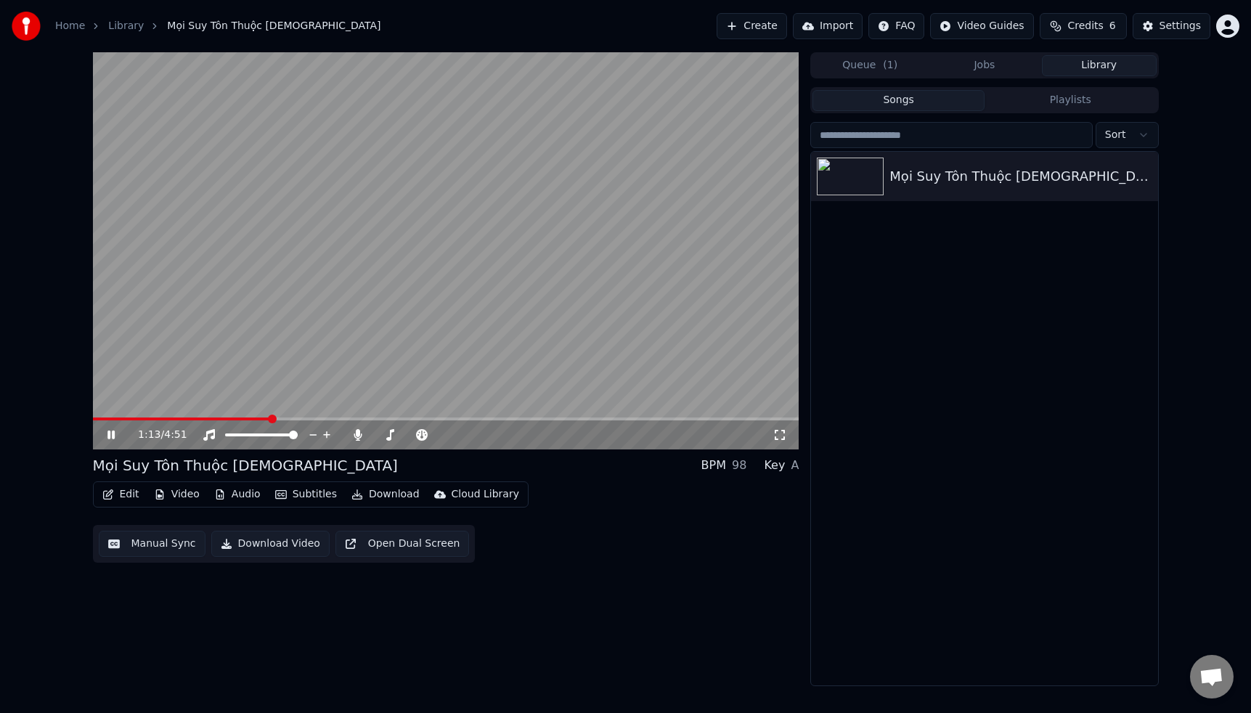
click at [846, 355] on div "Mọi Suy Tôn Thuộc [DEMOGRAPHIC_DATA]" at bounding box center [984, 419] width 346 height 534
click at [111, 433] on icon at bounding box center [122, 435] width 34 height 12
click at [130, 496] on button "Edit" at bounding box center [121, 494] width 49 height 20
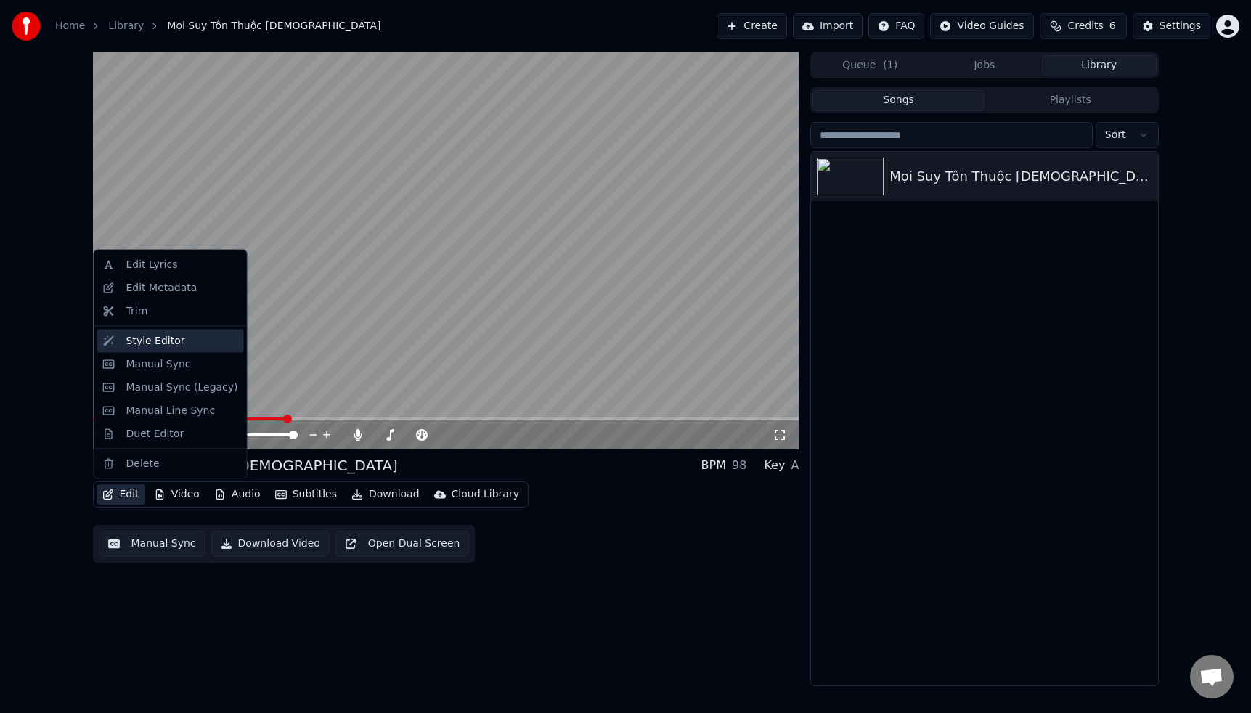
click at [163, 341] on div "Style Editor" at bounding box center [155, 340] width 59 height 15
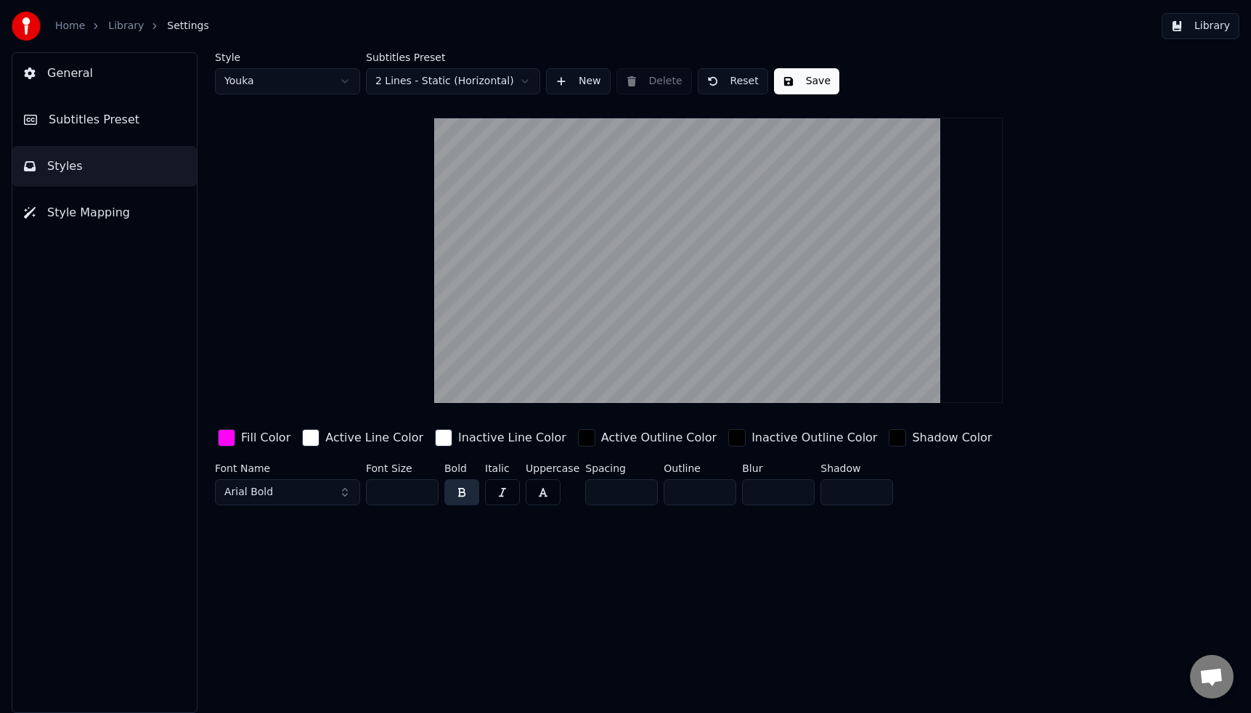
drag, startPoint x: 116, startPoint y: 118, endPoint x: 123, endPoint y: 126, distance: 10.3
click at [116, 118] on span "Subtitles Preset" at bounding box center [94, 119] width 91 height 17
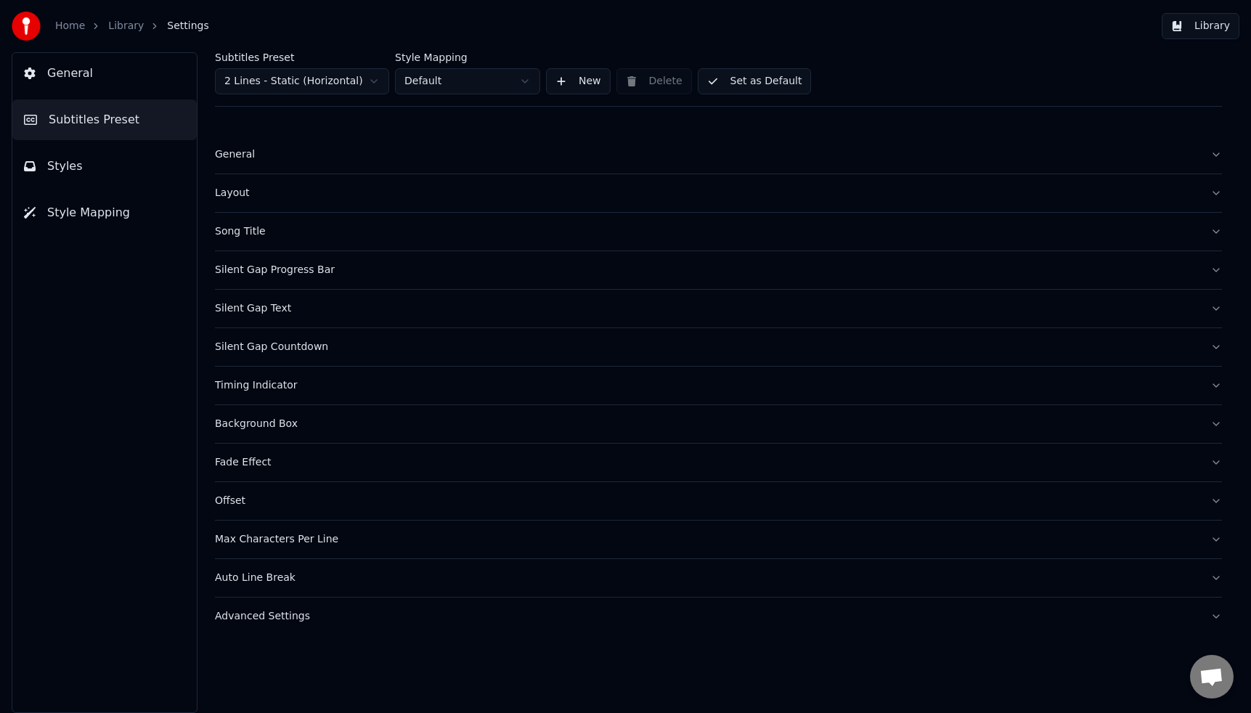
click at [266, 234] on div "Song Title" at bounding box center [707, 231] width 984 height 15
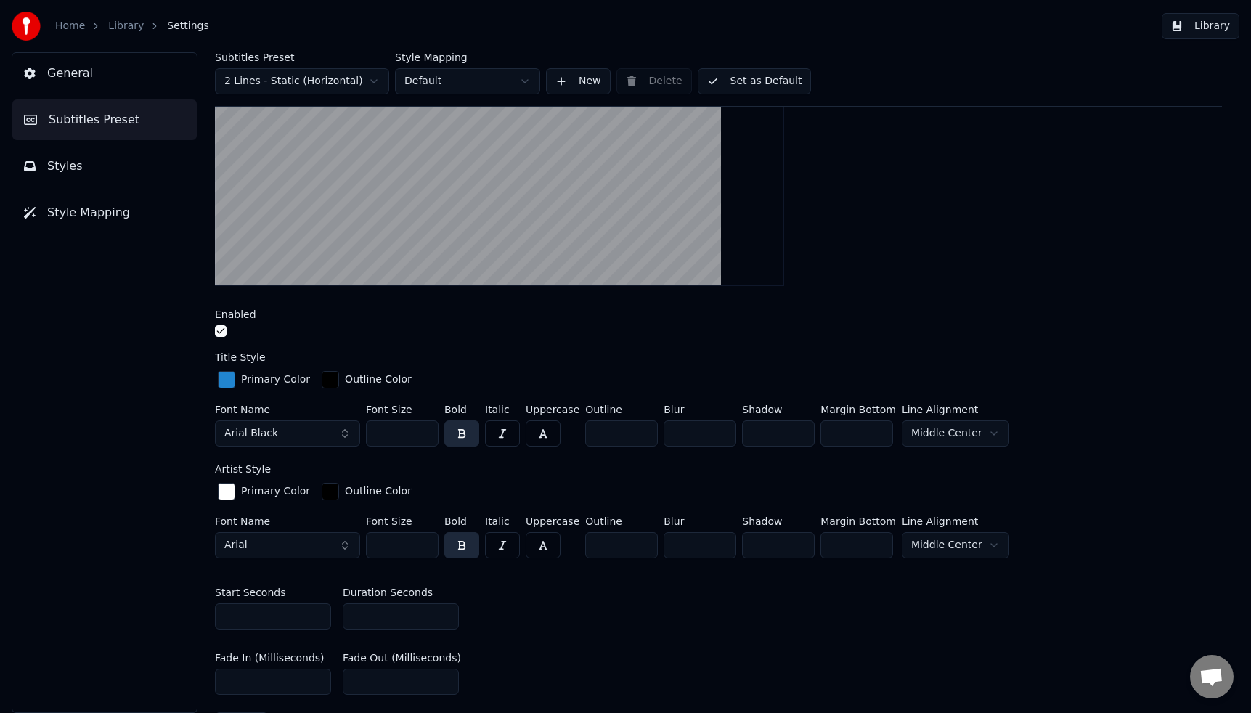
scroll to position [287, 0]
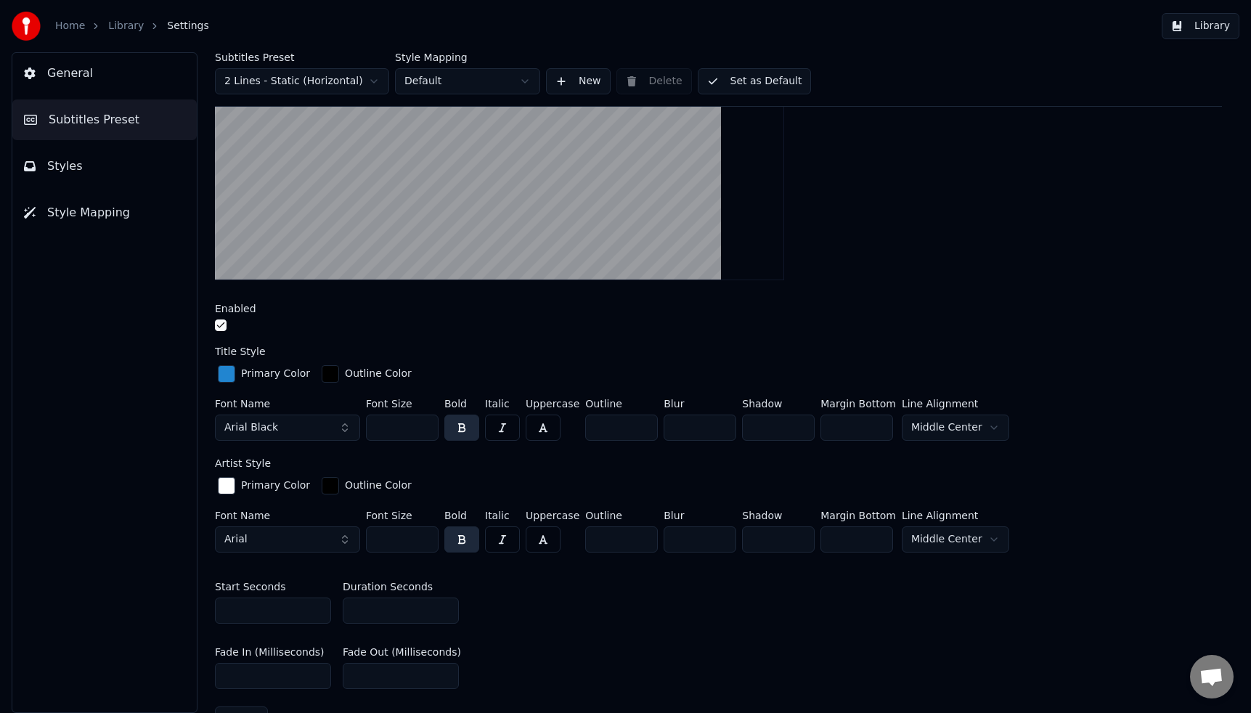
click at [346, 429] on button "Arial Black" at bounding box center [287, 428] width 145 height 26
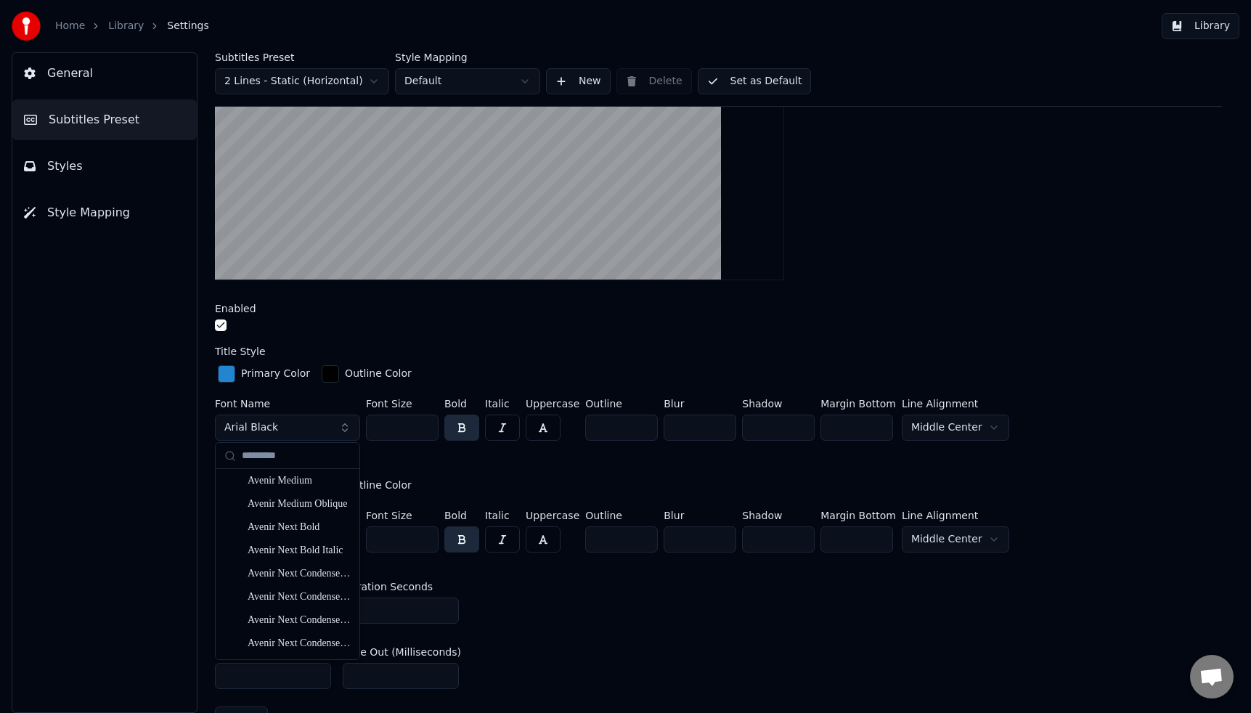
scroll to position [1514, 0]
click at [299, 530] on div "Avenir Next Bold" at bounding box center [299, 525] width 103 height 15
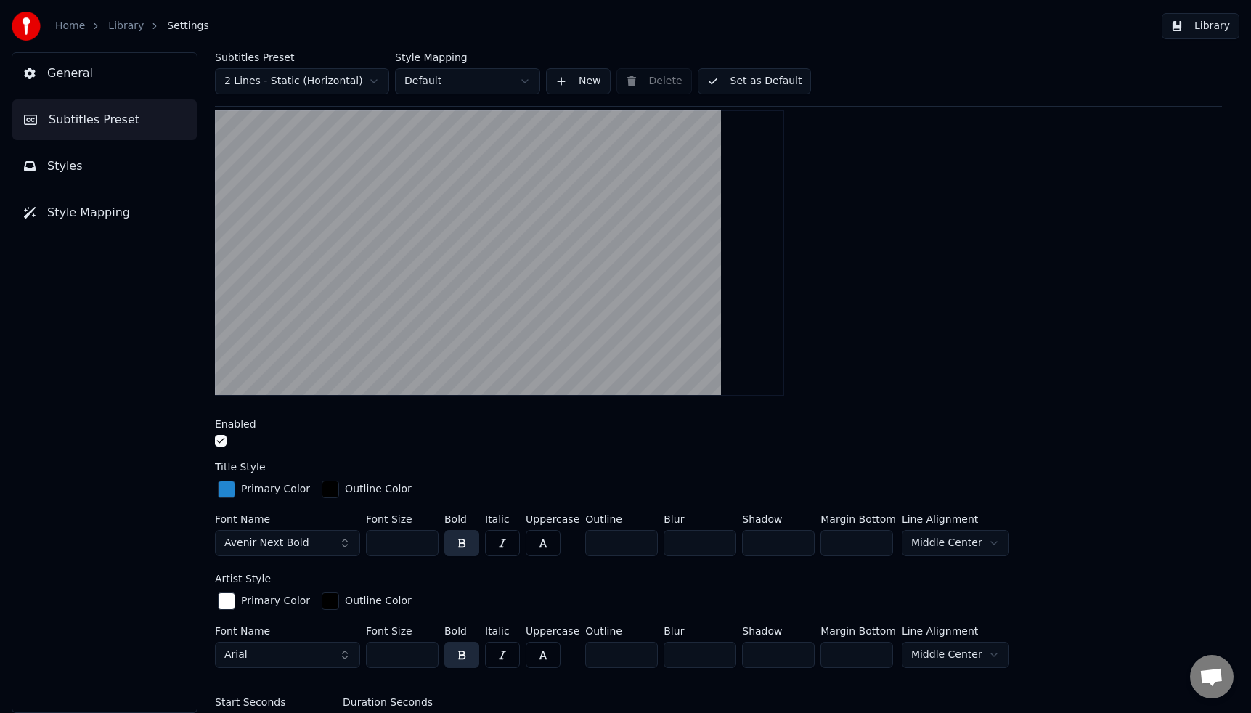
scroll to position [168, 0]
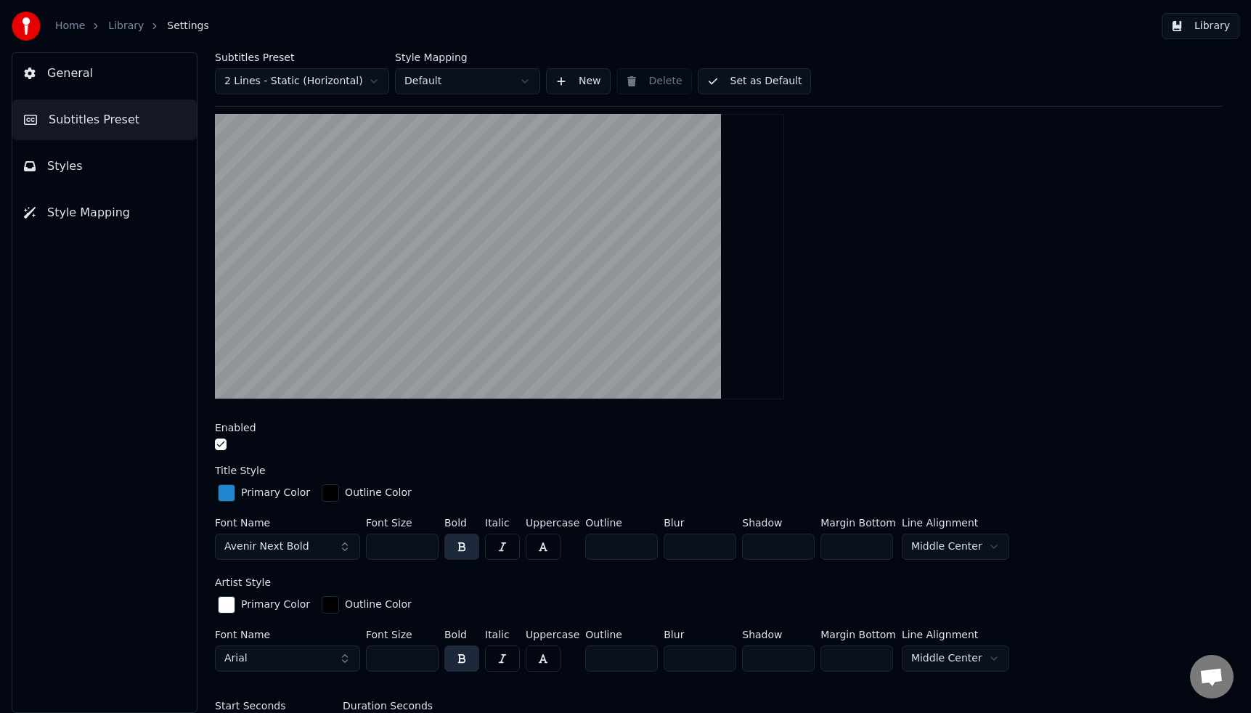
click at [770, 82] on button "Set as Default" at bounding box center [755, 81] width 114 height 26
click at [734, 81] on button "Done" at bounding box center [732, 81] width 69 height 26
click at [1204, 25] on button "Library" at bounding box center [1201, 26] width 78 height 26
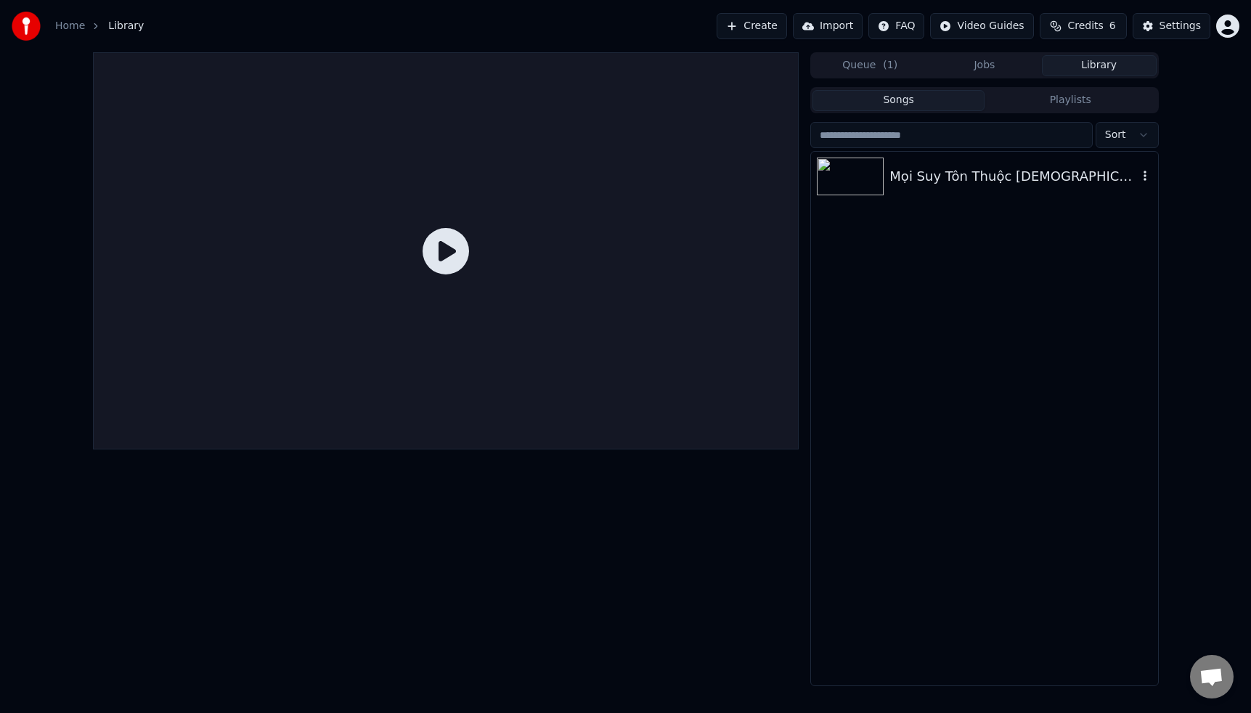
click at [907, 175] on div "Mọi Suy Tôn Thuộc [DEMOGRAPHIC_DATA]" at bounding box center [1013, 176] width 248 height 20
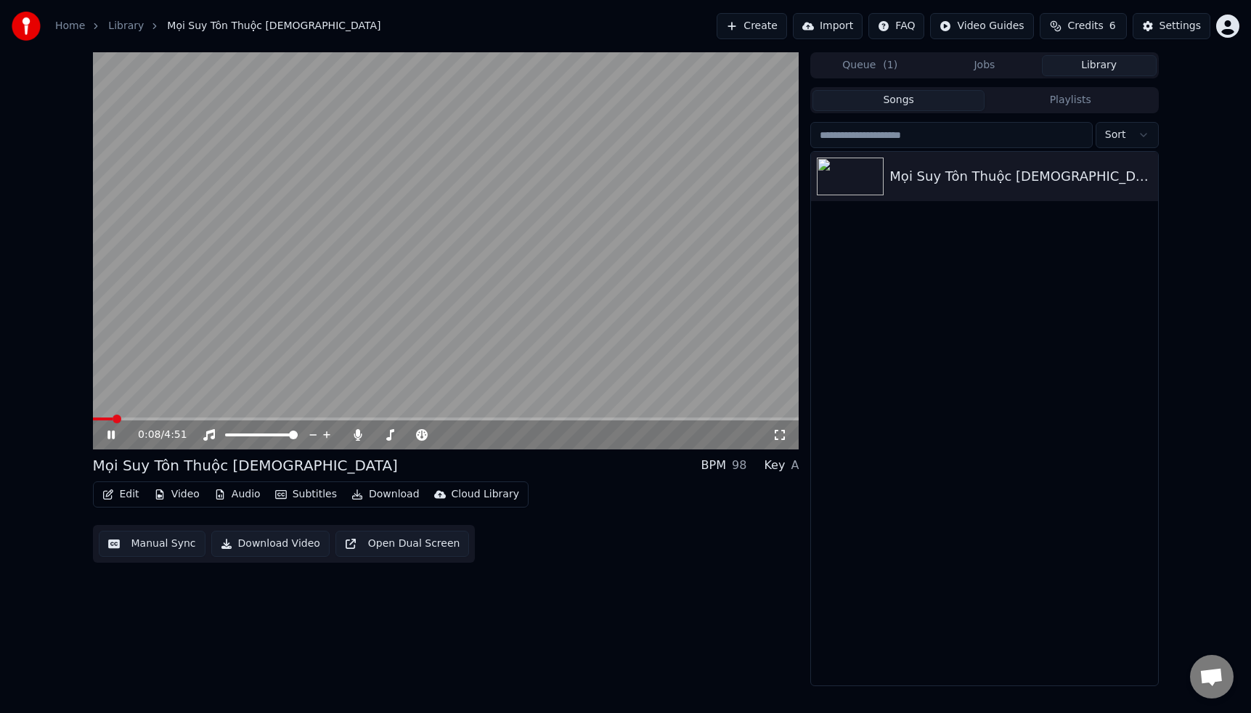
click at [356, 342] on video at bounding box center [446, 250] width 706 height 397
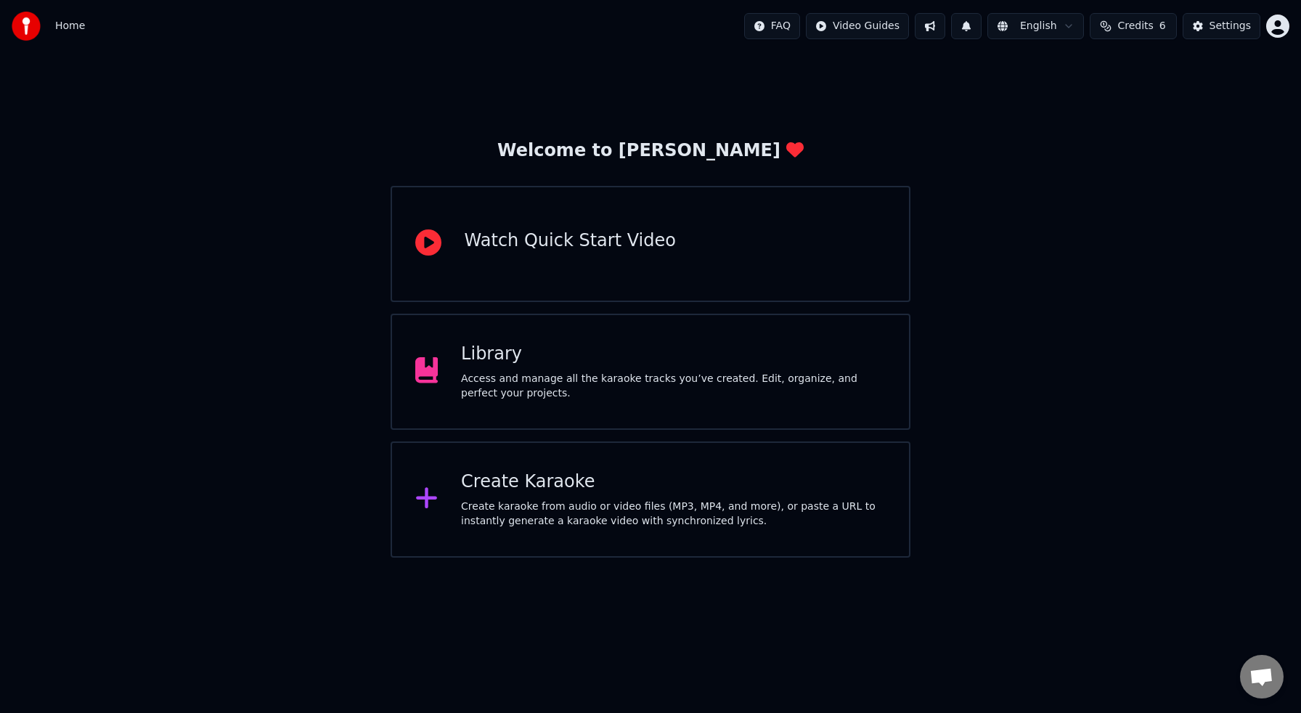
click at [491, 360] on div "Library" at bounding box center [673, 354] width 425 height 23
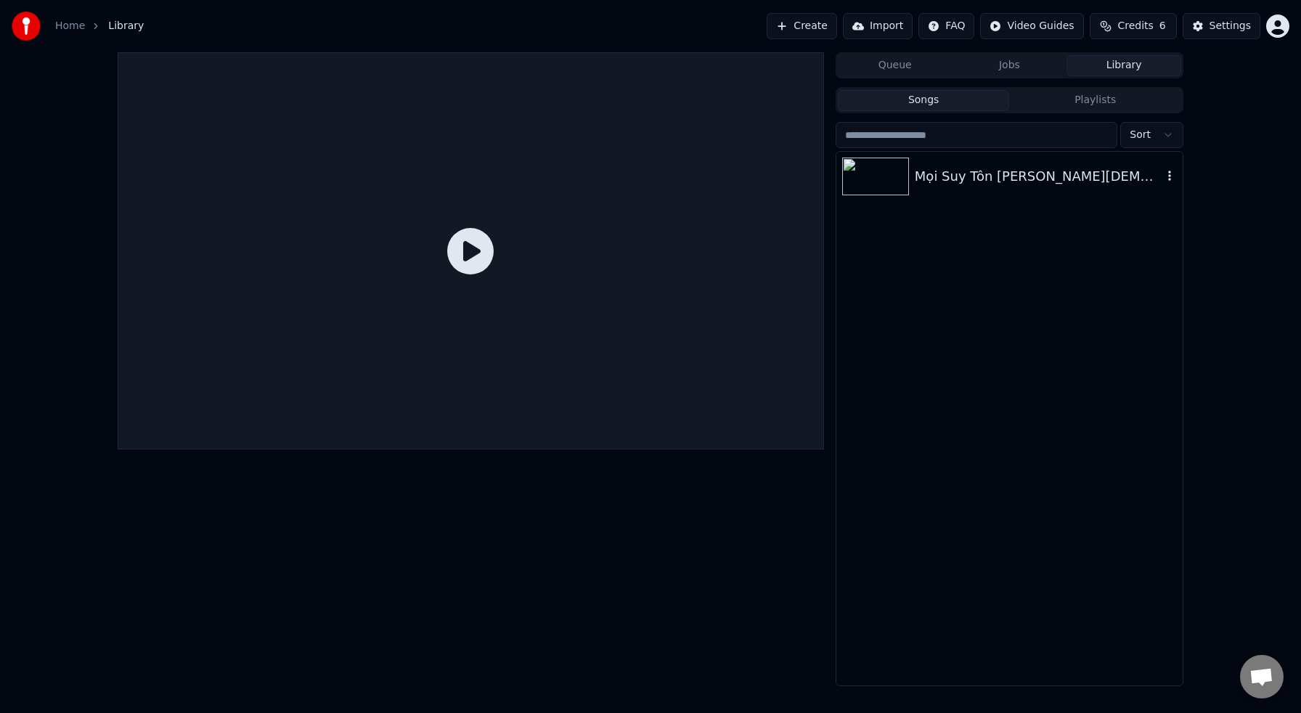
drag, startPoint x: 950, startPoint y: 185, endPoint x: 947, endPoint y: 224, distance: 39.3
click at [949, 185] on div "Mọi Suy Tôn [PERSON_NAME][DEMOGRAPHIC_DATA]" at bounding box center [1039, 176] width 248 height 20
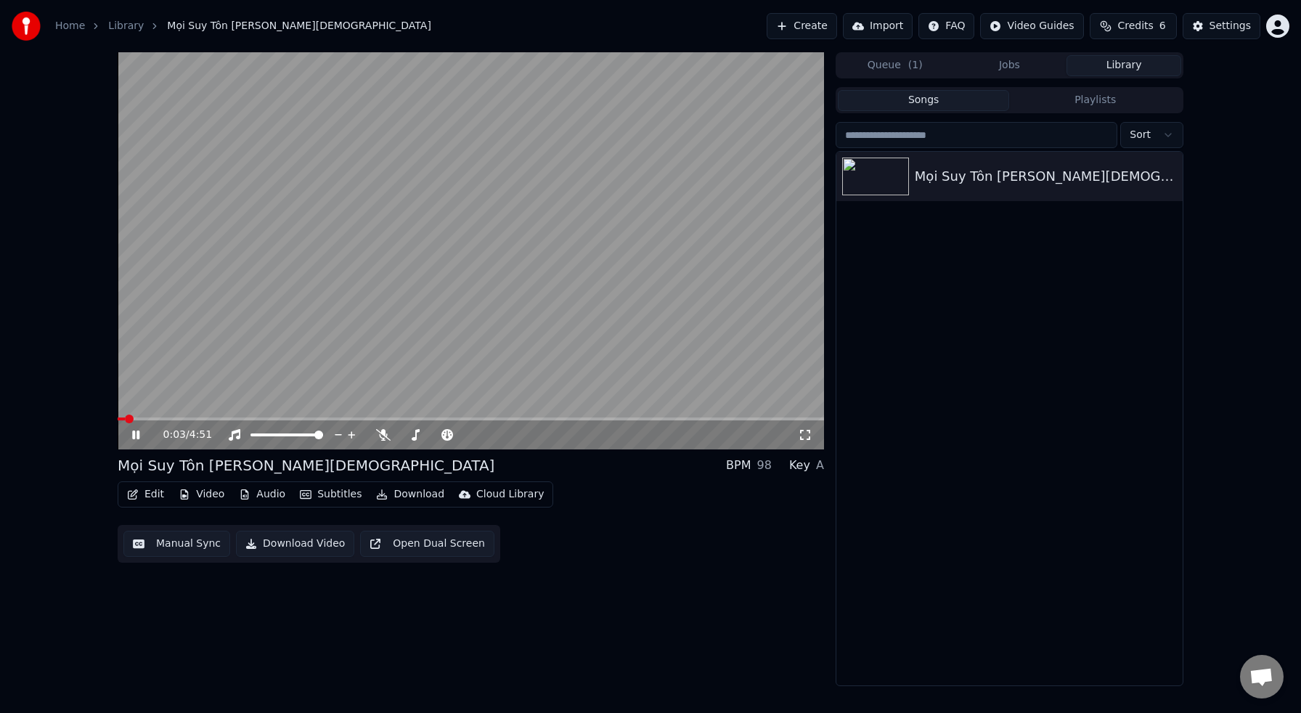
click at [148, 493] on button "Edit" at bounding box center [145, 494] width 49 height 20
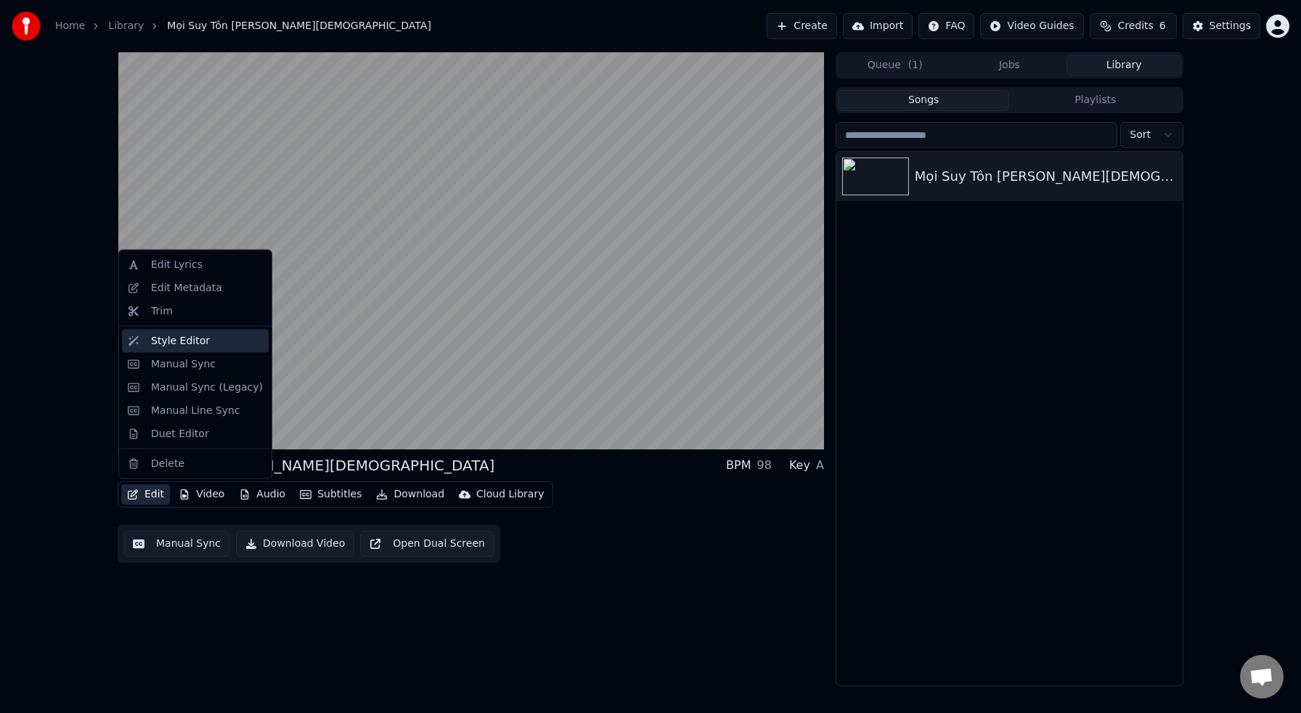
click at [166, 342] on div "Style Editor" at bounding box center [180, 340] width 59 height 15
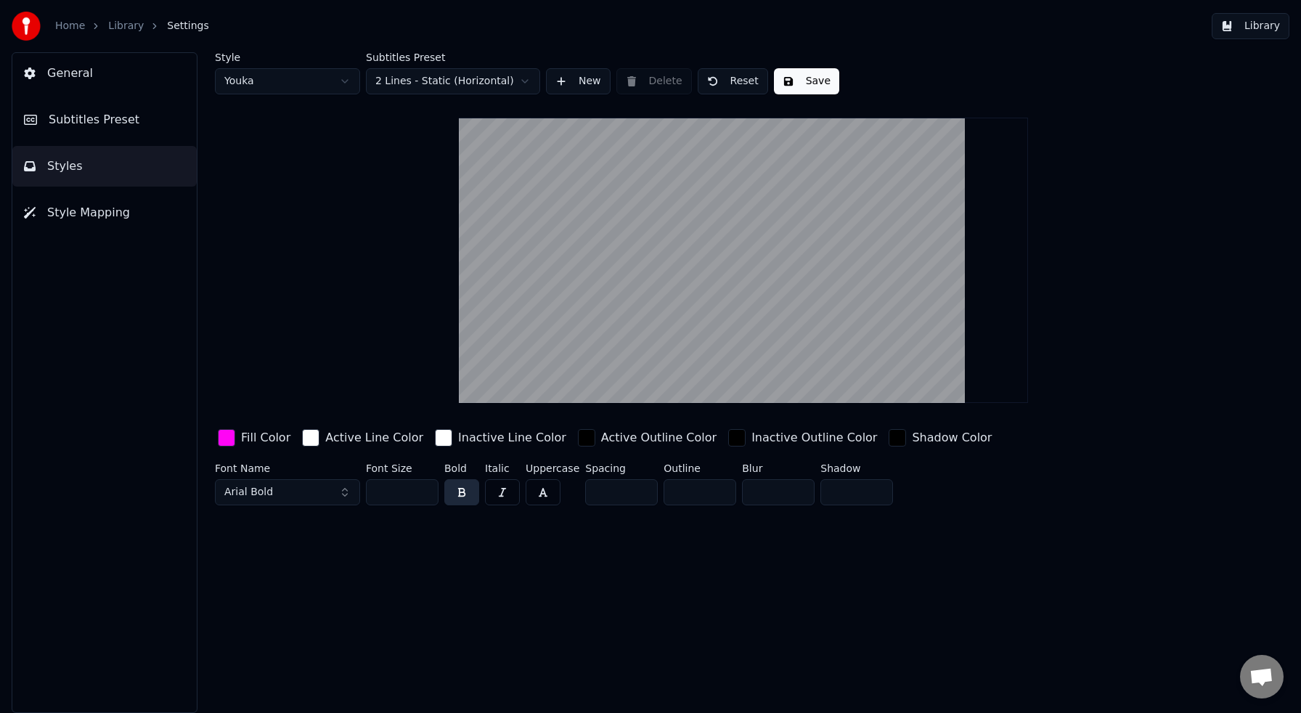
click at [126, 118] on span "Subtitles Preset" at bounding box center [94, 119] width 91 height 17
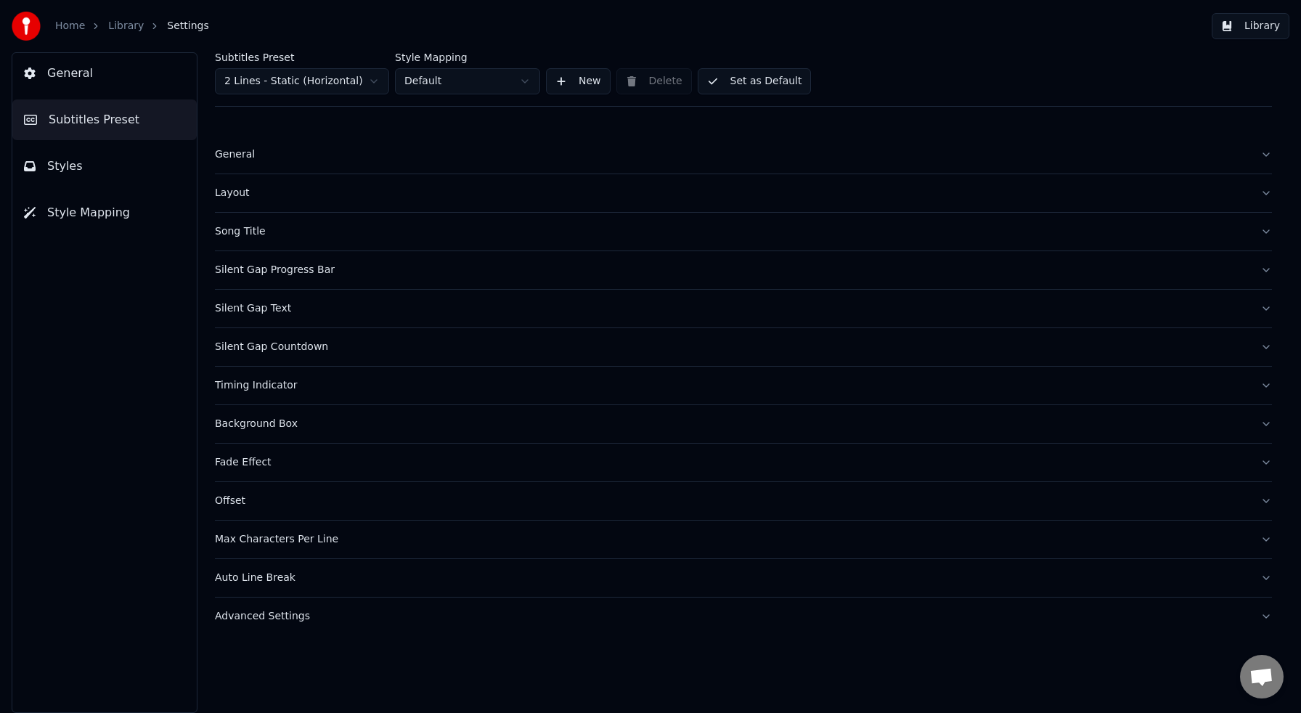
click at [262, 234] on div "Song Title" at bounding box center [732, 231] width 1034 height 15
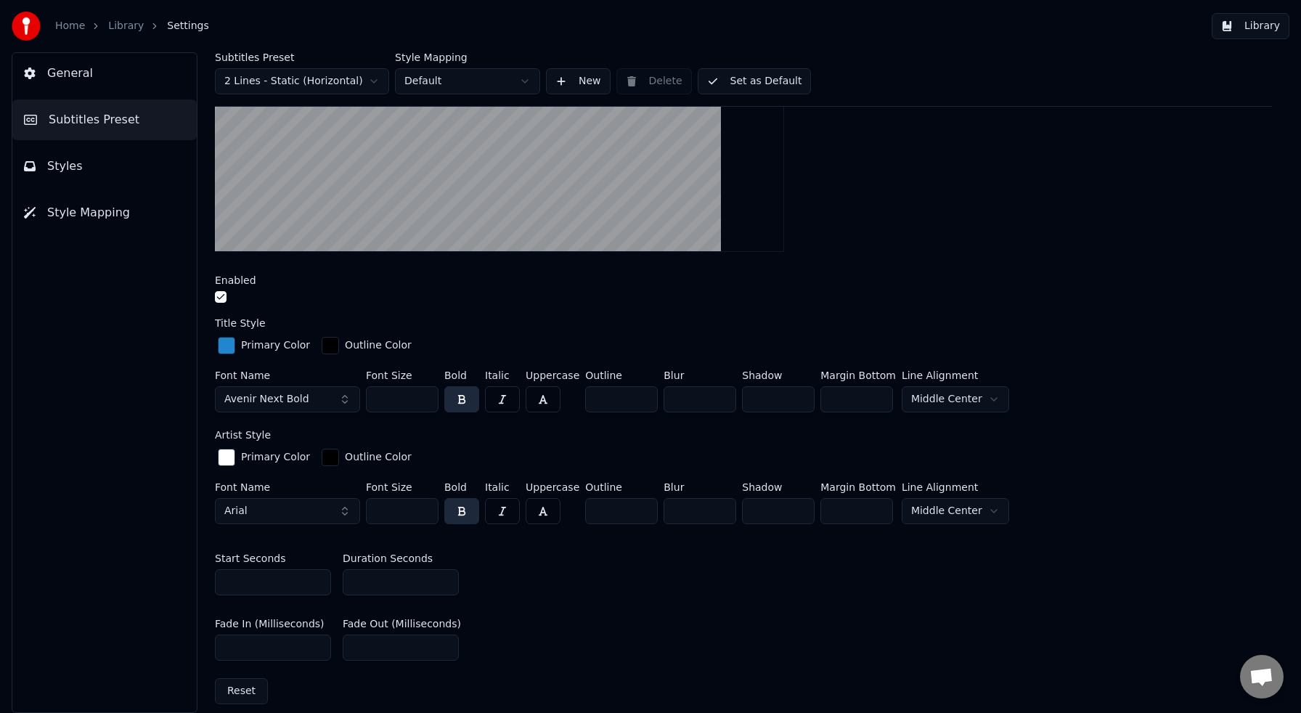
scroll to position [317, 0]
click at [343, 396] on button "Avenir Next Bold" at bounding box center [287, 398] width 145 height 26
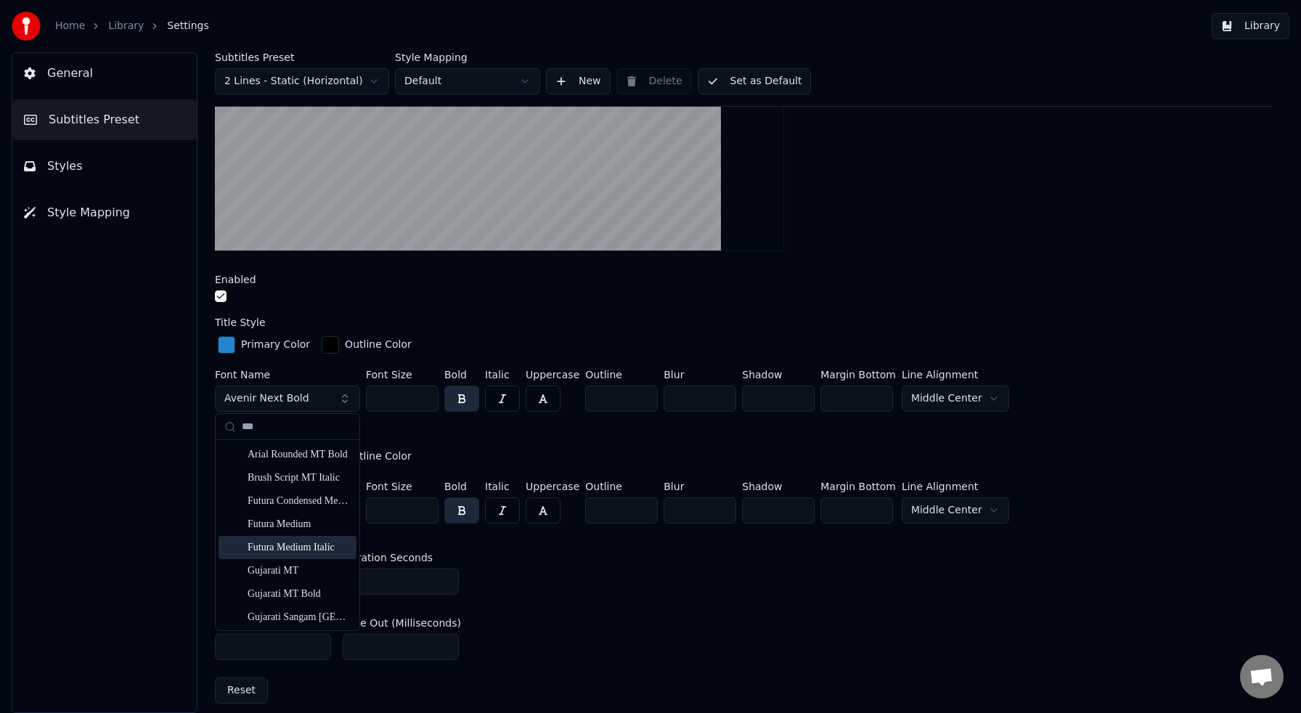
scroll to position [443, 0]
type input "***"
click at [305, 617] on div "UTM HelvetIns" at bounding box center [299, 615] width 103 height 15
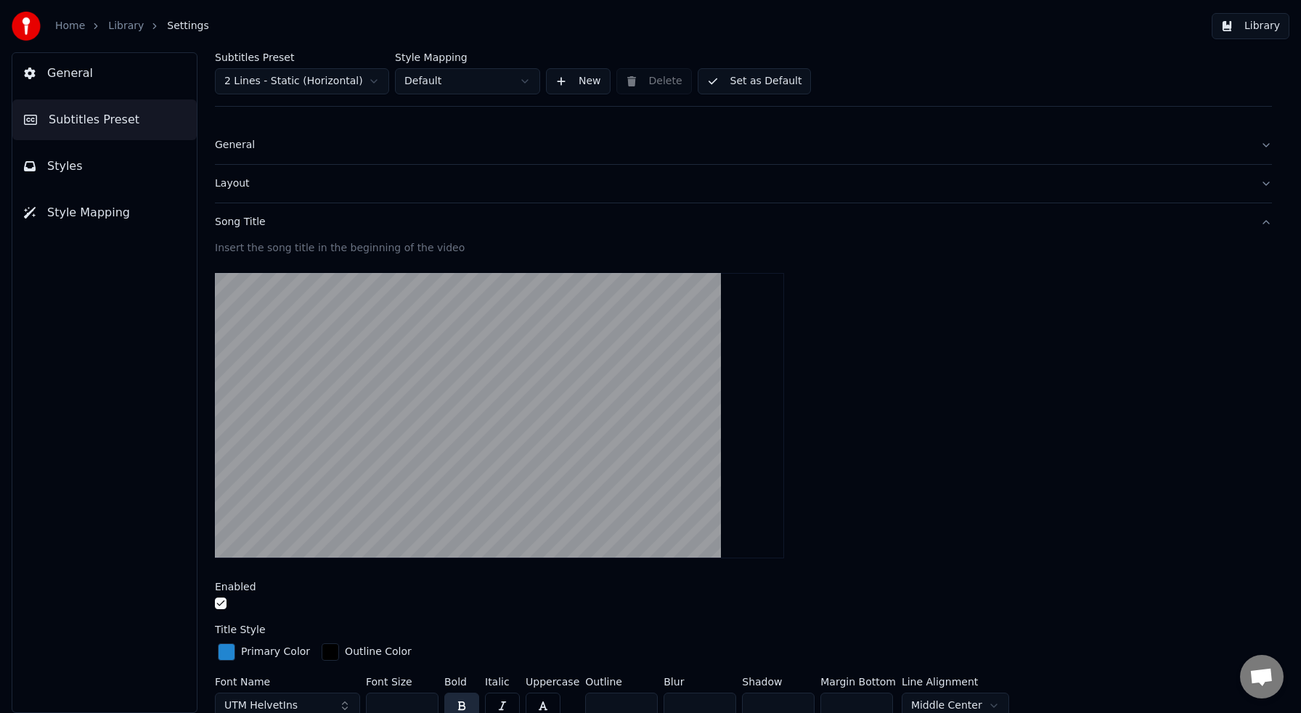
scroll to position [0, 0]
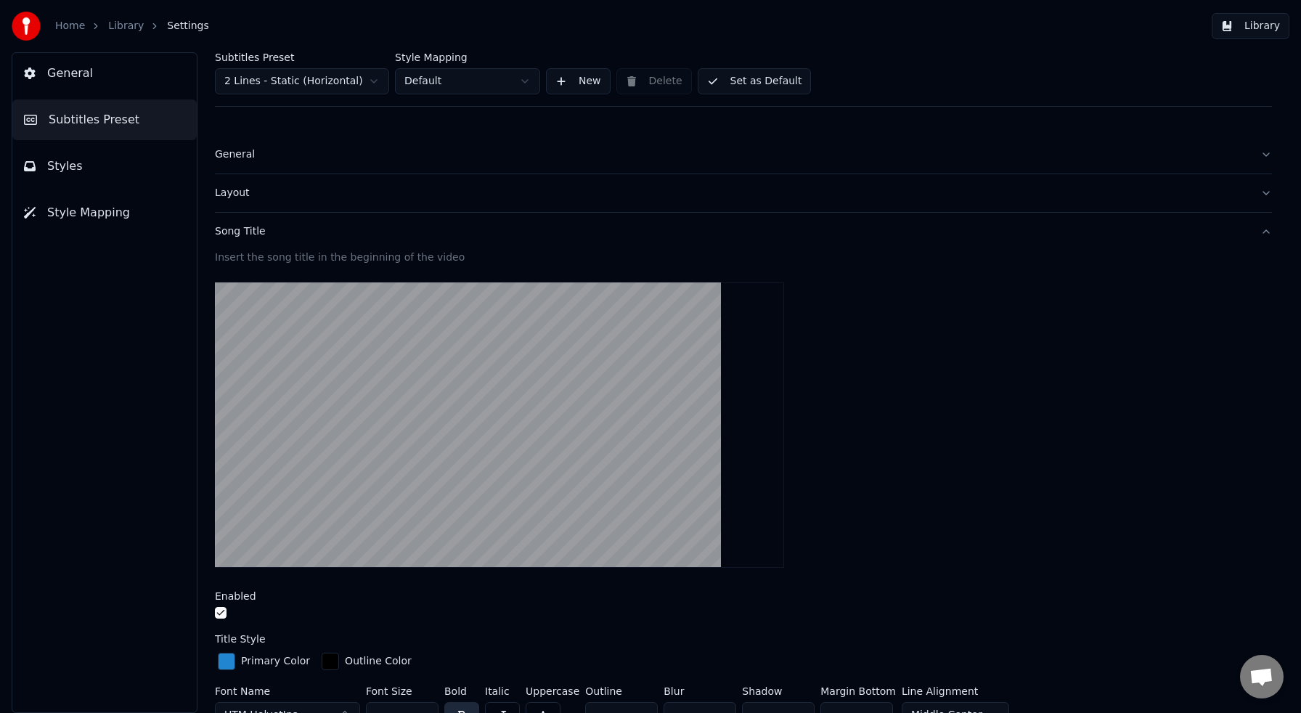
click at [244, 153] on div "General" at bounding box center [732, 154] width 1034 height 15
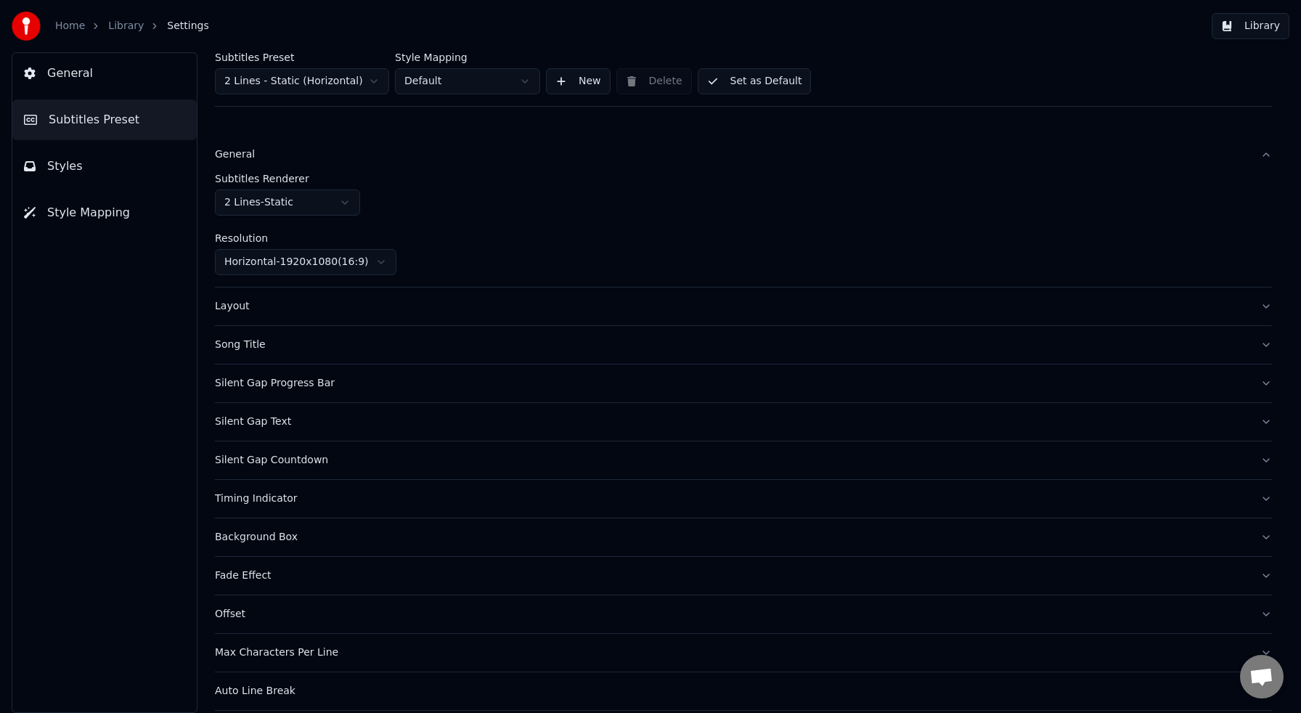
click at [76, 171] on span "Styles" at bounding box center [65, 166] width 36 height 17
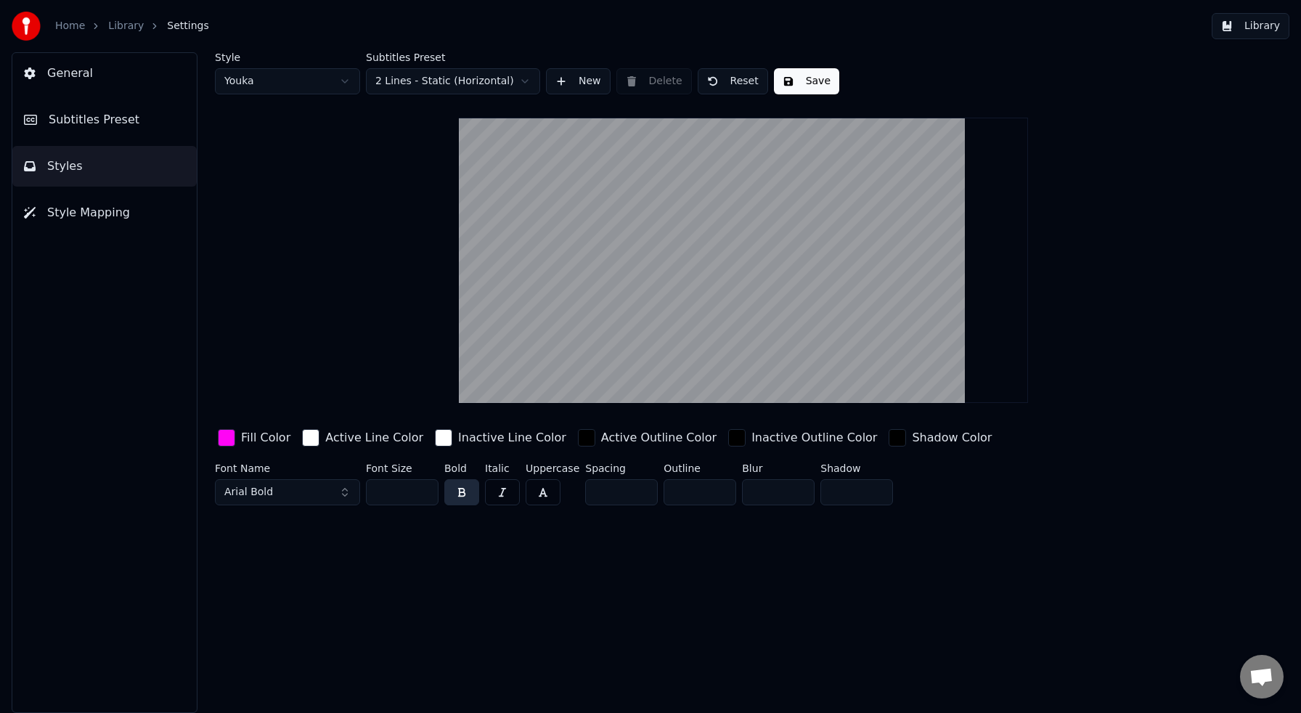
click at [341, 492] on button "Arial Bold" at bounding box center [287, 492] width 145 height 26
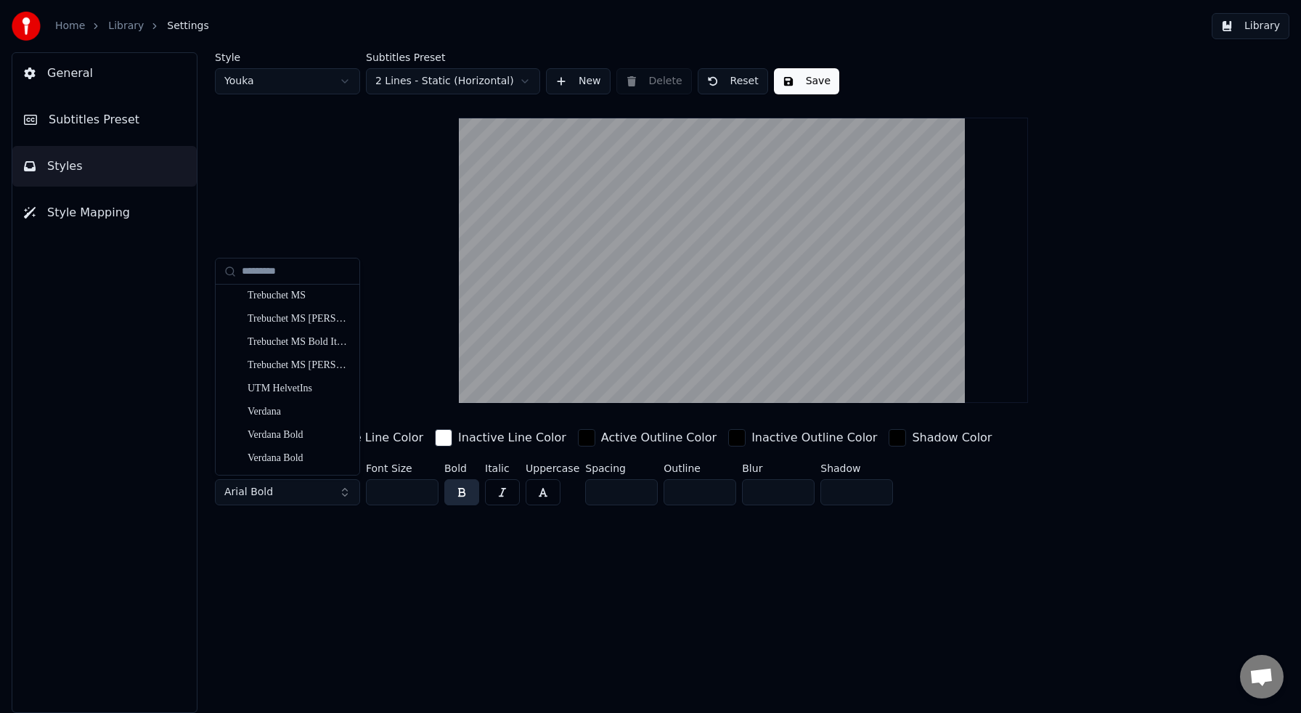
scroll to position [15651, 0]
click at [290, 394] on div "UTM HelvetIns" at bounding box center [299, 390] width 103 height 15
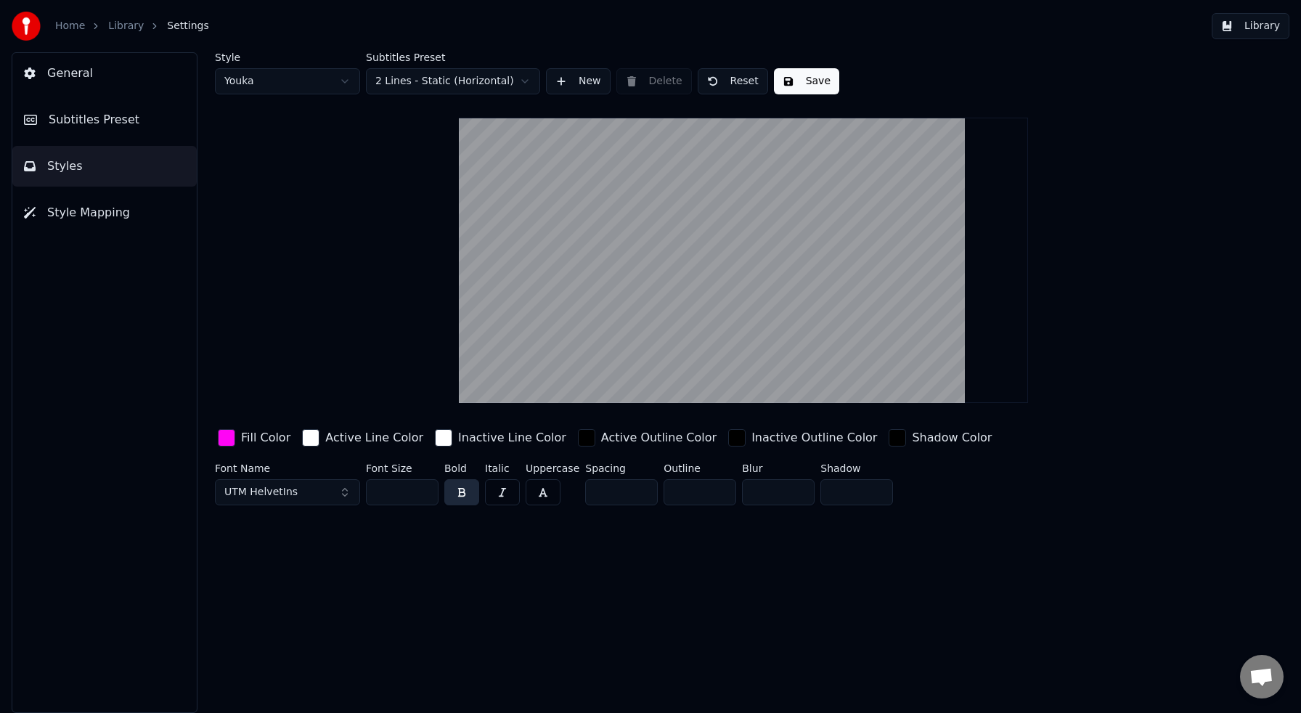
drag, startPoint x: 401, startPoint y: 494, endPoint x: 359, endPoint y: 494, distance: 42.1
click at [357, 491] on div "Font Name UTM HelvetIns Font Size *** Bold Italic Uppercase Spacing * Outline *…" at bounding box center [670, 487] width 910 height 48
drag, startPoint x: 387, startPoint y: 494, endPoint x: 368, endPoint y: 489, distance: 19.4
click at [368, 489] on input "***" at bounding box center [402, 492] width 73 height 26
type input "***"
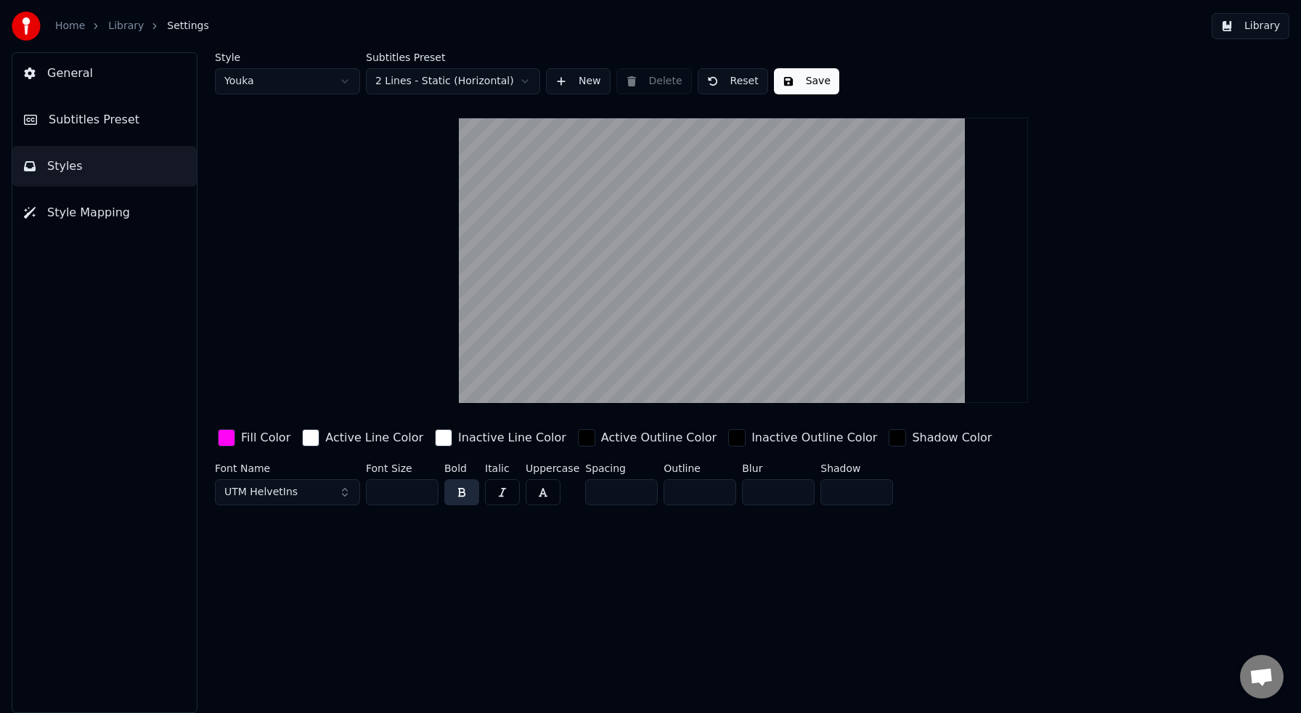
click at [520, 84] on html "Home Library Settings Library General Subtitles Preset Styles Style Mapping Sty…" at bounding box center [650, 356] width 1301 height 713
click at [522, 84] on html "Home Library Settings Library General Subtitles Preset Styles Style Mapping Sty…" at bounding box center [650, 356] width 1301 height 713
click at [348, 81] on html "Home Library Settings Library General Subtitles Preset Styles Style Mapping Sty…" at bounding box center [650, 356] width 1301 height 713
click at [412, 135] on html "Home Library Settings Library General Subtitles Preset Styles Style Mapping Sty…" at bounding box center [650, 356] width 1301 height 713
click at [808, 77] on button "Save" at bounding box center [806, 81] width 65 height 26
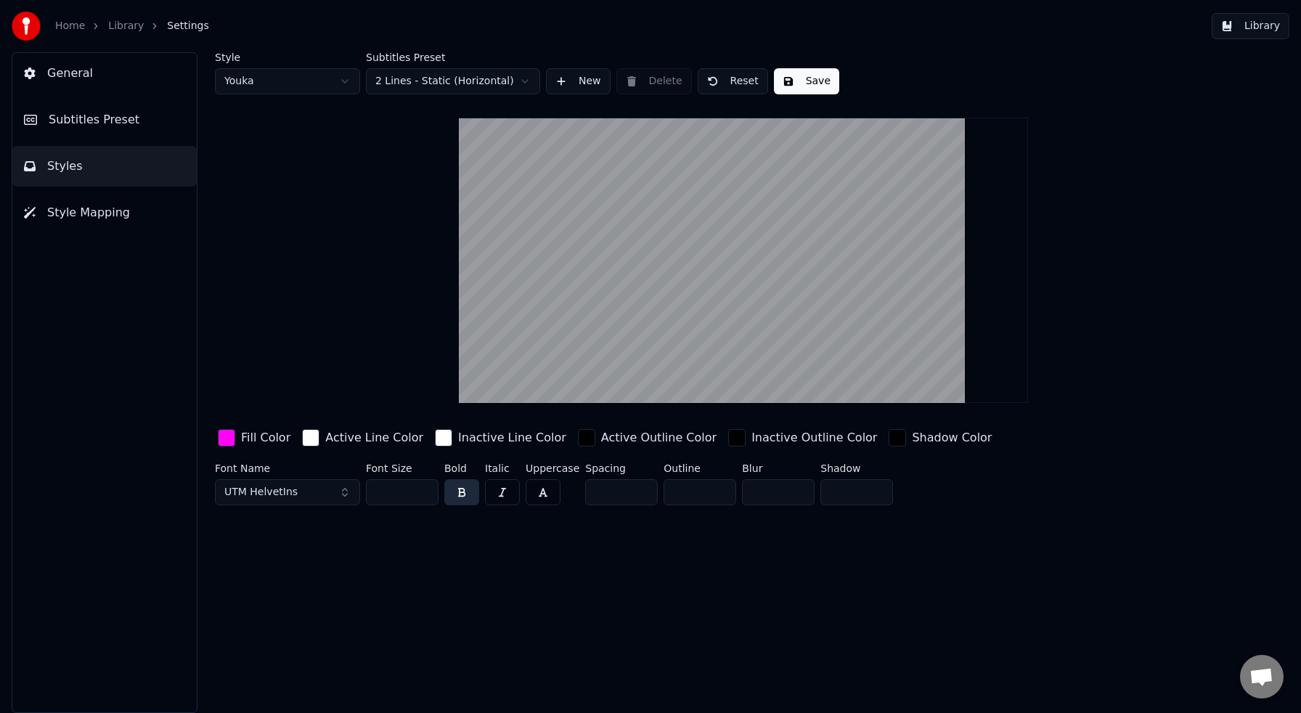
click at [1260, 25] on button "Library" at bounding box center [1251, 26] width 78 height 26
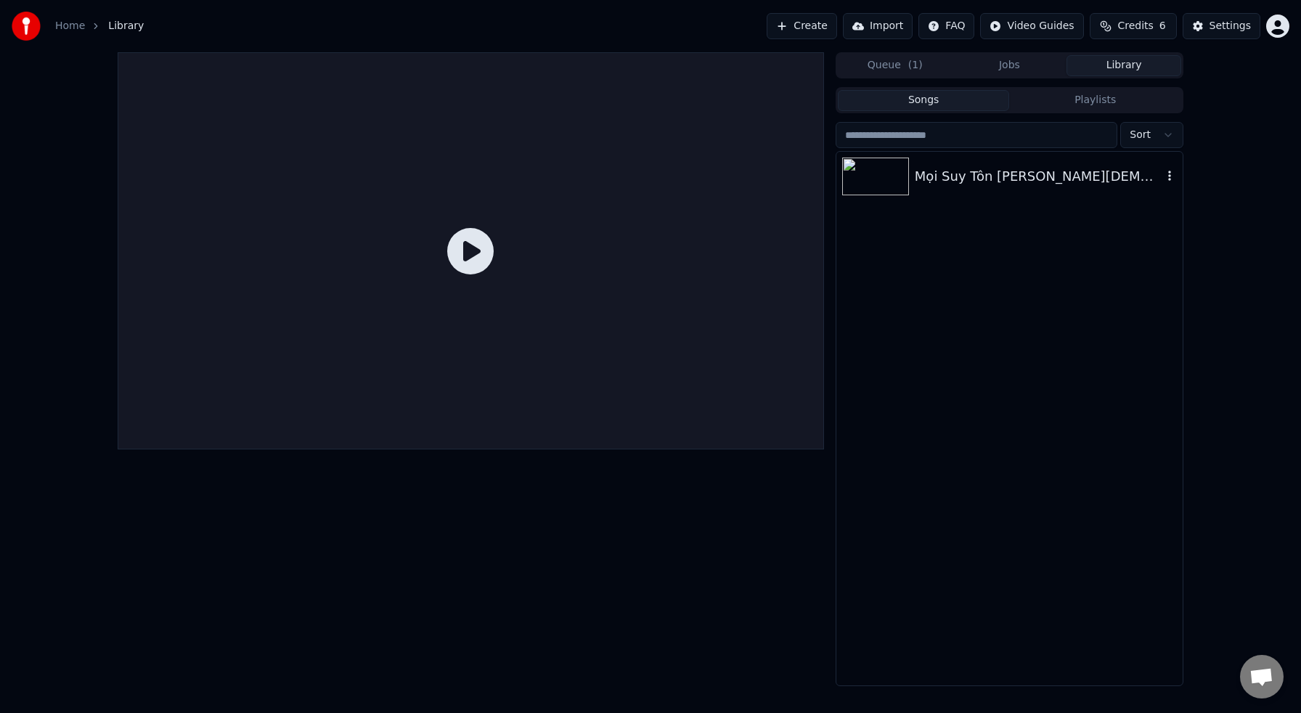
click at [950, 175] on div "Mọi Suy Tôn Thuộc [DEMOGRAPHIC_DATA]" at bounding box center [1039, 176] width 248 height 20
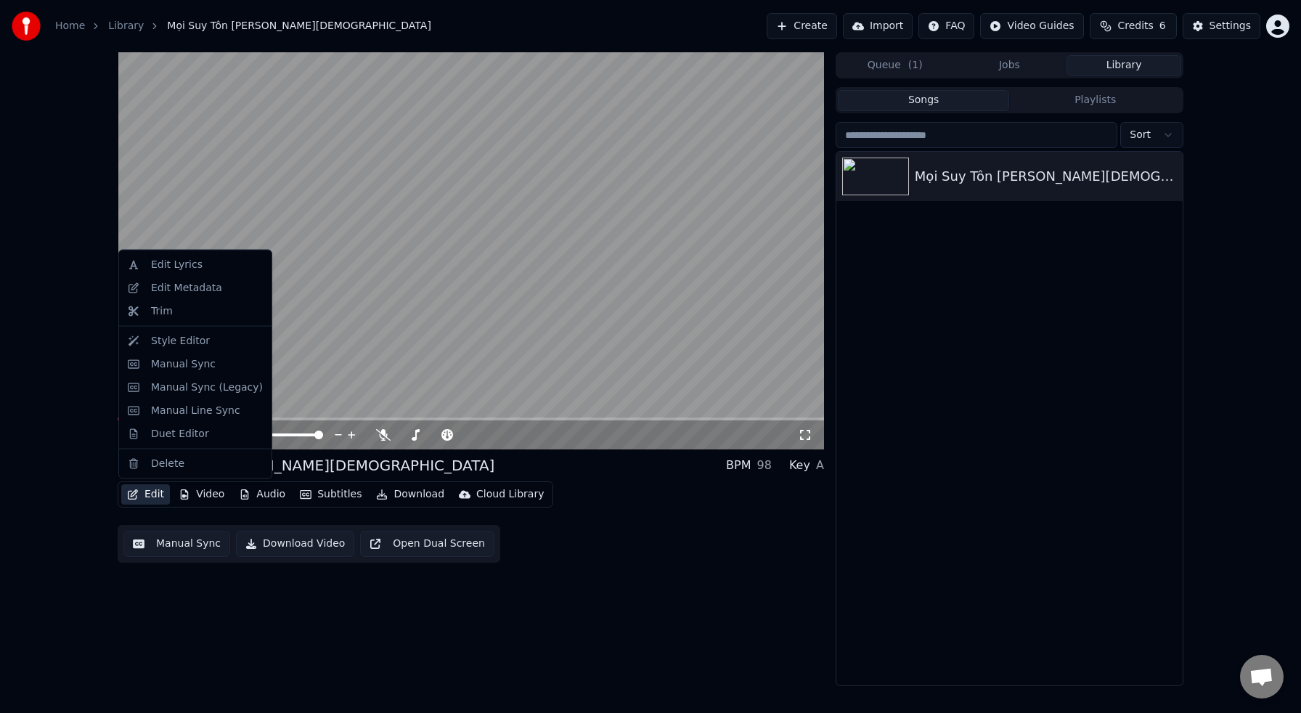
click at [158, 495] on button "Edit" at bounding box center [145, 494] width 49 height 20
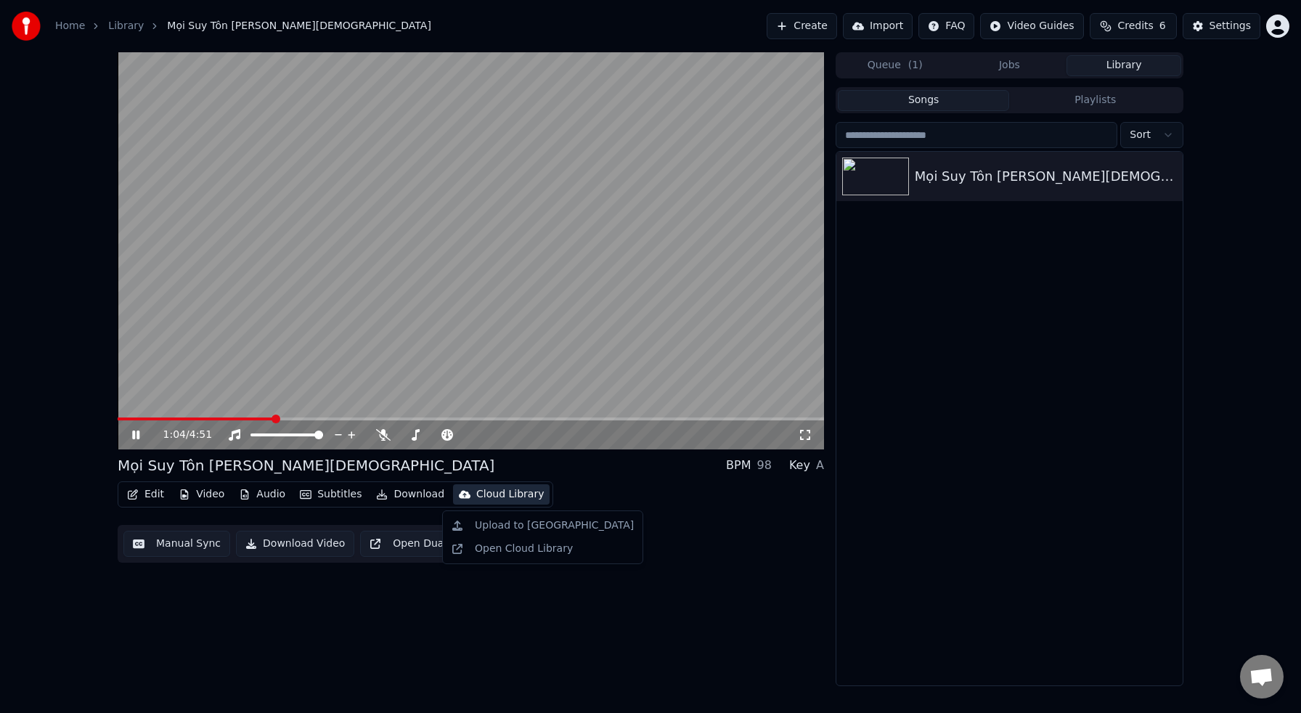
click at [696, 616] on div "1:04 / 4:51 Mọi Suy Tôn Thuộc Chúa BPM 98 Key A Edit Video Audio Subtitles …" at bounding box center [471, 369] width 706 height 634
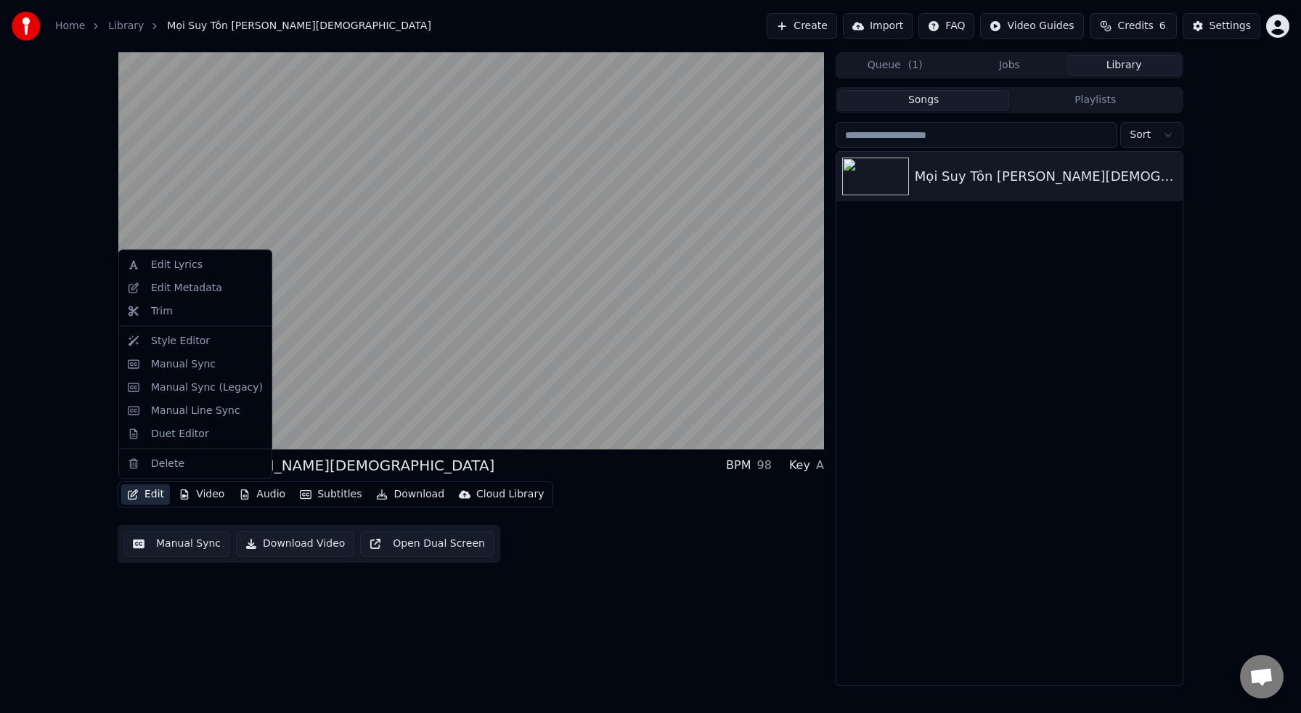
click at [155, 492] on button "Edit" at bounding box center [145, 494] width 49 height 20
click at [203, 267] on div "Edit Lyrics" at bounding box center [207, 265] width 112 height 15
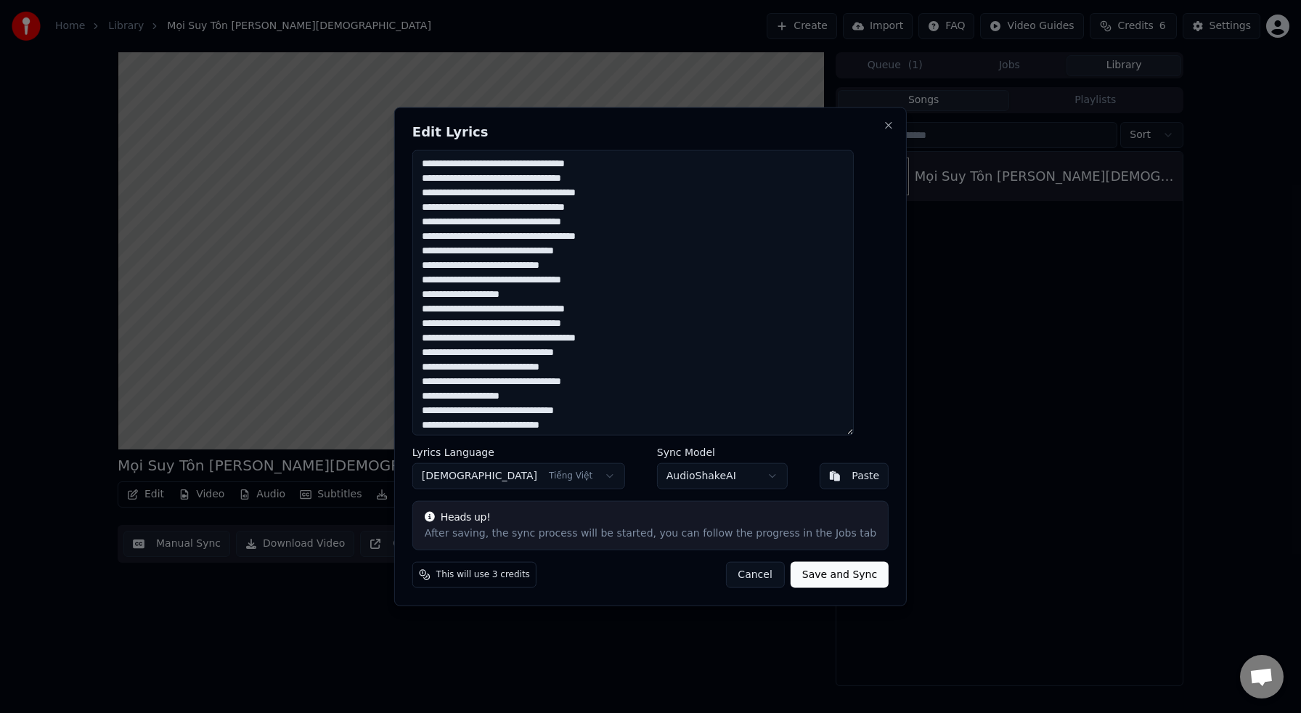
click at [738, 579] on button "Cancel" at bounding box center [754, 574] width 59 height 26
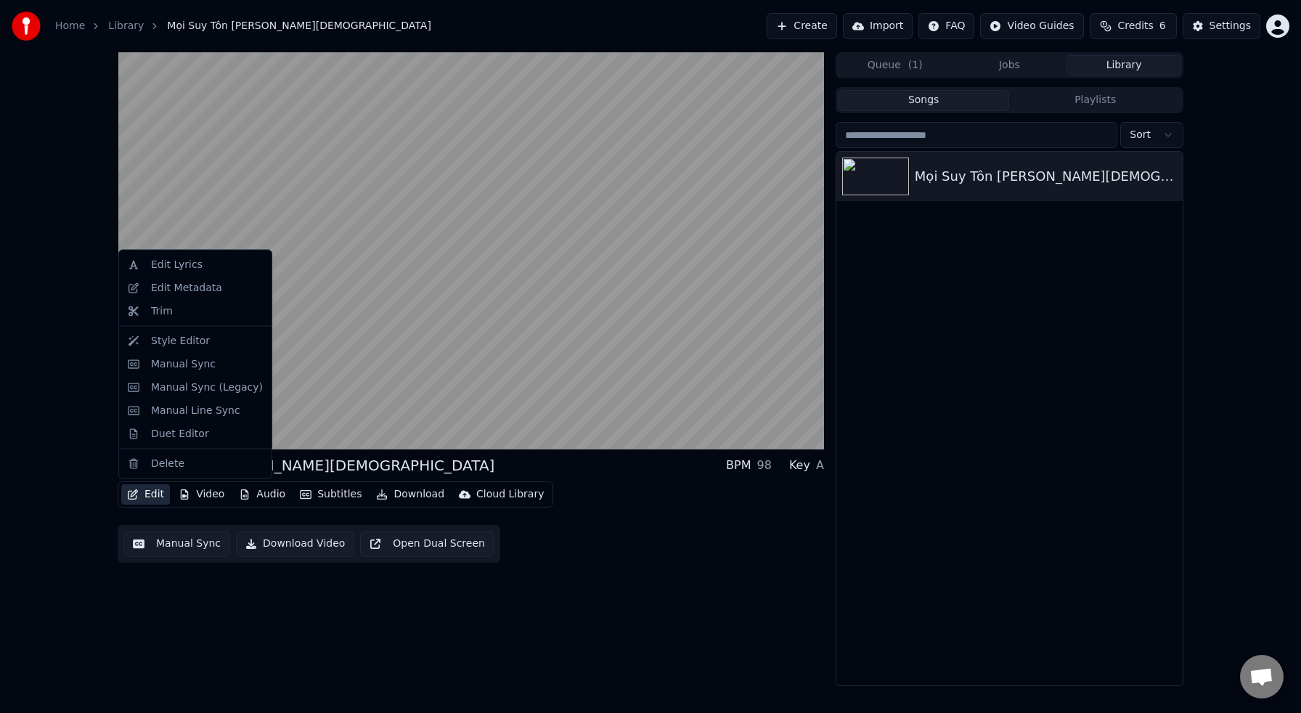
click at [156, 496] on button "Edit" at bounding box center [145, 494] width 49 height 20
click at [170, 367] on div "Manual Sync" at bounding box center [183, 363] width 65 height 15
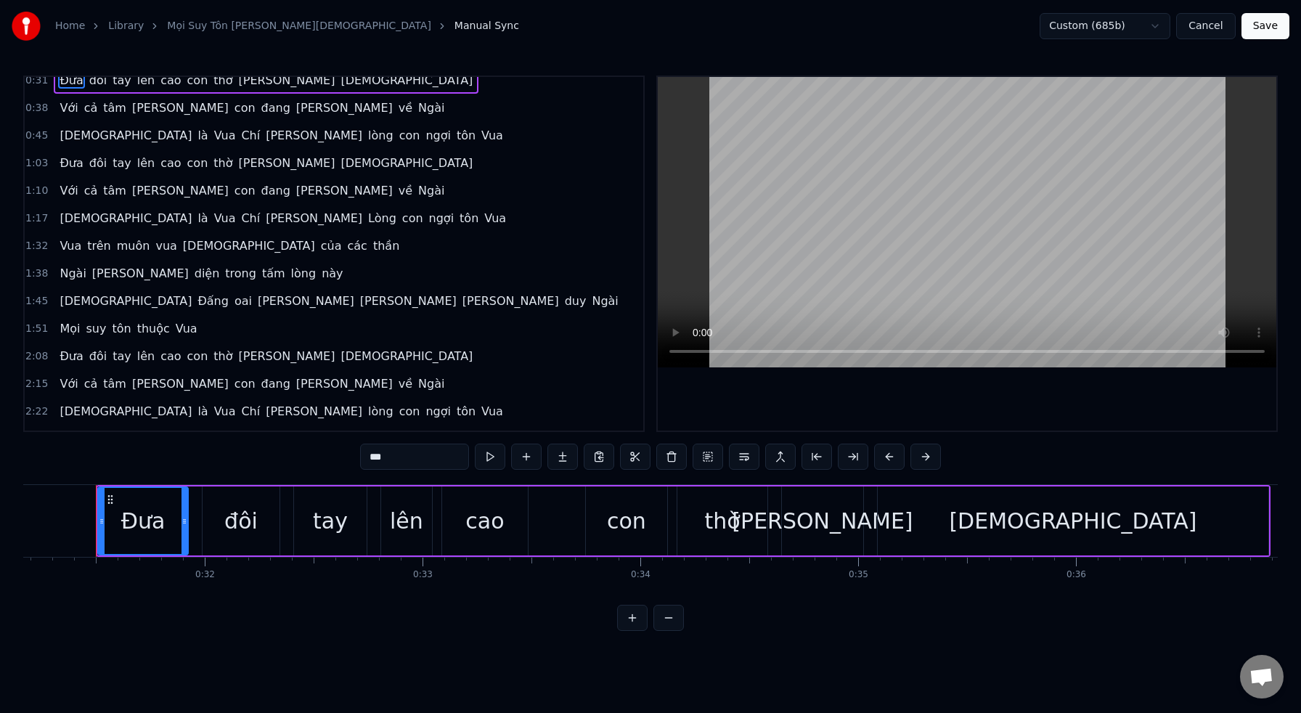
scroll to position [17, 0]
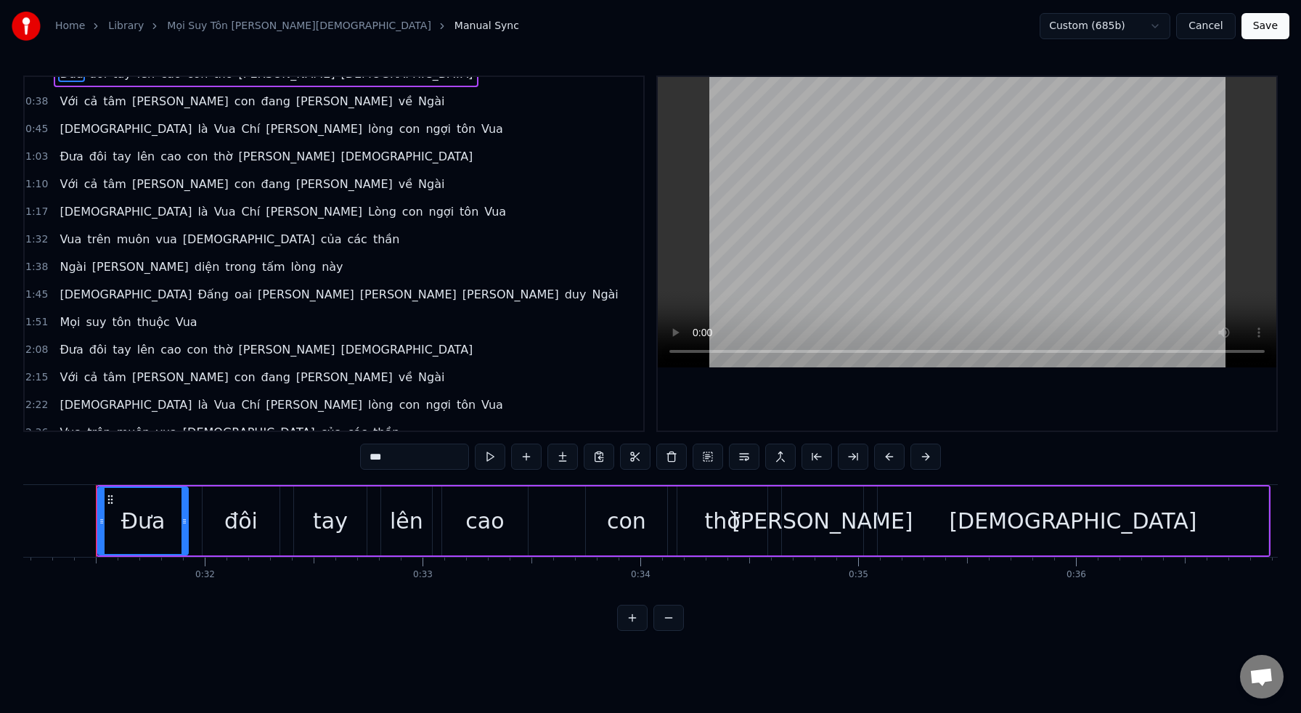
click at [233, 106] on span "con" at bounding box center [245, 101] width 24 height 17
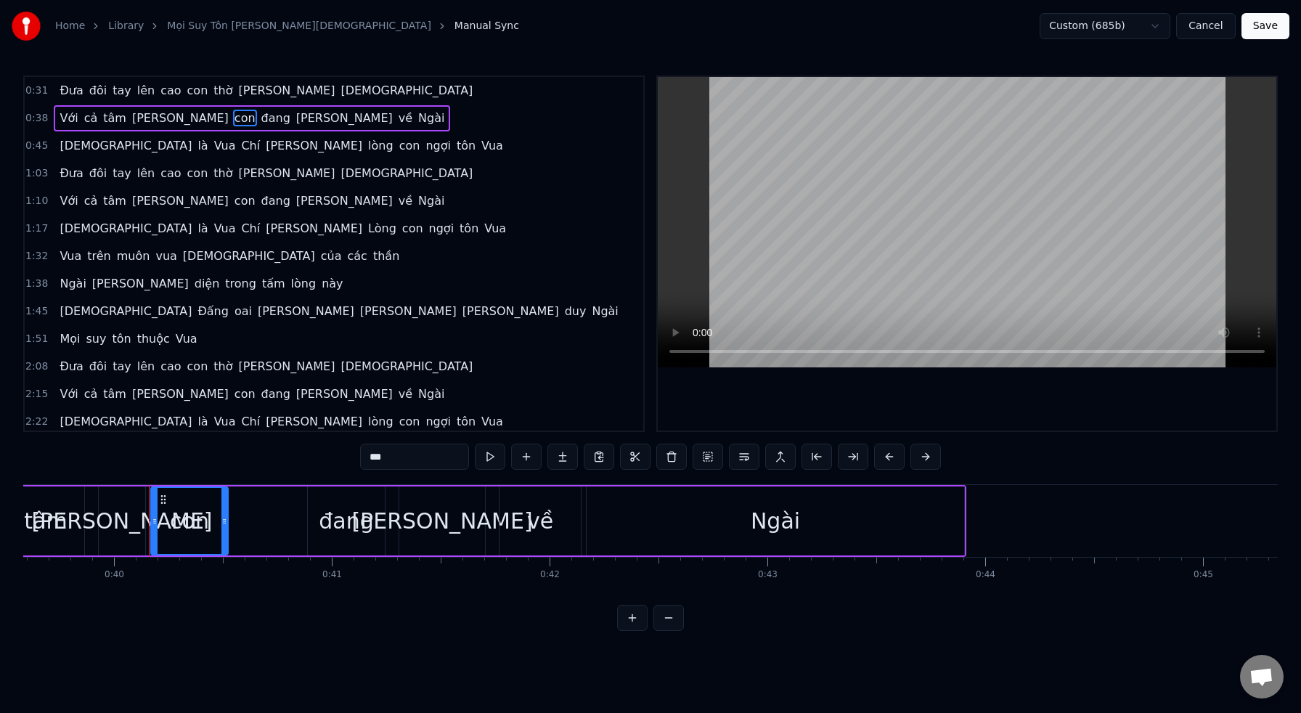
scroll to position [0, 8674]
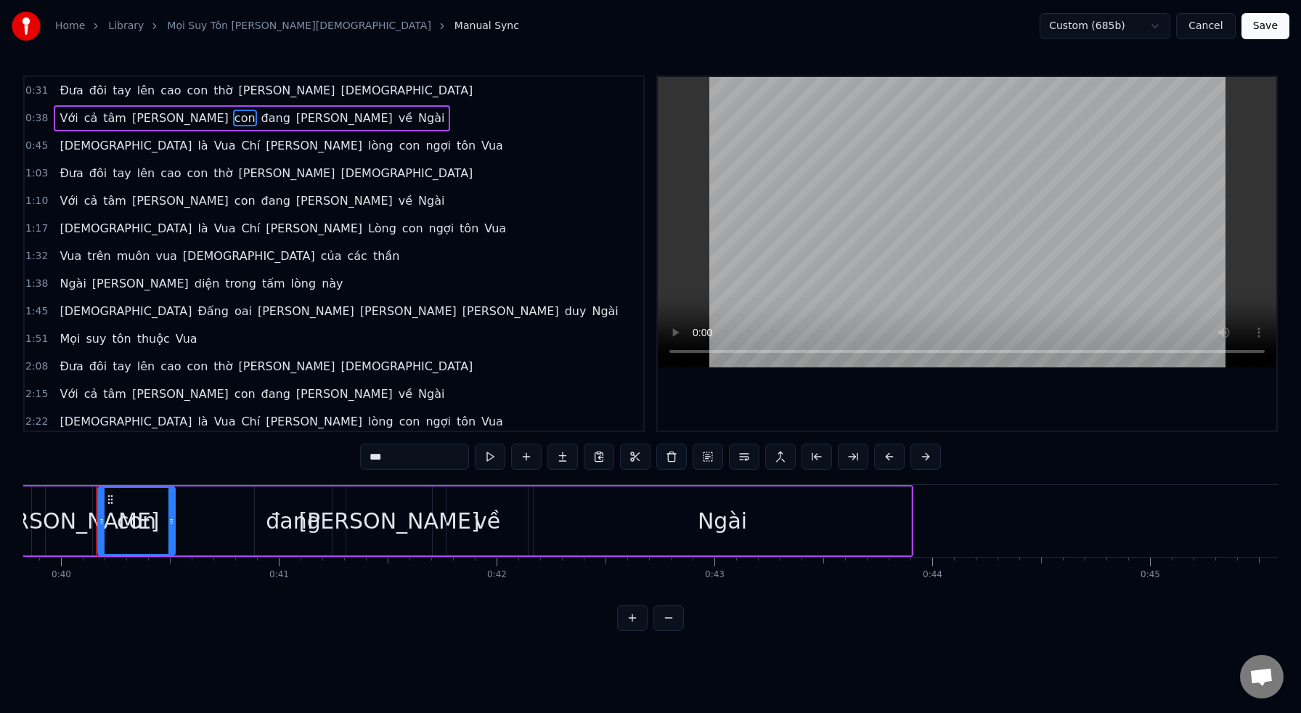
click at [160, 168] on span "cao" at bounding box center [170, 173] width 23 height 17
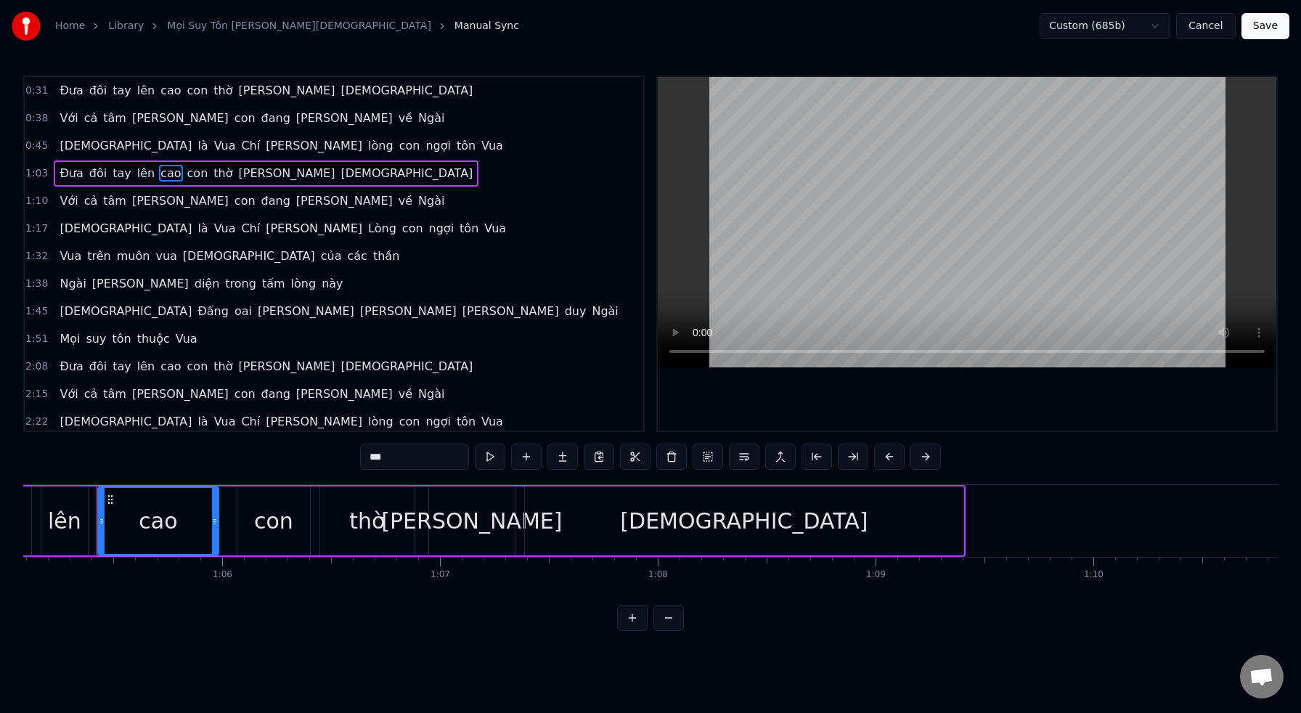
scroll to position [3, 0]
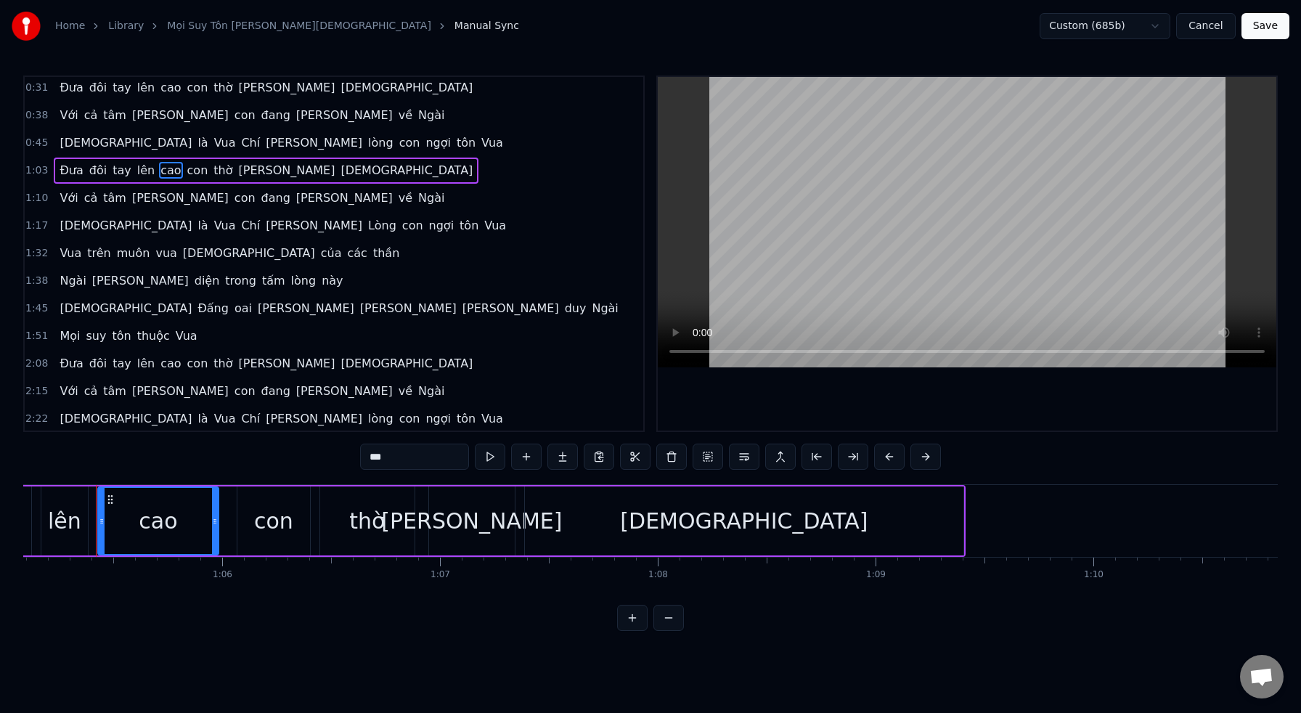
click at [233, 194] on span "con" at bounding box center [245, 197] width 24 height 17
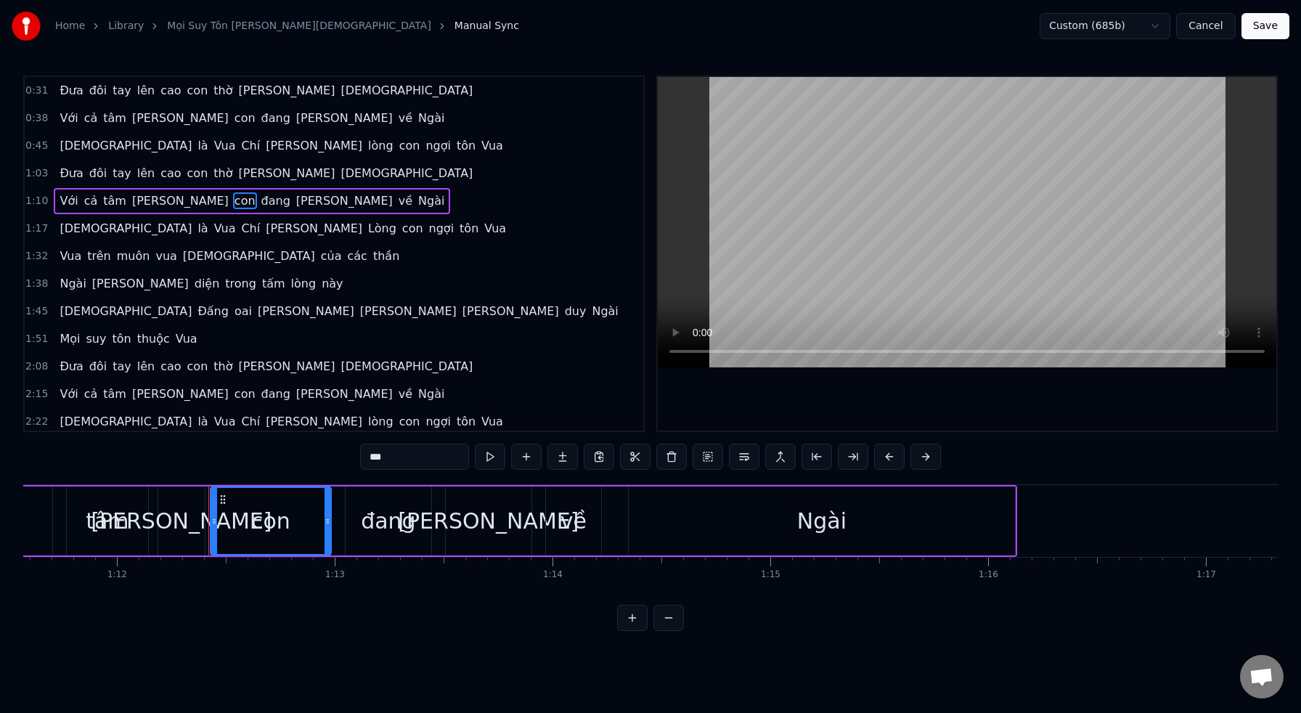
scroll to position [0, 15699]
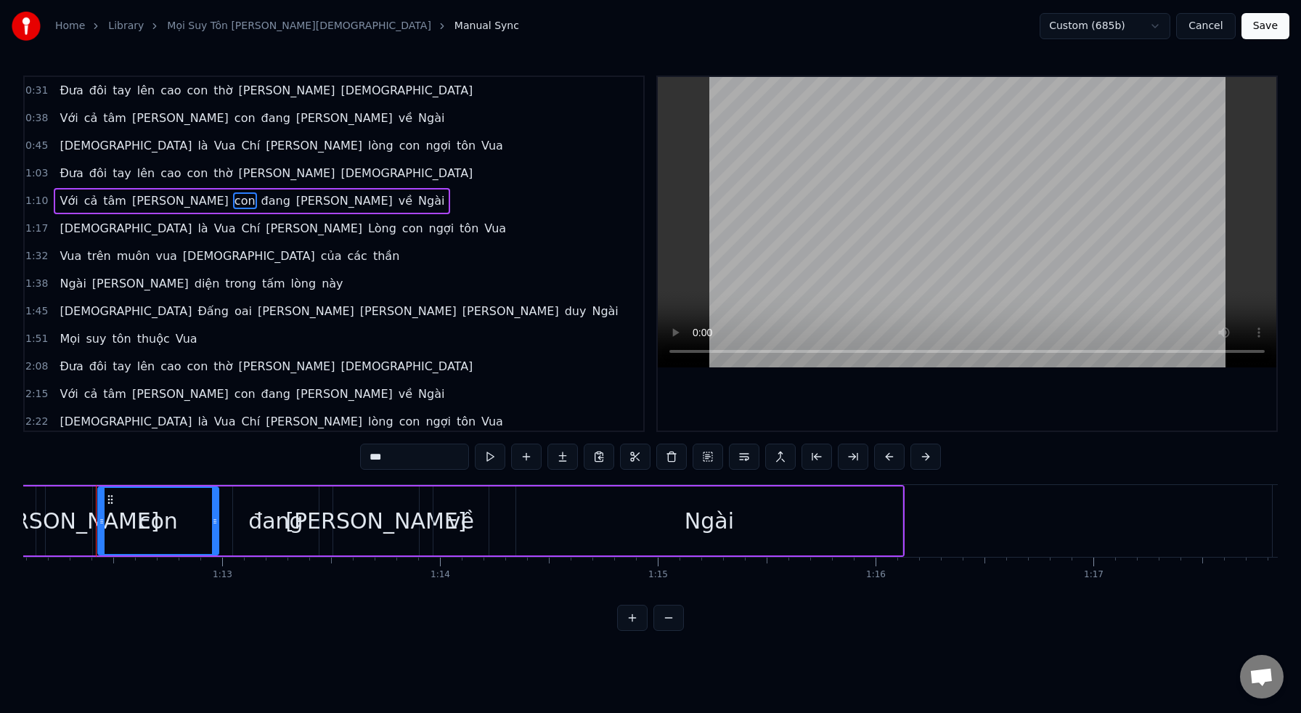
click at [159, 177] on span "cao" at bounding box center [170, 173] width 23 height 17
type input "***"
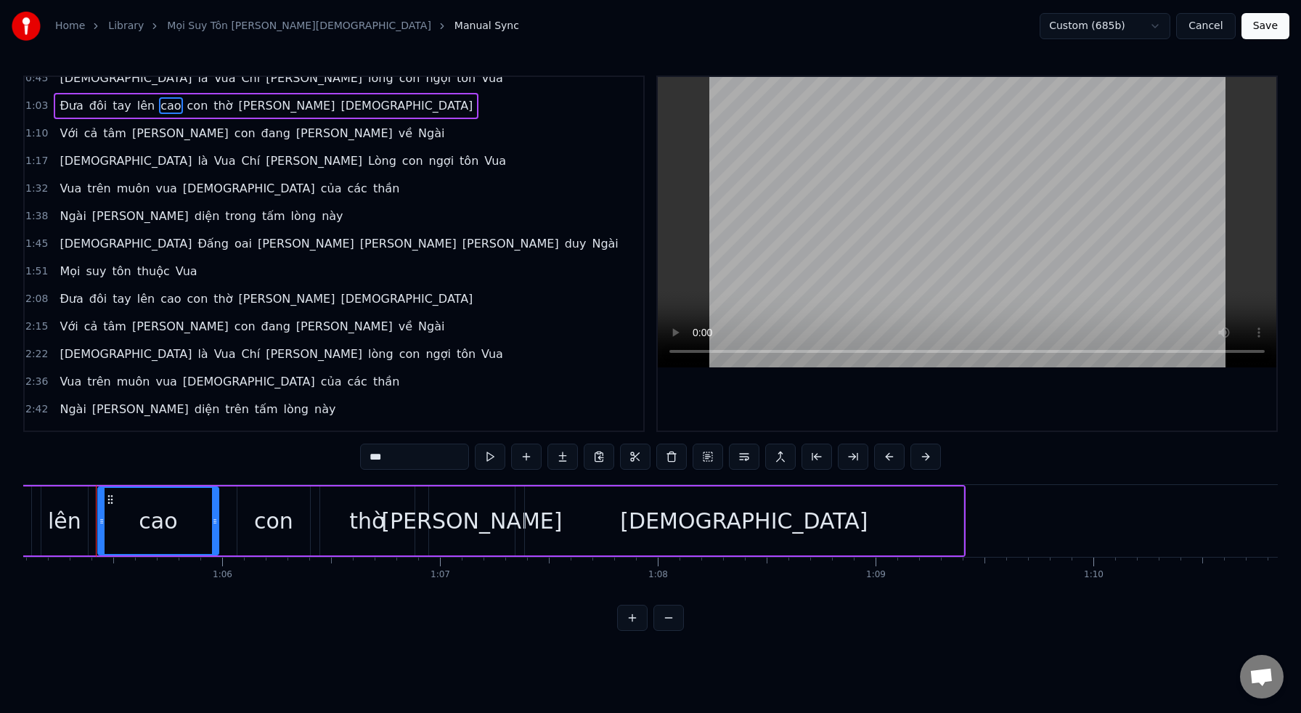
scroll to position [70, 0]
click at [1204, 24] on button "Cancel" at bounding box center [1205, 26] width 59 height 26
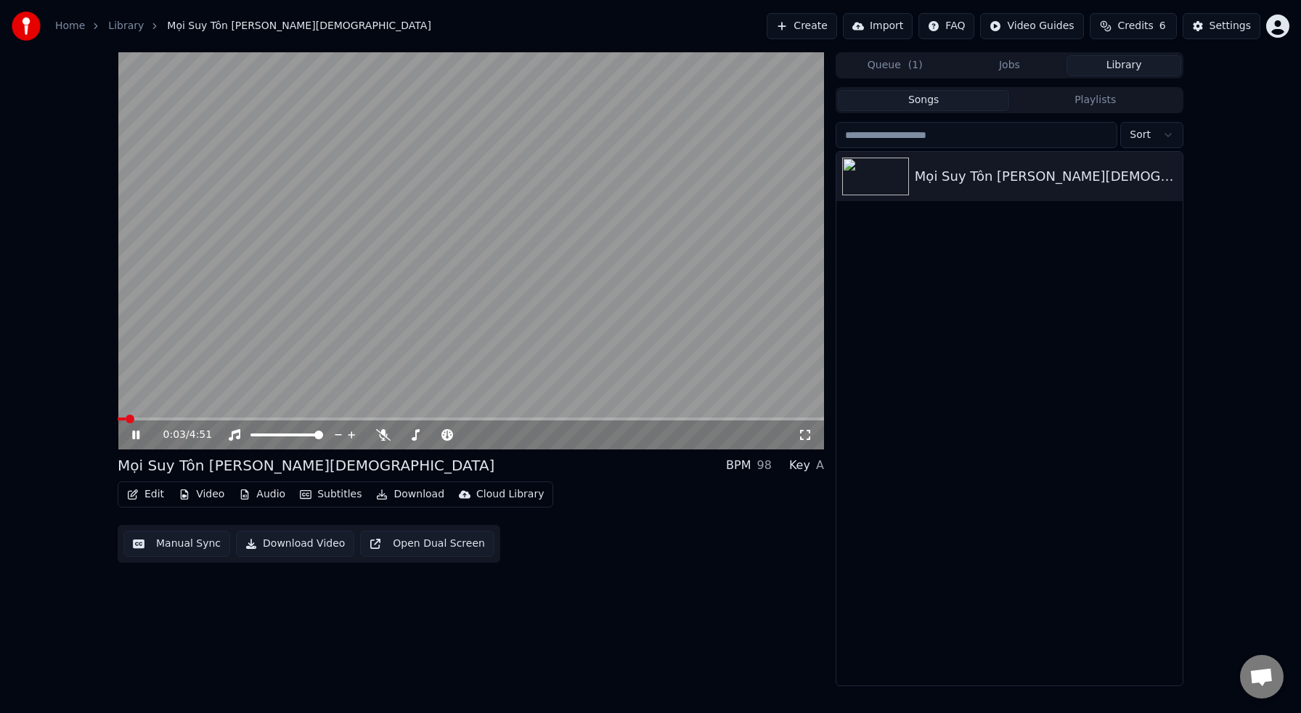
click at [137, 433] on icon at bounding box center [135, 434] width 7 height 9
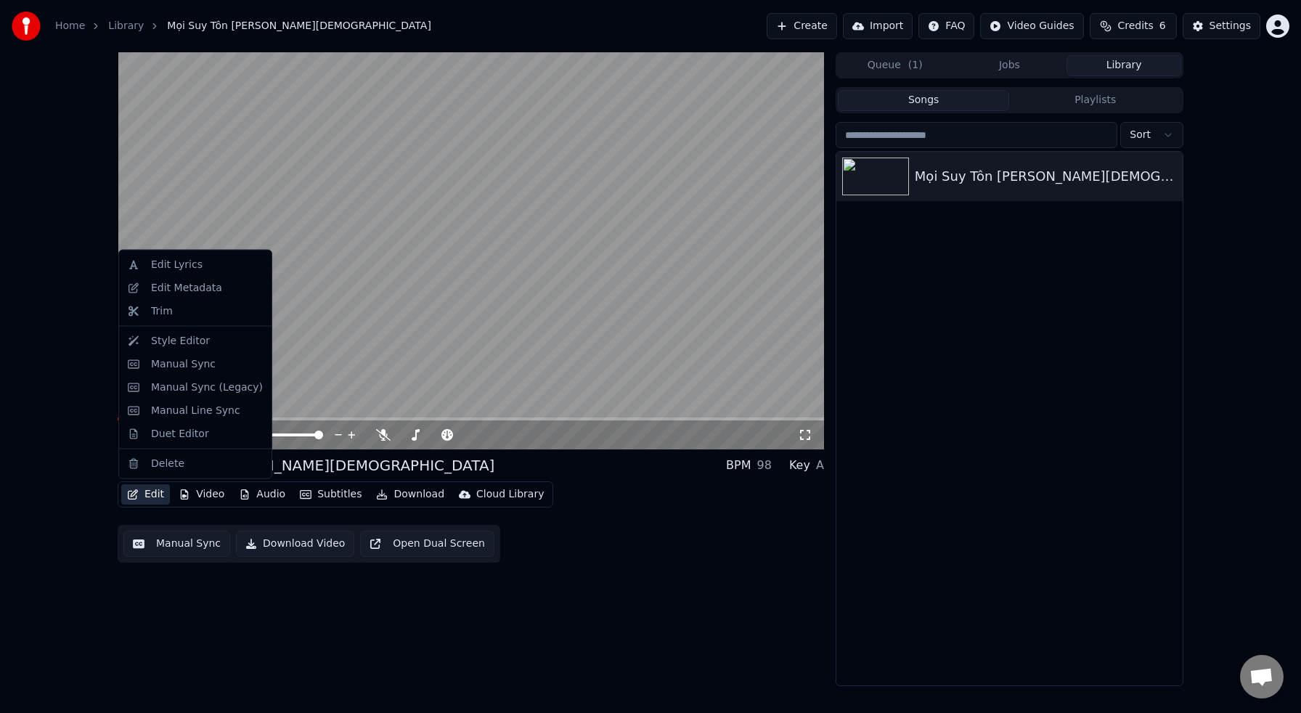
click at [142, 492] on button "Edit" at bounding box center [145, 494] width 49 height 20
click at [161, 336] on div "Style Editor" at bounding box center [180, 340] width 59 height 15
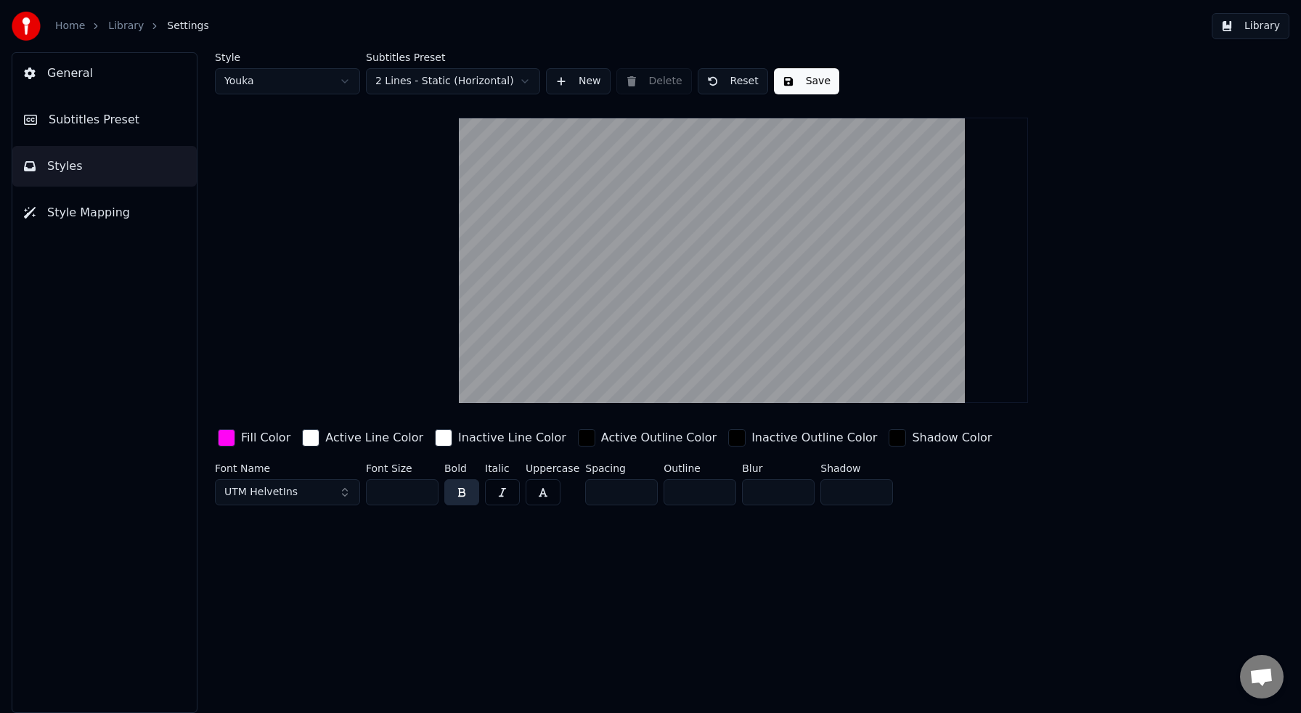
click at [115, 121] on span "Subtitles Preset" at bounding box center [94, 119] width 91 height 17
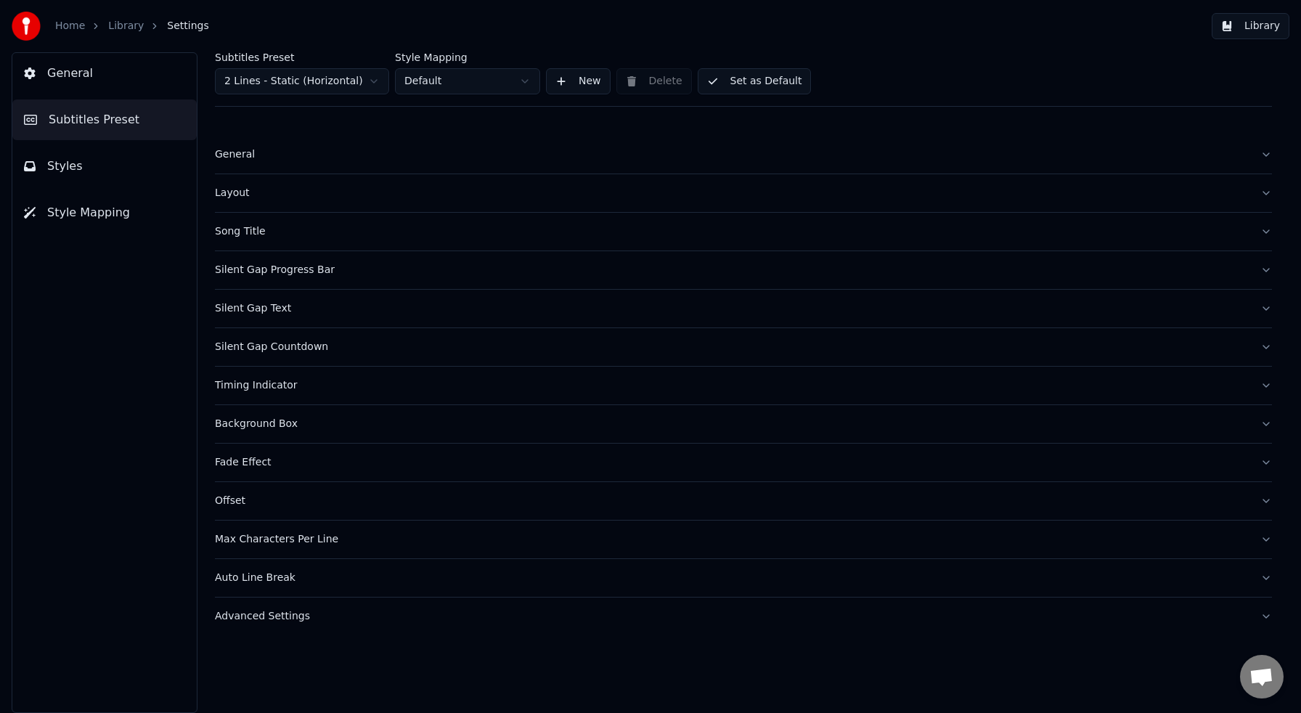
click at [249, 231] on div "Song Title" at bounding box center [732, 231] width 1034 height 15
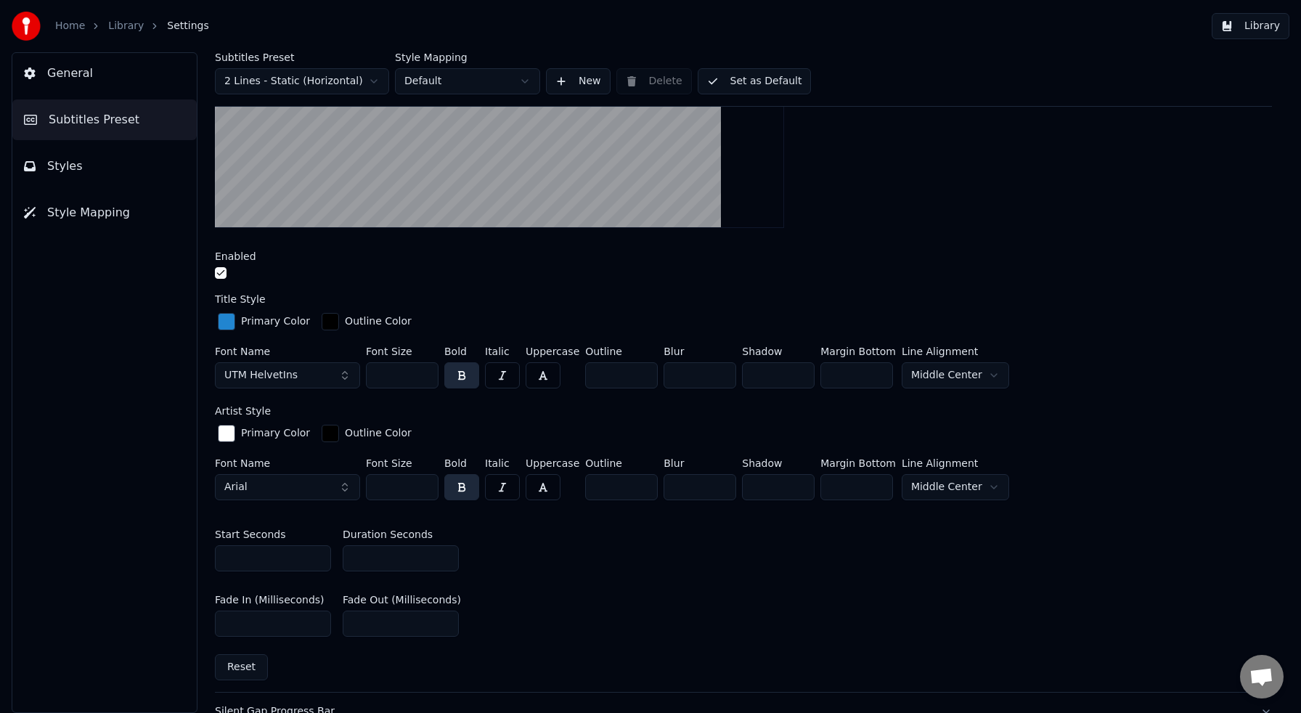
scroll to position [338, 0]
click at [222, 274] on button "button" at bounding box center [221, 275] width 12 height 12
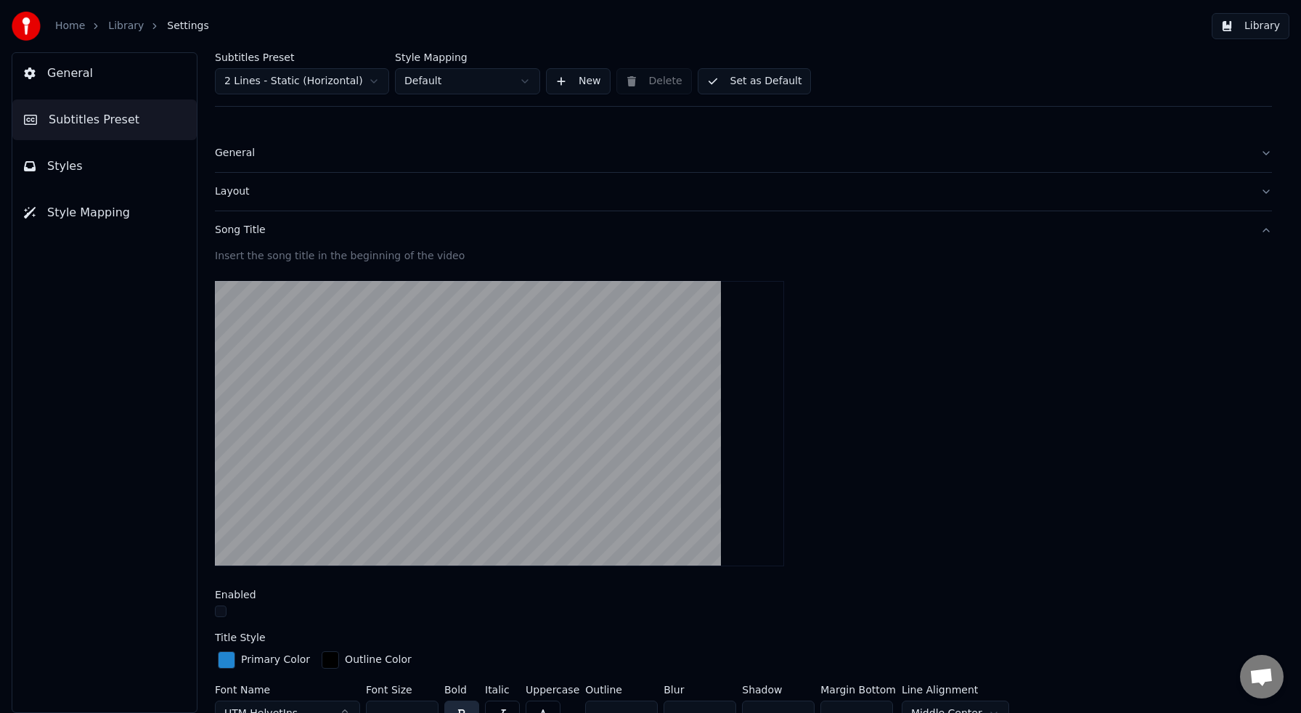
scroll to position [0, 0]
click at [763, 82] on button "Set as Default" at bounding box center [755, 81] width 114 height 26
click at [1242, 34] on button "Library" at bounding box center [1251, 26] width 78 height 26
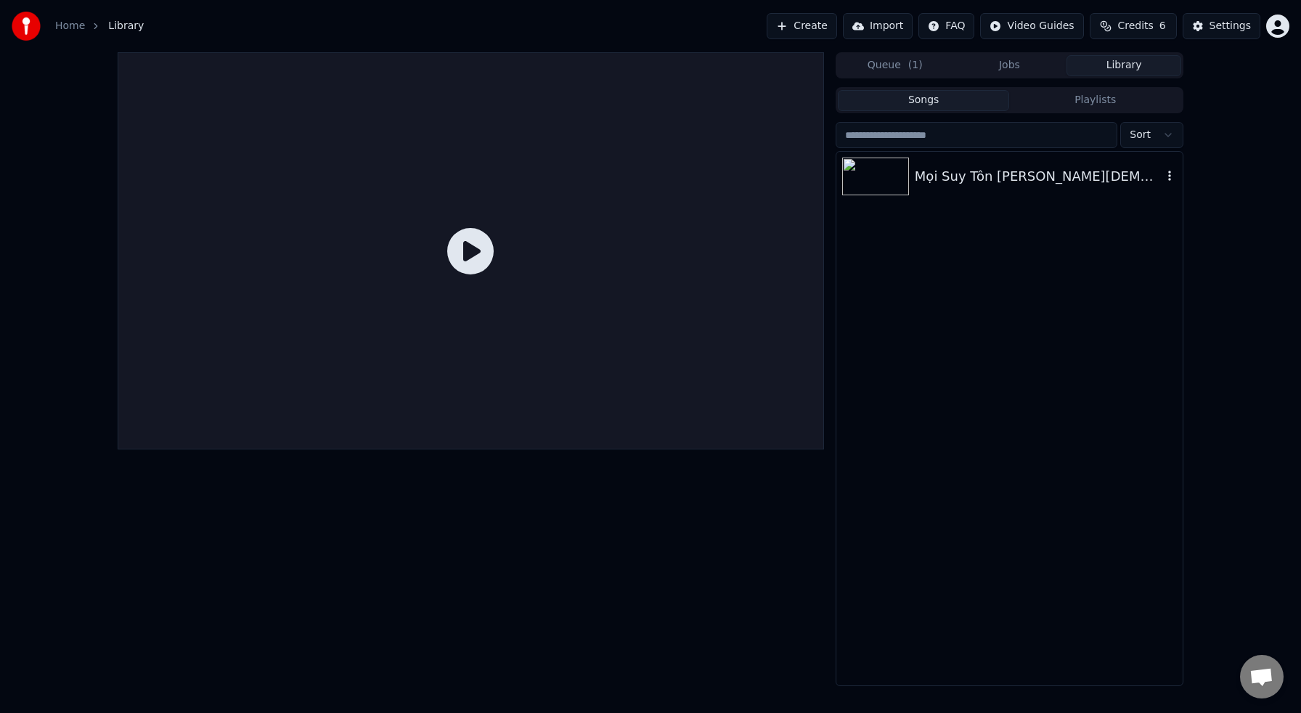
drag, startPoint x: 935, startPoint y: 178, endPoint x: 926, endPoint y: 181, distance: 10.1
click at [934, 178] on div "Mọi Suy Tôn Thuộc [DEMOGRAPHIC_DATA]" at bounding box center [1039, 176] width 248 height 20
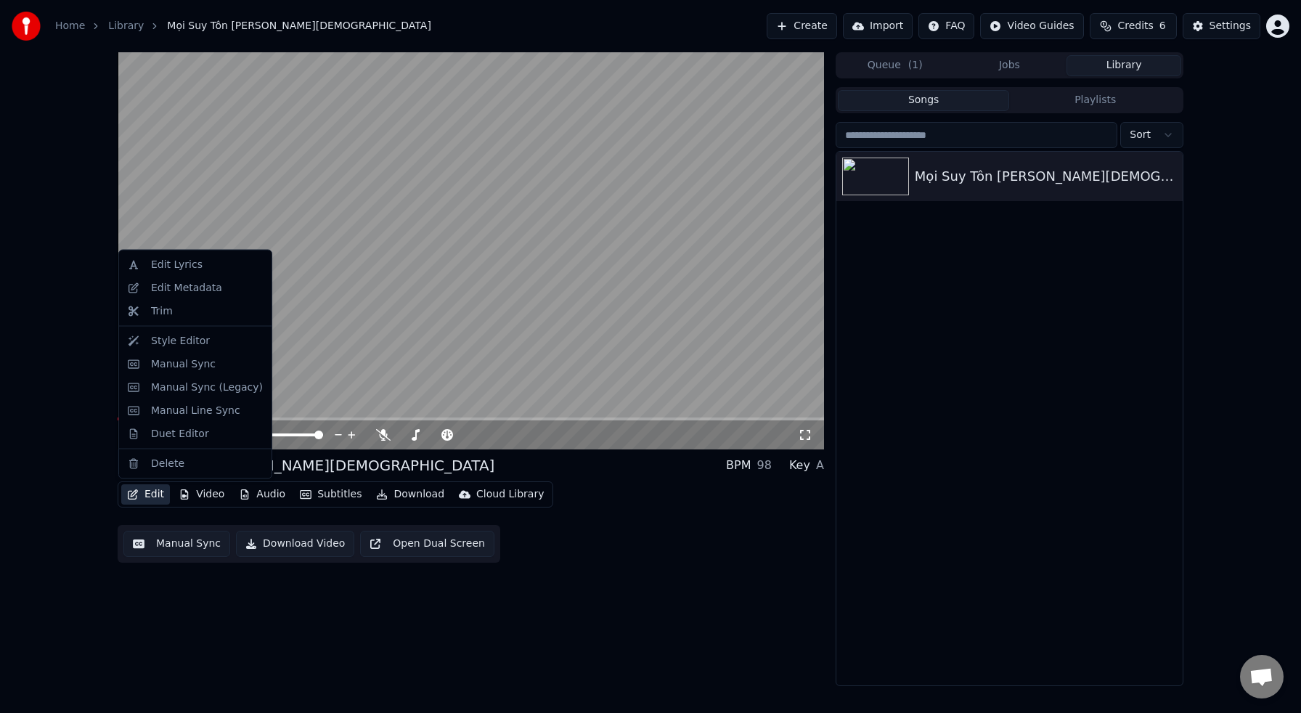
click at [145, 496] on button "Edit" at bounding box center [145, 494] width 49 height 20
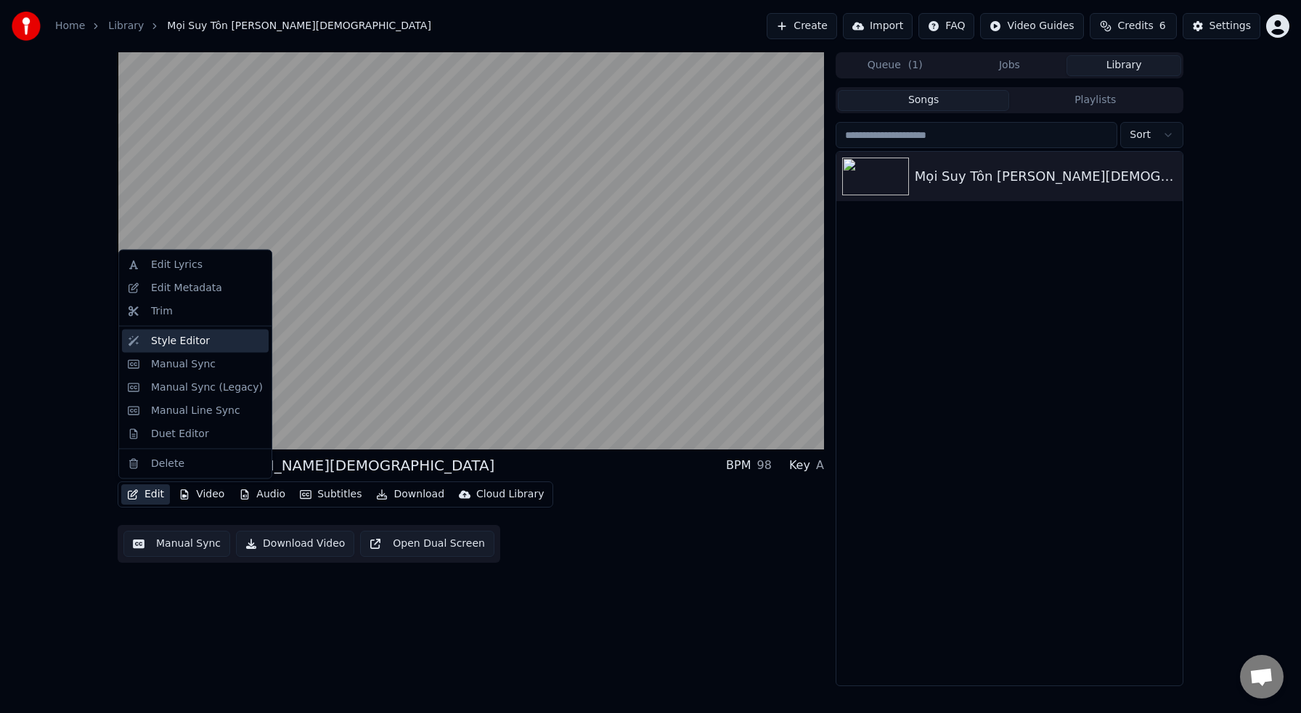
click at [182, 344] on div "Style Editor" at bounding box center [180, 340] width 59 height 15
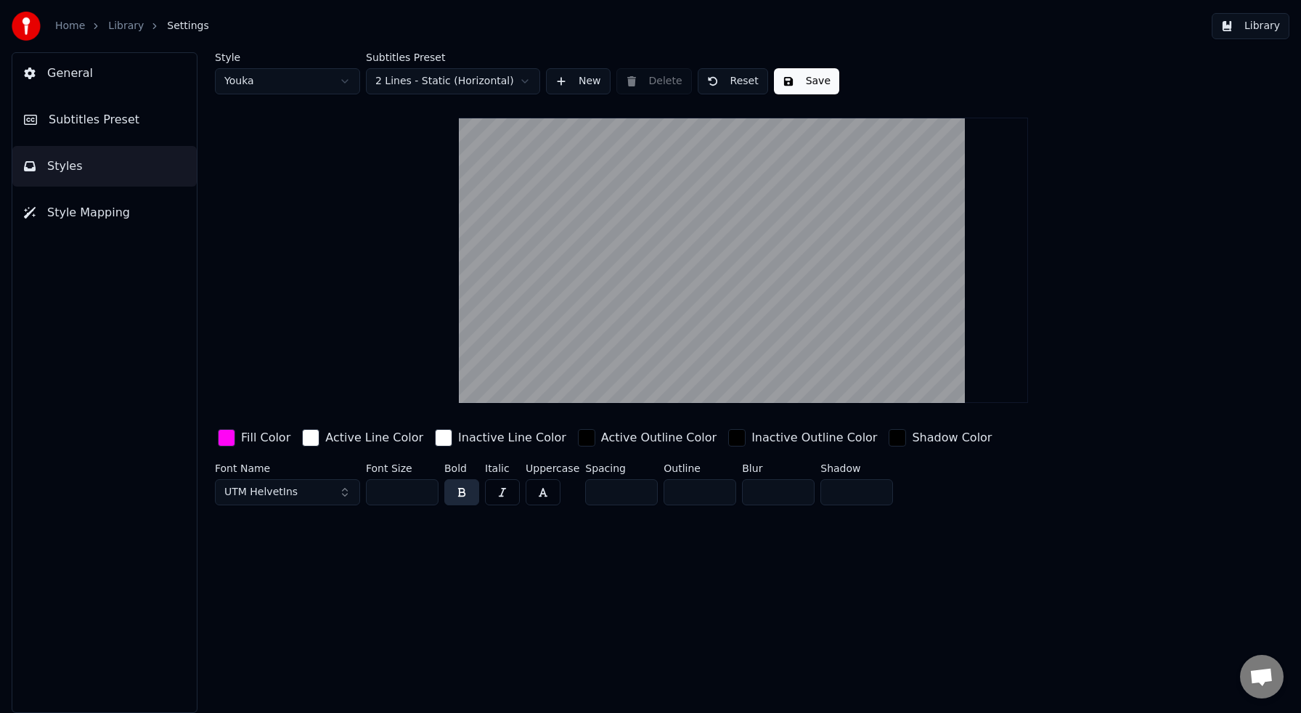
click at [115, 121] on span "Subtitles Preset" at bounding box center [94, 119] width 91 height 17
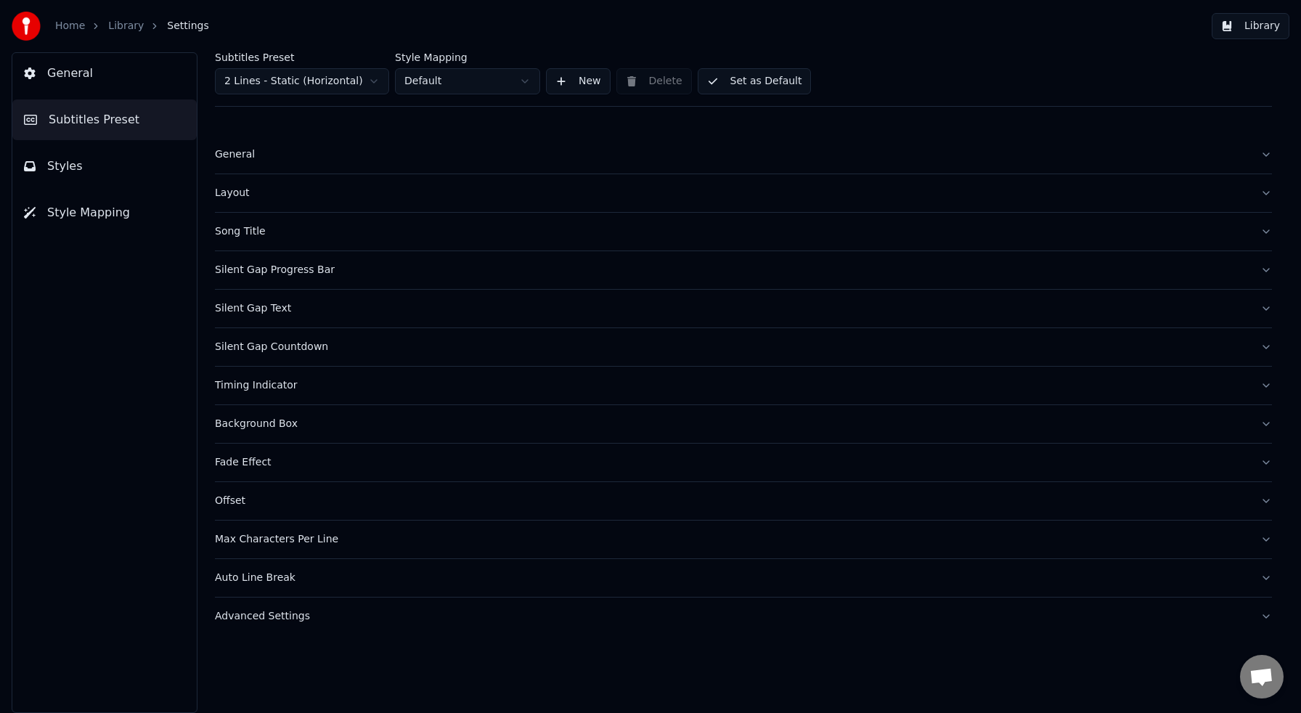
click at [274, 271] on div "Silent Gap Progress Bar" at bounding box center [732, 270] width 1034 height 15
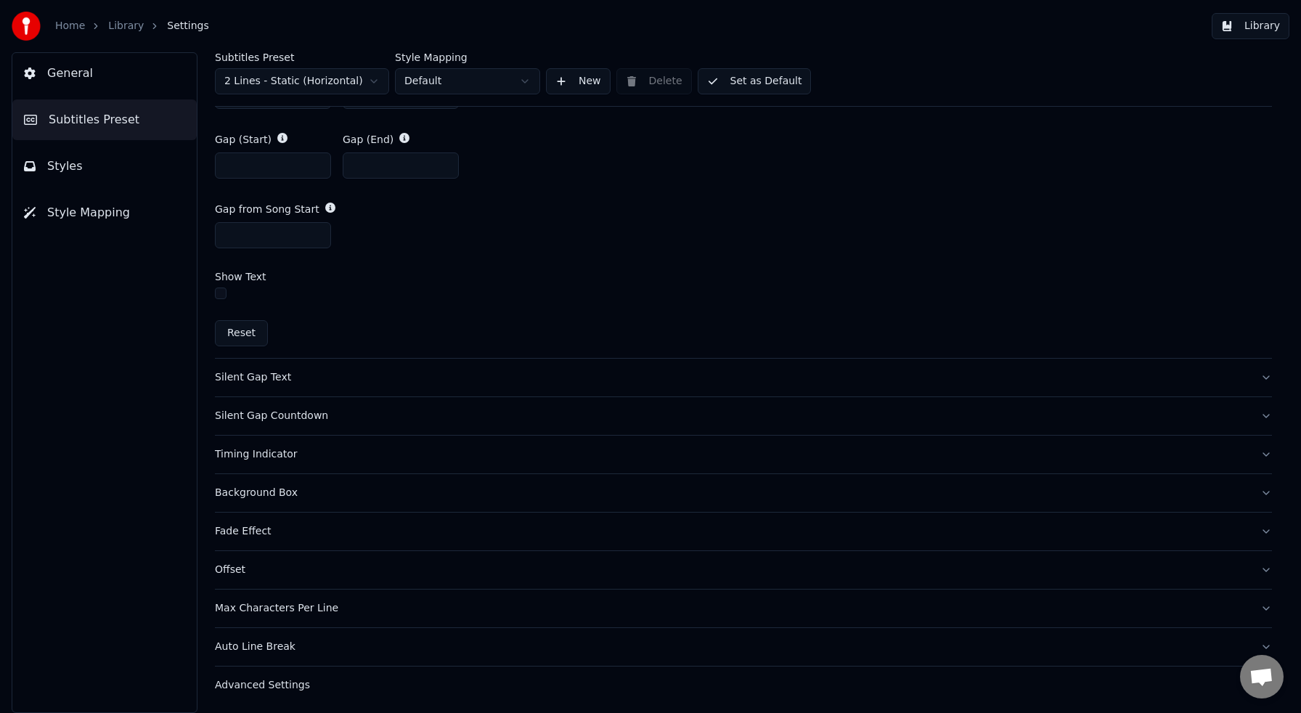
scroll to position [849, 0]
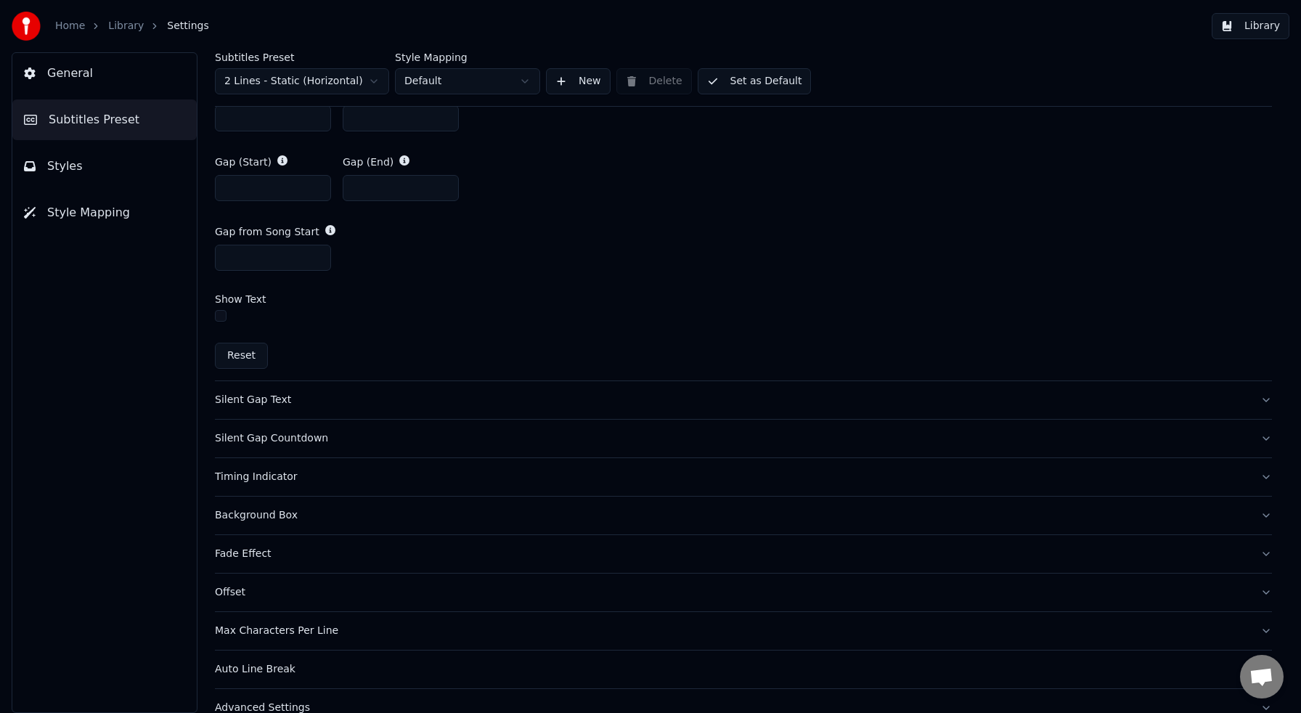
click at [219, 314] on button "button" at bounding box center [221, 316] width 12 height 12
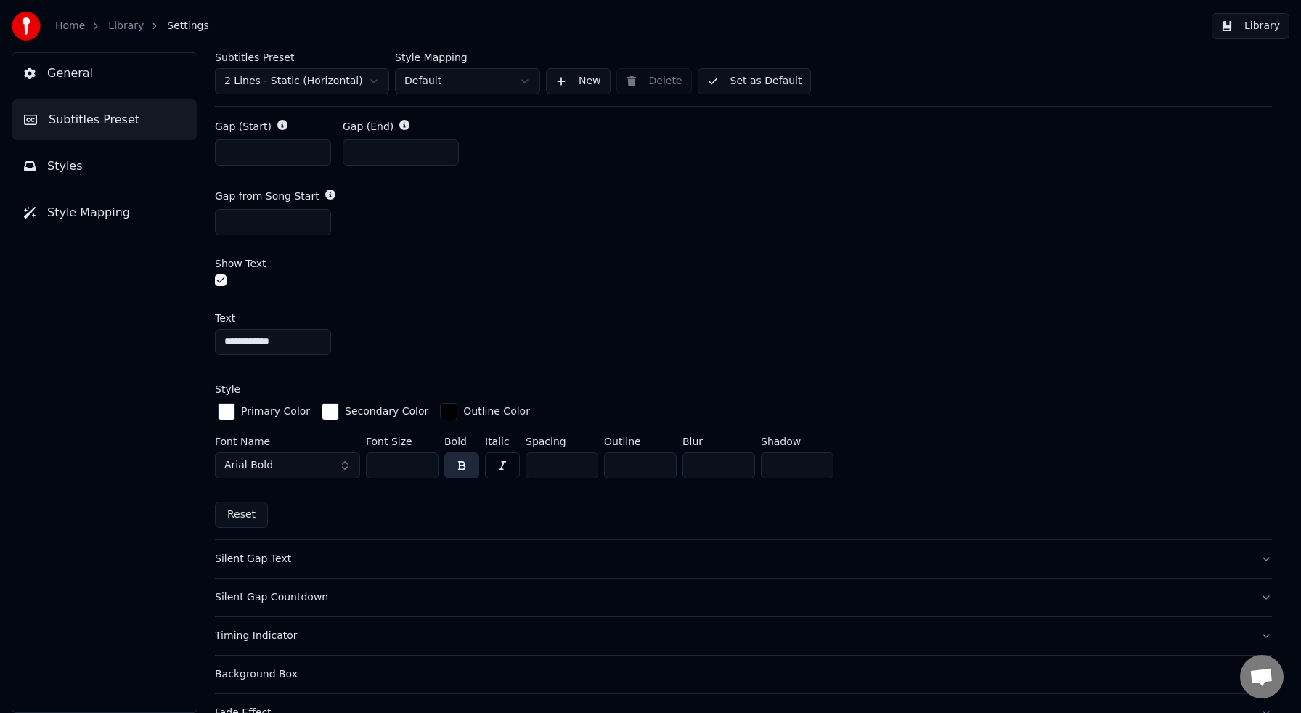
scroll to position [887, 0]
drag, startPoint x: 646, startPoint y: 462, endPoint x: 597, endPoint y: 461, distance: 48.7
click at [597, 461] on div "Font Name Arial Bold Font Size ** Bold Italic Spacing * Outline * Blur * Shadow…" at bounding box center [743, 457] width 1057 height 48
type input "*"
click at [232, 404] on div "button" at bounding box center [226, 408] width 17 height 17
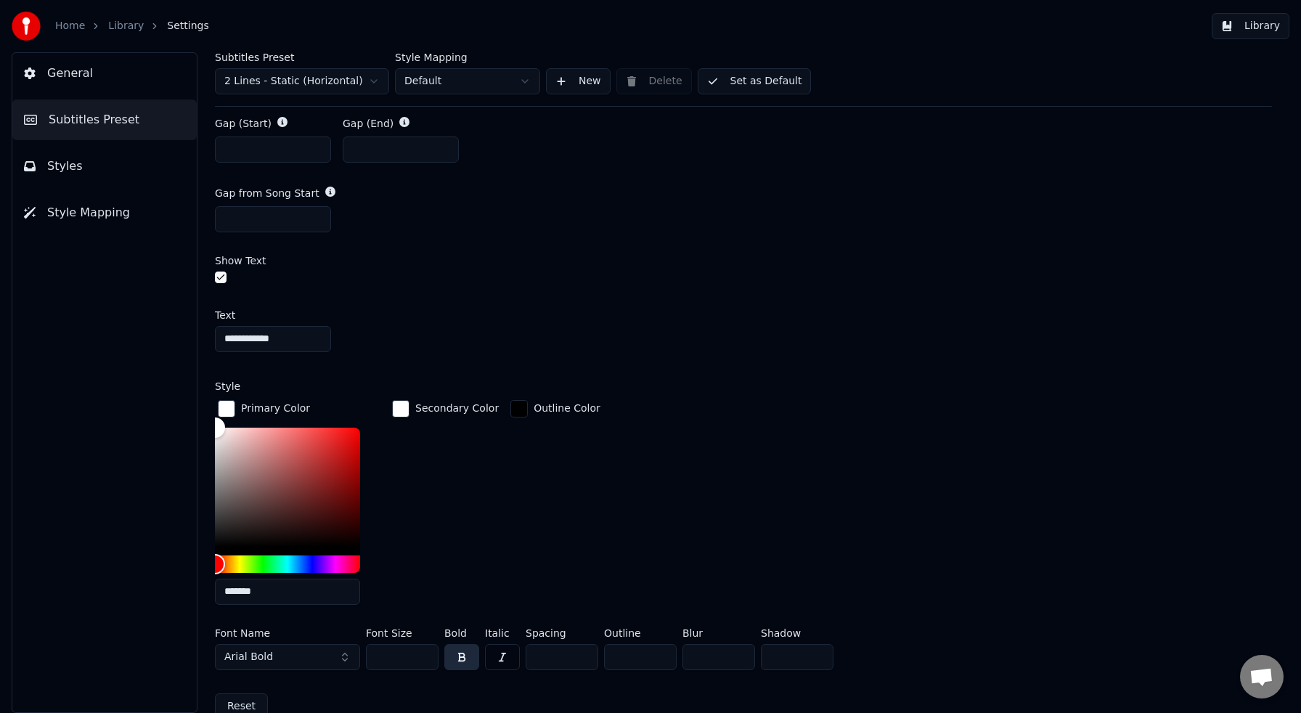
scroll to position [886, 0]
type input "*******"
drag, startPoint x: 351, startPoint y: 538, endPoint x: 373, endPoint y: 560, distance: 31.3
click at [373, 560] on div "*******" at bounding box center [299, 519] width 168 height 183
click at [475, 520] on div "Secondary Color" at bounding box center [445, 507] width 113 height 219
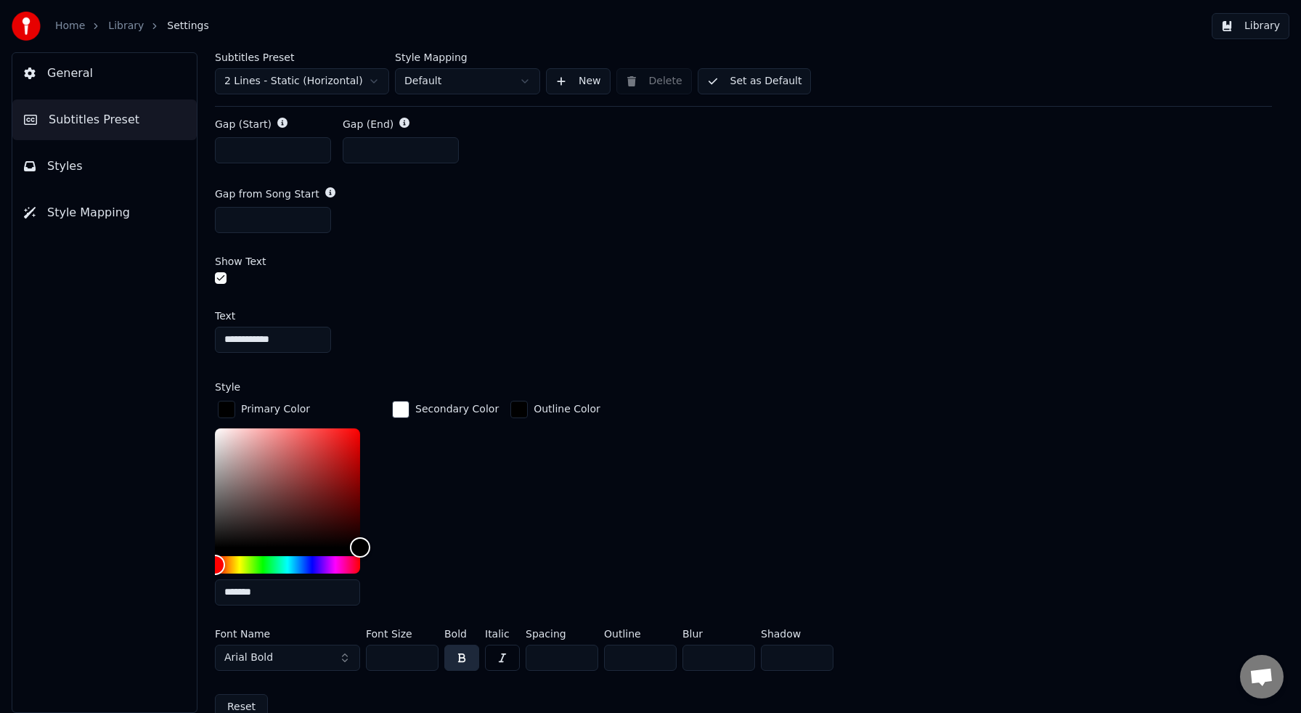
click at [664, 353] on div "**********" at bounding box center [743, 493] width 1057 height 389
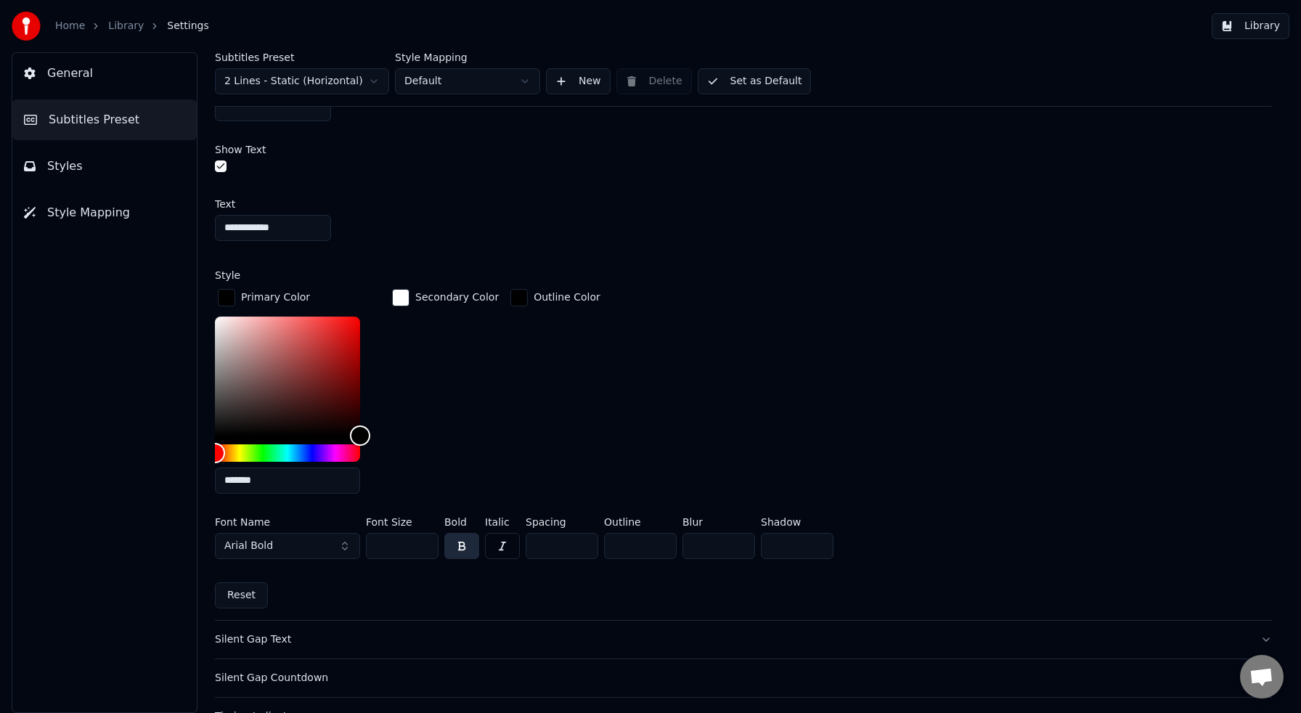
scroll to position [997, 0]
drag, startPoint x: 291, startPoint y: 226, endPoint x: 212, endPoint y: 216, distance: 79.7
click at [212, 216] on div "**********" at bounding box center [743, 382] width 1115 height 661
click at [293, 228] on input "********" at bounding box center [273, 229] width 116 height 26
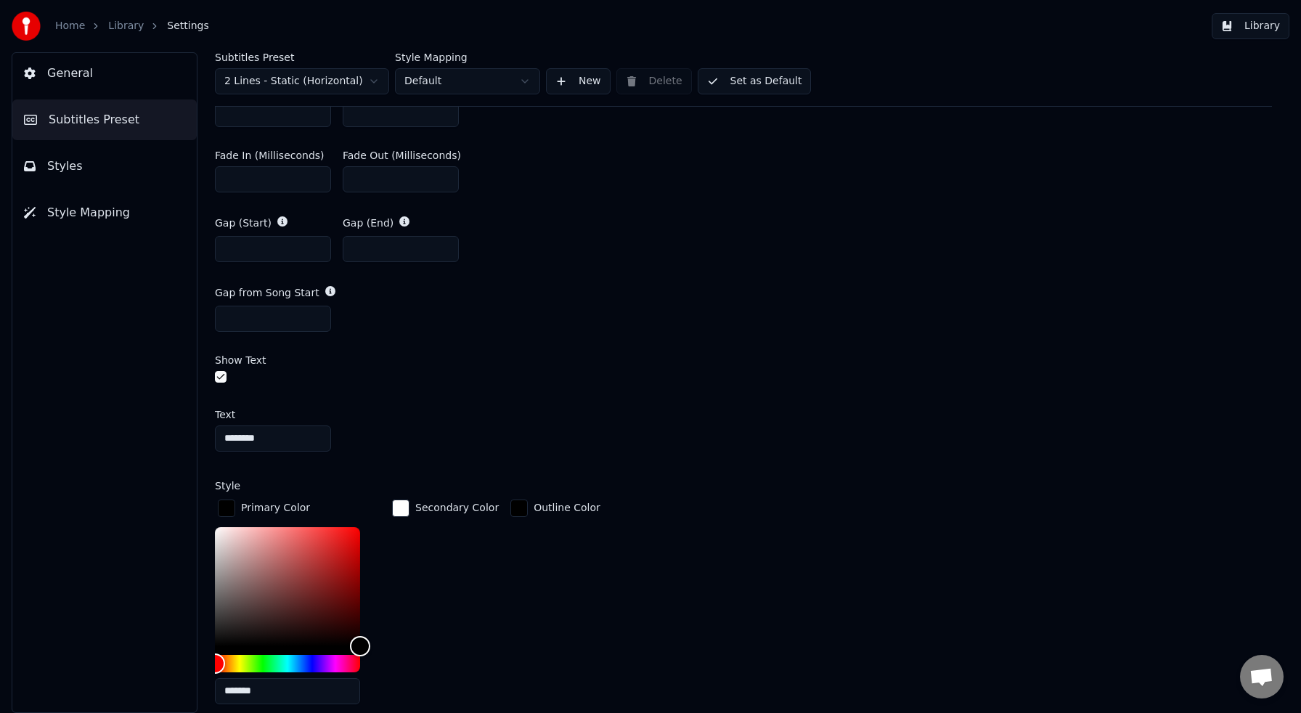
scroll to position [791, 0]
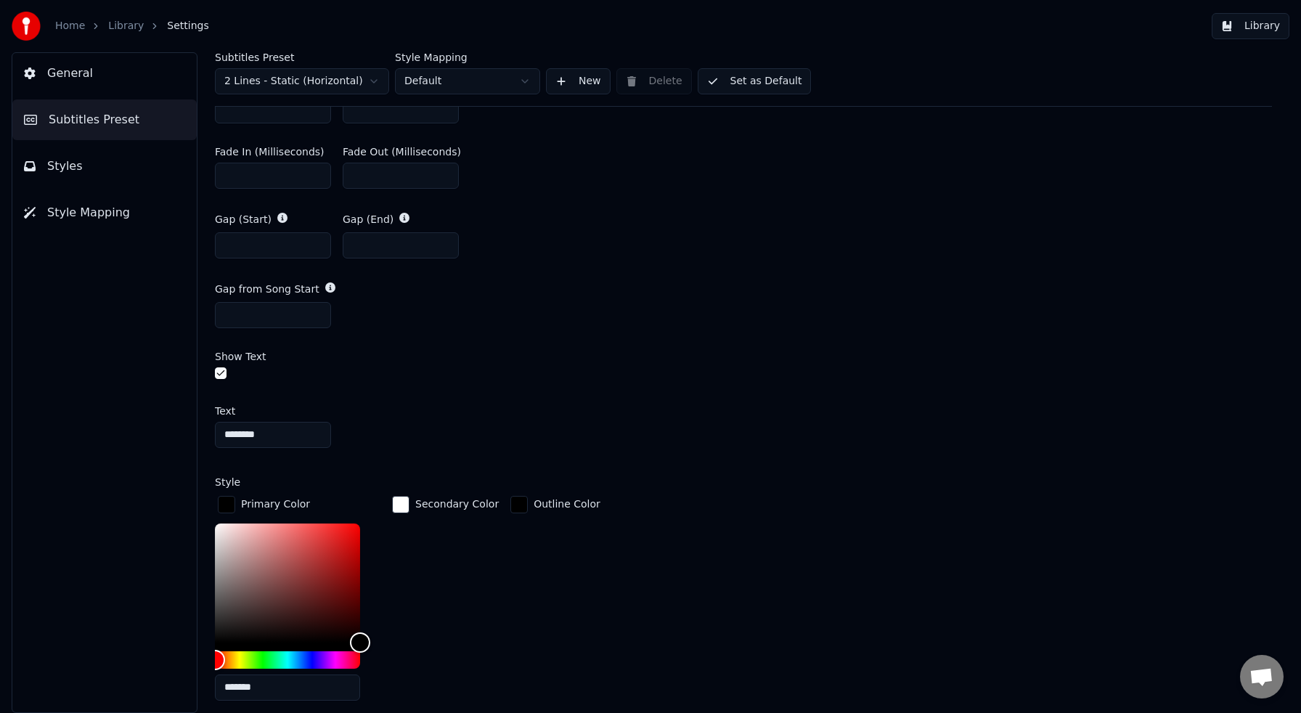
drag, startPoint x: 285, startPoint y: 433, endPoint x: 223, endPoint y: 430, distance: 62.5
click at [223, 430] on input "********" at bounding box center [273, 435] width 116 height 26
type input "*"
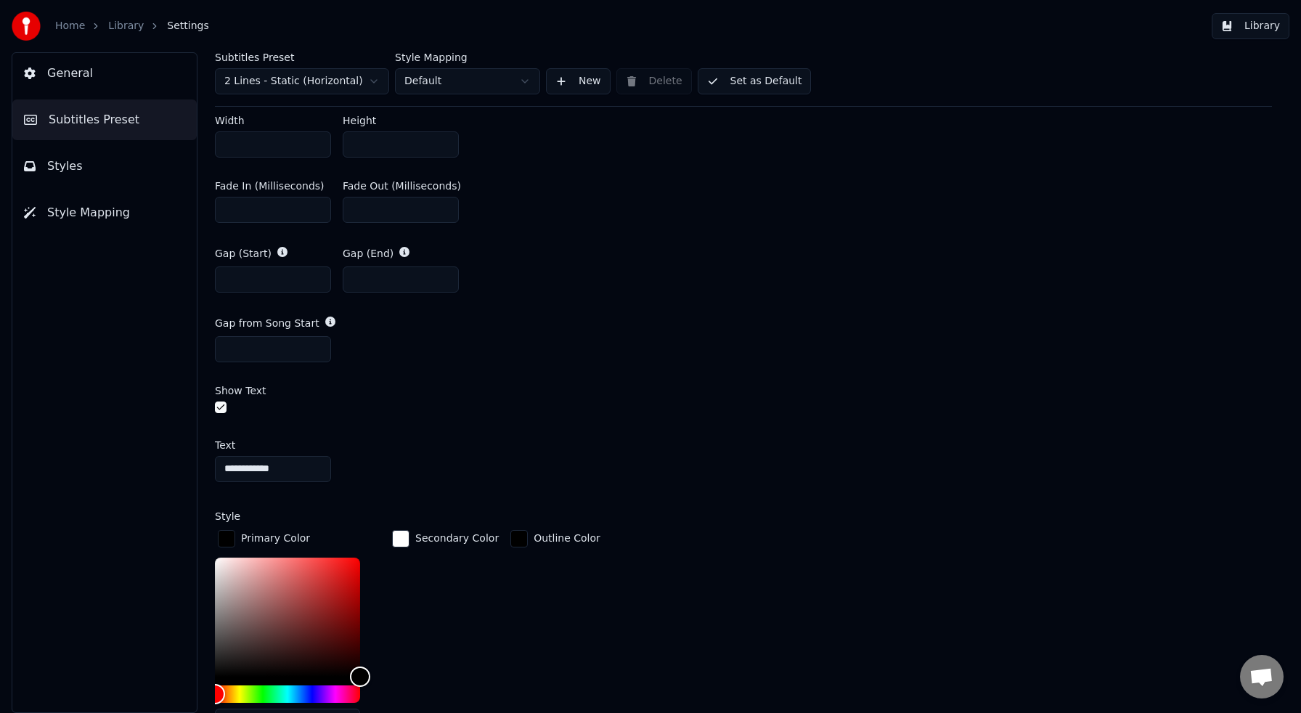
scroll to position [755, 0]
drag, startPoint x: 307, startPoint y: 470, endPoint x: 226, endPoint y: 461, distance: 81.8
click at [207, 461] on div "**********" at bounding box center [743, 382] width 1115 height 661
click at [488, 458] on div "*******" at bounding box center [743, 471] width 1057 height 26
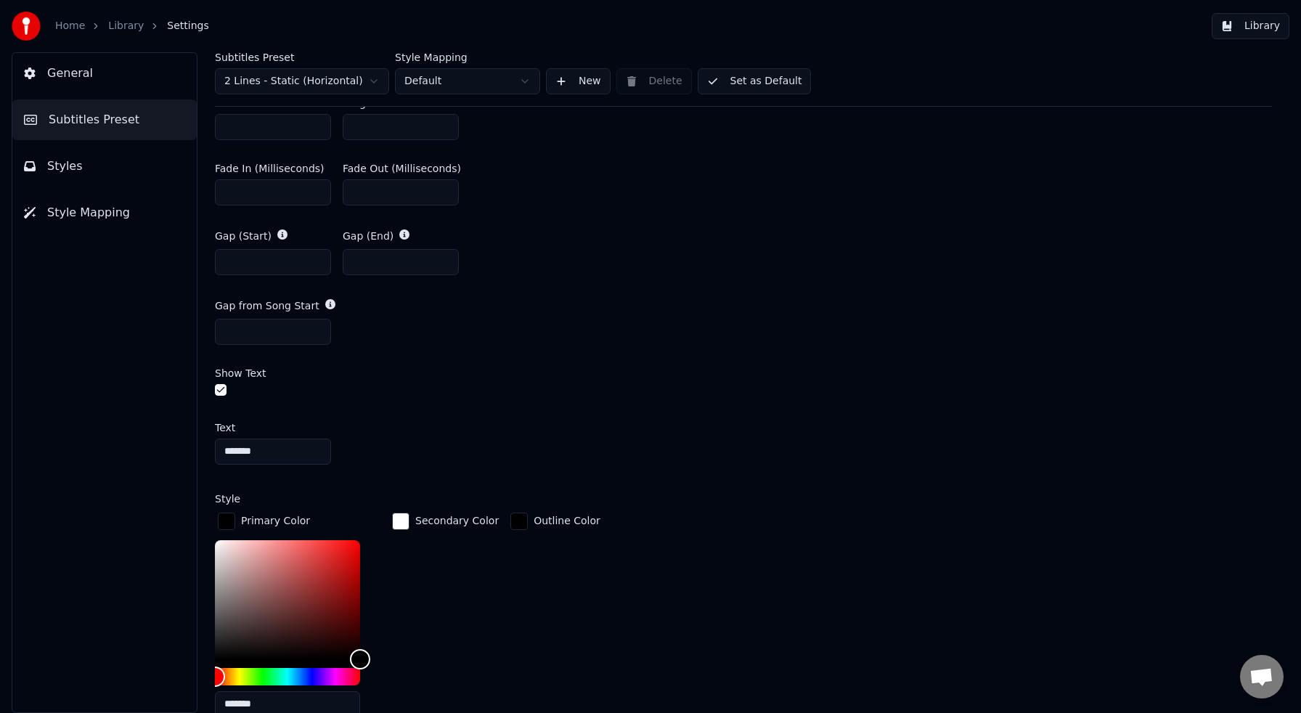
scroll to position [764, 0]
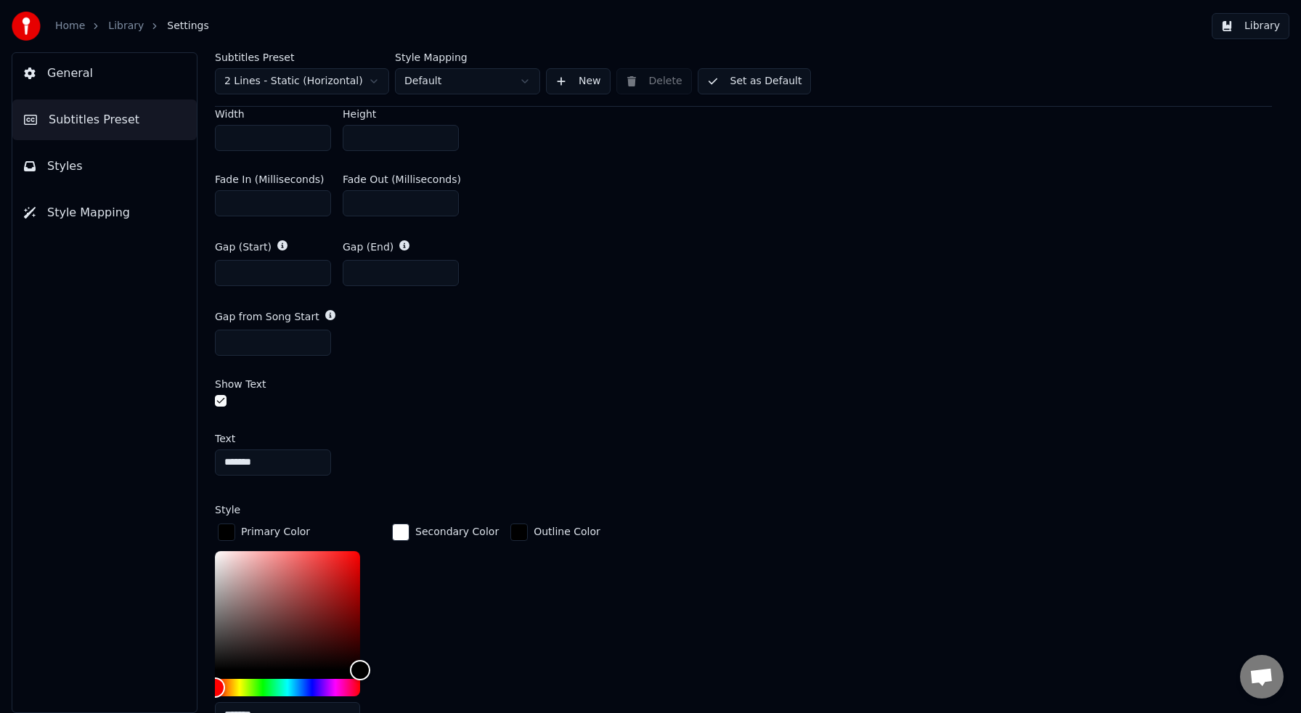
drag, startPoint x: 269, startPoint y: 464, endPoint x: 211, endPoint y: 457, distance: 59.2
click at [208, 457] on div "Subtitles Preset 2 Lines - Static (Horizontal) Style Mapping Default New Delete…" at bounding box center [743, 382] width 1115 height 661
type input "**********"
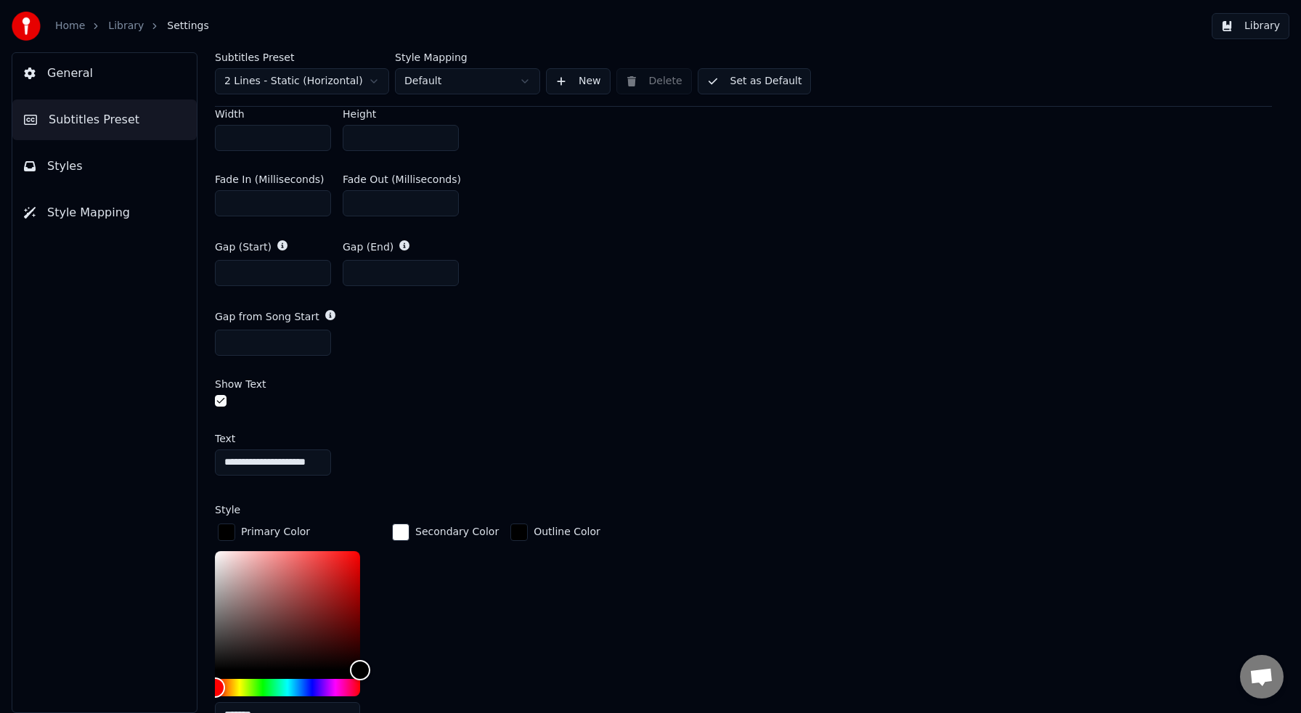
click at [505, 473] on div "**********" at bounding box center [743, 616] width 1057 height 389
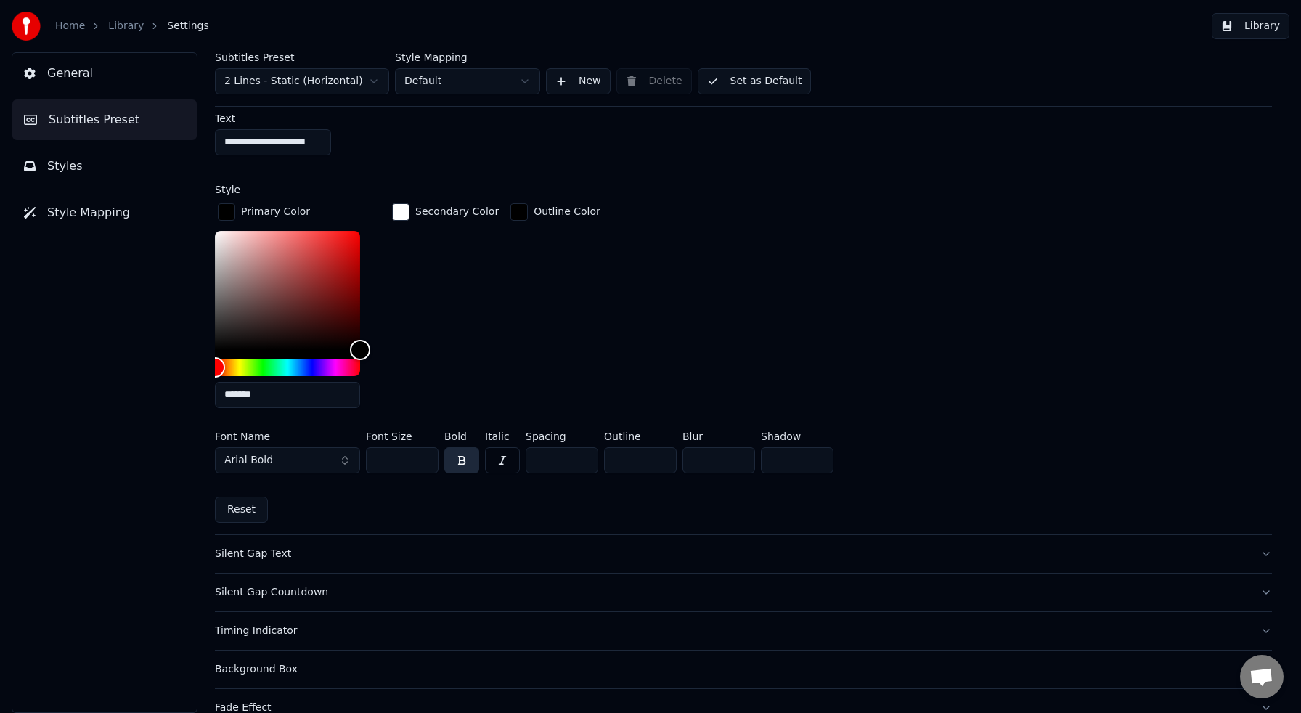
scroll to position [1088, 0]
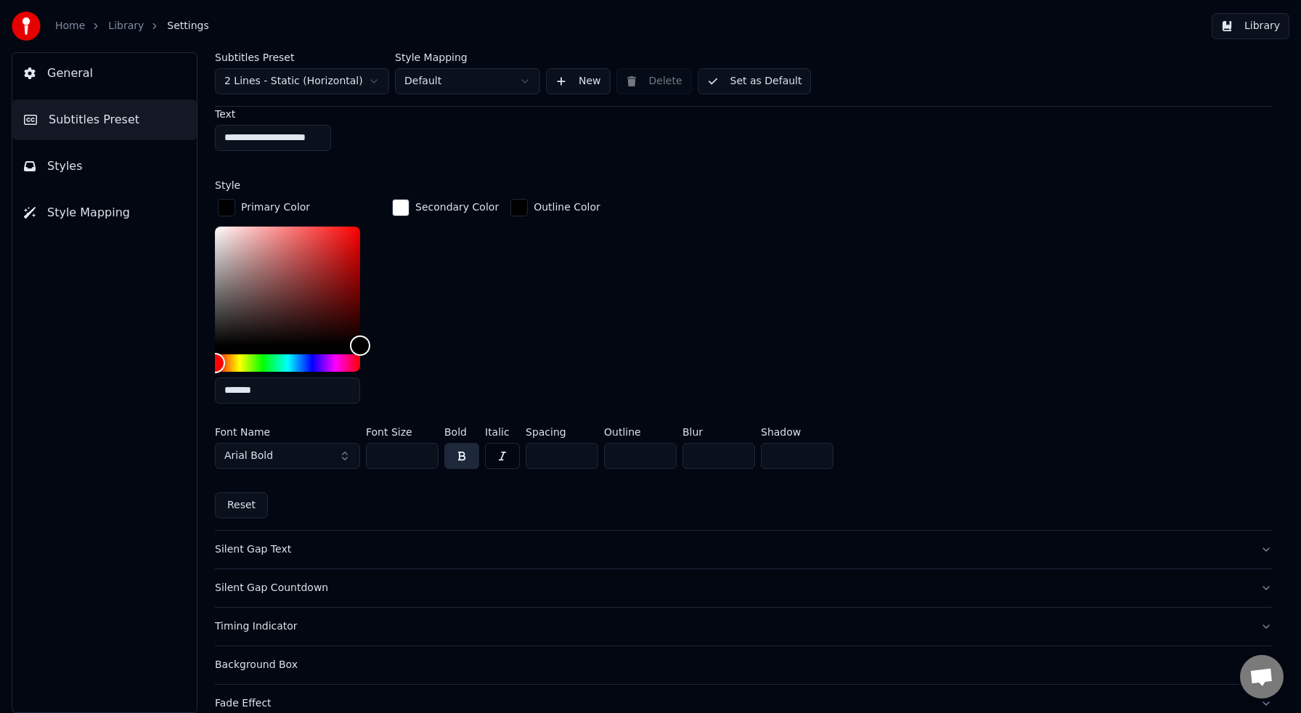
click at [346, 450] on button "Arial Bold" at bounding box center [287, 456] width 145 height 26
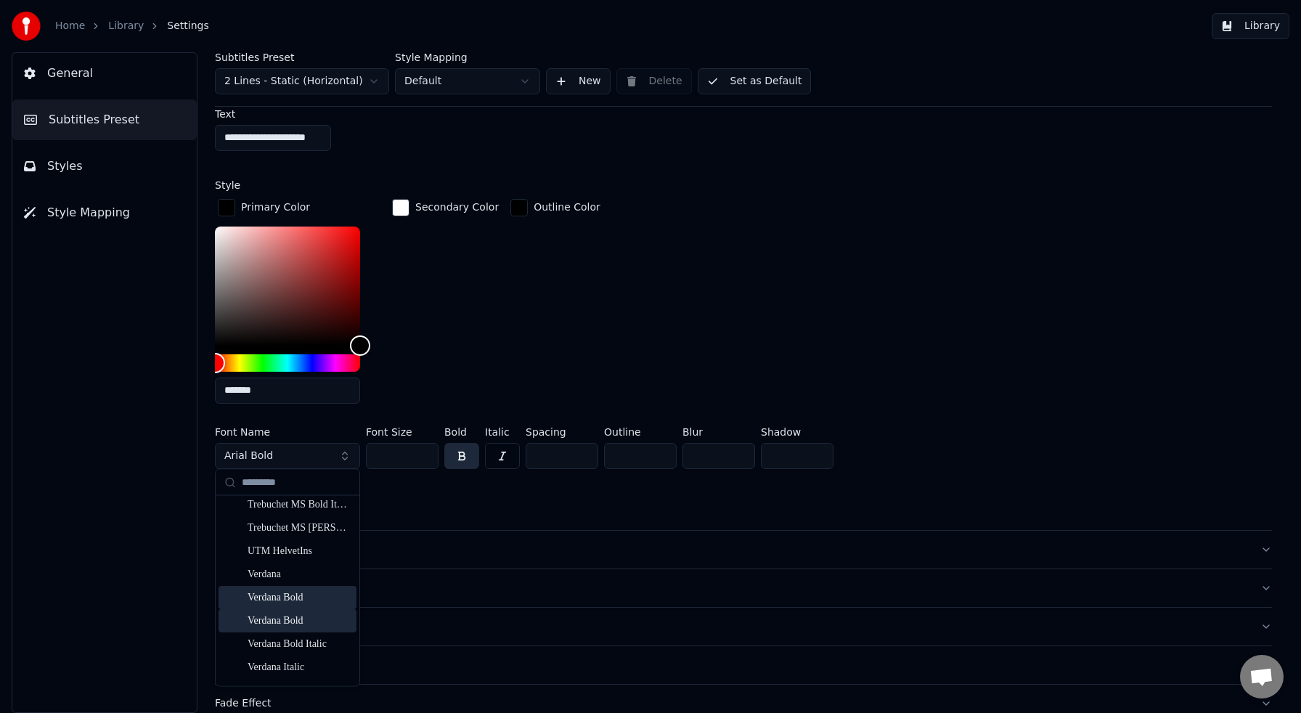
scroll to position [15696, 0]
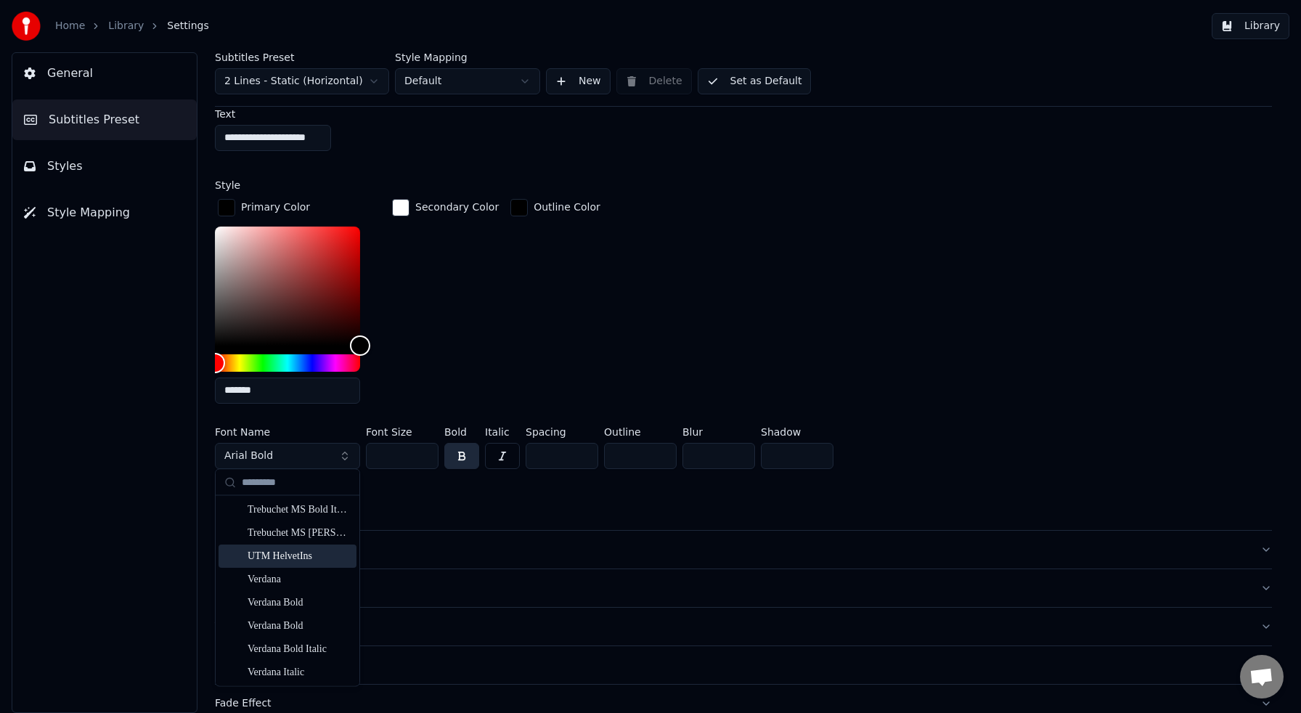
click at [291, 559] on div "UTM HelvetIns" at bounding box center [299, 557] width 103 height 15
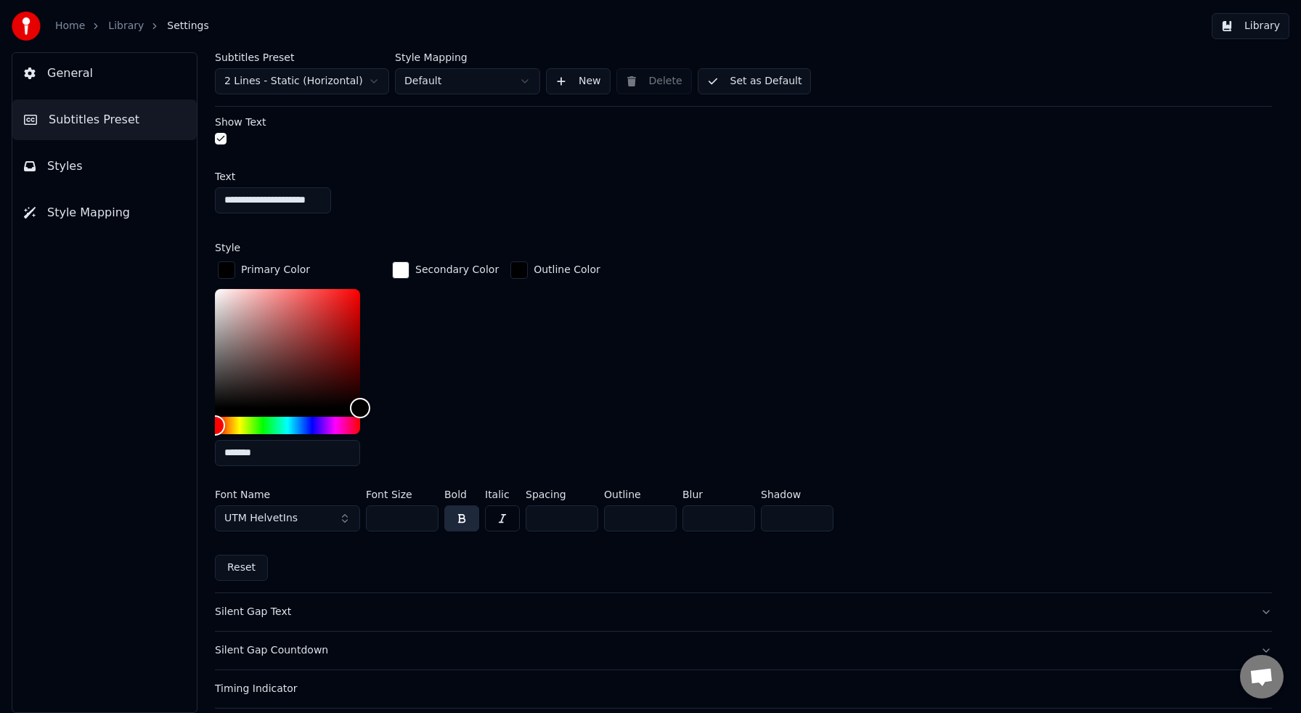
scroll to position [1027, 0]
drag, startPoint x: 409, startPoint y: 520, endPoint x: 370, endPoint y: 515, distance: 39.6
click at [370, 515] on input "**" at bounding box center [402, 517] width 73 height 26
type input "**"
click at [467, 433] on div "Secondary Color" at bounding box center [445, 366] width 113 height 219
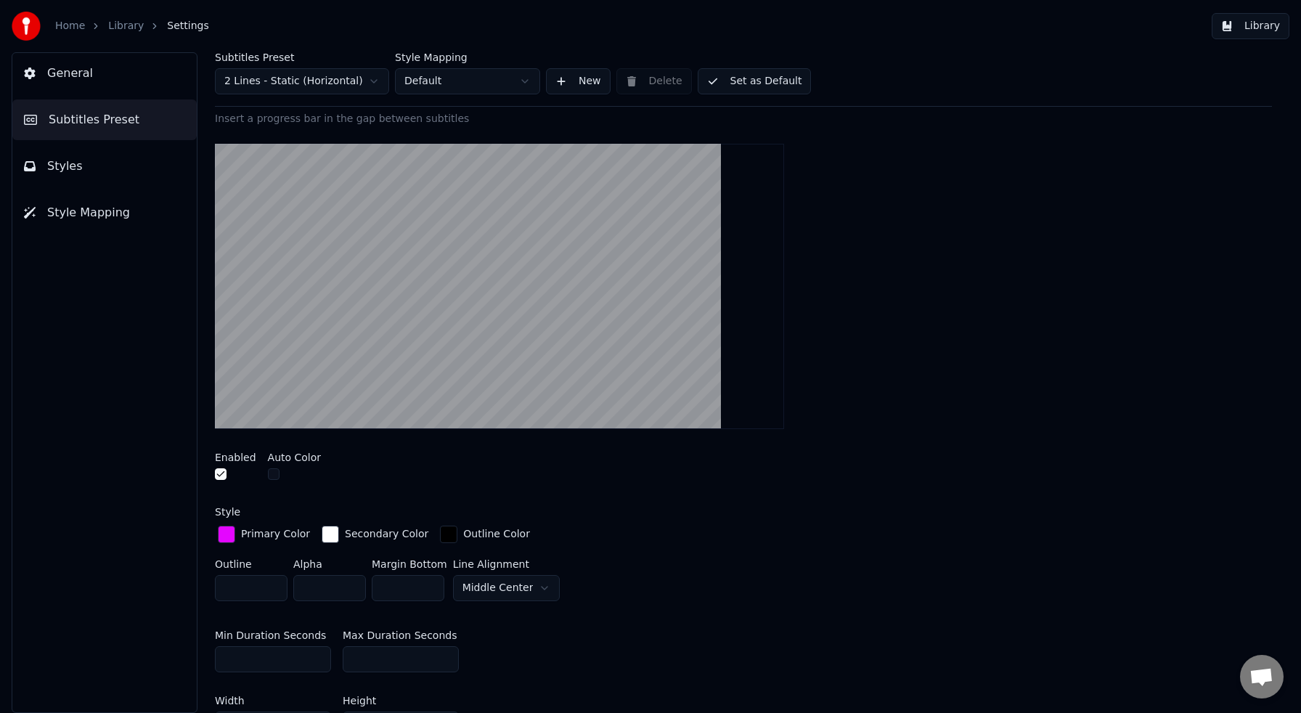
scroll to position [0, 0]
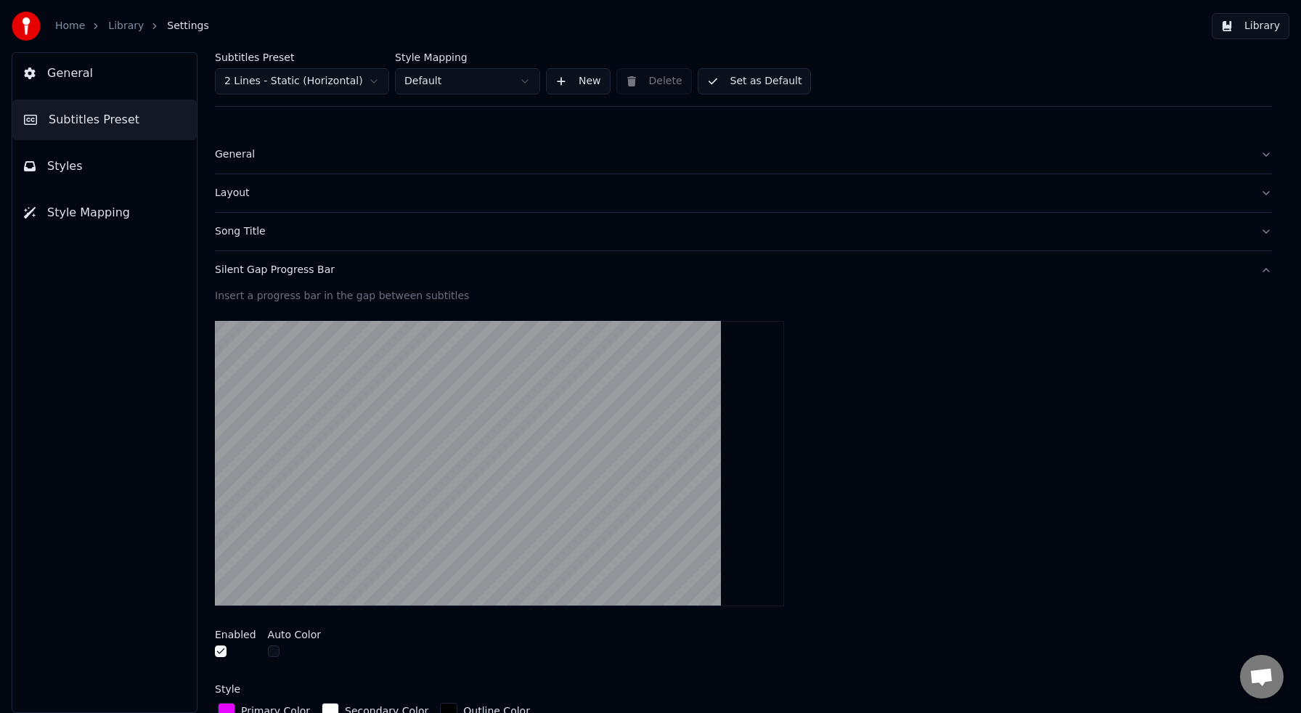
click at [779, 83] on button "Set as Default" at bounding box center [755, 81] width 114 height 26
click at [1257, 30] on button "Library" at bounding box center [1251, 26] width 78 height 26
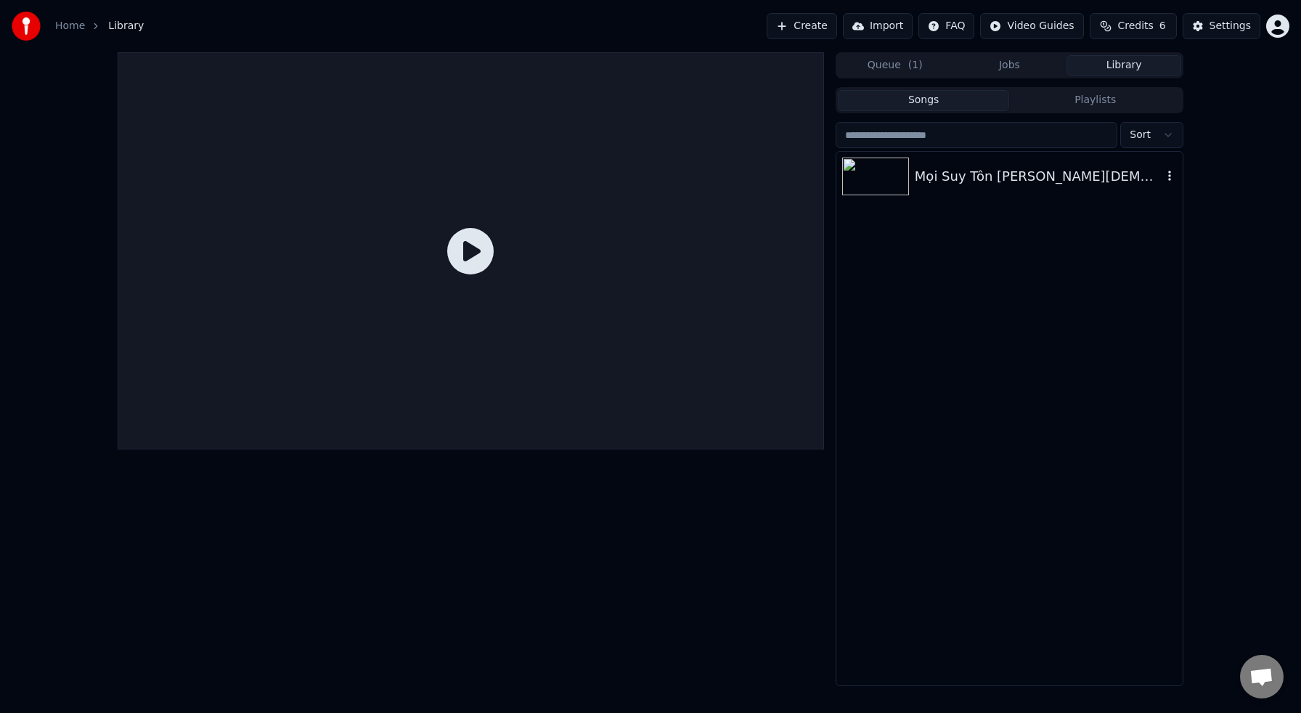
click at [972, 185] on div "Mọi Suy Tôn Thuộc [DEMOGRAPHIC_DATA]" at bounding box center [1039, 176] width 248 height 20
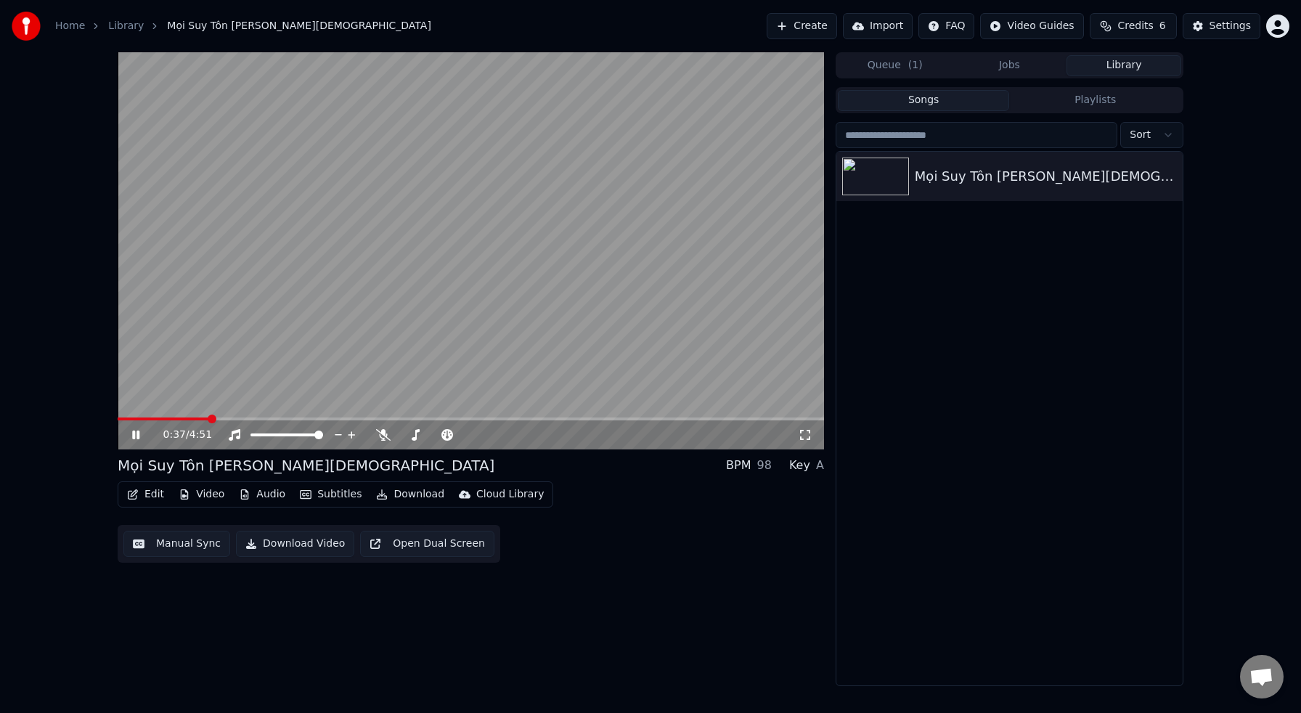
click at [198, 422] on div "0:37 / 4:51" at bounding box center [471, 434] width 706 height 29
click at [198, 418] on span at bounding box center [471, 418] width 706 height 3
click at [186, 417] on span at bounding box center [158, 418] width 80 height 3
click at [176, 416] on video at bounding box center [471, 250] width 706 height 397
click at [139, 432] on icon at bounding box center [146, 435] width 34 height 12
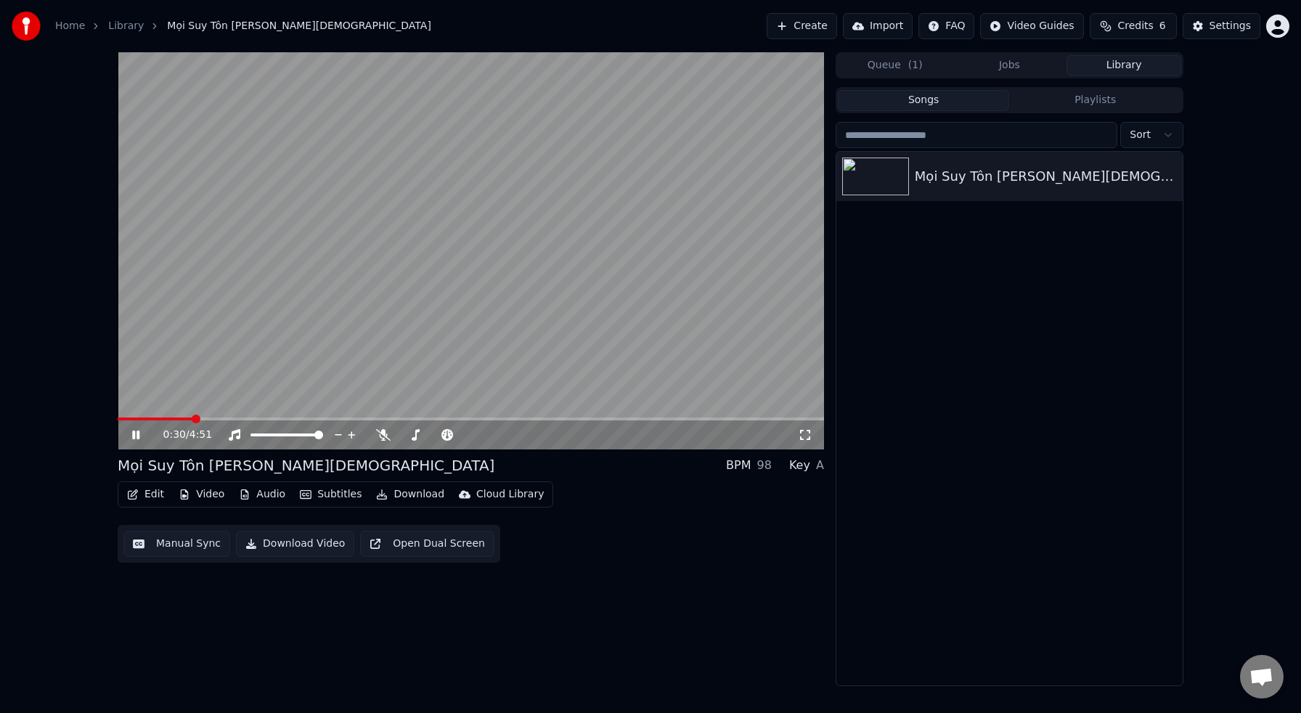
click at [176, 417] on div "0:30 / 4:51" at bounding box center [471, 250] width 706 height 397
click at [137, 433] on icon at bounding box center [135, 435] width 9 height 10
click at [161, 417] on span at bounding box center [159, 418] width 82 height 3
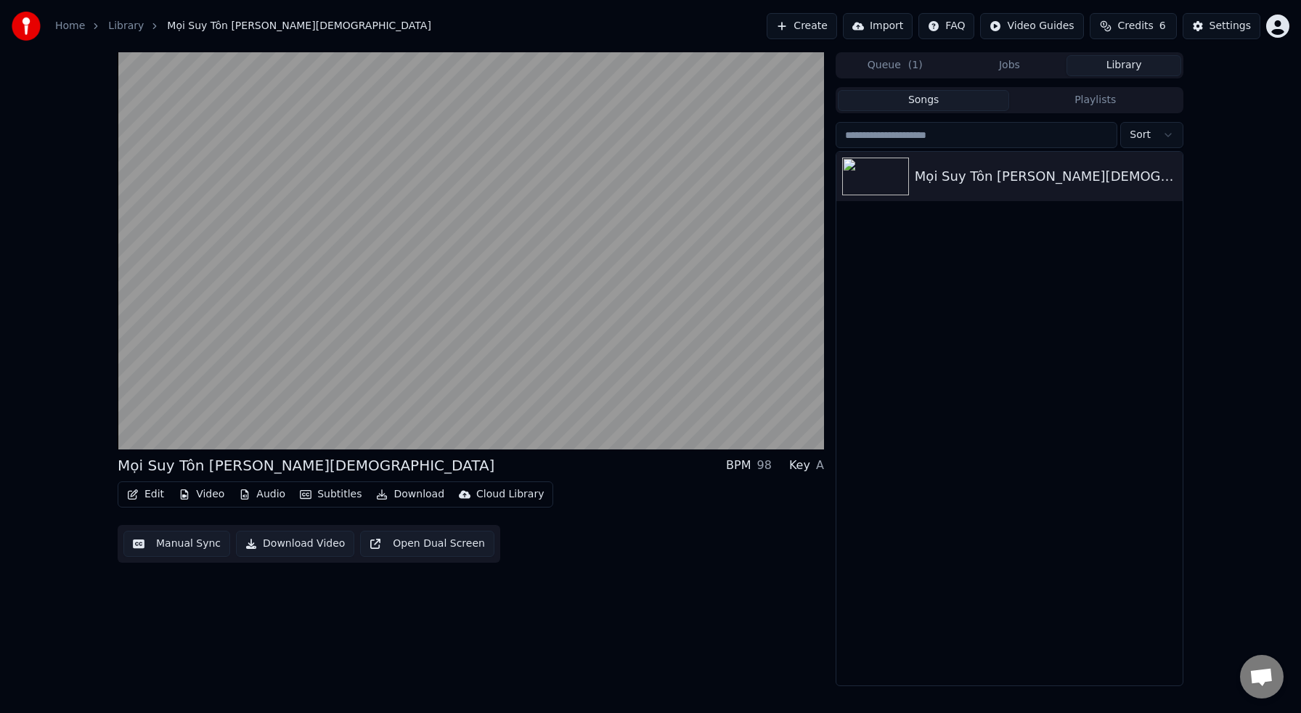
click at [154, 494] on button "Edit" at bounding box center [145, 494] width 49 height 20
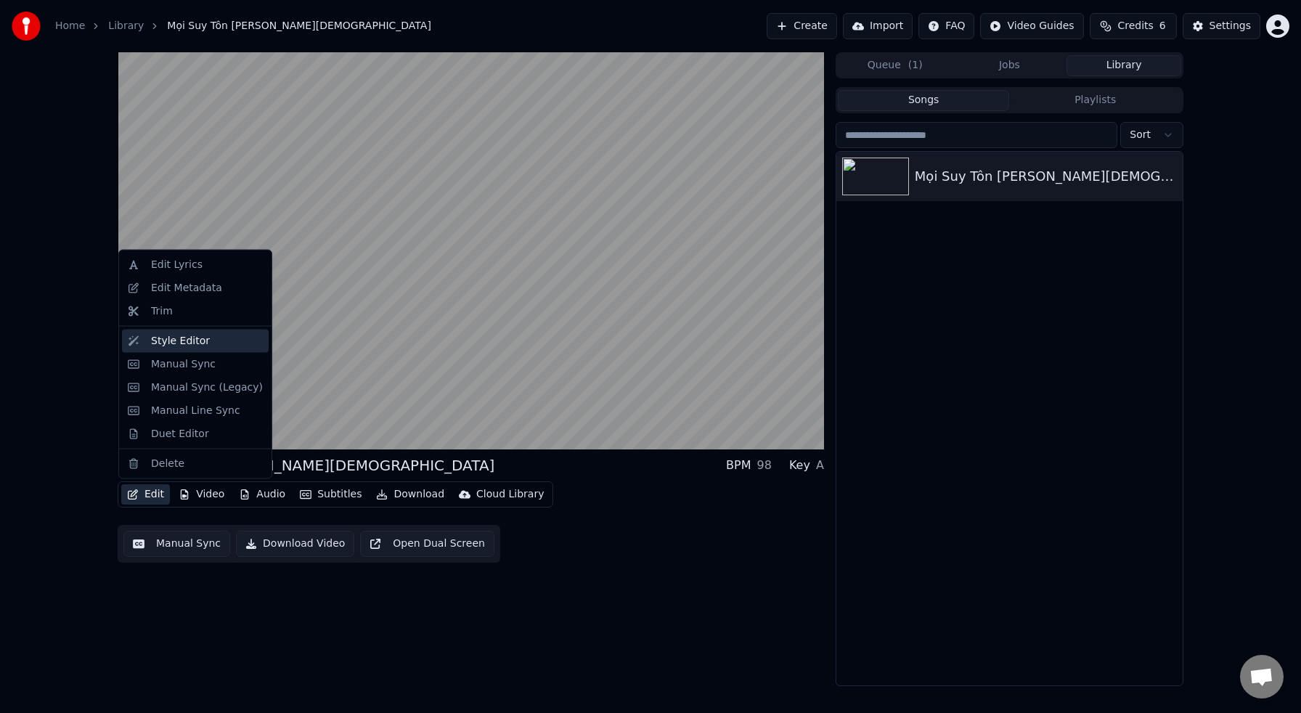
click at [170, 339] on div "Style Editor" at bounding box center [180, 340] width 59 height 15
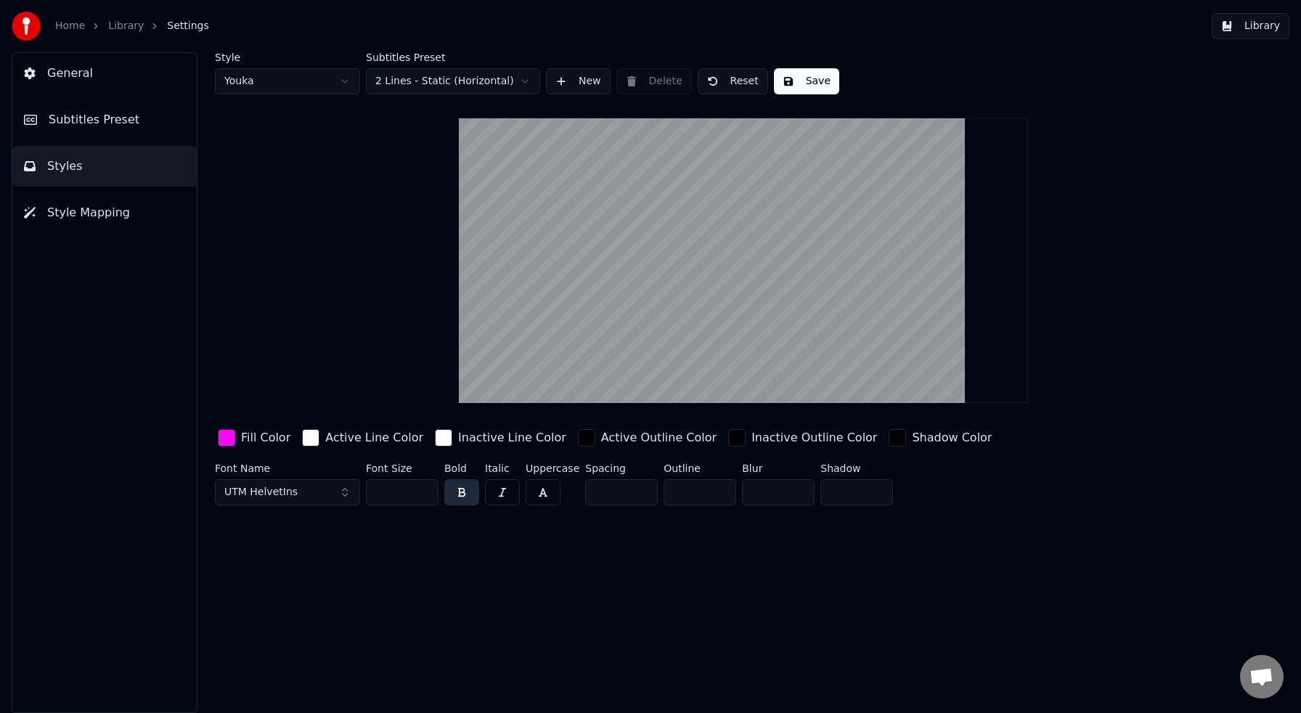
click at [221, 438] on div "button" at bounding box center [226, 437] width 17 height 17
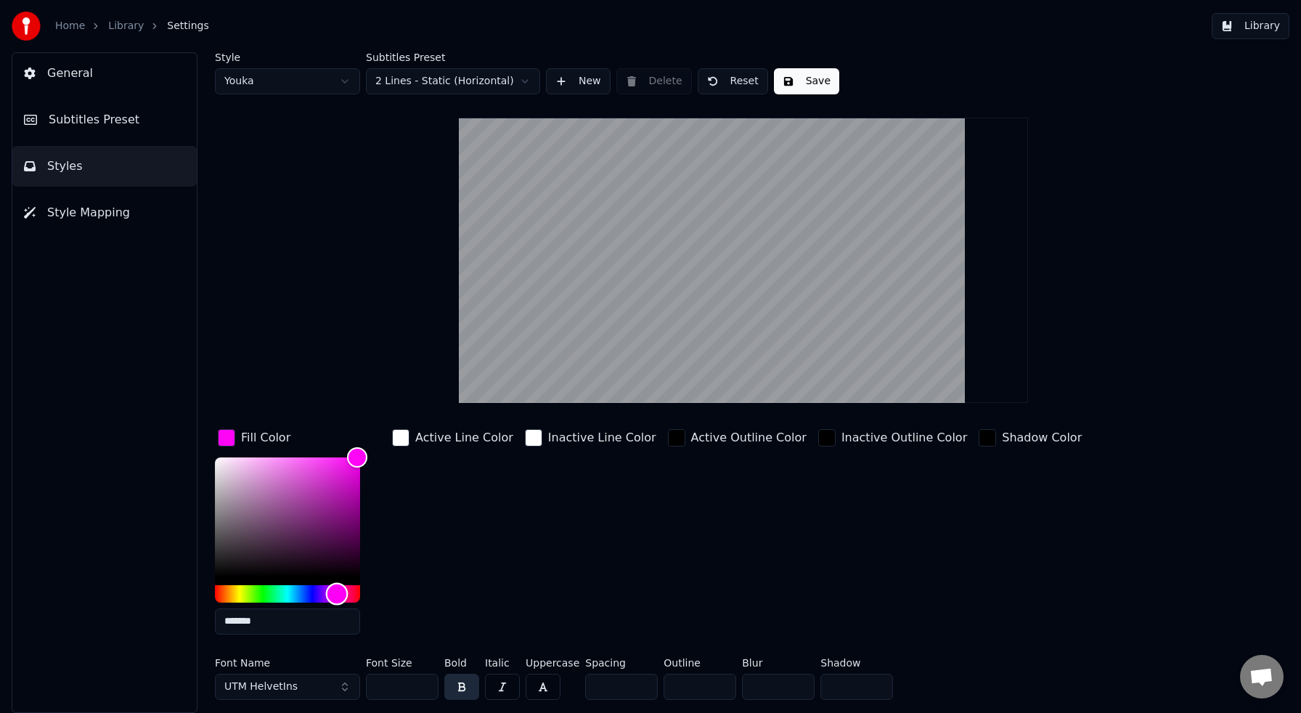
type input "*******"
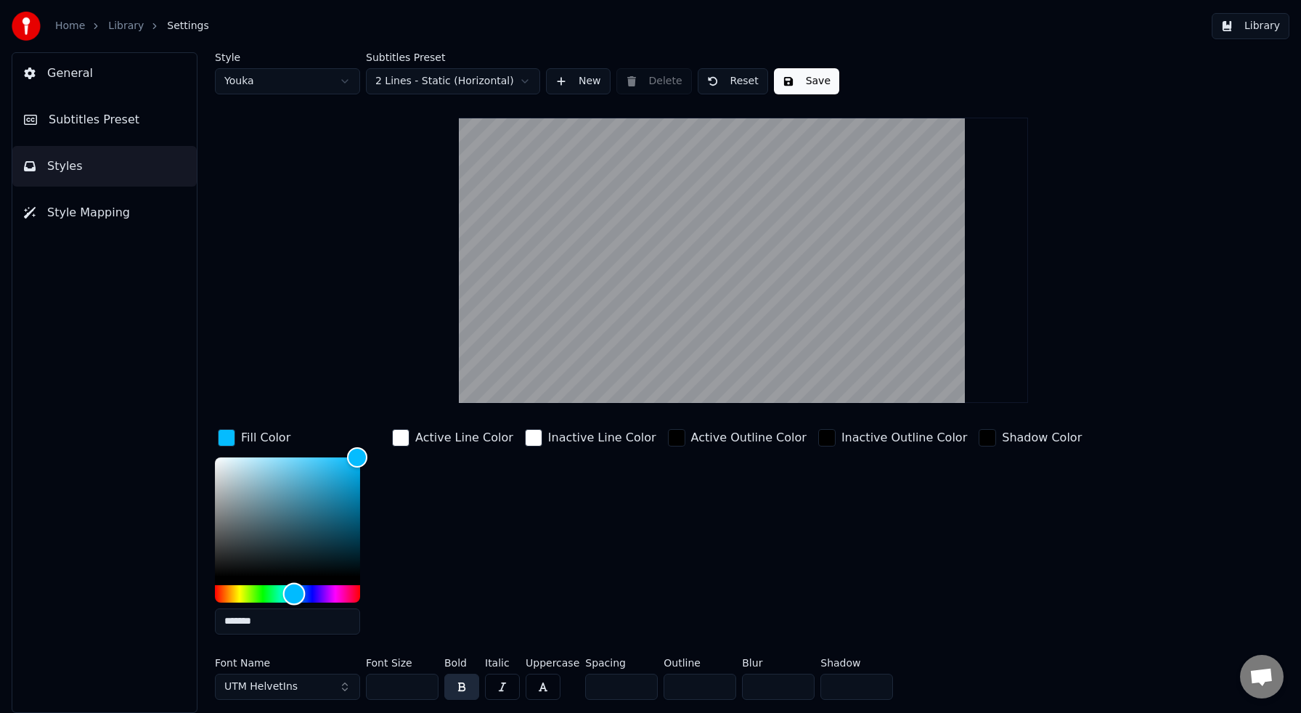
click at [294, 593] on div "Hue" at bounding box center [287, 593] width 145 height 17
click at [488, 523] on div "Active Line Color" at bounding box center [452, 536] width 127 height 220
click at [802, 82] on button "Save" at bounding box center [806, 81] width 65 height 26
click at [1236, 26] on button "Library" at bounding box center [1251, 26] width 78 height 26
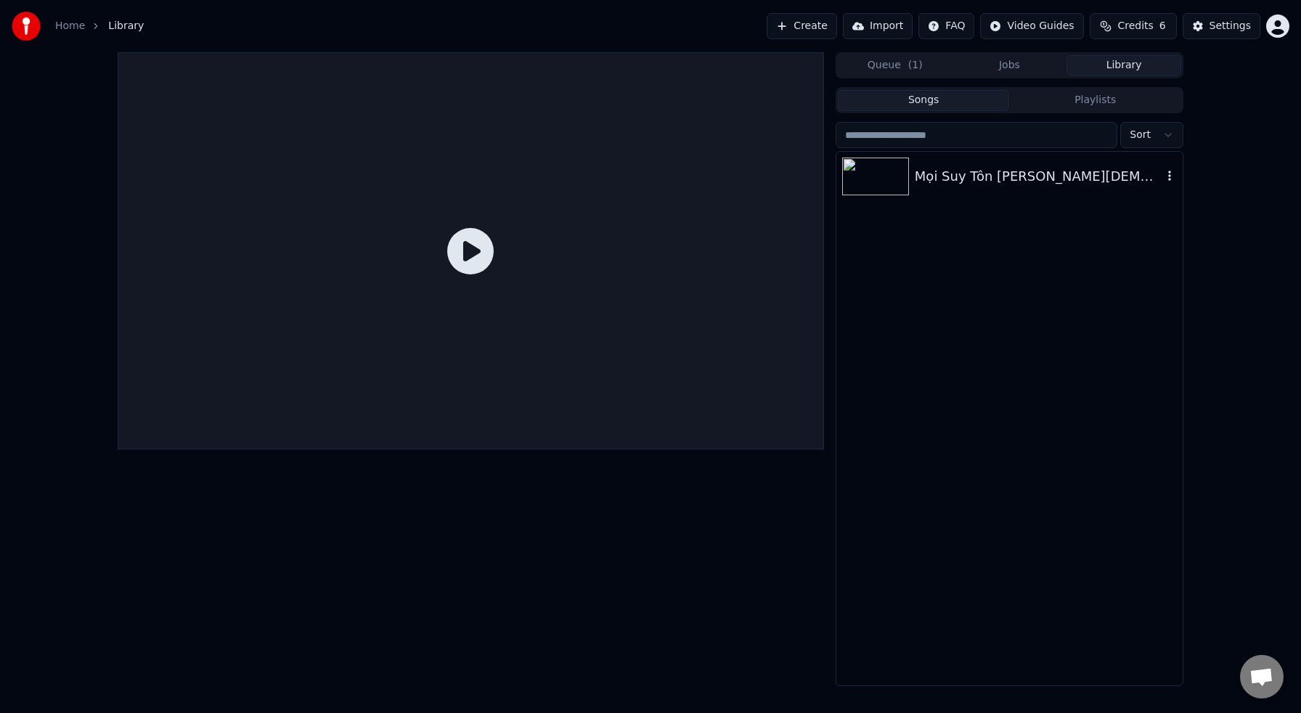
click at [944, 164] on div "Mọi Suy Tôn Thuộc [DEMOGRAPHIC_DATA]" at bounding box center [1009, 176] width 346 height 49
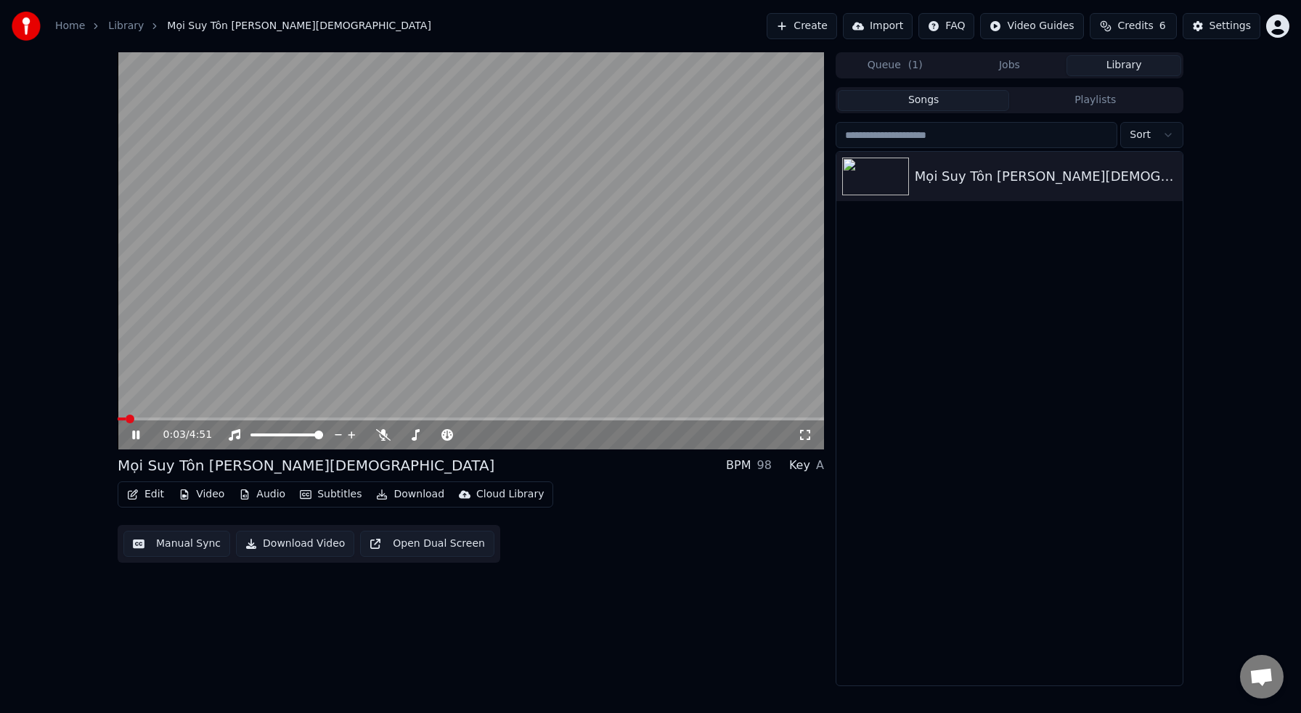
click at [144, 496] on button "Edit" at bounding box center [145, 494] width 49 height 20
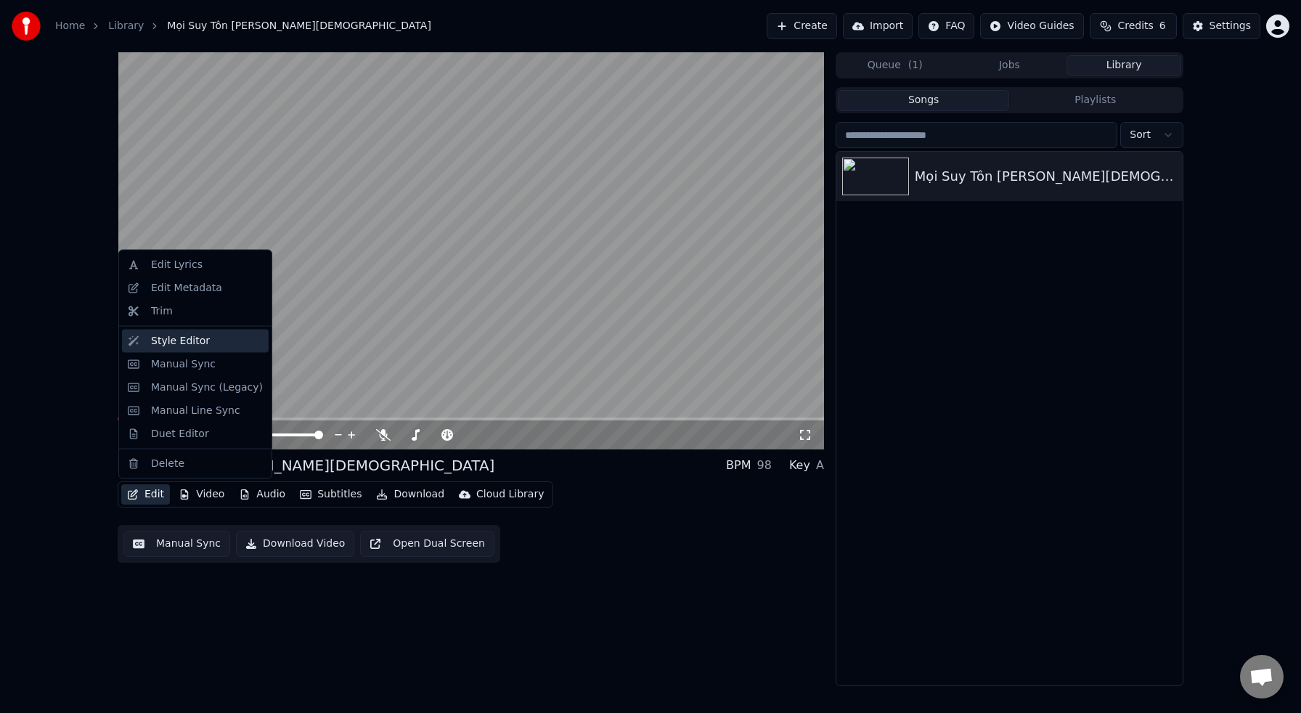
click at [181, 346] on div "Style Editor" at bounding box center [180, 340] width 59 height 15
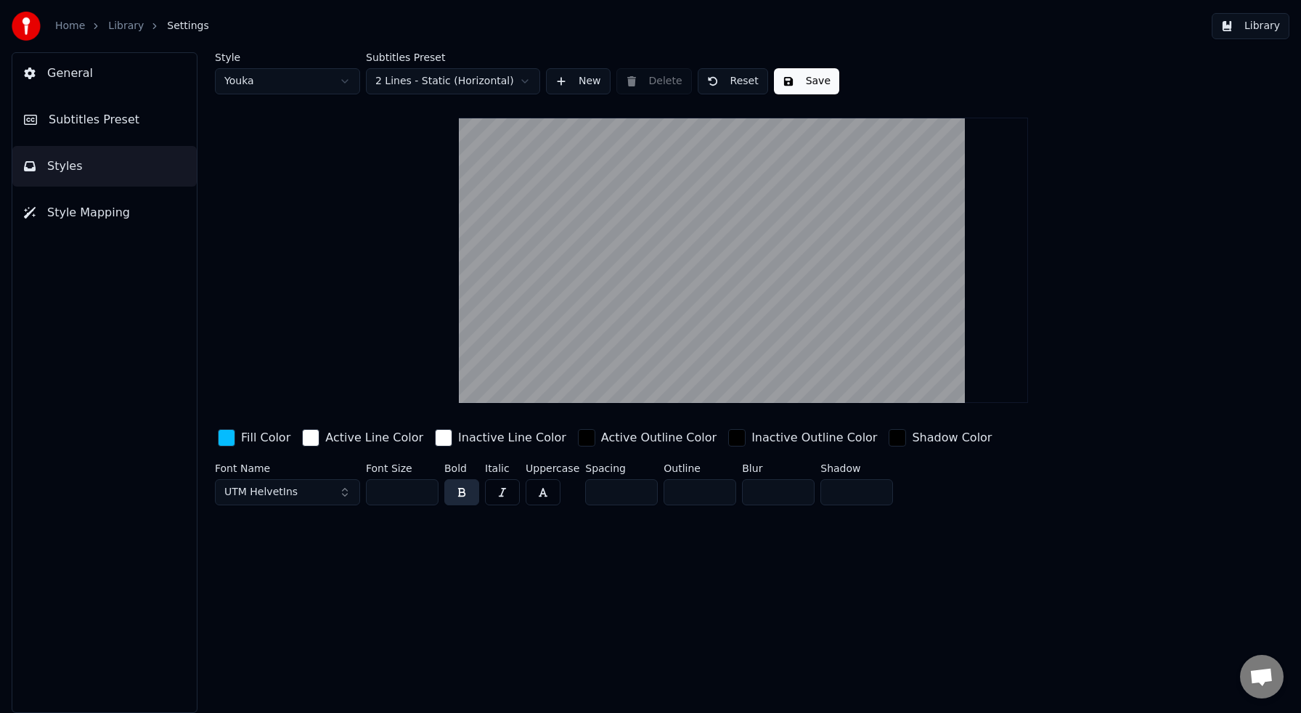
click at [116, 118] on span "Subtitles Preset" at bounding box center [94, 119] width 91 height 17
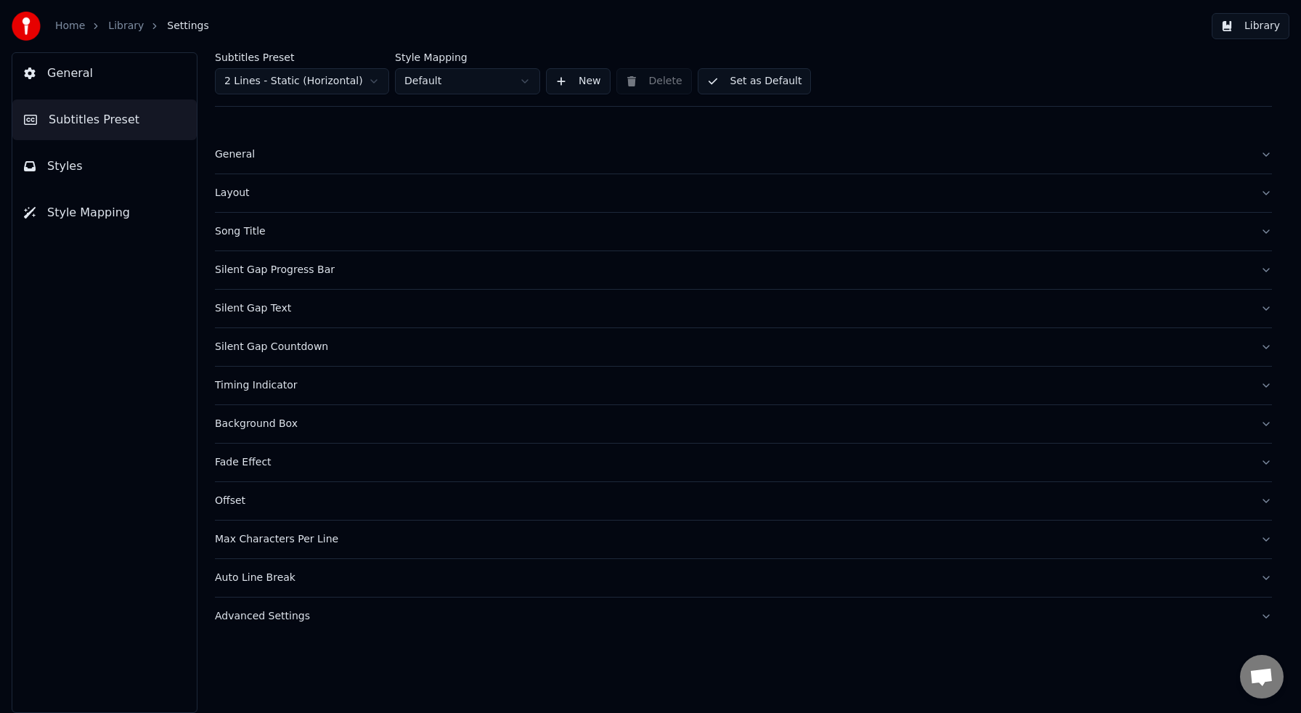
click at [277, 383] on div "Timing Indicator" at bounding box center [732, 385] width 1034 height 15
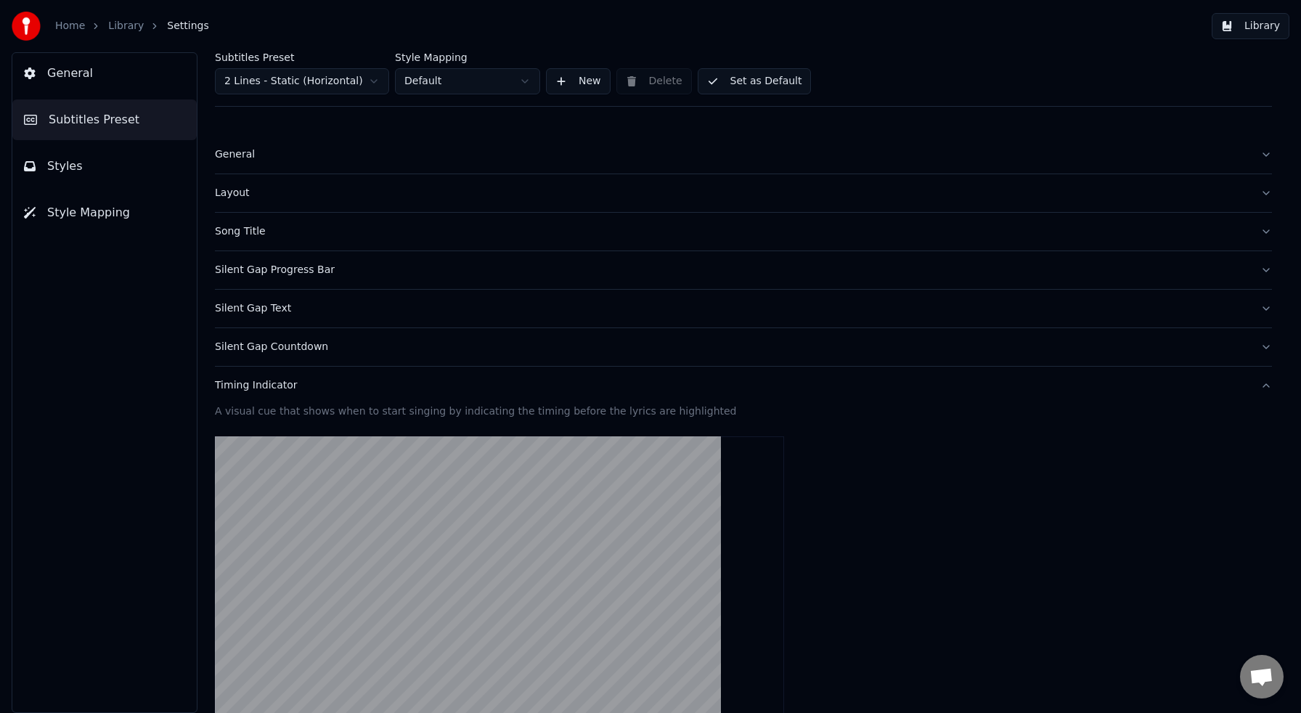
click at [299, 274] on div "Silent Gap Progress Bar" at bounding box center [732, 270] width 1034 height 15
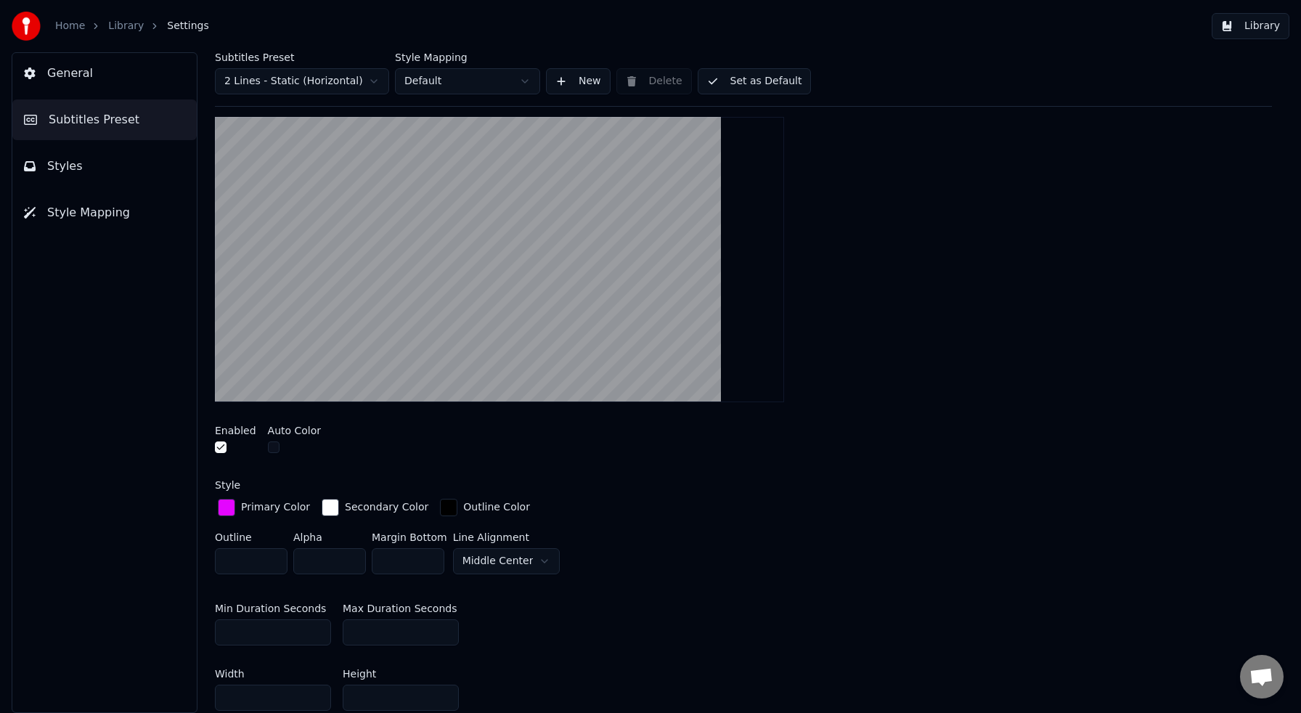
scroll to position [207, 0]
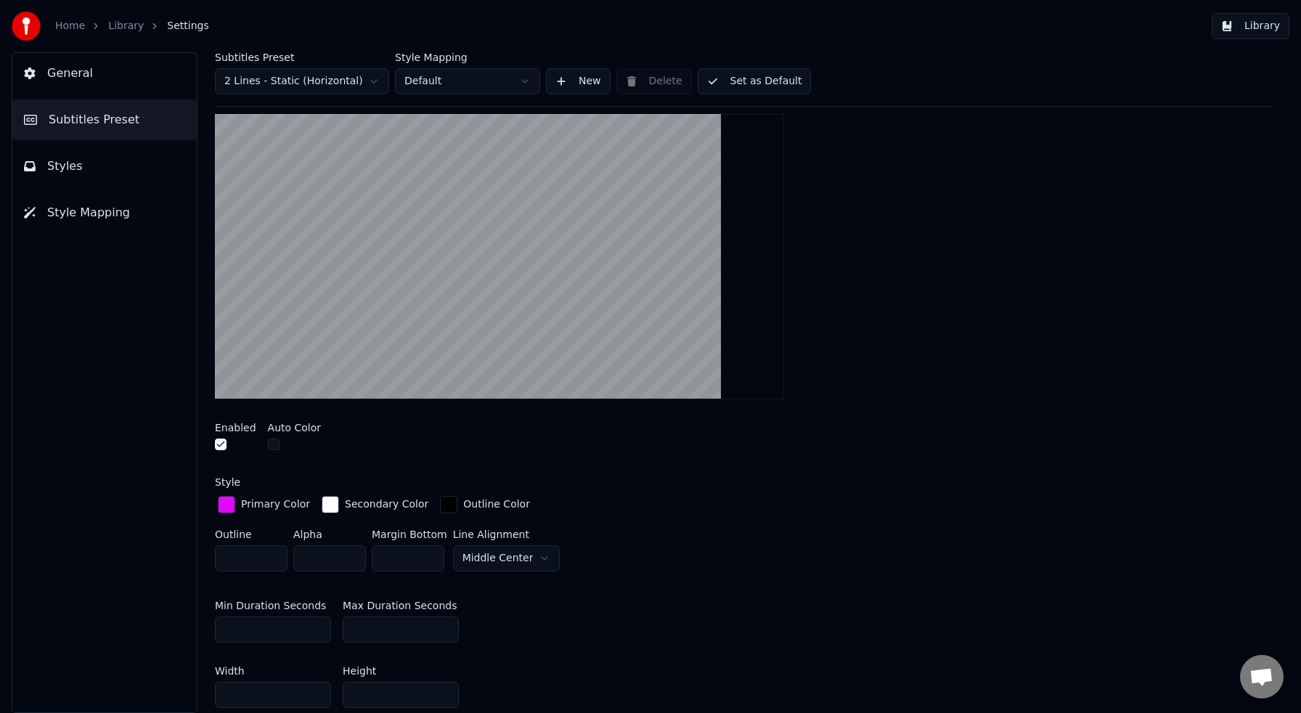
click at [228, 507] on div "button" at bounding box center [226, 504] width 17 height 17
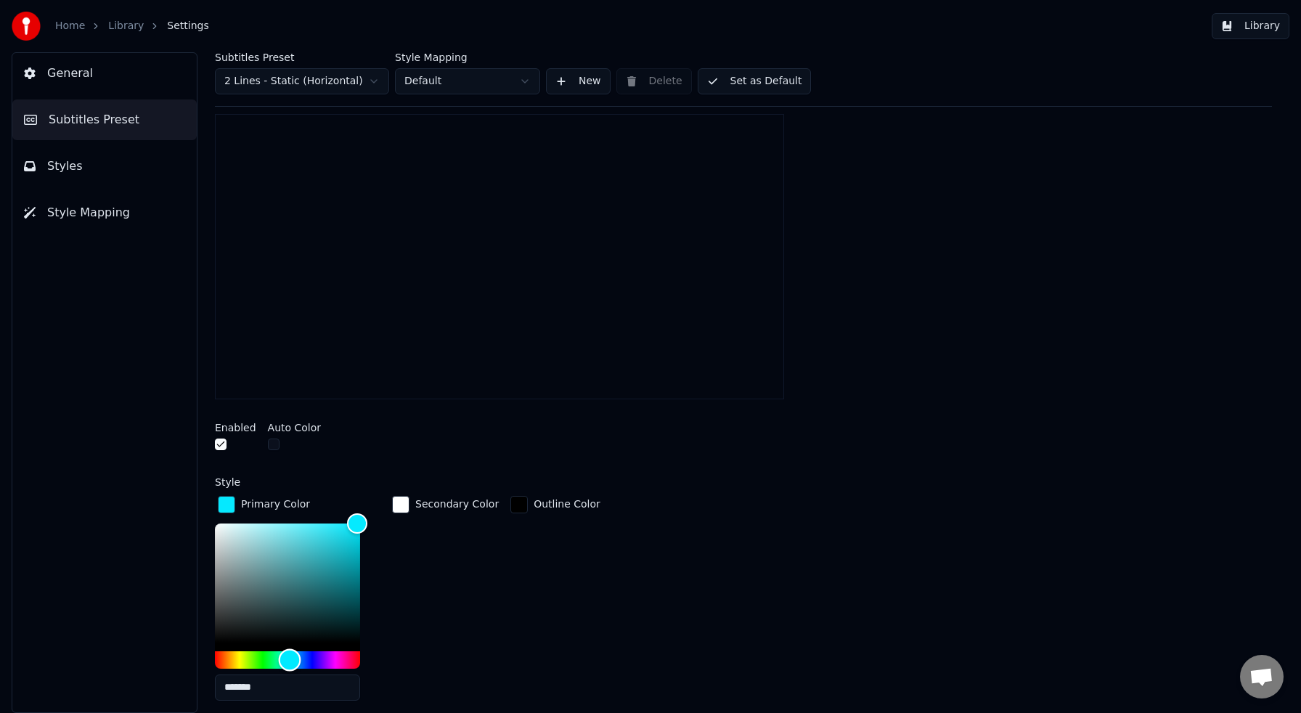
click at [290, 657] on div "Hue" at bounding box center [287, 659] width 145 height 17
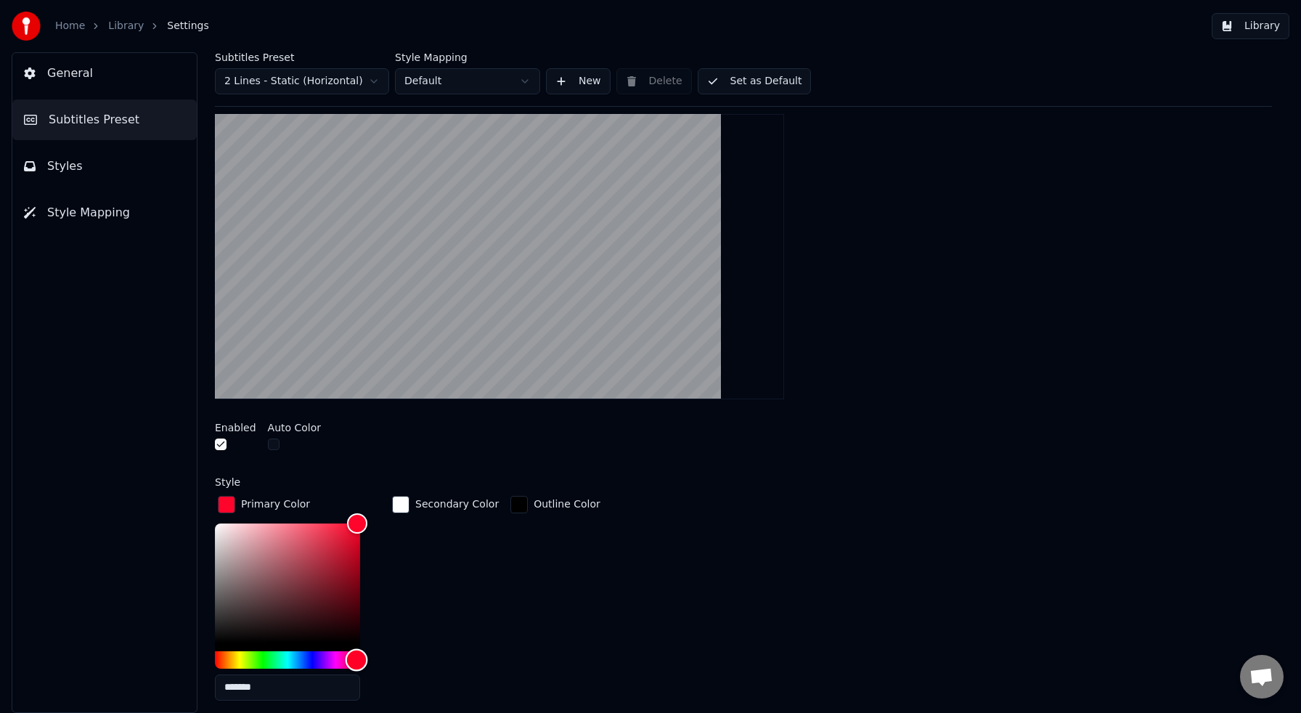
click at [356, 660] on div "Hue" at bounding box center [287, 659] width 145 height 17
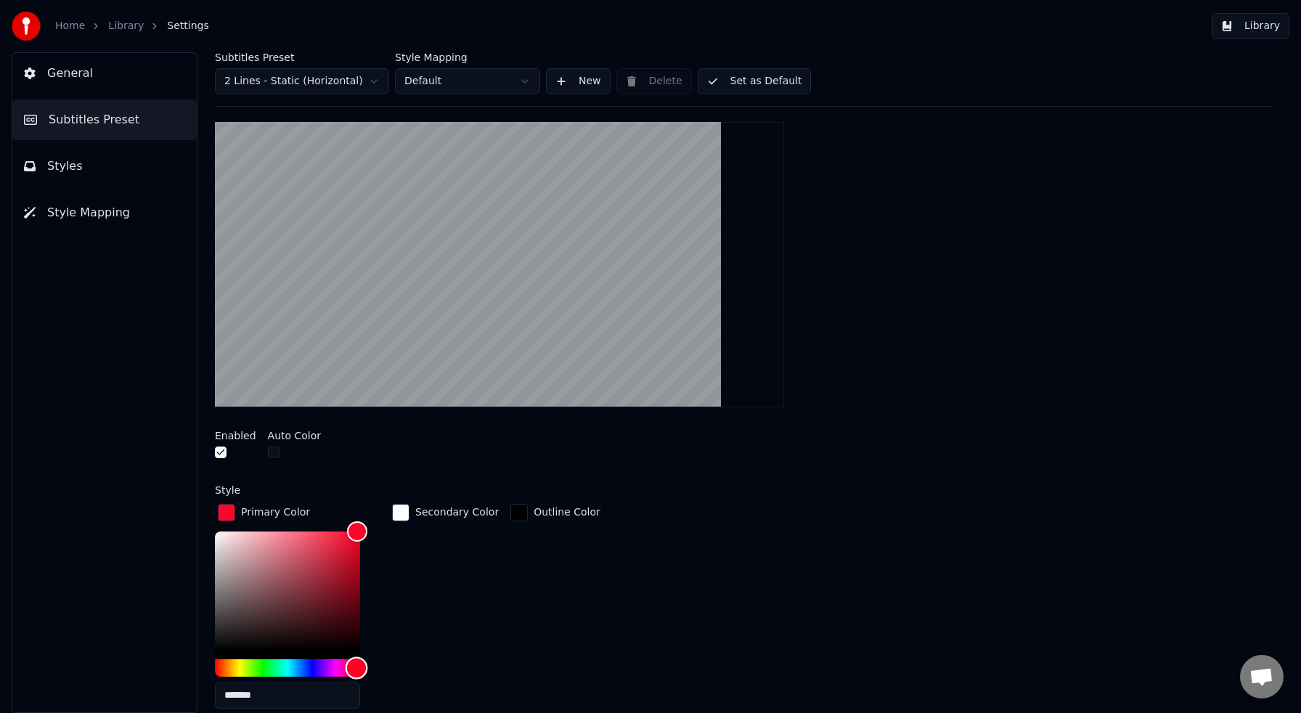
scroll to position [196, 0]
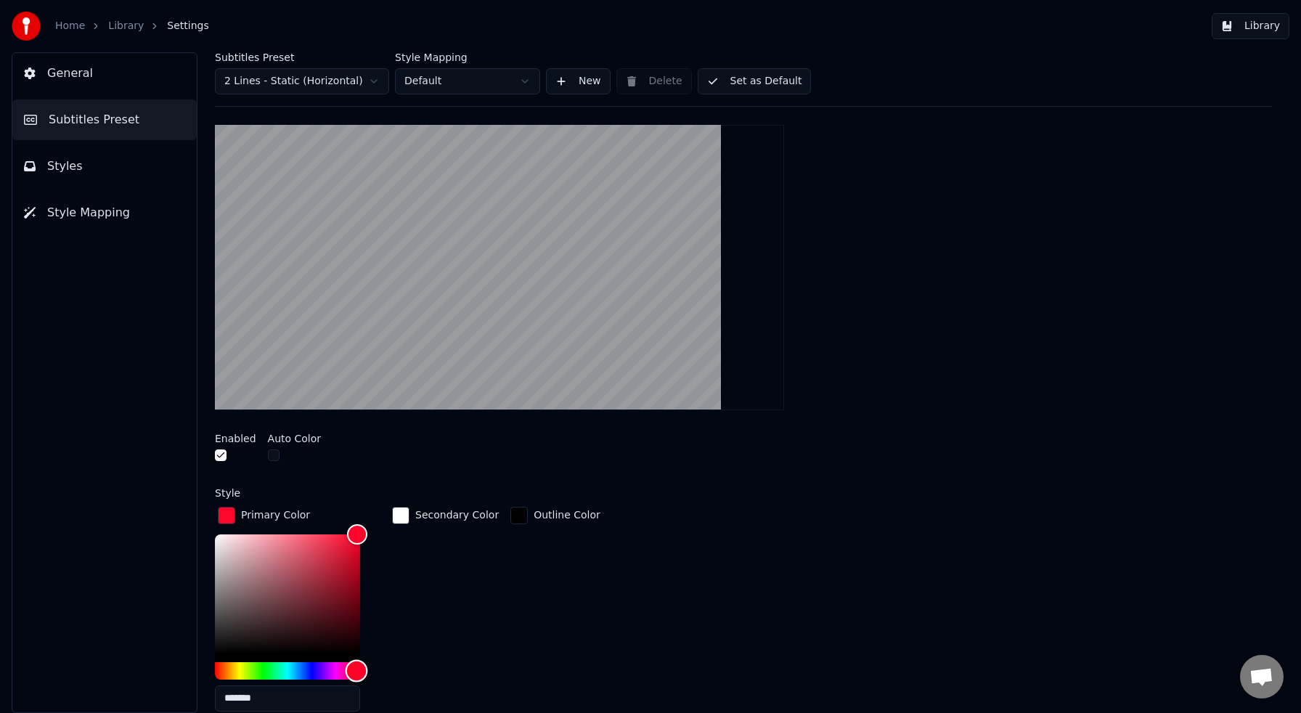
click at [296, 669] on div "Hue" at bounding box center [287, 670] width 145 height 17
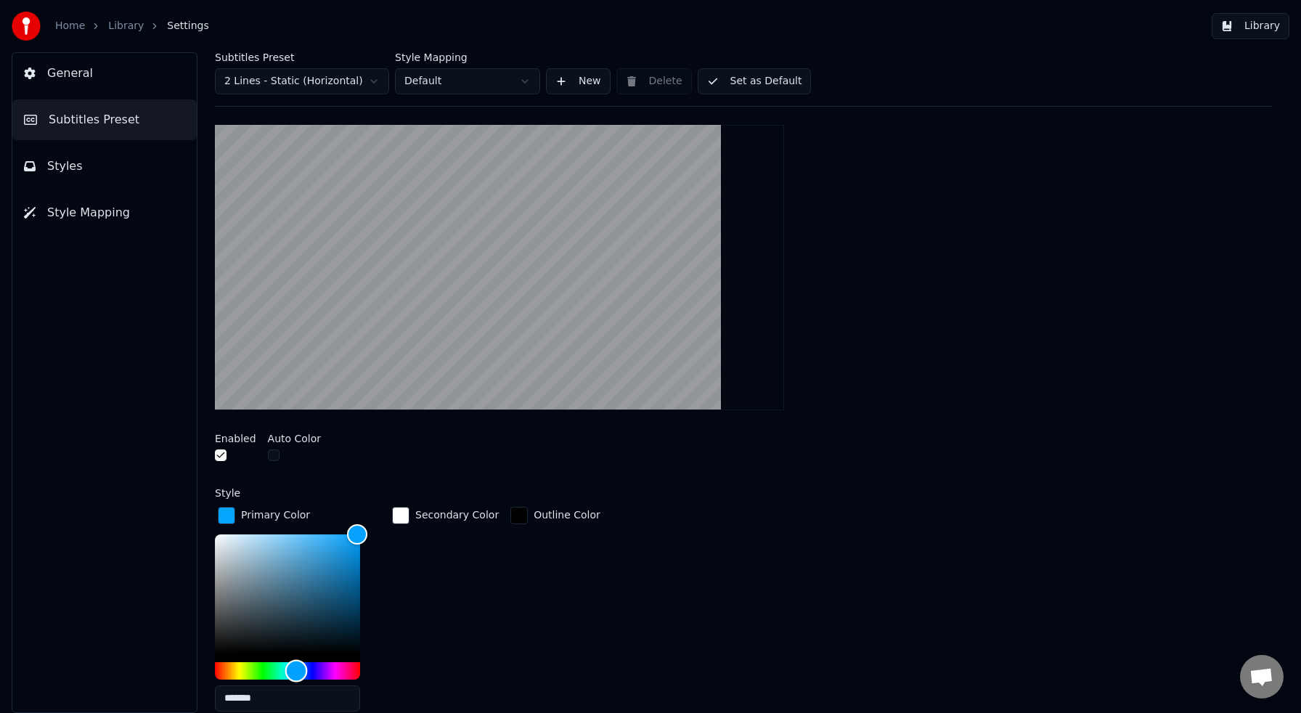
click at [232, 670] on div "Hue" at bounding box center [287, 670] width 145 height 17
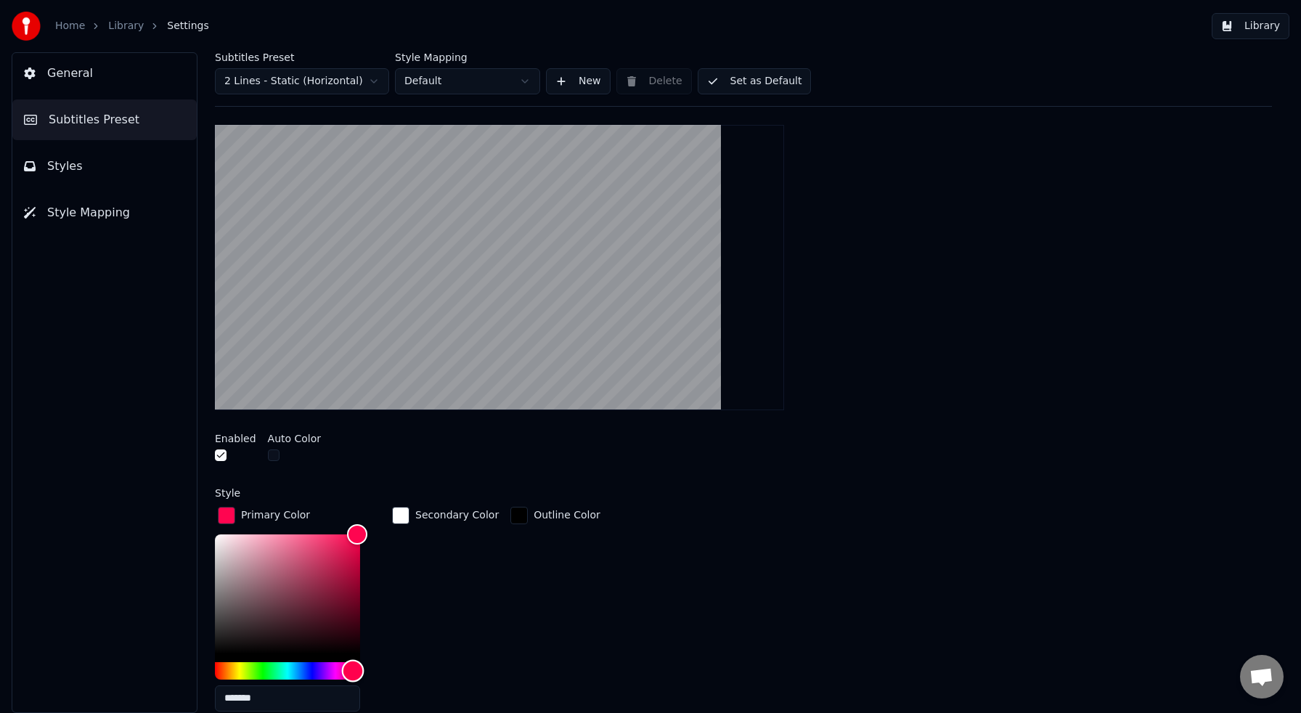
click at [353, 669] on div "Hue" at bounding box center [287, 670] width 145 height 17
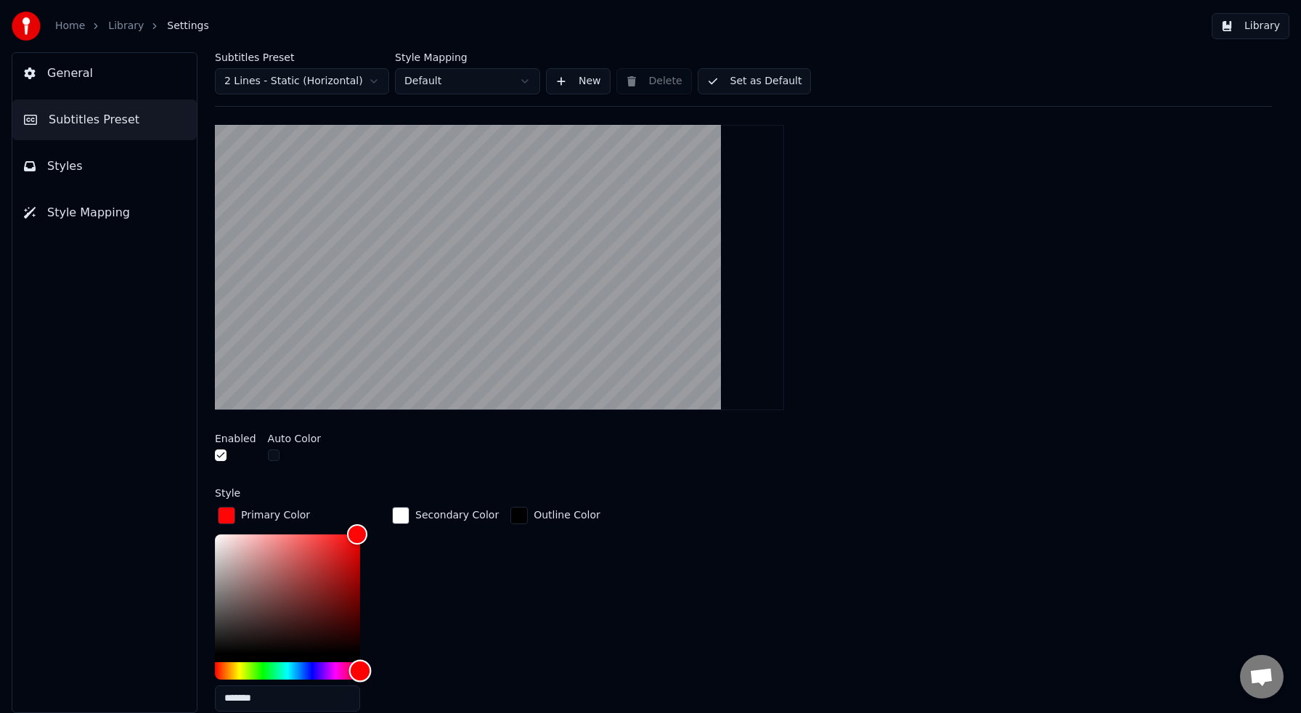
drag, startPoint x: 353, startPoint y: 669, endPoint x: 364, endPoint y: 668, distance: 11.0
click at [364, 668] on div "Hue" at bounding box center [360, 670] width 23 height 23
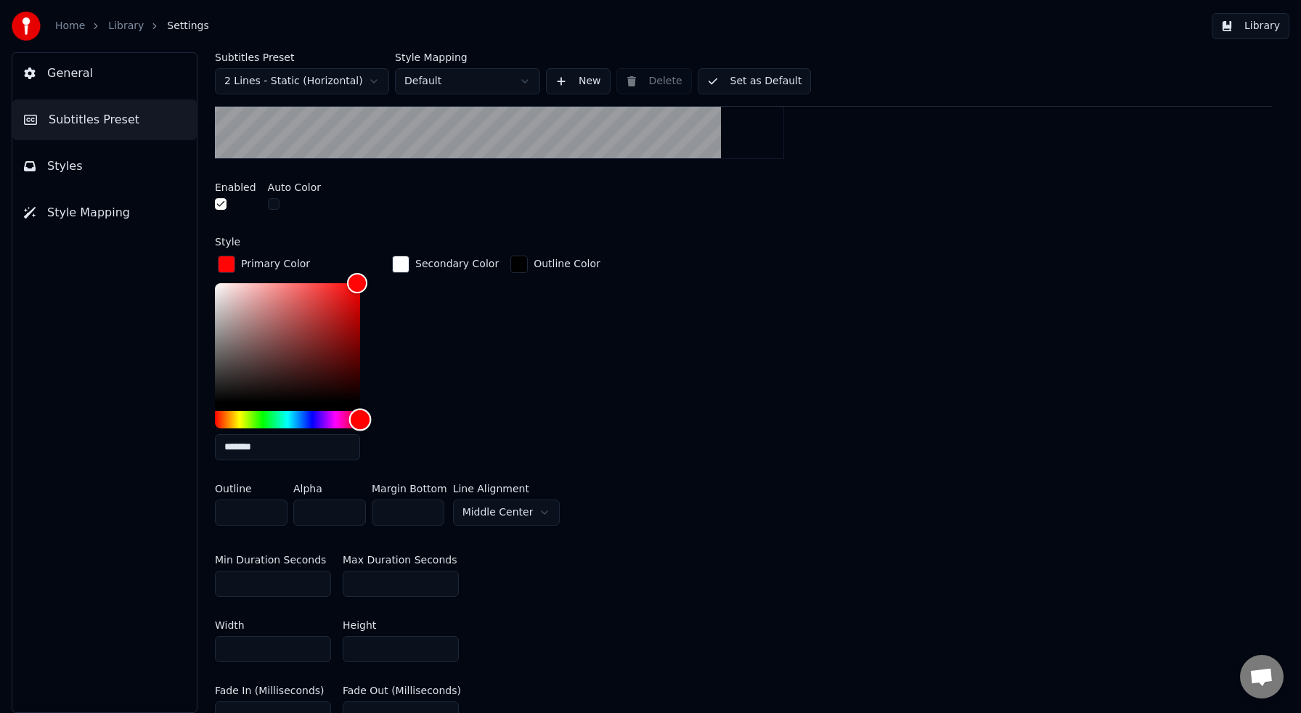
scroll to position [429, 0]
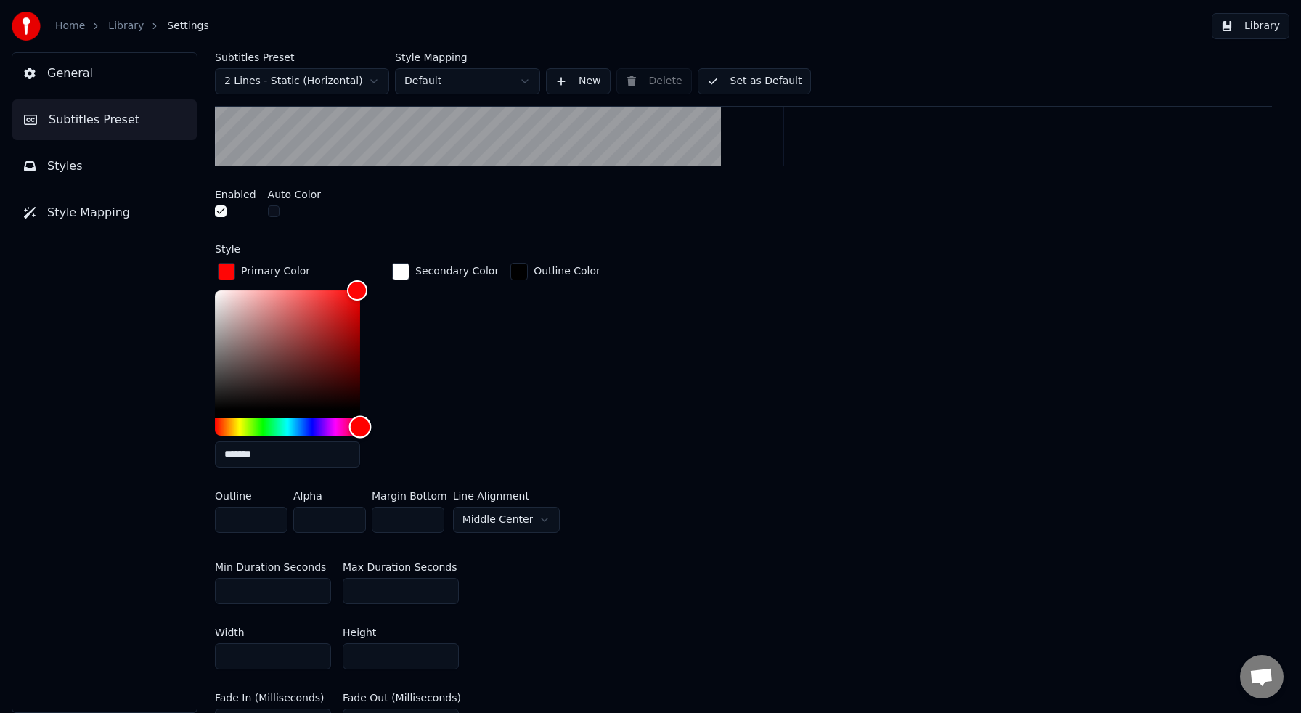
type input "*******"
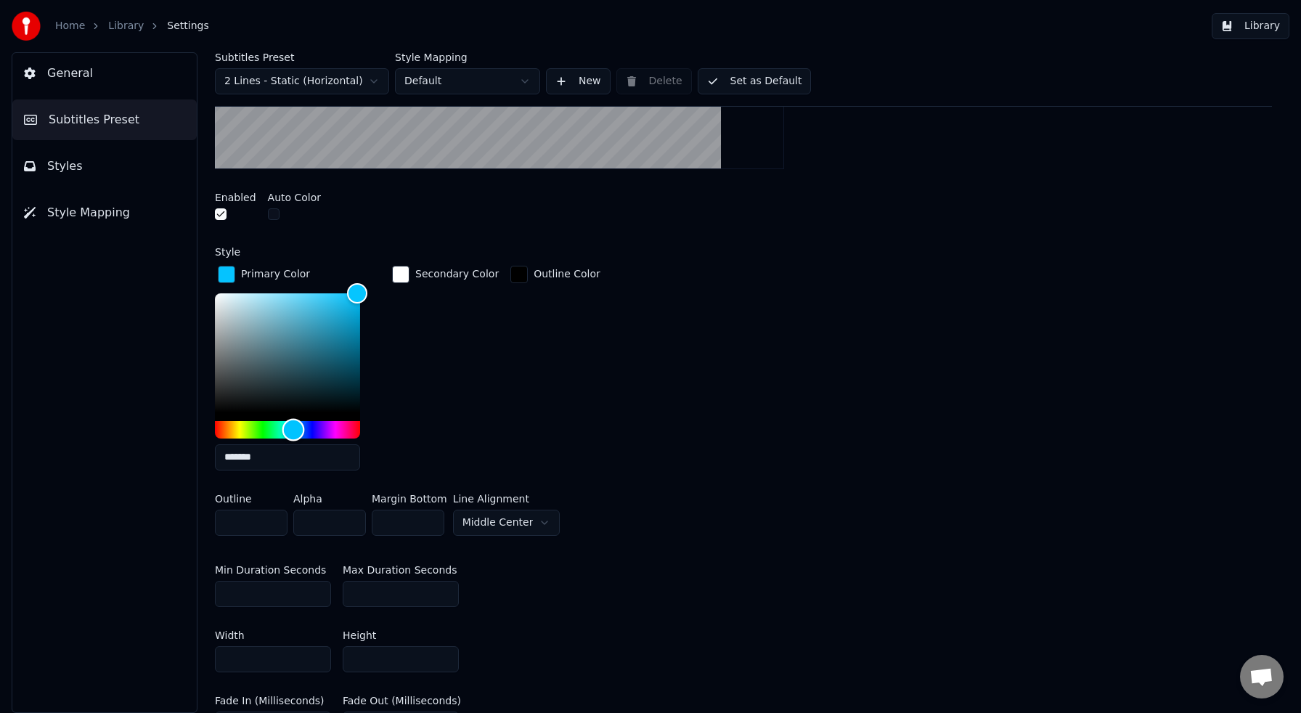
click at [293, 426] on div "Hue" at bounding box center [287, 429] width 145 height 17
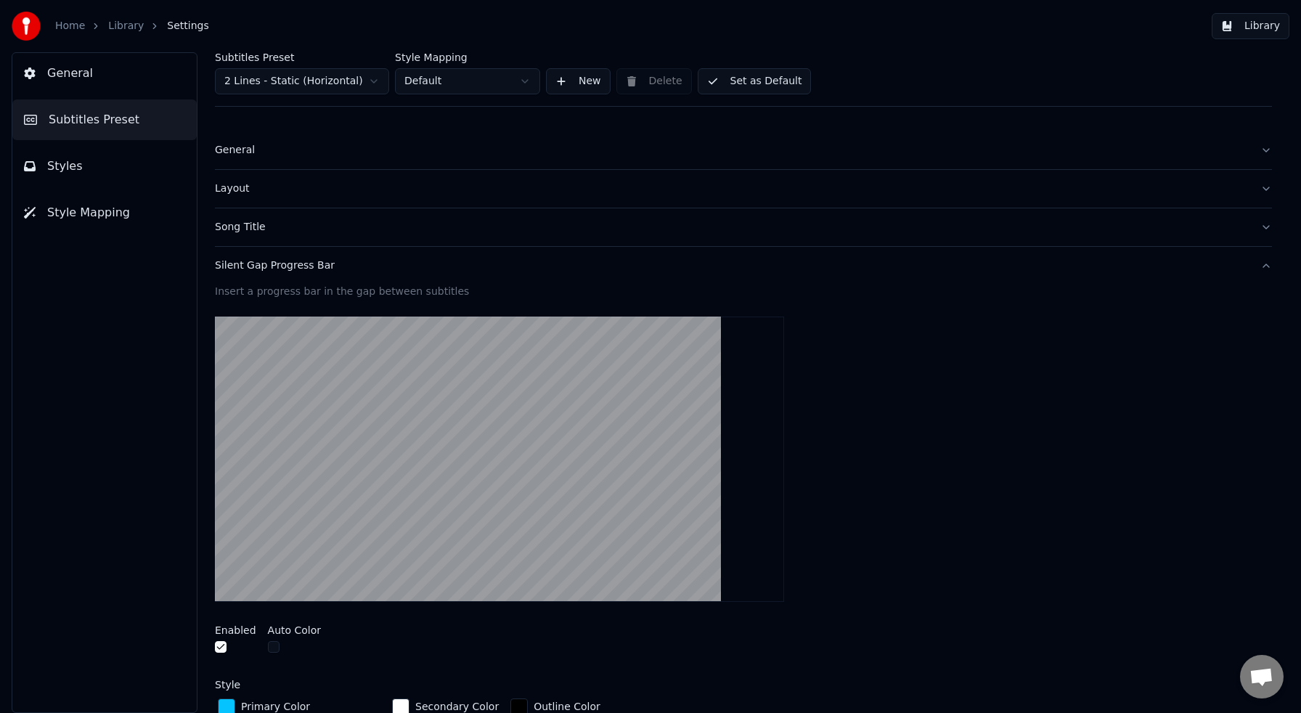
scroll to position [7, 0]
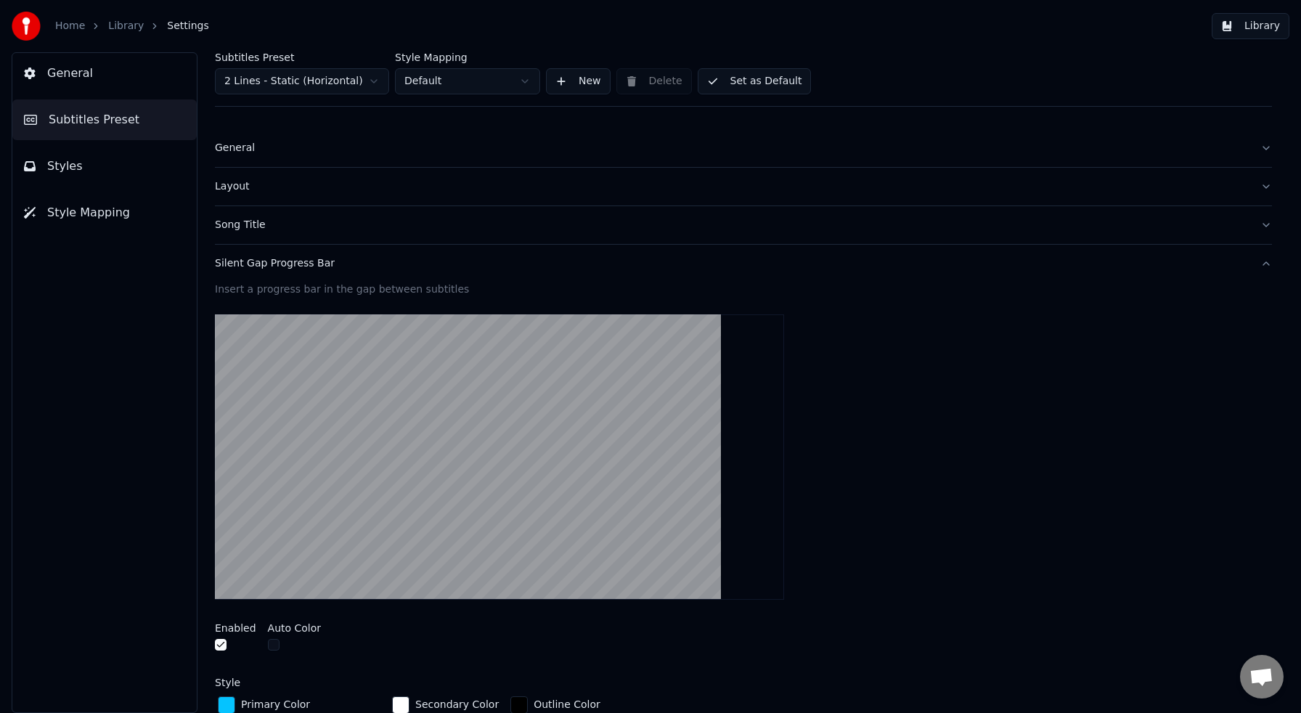
click at [762, 83] on button "Set as Default" at bounding box center [755, 81] width 114 height 26
click at [1262, 30] on button "Library" at bounding box center [1251, 26] width 78 height 26
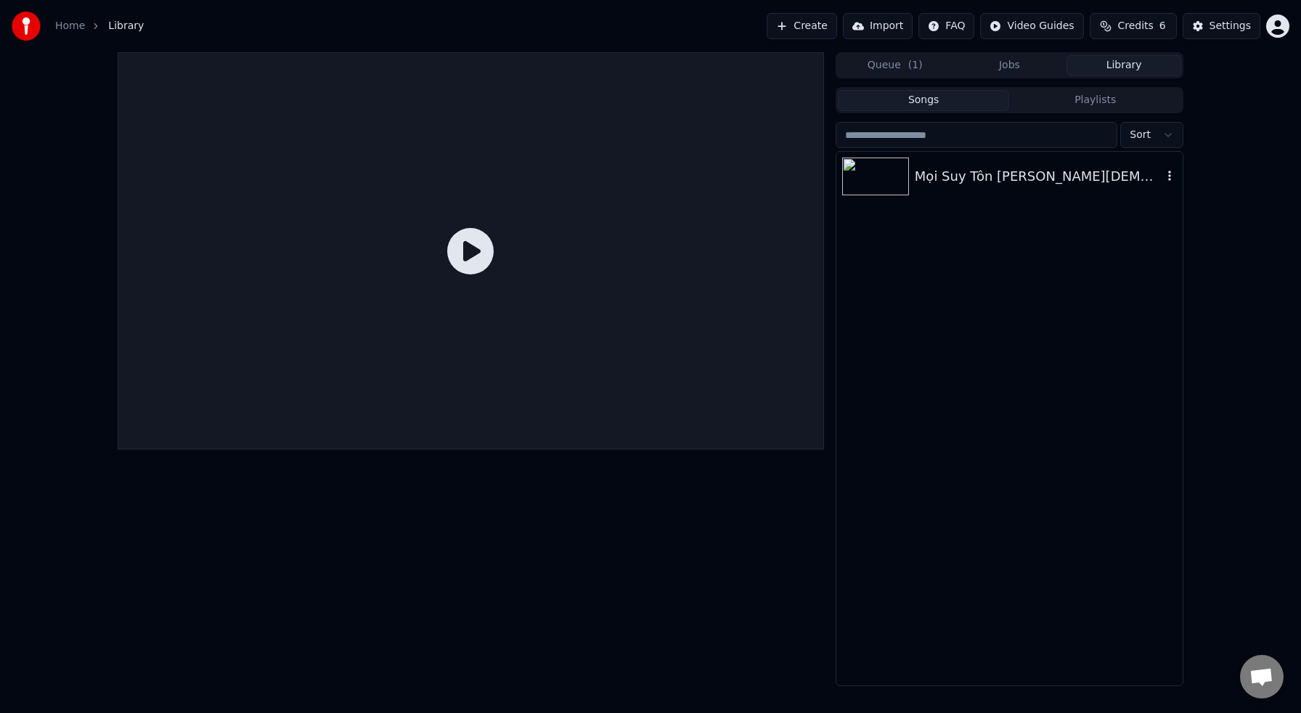
click at [895, 179] on img at bounding box center [875, 177] width 67 height 38
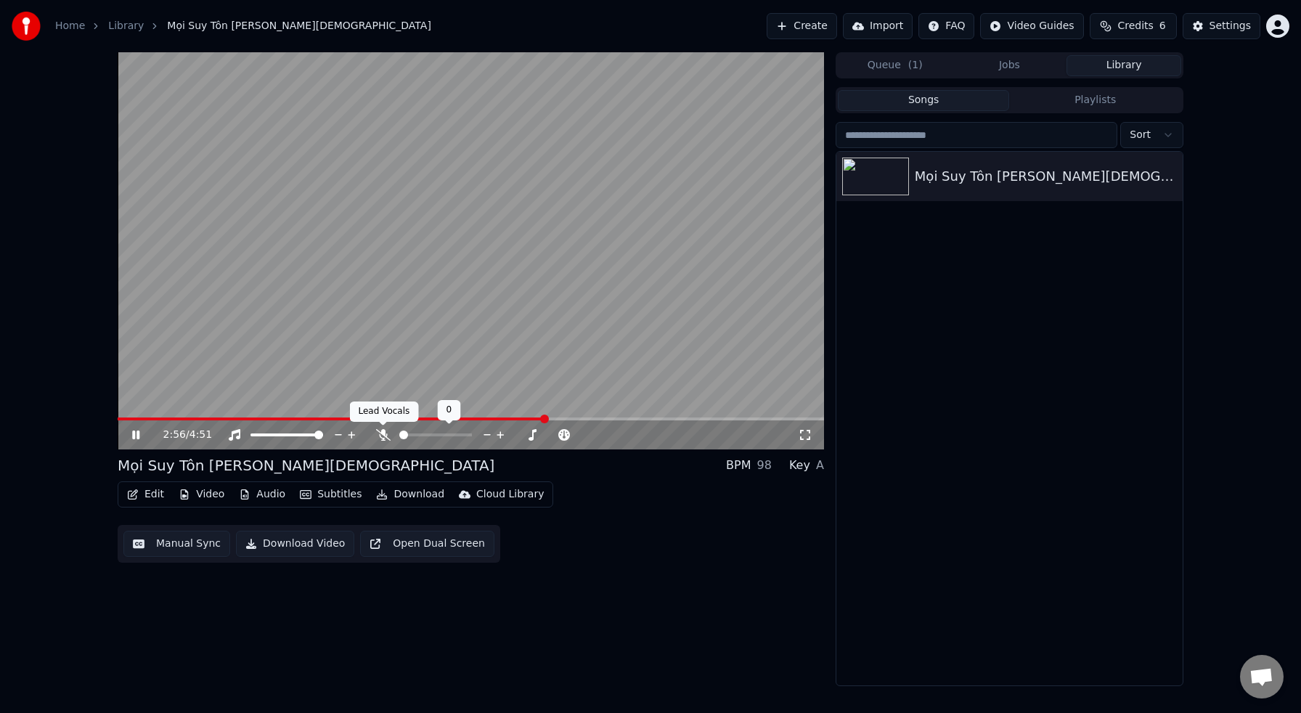
click at [381, 435] on icon at bounding box center [383, 435] width 15 height 12
click at [380, 436] on icon at bounding box center [383, 435] width 8 height 12
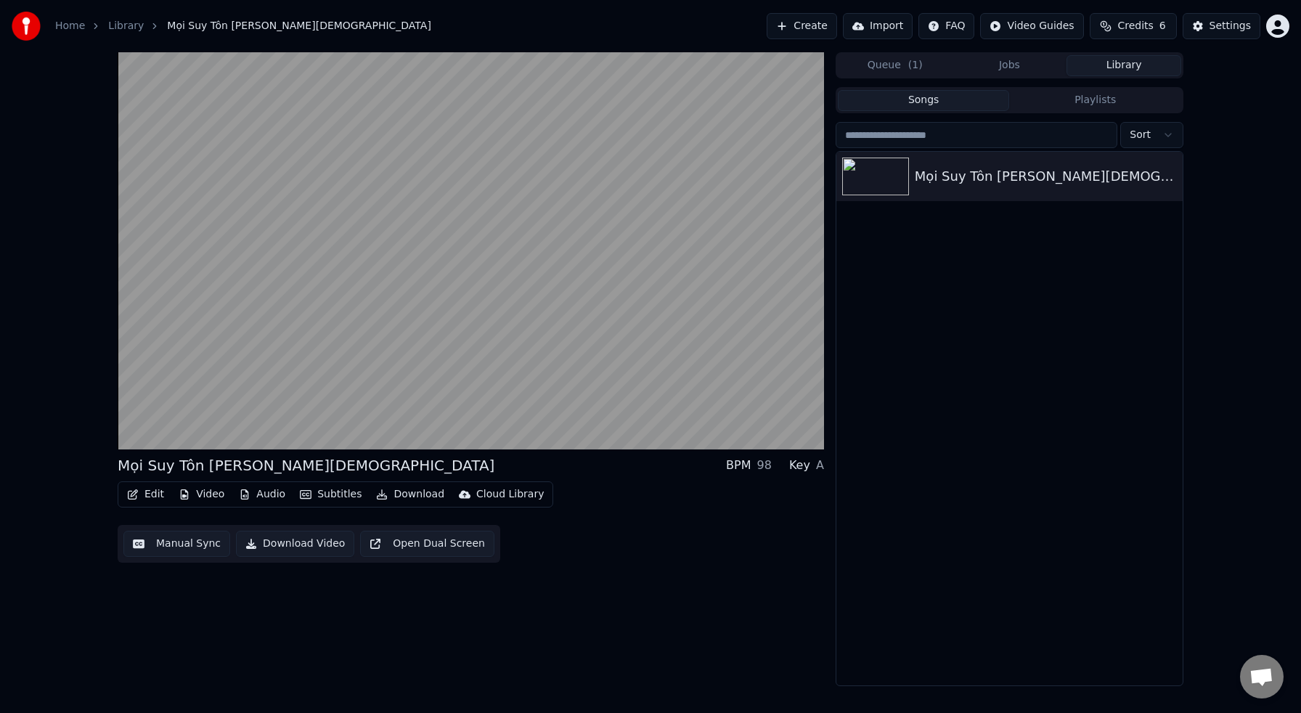
click at [427, 547] on button "Open Dual Screen" at bounding box center [427, 544] width 134 height 26
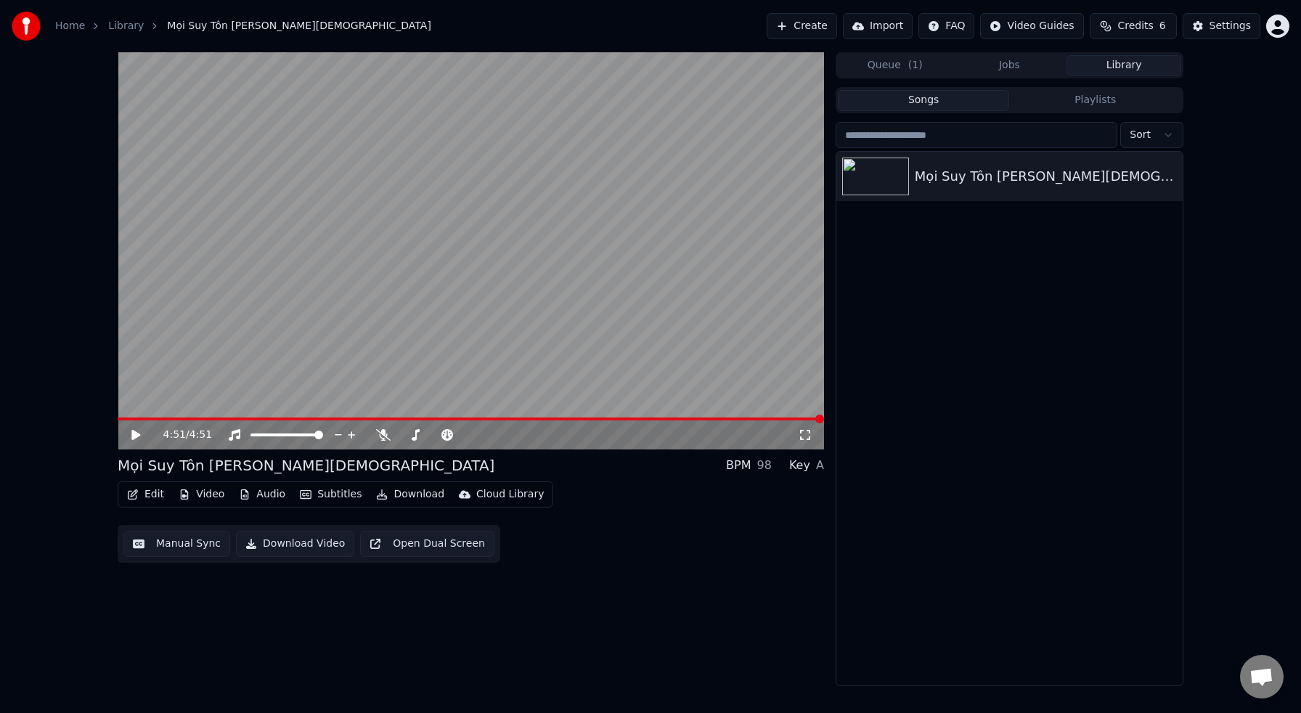
click at [412, 494] on button "Download" at bounding box center [410, 494] width 80 height 20
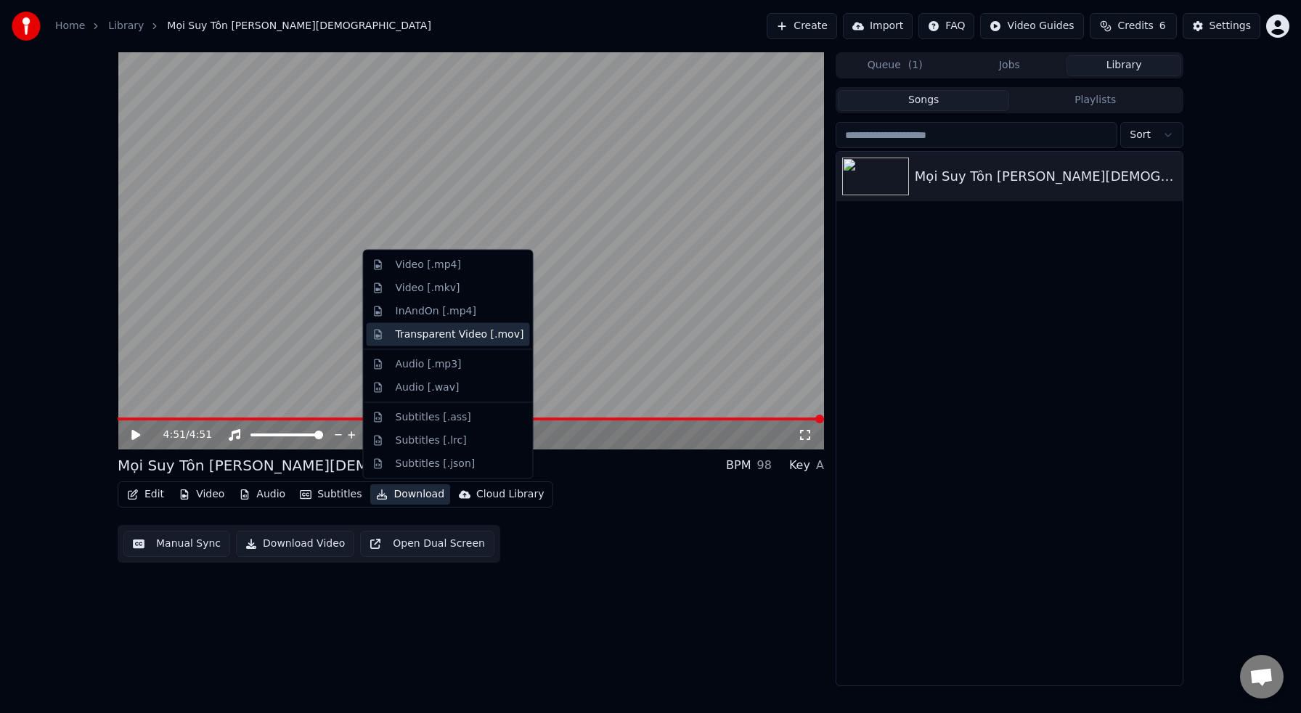
click at [435, 338] on div "Transparent Video [.mov]" at bounding box center [460, 334] width 128 height 15
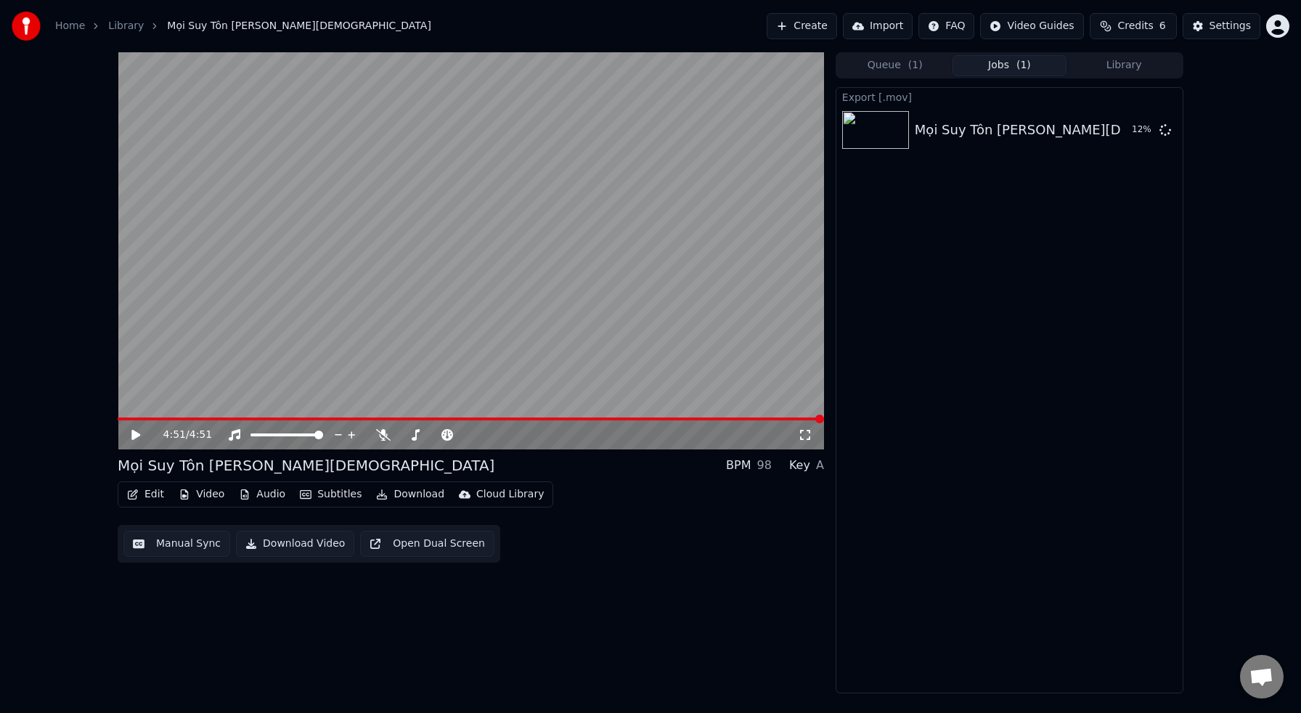
click at [1021, 295] on div "Export [.mov] Mọi Suy Tôn Thuộc Chúa 12 %" at bounding box center [1010, 390] width 348 height 606
